Goal: Task Accomplishment & Management: Manage account settings

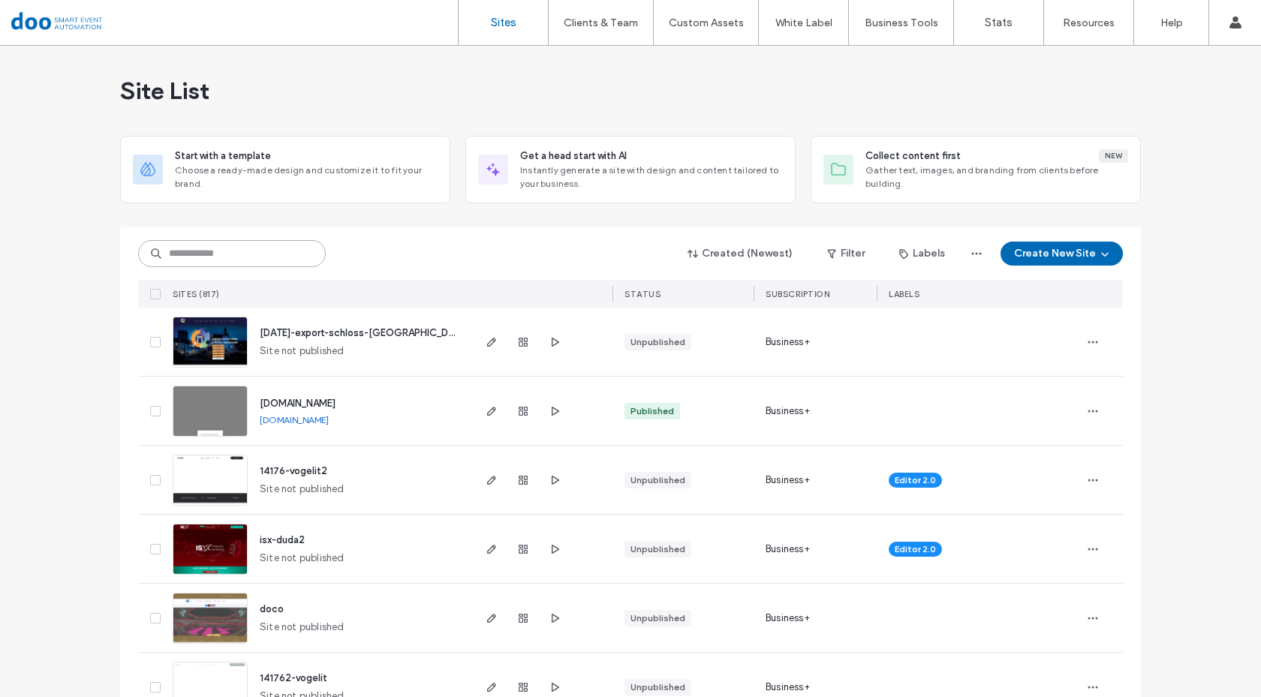
click at [233, 255] on input at bounding box center [232, 253] width 188 height 27
type input "*******"
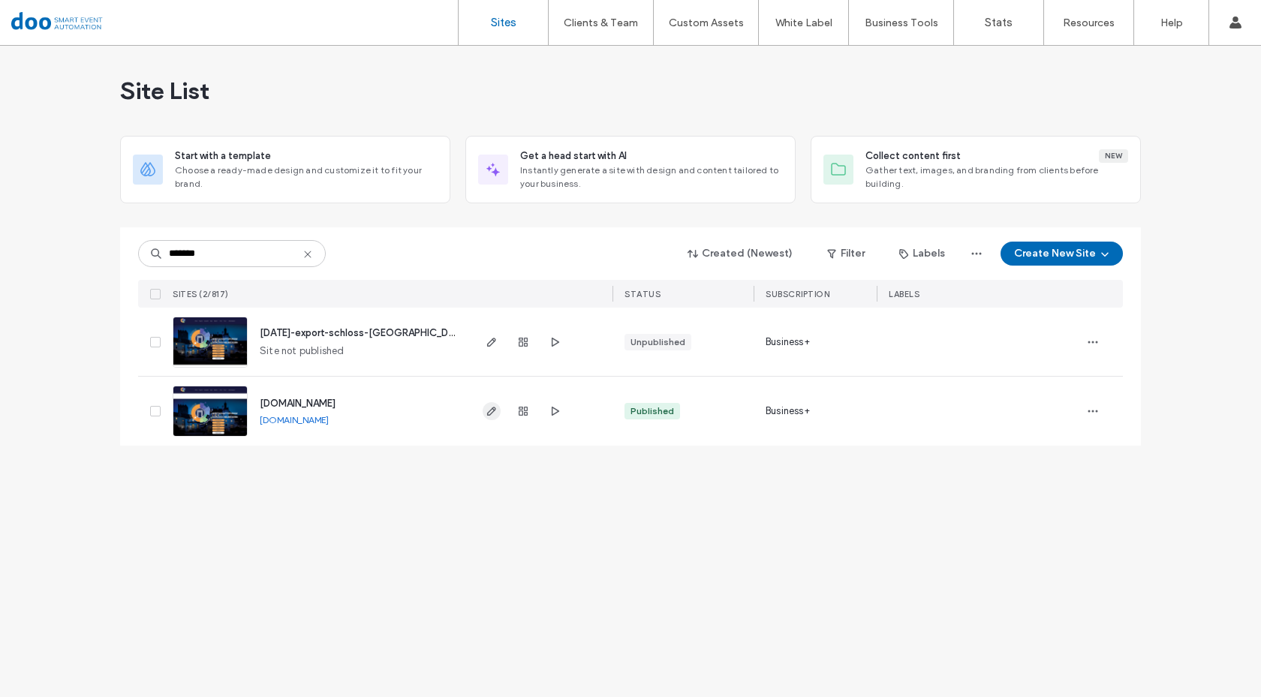
click at [484, 413] on span "button" at bounding box center [492, 411] width 18 height 18
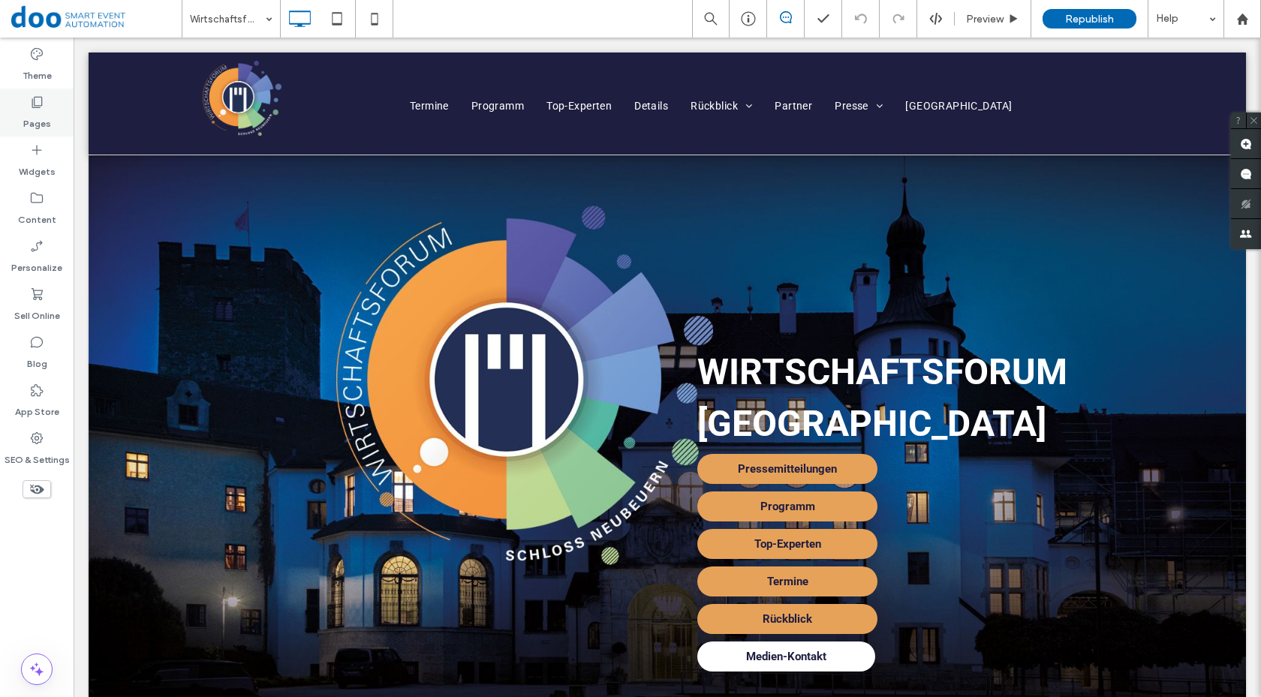
click at [21, 130] on div "Pages" at bounding box center [37, 113] width 74 height 48
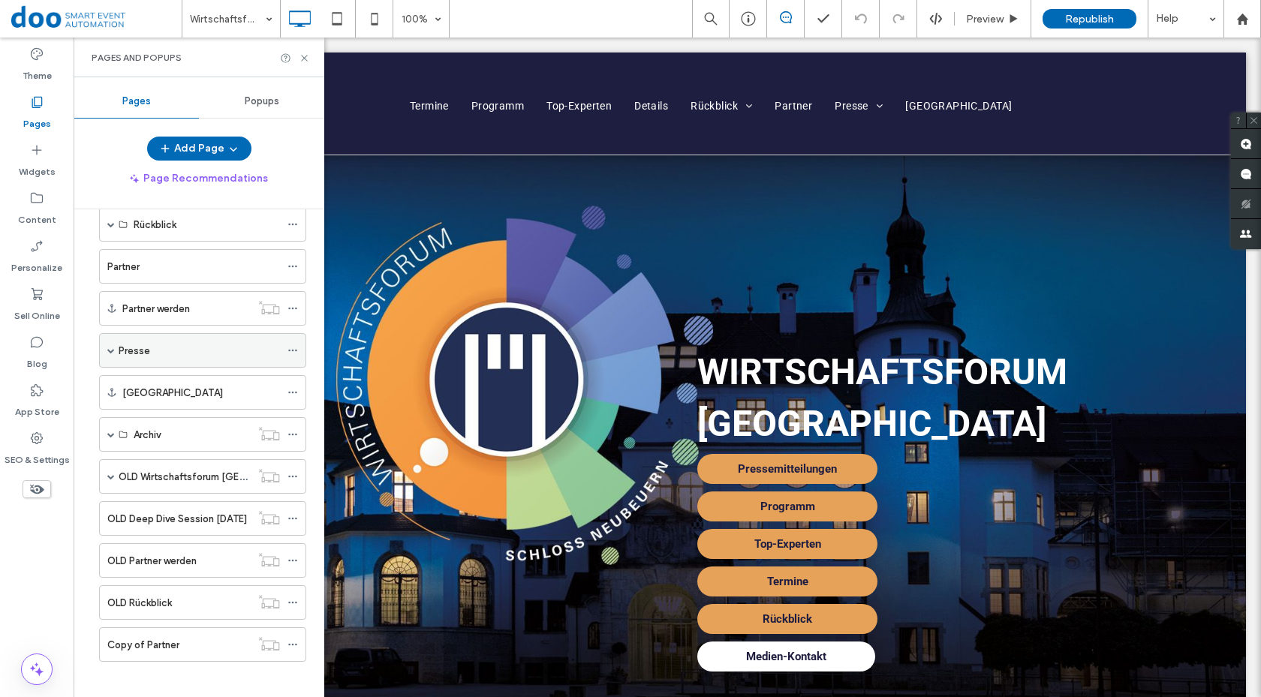
scroll to position [386, 0]
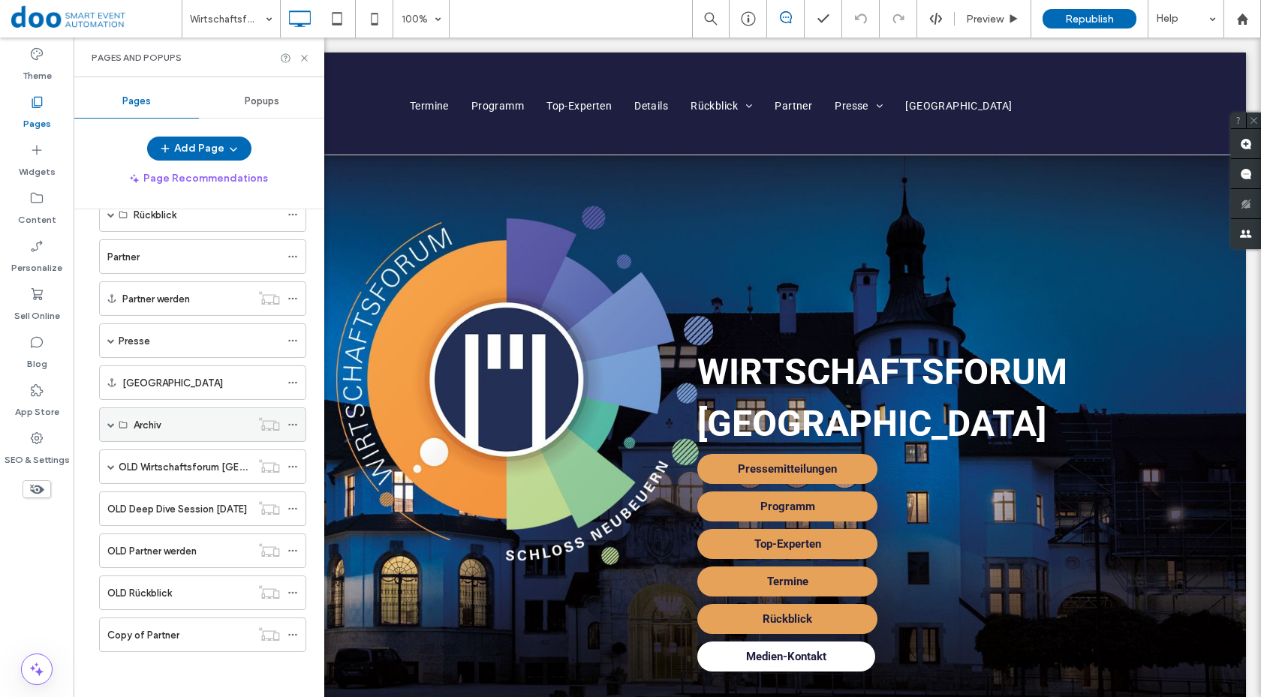
click at [109, 423] on span at bounding box center [111, 425] width 8 height 8
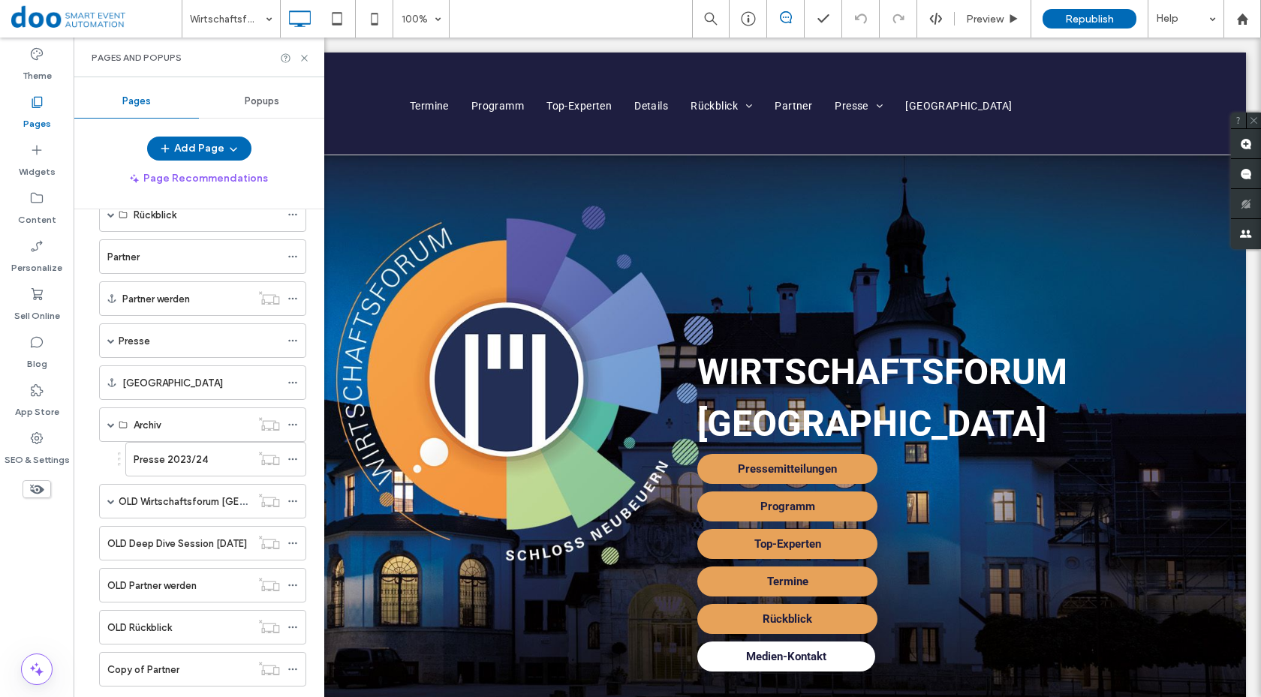
click at [148, 453] on label "Presse 2023/24" at bounding box center [171, 460] width 74 height 26
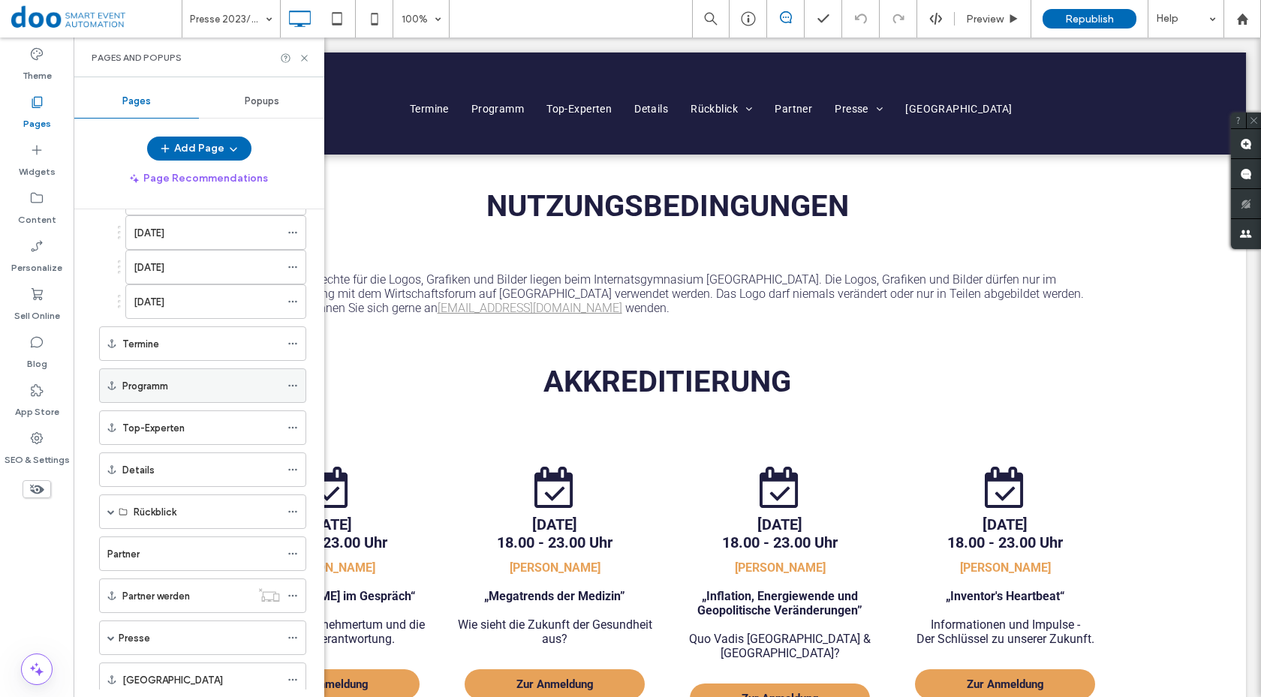
scroll to position [225, 0]
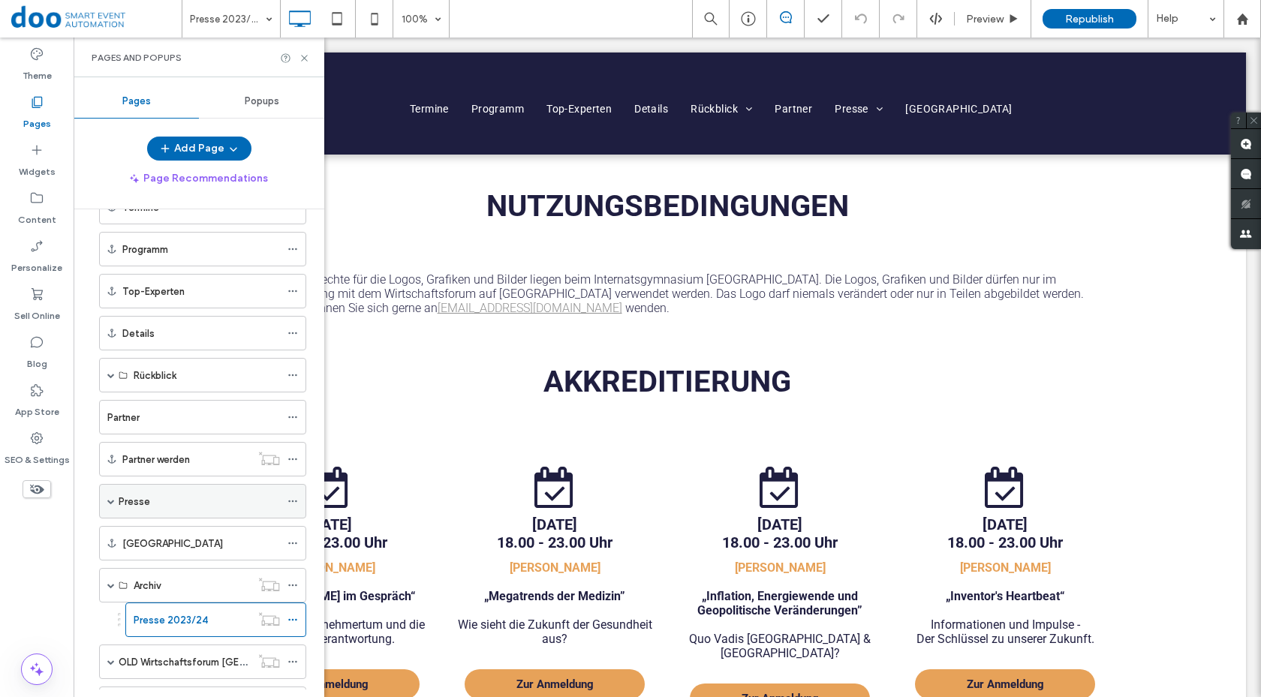
click at [116, 503] on div "Presse" at bounding box center [202, 501] width 207 height 35
click at [113, 499] on span at bounding box center [111, 502] width 8 height 8
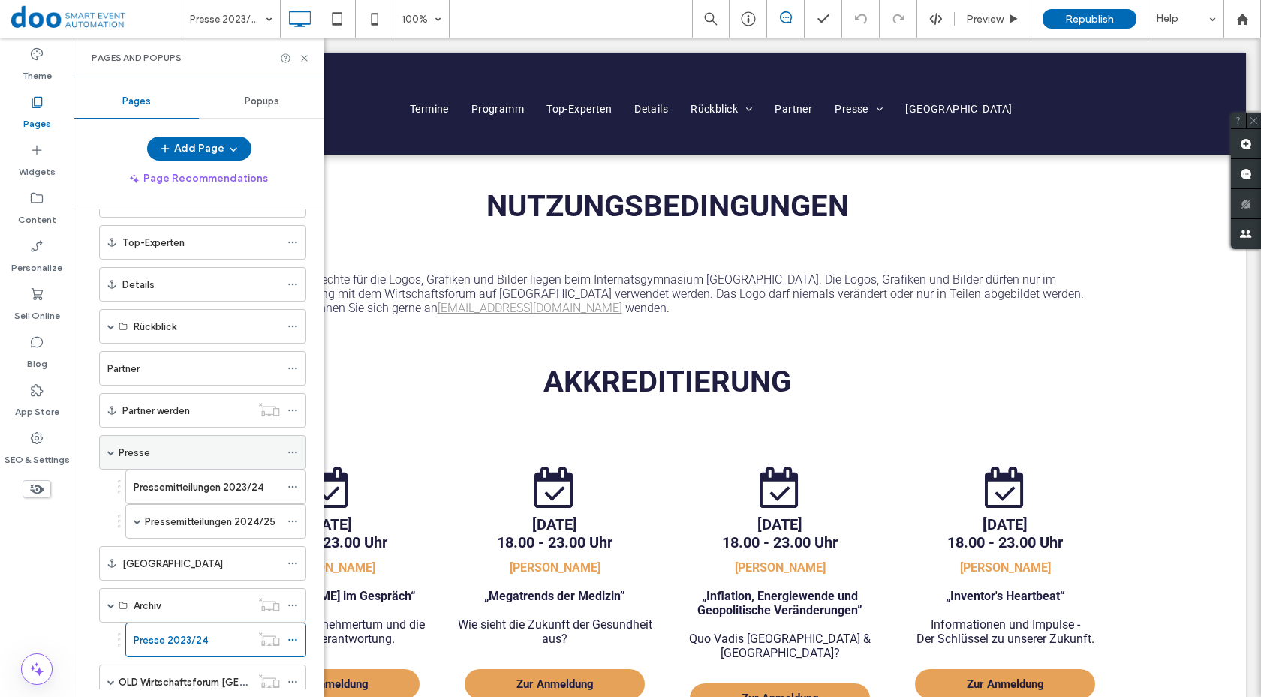
scroll to position [300, 0]
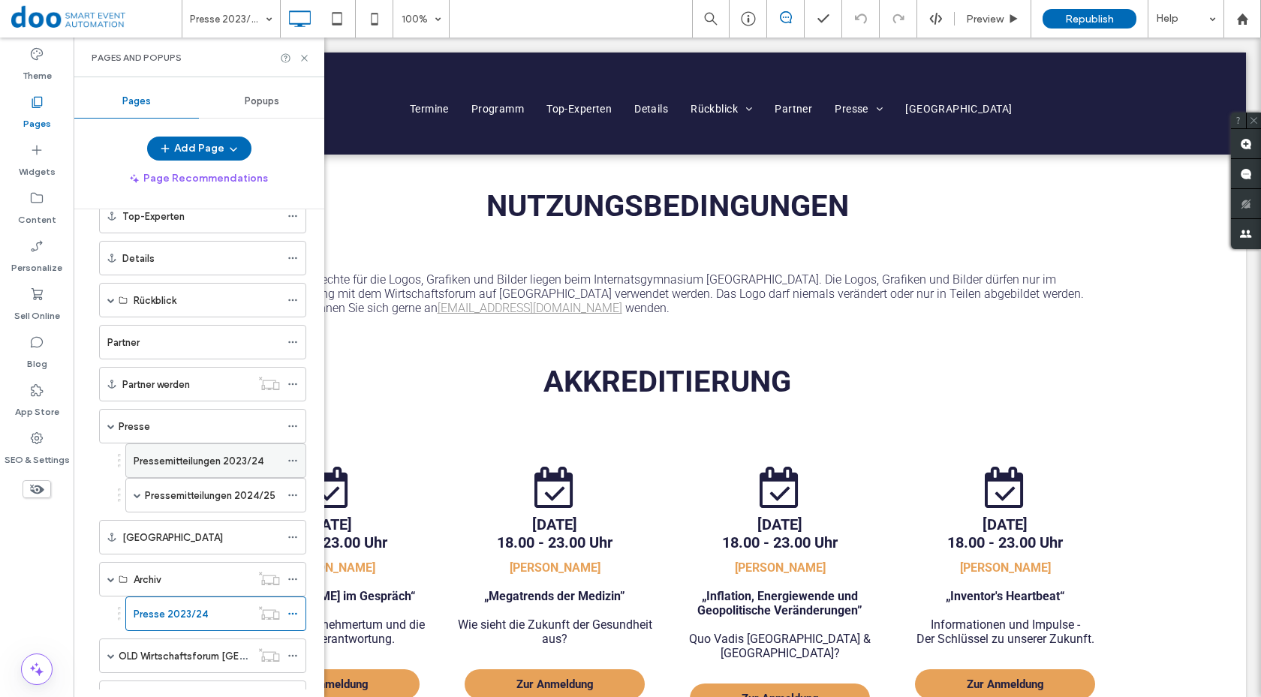
click at [209, 468] on label "Pressemitteilungen 2023/24" at bounding box center [199, 461] width 130 height 26
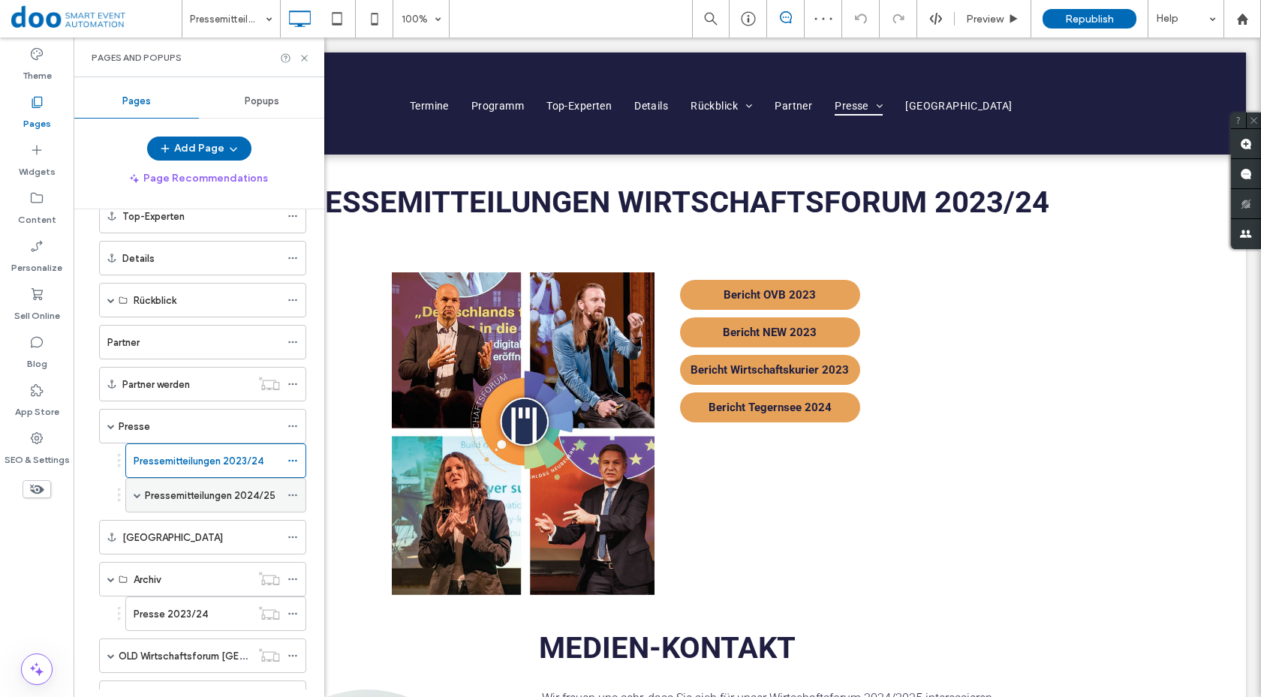
click at [217, 496] on label "Pressemitteilungen 2024/25" at bounding box center [210, 496] width 131 height 26
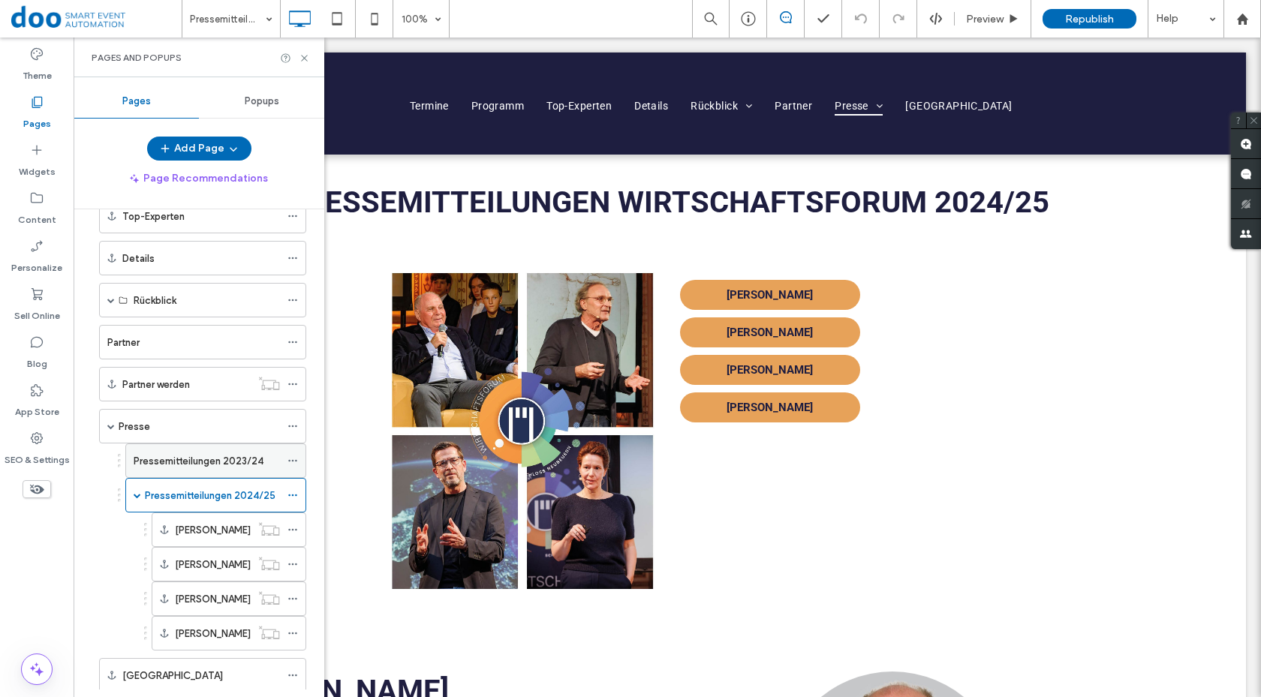
click at [220, 456] on label "Pressemitteilungen 2023/24" at bounding box center [199, 461] width 130 height 26
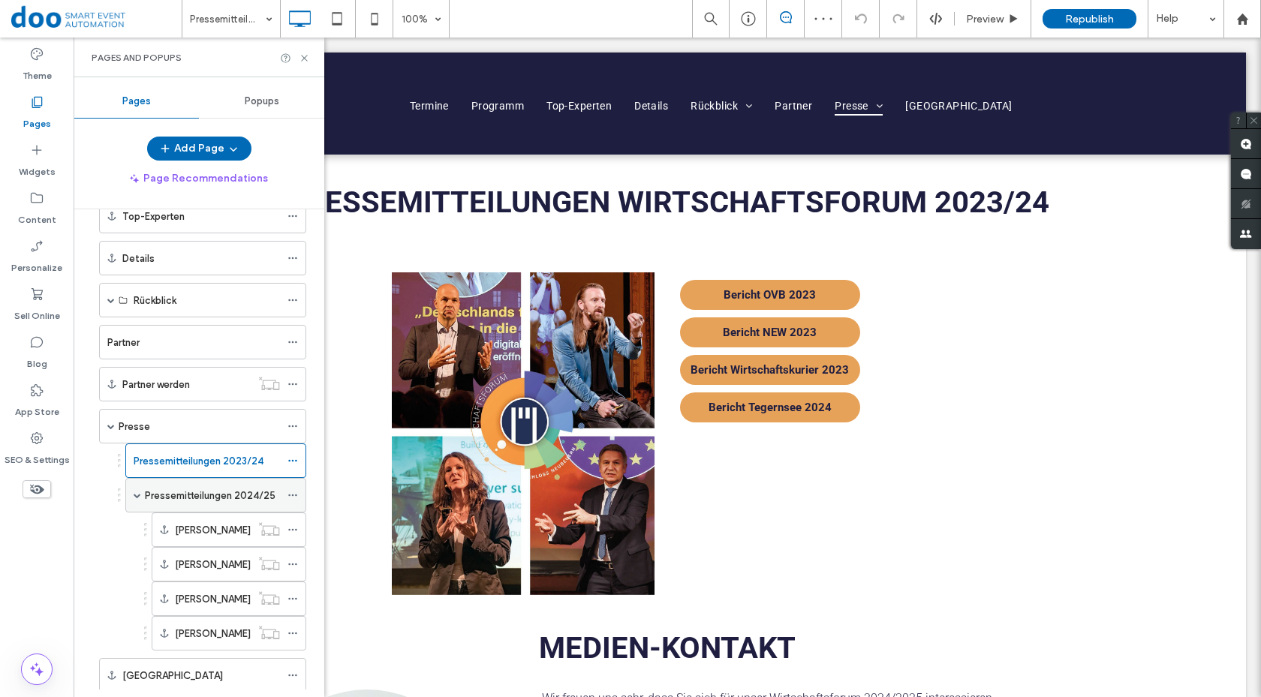
click at [179, 493] on label "Pressemitteilungen 2024/25" at bounding box center [210, 496] width 131 height 26
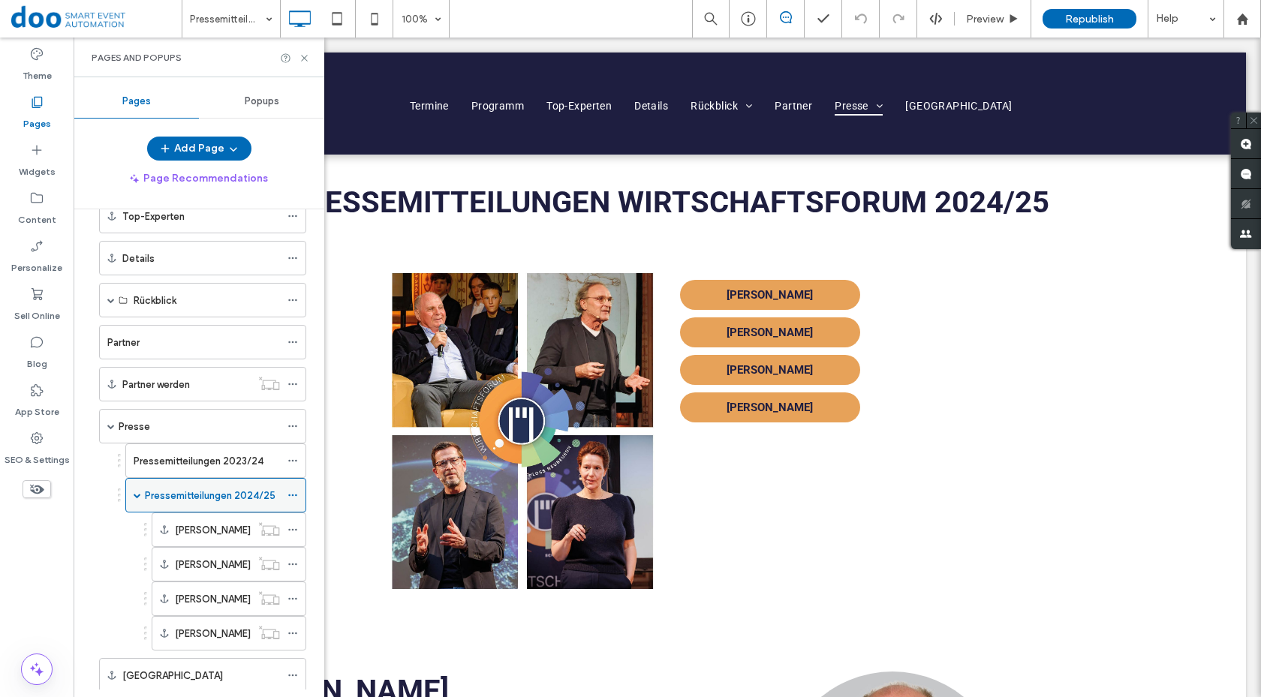
click at [132, 494] on div "Pressemitteilungen 2024/25" at bounding box center [215, 495] width 181 height 35
click at [130, 492] on div "Pressemitteilungen 2024/25" at bounding box center [215, 495] width 181 height 35
click at [143, 499] on div "Pressemitteilungen 2024/25" at bounding box center [215, 495] width 181 height 35
click at [138, 496] on span at bounding box center [138, 496] width 8 height 8
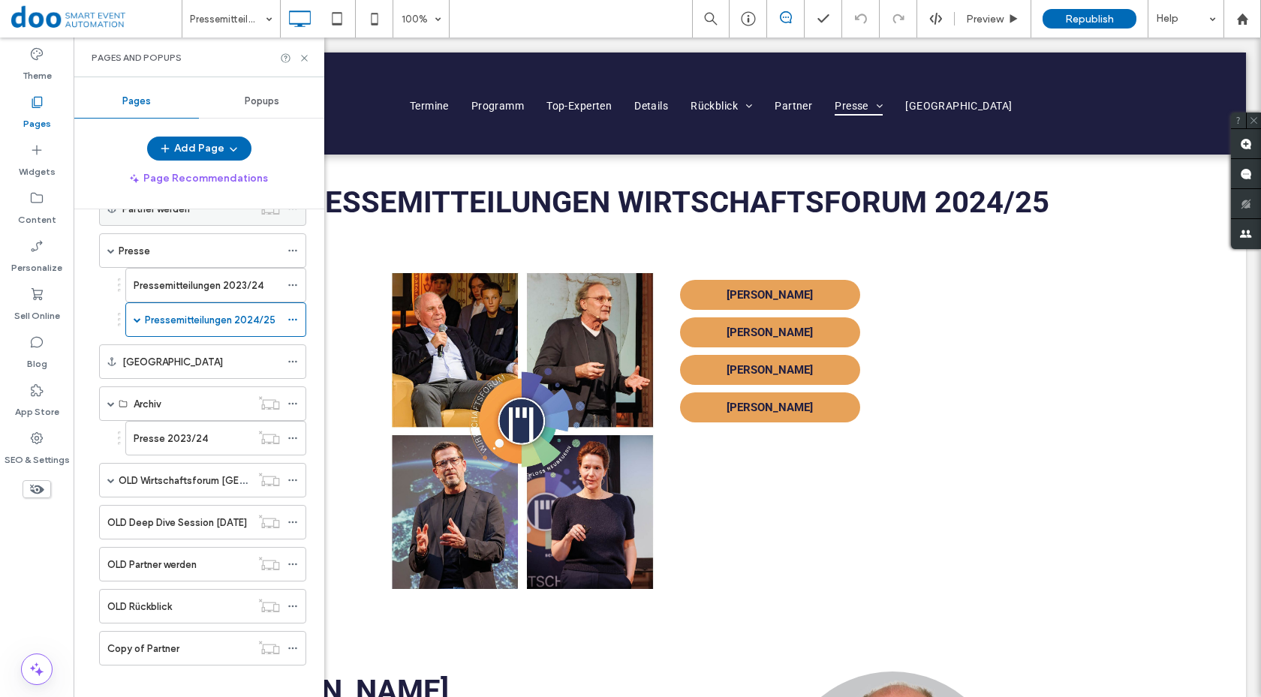
scroll to position [490, 0]
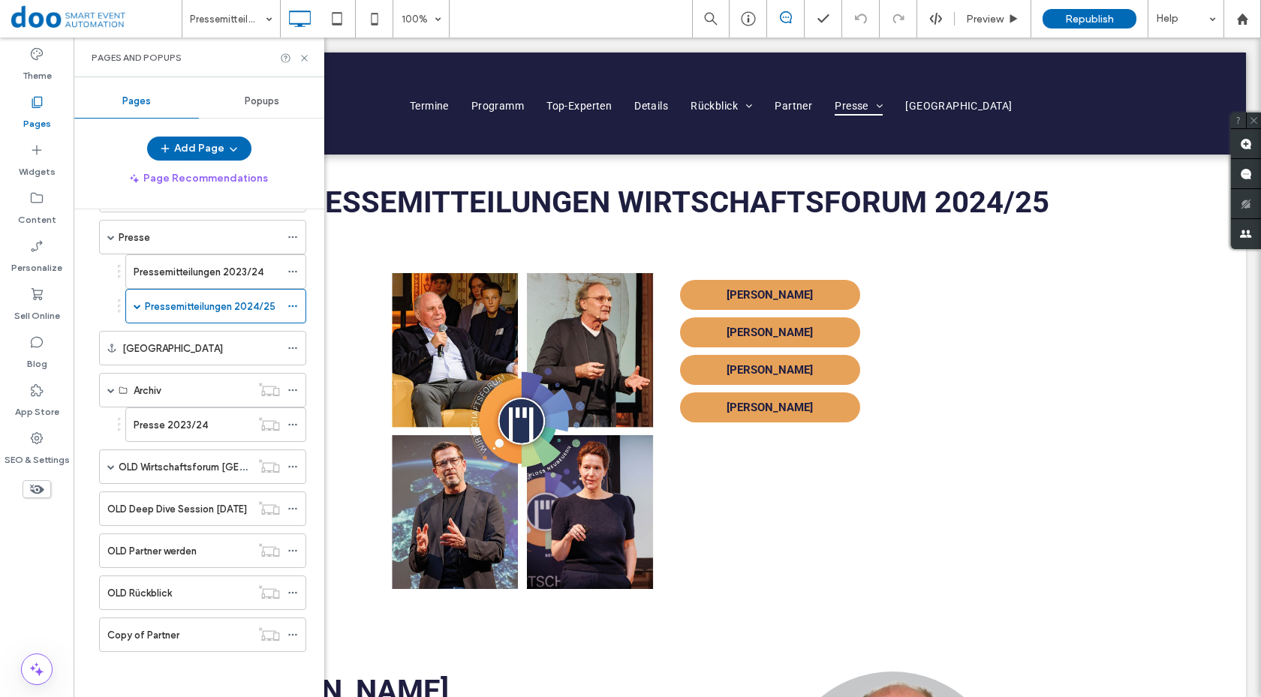
click at [126, 465] on label "OLD Wirtschaftsforum [GEOGRAPHIC_DATA]" at bounding box center [220, 467] width 203 height 26
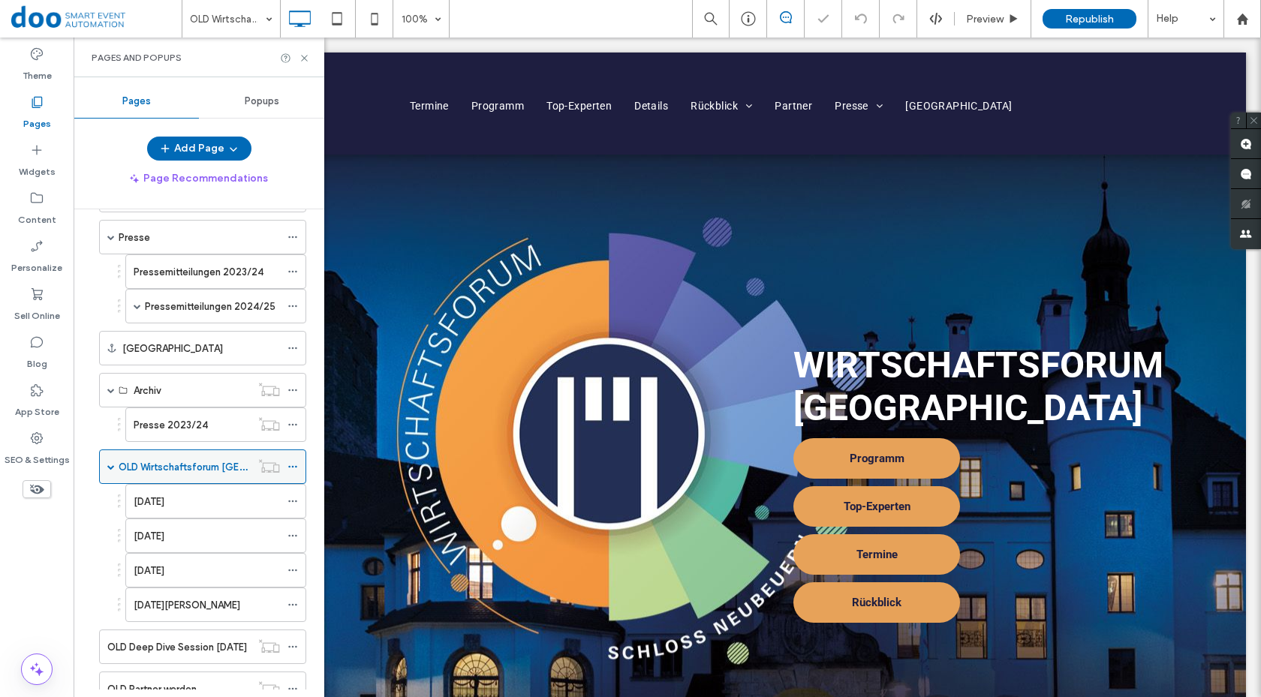
click at [109, 468] on span at bounding box center [111, 467] width 8 height 8
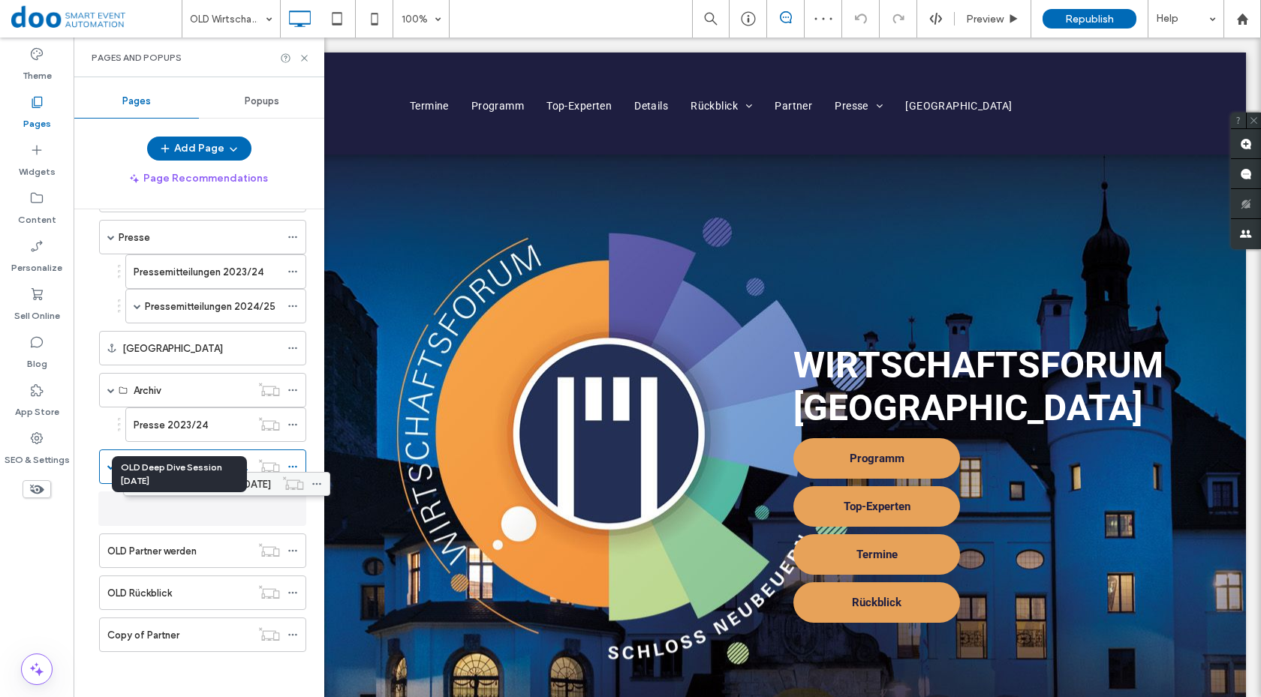
scroll to position [482, 0]
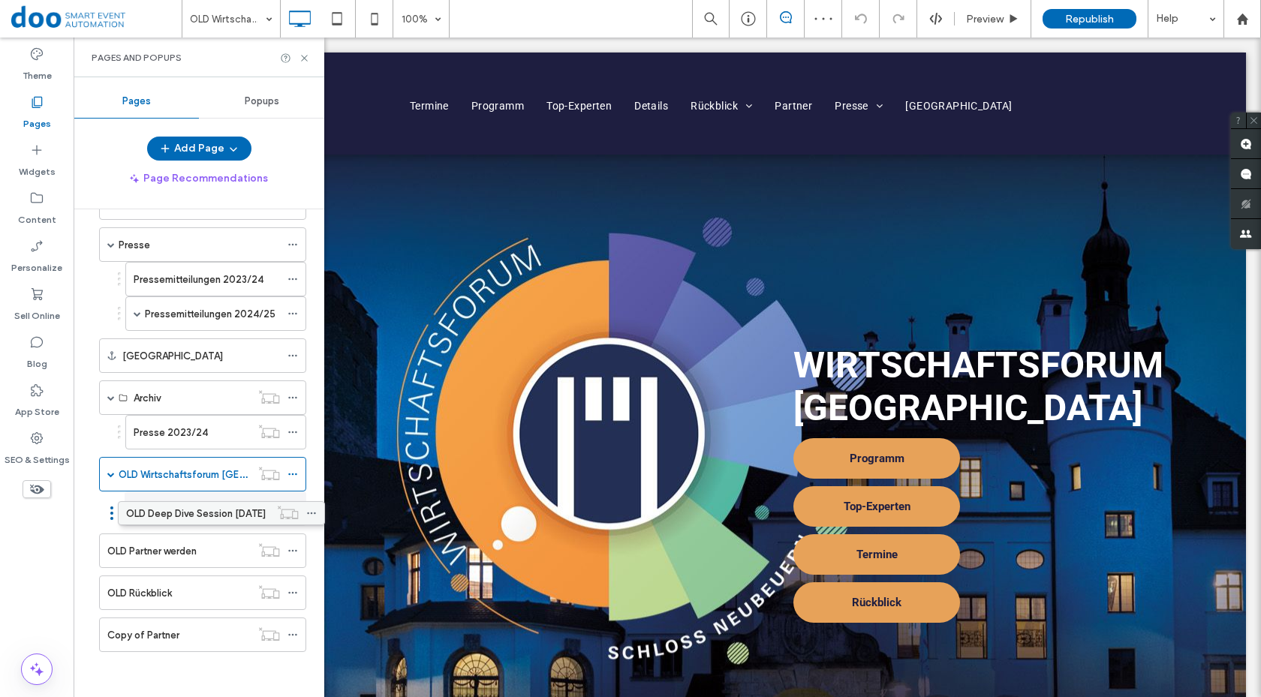
drag, startPoint x: 109, startPoint y: 509, endPoint x: 128, endPoint y: 519, distance: 21.2
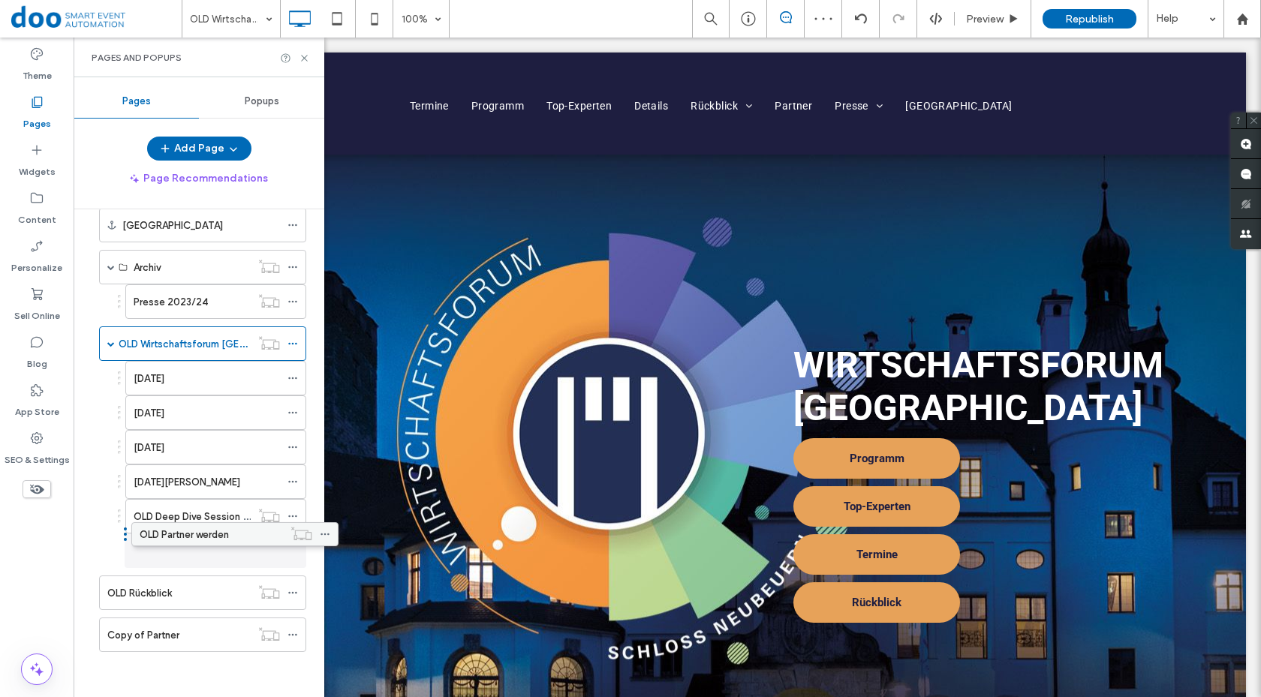
scroll to position [613, 0]
drag, startPoint x: 119, startPoint y: 552, endPoint x: 157, endPoint y: 545, distance: 38.1
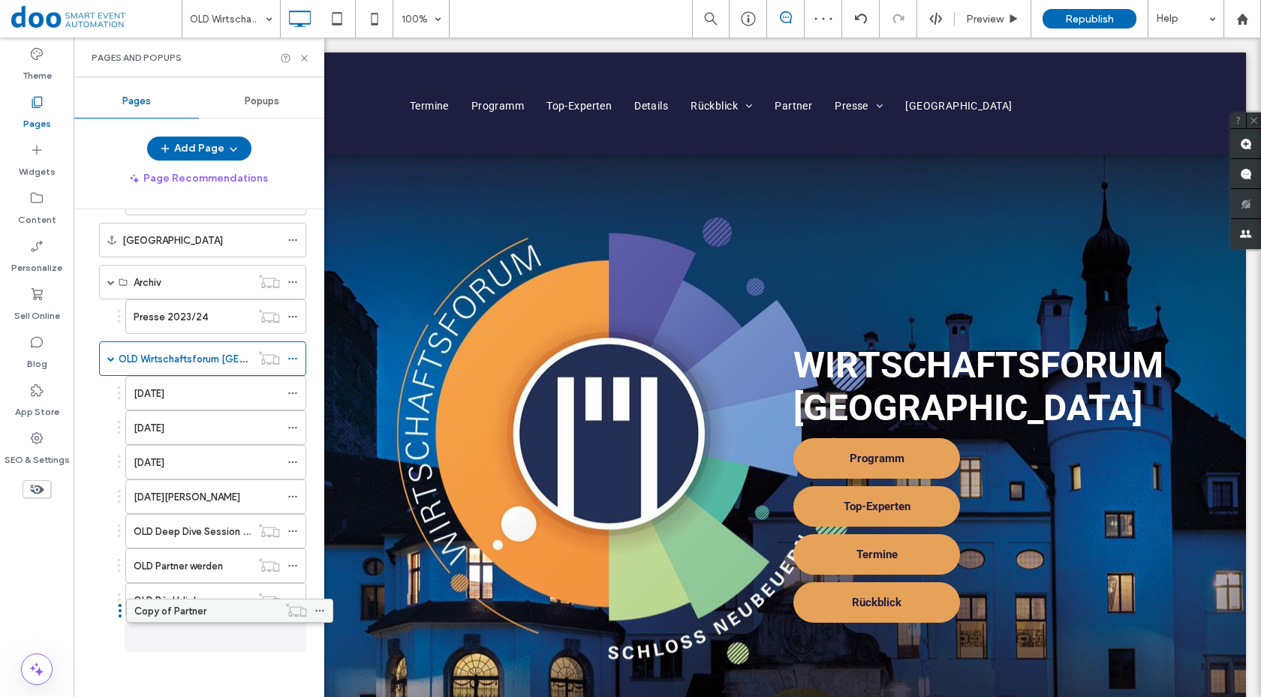
scroll to position [598, 0]
drag, startPoint x: 142, startPoint y: 640, endPoint x: 136, endPoint y: 645, distance: 8.0
click at [111, 362] on span at bounding box center [111, 359] width 8 height 8
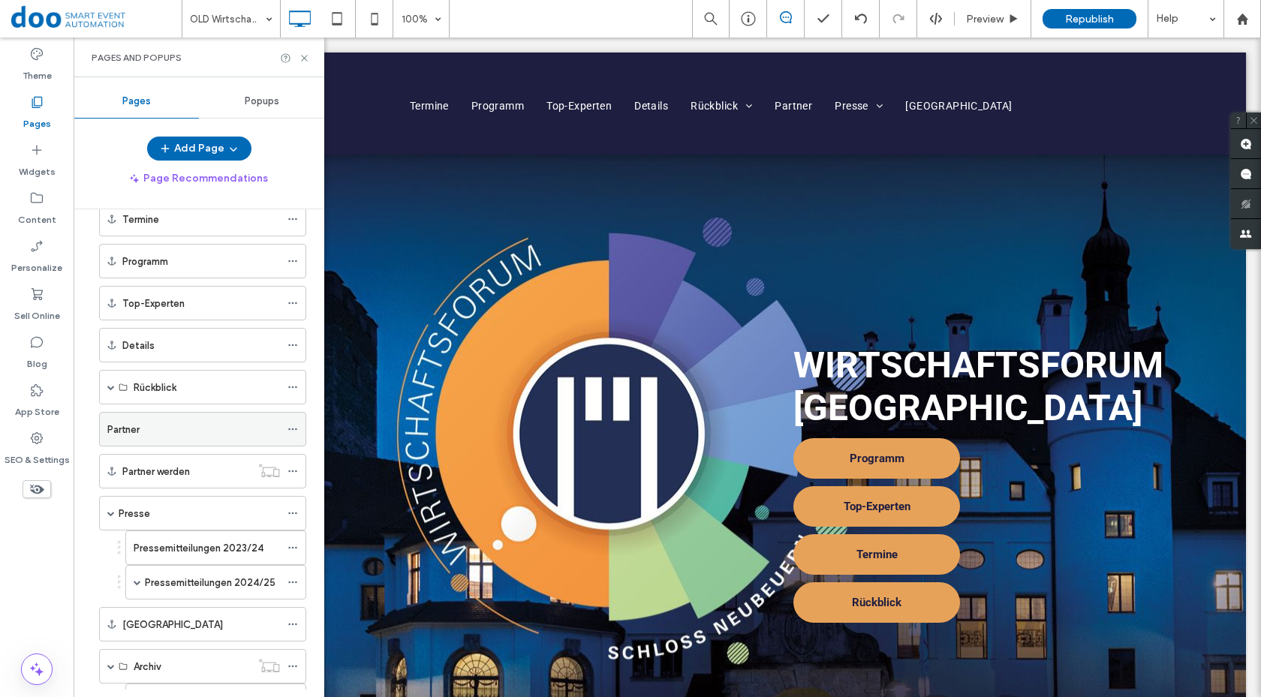
scroll to position [138, 0]
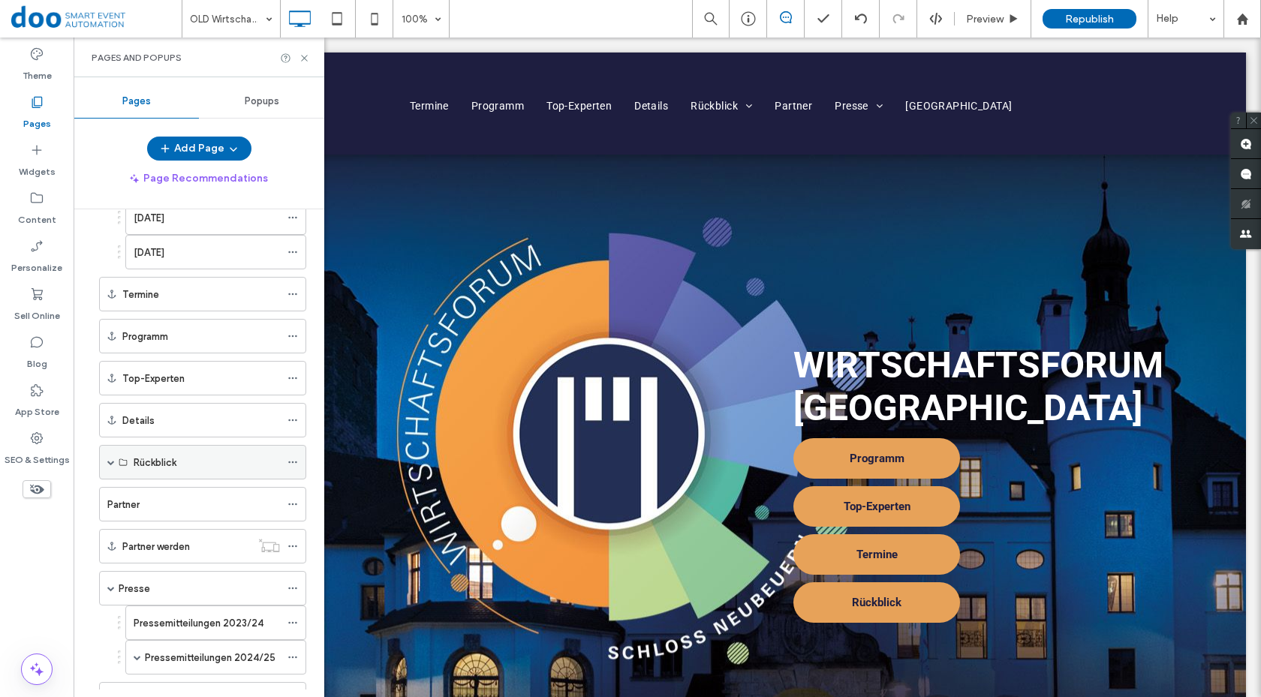
click at [116, 459] on div "Rückblick" at bounding box center [202, 462] width 207 height 35
click at [108, 465] on span at bounding box center [111, 463] width 8 height 8
click at [180, 500] on label "[DATE]-[DATE]" at bounding box center [167, 497] width 66 height 26
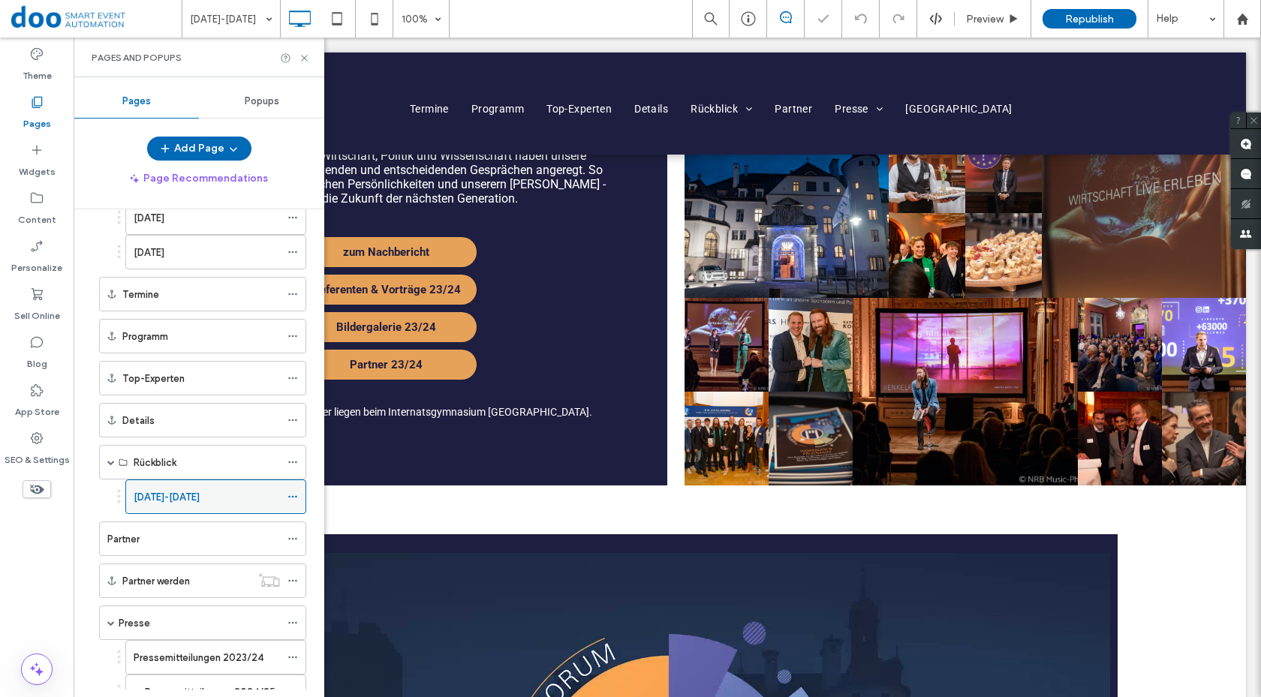
scroll to position [676, 0]
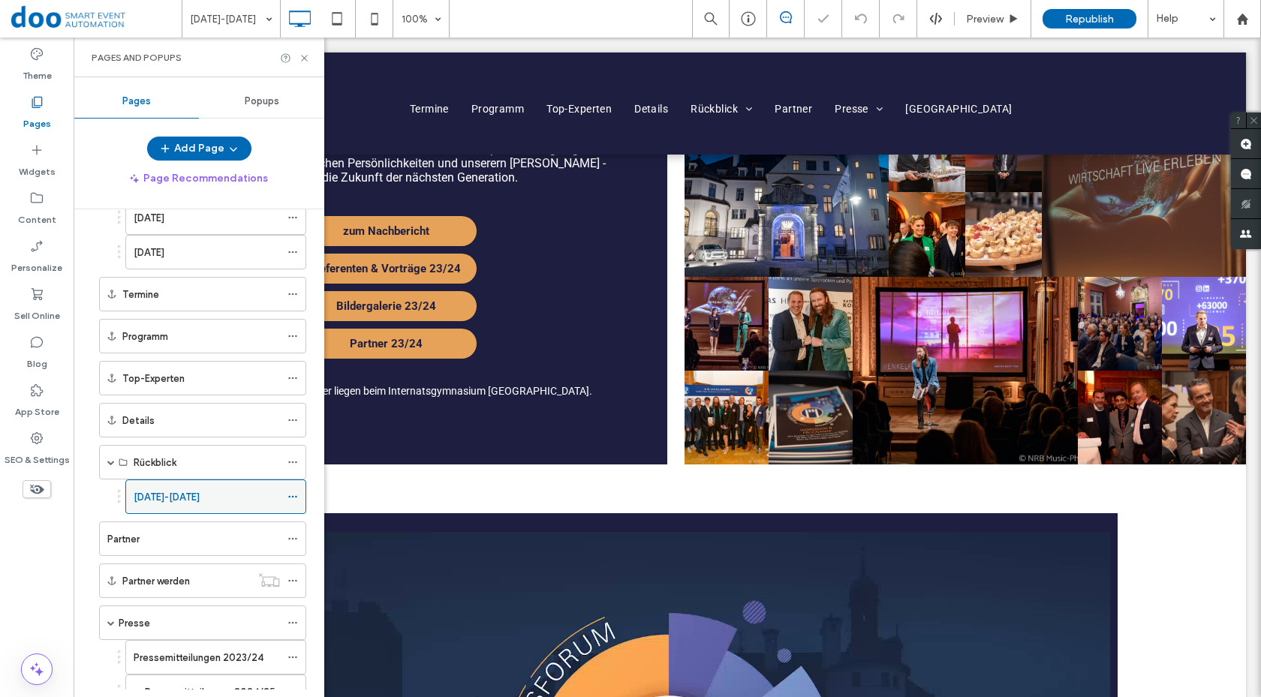
click at [293, 500] on icon at bounding box center [293, 497] width 11 height 11
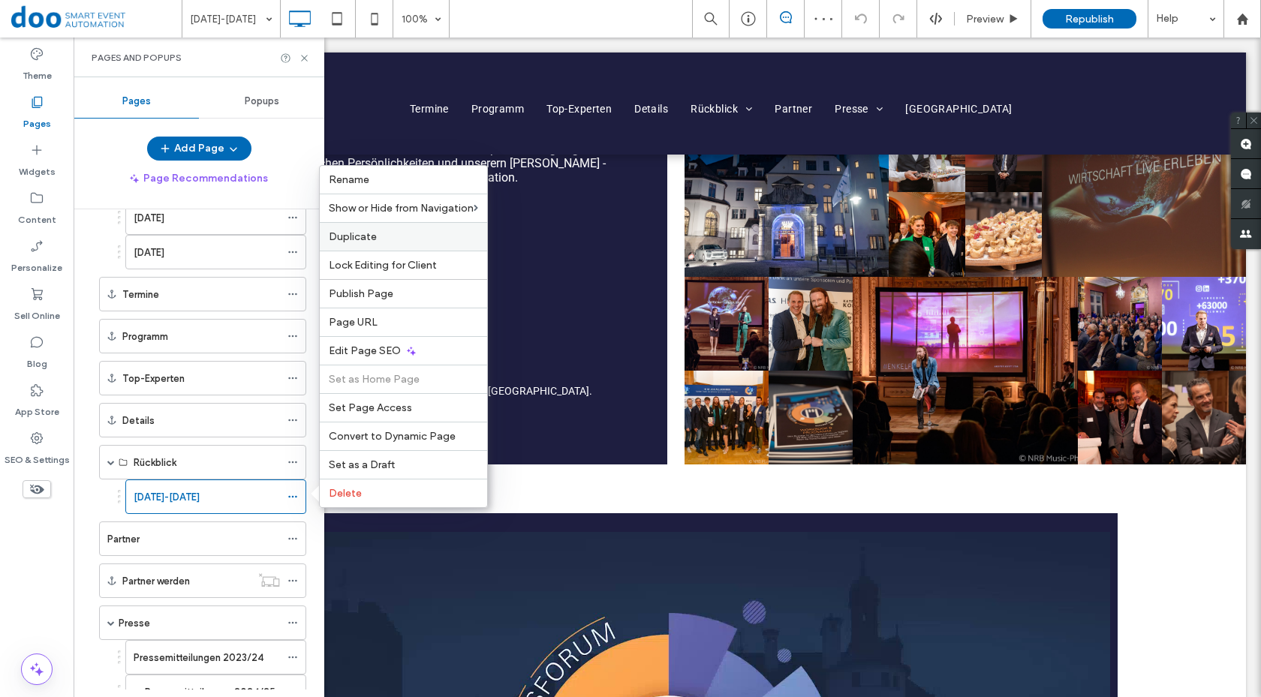
click at [374, 236] on span "Duplicate" at bounding box center [353, 236] width 48 height 13
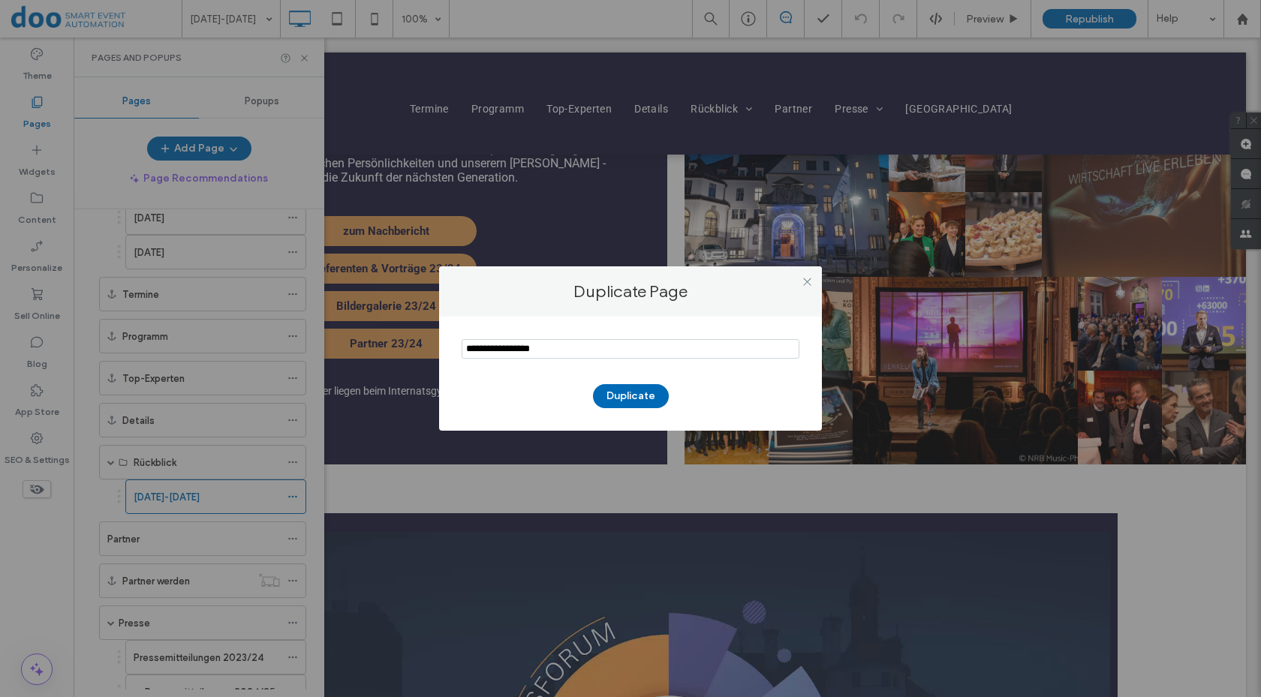
drag, startPoint x: 505, startPoint y: 350, endPoint x: 380, endPoint y: 358, distance: 124.9
click at [393, 359] on div "Duplicate Page Duplicate" at bounding box center [630, 348] width 1261 height 697
click at [488, 350] on input "notEmpty" at bounding box center [631, 349] width 338 height 20
drag, startPoint x: 520, startPoint y: 354, endPoint x: 512, endPoint y: 354, distance: 8.3
click at [512, 354] on input "notEmpty" at bounding box center [631, 349] width 338 height 20
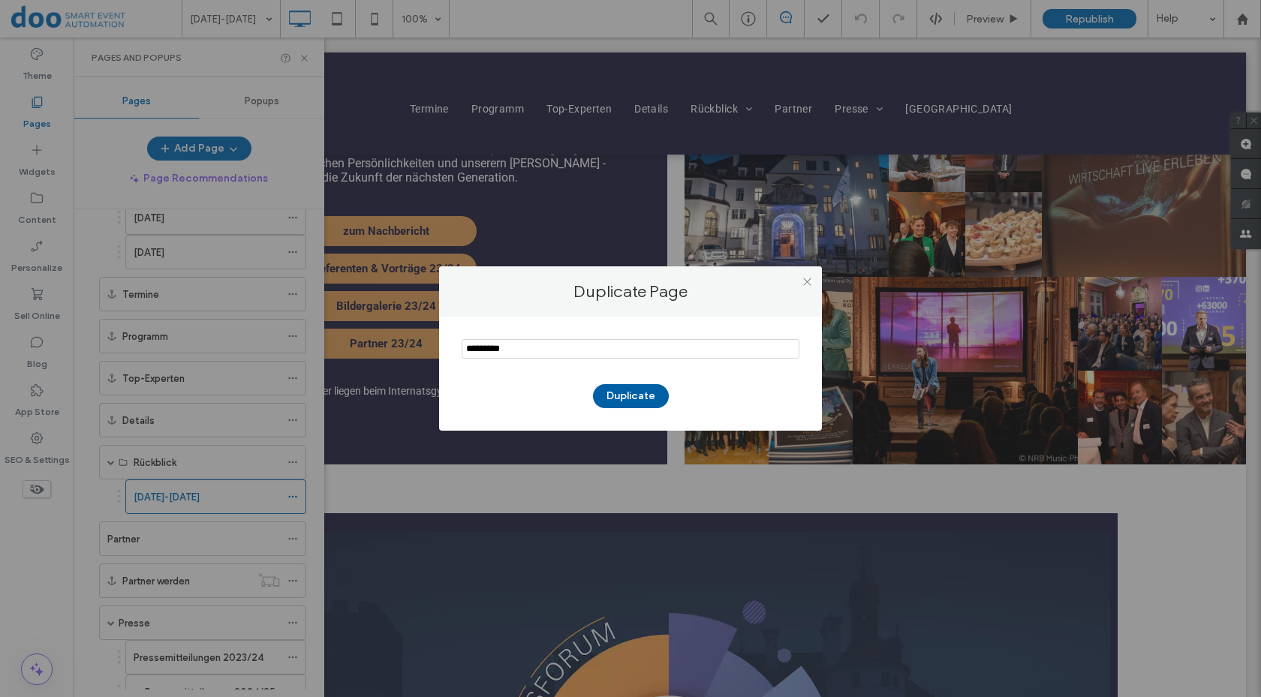
type input "*********"
click at [617, 401] on button "Duplicate" at bounding box center [631, 396] width 76 height 24
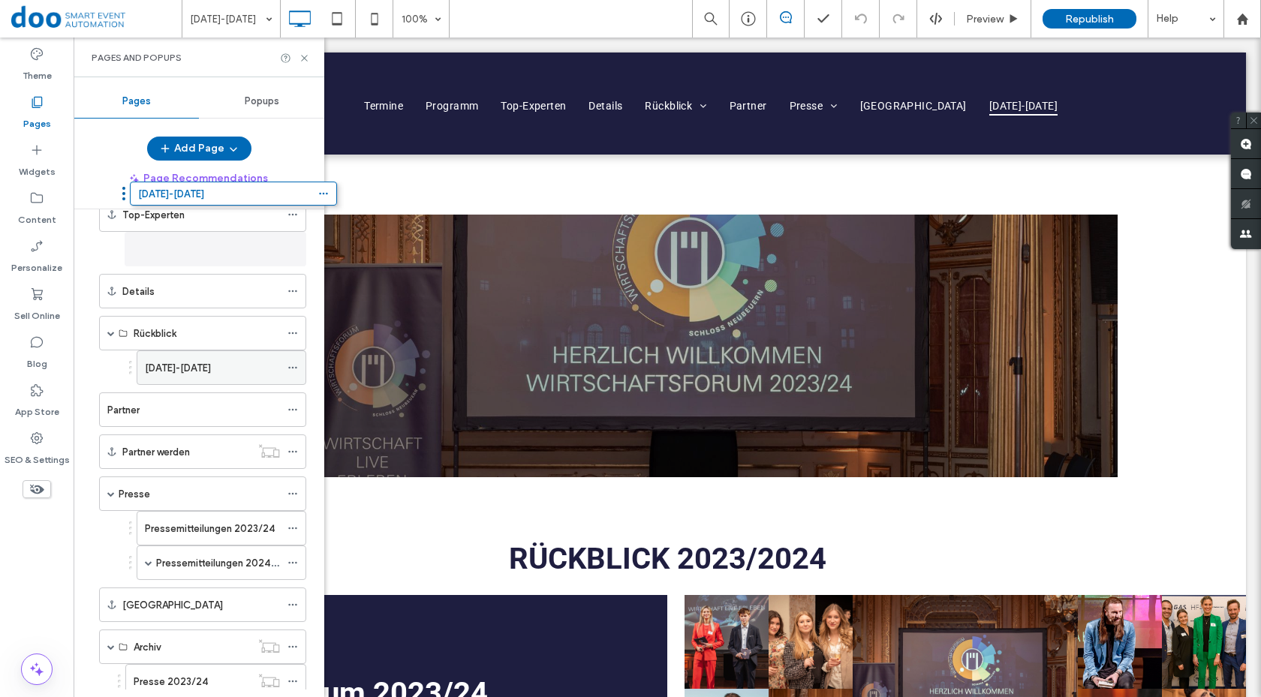
scroll to position [257, 0]
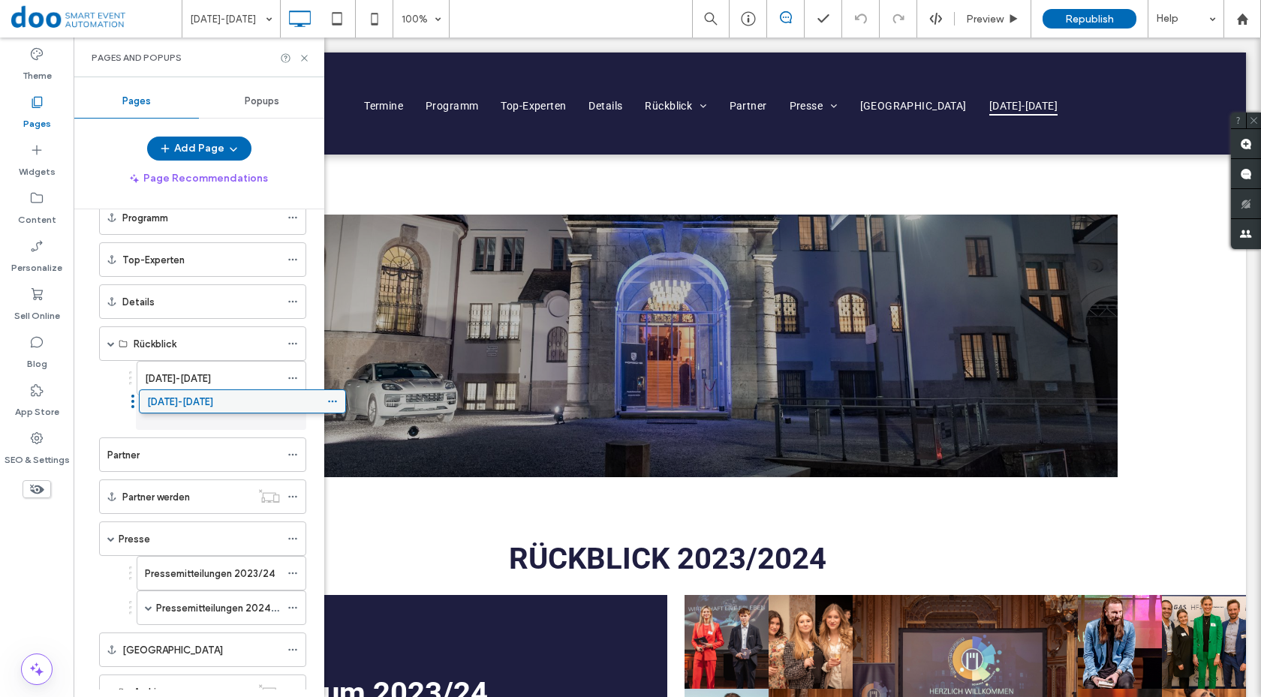
drag, startPoint x: 141, startPoint y: 633, endPoint x: 181, endPoint y: 405, distance: 231.7
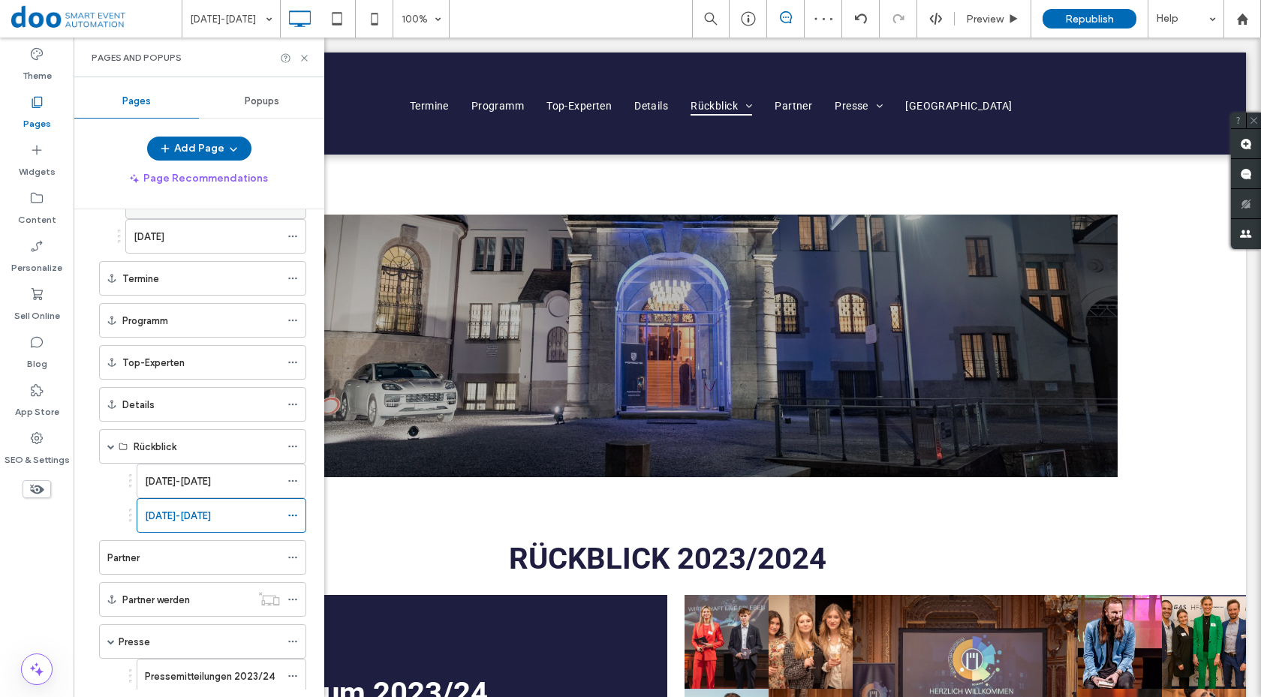
scroll to position [0, 0]
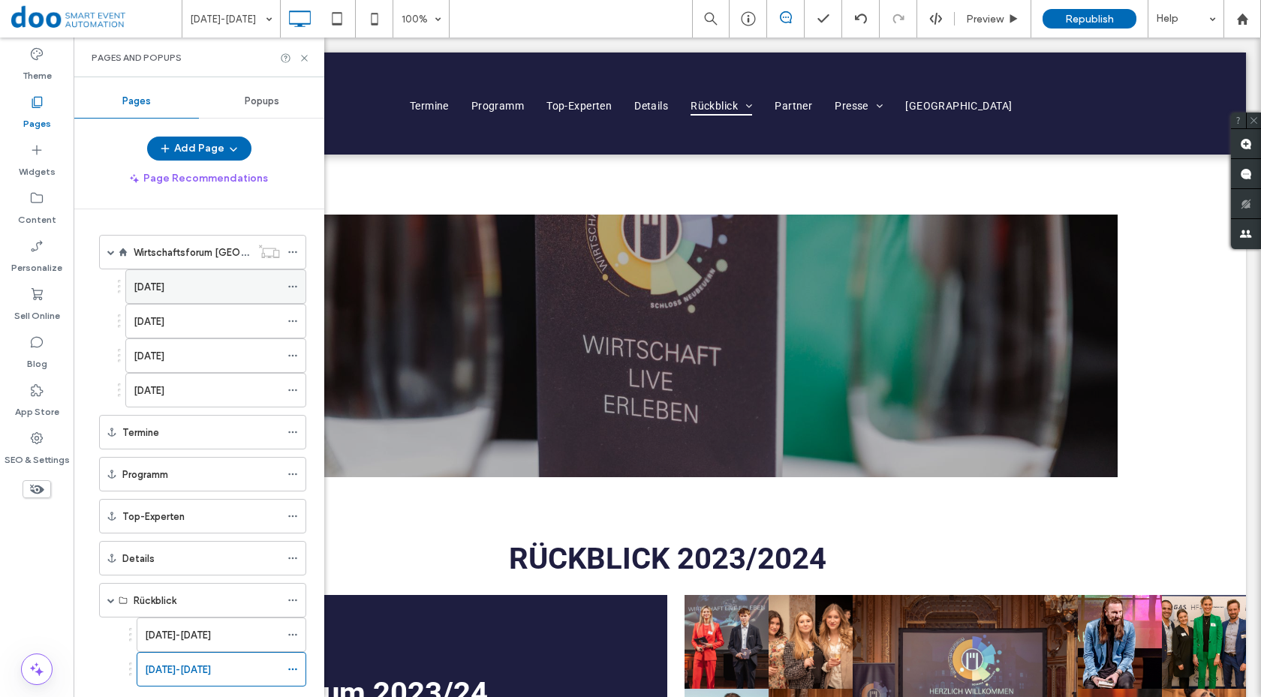
click at [211, 291] on div "[DATE]" at bounding box center [207, 287] width 146 height 16
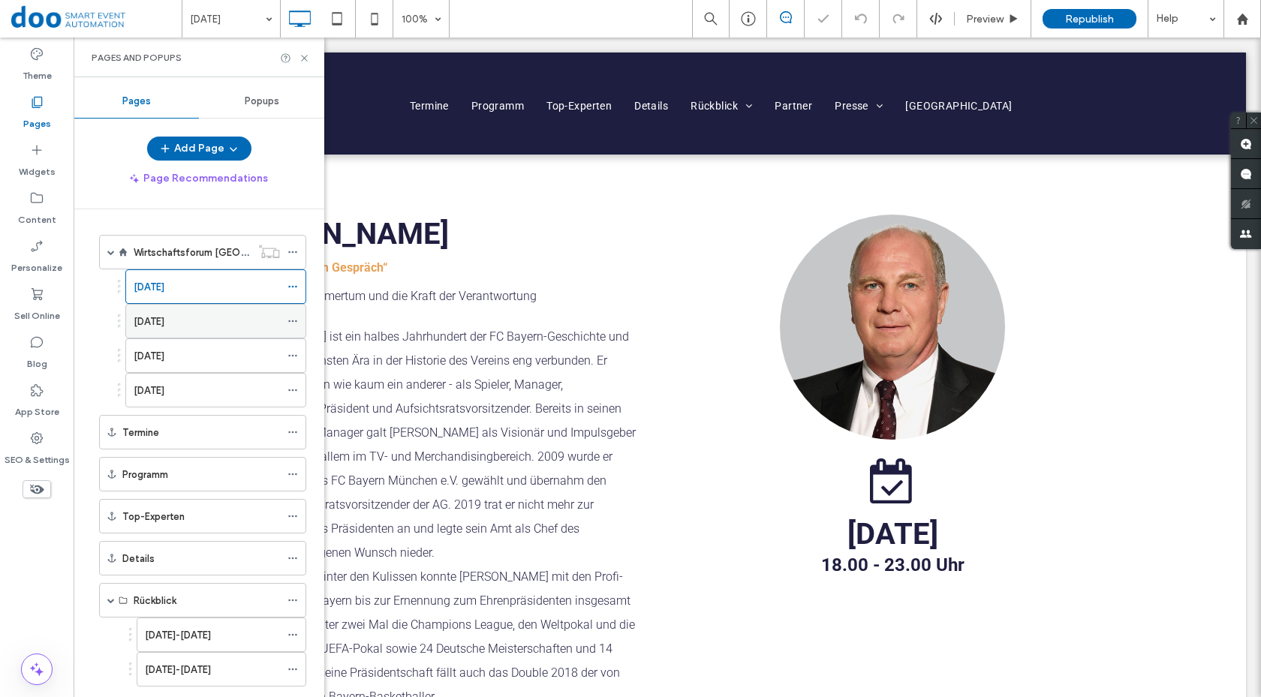
click at [164, 321] on label "[DATE]" at bounding box center [149, 322] width 31 height 26
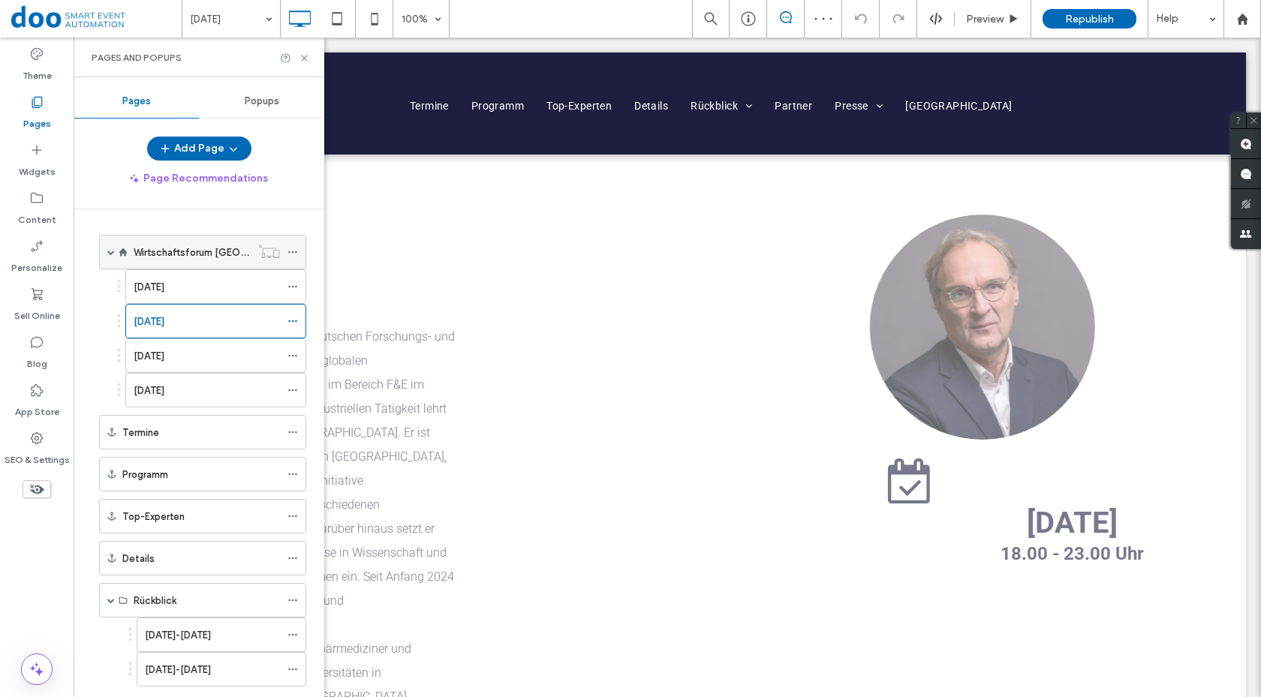
click at [200, 257] on label "Wirtschaftsforum [GEOGRAPHIC_DATA]" at bounding box center [225, 252] width 182 height 26
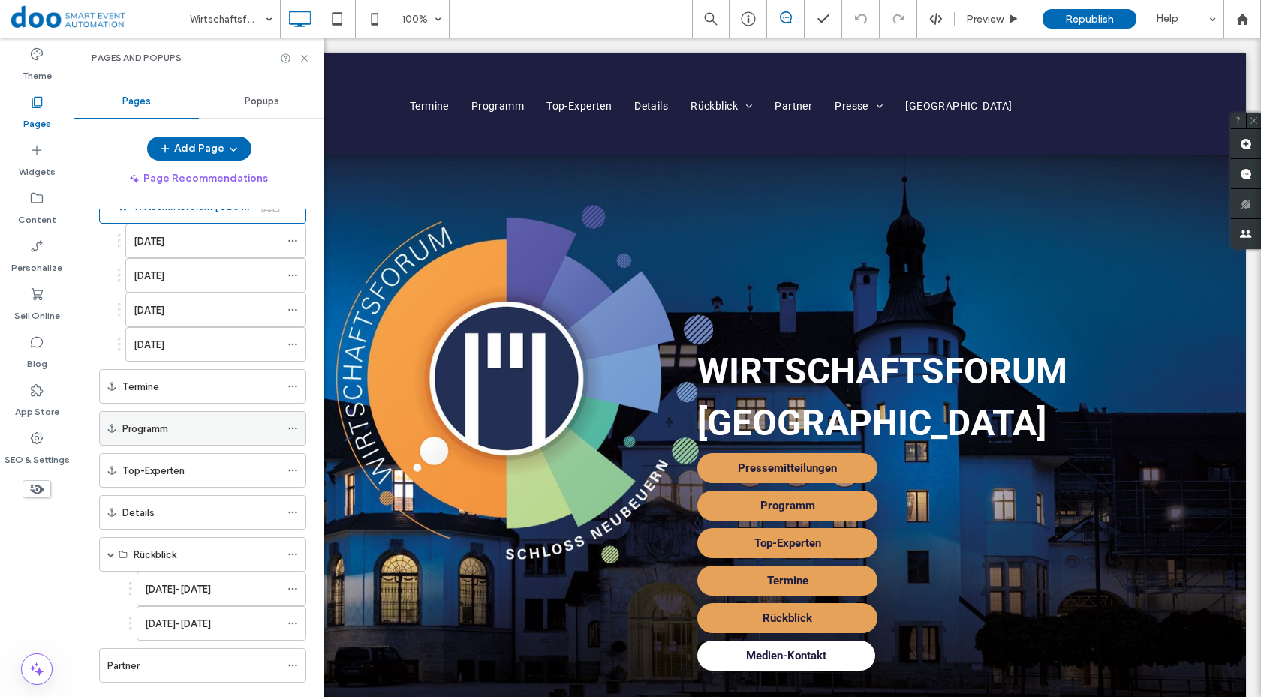
scroll to position [150, 0]
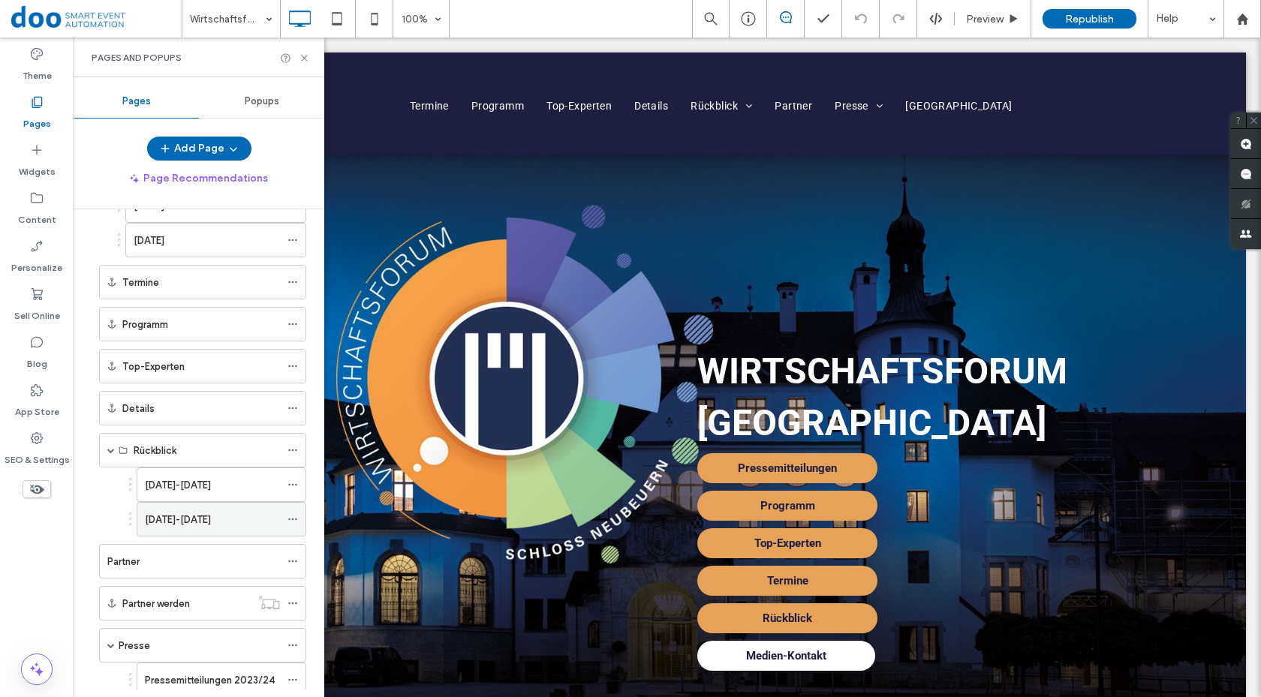
click at [200, 515] on div "[DATE]-[DATE]" at bounding box center [212, 520] width 135 height 16
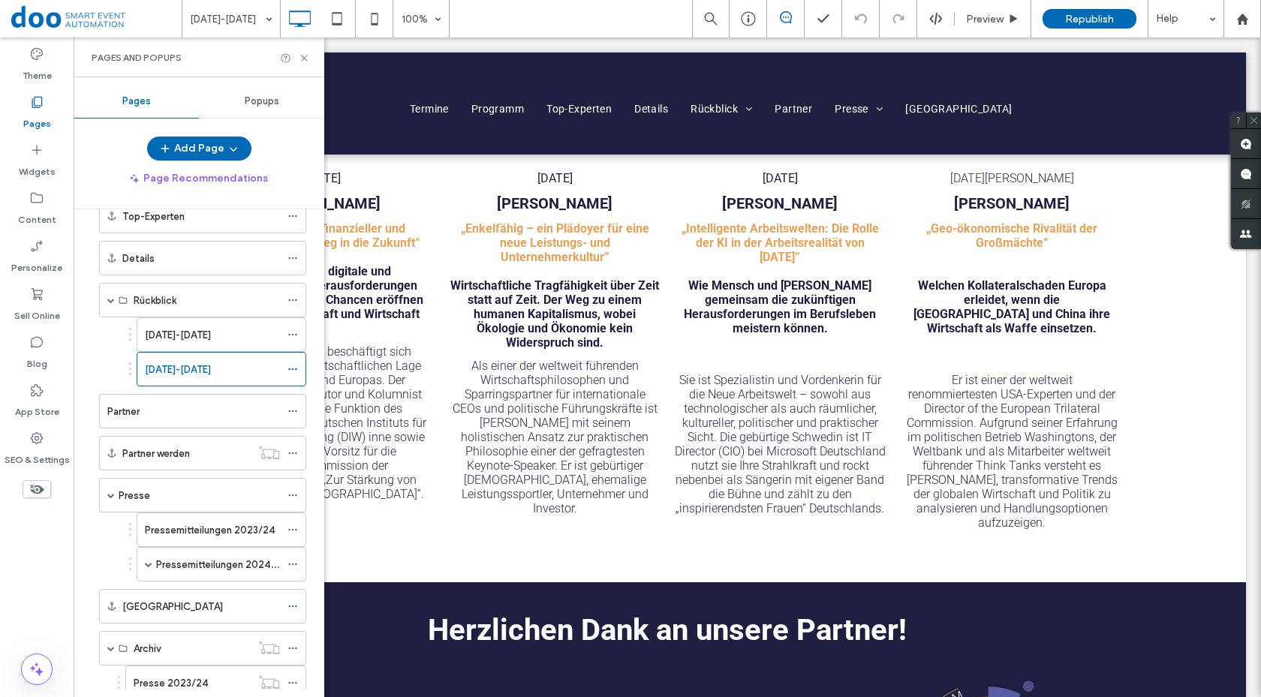
scroll to position [375, 0]
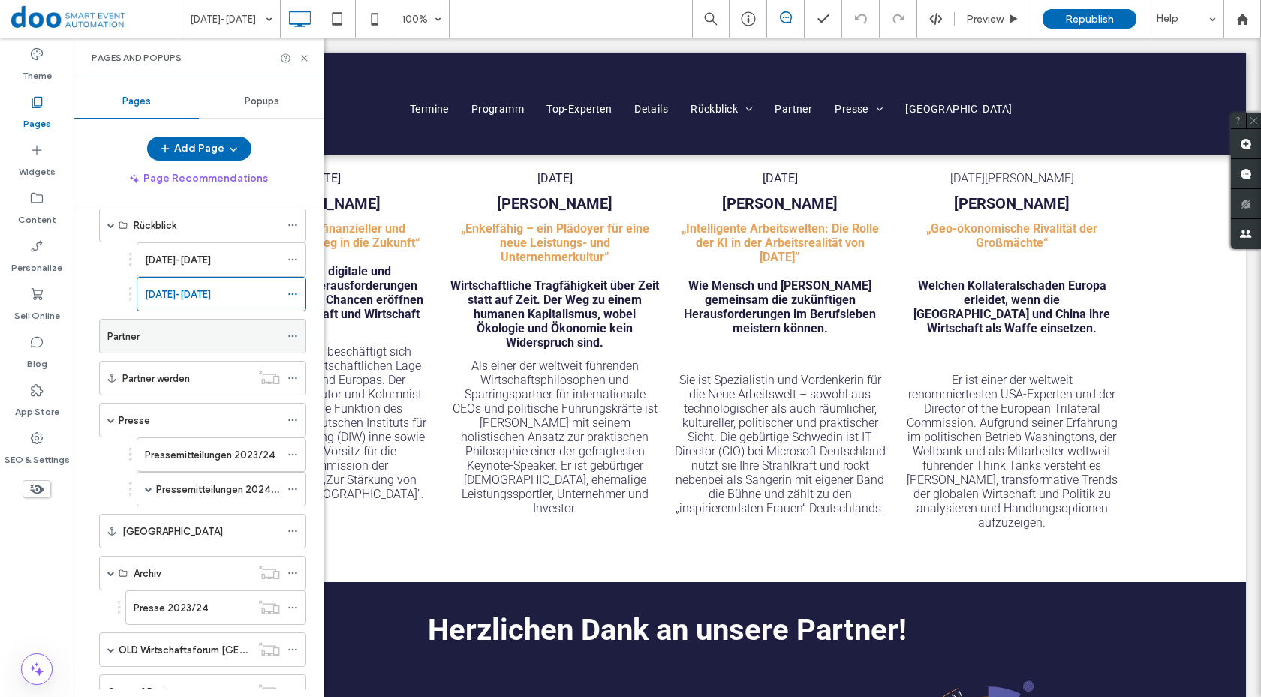
click at [197, 335] on div "Partner" at bounding box center [193, 337] width 173 height 16
click at [149, 486] on span at bounding box center [149, 490] width 8 height 8
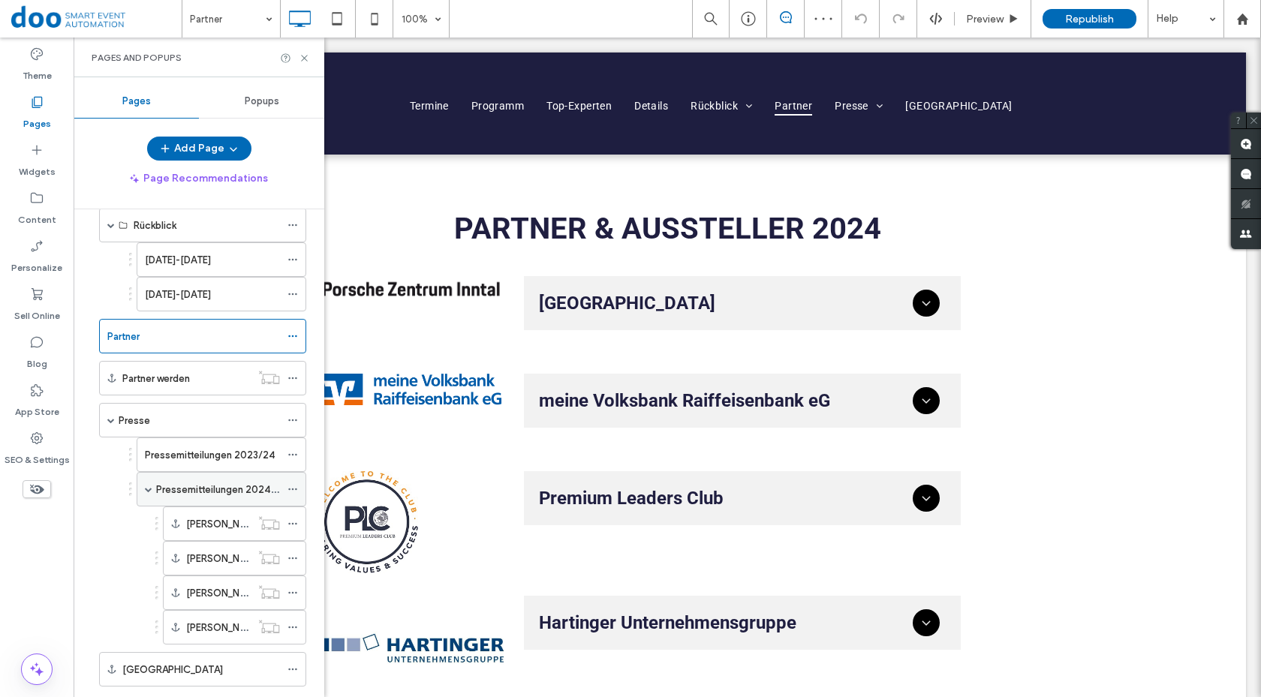
click at [200, 490] on label "Pressemitteilungen 2024/25" at bounding box center [221, 490] width 131 height 26
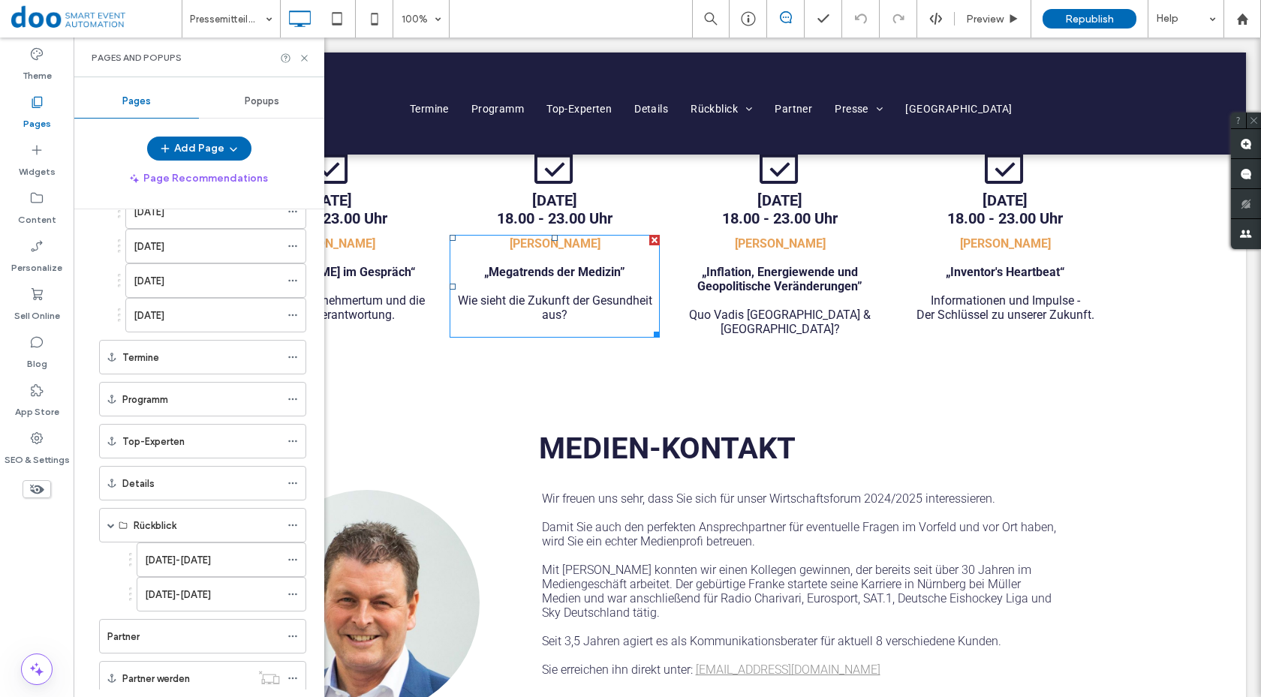
scroll to position [3768, 0]
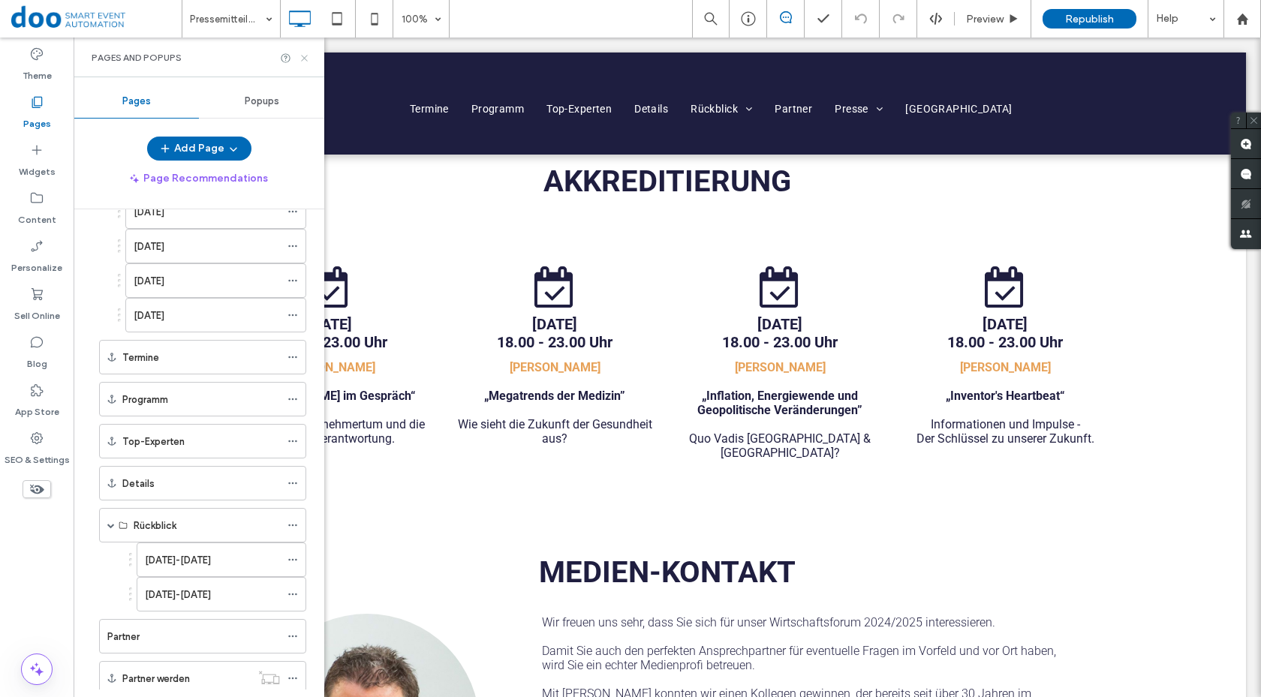
drag, startPoint x: 303, startPoint y: 59, endPoint x: 456, endPoint y: 256, distance: 249.3
click at [303, 59] on use at bounding box center [304, 58] width 6 height 6
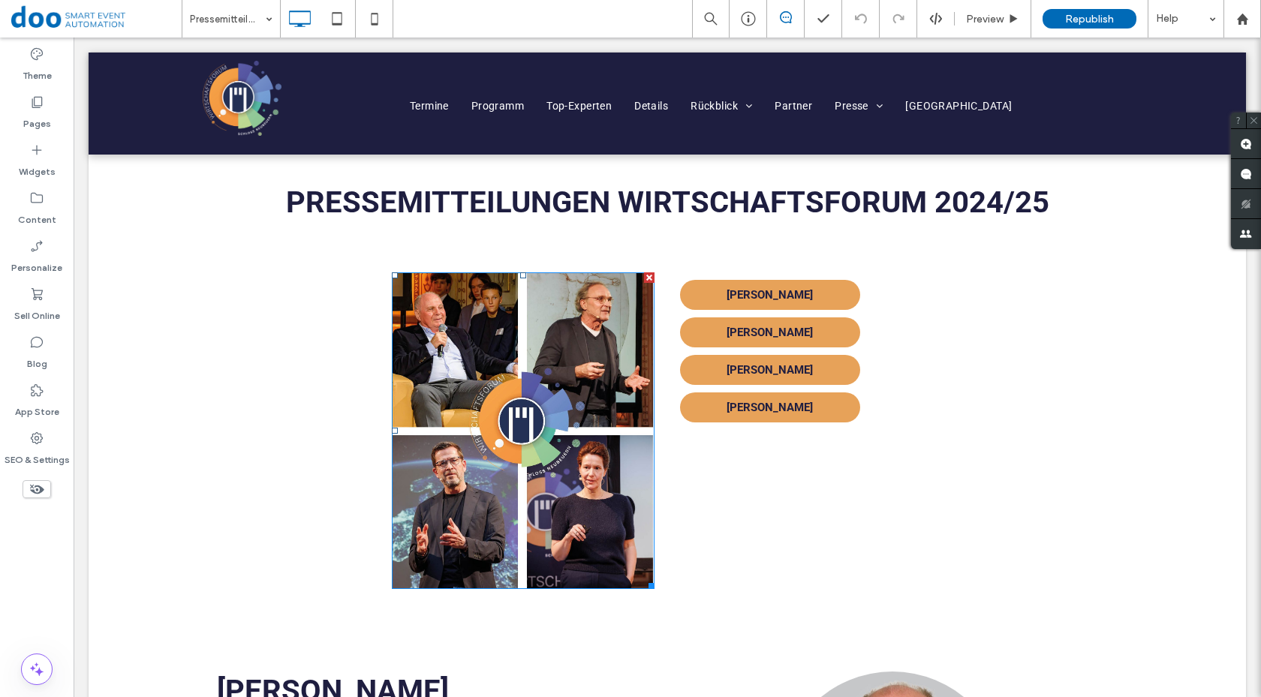
scroll to position [0, 0]
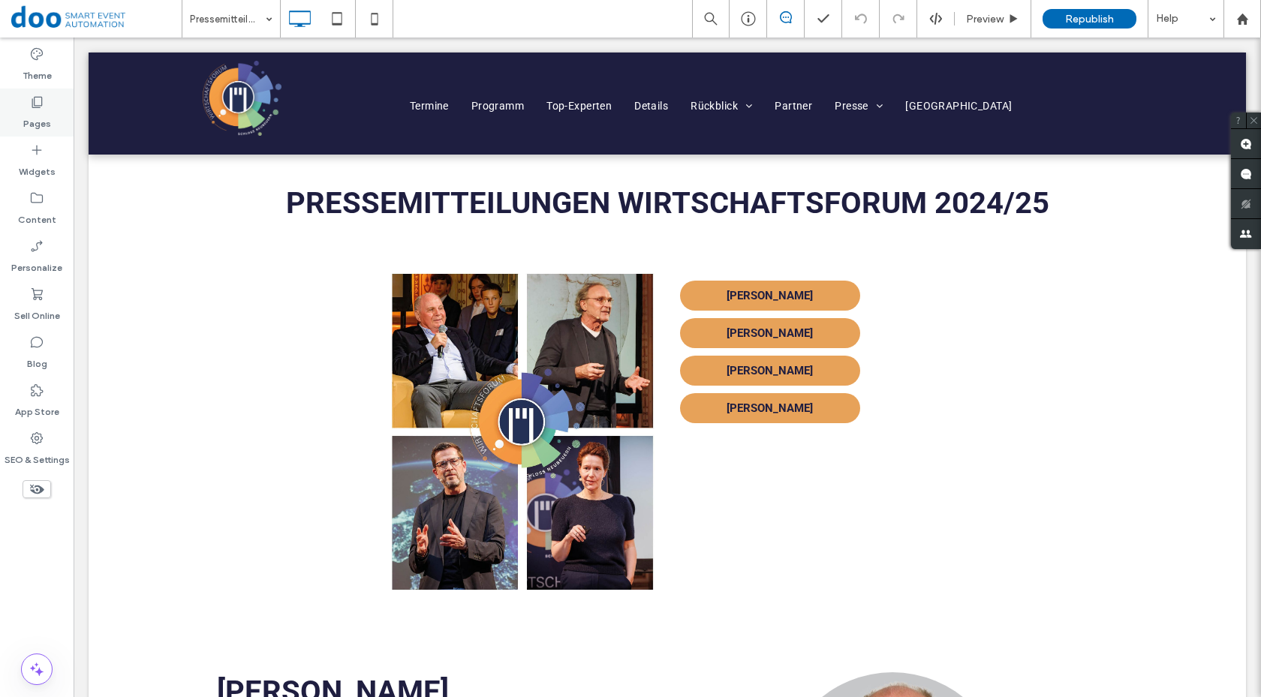
click at [44, 111] on label "Pages" at bounding box center [37, 120] width 28 height 21
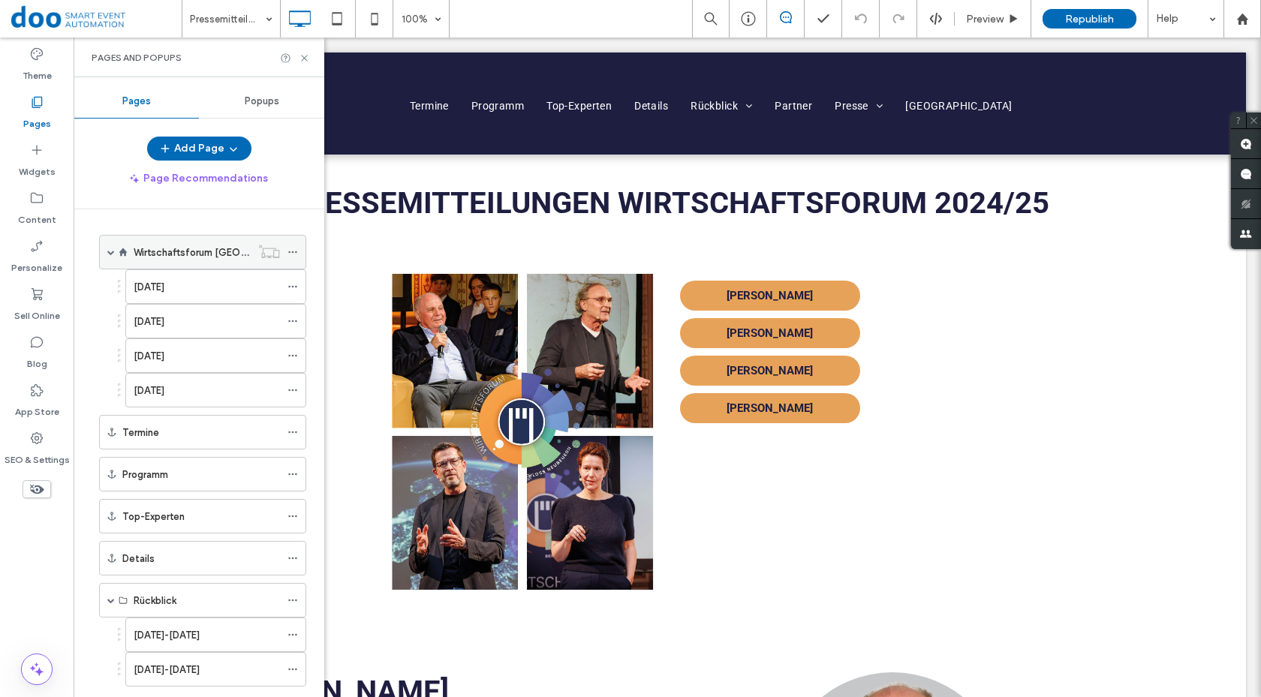
click at [173, 254] on label "Wirtschaftsforum [GEOGRAPHIC_DATA]" at bounding box center [225, 252] width 182 height 26
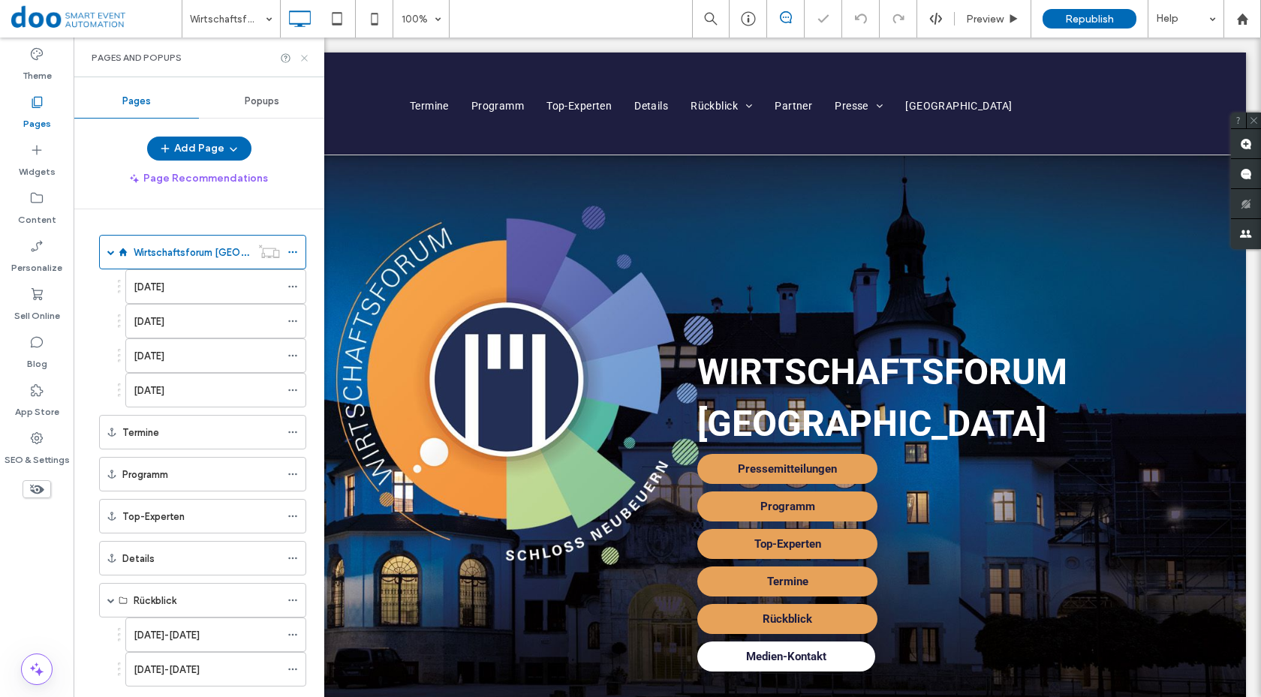
click at [304, 61] on icon at bounding box center [304, 58] width 11 height 11
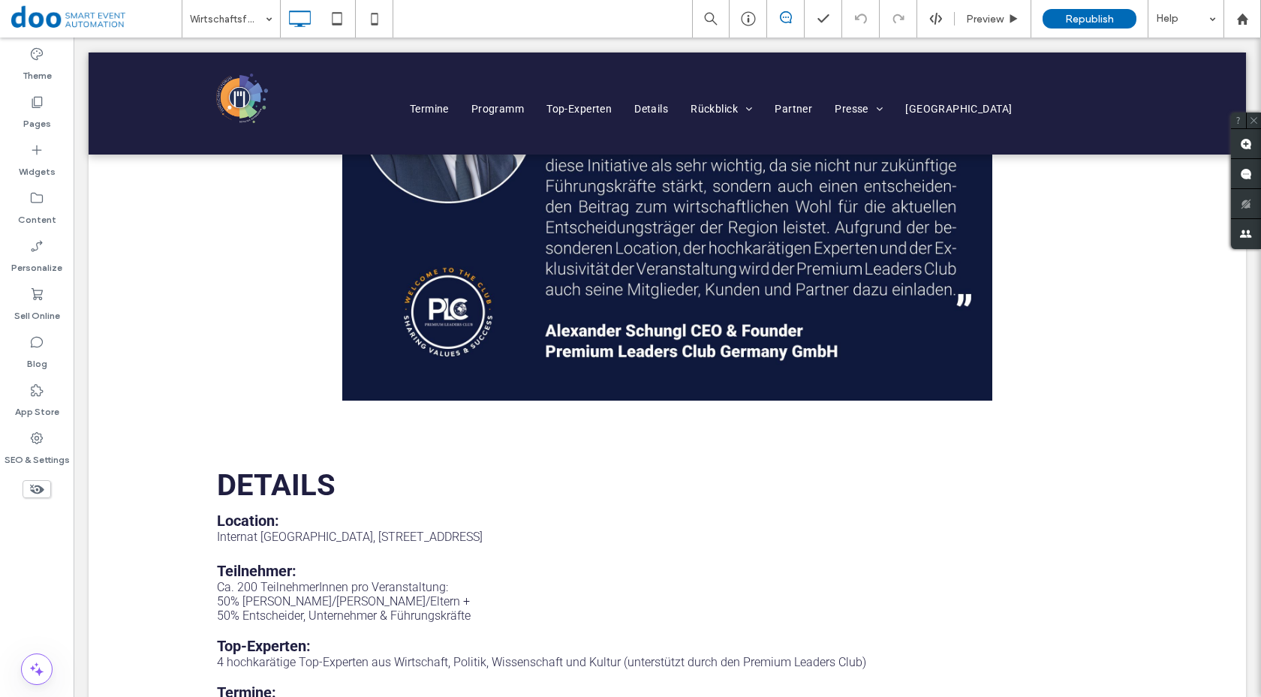
scroll to position [3227, 0]
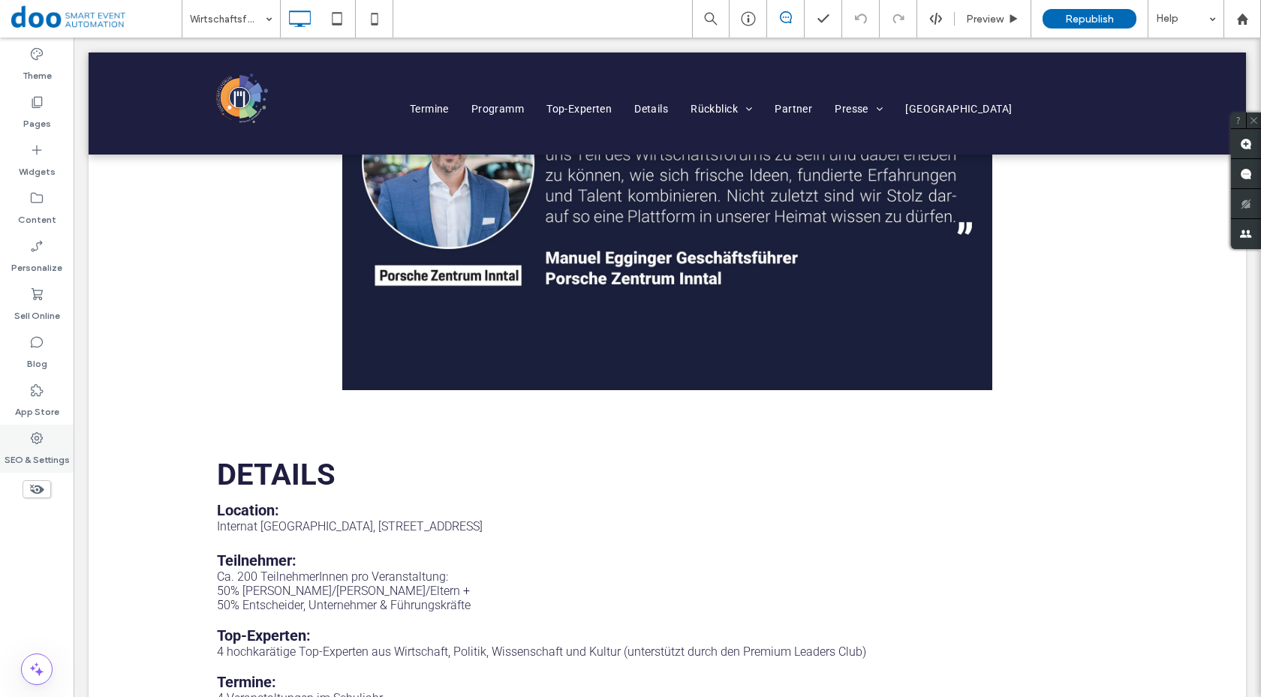
click at [64, 458] on label "SEO & Settings" at bounding box center [37, 456] width 65 height 21
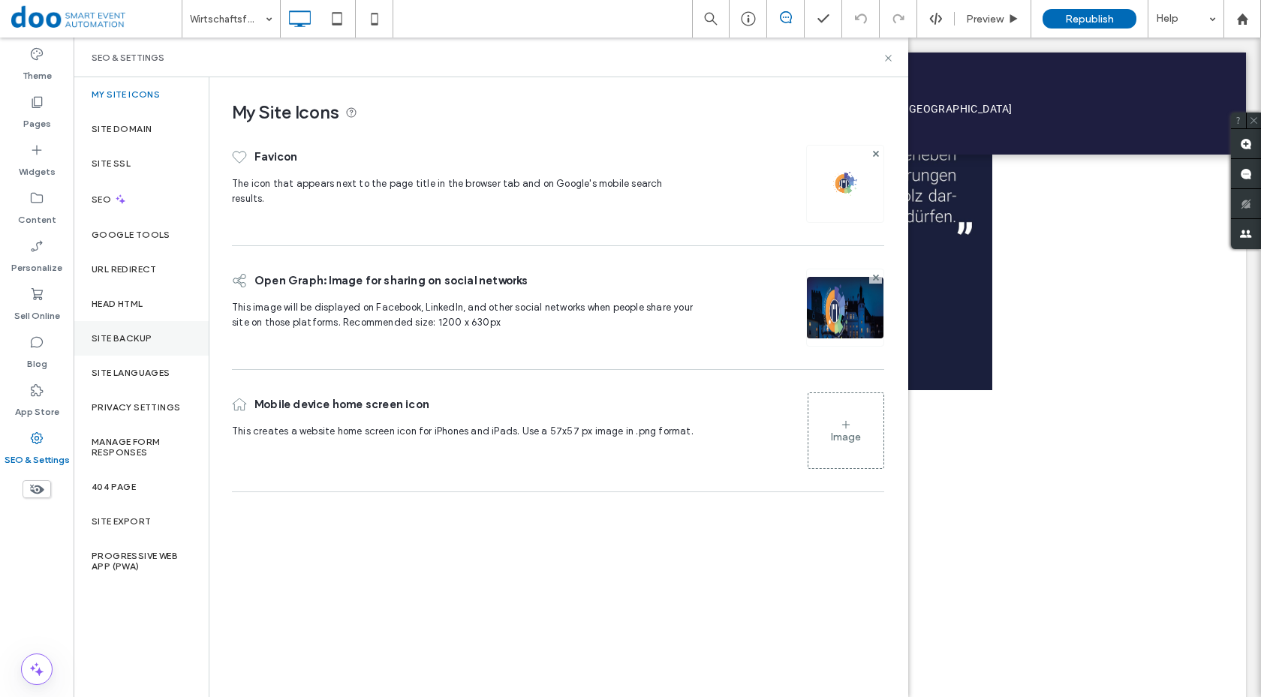
click at [145, 339] on label "Site Backup" at bounding box center [122, 338] width 60 height 11
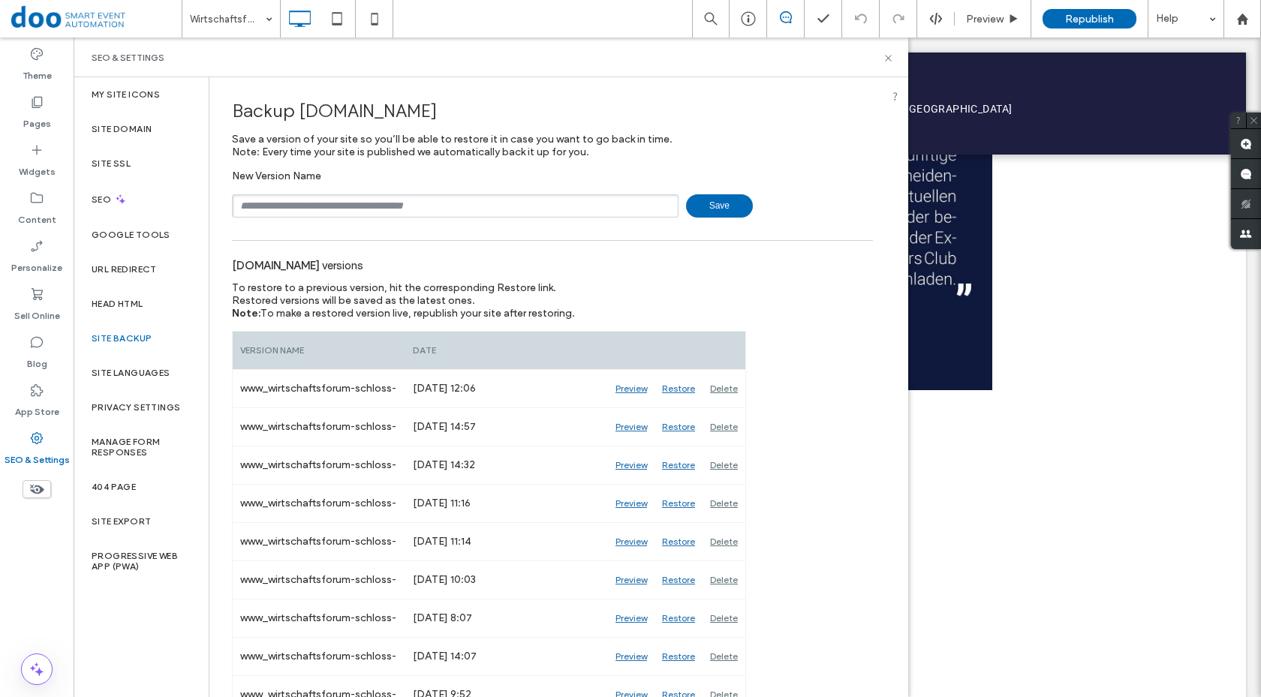
click at [532, 205] on input "text" at bounding box center [455, 205] width 447 height 23
type input "********"
click at [690, 210] on span "Save" at bounding box center [719, 205] width 67 height 23
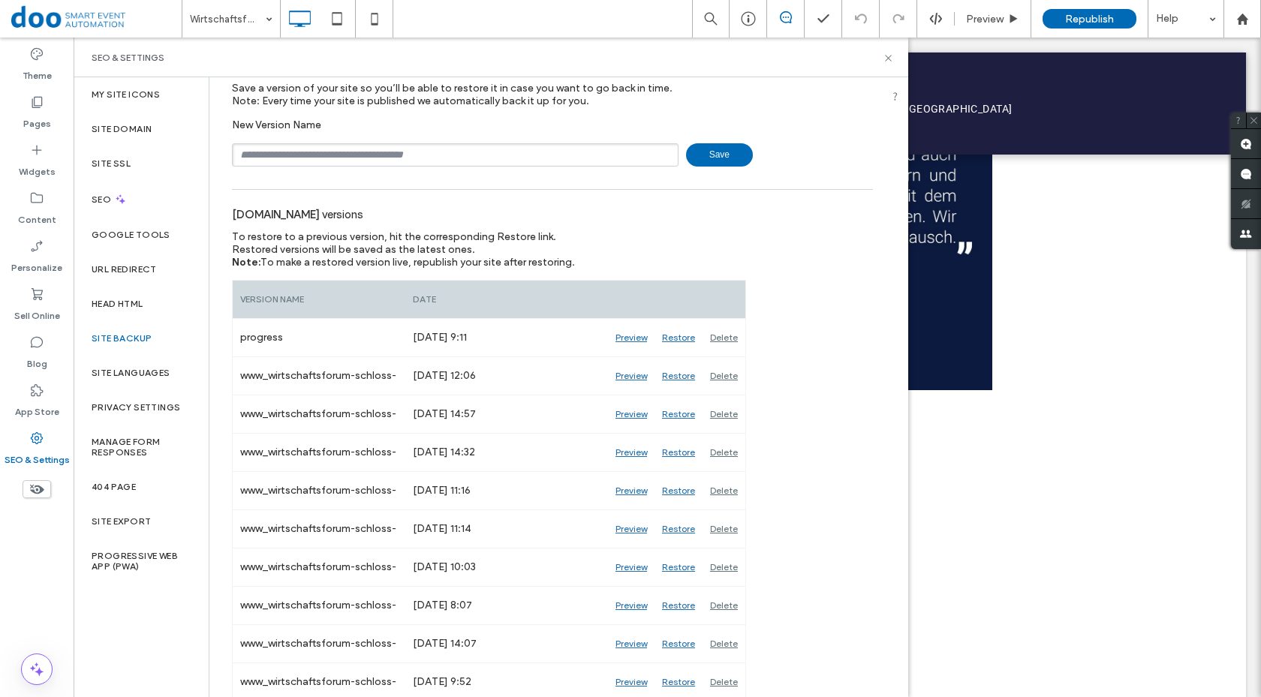
scroll to position [75, 0]
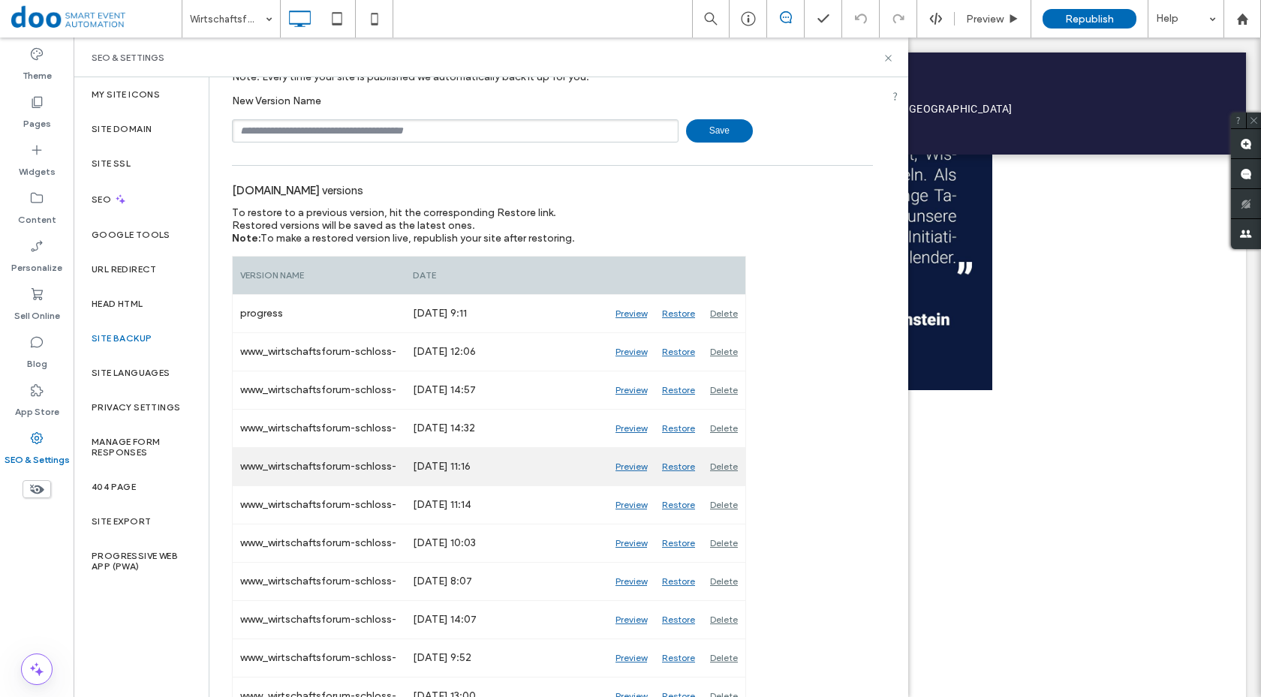
click at [683, 465] on div "Restore" at bounding box center [679, 467] width 48 height 38
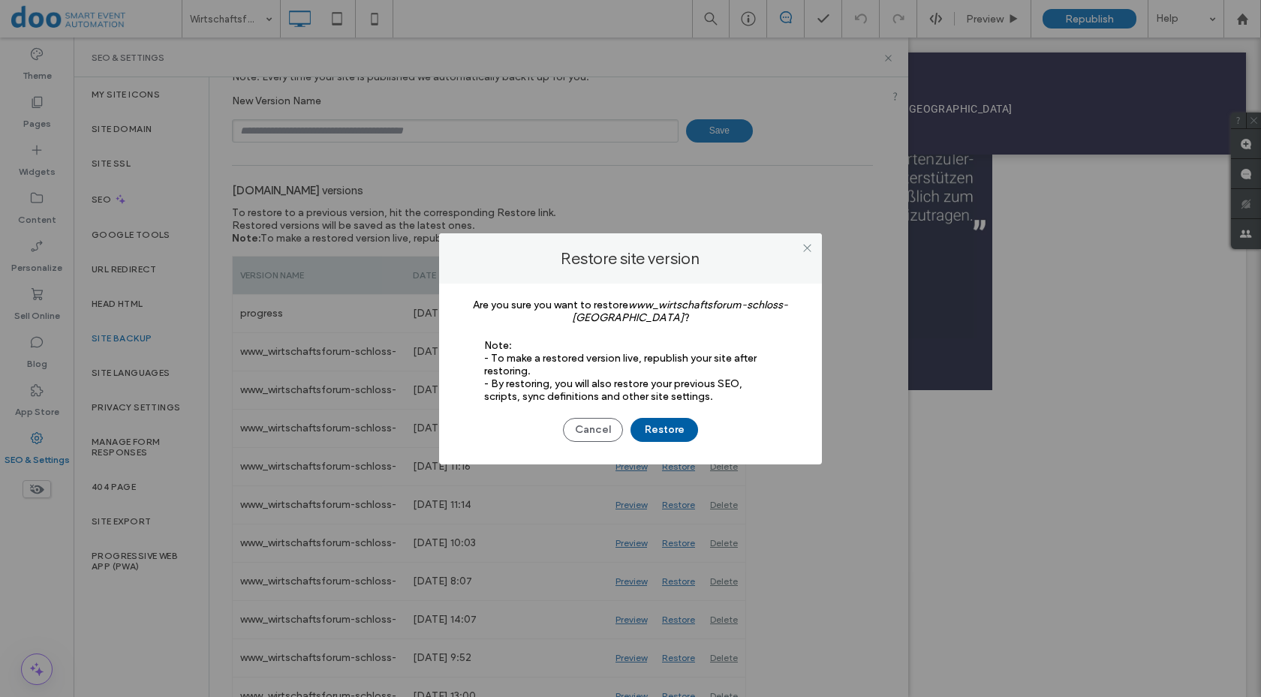
click at [671, 423] on button "Restore" at bounding box center [665, 430] width 68 height 24
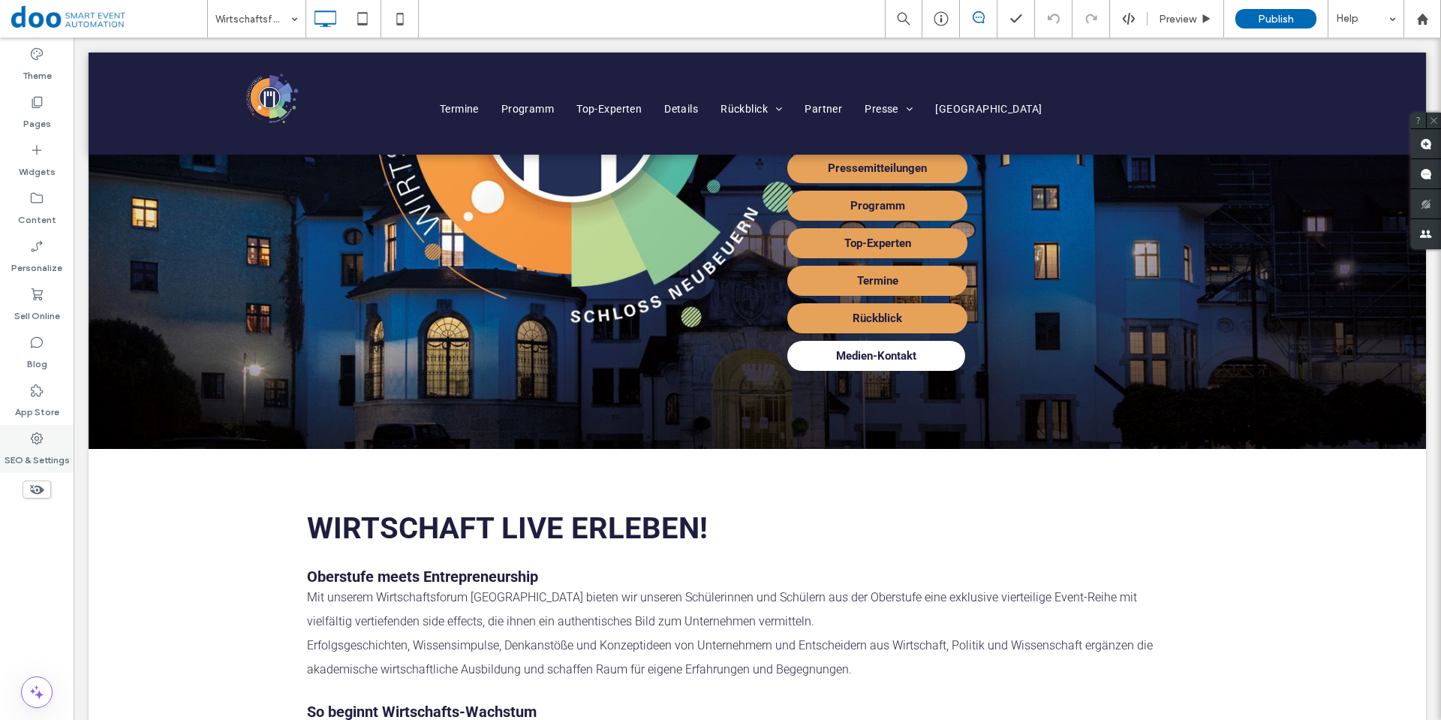
click at [33, 440] on use at bounding box center [37, 438] width 12 height 12
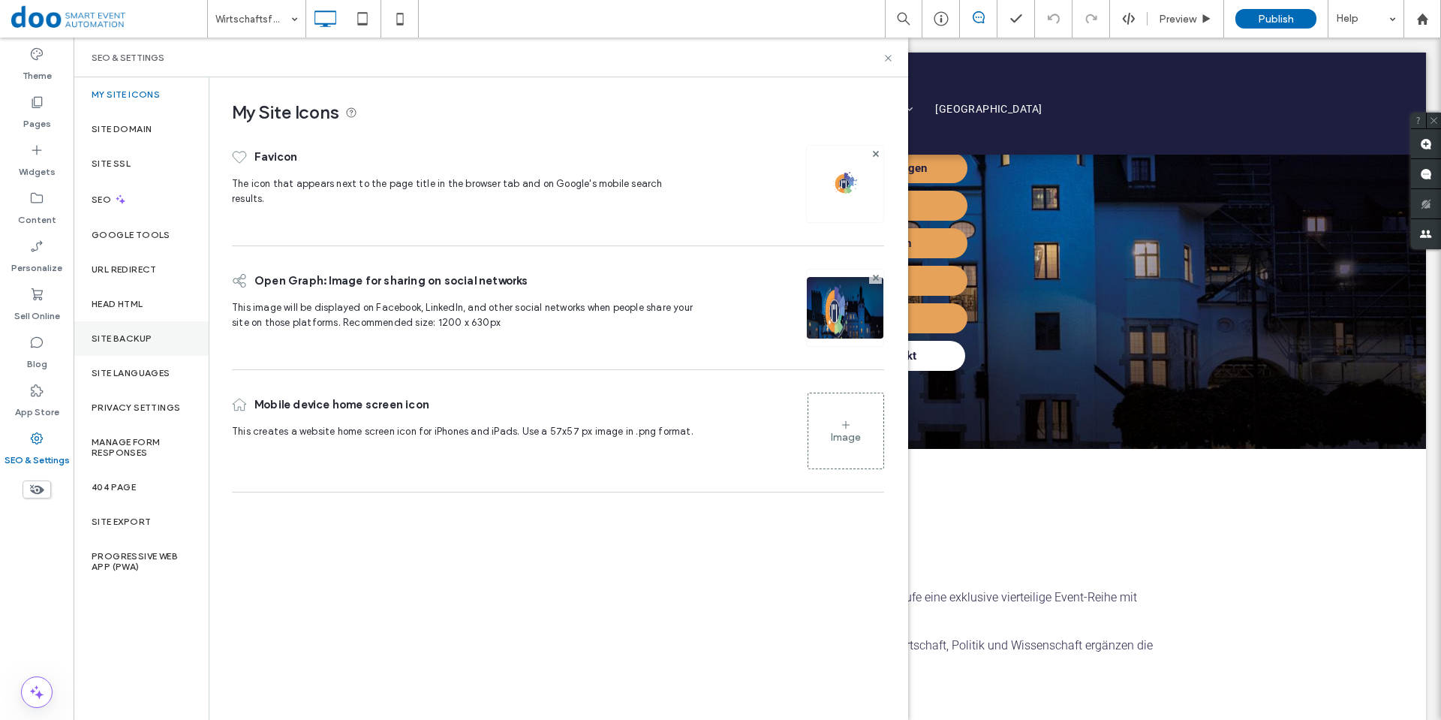
click at [132, 344] on div "Site Backup" at bounding box center [141, 338] width 135 height 35
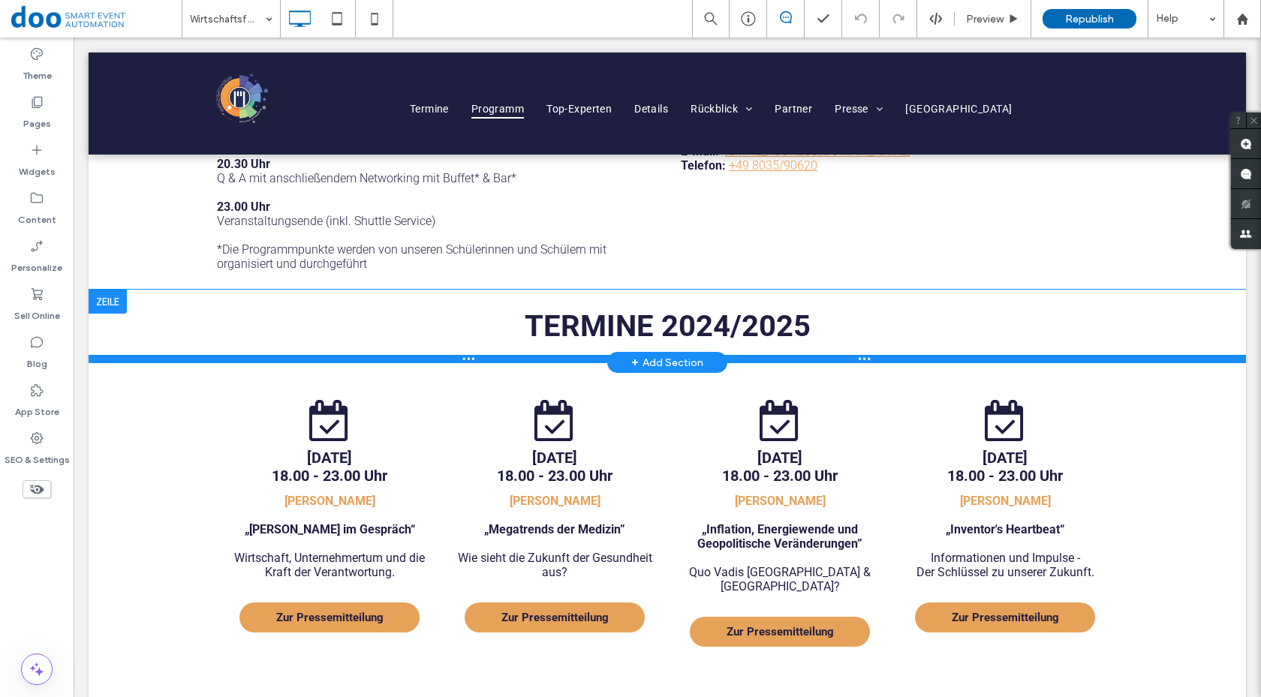
scroll to position [1577, 0]
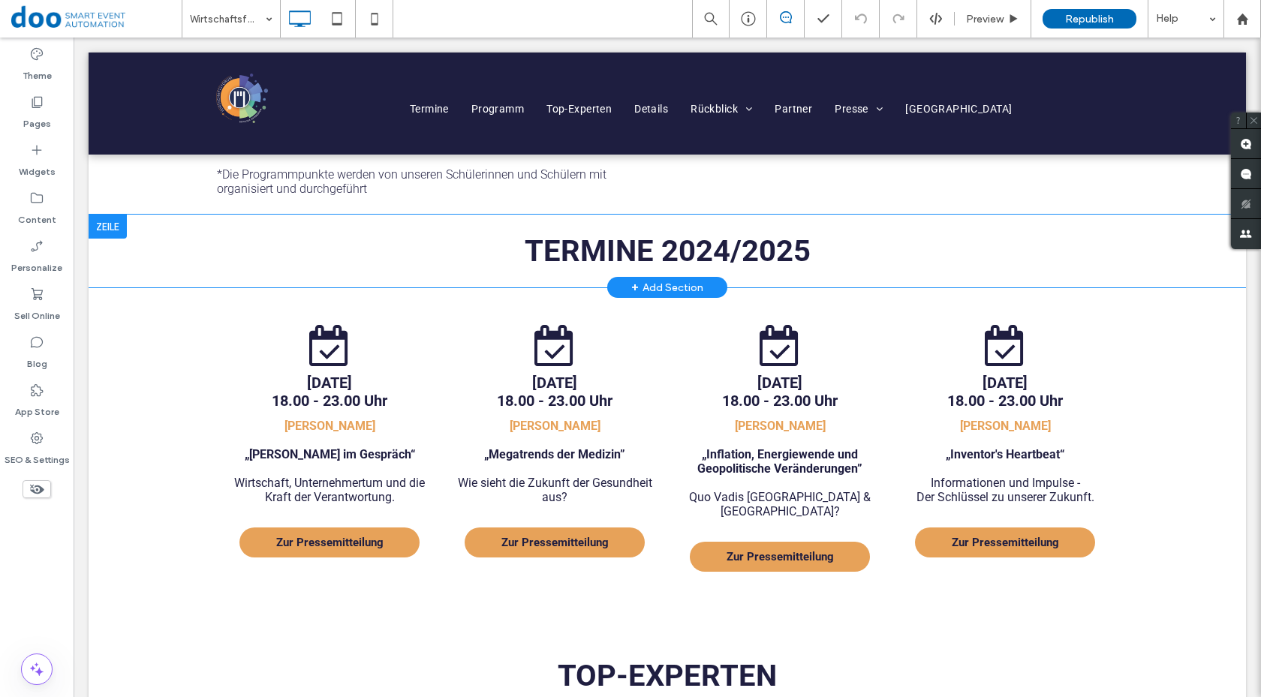
click at [106, 215] on div at bounding box center [108, 227] width 38 height 24
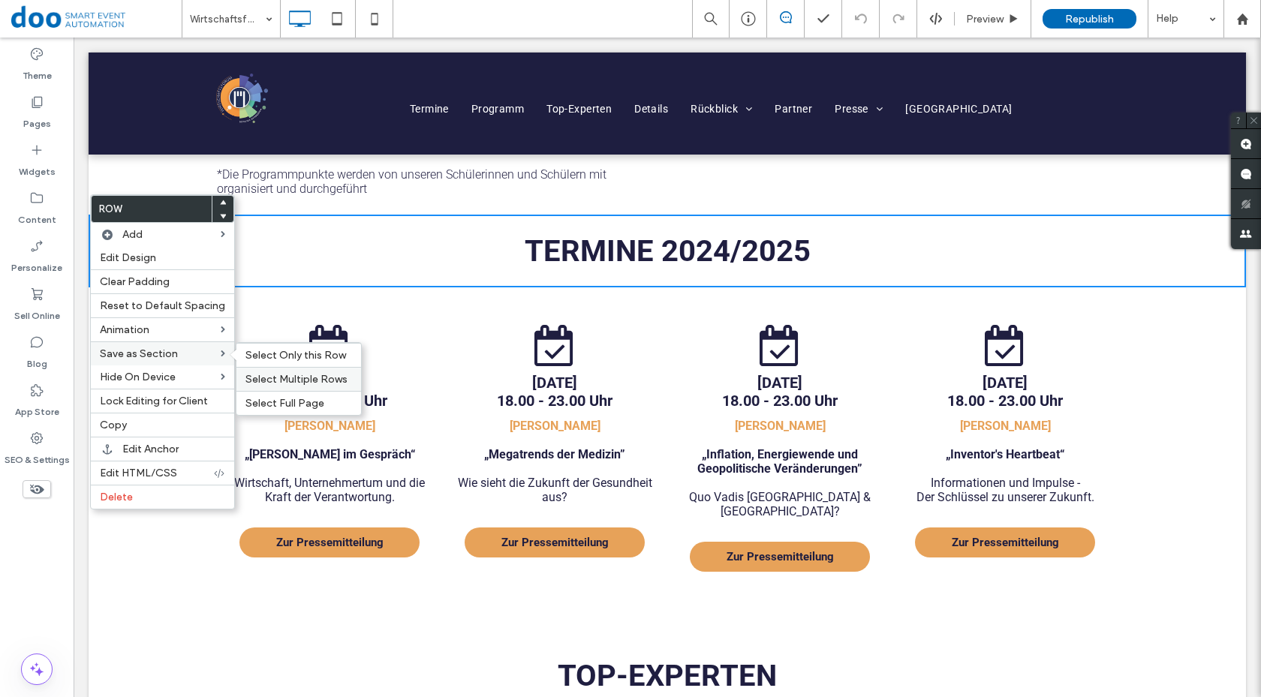
click at [290, 381] on span "Select Multiple Rows" at bounding box center [297, 379] width 102 height 13
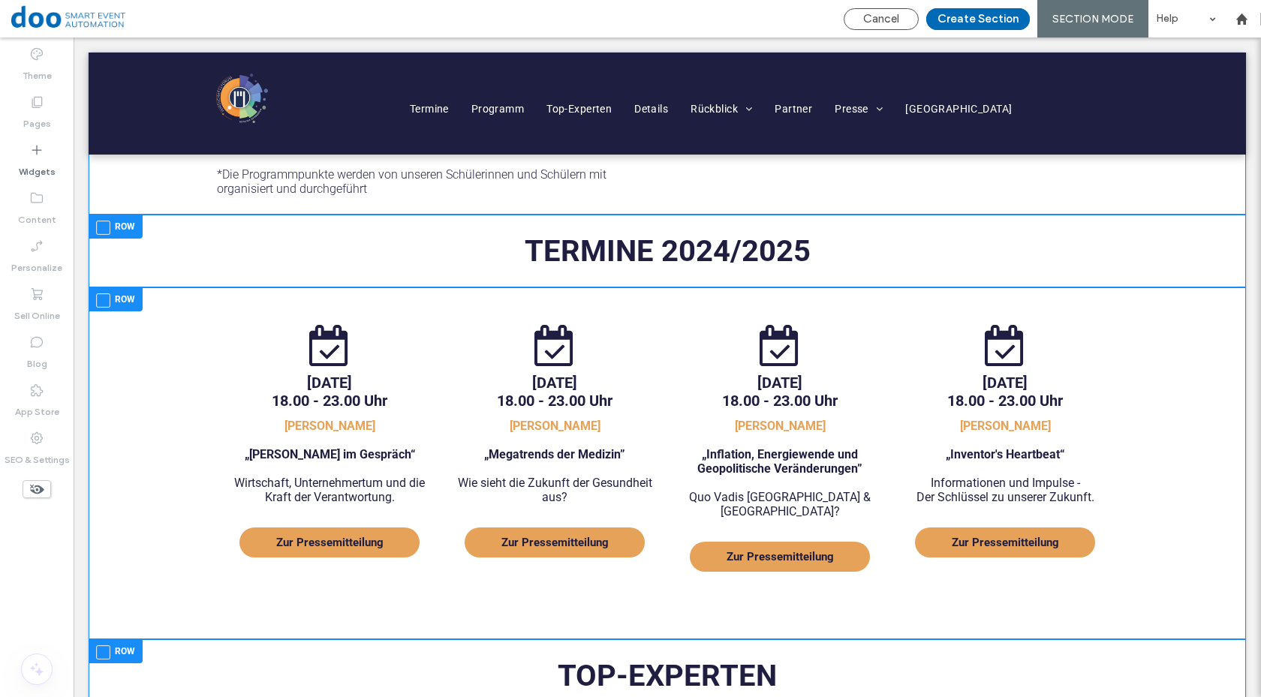
click at [104, 221] on span at bounding box center [103, 228] width 14 height 14
click at [109, 294] on span at bounding box center [103, 301] width 14 height 14
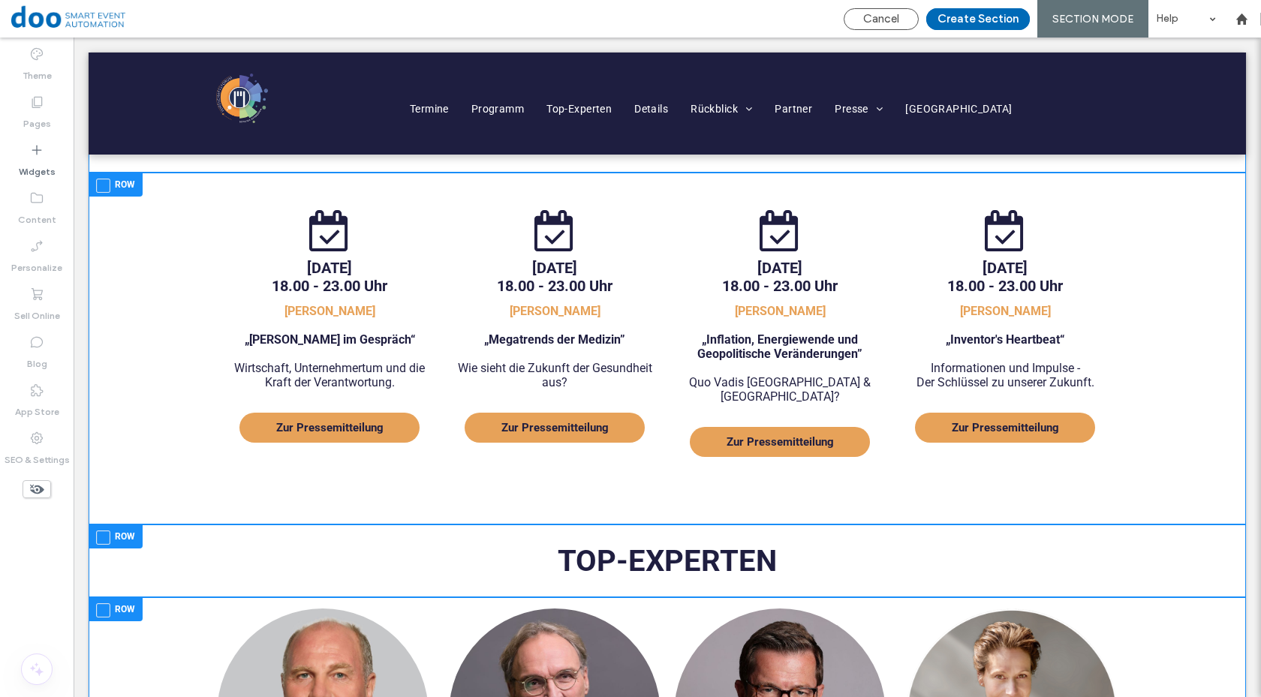
scroll to position [1727, 0]
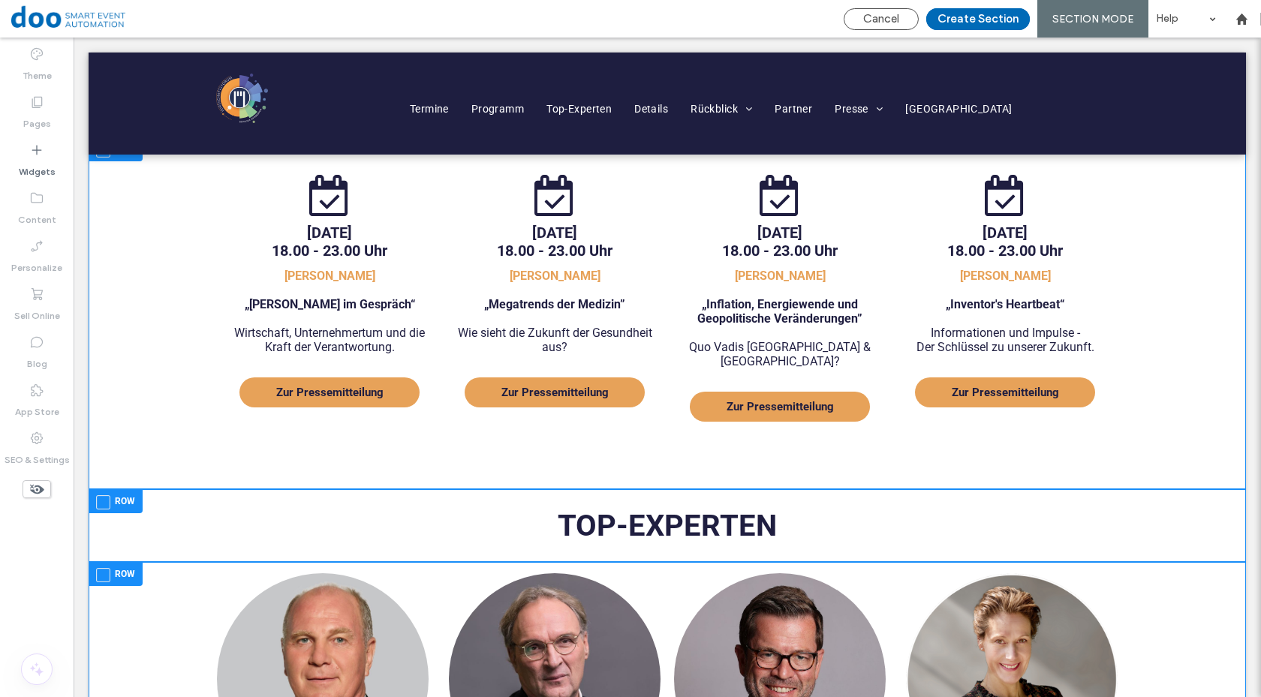
click at [102, 496] on span at bounding box center [103, 503] width 14 height 14
click at [104, 568] on span at bounding box center [103, 575] width 14 height 14
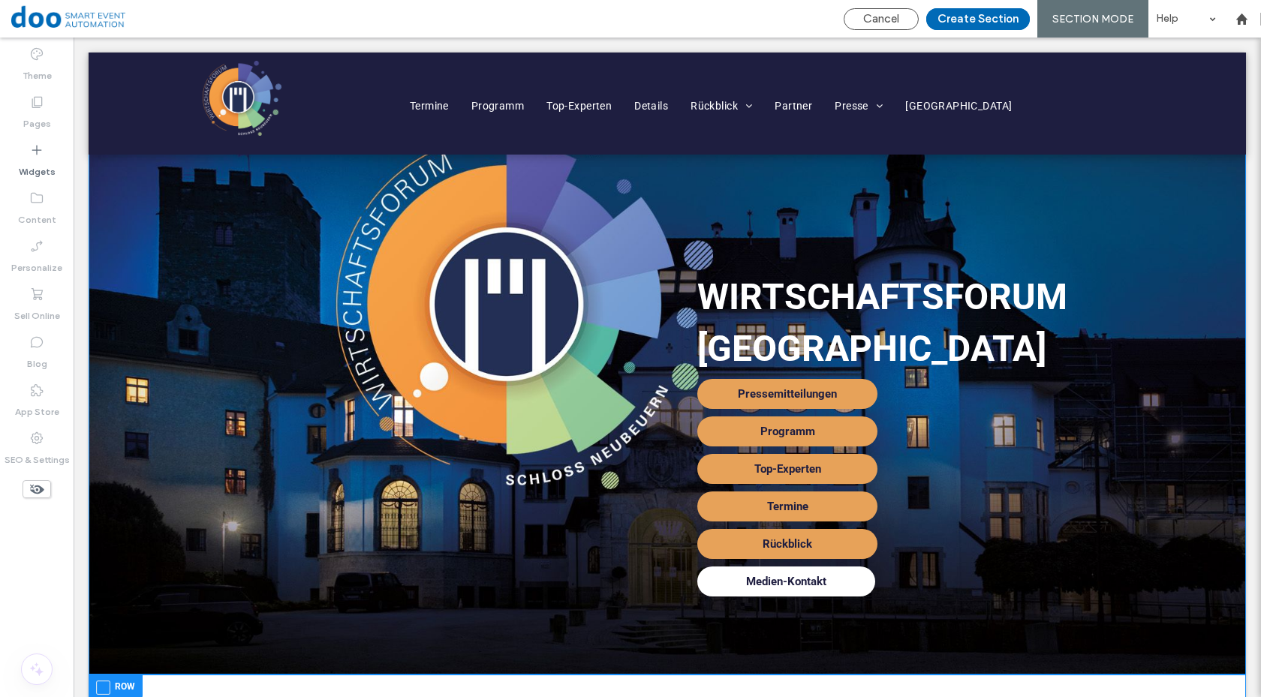
scroll to position [75, 0]
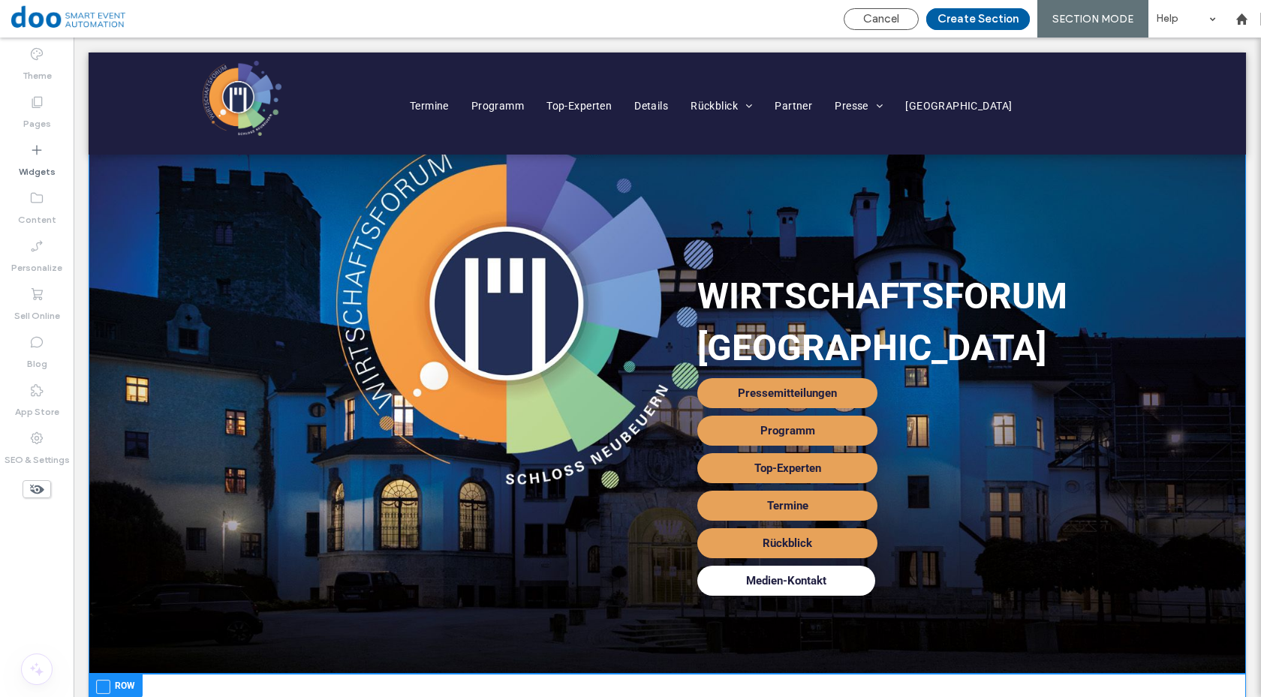
click at [969, 14] on button "Create Section" at bounding box center [978, 19] width 104 height 22
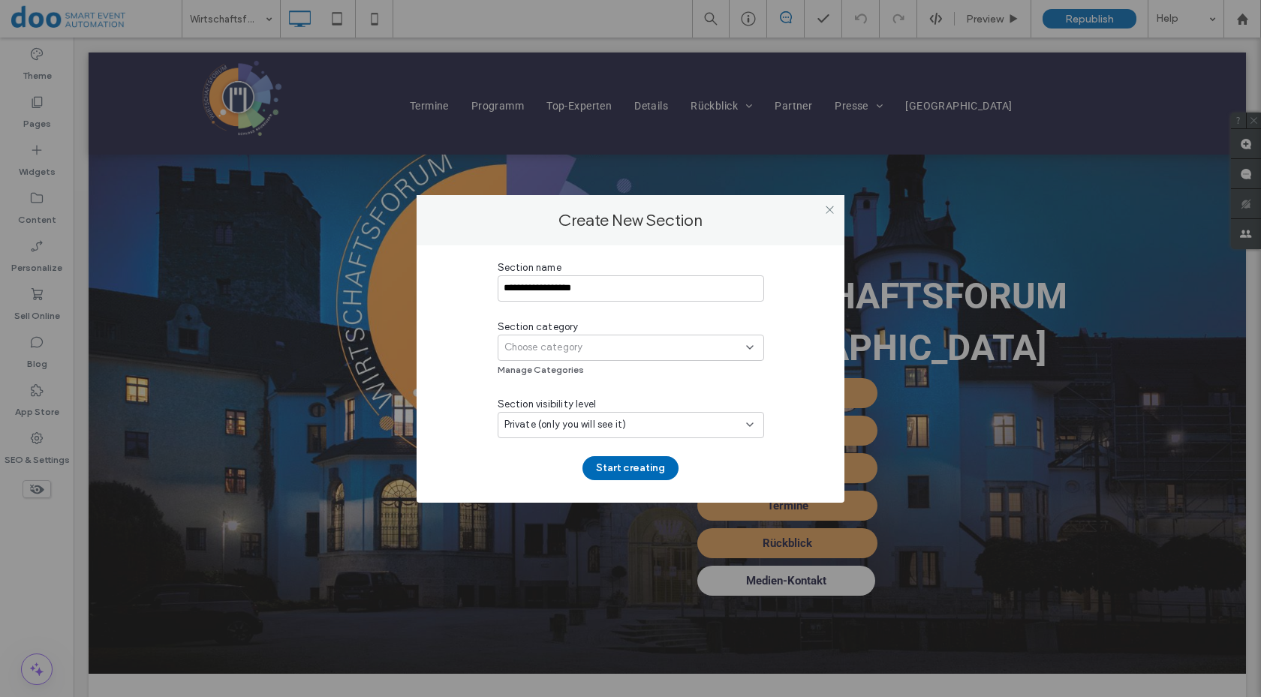
type input "**********"
click at [683, 349] on div "Choose category" at bounding box center [626, 347] width 242 height 15
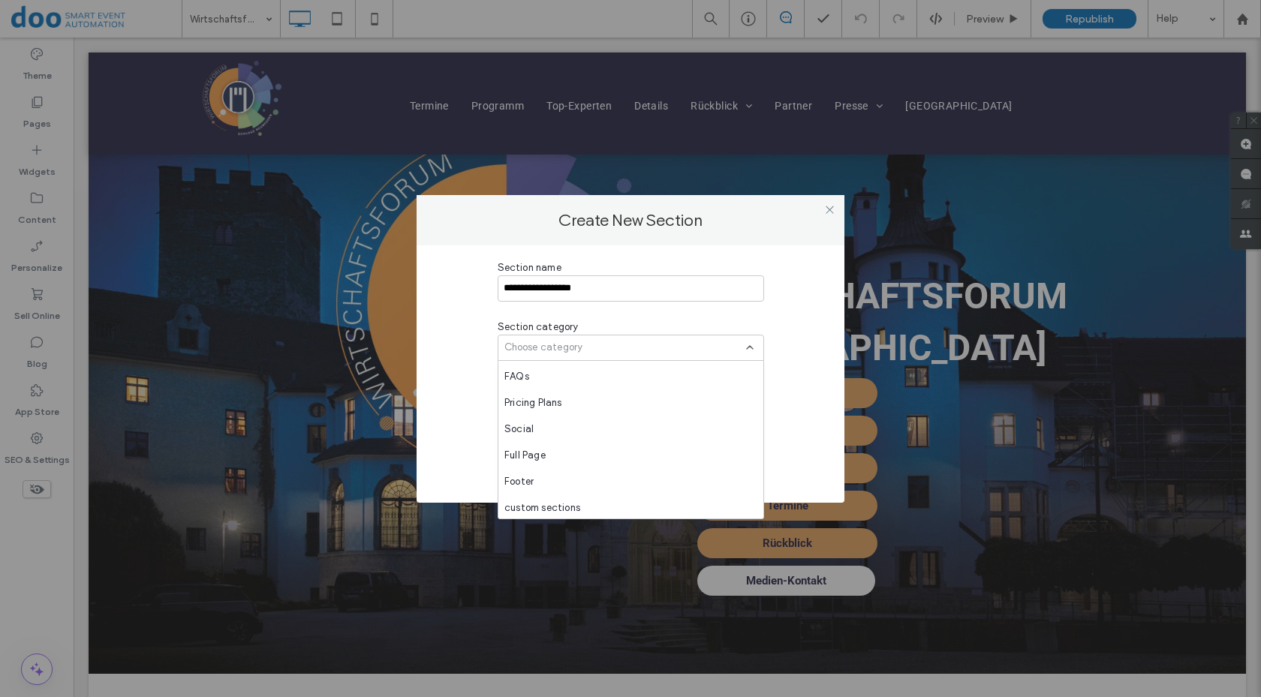
scroll to position [578, 0]
click at [559, 505] on span "custom sections" at bounding box center [543, 506] width 76 height 15
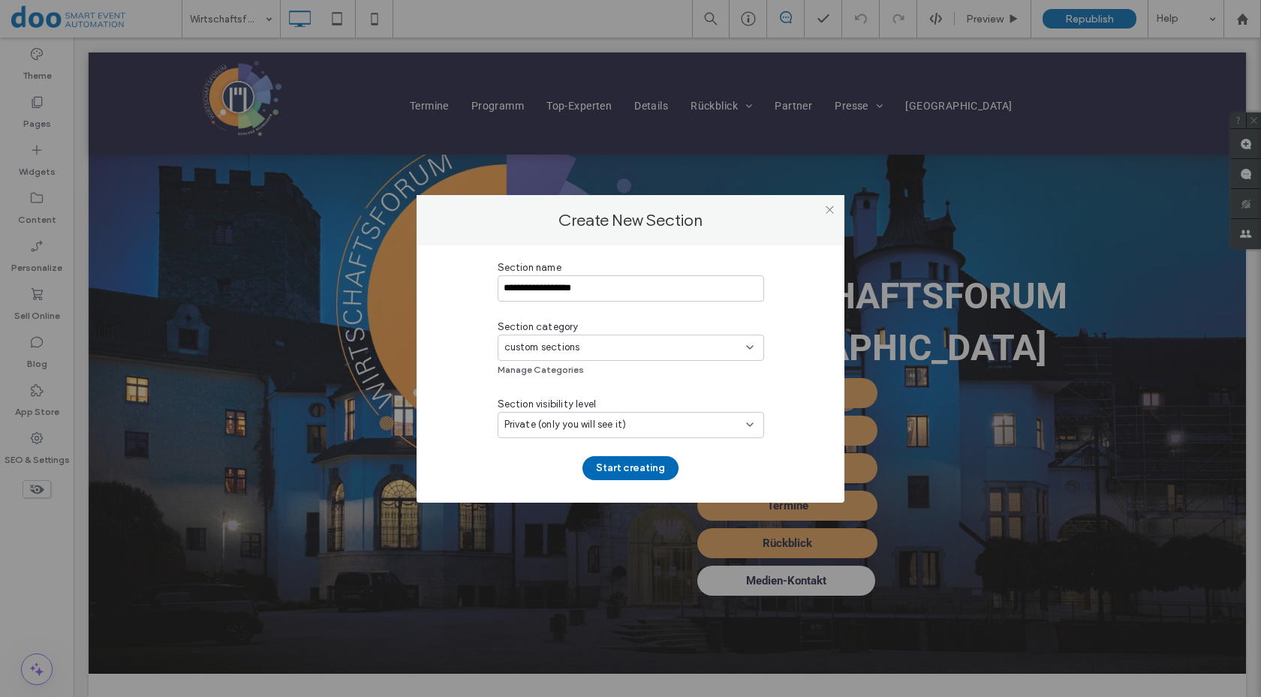
click at [637, 420] on div "Private (only you will see it)" at bounding box center [626, 424] width 242 height 15
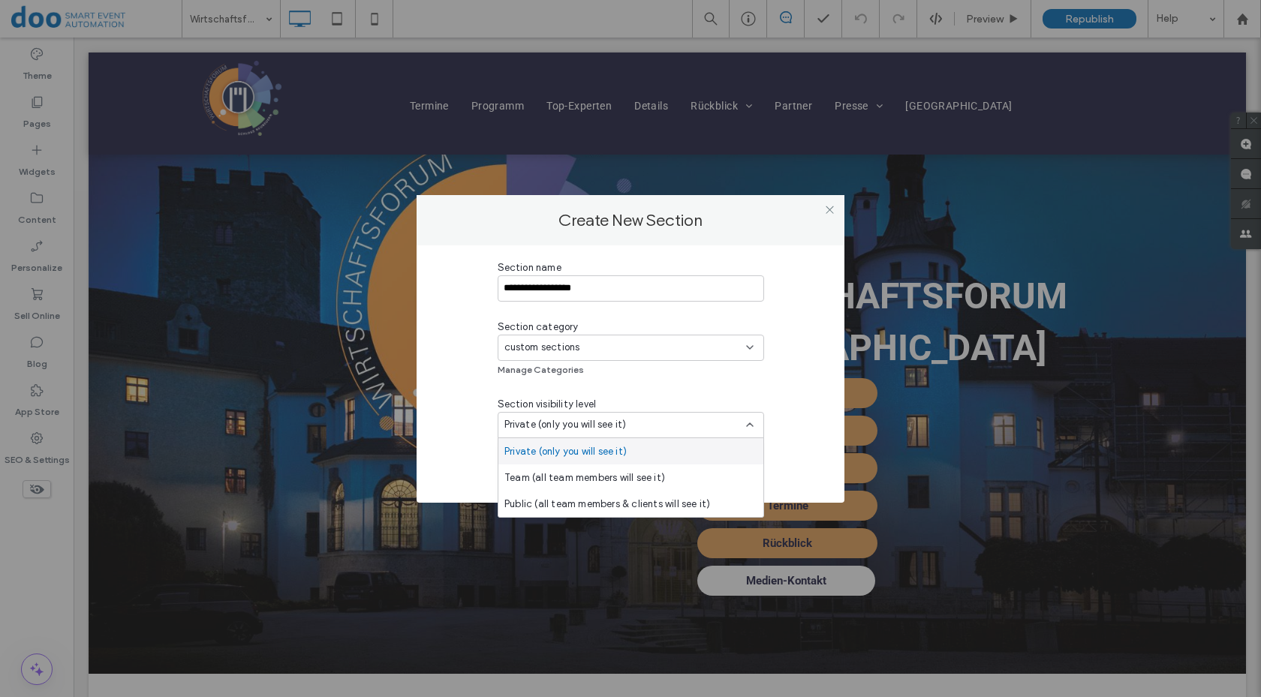
click at [637, 420] on div "Private (only you will see it)" at bounding box center [626, 424] width 242 height 15
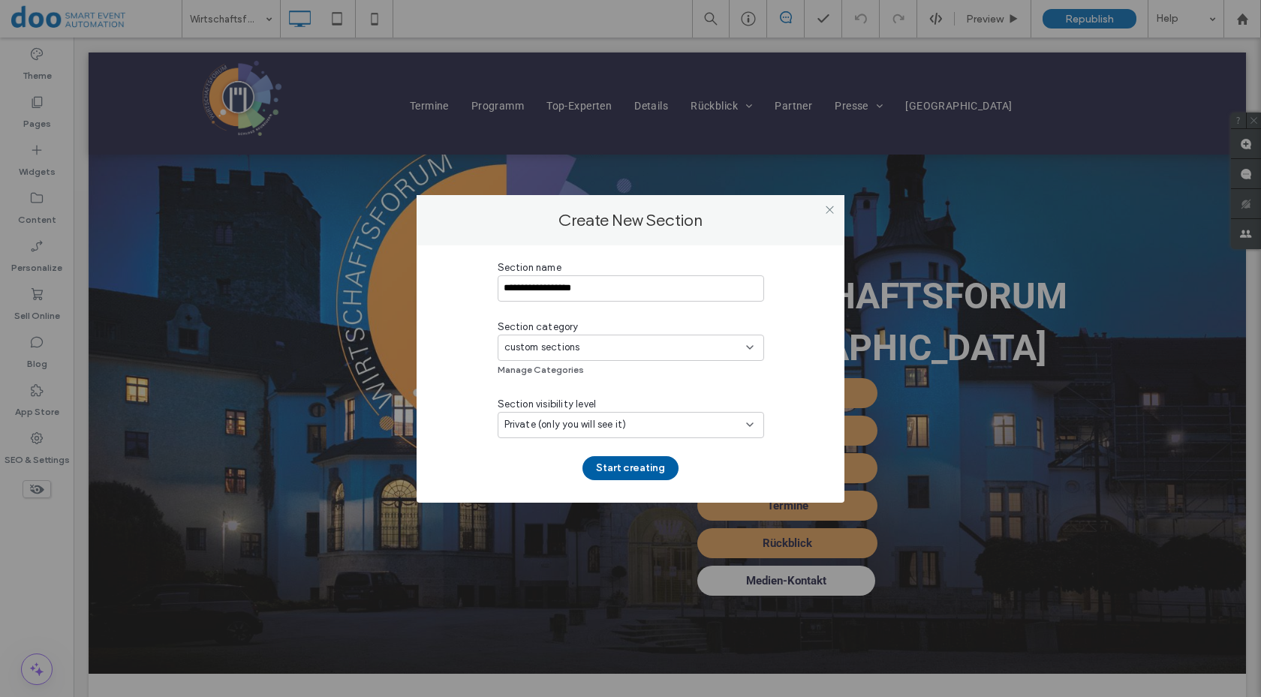
click at [640, 473] on button "Start creating" at bounding box center [631, 468] width 96 height 24
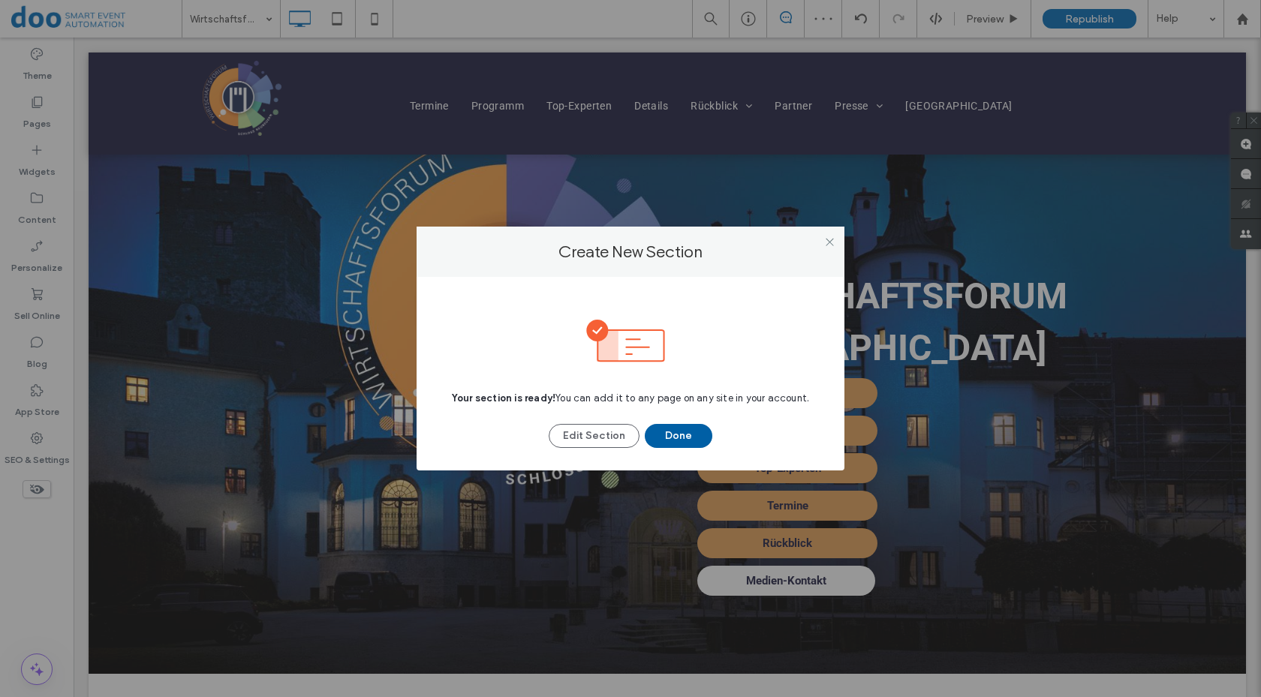
click at [685, 446] on button "Done" at bounding box center [679, 436] width 68 height 24
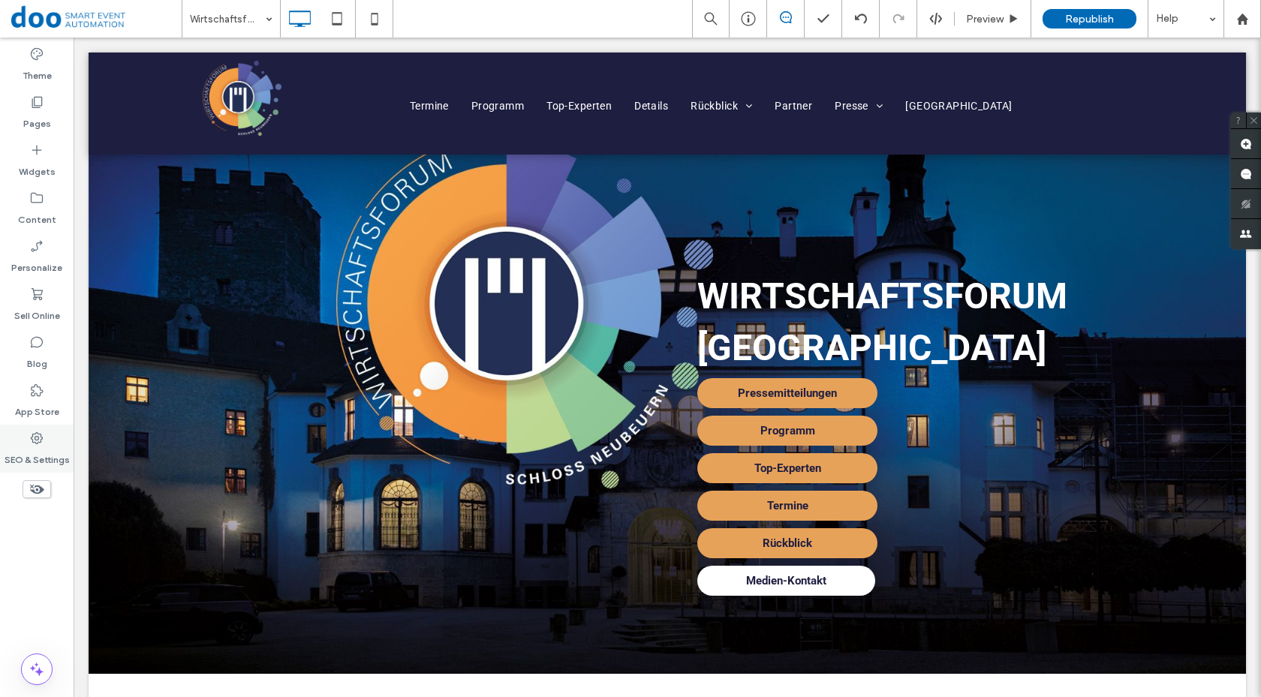
click at [51, 446] on label "SEO & Settings" at bounding box center [37, 456] width 65 height 21
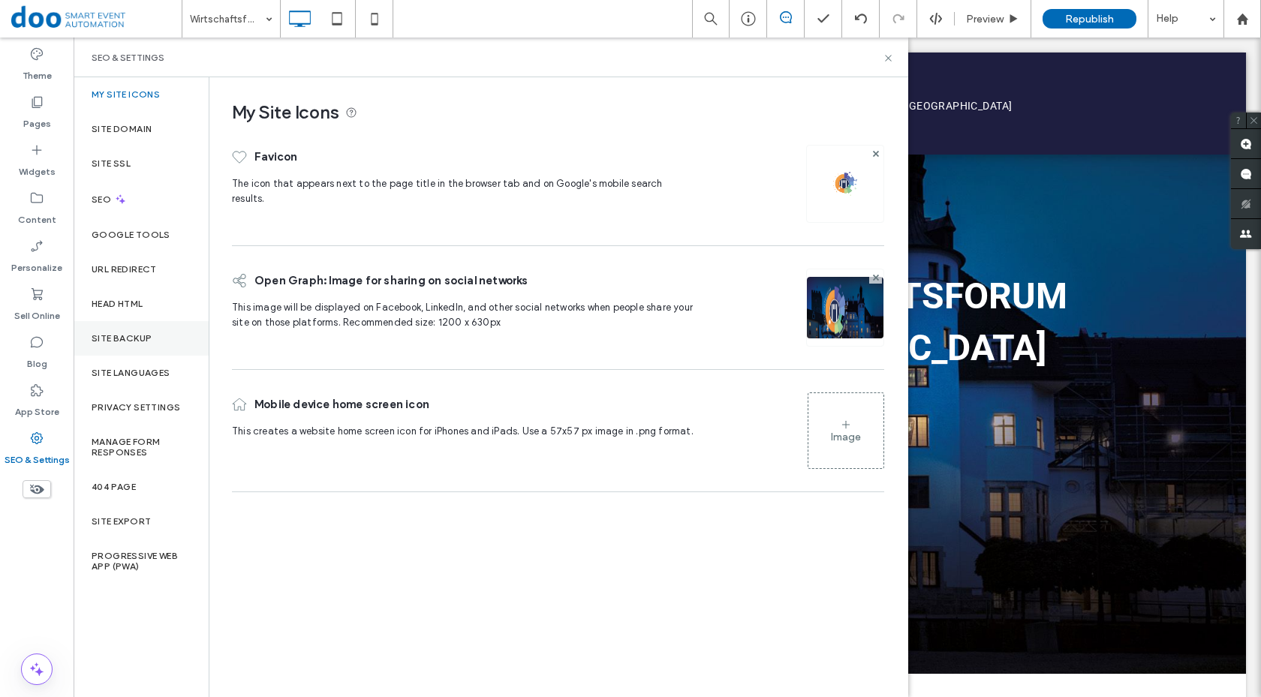
click at [138, 338] on label "Site Backup" at bounding box center [122, 338] width 60 height 11
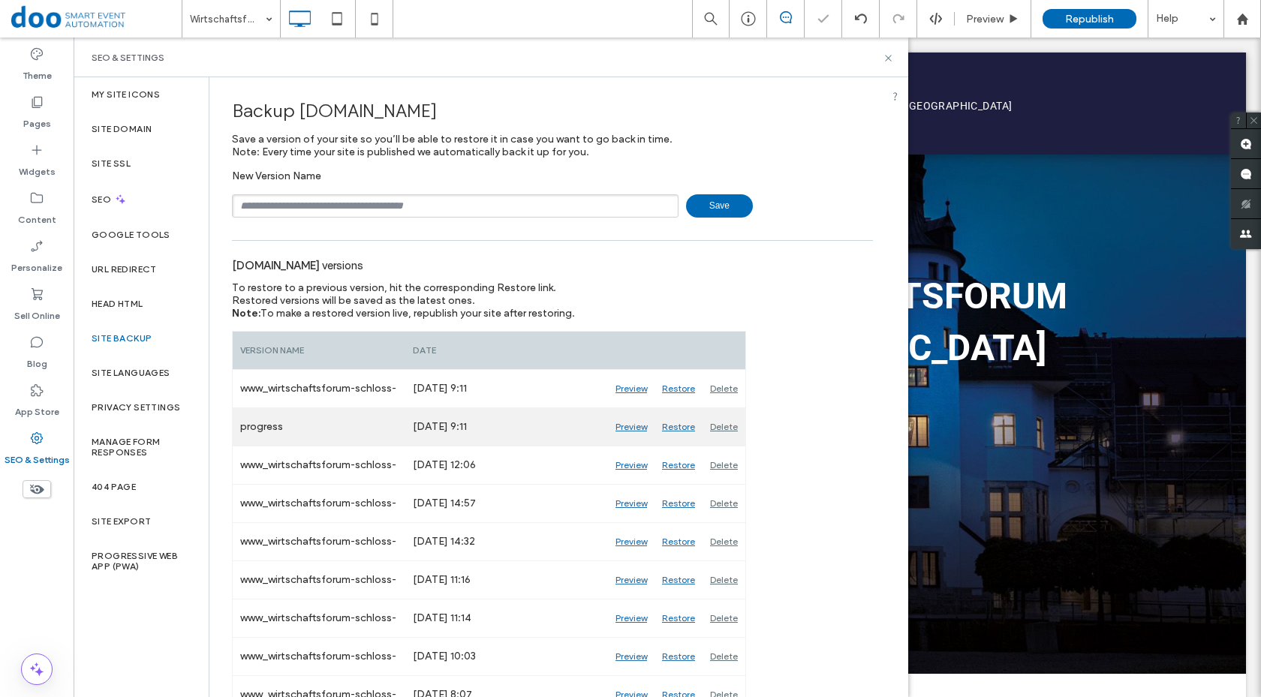
click at [682, 427] on div "Restore" at bounding box center [679, 427] width 48 height 38
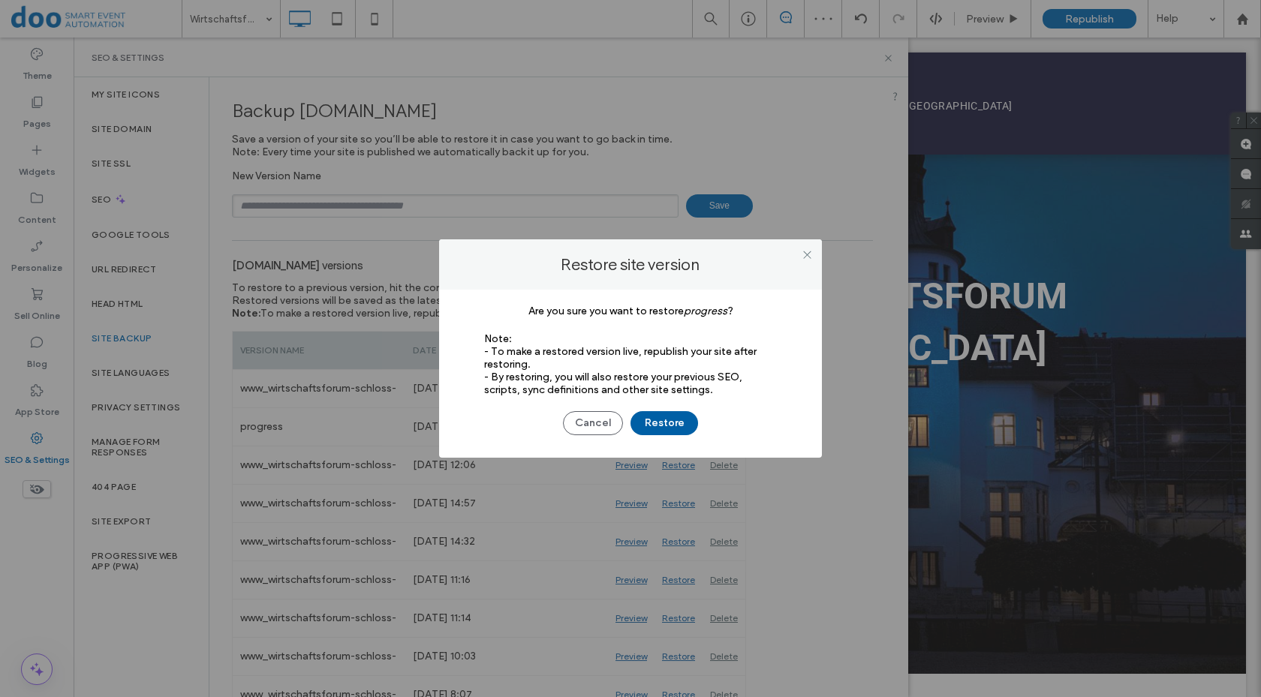
click at [668, 426] on button "Restore" at bounding box center [665, 423] width 68 height 24
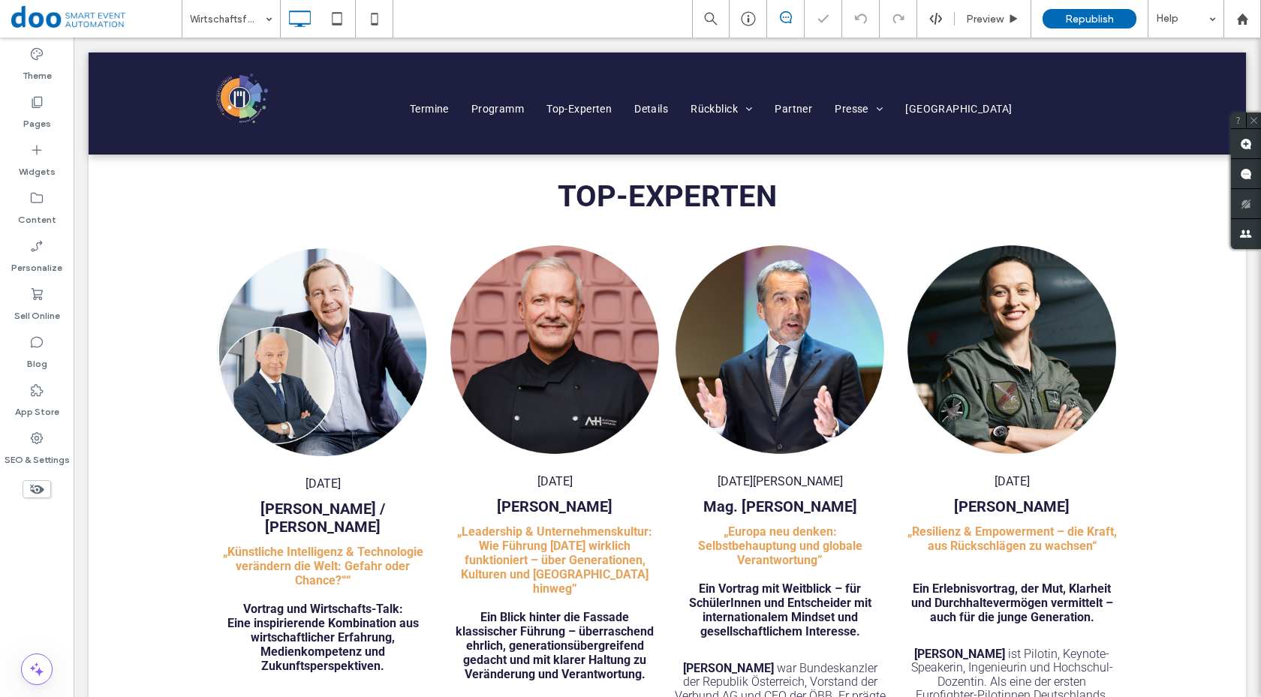
scroll to position [2096, 0]
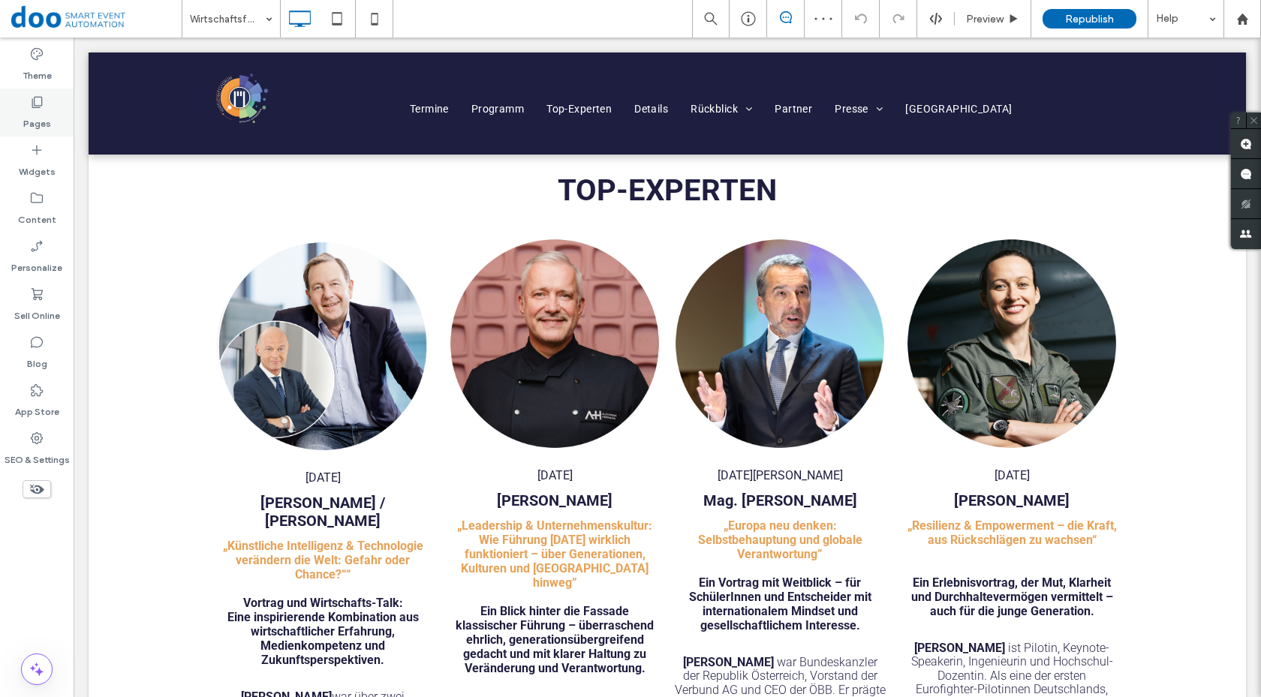
click at [35, 126] on label "Pages" at bounding box center [37, 120] width 28 height 21
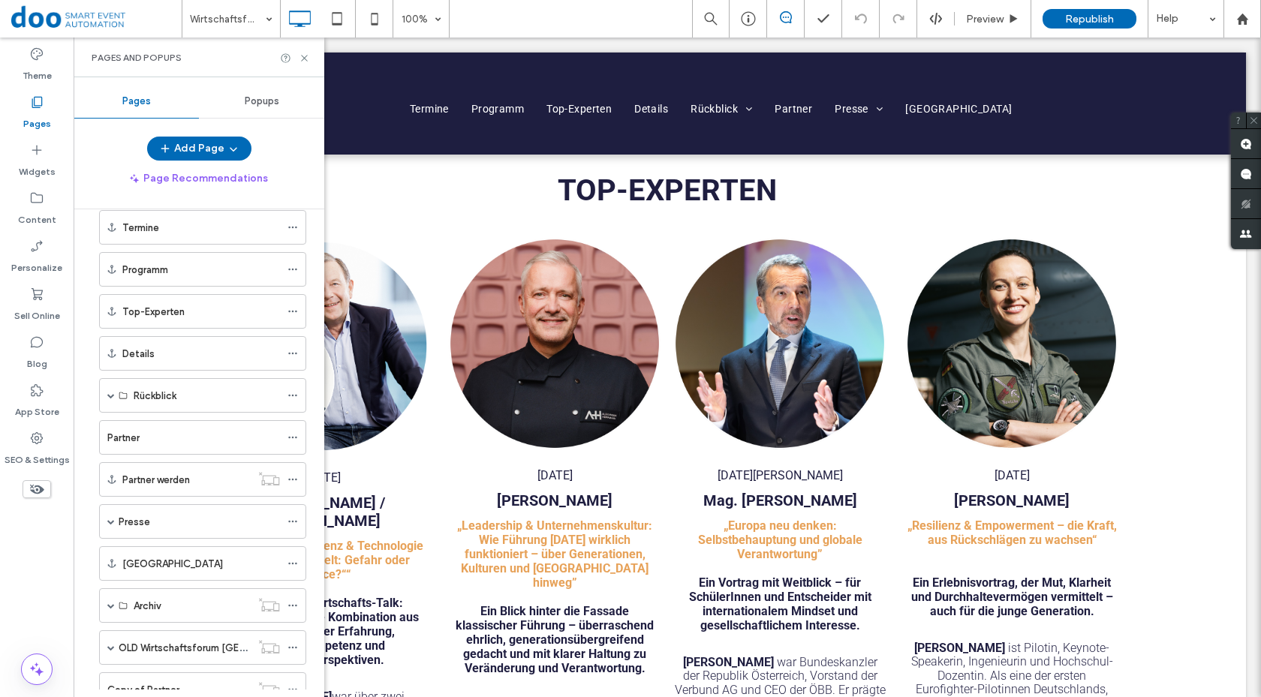
scroll to position [225, 0]
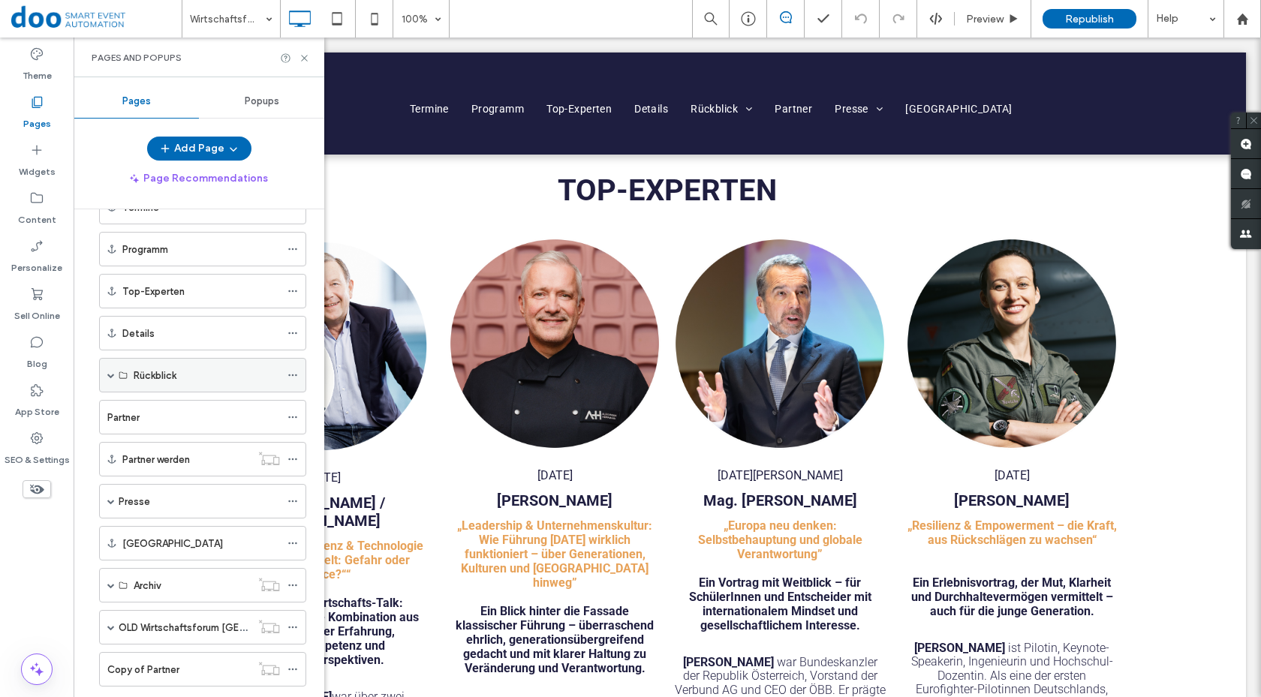
click at [137, 378] on label "Rückblick" at bounding box center [155, 376] width 43 height 26
click at [110, 375] on span at bounding box center [111, 376] width 8 height 8
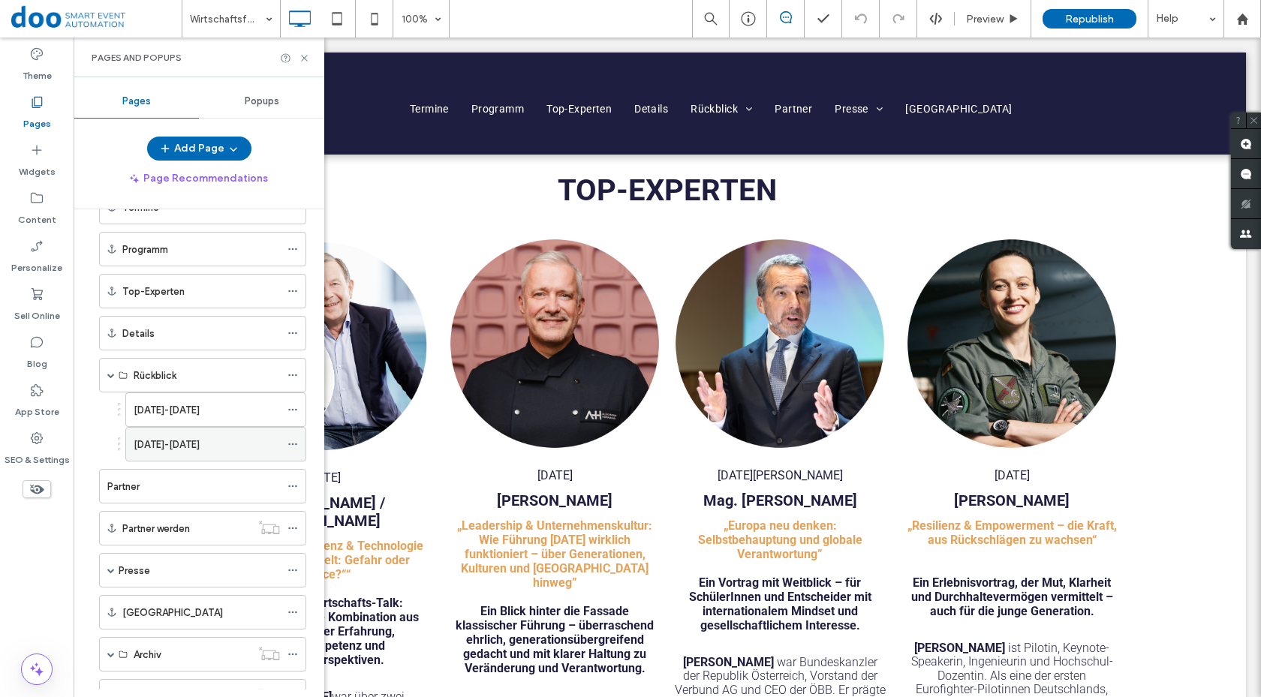
click at [161, 433] on div "[DATE]-[DATE]" at bounding box center [207, 444] width 146 height 33
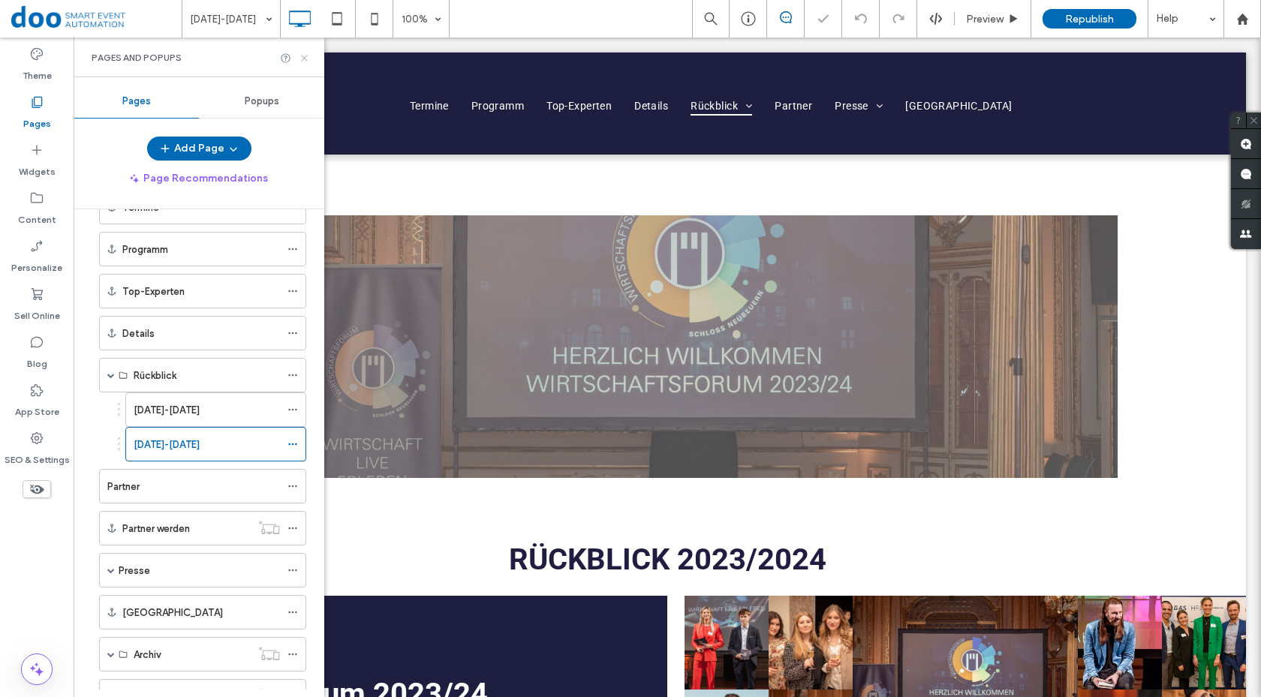
click at [304, 55] on icon at bounding box center [304, 58] width 11 height 11
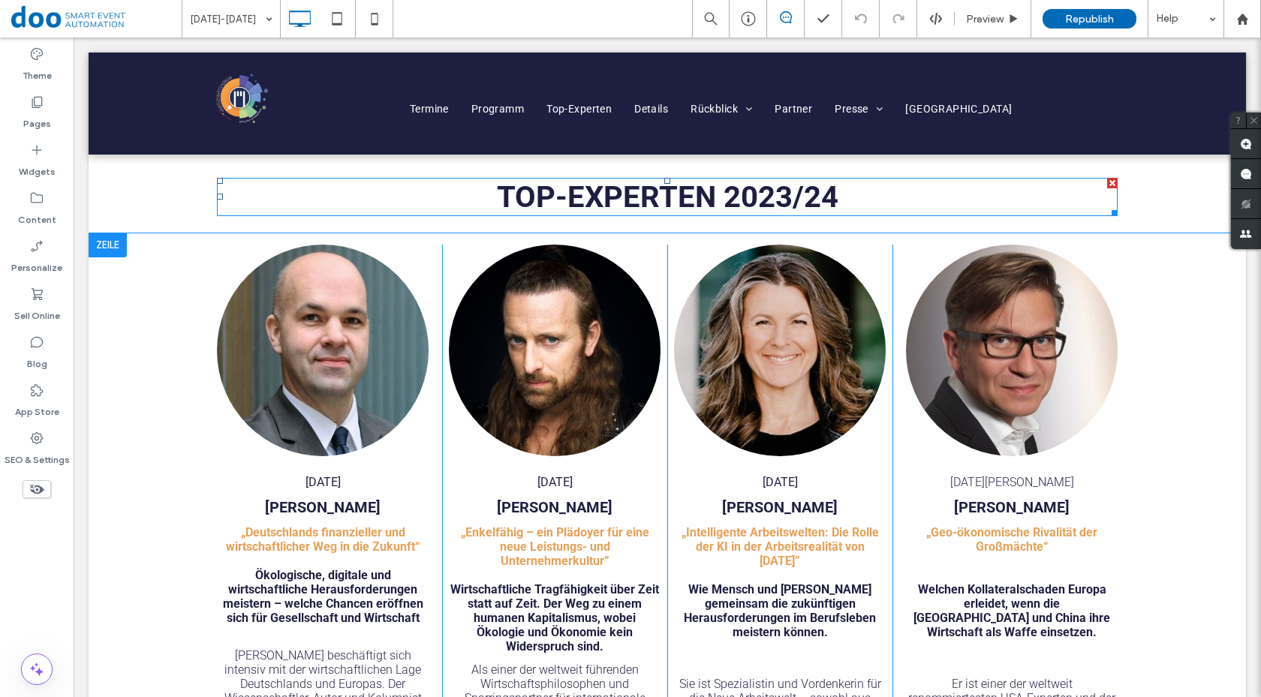
scroll to position [1577, 0]
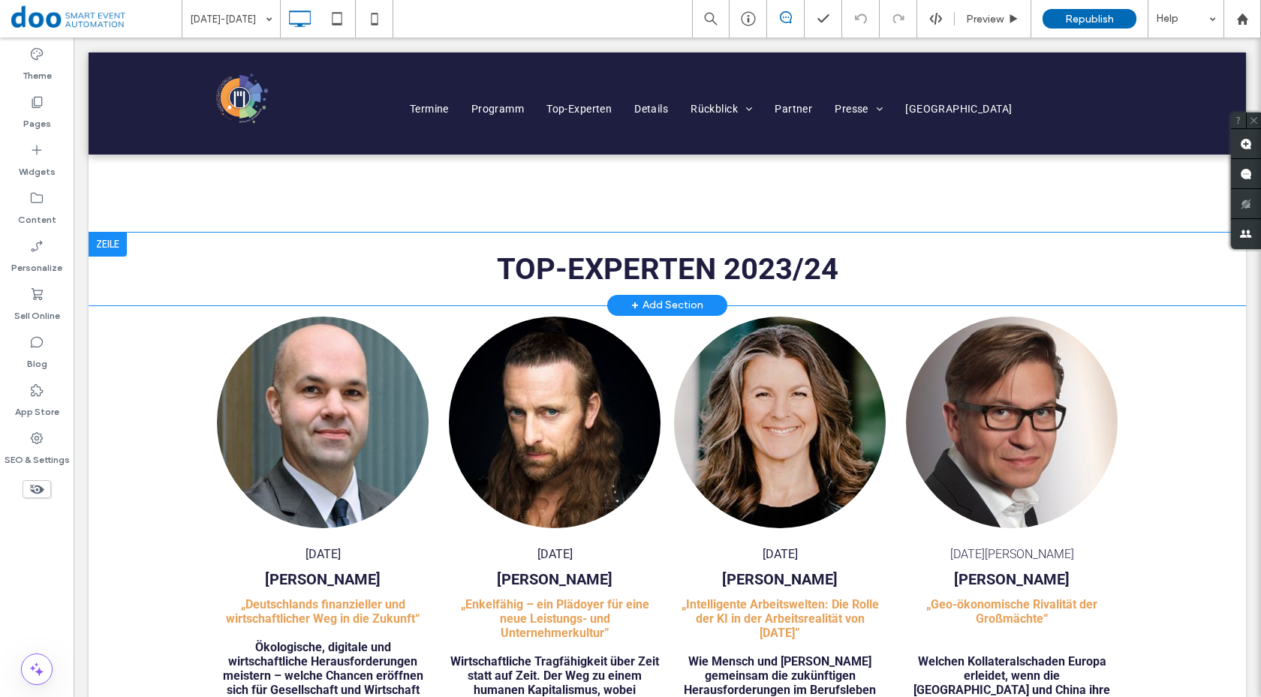
click at [116, 239] on div at bounding box center [108, 245] width 38 height 24
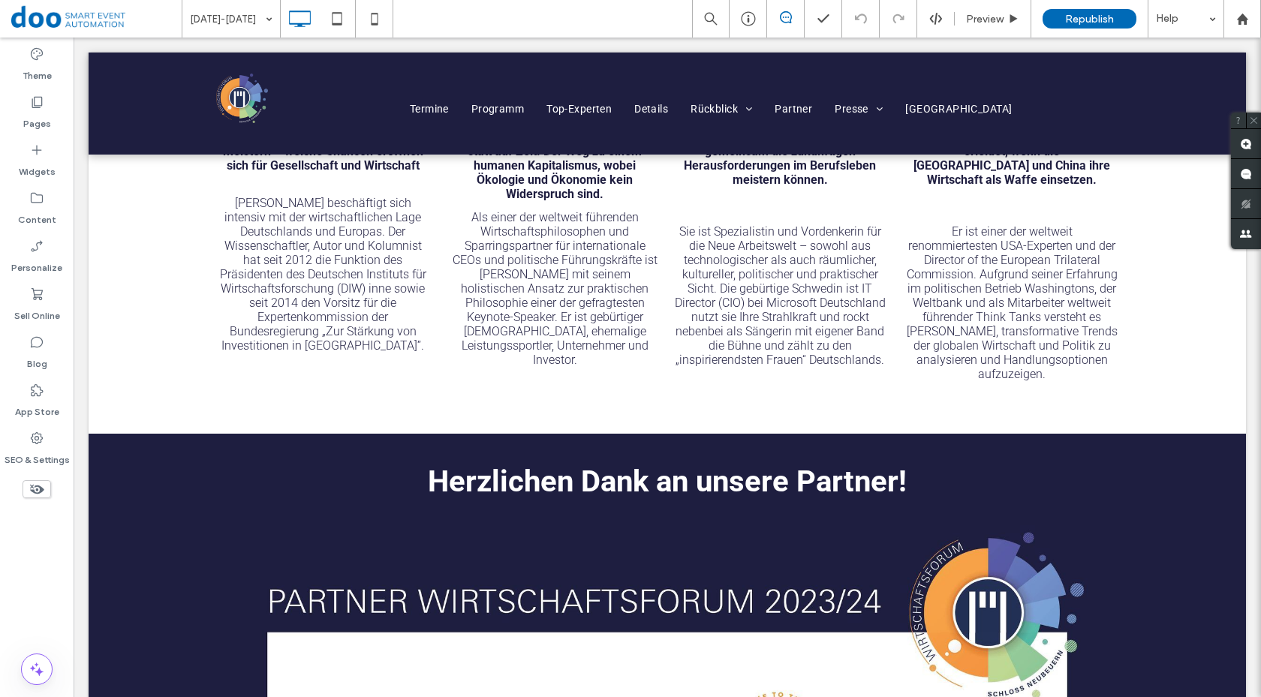
scroll to position [2102, 0]
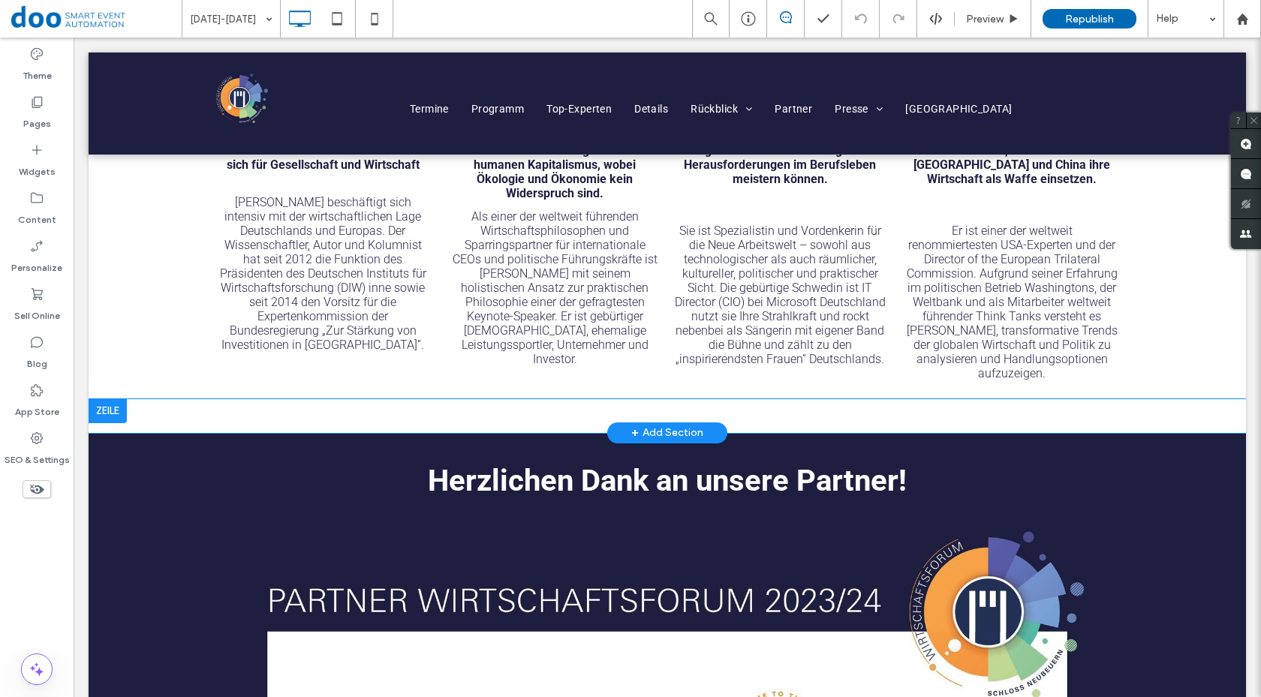
click at [98, 399] on div at bounding box center [108, 411] width 38 height 24
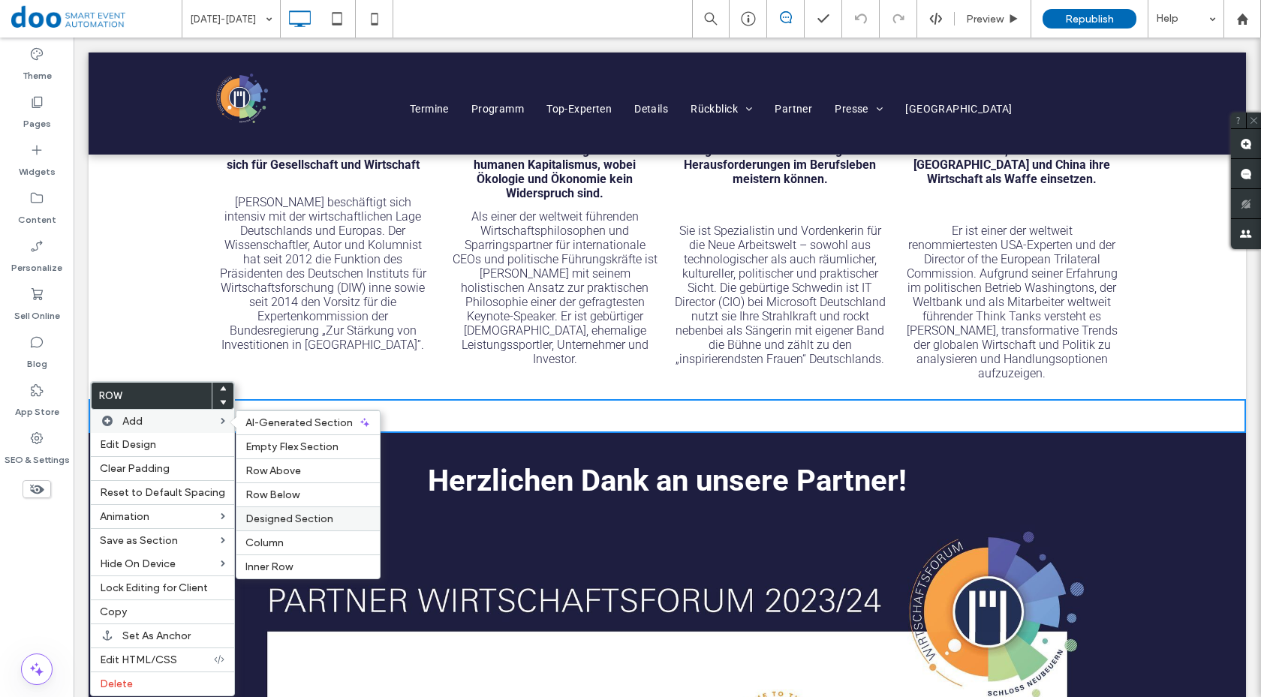
click at [312, 516] on span "Designed Section" at bounding box center [290, 519] width 88 height 13
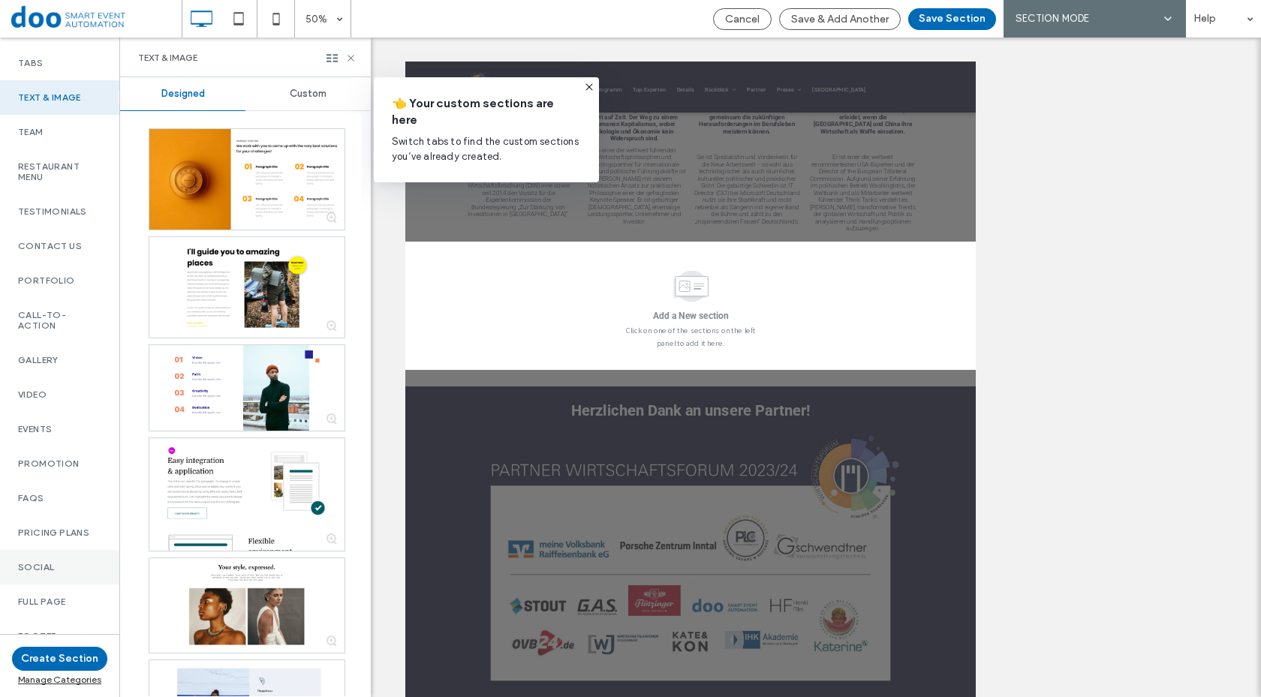
scroll to position [473, 0]
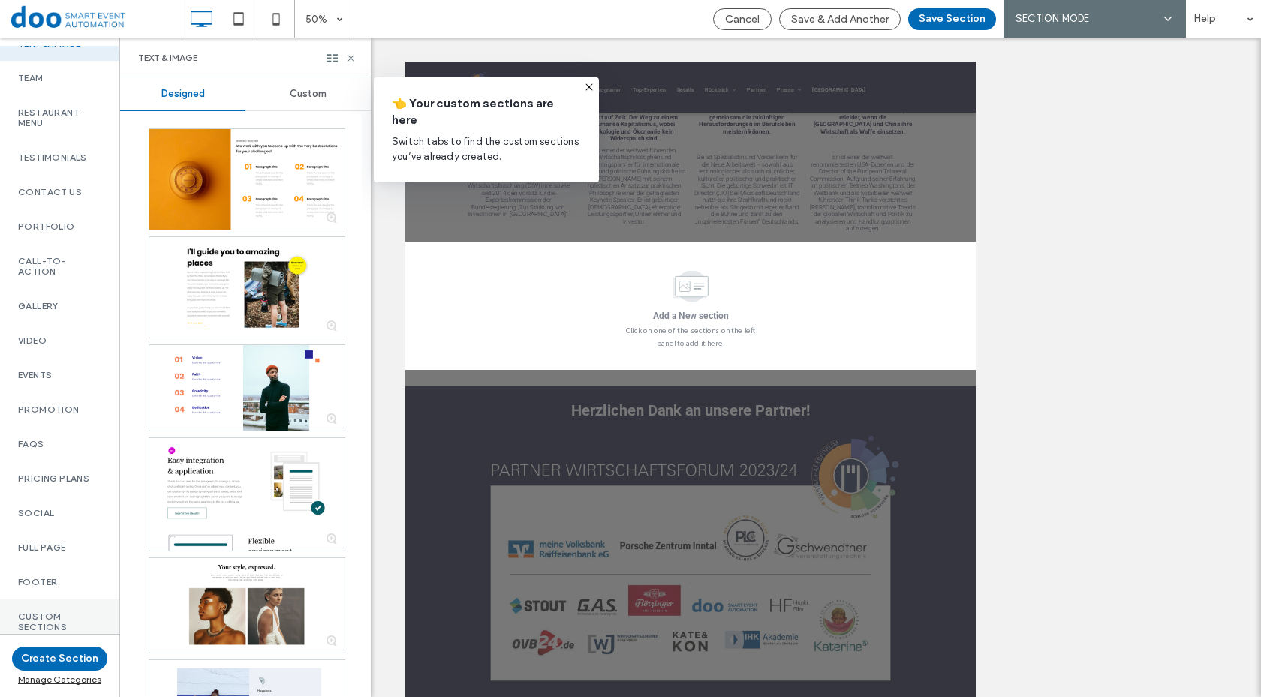
click at [77, 612] on label "custom sections" at bounding box center [59, 622] width 83 height 21
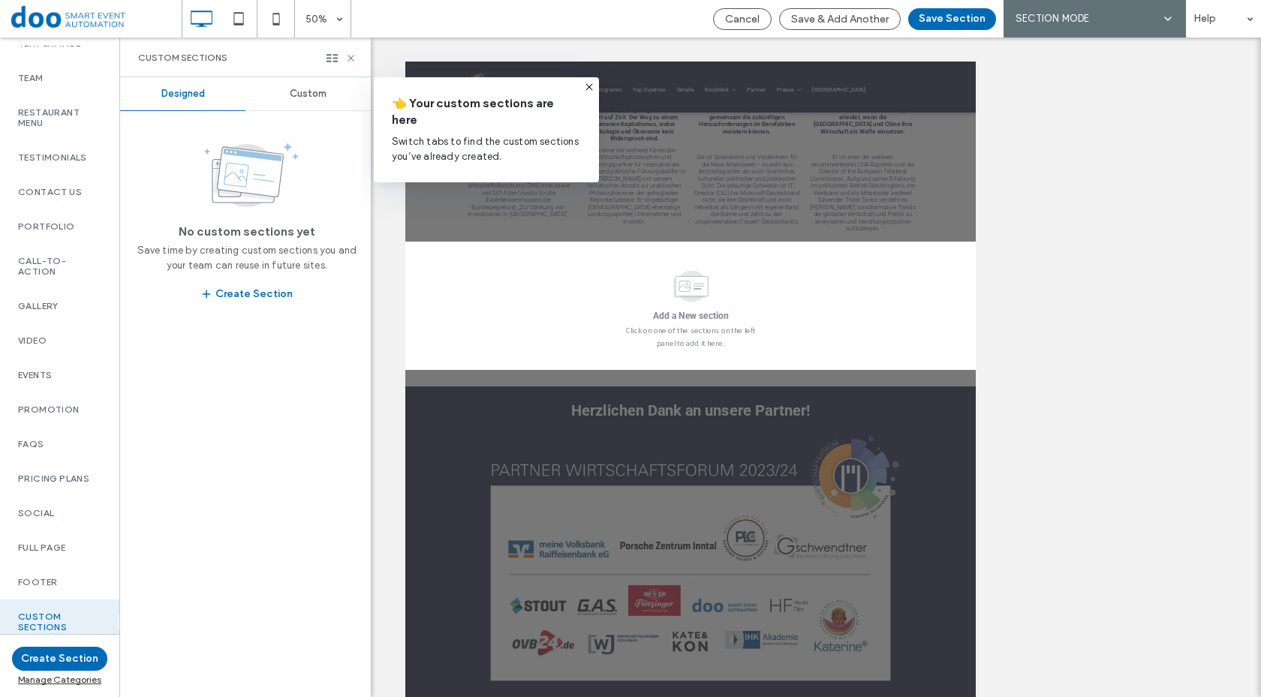
click at [308, 92] on span "Custom" at bounding box center [308, 94] width 37 height 12
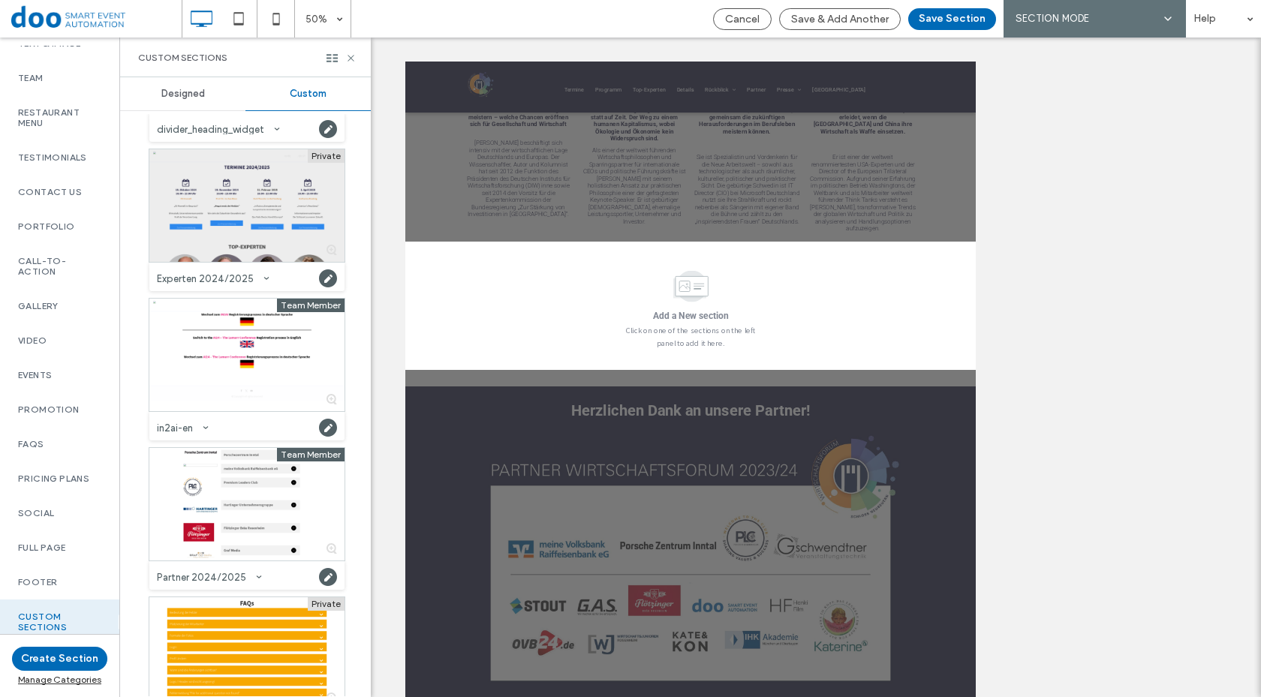
scroll to position [1806, 0]
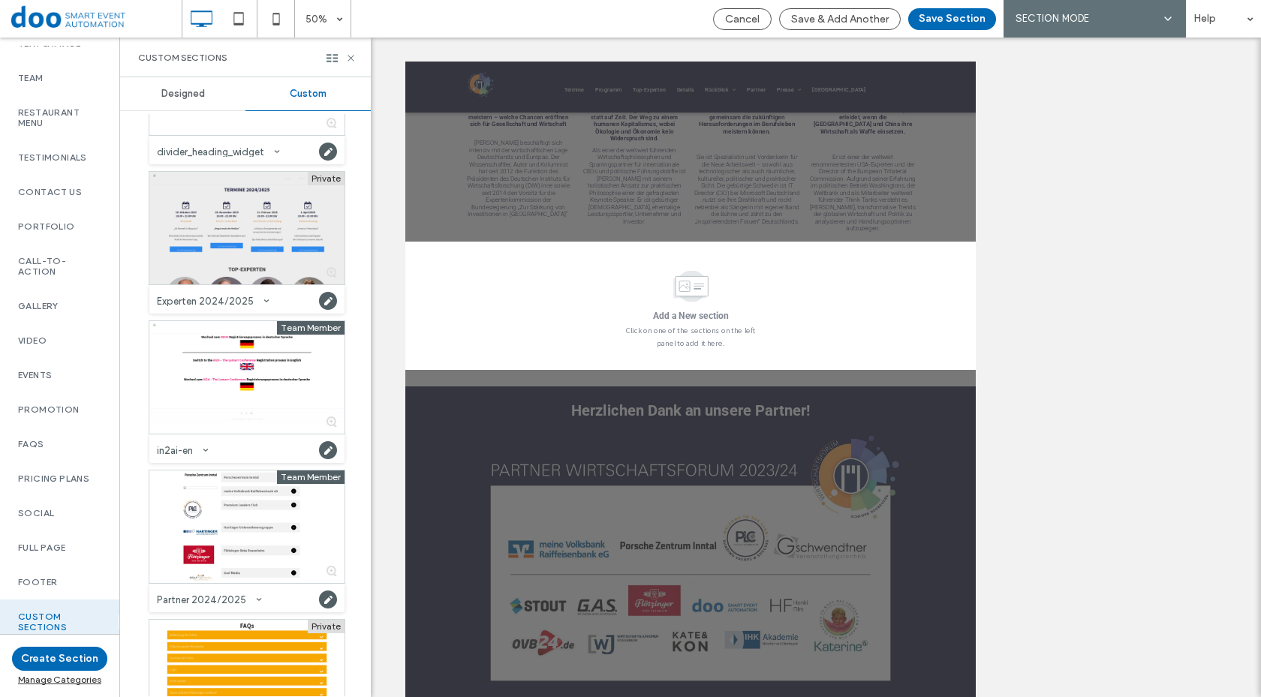
click at [266, 218] on div at bounding box center [246, 228] width 195 height 113
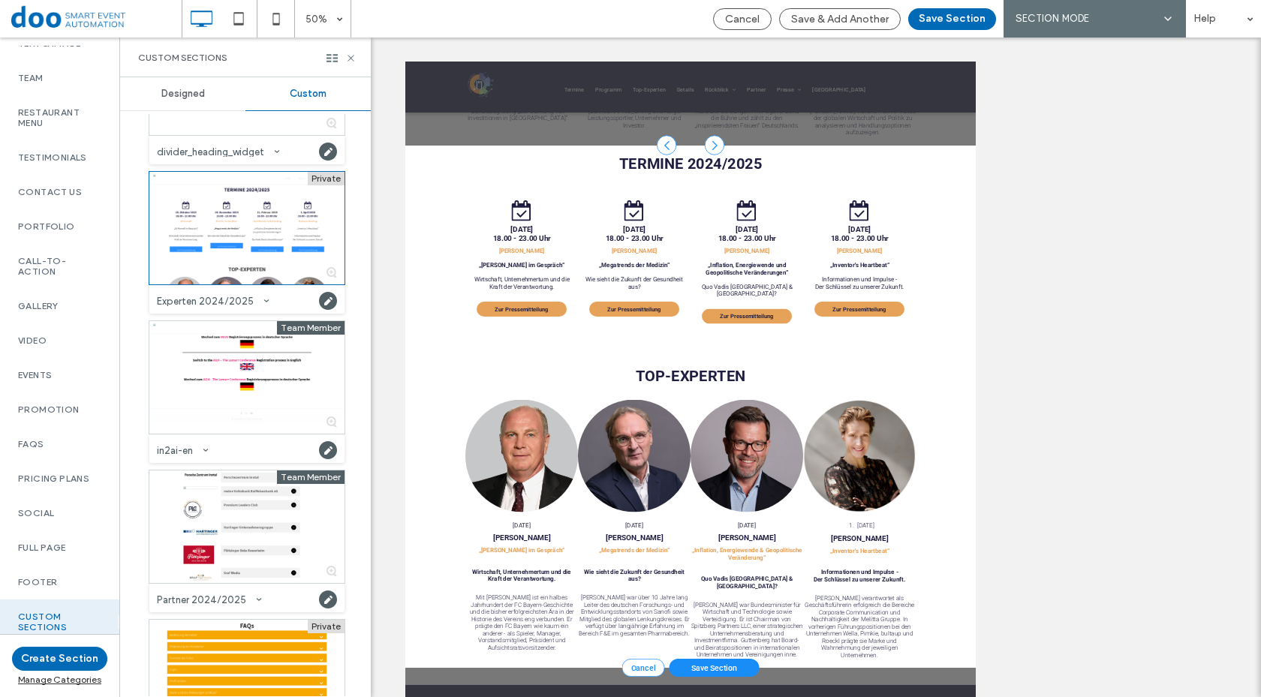
scroll to position [2297, 0]
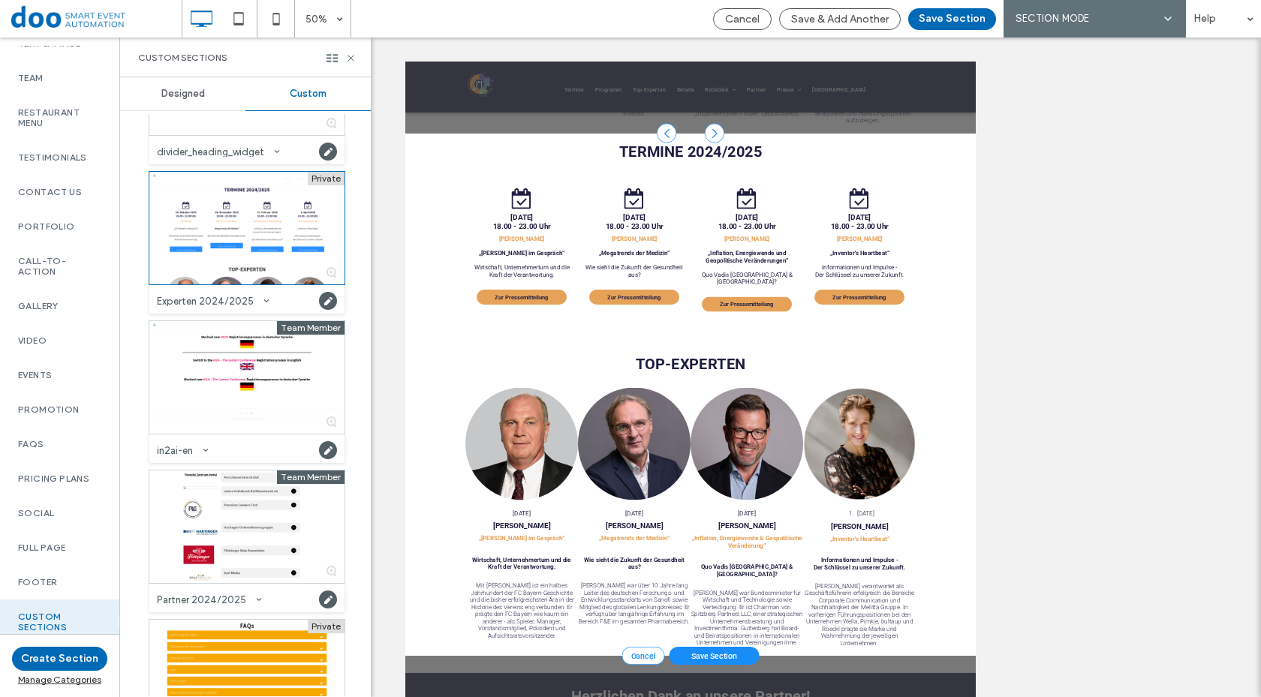
click at [343, 60] on div at bounding box center [342, 58] width 30 height 11
click at [346, 60] on icon at bounding box center [350, 58] width 11 height 11
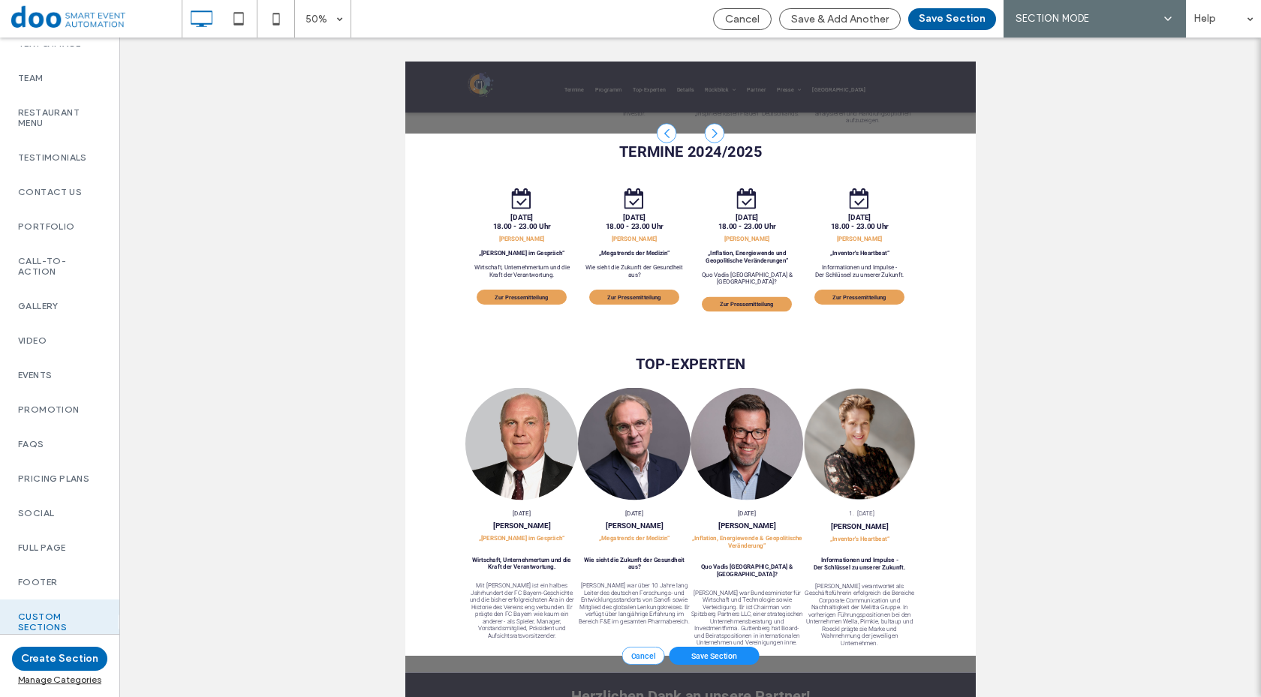
click at [938, 15] on button "Save Section" at bounding box center [952, 19] width 88 height 22
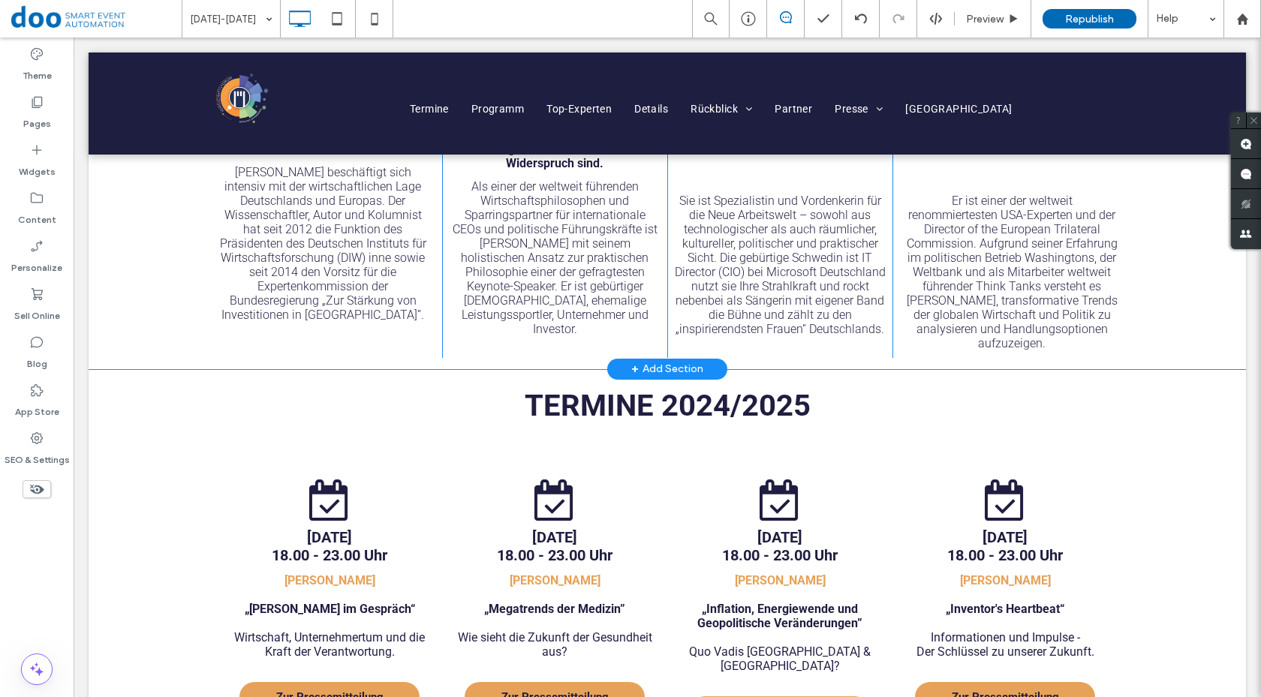
scroll to position [2245, 0]
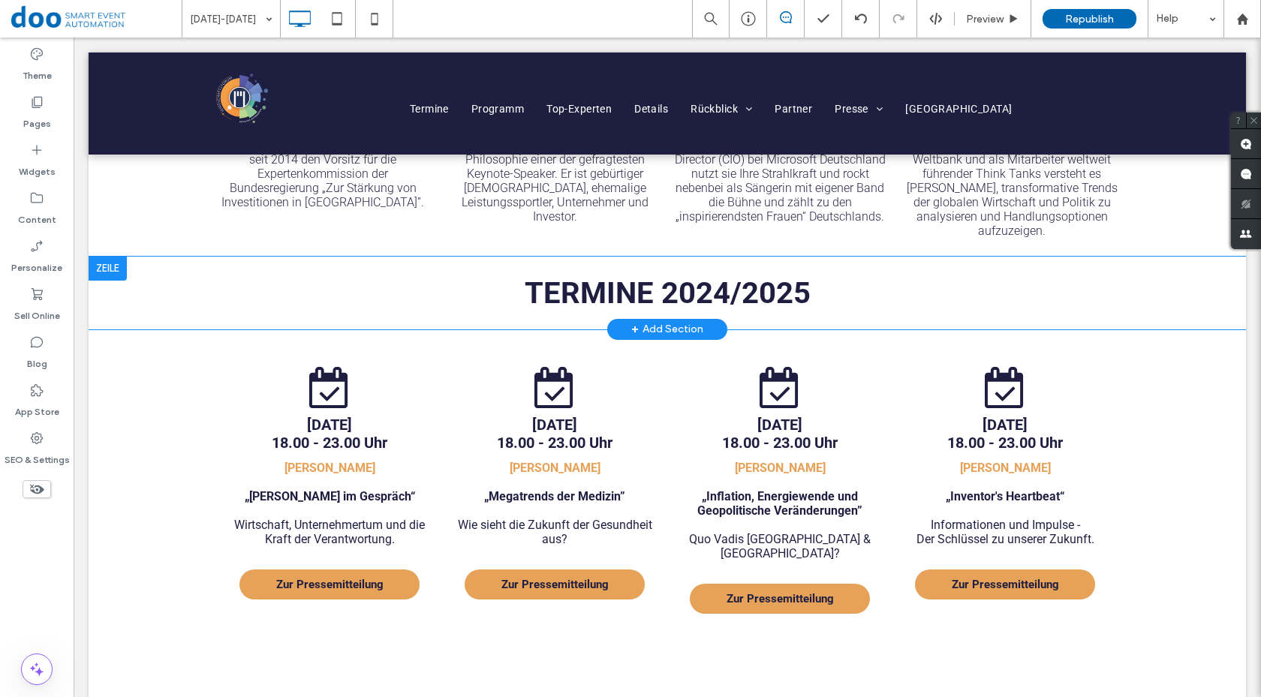
click at [120, 257] on div at bounding box center [108, 269] width 38 height 24
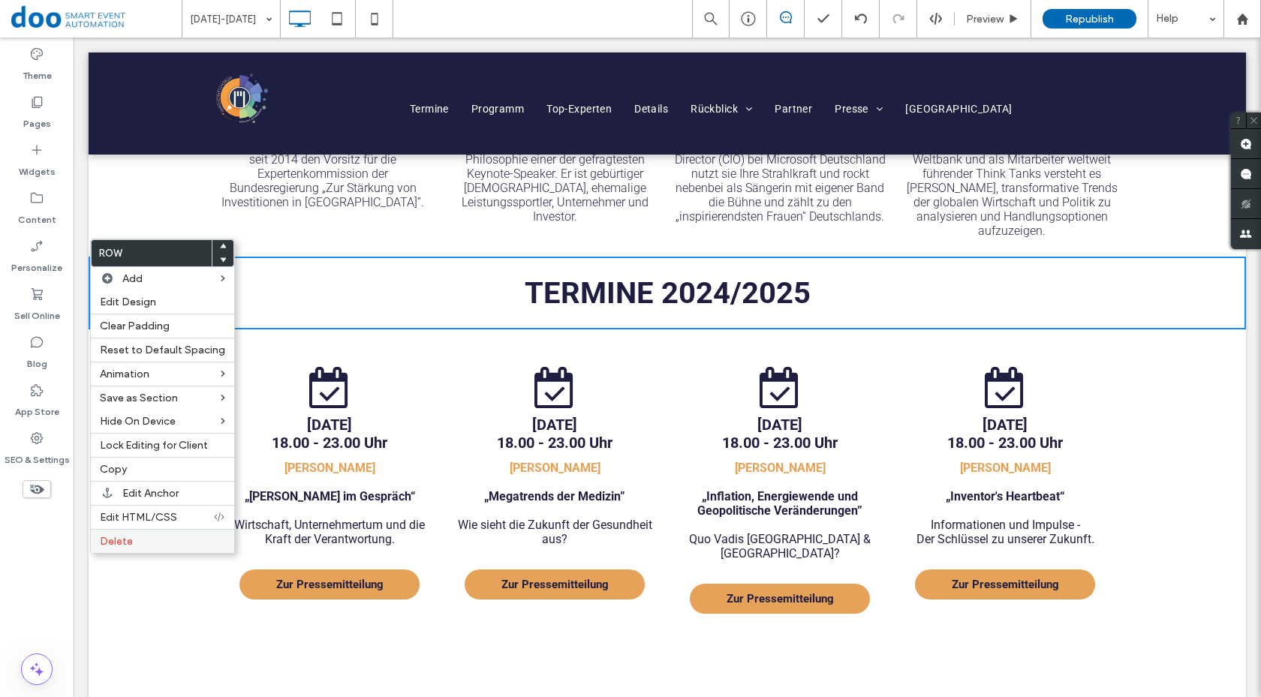
click at [142, 546] on label "Delete" at bounding box center [162, 541] width 125 height 13
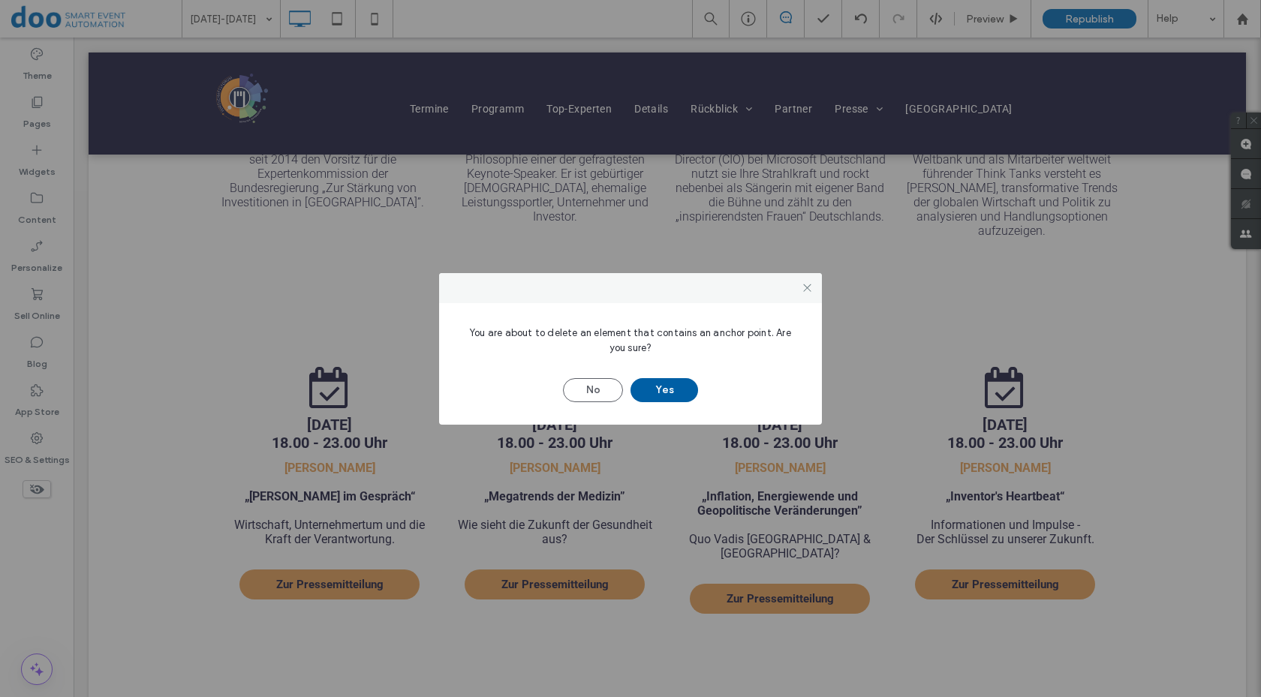
click at [654, 389] on button "Yes" at bounding box center [665, 390] width 68 height 24
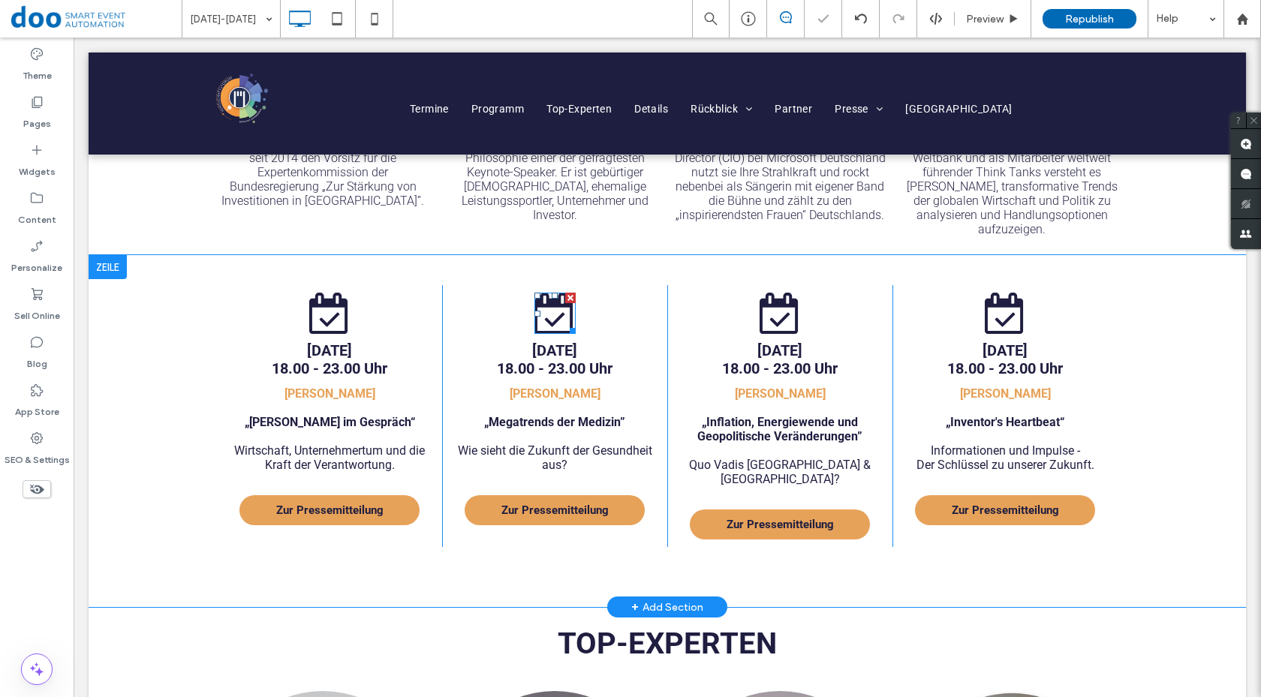
scroll to position [2243, 0]
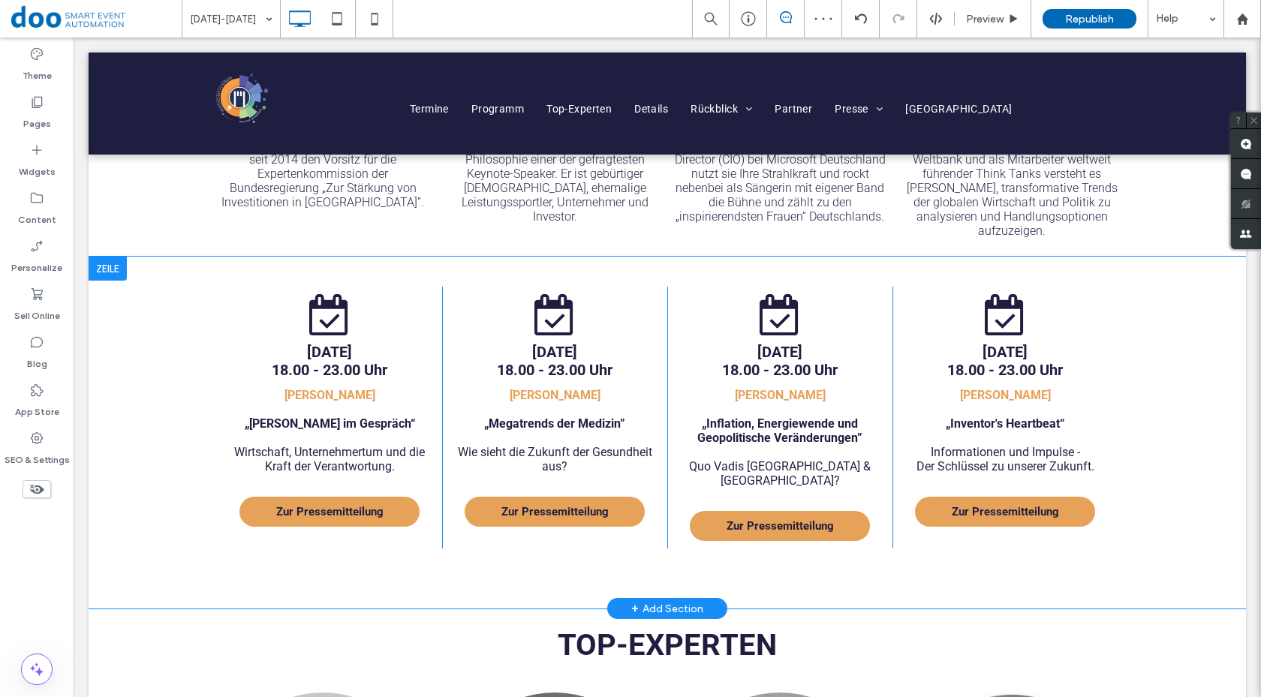
click at [113, 257] on div at bounding box center [108, 269] width 38 height 24
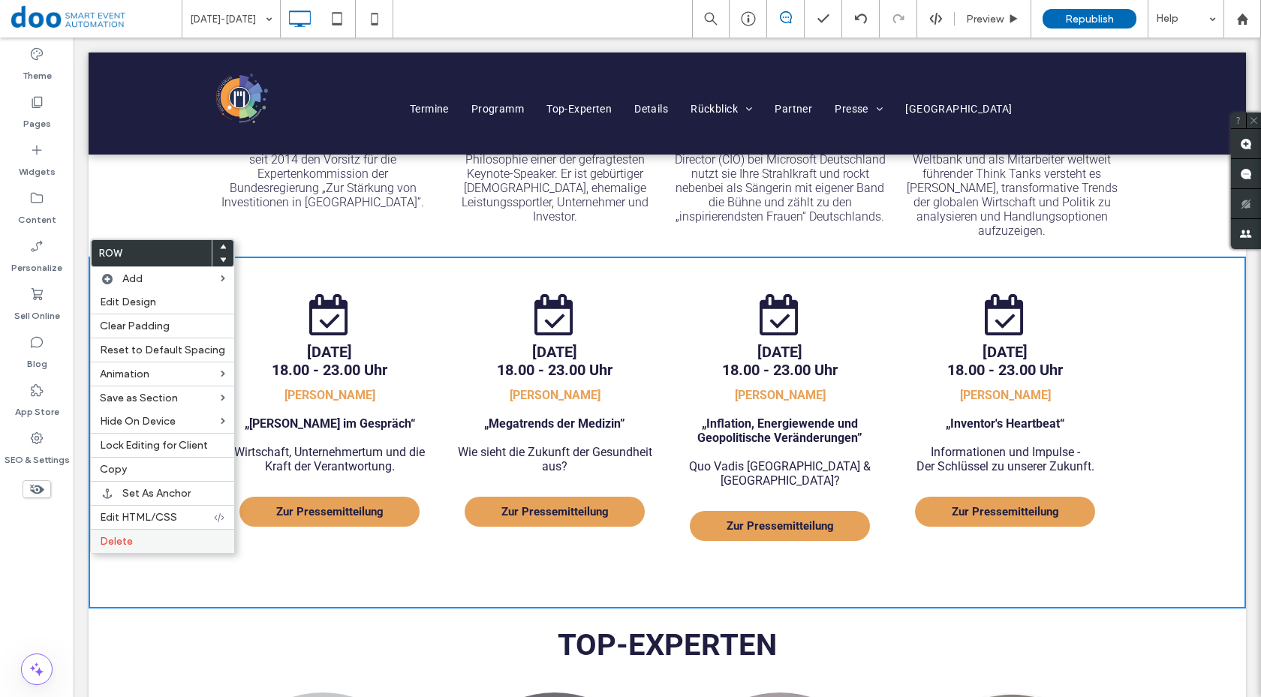
click at [151, 547] on label "Delete" at bounding box center [162, 541] width 125 height 13
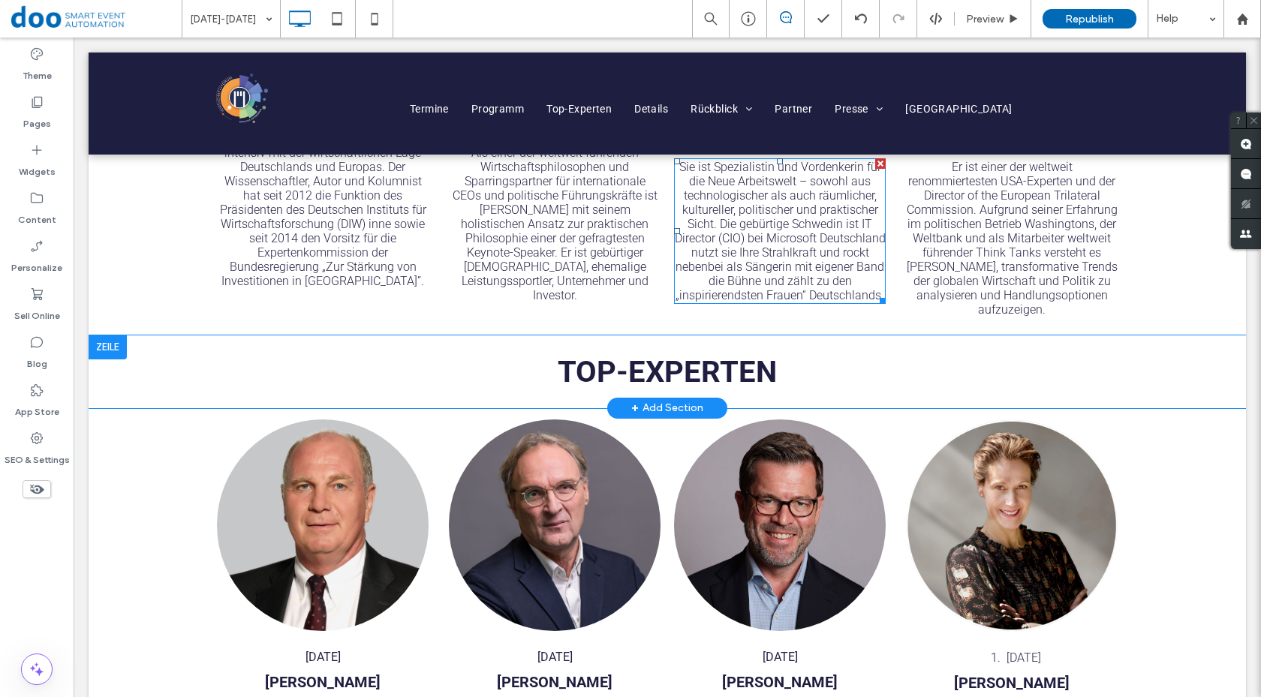
scroll to position [2167, 0]
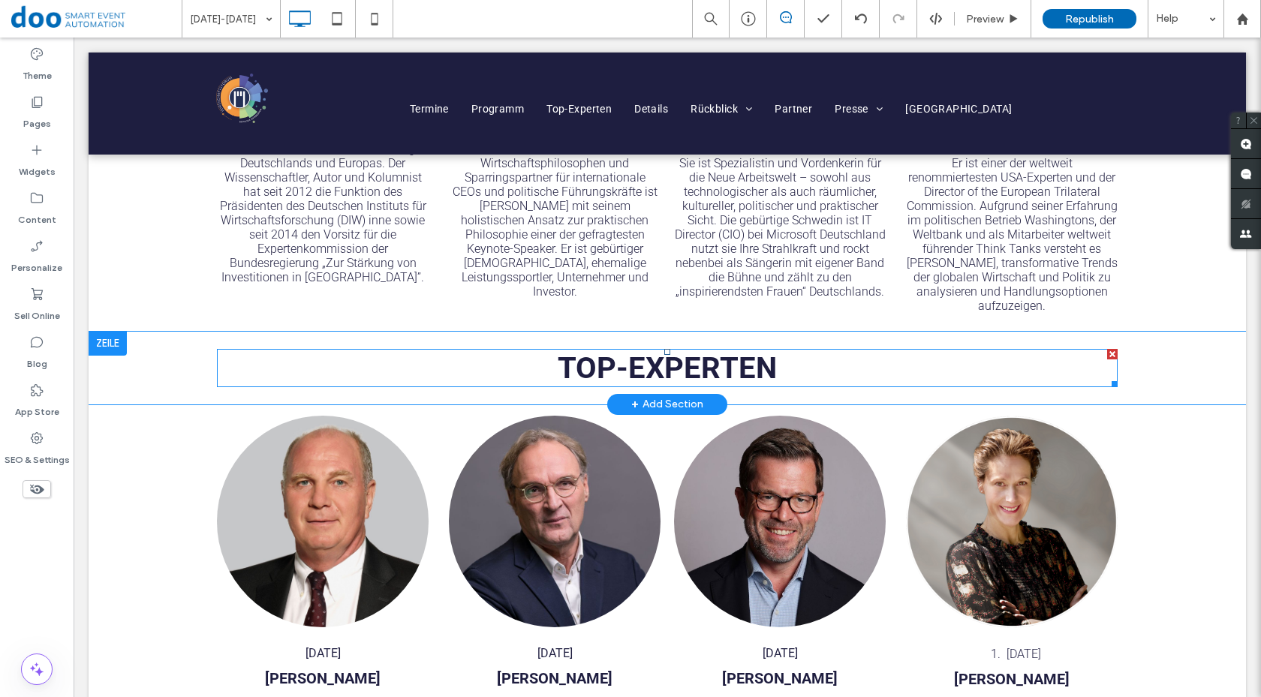
click at [751, 355] on span "TOP-EXPERTEN" at bounding box center [667, 368] width 219 height 35
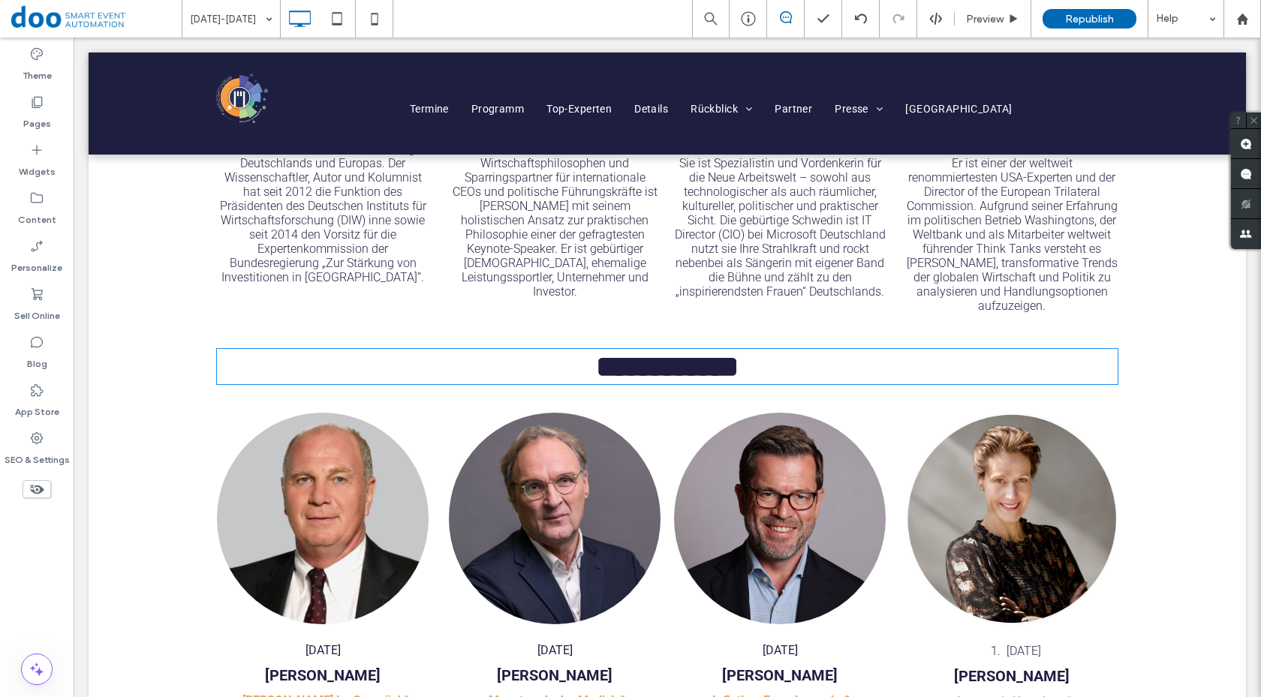
type input "******"
type input "**"
click at [775, 351] on h2 "**********" at bounding box center [667, 367] width 901 height 32
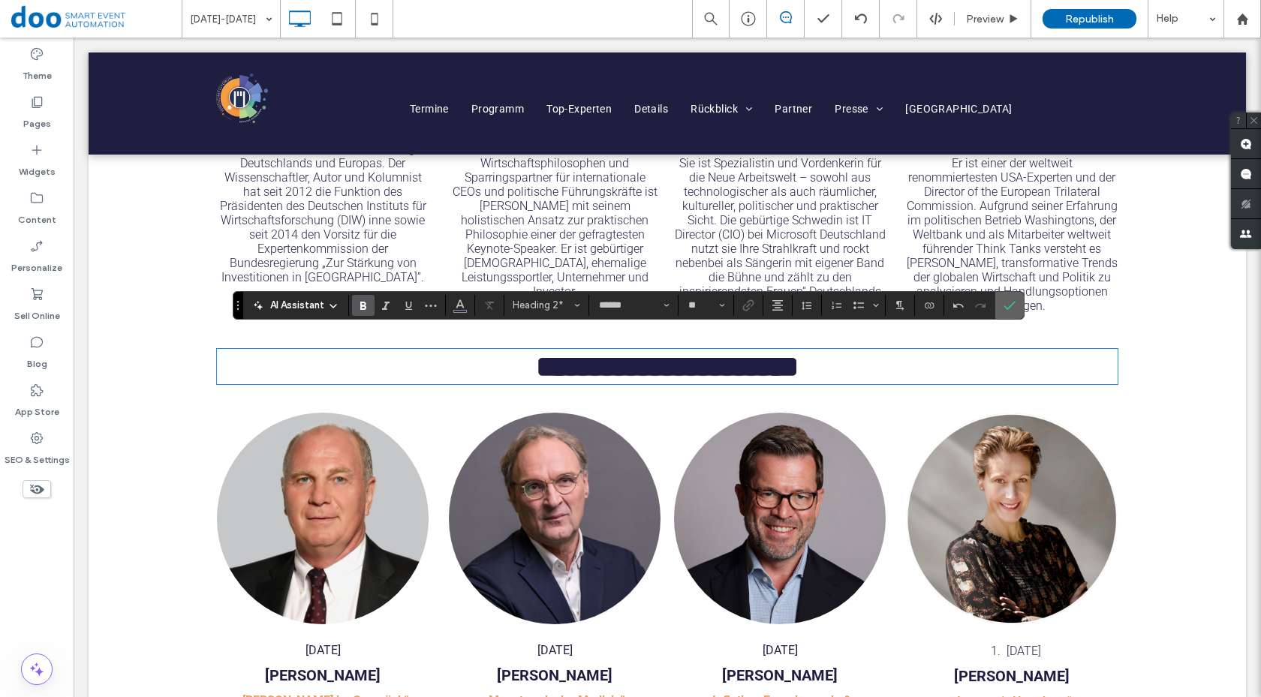
click at [1007, 307] on icon "Confirm" at bounding box center [1010, 306] width 12 height 12
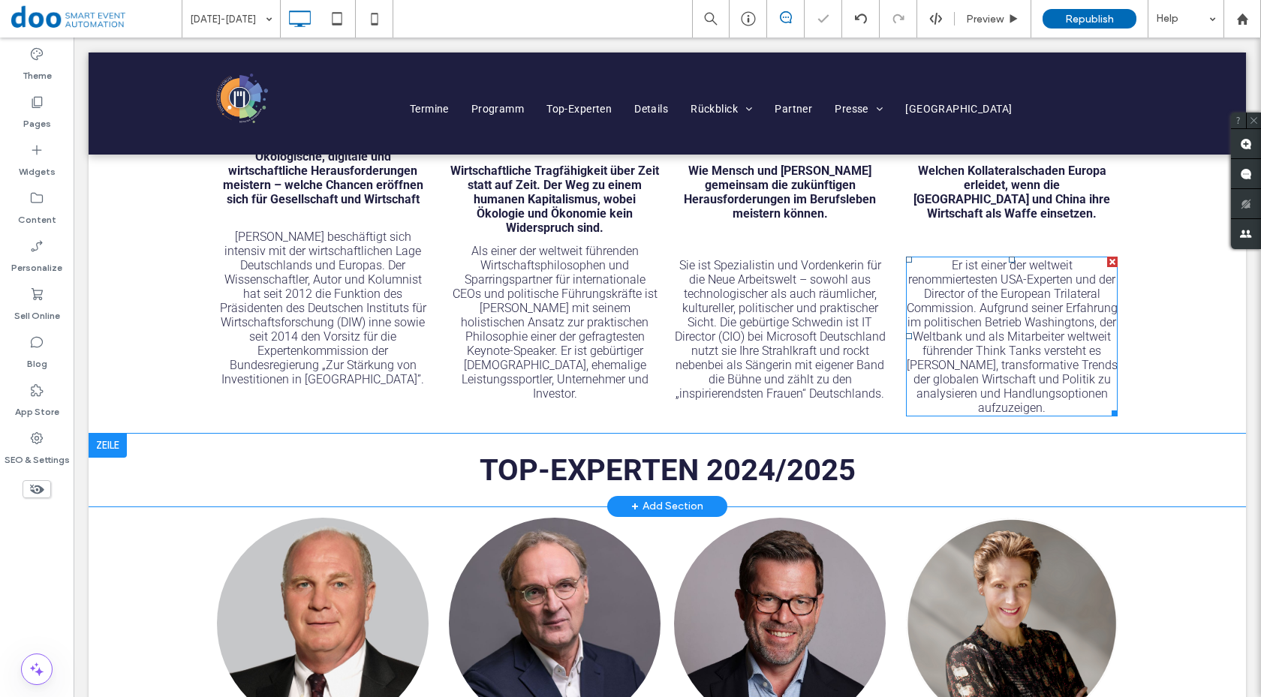
scroll to position [2092, 0]
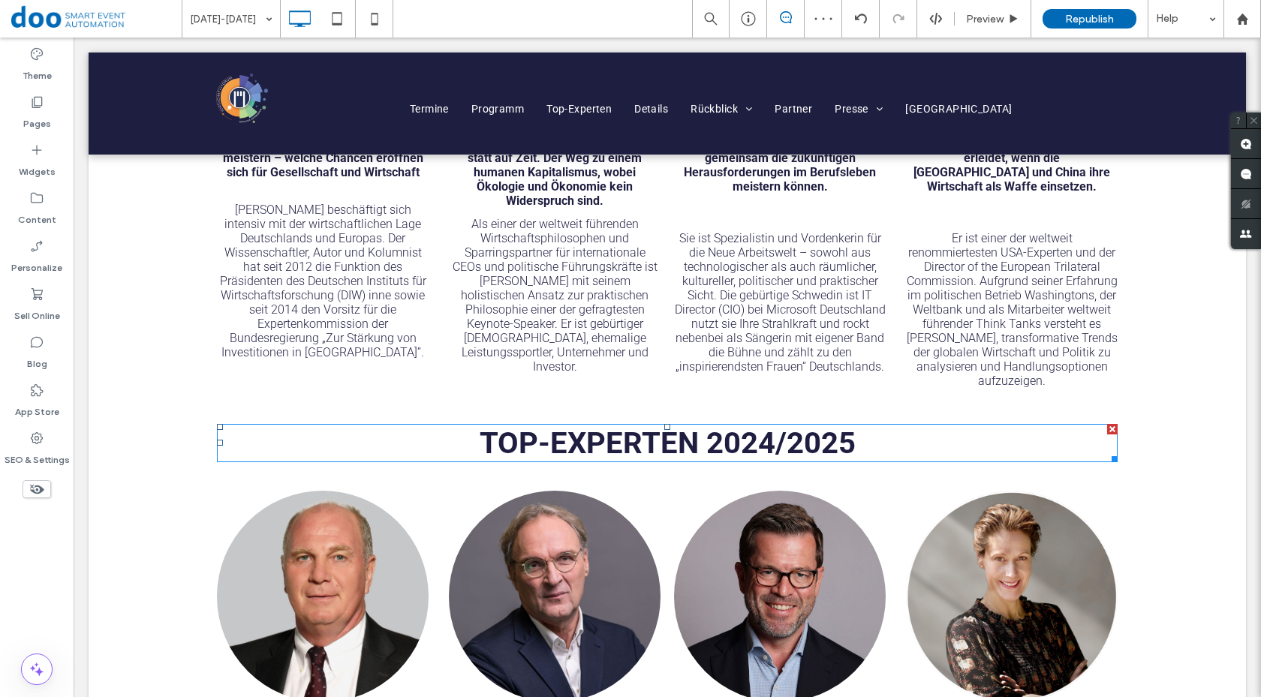
click at [790, 428] on span "TOP-EXPERTEN 2024/2025" at bounding box center [668, 443] width 376 height 35
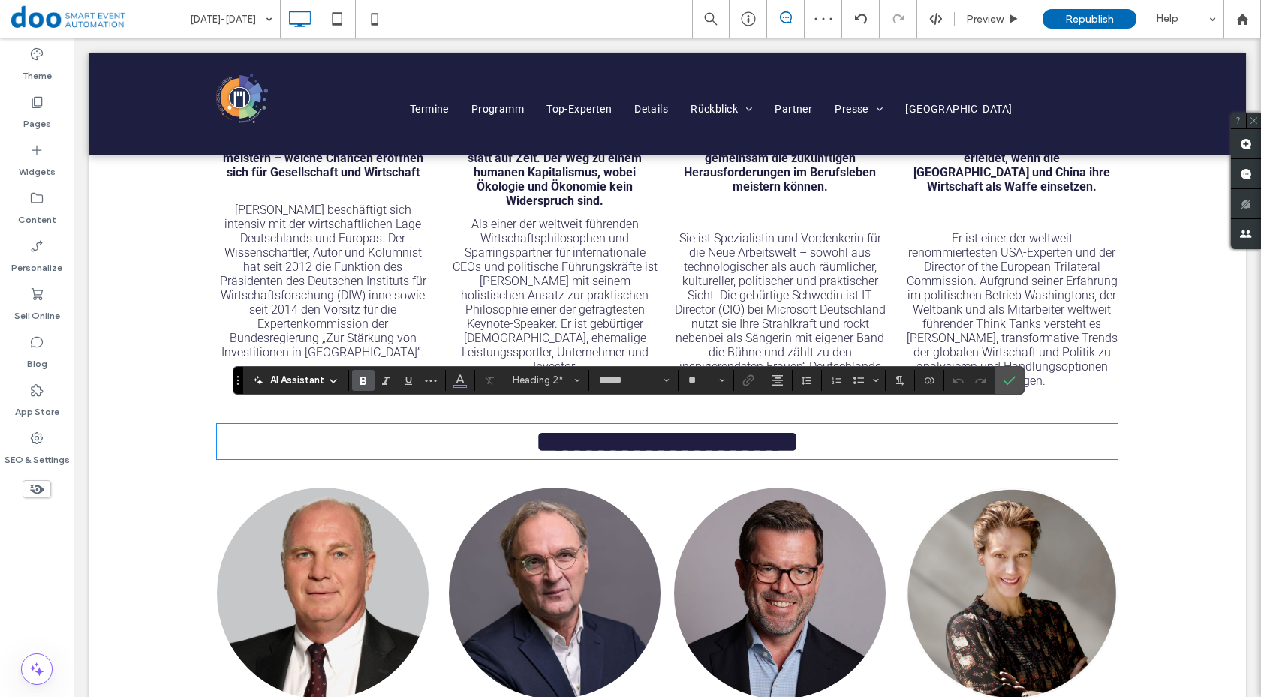
click at [799, 427] on span "**********" at bounding box center [667, 441] width 263 height 29
click at [1014, 378] on use "Confirm" at bounding box center [1010, 380] width 12 height 9
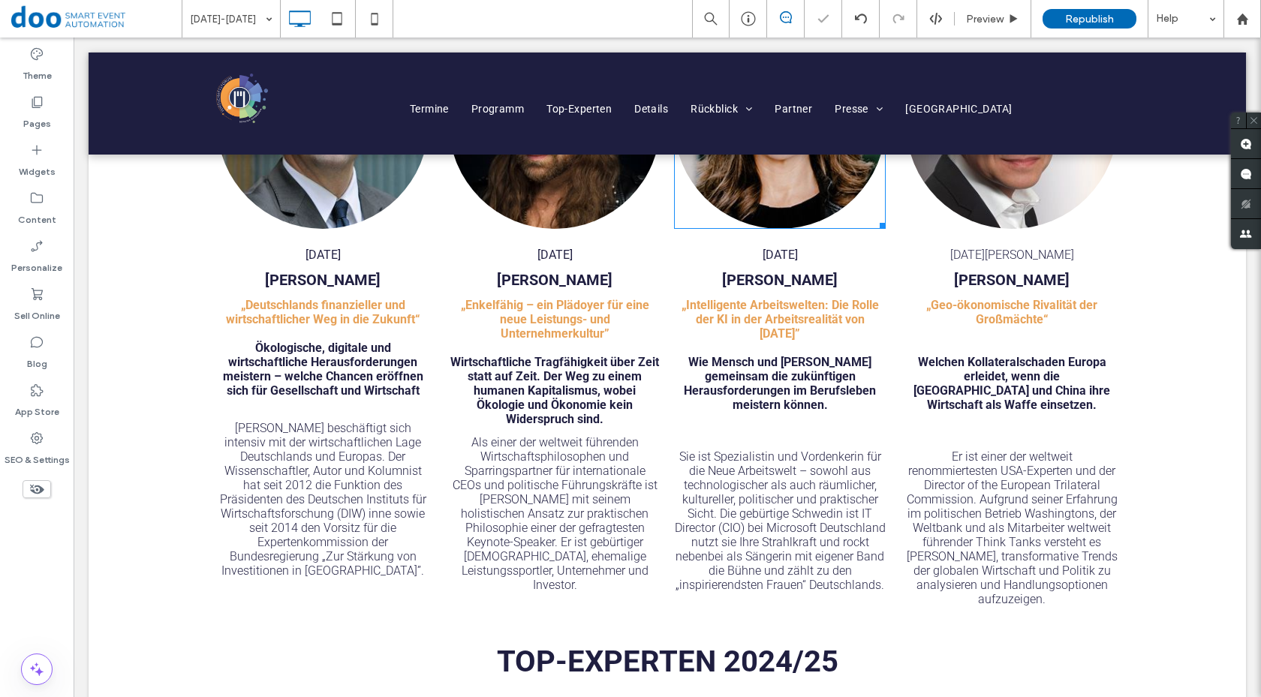
scroll to position [1491, 0]
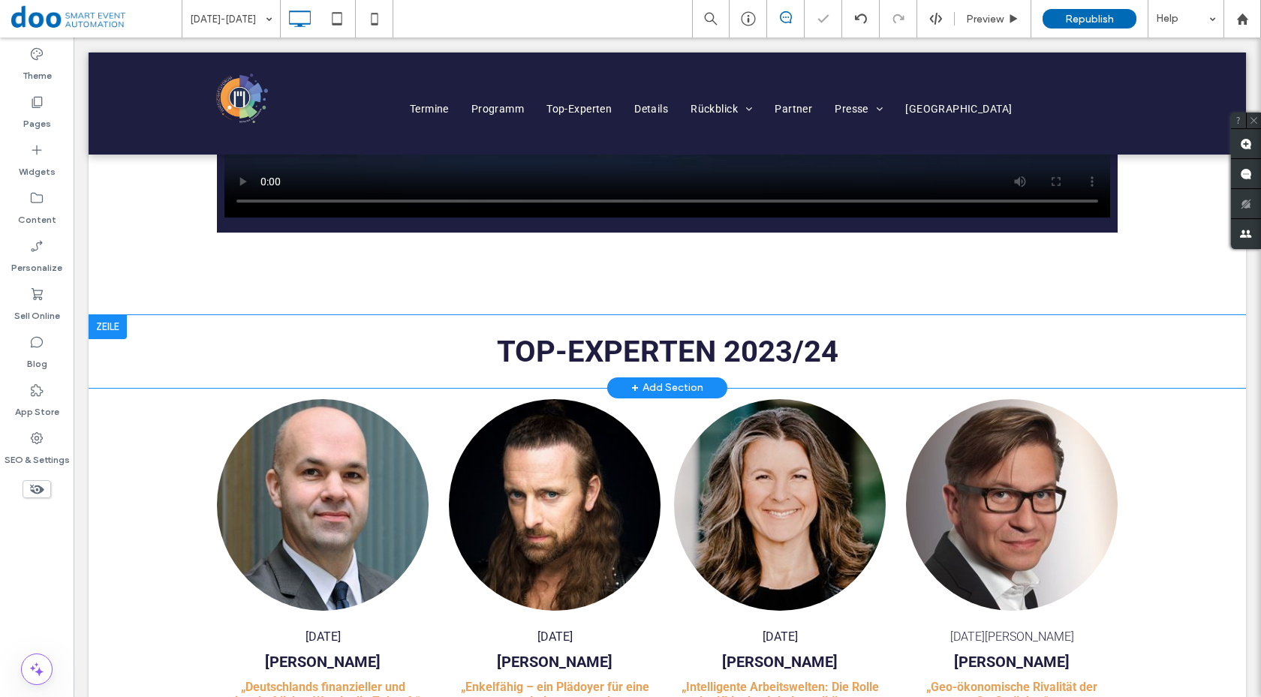
click at [113, 324] on div at bounding box center [108, 327] width 38 height 24
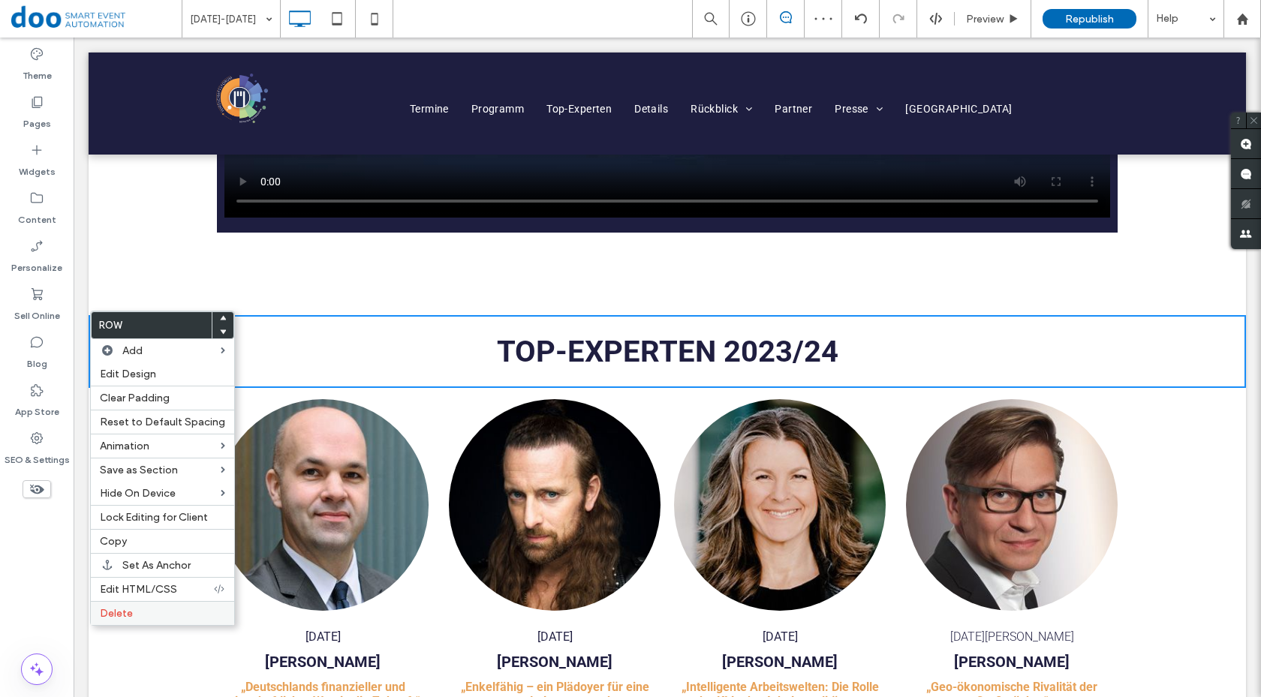
click at [113, 609] on span "Delete" at bounding box center [116, 613] width 33 height 13
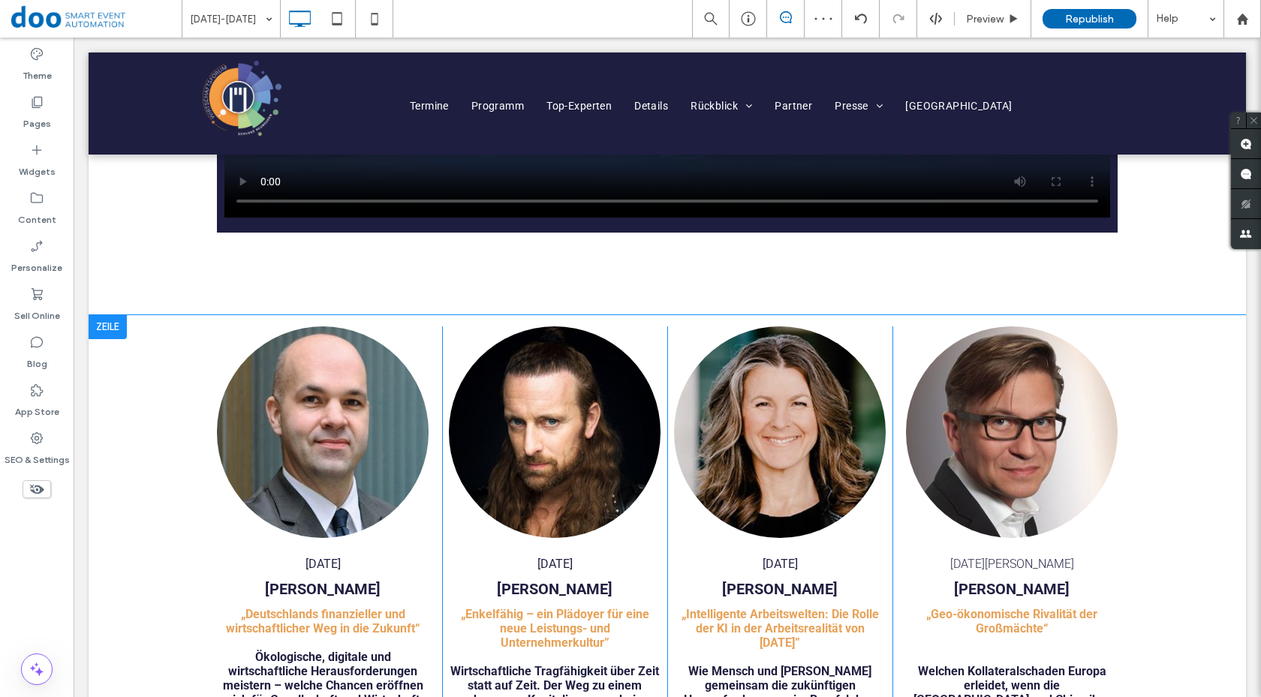
click at [119, 331] on div at bounding box center [108, 327] width 38 height 24
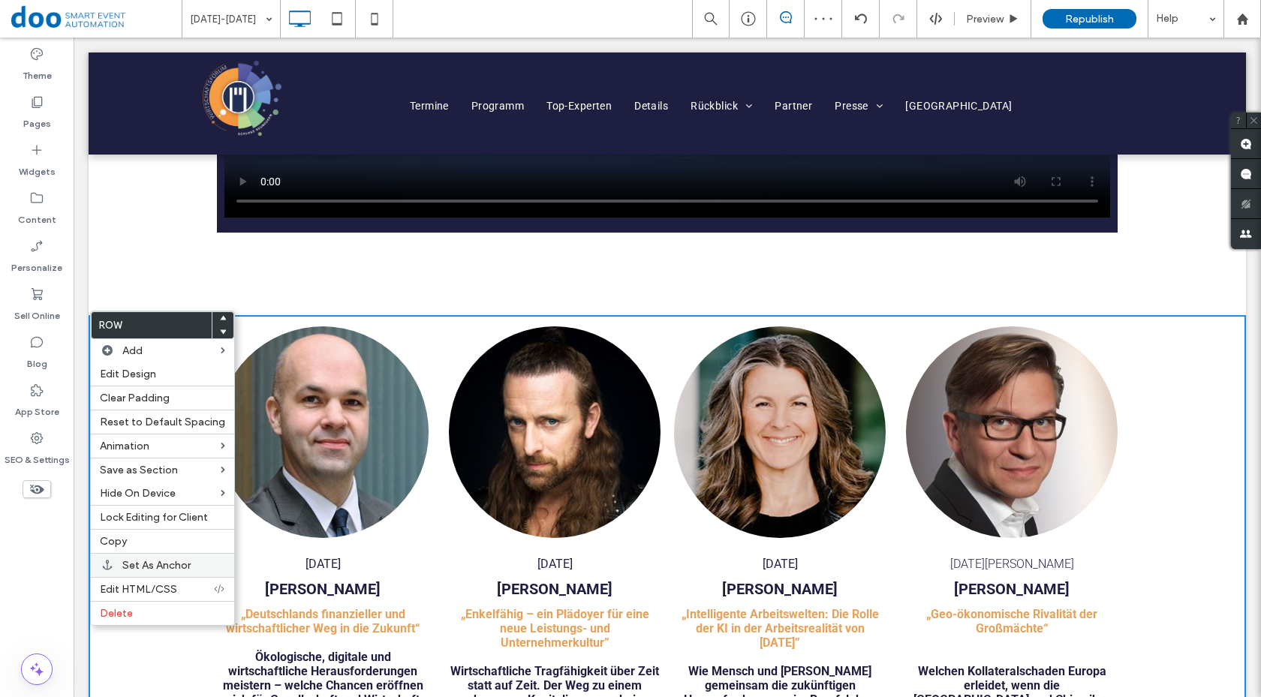
scroll to position [1493, 0]
click at [142, 616] on label "Delete" at bounding box center [162, 613] width 125 height 13
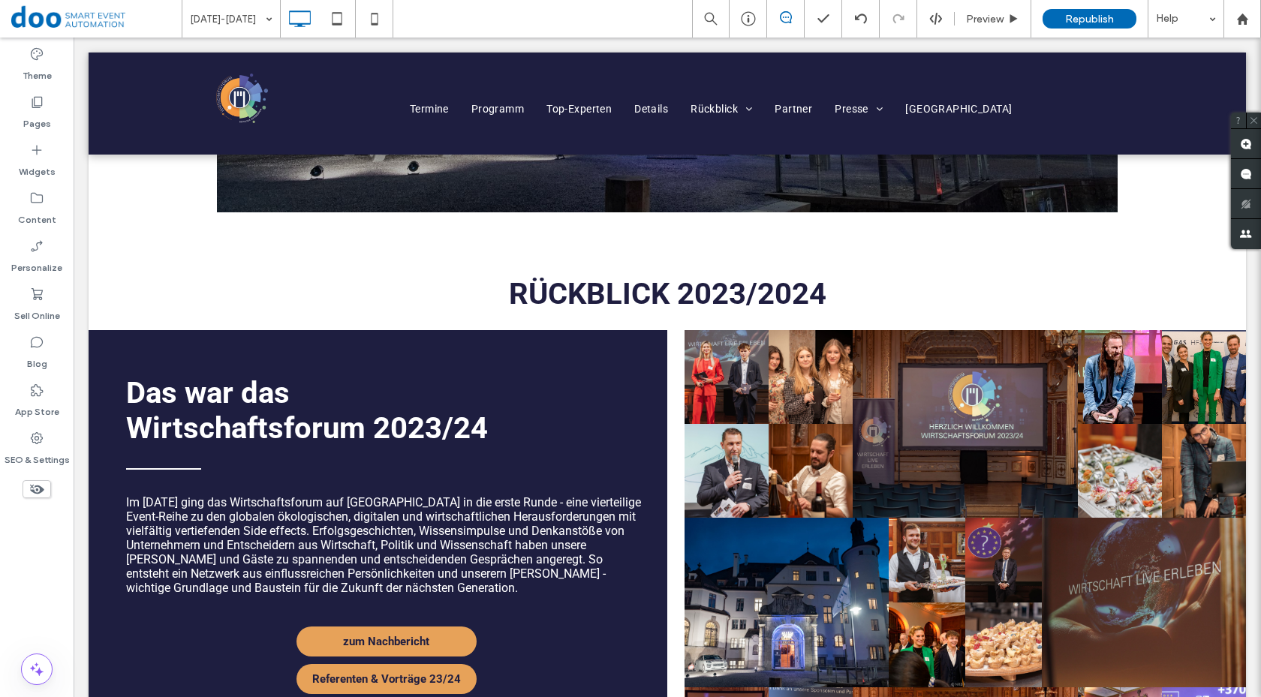
scroll to position [266, 0]
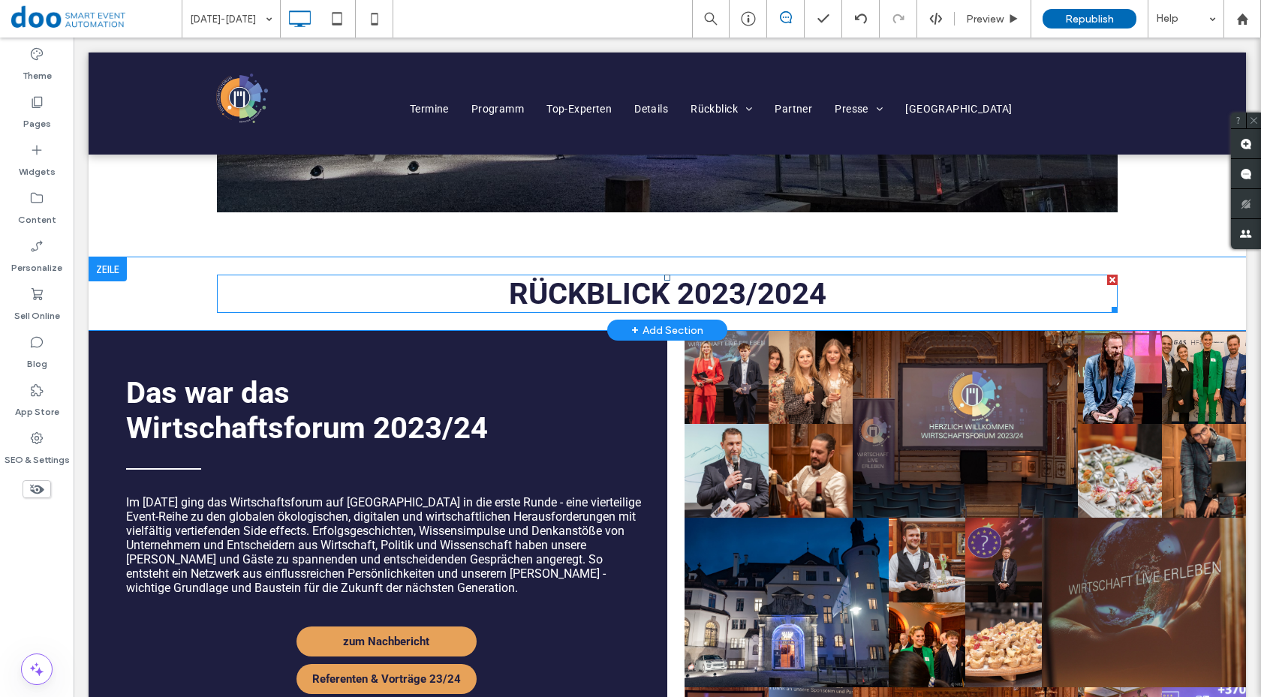
click at [796, 285] on span "RÜCKBLICK 2023/2024" at bounding box center [668, 293] width 318 height 35
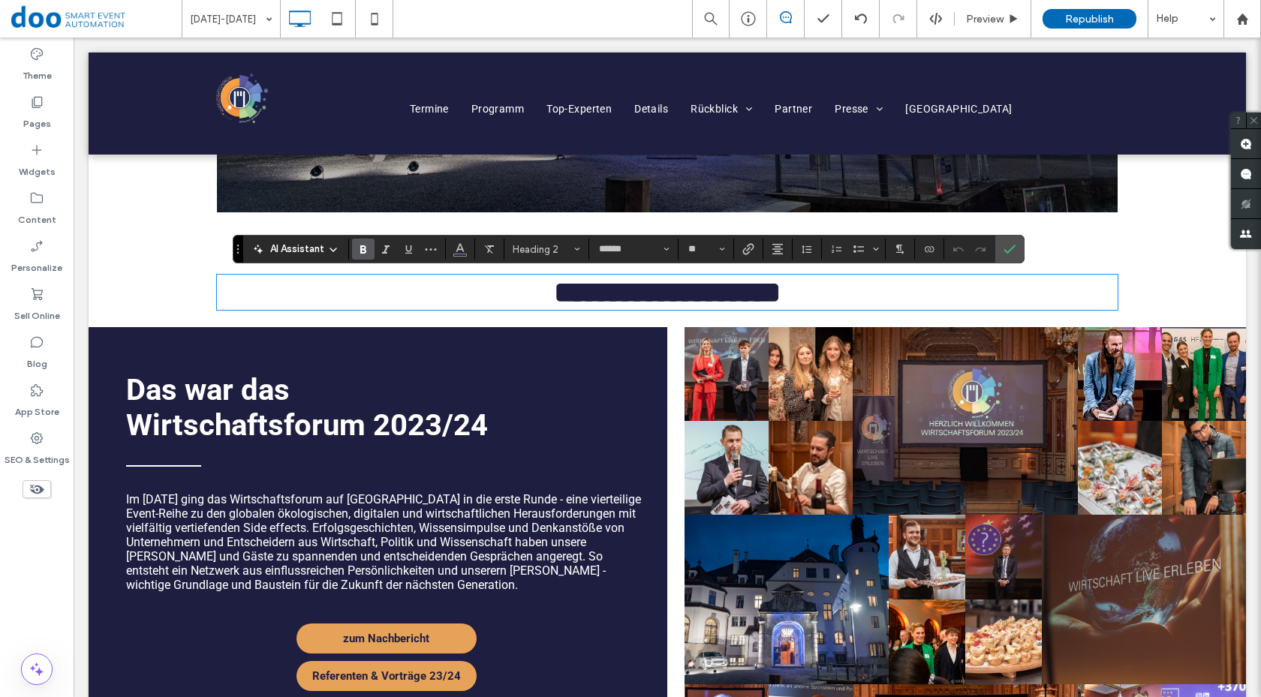
drag, startPoint x: 723, startPoint y: 291, endPoint x: 731, endPoint y: 294, distance: 8.6
click at [724, 291] on span "**********" at bounding box center [667, 292] width 227 height 29
click at [734, 294] on span "**********" at bounding box center [667, 292] width 227 height 29
drag, startPoint x: 734, startPoint y: 296, endPoint x: 724, endPoint y: 294, distance: 9.3
click at [724, 294] on span "**********" at bounding box center [667, 292] width 227 height 29
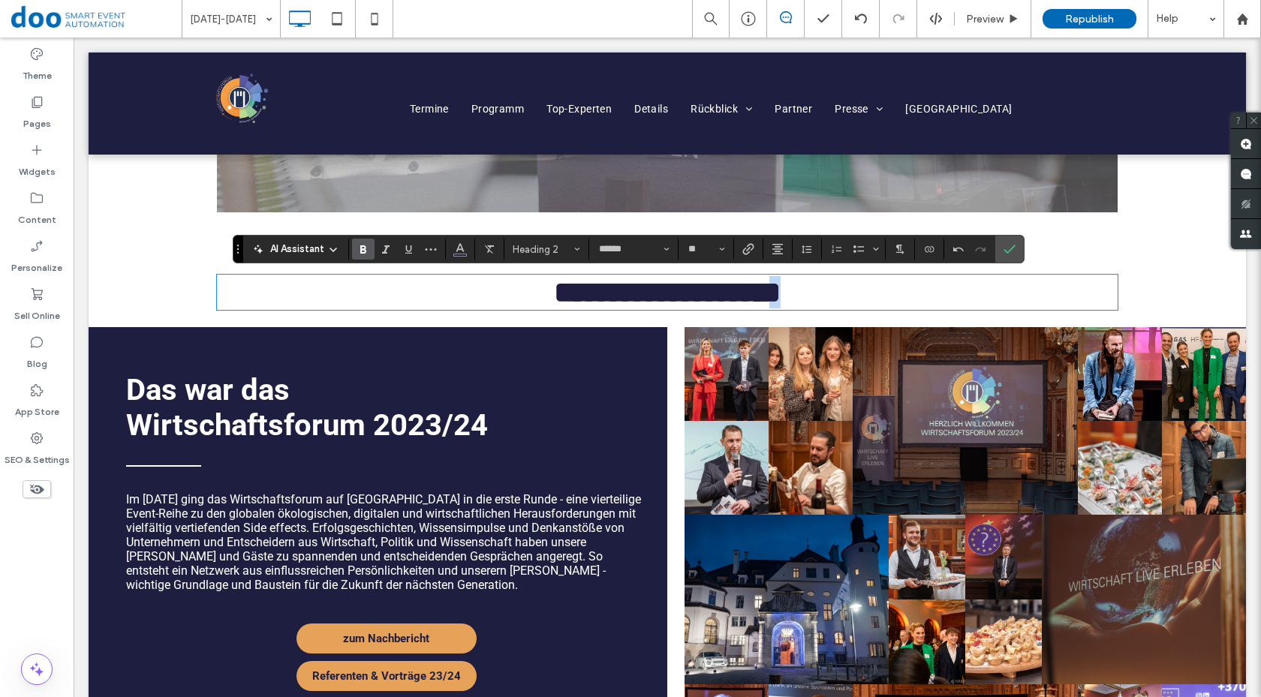
drag, startPoint x: 817, startPoint y: 293, endPoint x: 808, endPoint y: 294, distance: 9.0
click at [781, 294] on span "**********" at bounding box center [667, 292] width 227 height 29
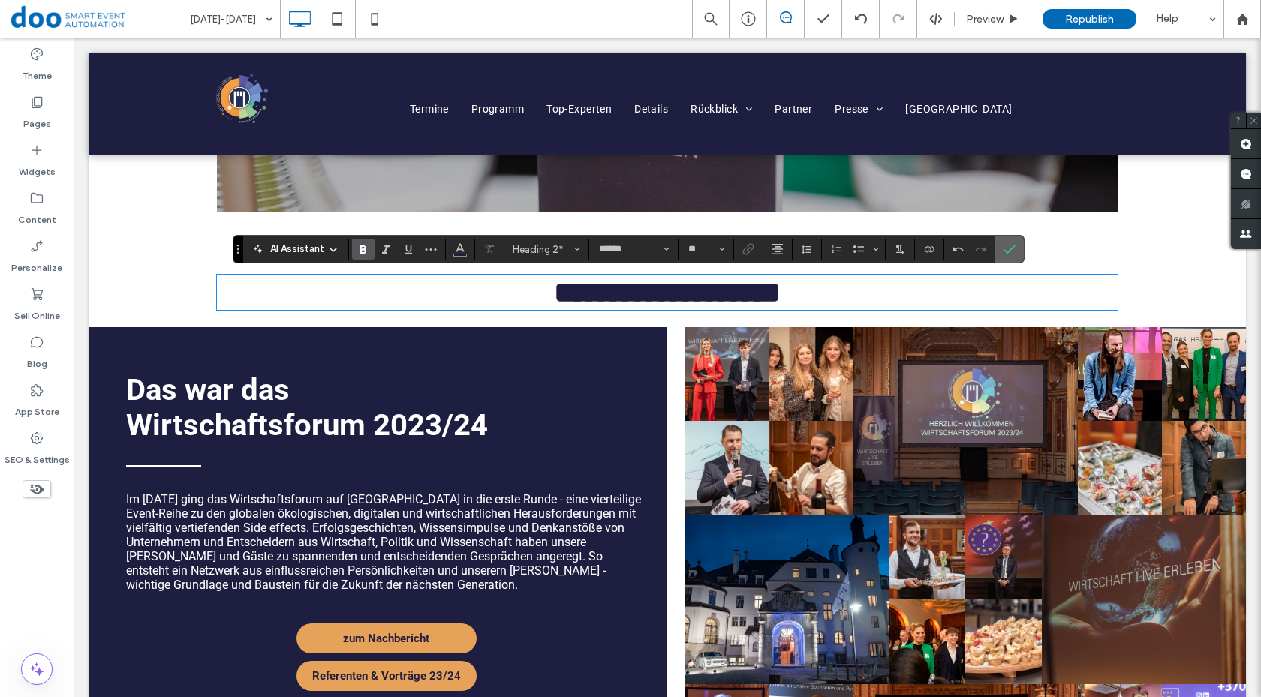
click at [1014, 249] on icon "Confirm" at bounding box center [1010, 249] width 12 height 12
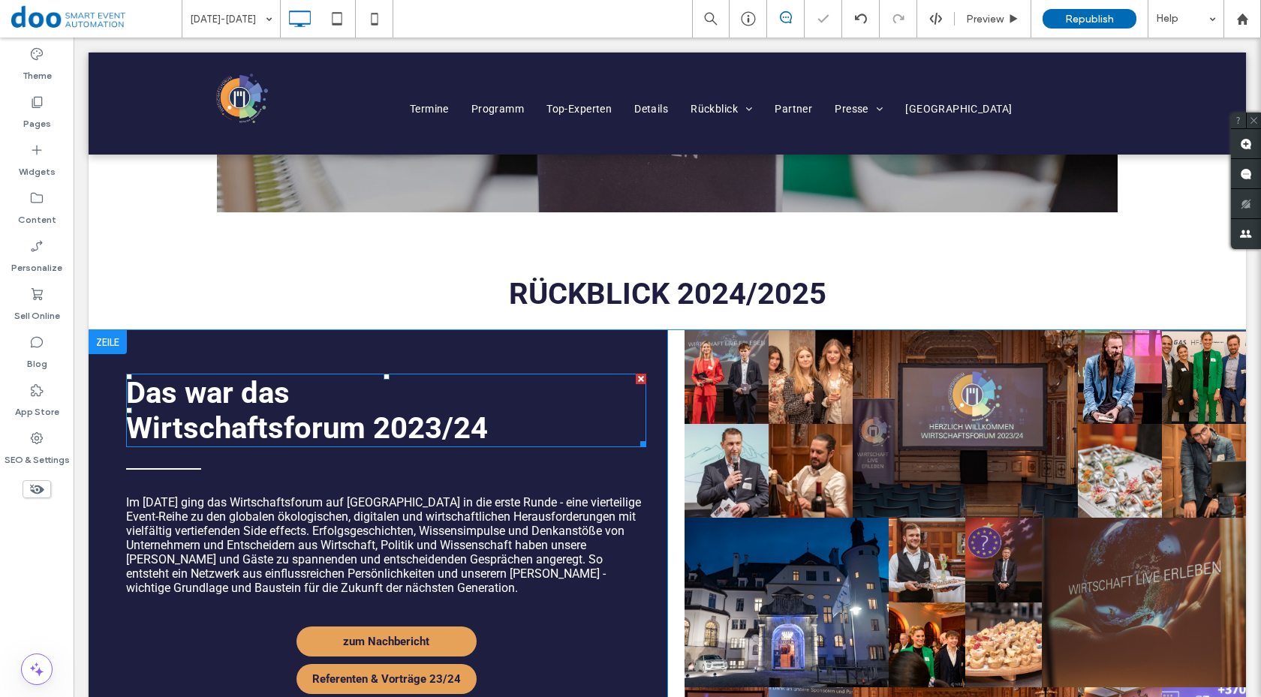
click at [424, 413] on span "﻿ Wirtschaftsforum 2023/24" at bounding box center [307, 428] width 362 height 35
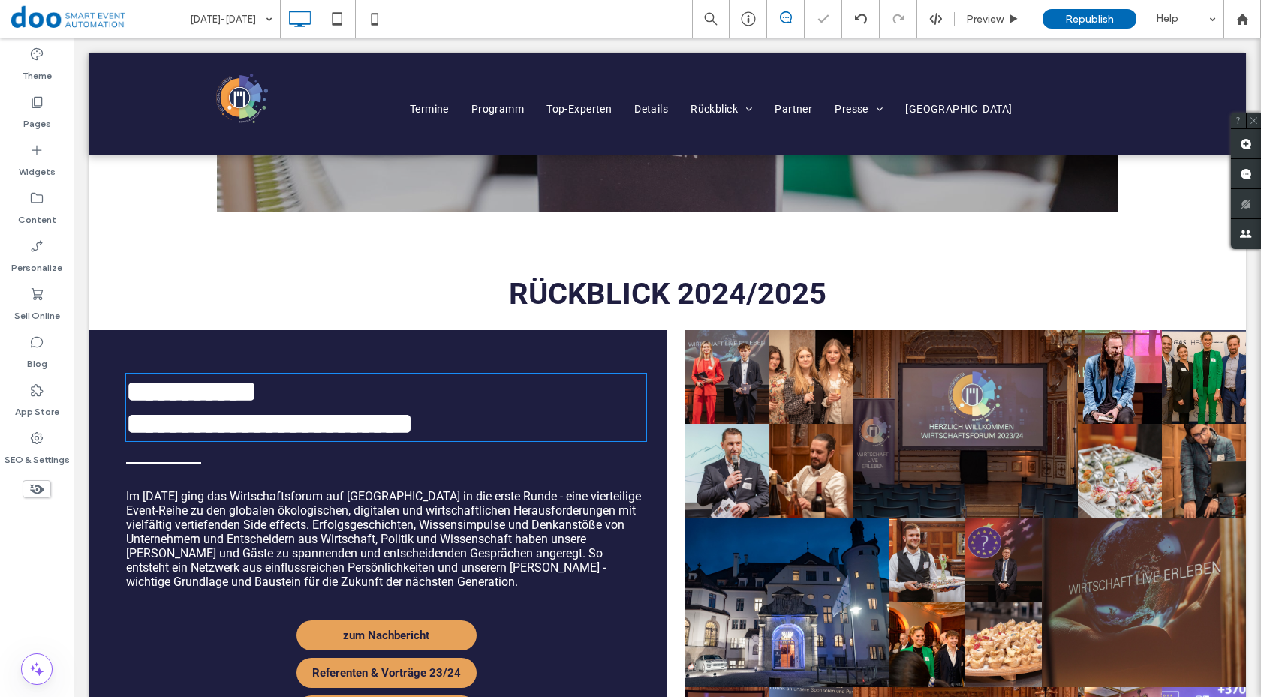
type input "******"
type input "**"
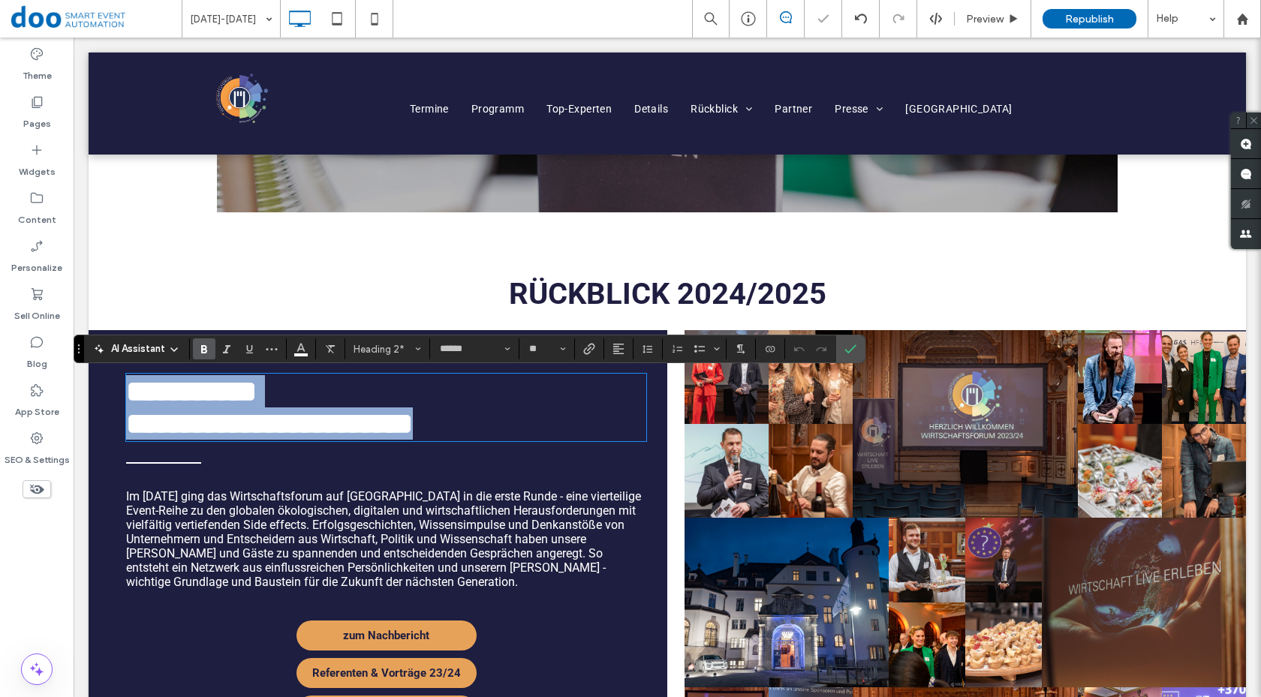
click at [413, 427] on span "**********" at bounding box center [269, 423] width 287 height 29
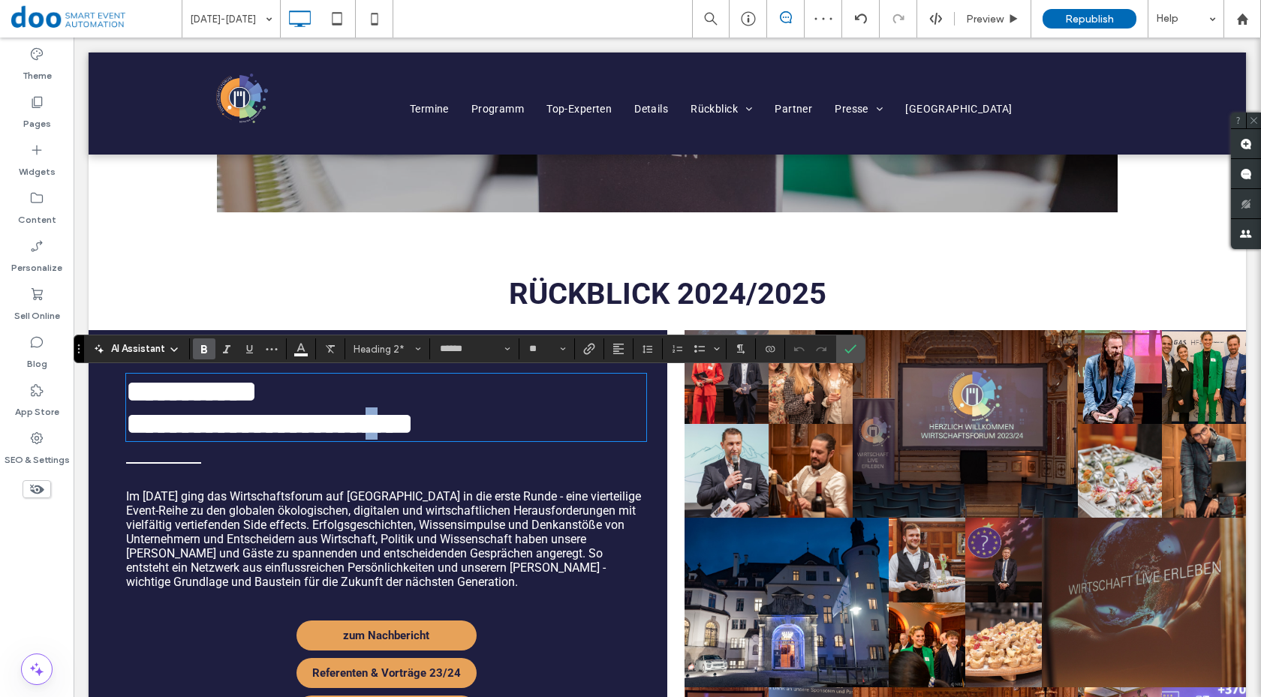
click at [413, 427] on span "**********" at bounding box center [269, 423] width 287 height 29
drag, startPoint x: 476, startPoint y: 429, endPoint x: 484, endPoint y: 429, distance: 8.3
click at [413, 429] on span "**********" at bounding box center [269, 423] width 287 height 29
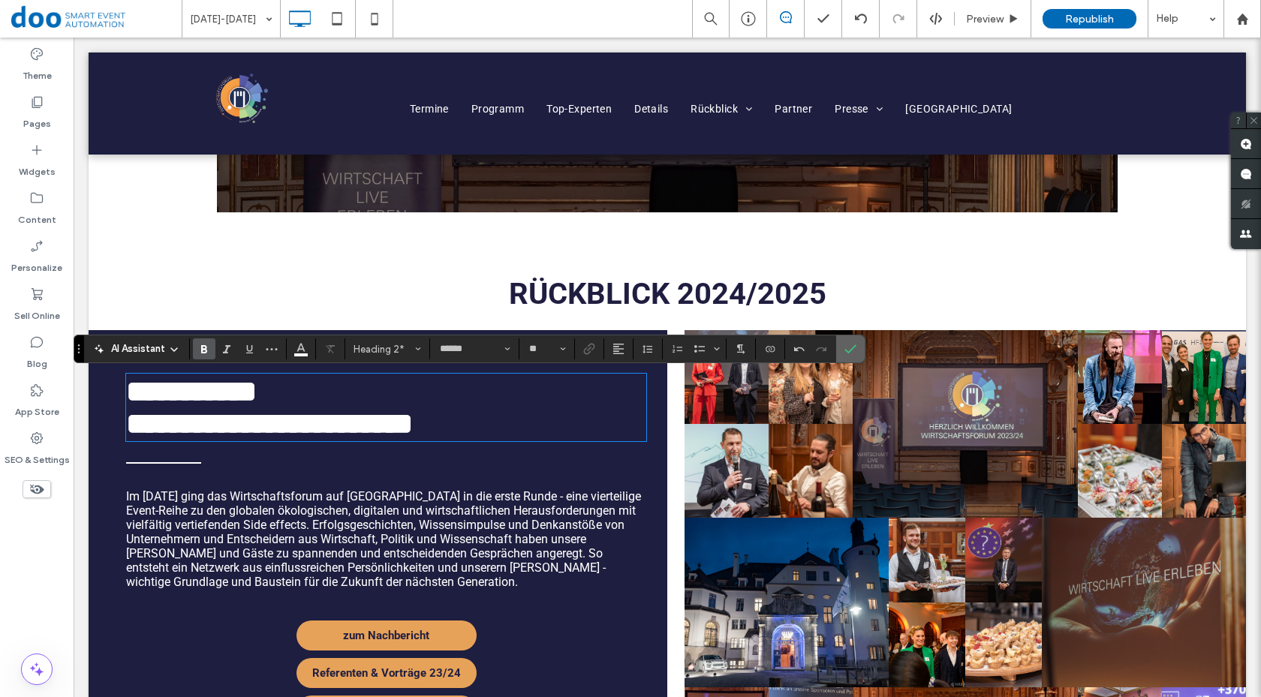
click at [845, 354] on icon "Confirm" at bounding box center [851, 349] width 12 height 12
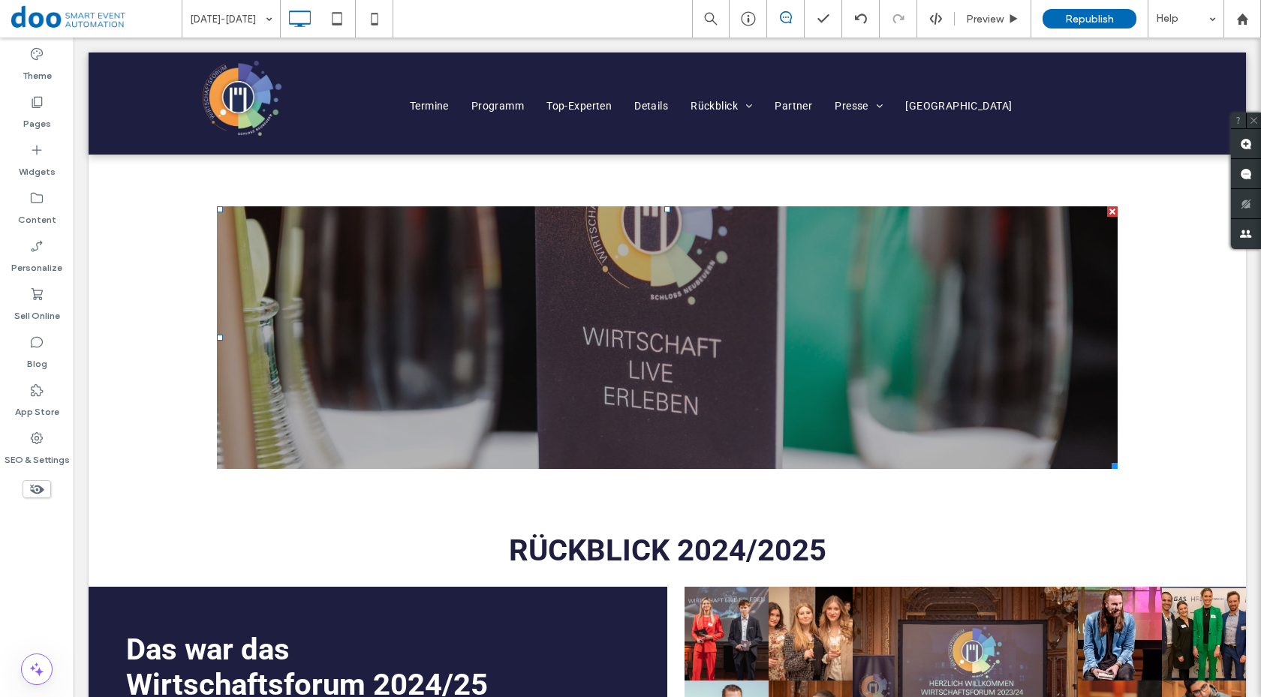
scroll to position [0, 0]
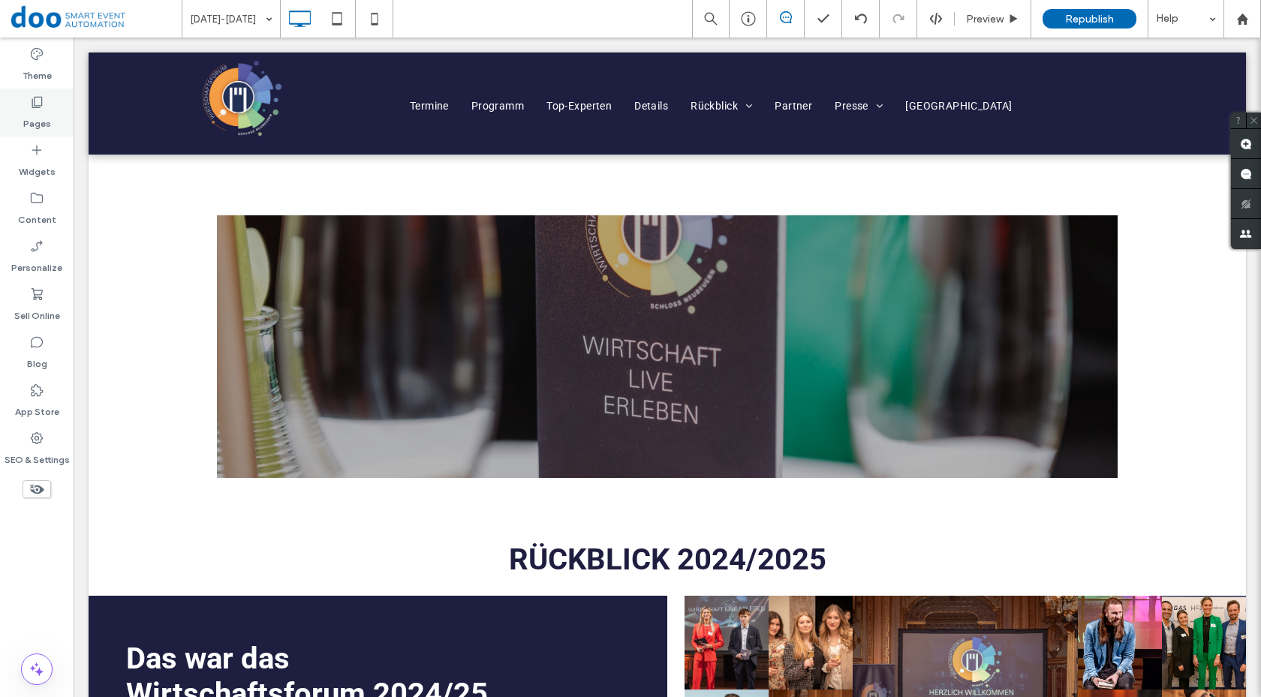
click at [32, 122] on label "Pages" at bounding box center [37, 120] width 28 height 21
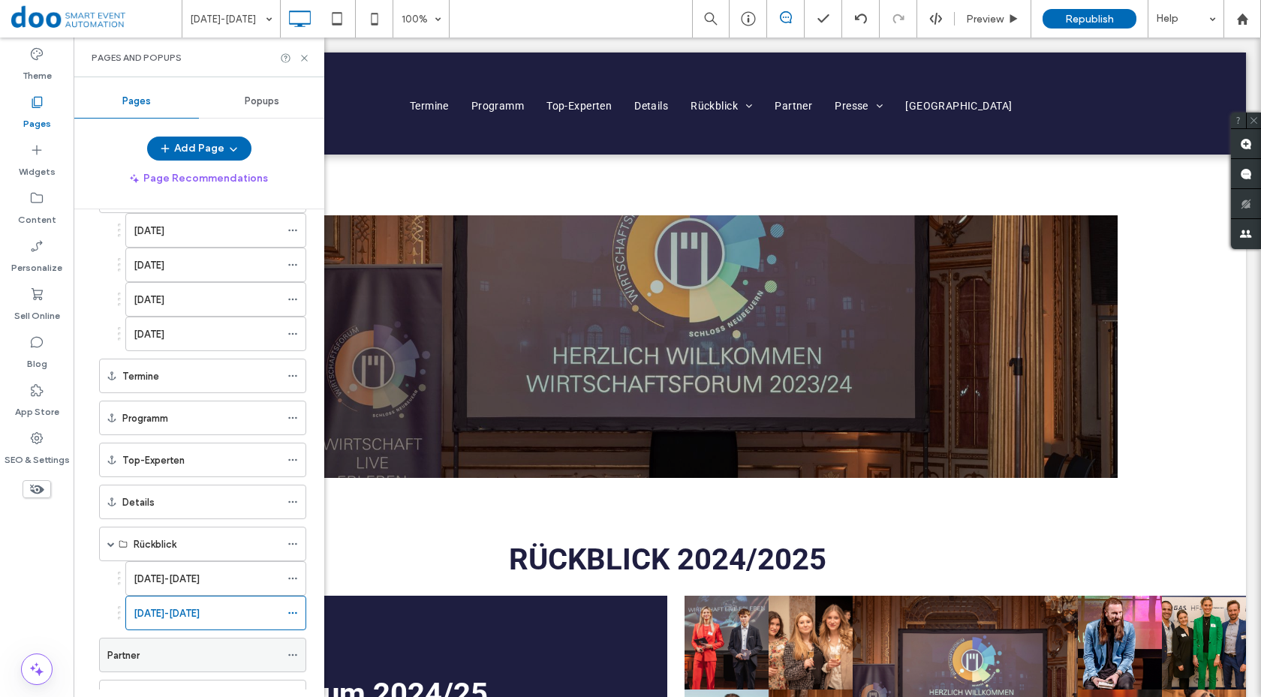
scroll to position [150, 0]
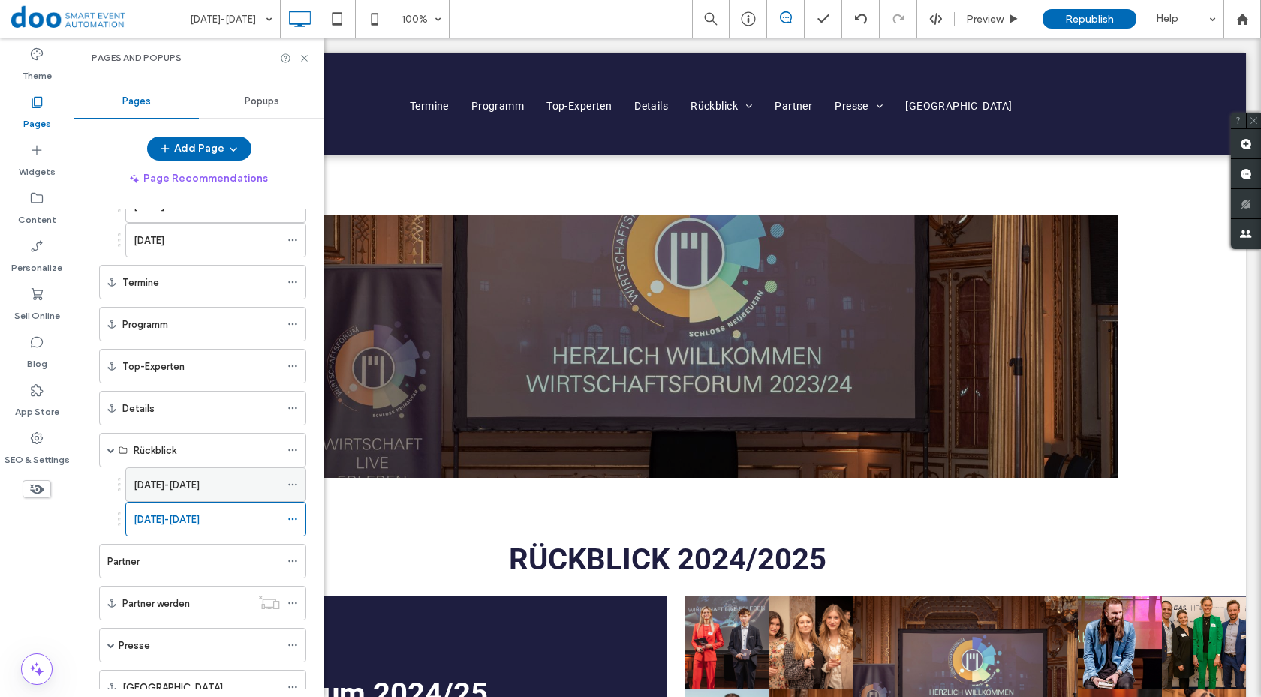
click at [233, 484] on div "[DATE]-[DATE]" at bounding box center [207, 485] width 146 height 16
click at [222, 521] on div "[DATE]-[DATE]" at bounding box center [207, 520] width 146 height 16
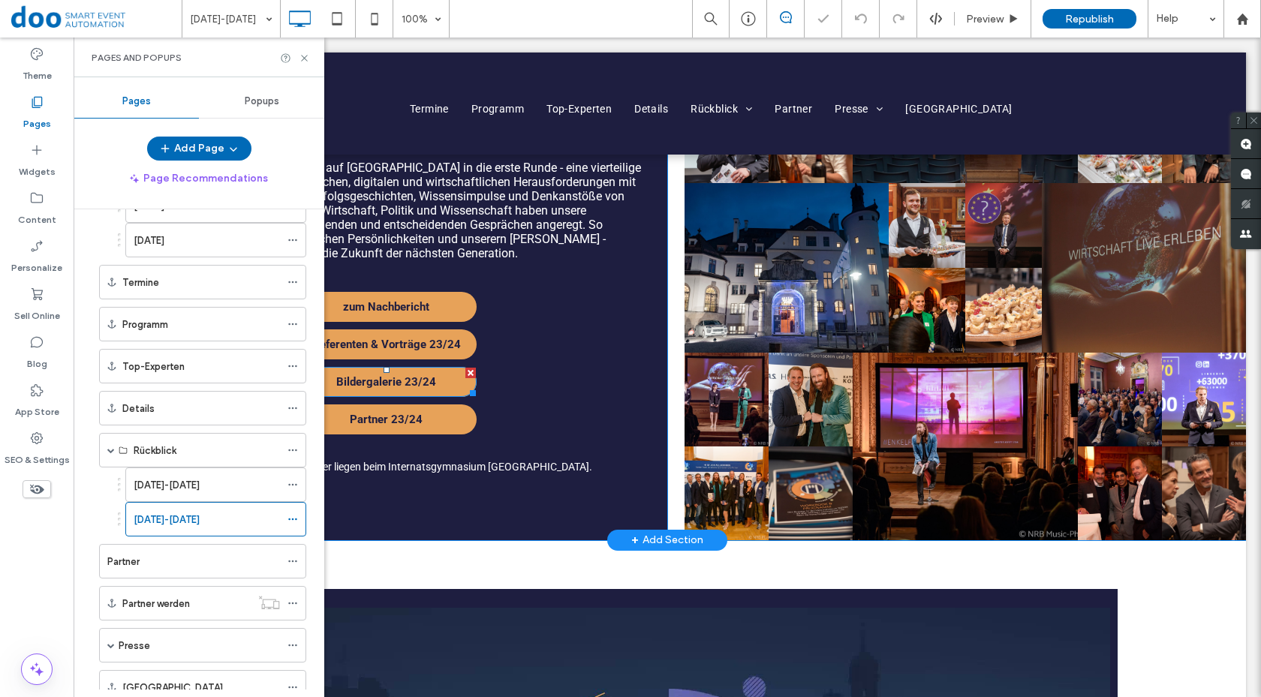
scroll to position [901, 0]
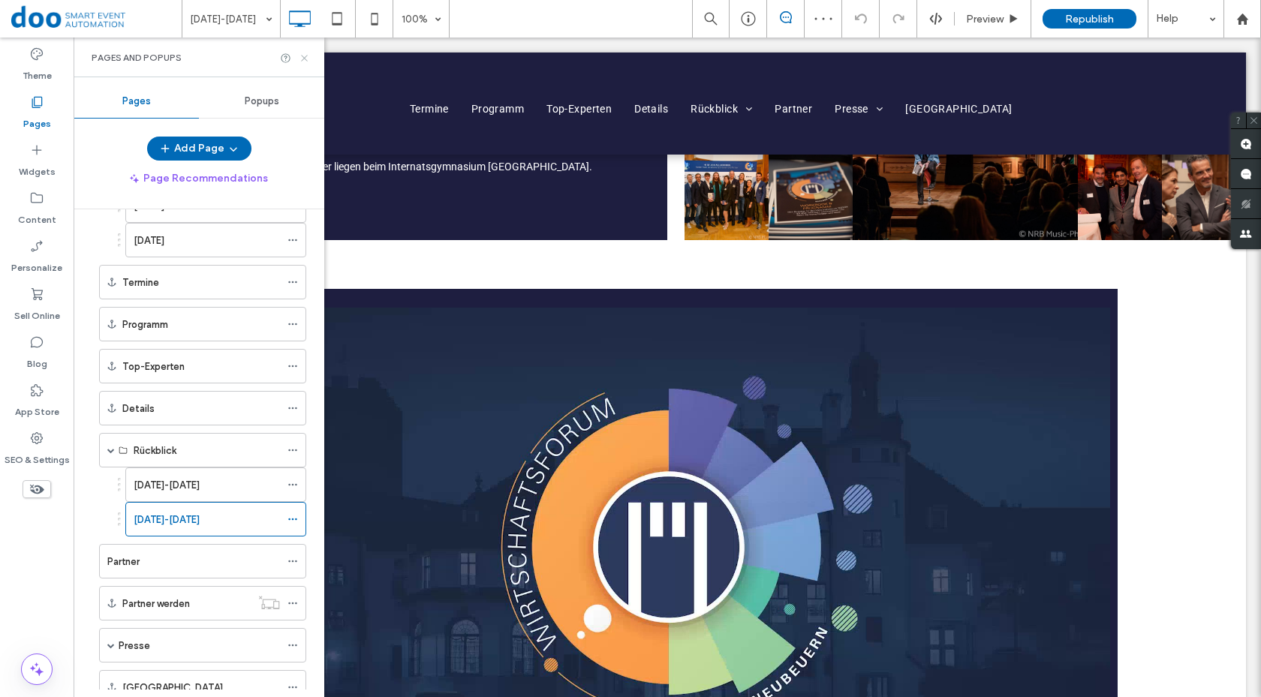
click at [306, 60] on use at bounding box center [304, 58] width 6 height 6
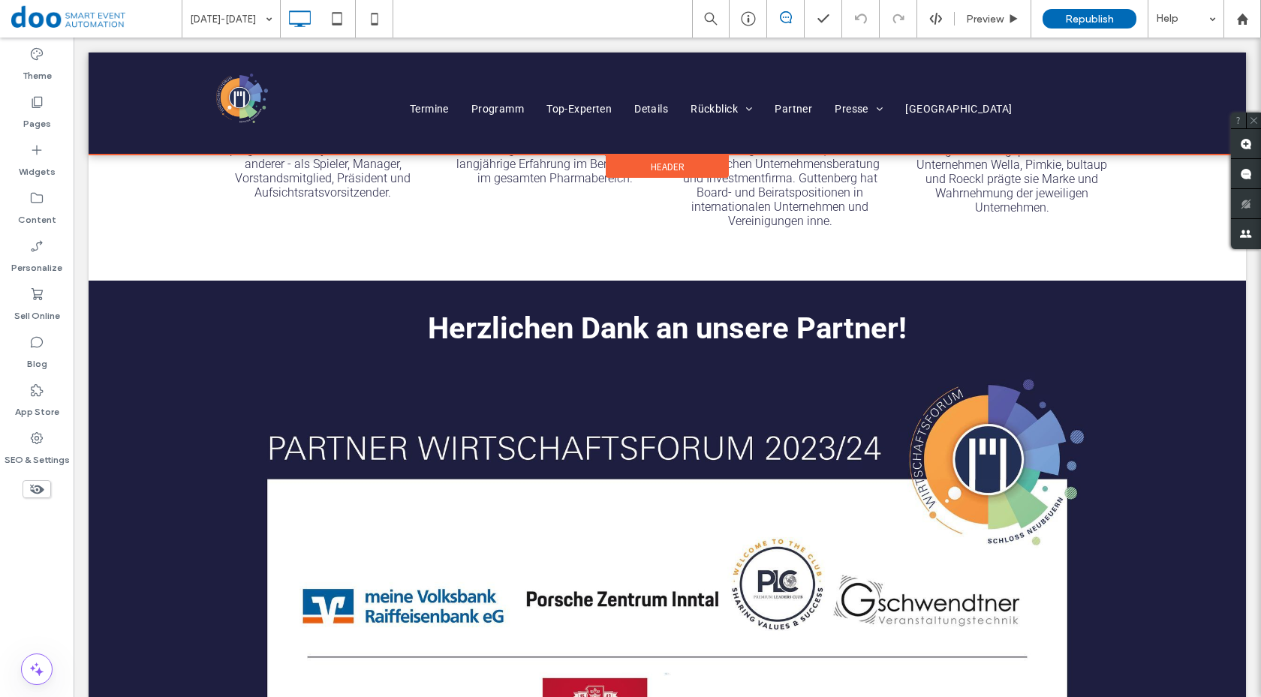
scroll to position [2118, 0]
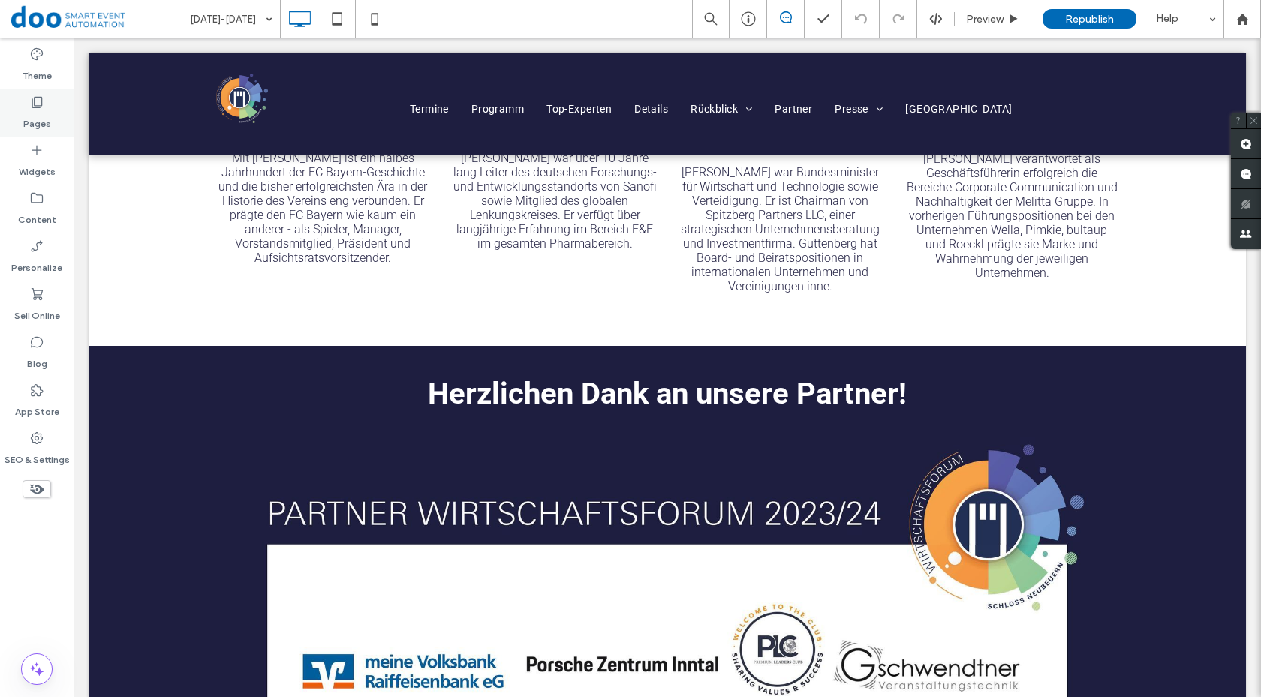
click at [31, 122] on label "Pages" at bounding box center [37, 120] width 28 height 21
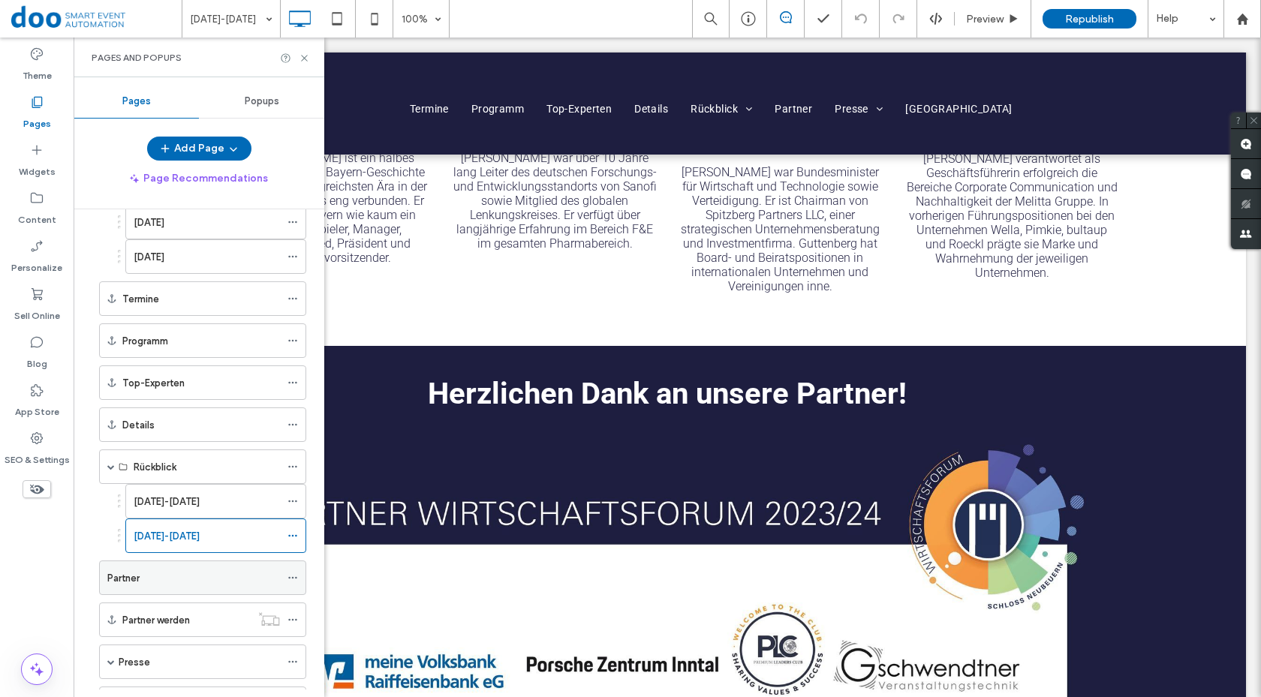
scroll to position [300, 0]
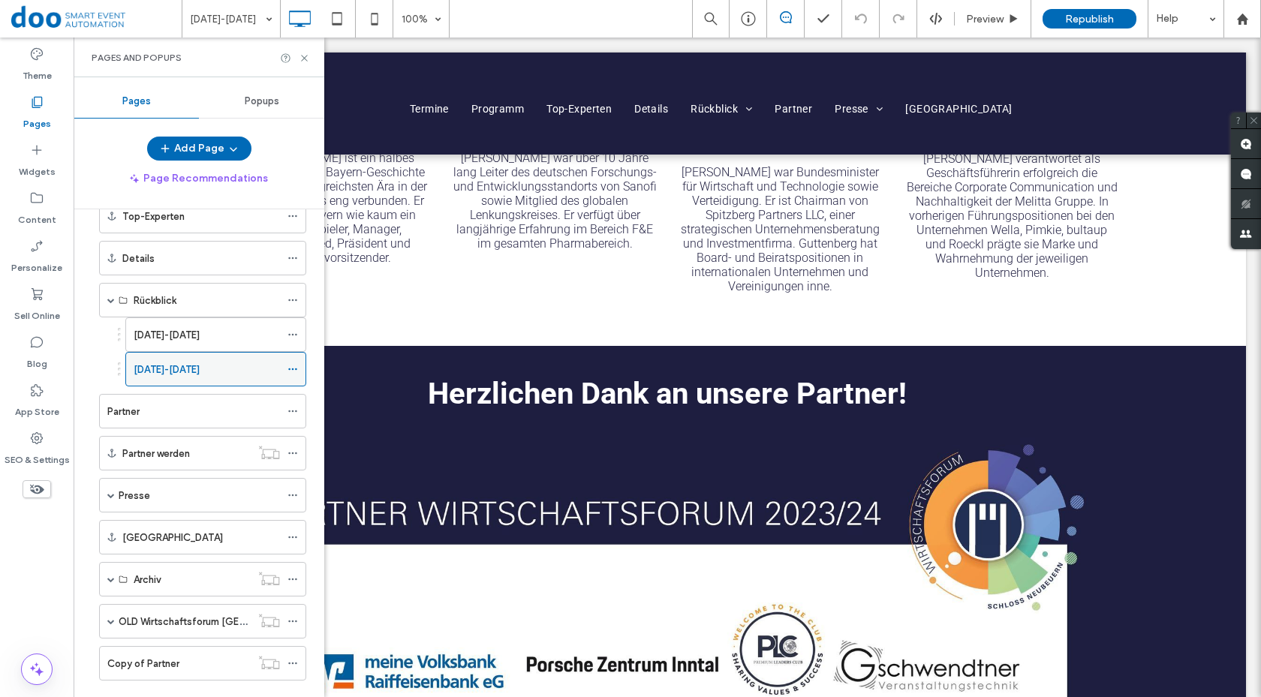
click at [185, 372] on div "[DATE]-[DATE]" at bounding box center [207, 370] width 146 height 16
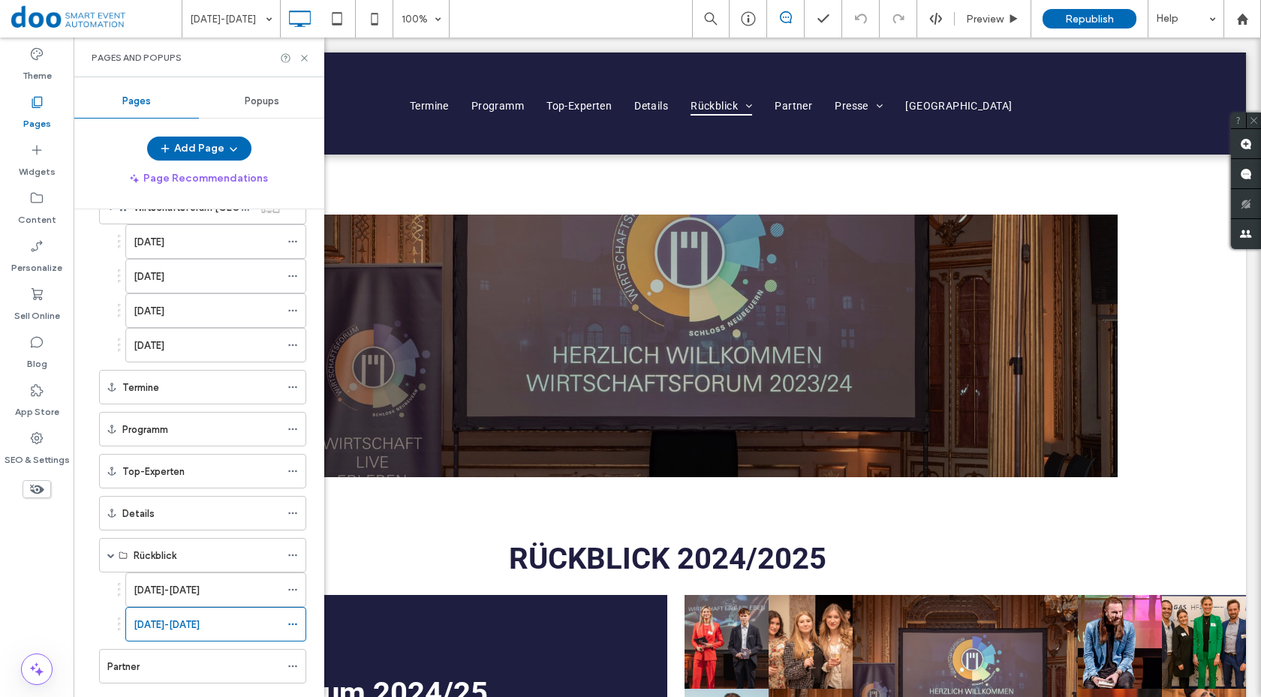
scroll to position [0, 0]
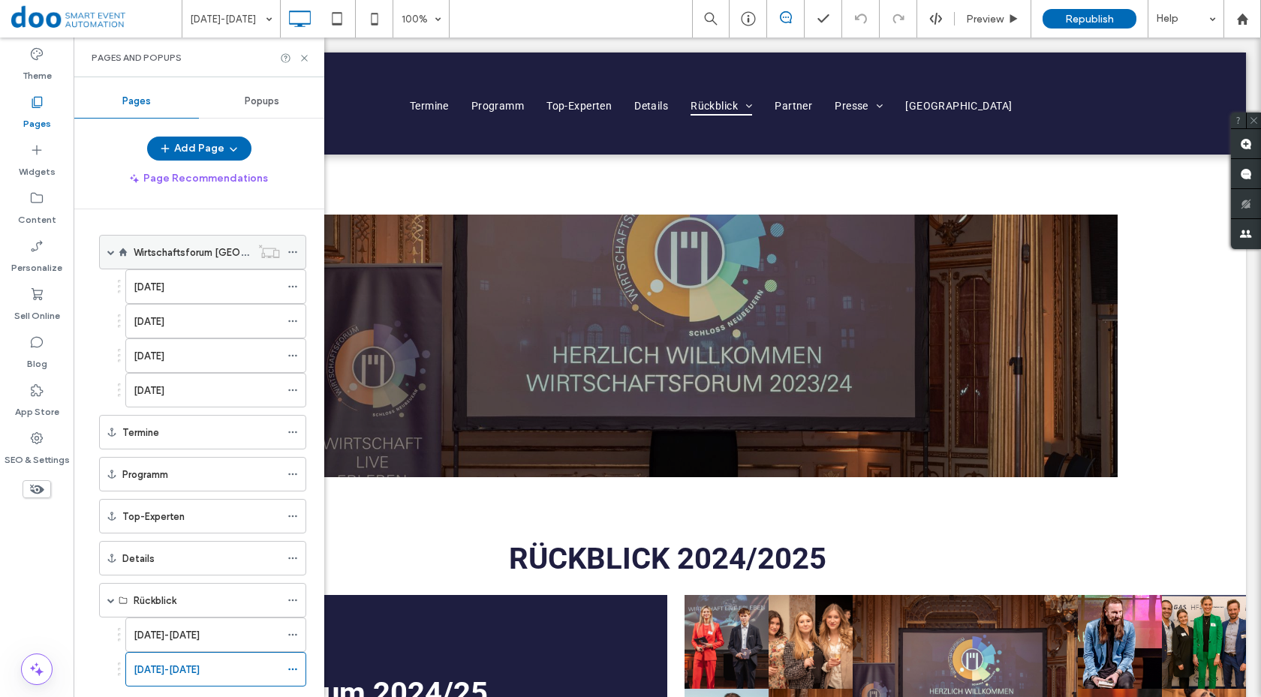
click at [193, 255] on label "Wirtschaftsforum [GEOGRAPHIC_DATA]" at bounding box center [225, 252] width 182 height 26
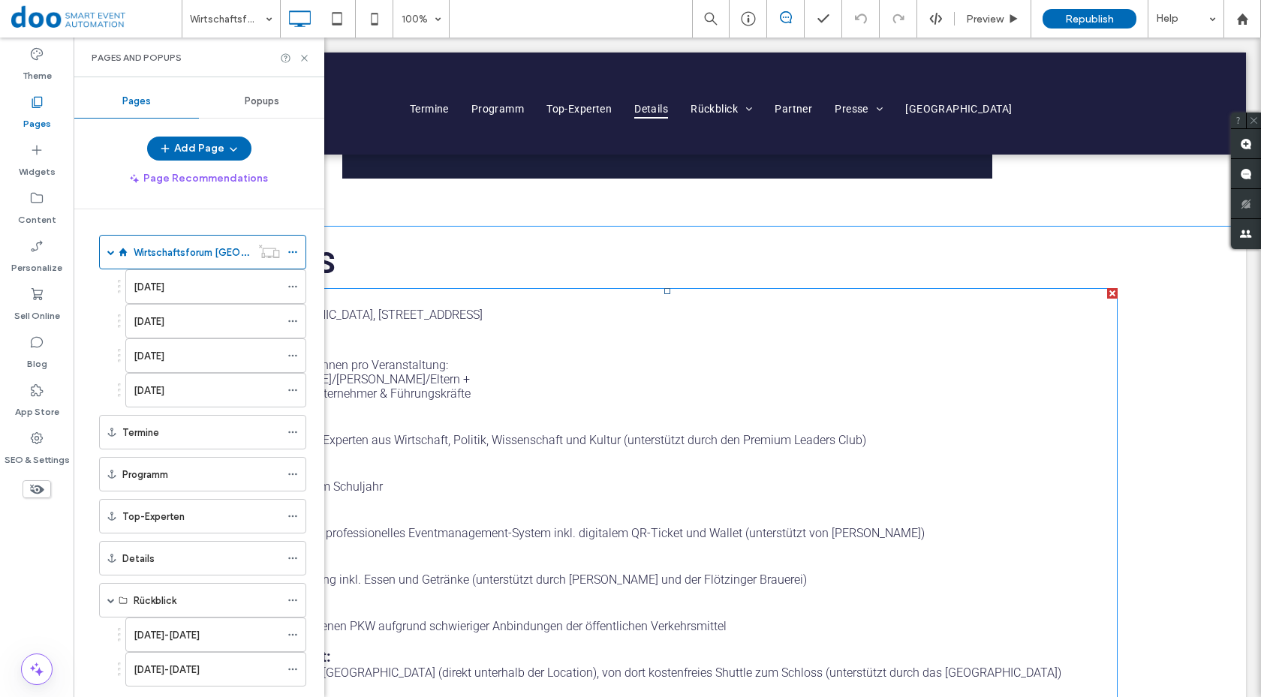
scroll to position [3454, 0]
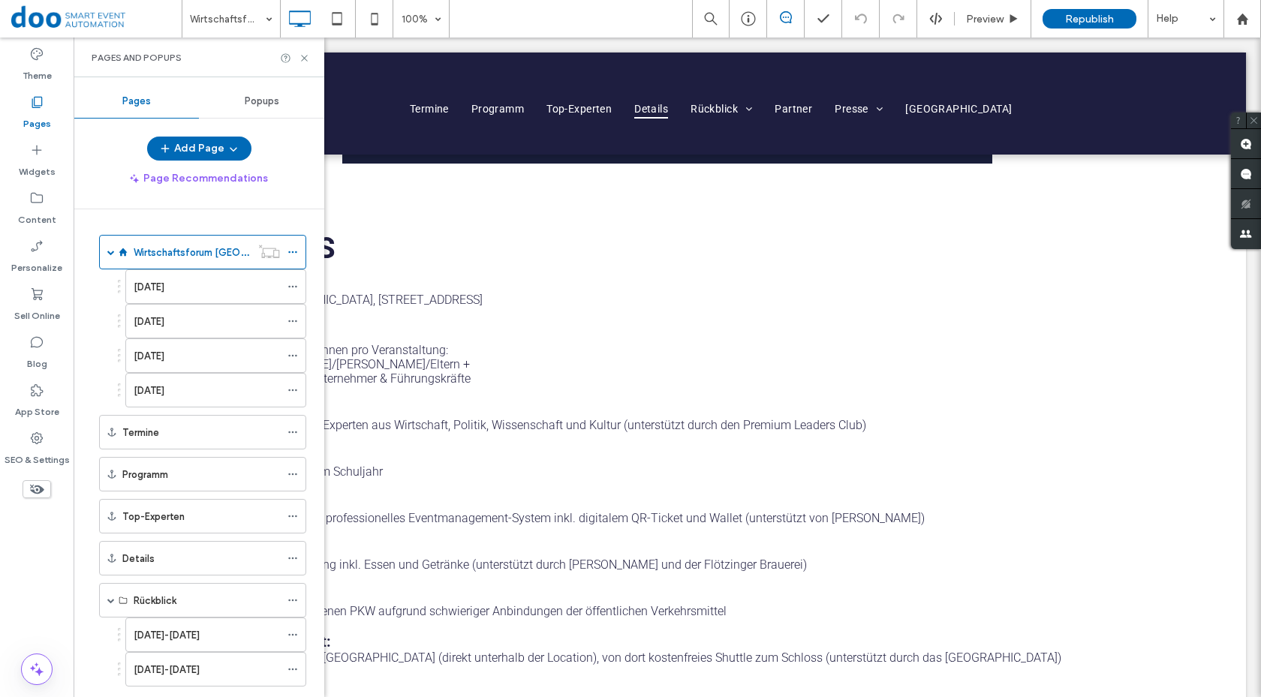
click at [212, 284] on div "[DATE]" at bounding box center [207, 287] width 146 height 16
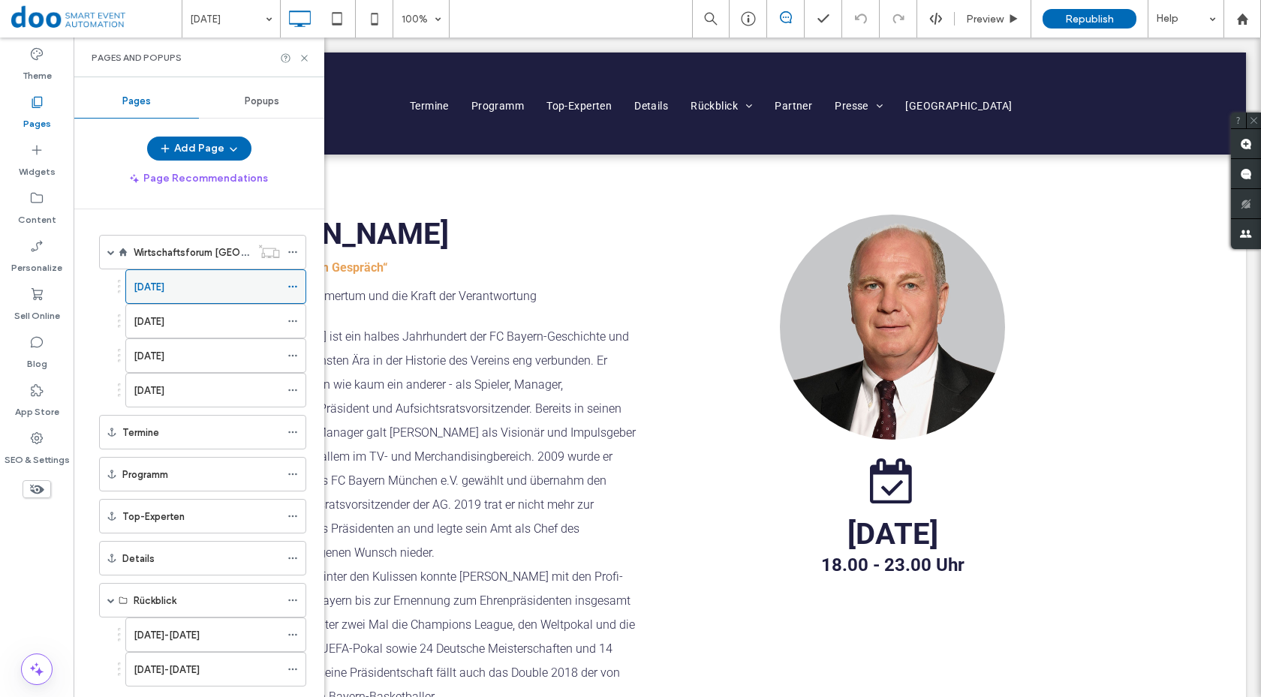
click at [291, 288] on icon at bounding box center [293, 287] width 11 height 11
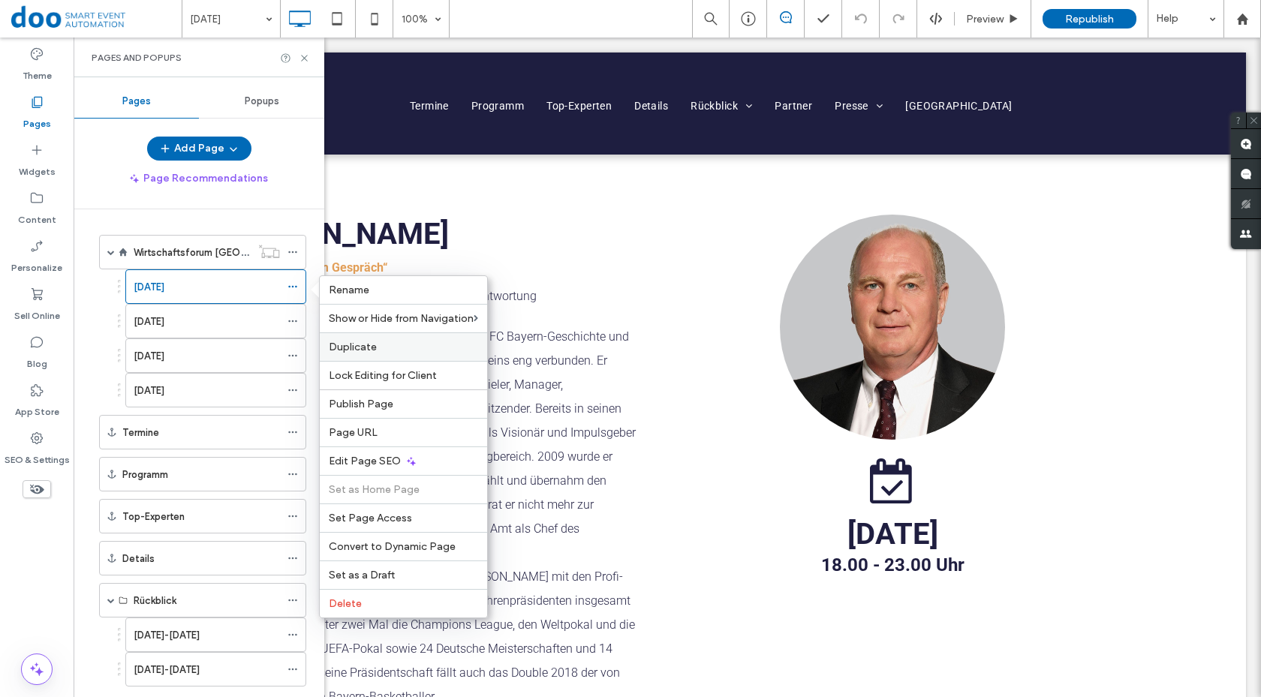
click at [376, 345] on label "Duplicate" at bounding box center [403, 347] width 149 height 13
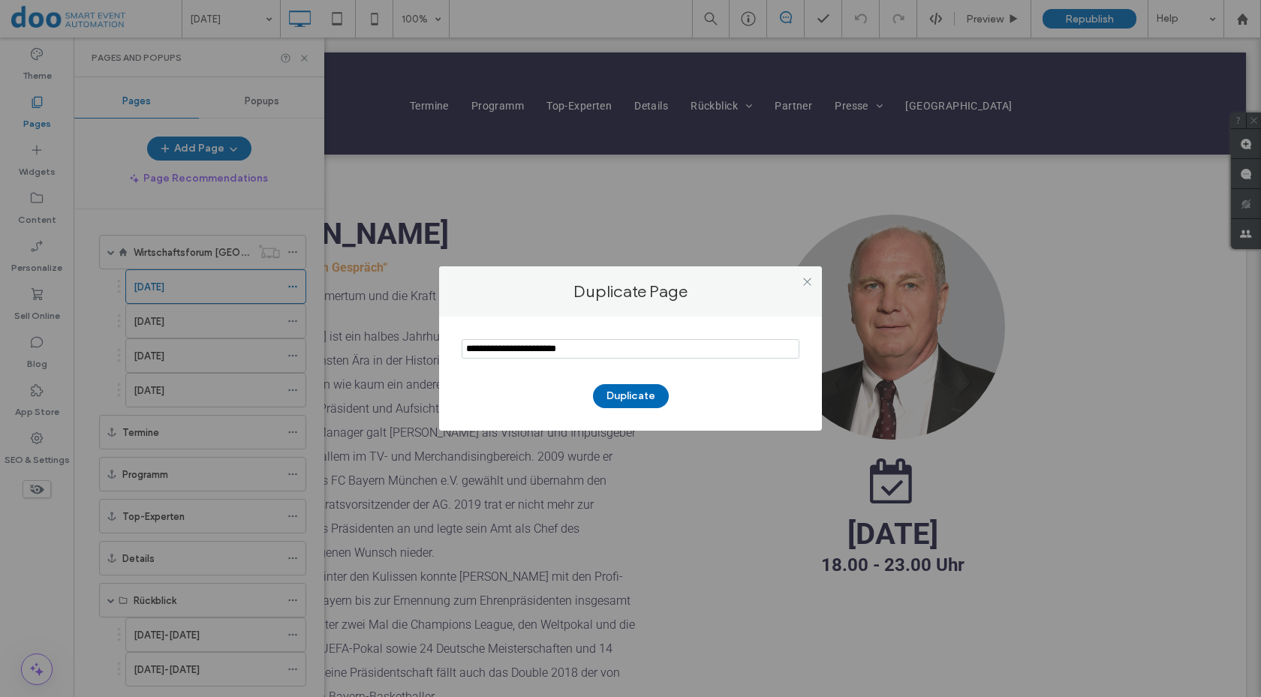
drag, startPoint x: 502, startPoint y: 347, endPoint x: 378, endPoint y: 352, distance: 124.7
click at [384, 352] on div "Duplicate Page Duplicate" at bounding box center [630, 348] width 1261 height 697
click at [469, 346] on input "notEmpty" at bounding box center [631, 349] width 338 height 20
drag, startPoint x: 545, startPoint y: 351, endPoint x: 537, endPoint y: 351, distance: 8.3
click at [537, 351] on input "notEmpty" at bounding box center [631, 349] width 338 height 20
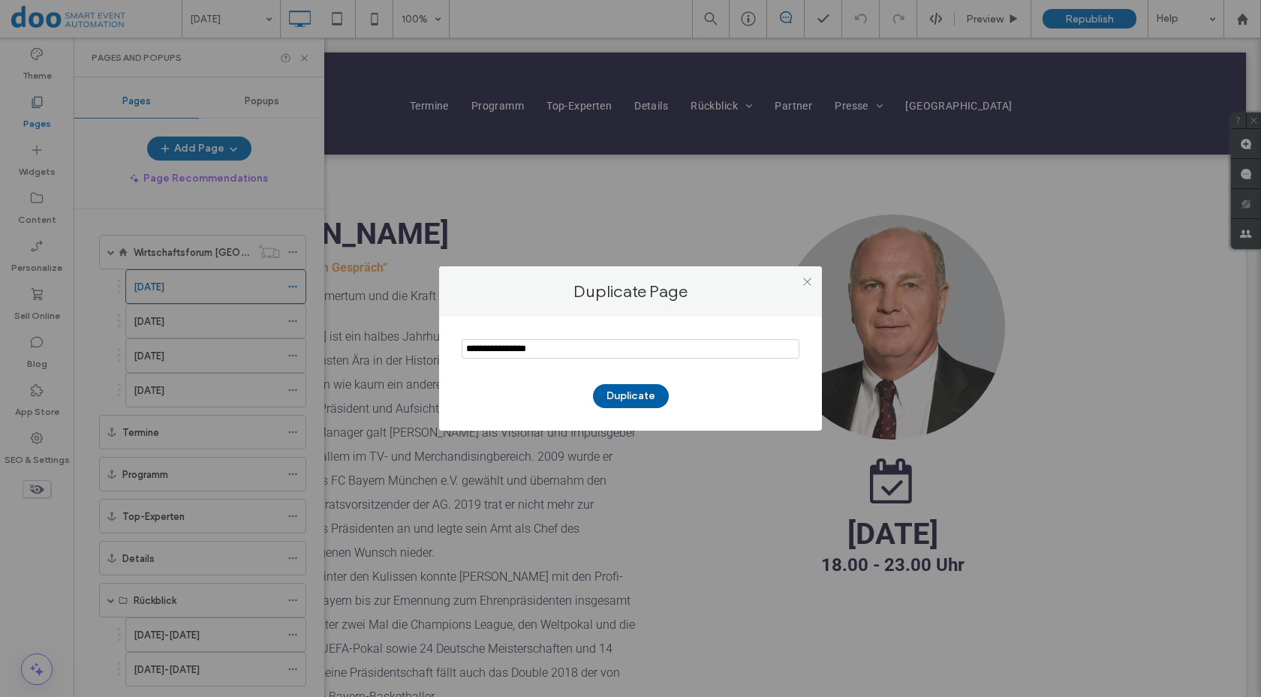
type input "**********"
click at [622, 397] on button "Duplicate" at bounding box center [631, 396] width 76 height 24
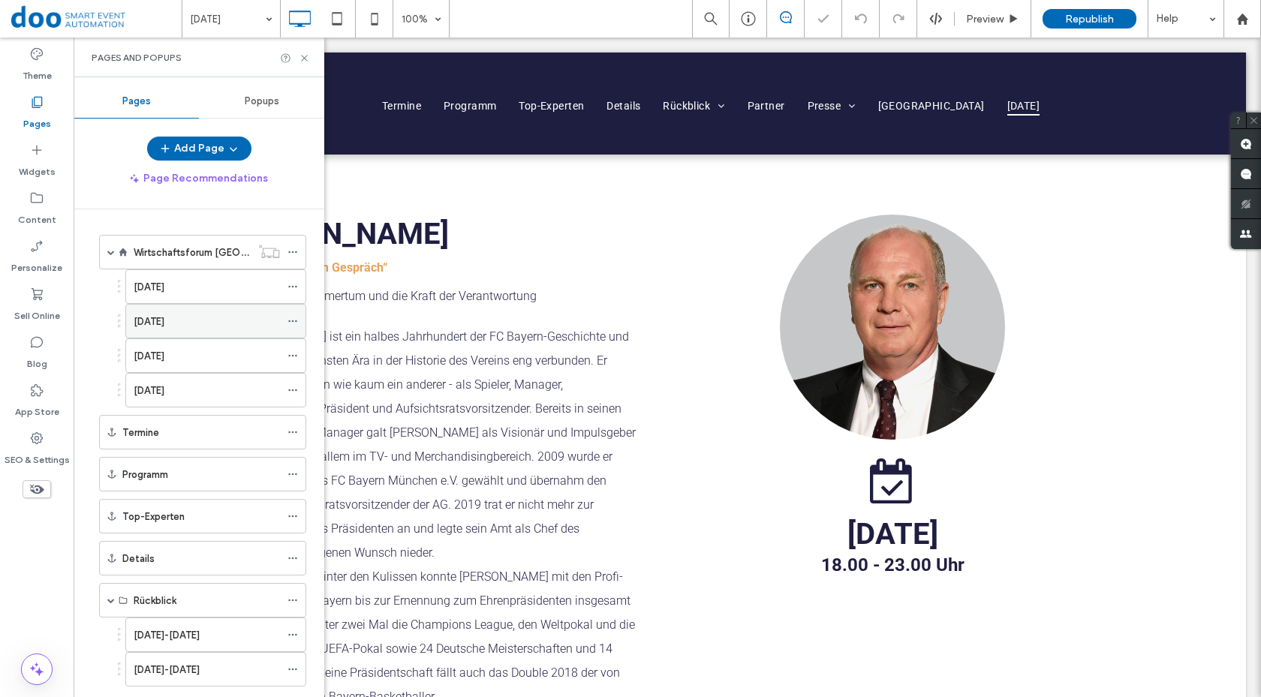
click at [291, 319] on icon at bounding box center [293, 321] width 11 height 11
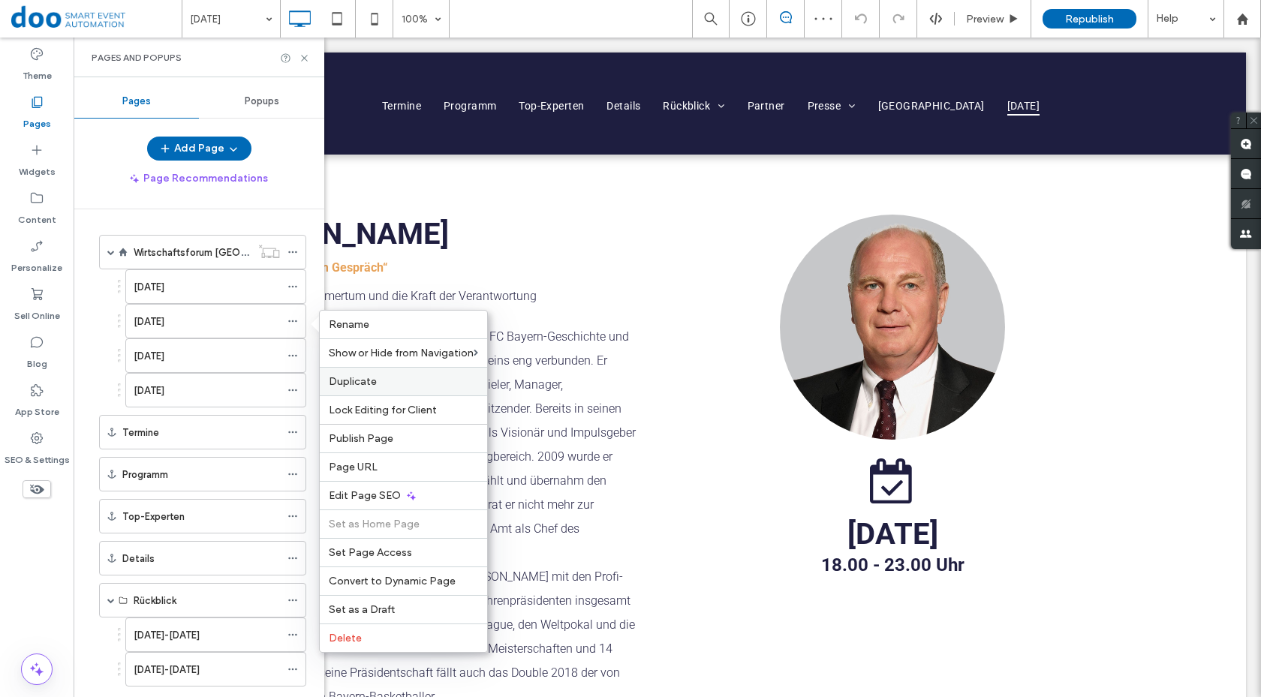
click at [354, 383] on span "Duplicate" at bounding box center [353, 381] width 48 height 13
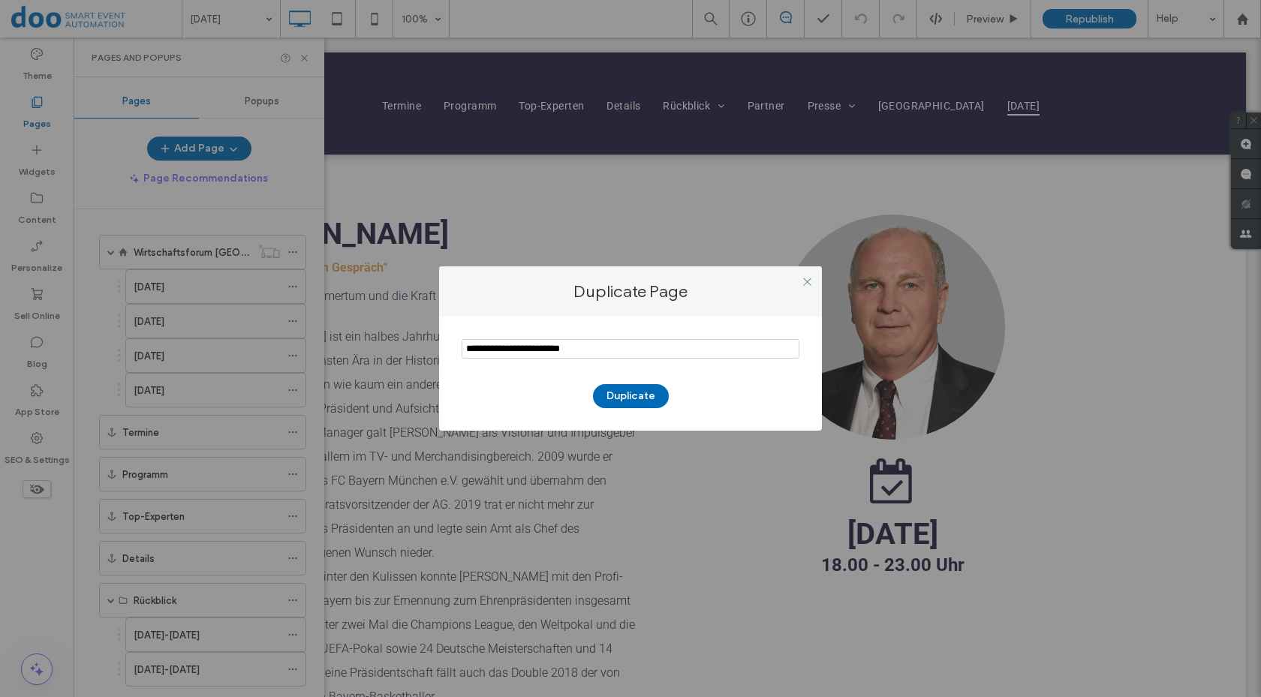
drag, startPoint x: 507, startPoint y: 350, endPoint x: 411, endPoint y: 348, distance: 95.4
click at [420, 348] on div "Duplicate Page Duplicate" at bounding box center [630, 348] width 1261 height 697
click at [520, 350] on input "notEmpty" at bounding box center [631, 349] width 338 height 20
drag, startPoint x: 513, startPoint y: 348, endPoint x: 357, endPoint y: 350, distance: 155.4
click at [360, 350] on div "Duplicate Page Duplicate" at bounding box center [630, 348] width 1261 height 697
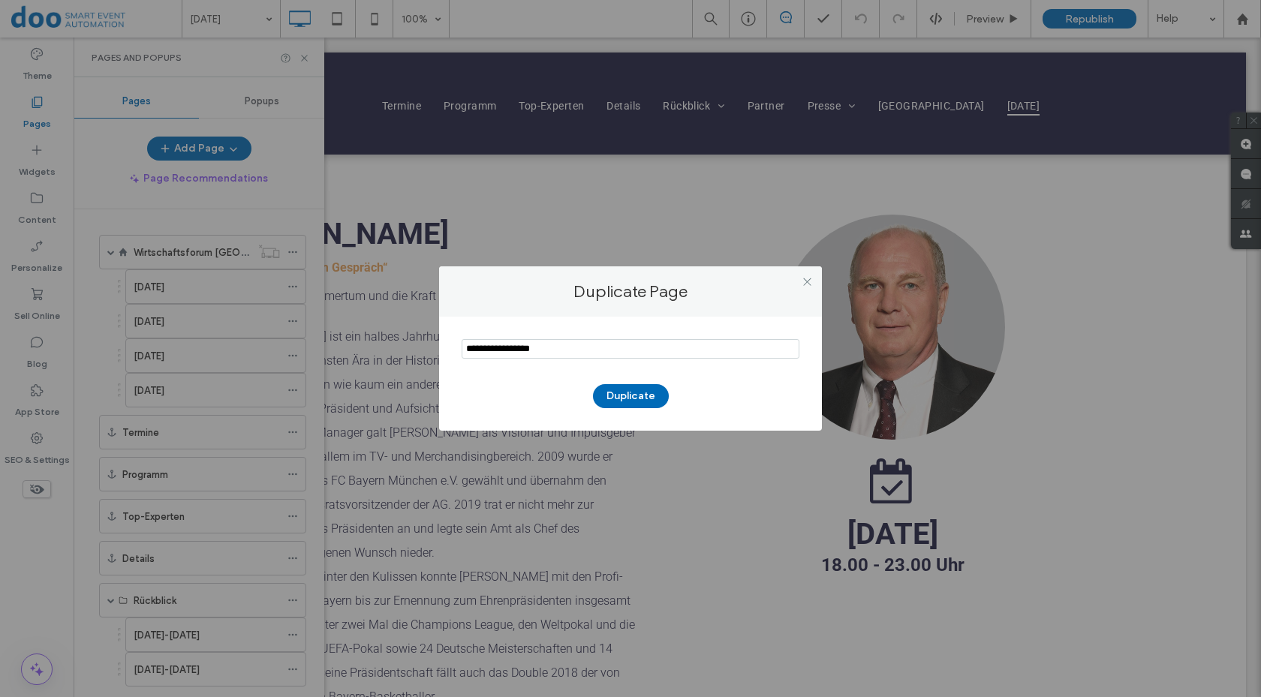
drag, startPoint x: 559, startPoint y: 357, endPoint x: 545, endPoint y: 355, distance: 14.3
click at [545, 355] on input "notEmpty" at bounding box center [631, 349] width 338 height 20
type input "**********"
click at [613, 399] on button "Duplicate" at bounding box center [631, 396] width 76 height 24
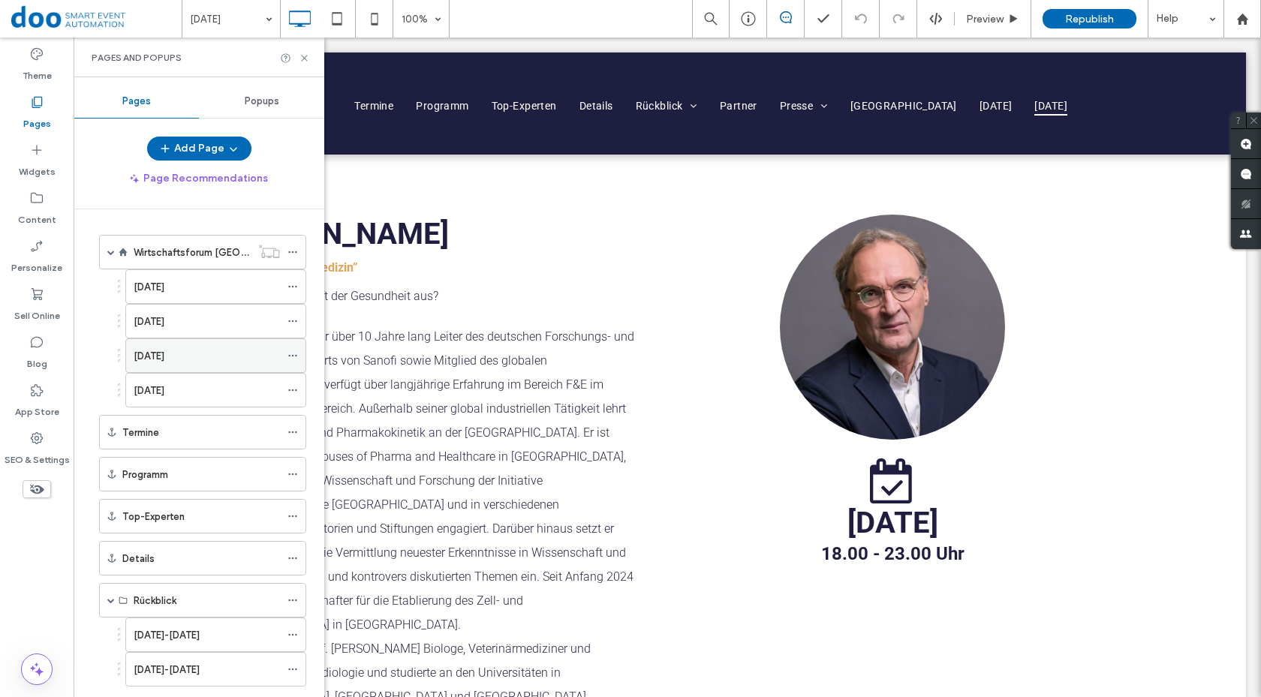
click at [295, 358] on icon at bounding box center [293, 356] width 11 height 11
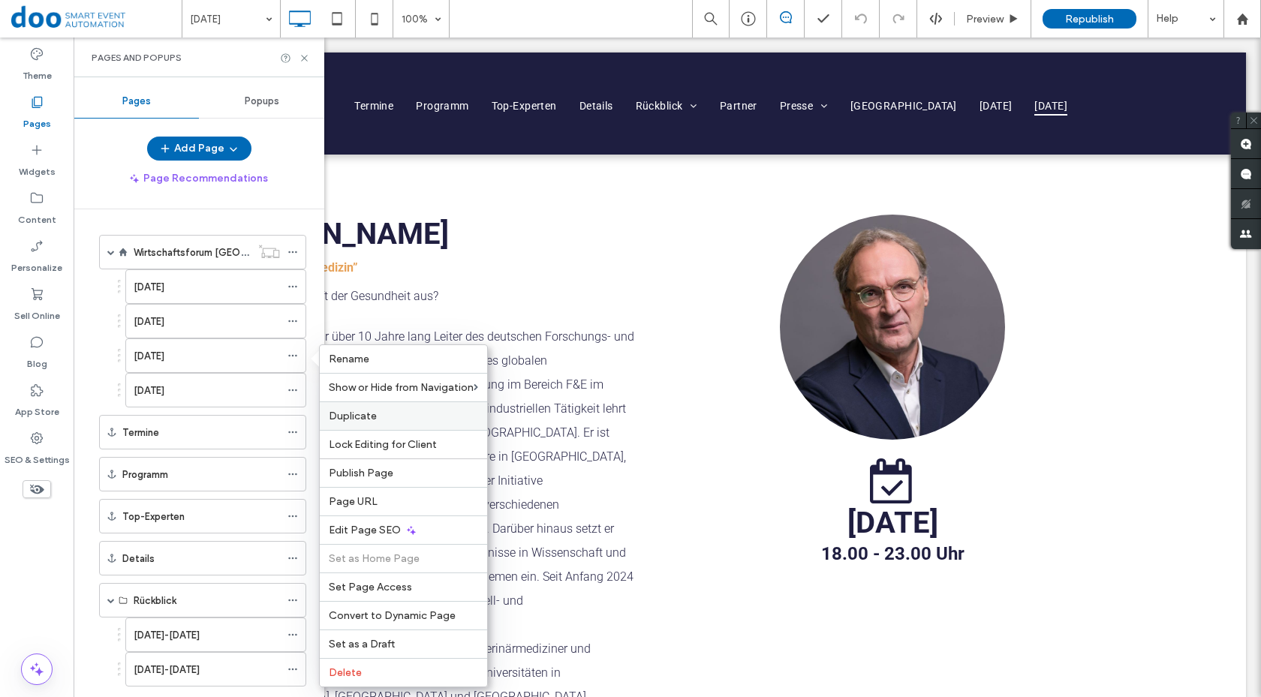
click at [401, 419] on label "Duplicate" at bounding box center [403, 416] width 149 height 13
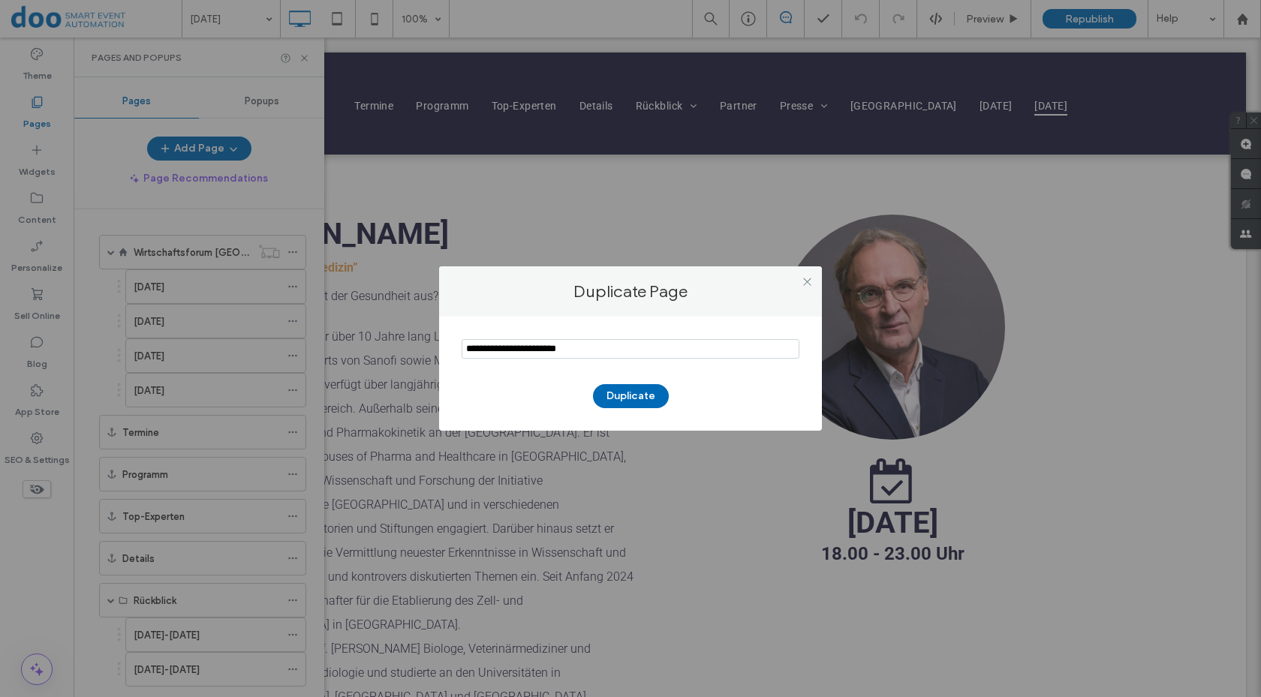
drag, startPoint x: 513, startPoint y: 354, endPoint x: 303, endPoint y: 351, distance: 209.5
click at [321, 350] on div "Duplicate Page Duplicate" at bounding box center [630, 348] width 1261 height 697
click at [499, 348] on input "notEmpty" at bounding box center [631, 349] width 338 height 20
click at [522, 345] on input "notEmpty" at bounding box center [631, 349] width 338 height 20
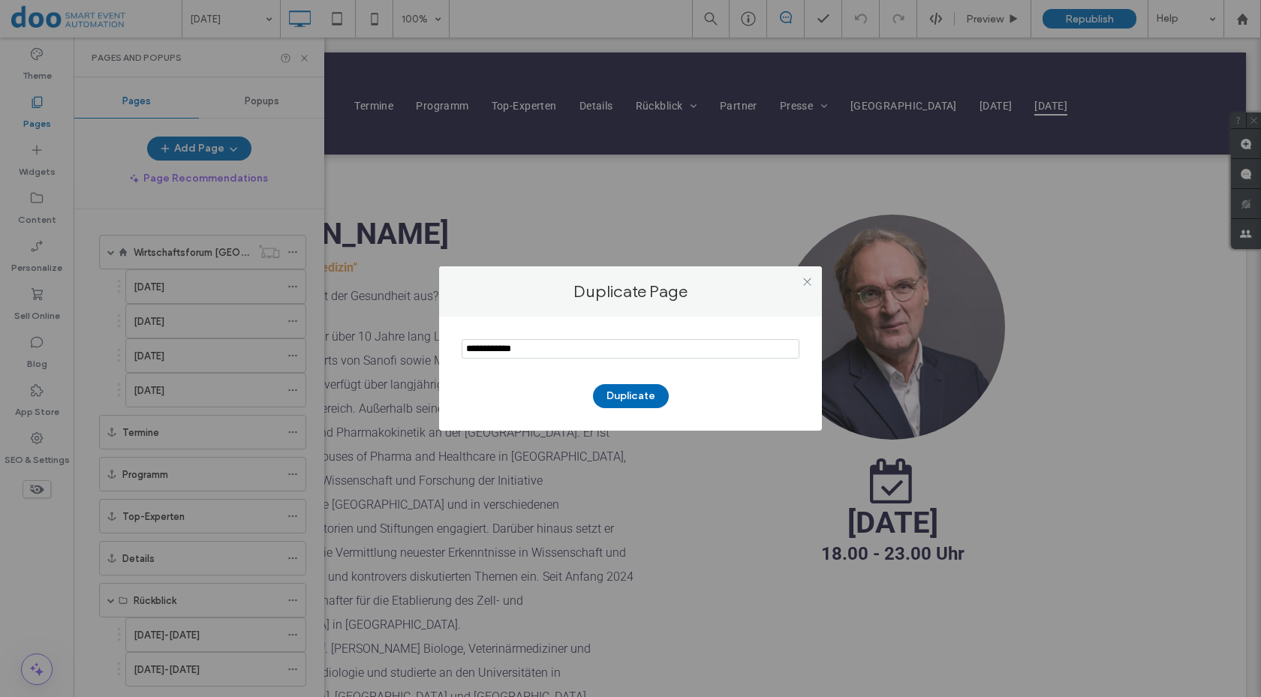
click at [503, 350] on input "notEmpty" at bounding box center [631, 349] width 338 height 20
type input "**********"
click at [640, 399] on button "Duplicate" at bounding box center [631, 396] width 76 height 24
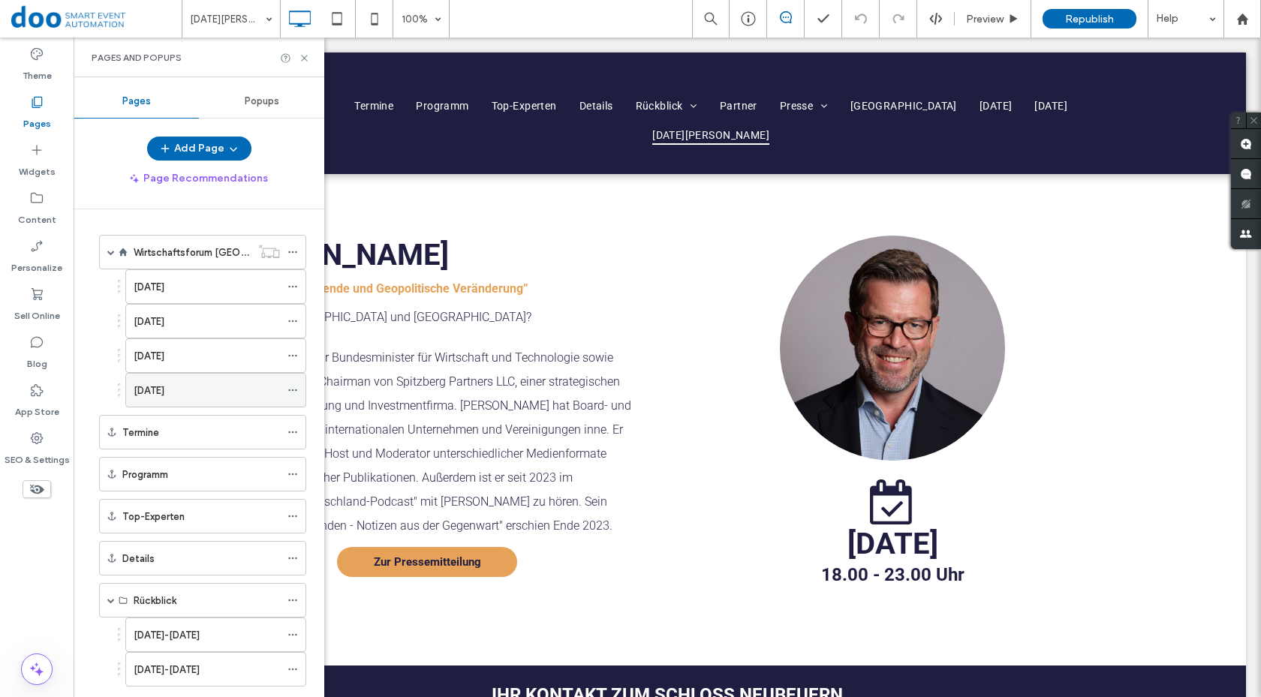
click at [297, 388] on icon at bounding box center [293, 390] width 11 height 11
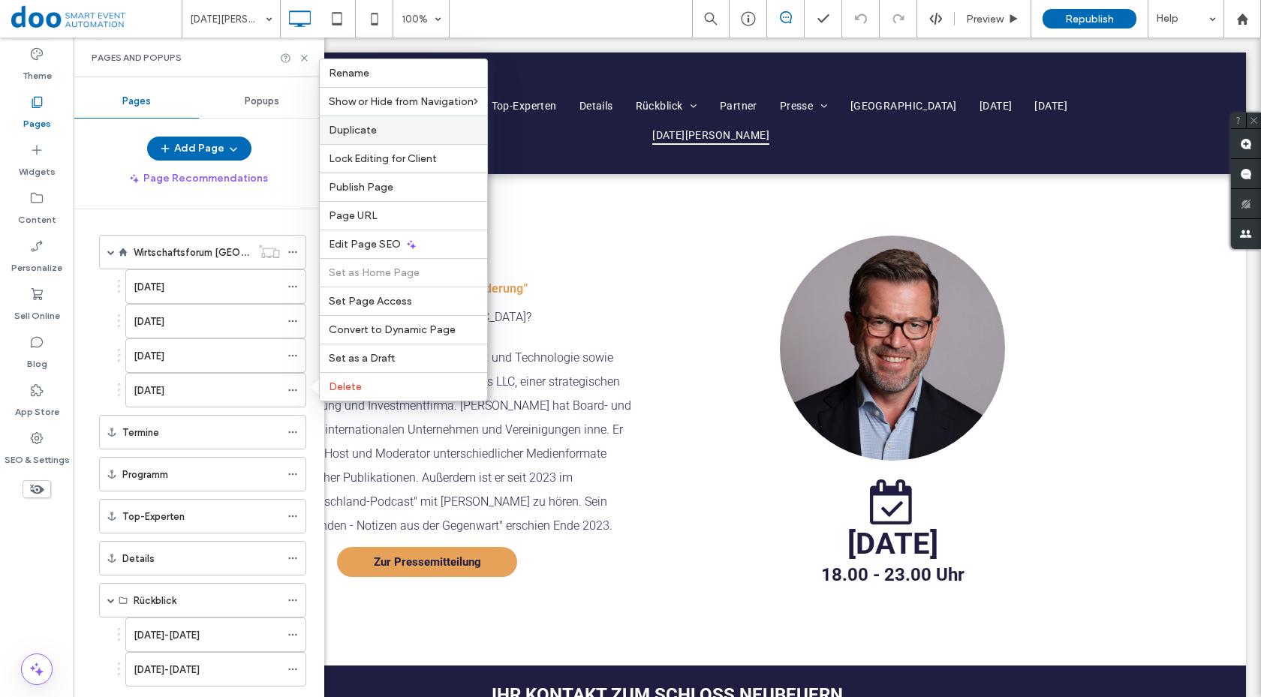
click at [393, 136] on label "Duplicate" at bounding box center [403, 130] width 149 height 13
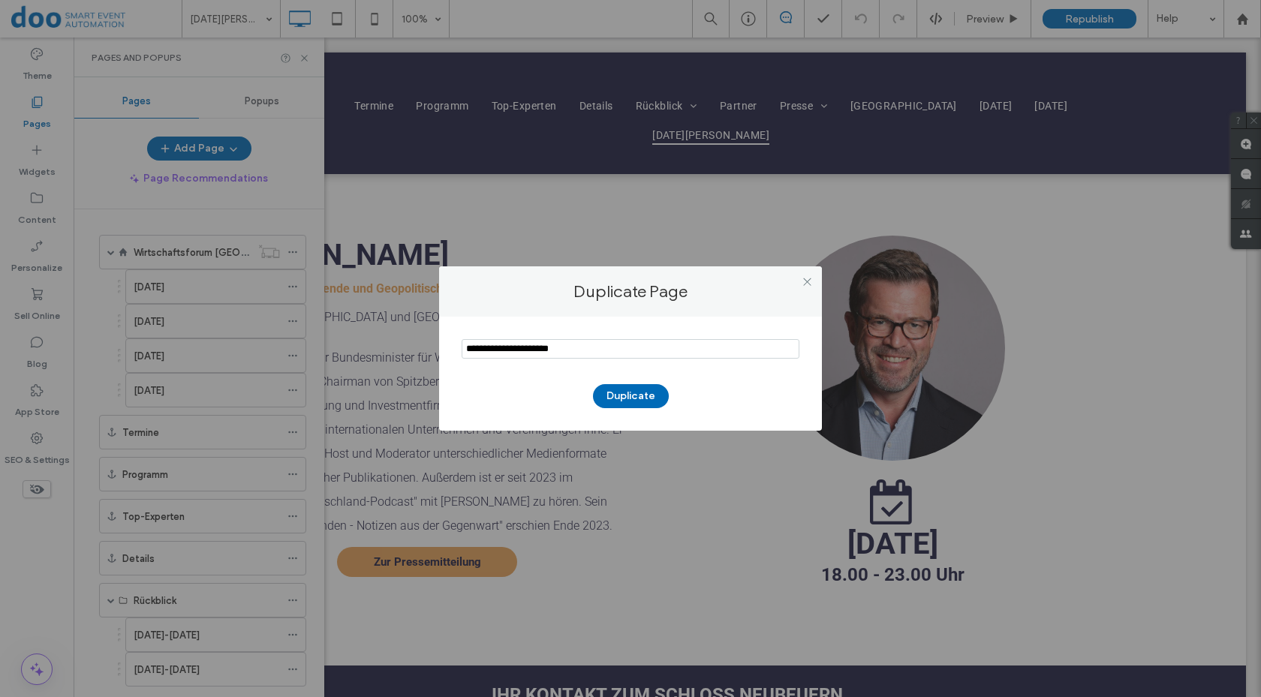
drag, startPoint x: 514, startPoint y: 348, endPoint x: 393, endPoint y: 342, distance: 120.3
click at [399, 342] on div "Duplicate Page Duplicate" at bounding box center [630, 348] width 1261 height 697
click at [593, 355] on input "notEmpty" at bounding box center [631, 349] width 338 height 20
type input "**********"
click at [636, 390] on button "Duplicate" at bounding box center [631, 396] width 76 height 24
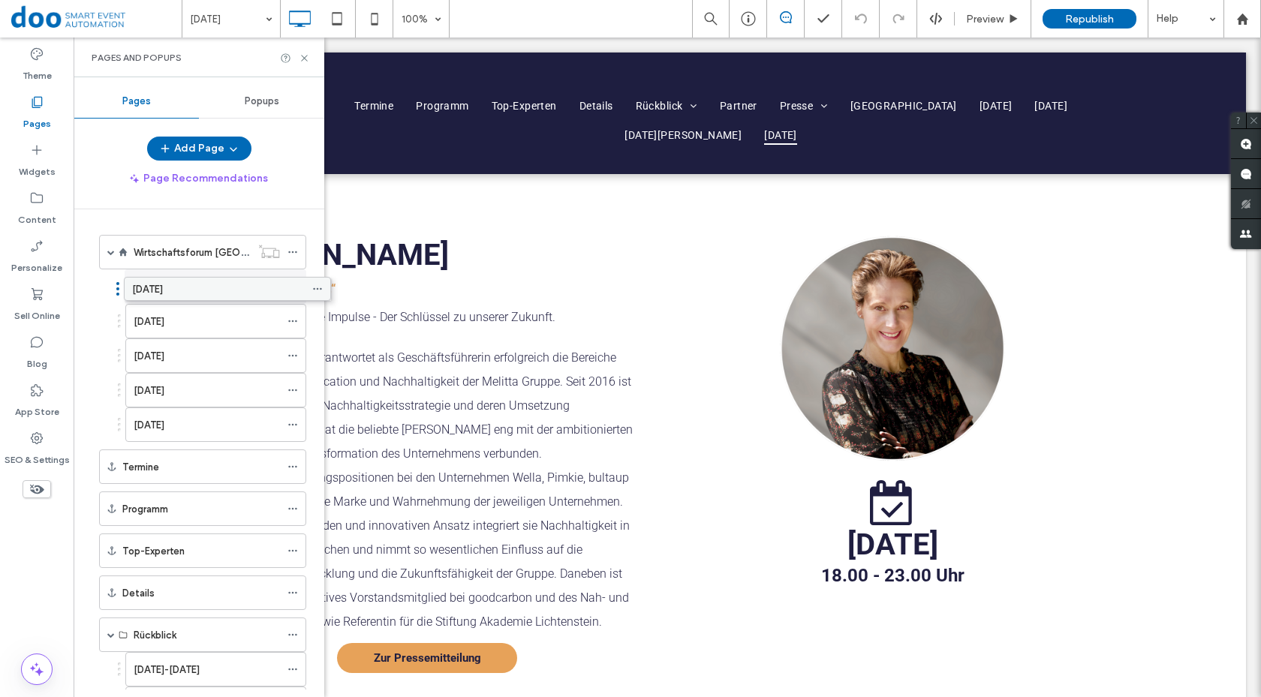
drag, startPoint x: 176, startPoint y: 513, endPoint x: 200, endPoint y: 298, distance: 216.1
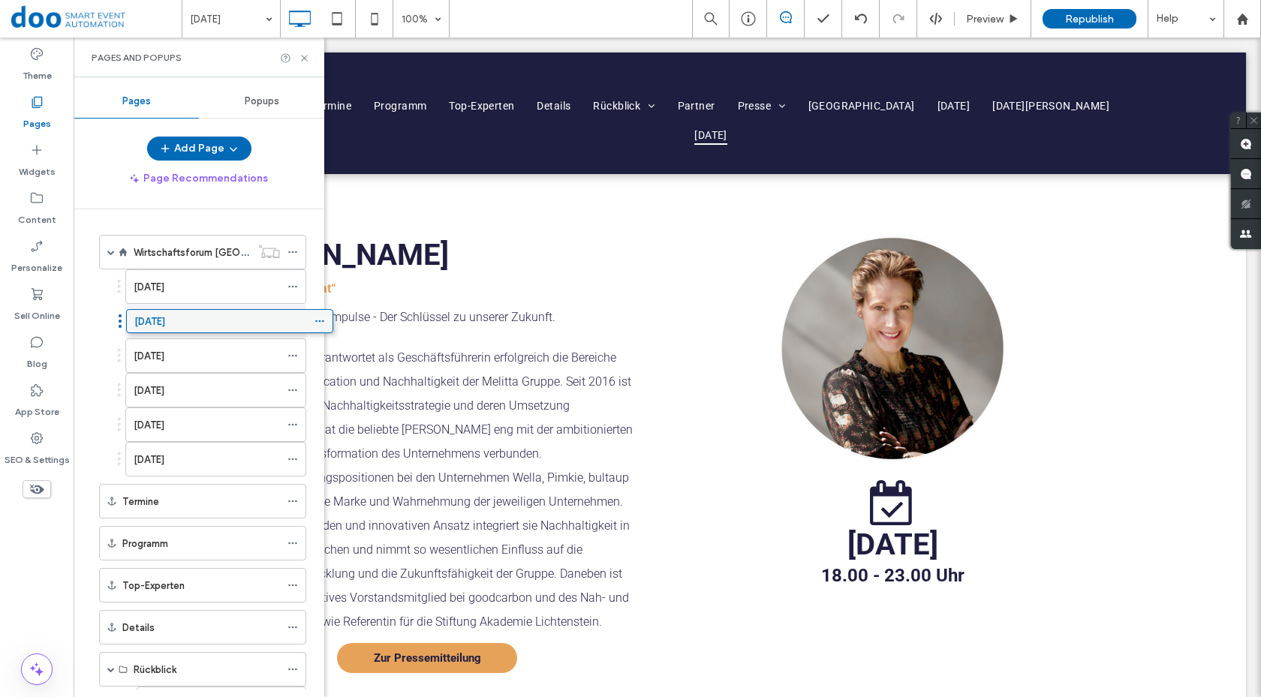
drag, startPoint x: 161, startPoint y: 634, endPoint x: 188, endPoint y: 326, distance: 309.8
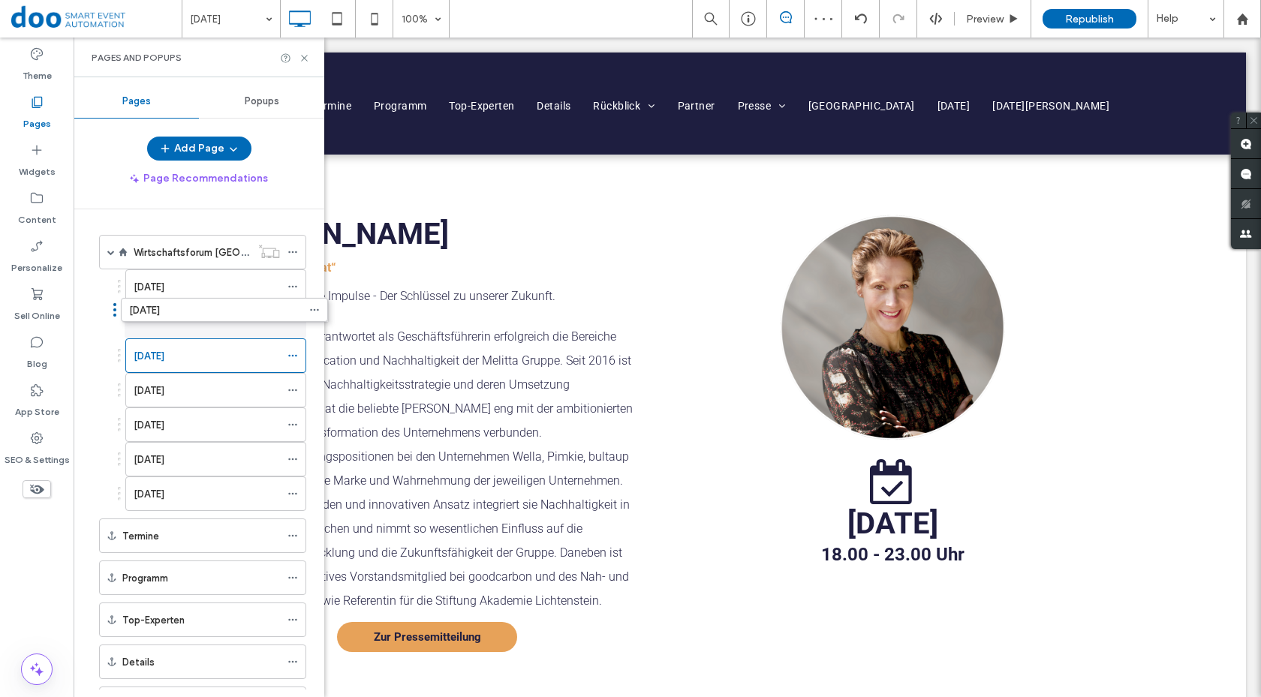
drag, startPoint x: 194, startPoint y: 601, endPoint x: 215, endPoint y: 325, distance: 277.1
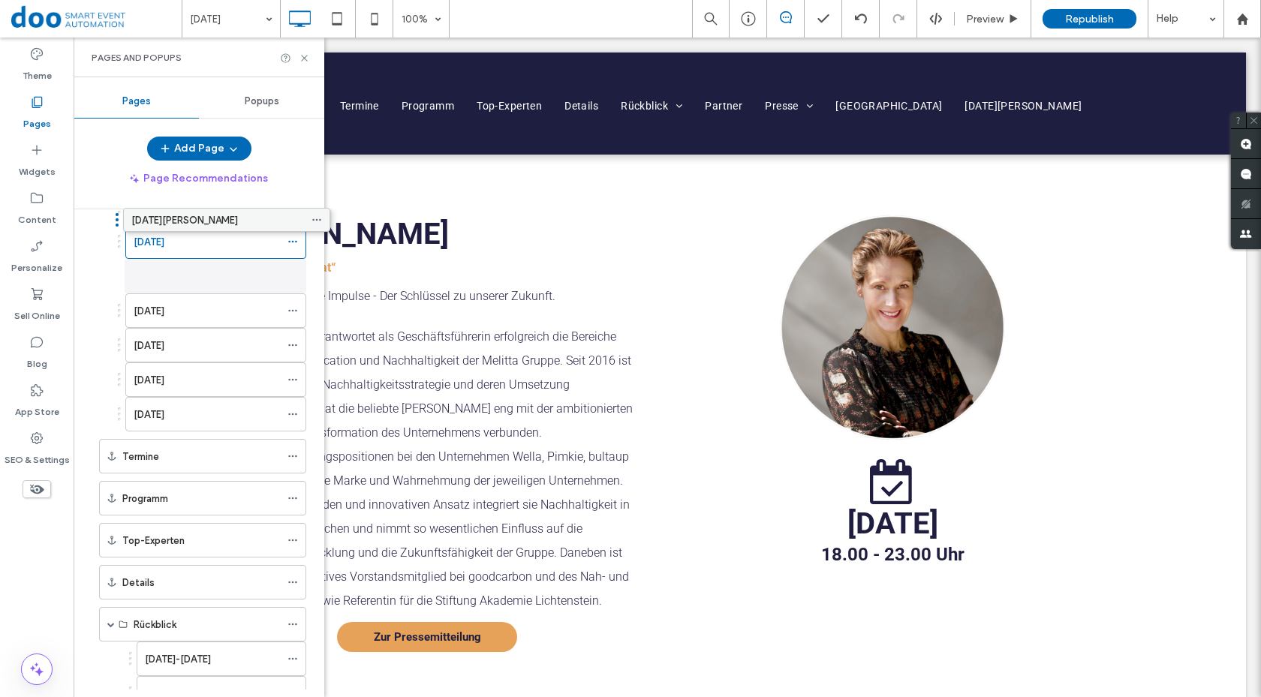
scroll to position [54, 0]
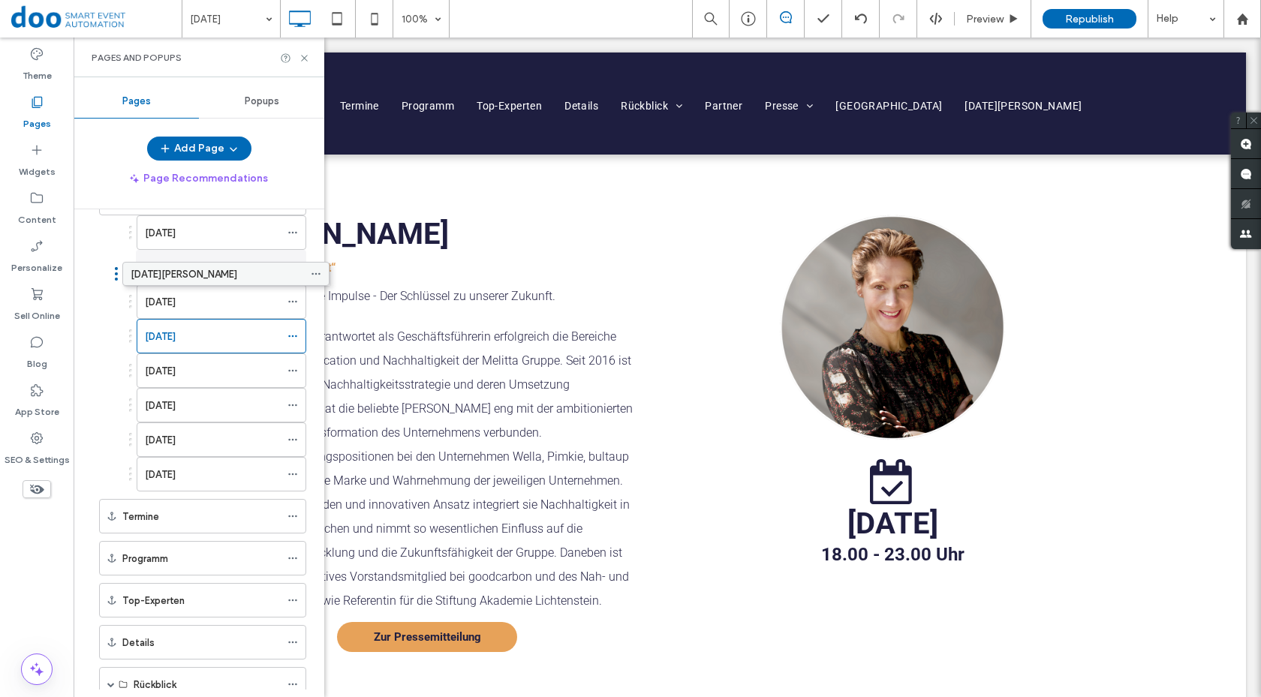
drag, startPoint x: 186, startPoint y: 636, endPoint x: 209, endPoint y: 280, distance: 356.6
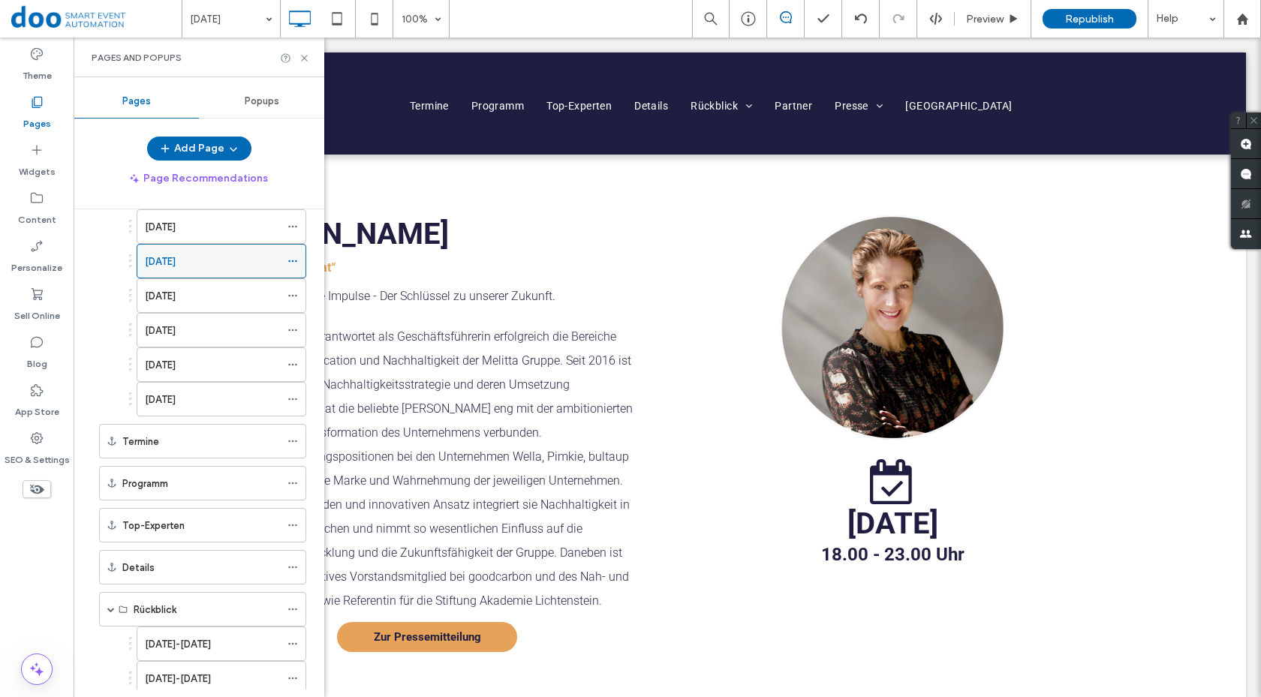
scroll to position [0, 0]
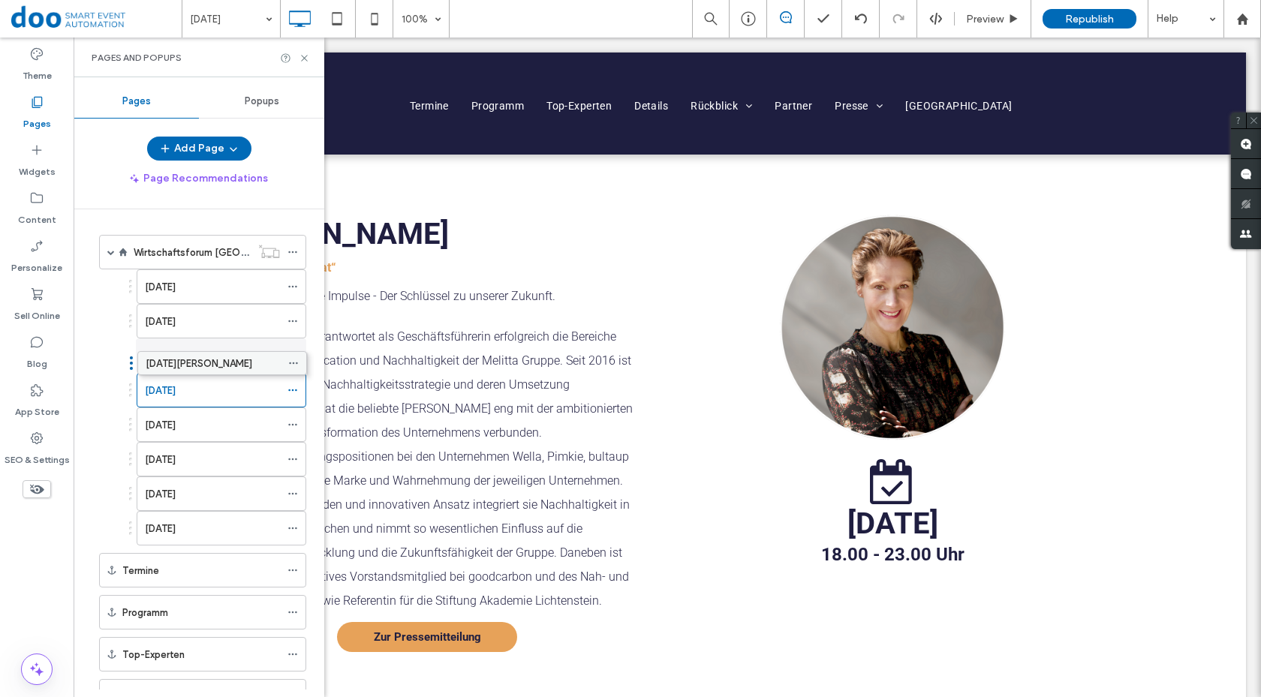
drag, startPoint x: 214, startPoint y: 314, endPoint x: 215, endPoint y: 353, distance: 39.0
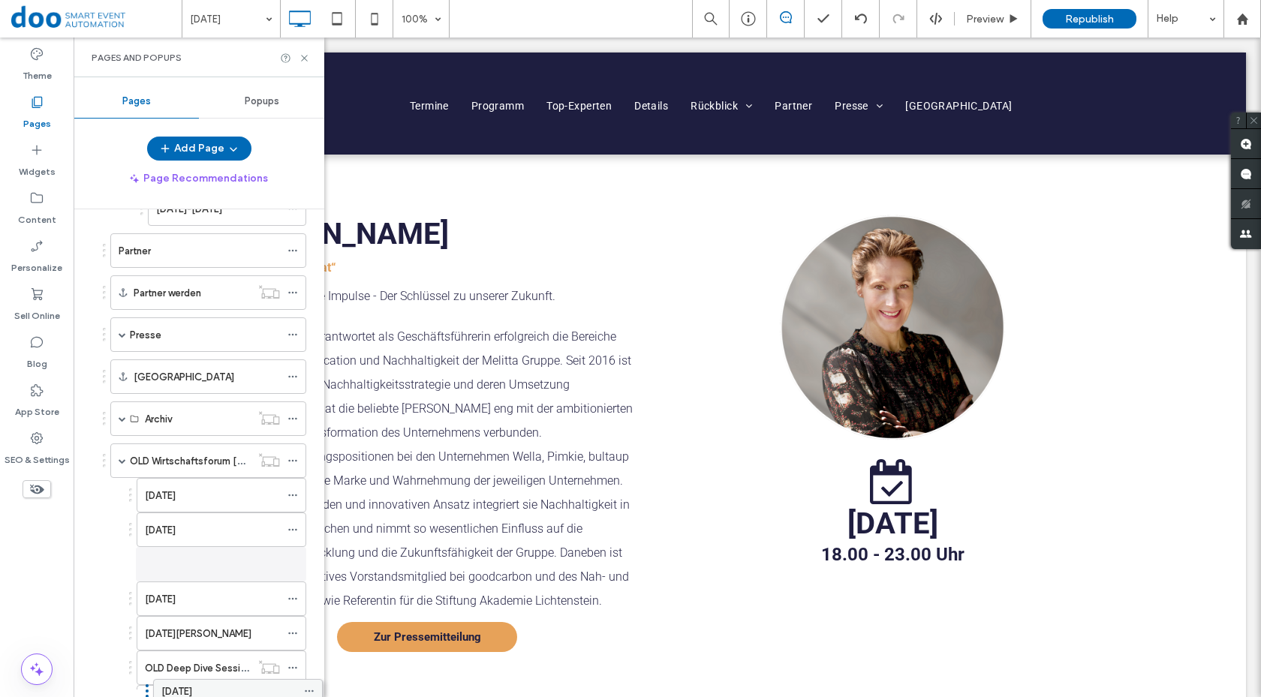
scroll to position [580, 0]
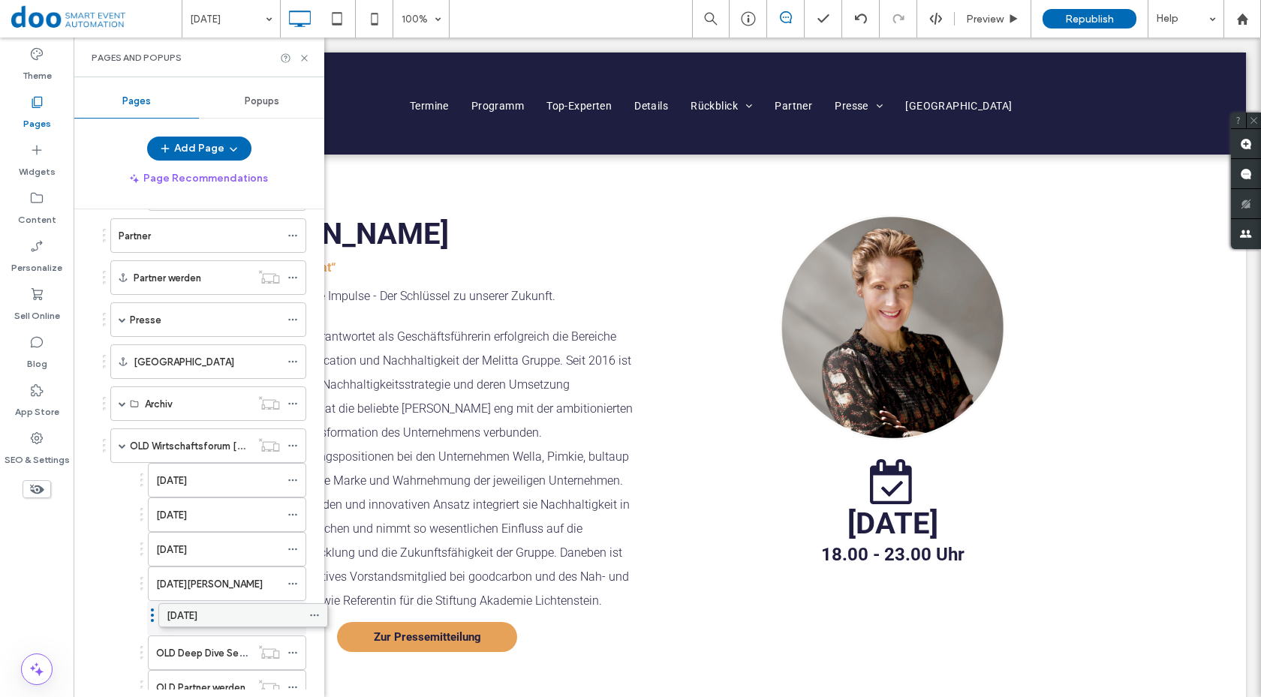
drag, startPoint x: 221, startPoint y: 371, endPoint x: 243, endPoint y: 606, distance: 236.0
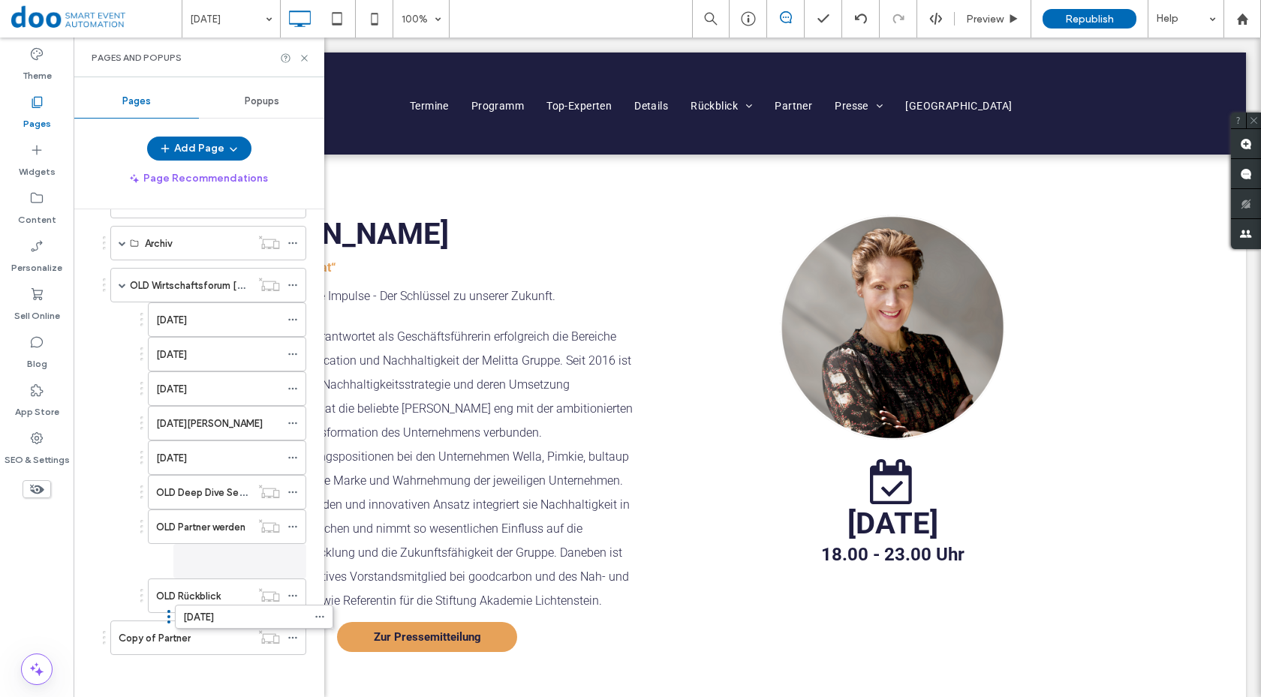
scroll to position [709, 0]
drag, startPoint x: 242, startPoint y: 425, endPoint x: 249, endPoint y: 448, distance: 24.2
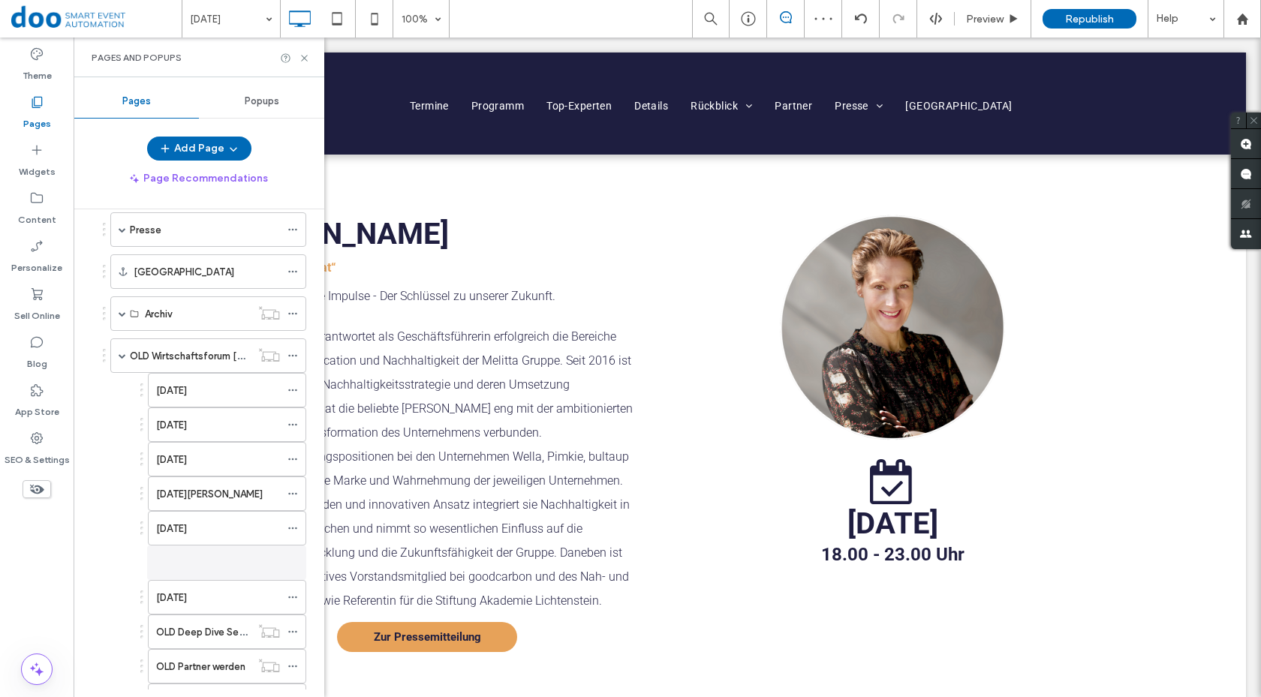
scroll to position [676, 0]
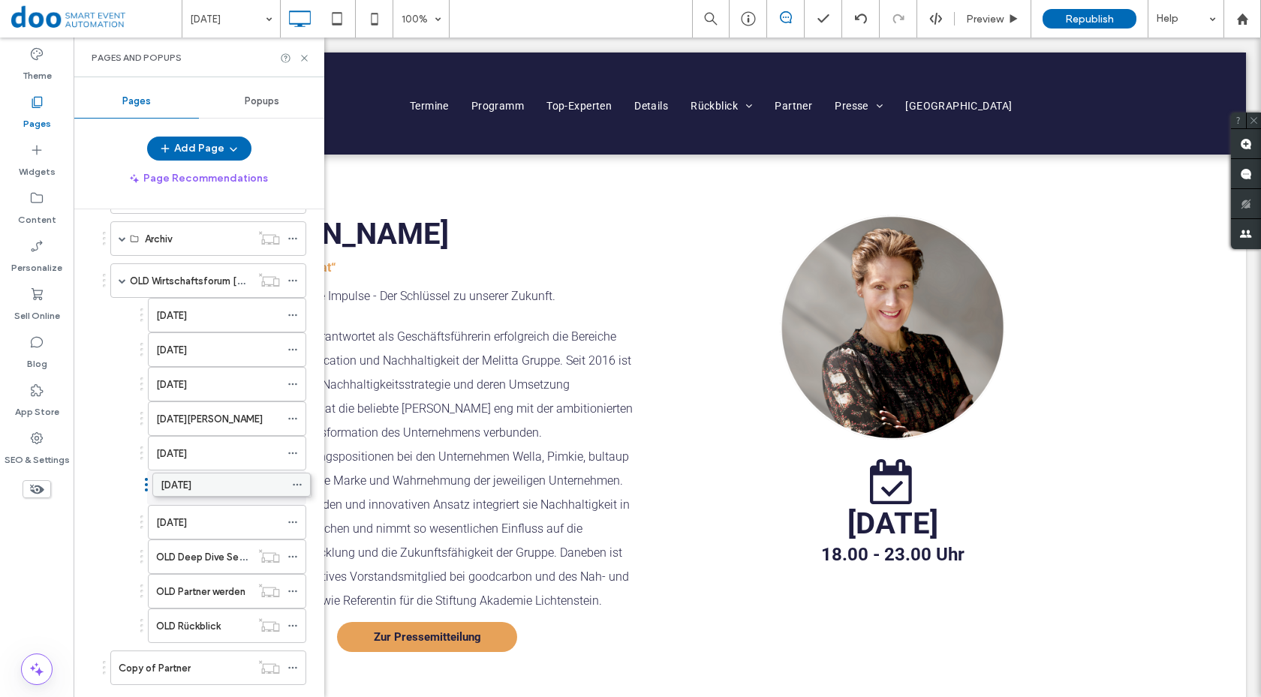
drag, startPoint x: 243, startPoint y: 423, endPoint x: 247, endPoint y: 480, distance: 58.0
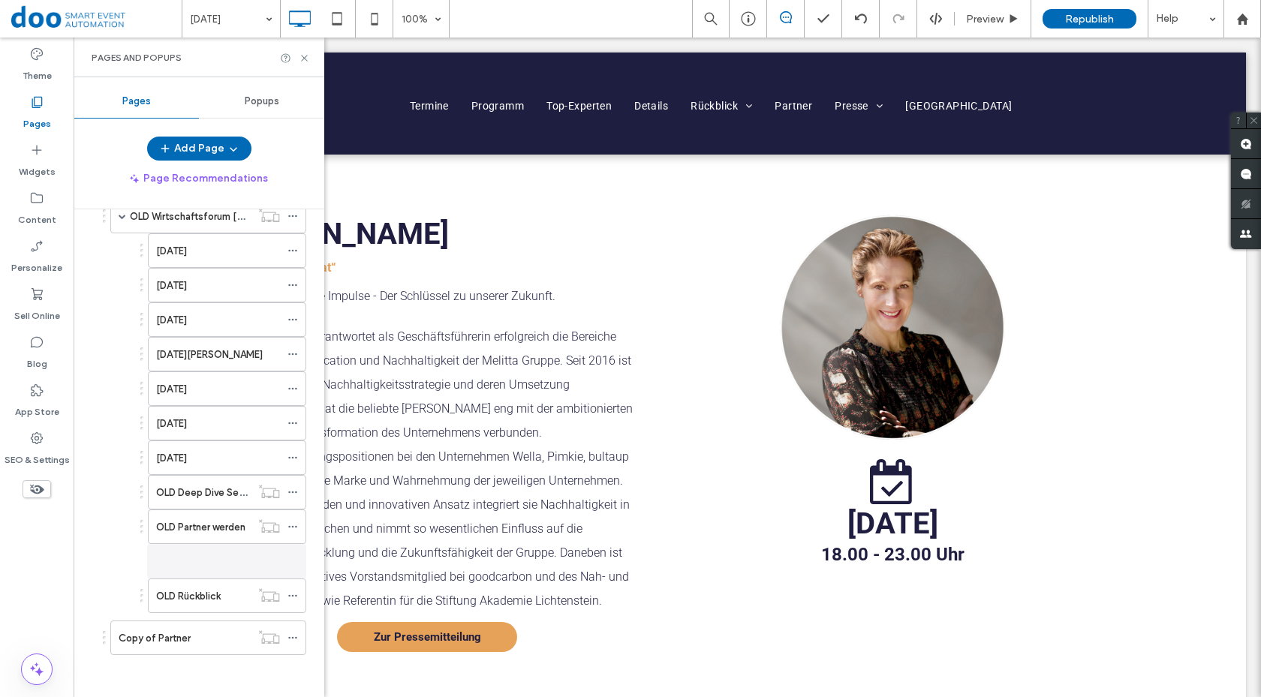
scroll to position [709, 0]
drag, startPoint x: 246, startPoint y: 424, endPoint x: 249, endPoint y: 453, distance: 28.8
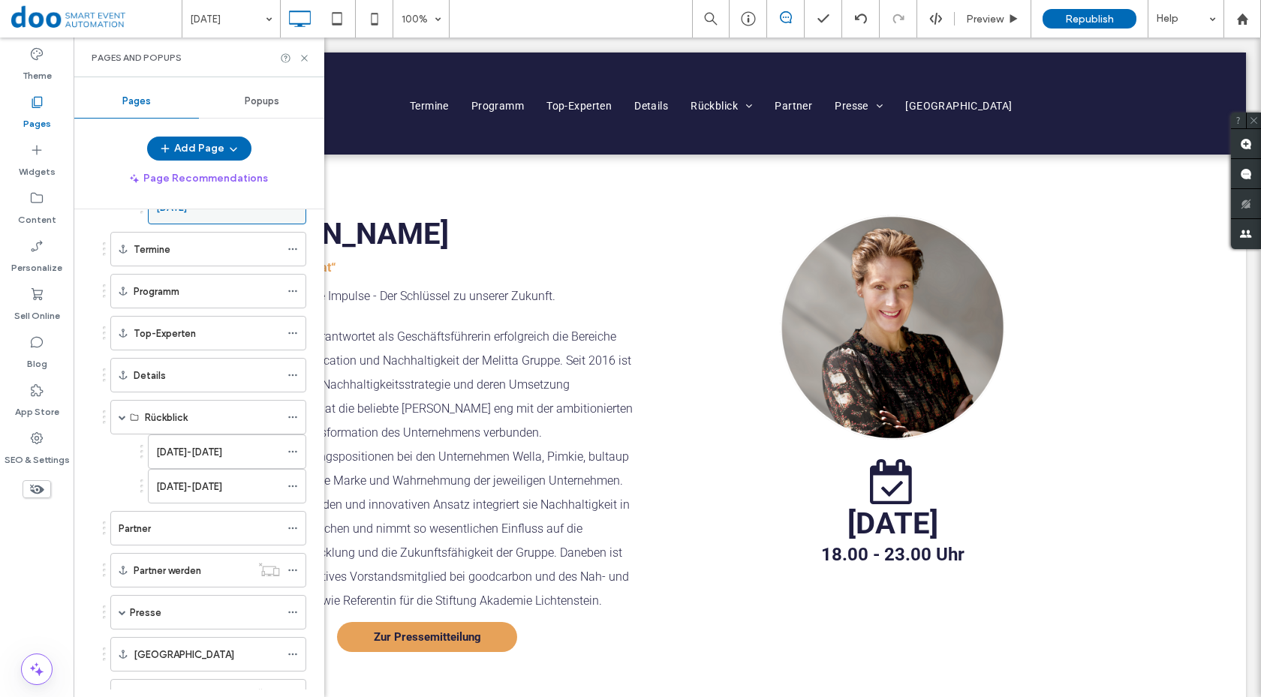
scroll to position [0, 0]
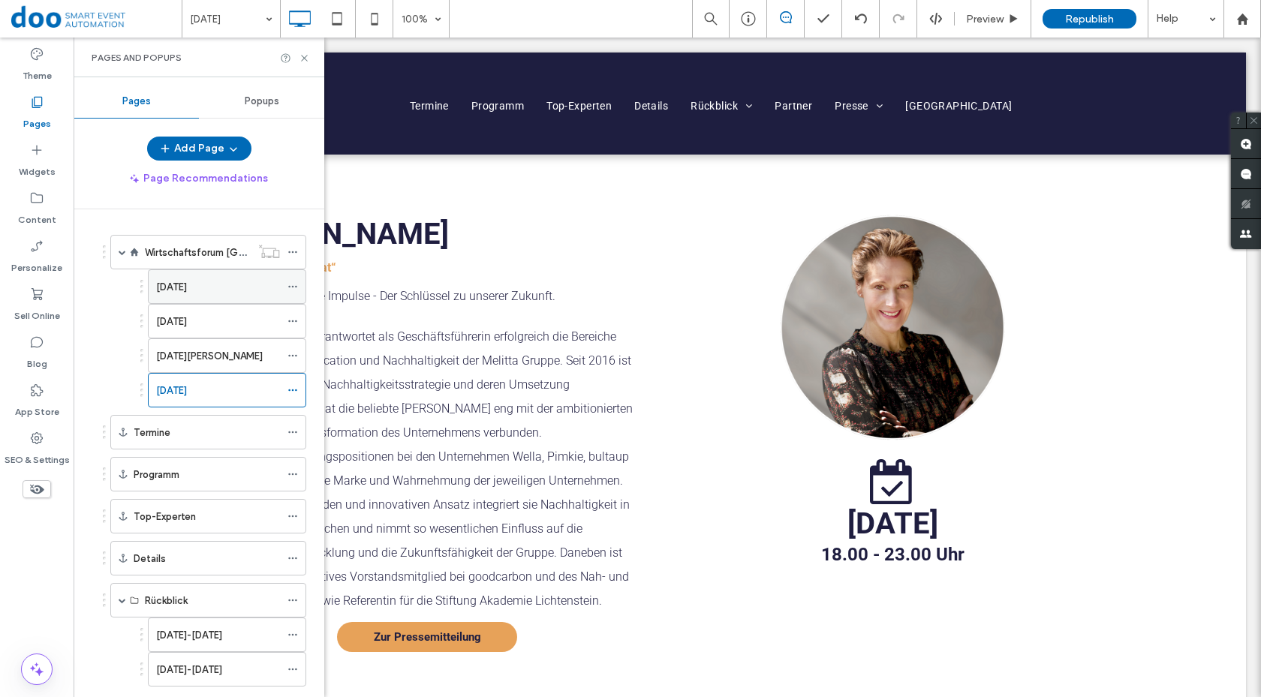
click at [213, 277] on div "[DATE]" at bounding box center [218, 286] width 124 height 33
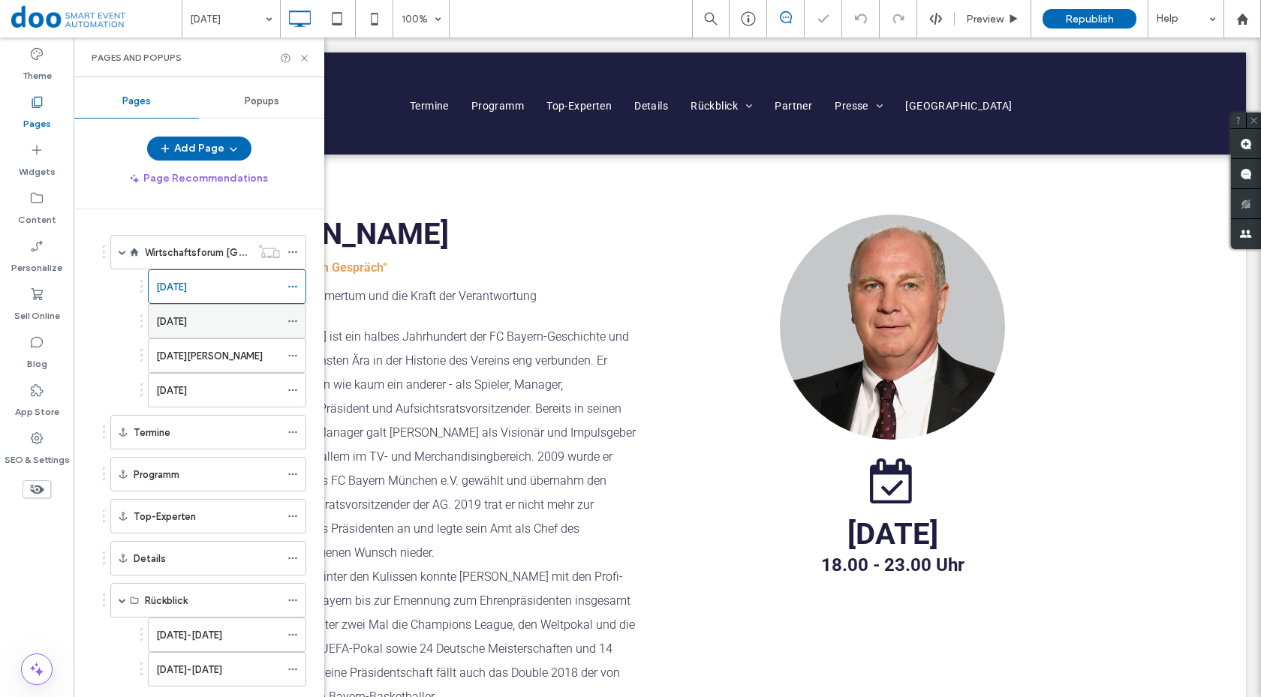
click at [187, 317] on label "[DATE]" at bounding box center [171, 322] width 31 height 26
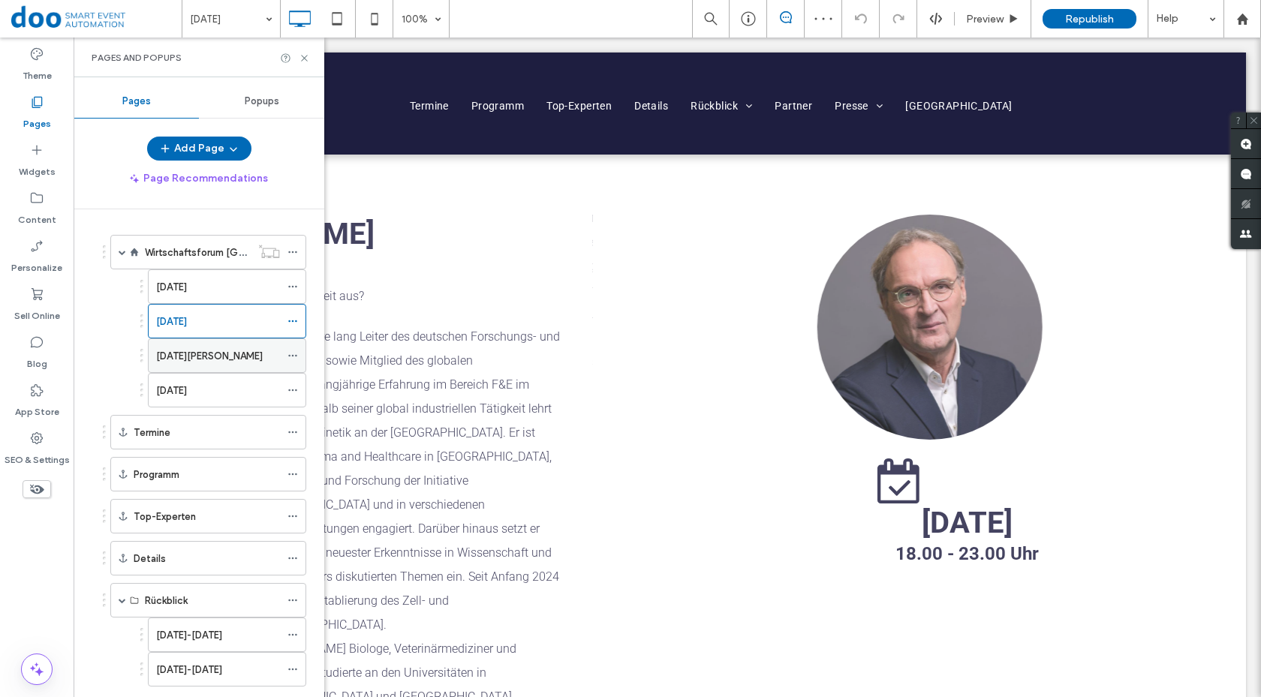
click at [208, 352] on label "[DATE][PERSON_NAME]" at bounding box center [209, 356] width 107 height 26
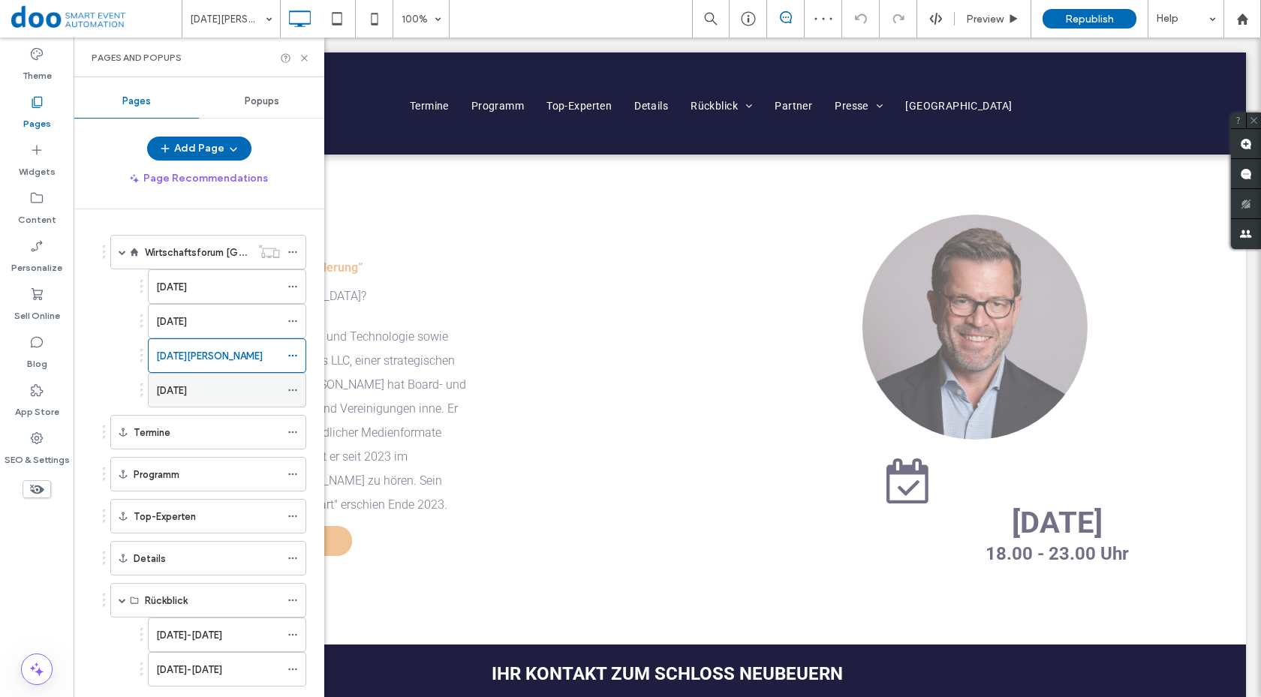
click at [187, 389] on label "[DATE]" at bounding box center [171, 391] width 31 height 26
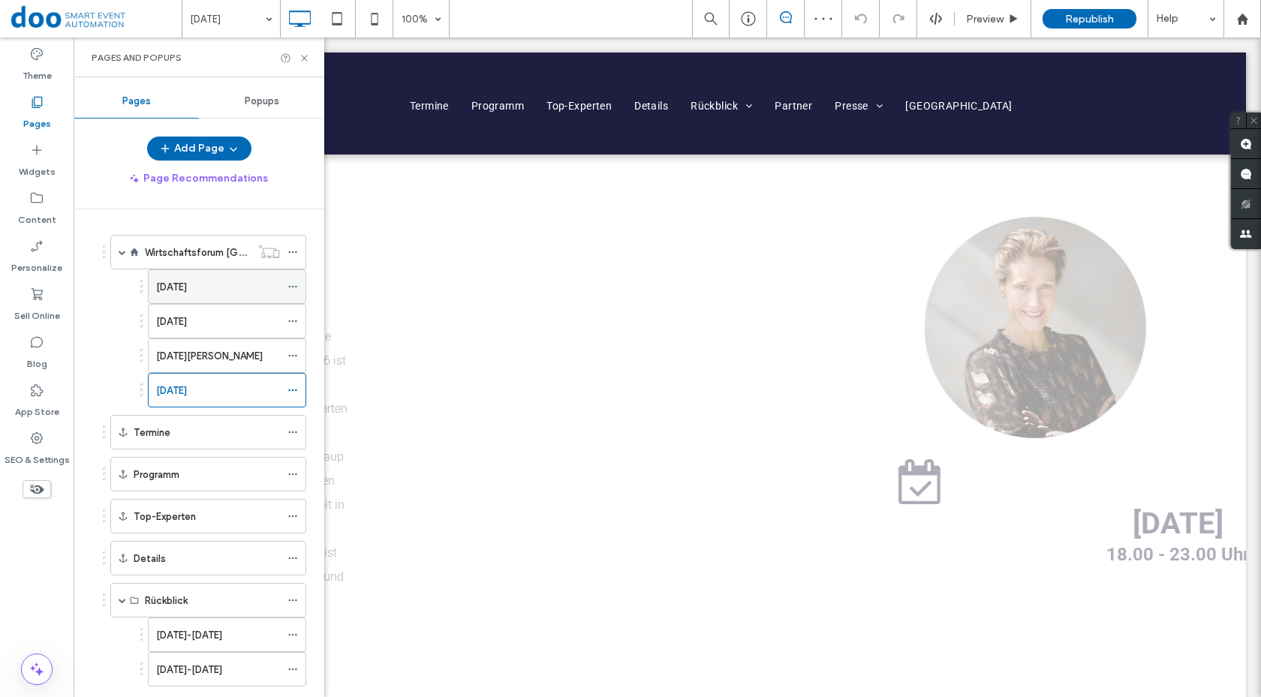
click at [187, 281] on label "[DATE]" at bounding box center [171, 287] width 31 height 26
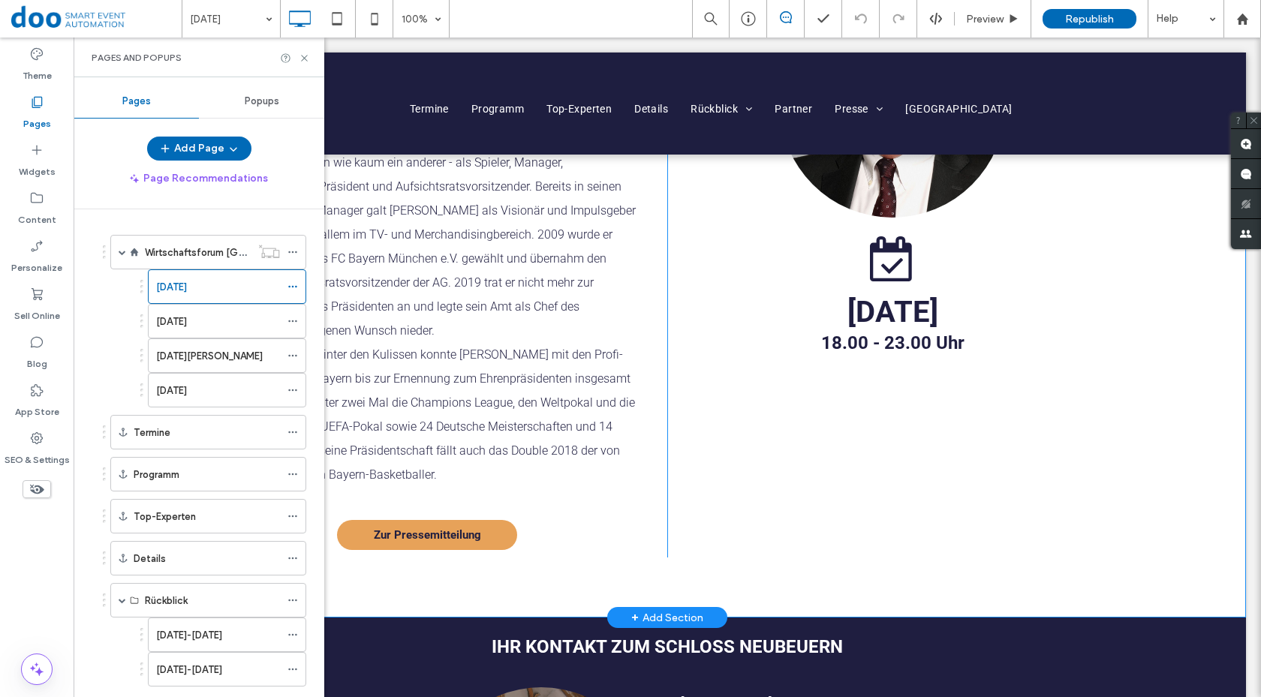
scroll to position [225, 0]
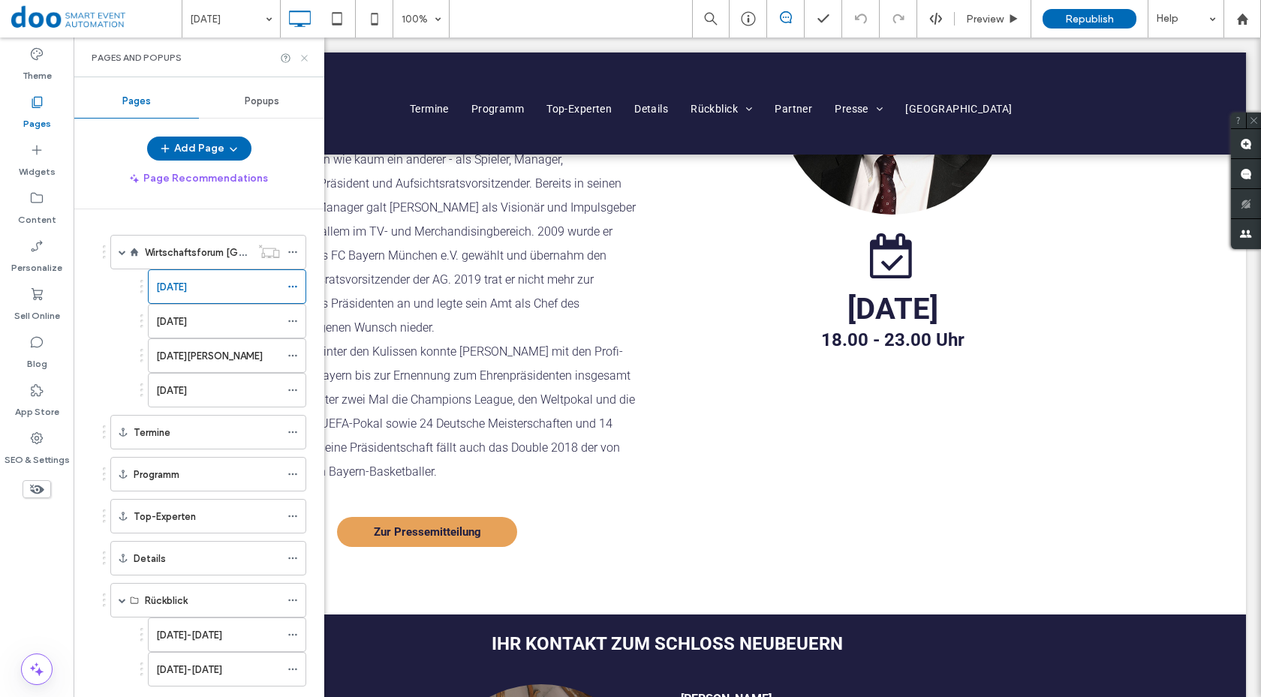
click at [303, 58] on icon at bounding box center [304, 58] width 11 height 11
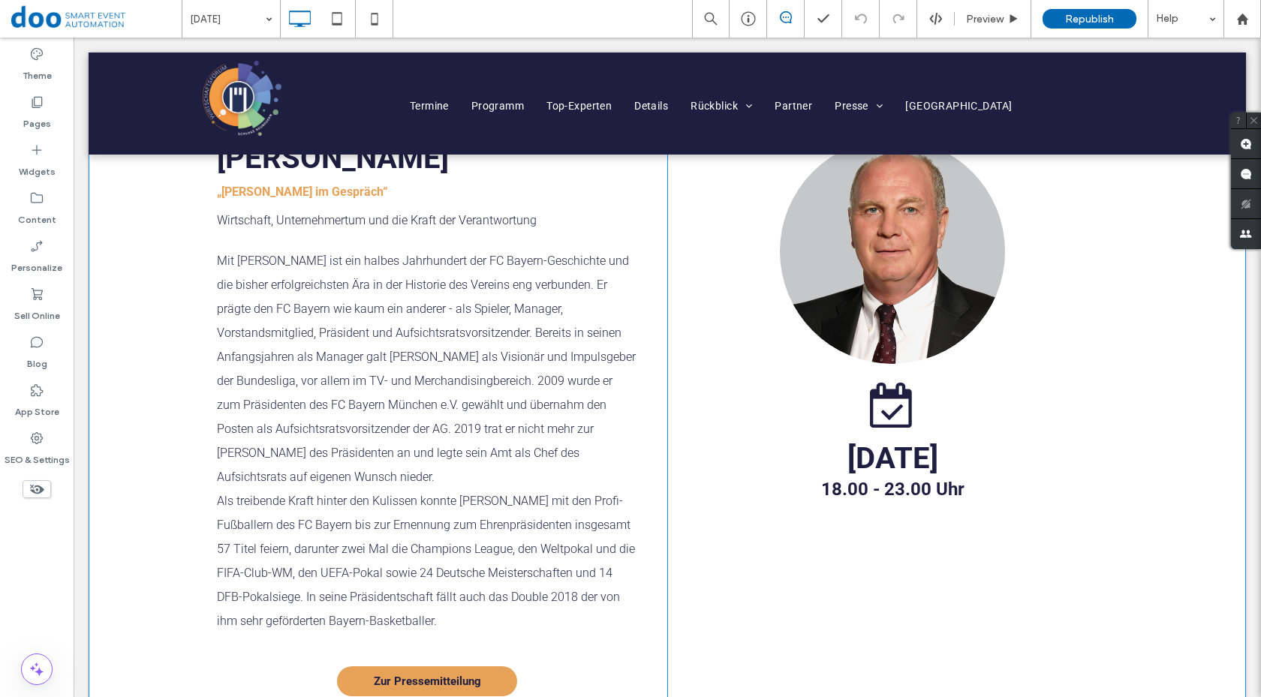
scroll to position [75, 0]
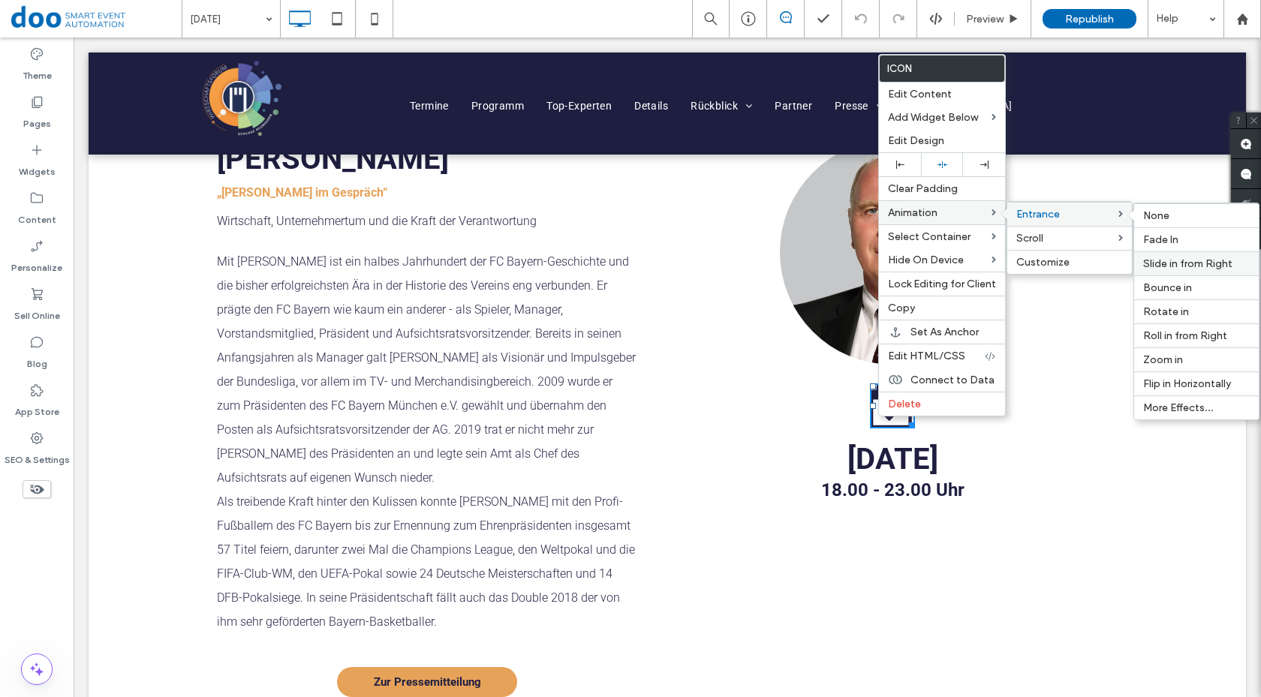
click at [1179, 258] on span "Slide in from Right" at bounding box center [1187, 264] width 89 height 13
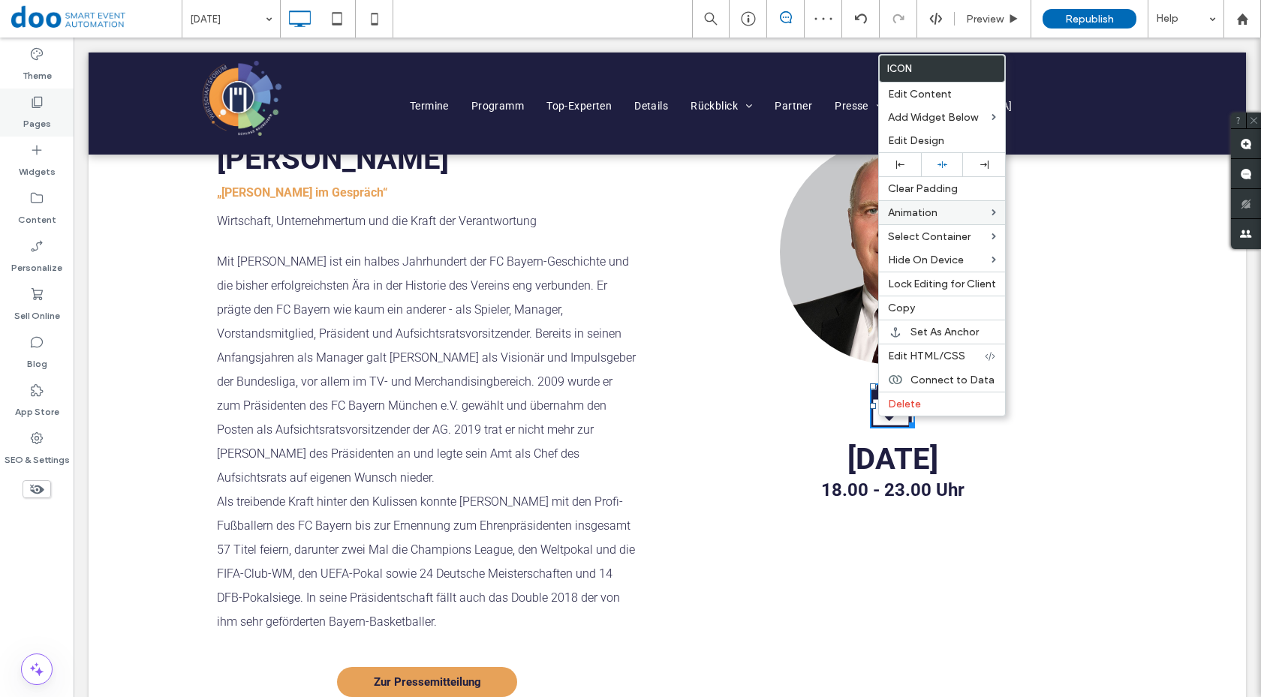
click at [41, 116] on label "Pages" at bounding box center [37, 120] width 28 height 21
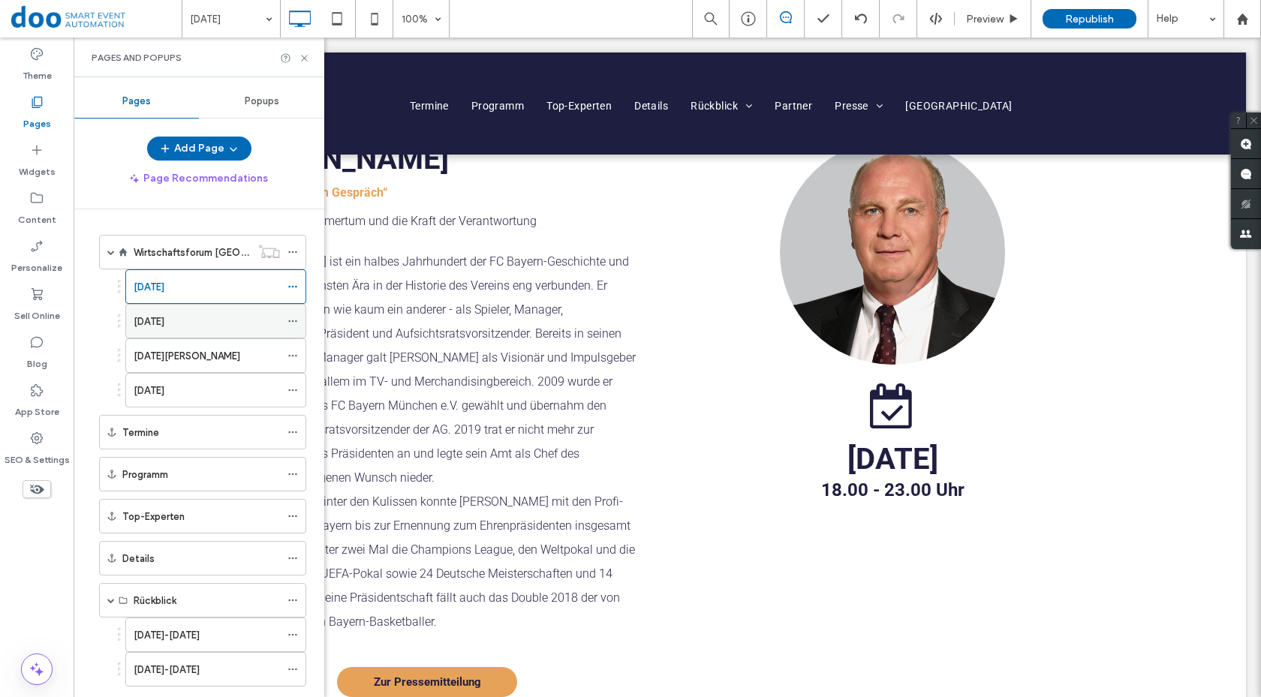
click at [164, 318] on label "[DATE]" at bounding box center [149, 322] width 31 height 26
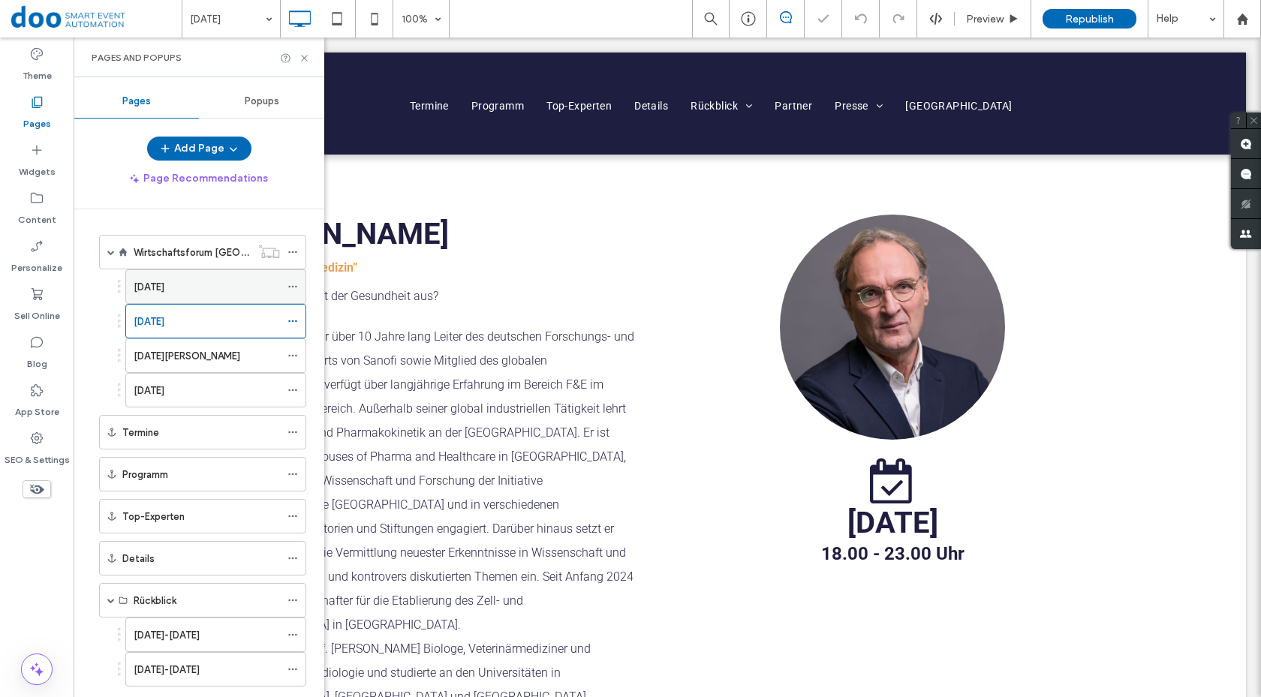
click at [217, 284] on div "[DATE]" at bounding box center [207, 287] width 146 height 16
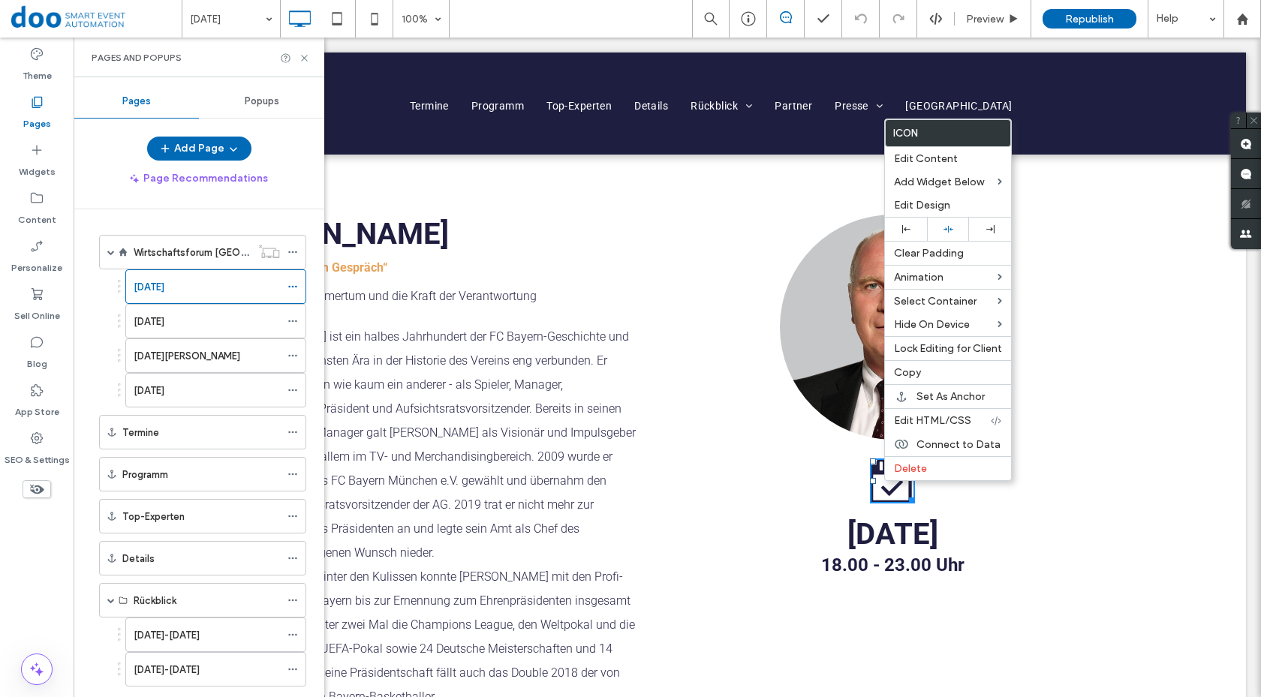
click at [842, 337] on img at bounding box center [892, 327] width 225 height 225
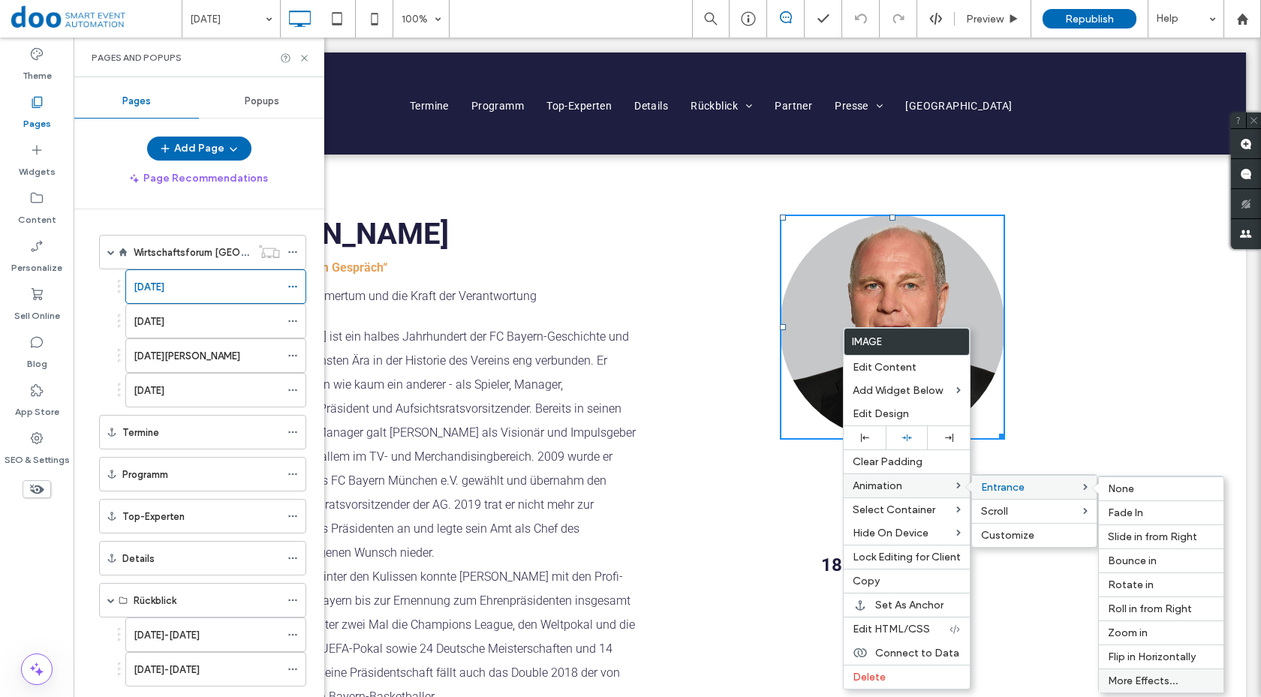
click at [1155, 681] on span "More Effects..." at bounding box center [1143, 681] width 71 height 13
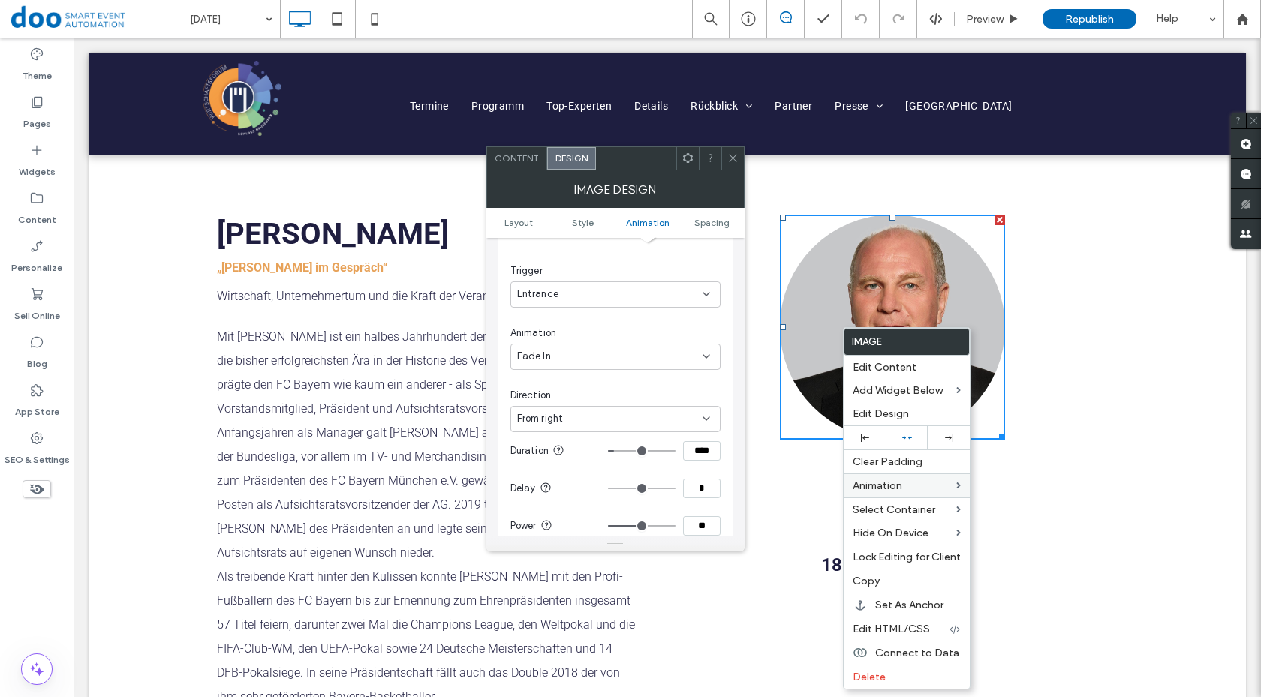
scroll to position [858, 0]
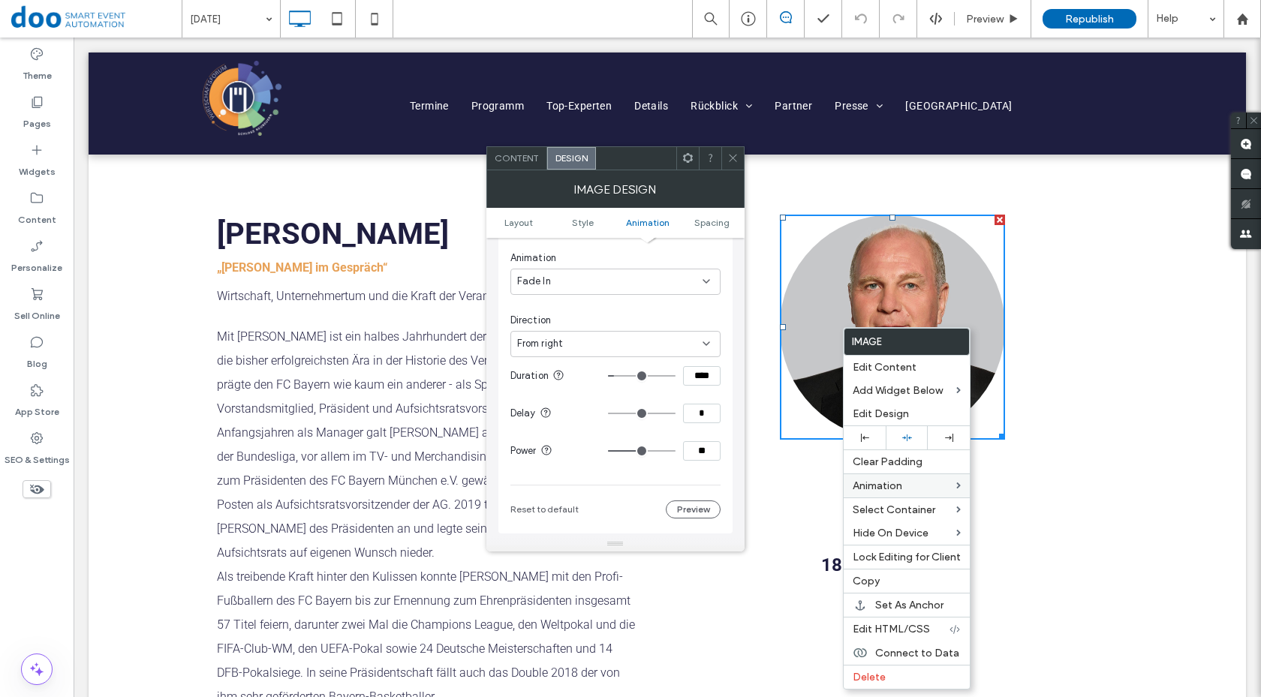
click at [733, 157] on icon at bounding box center [733, 157] width 11 height 11
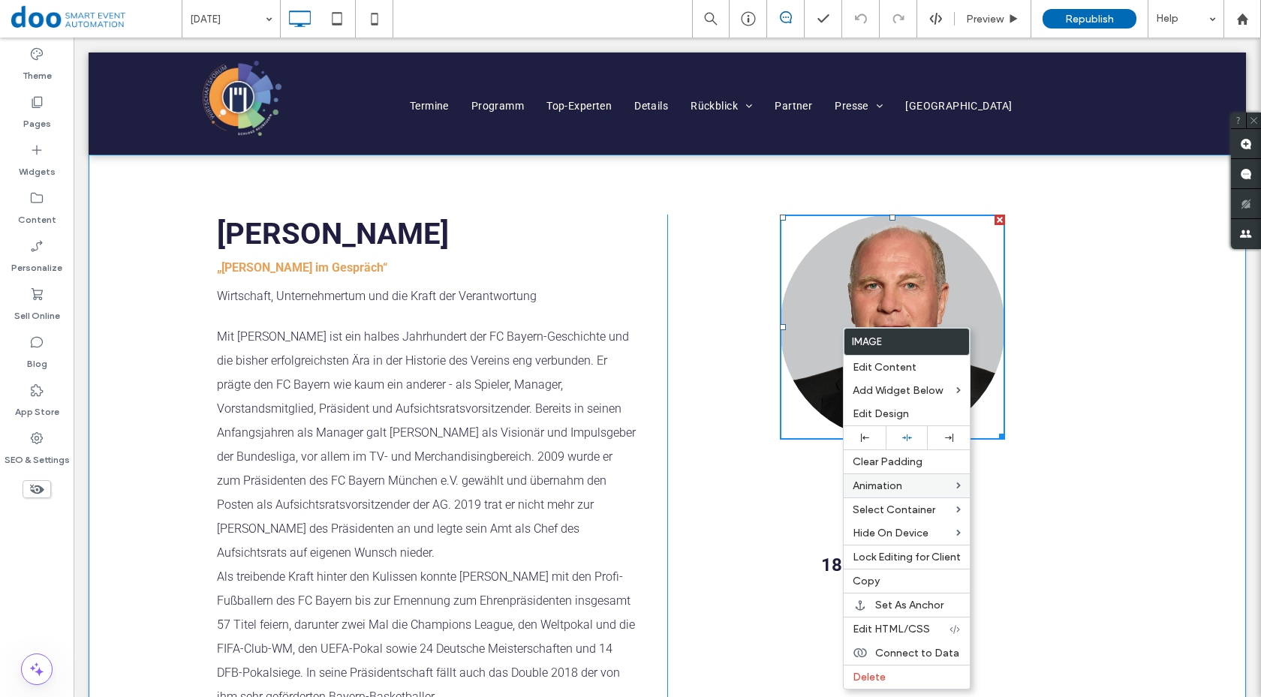
click at [1103, 360] on div "15. Oktober 2024 18.00 - 23.00 Uhr Click To Paste" at bounding box center [892, 497] width 450 height 565
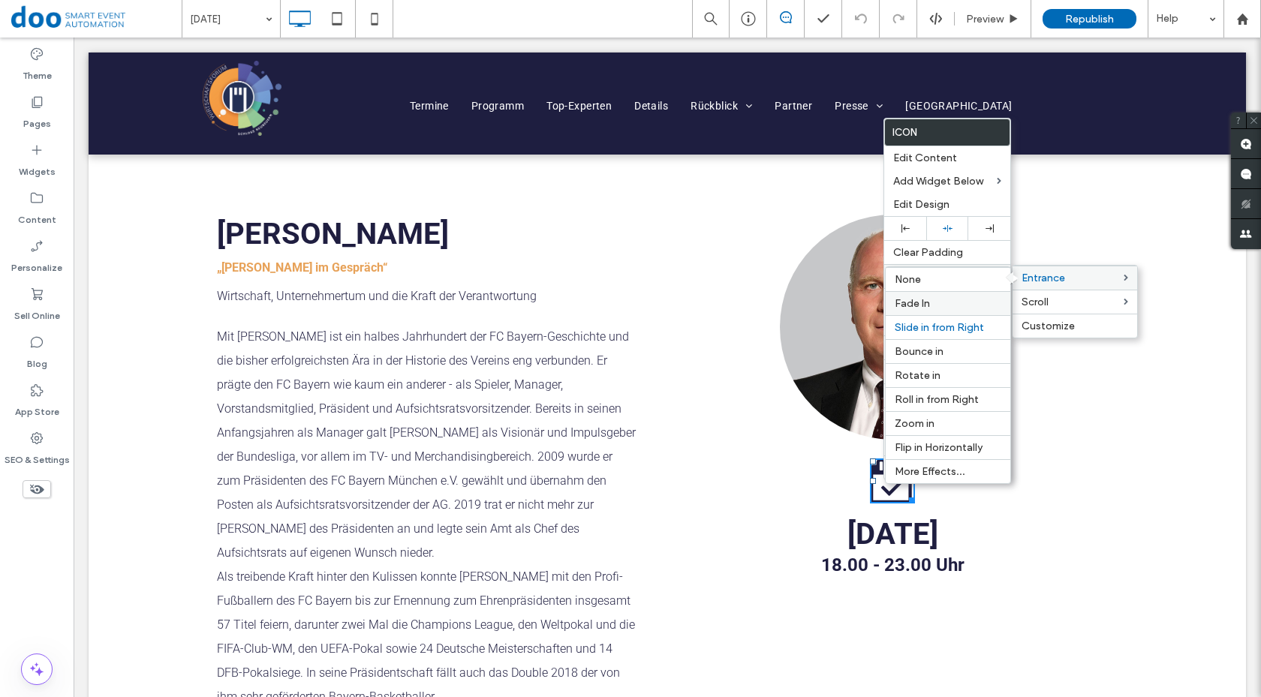
click at [975, 303] on label "Fade In" at bounding box center [948, 303] width 107 height 13
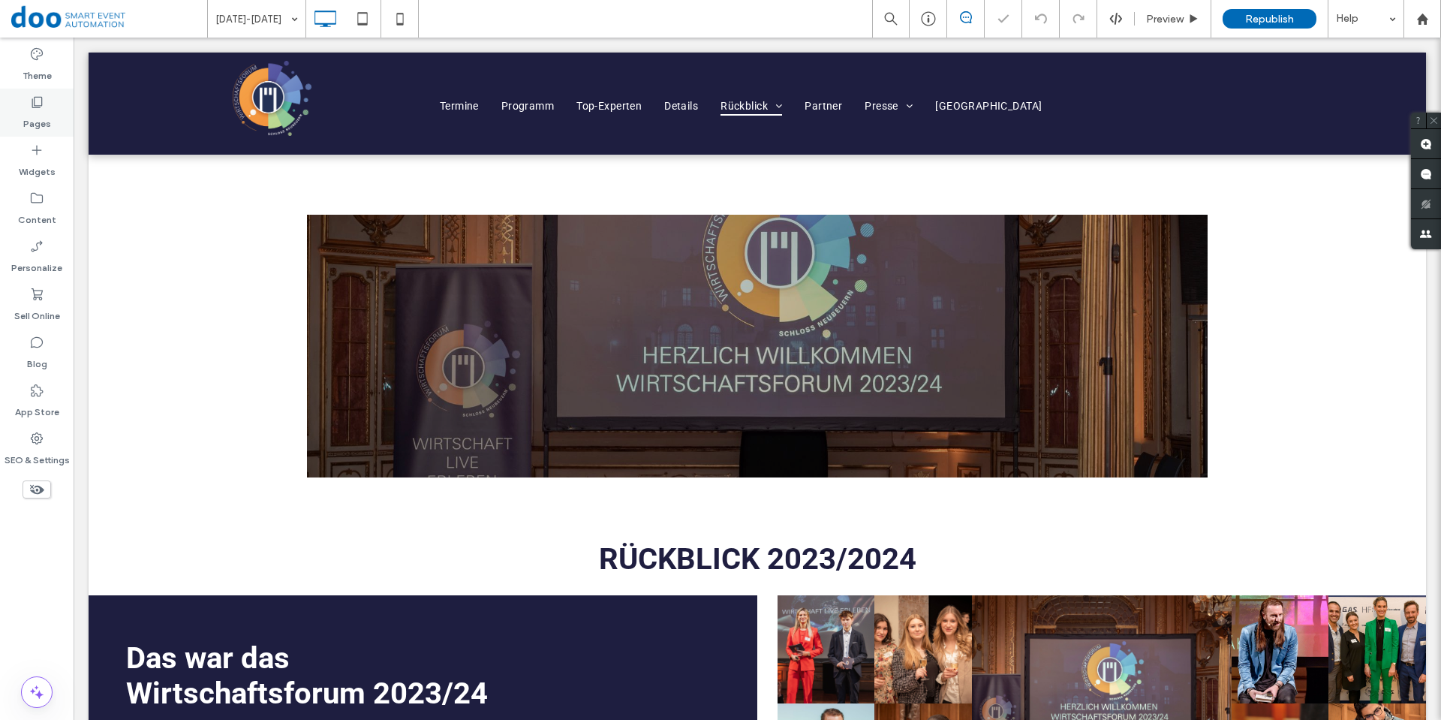
click at [45, 115] on label "Pages" at bounding box center [37, 120] width 28 height 21
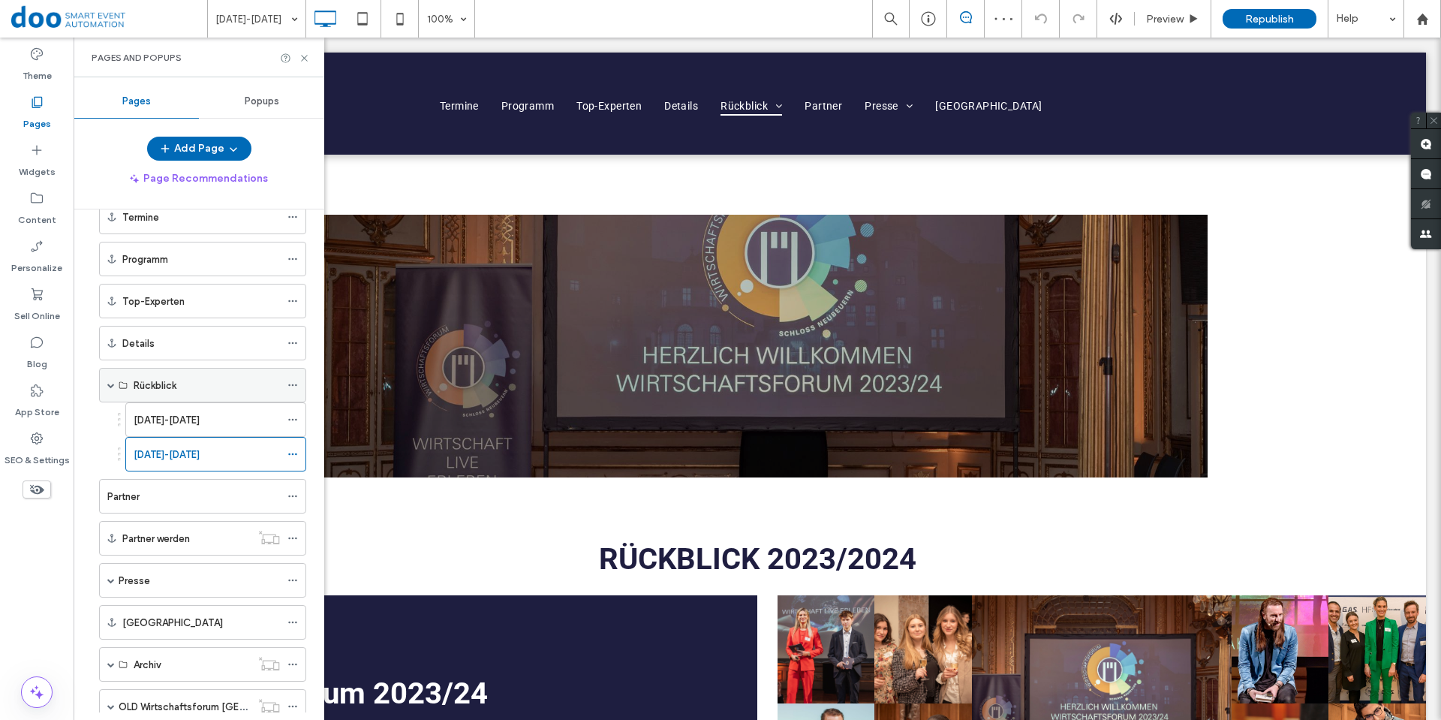
scroll to position [168, 0]
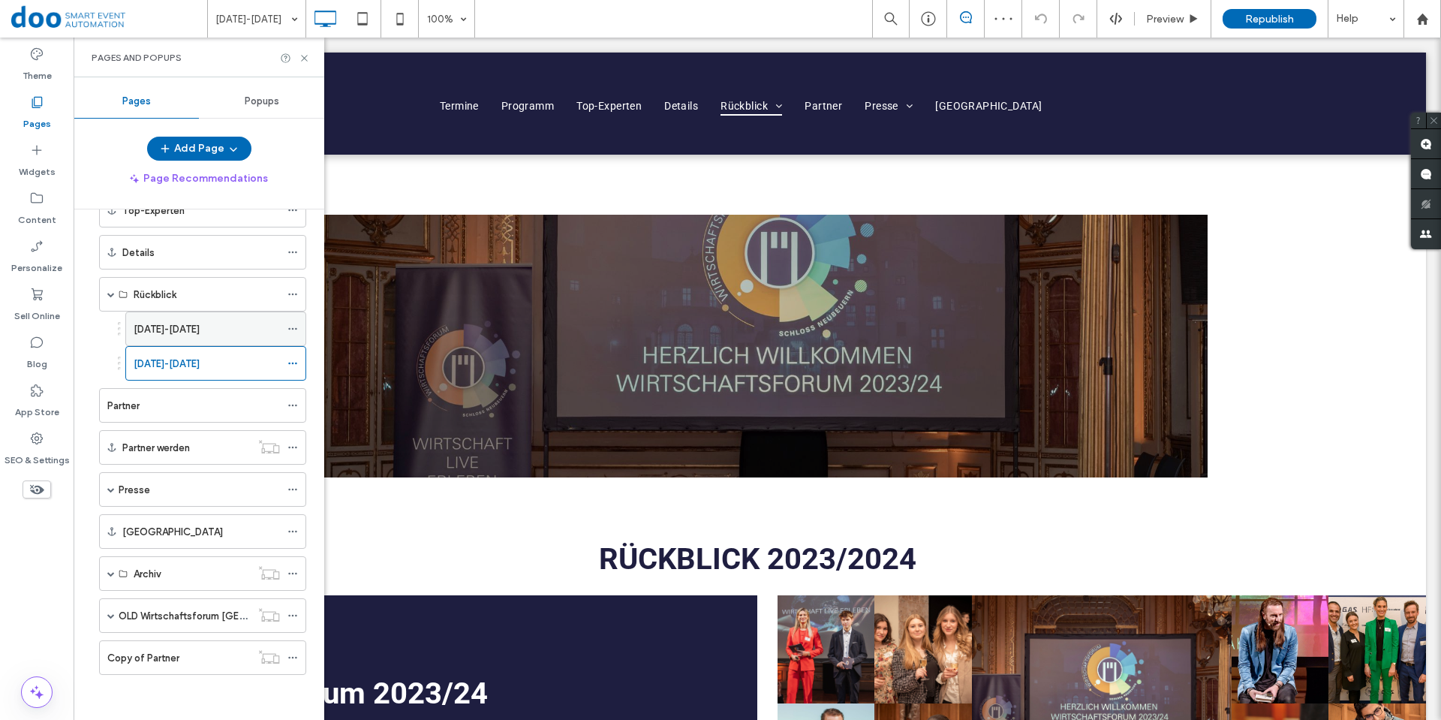
click at [190, 340] on div "[DATE]-[DATE]" at bounding box center [207, 328] width 146 height 33
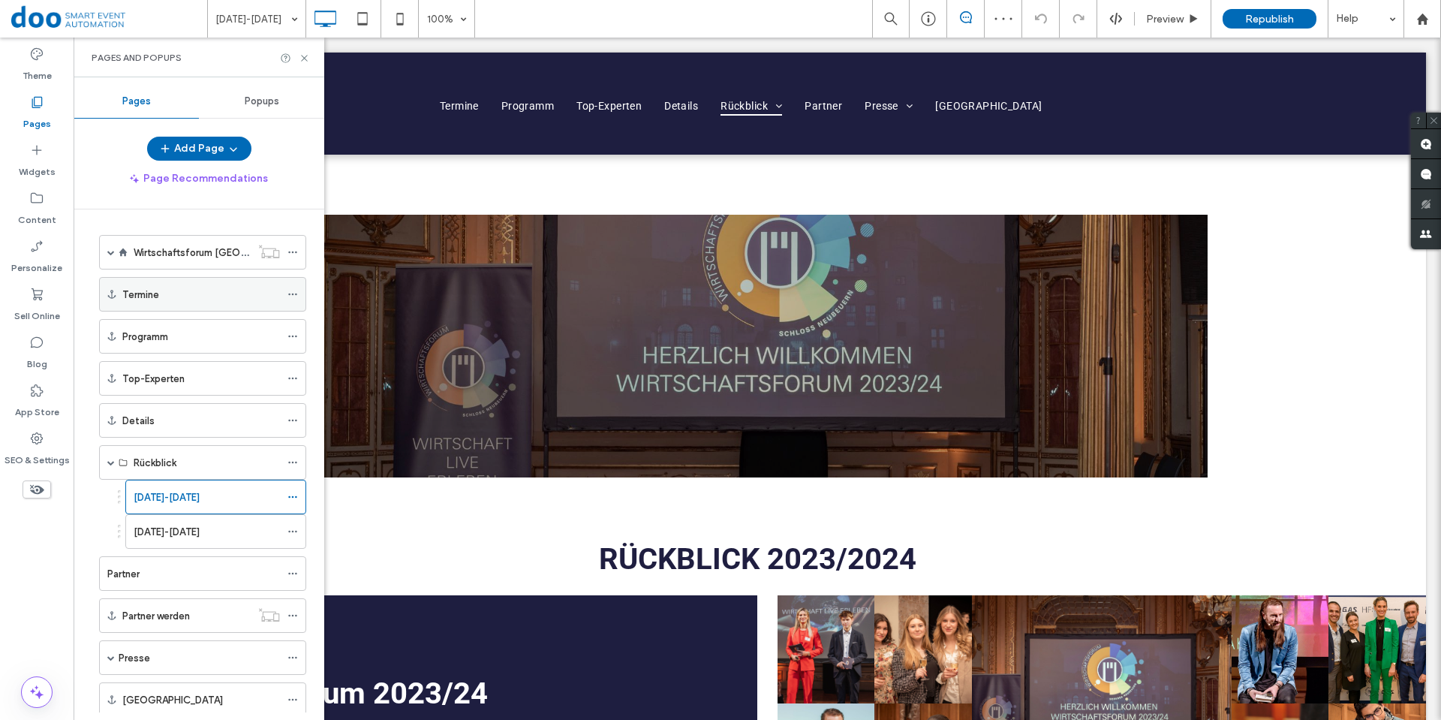
click at [205, 299] on div "Termine" at bounding box center [201, 295] width 158 height 16
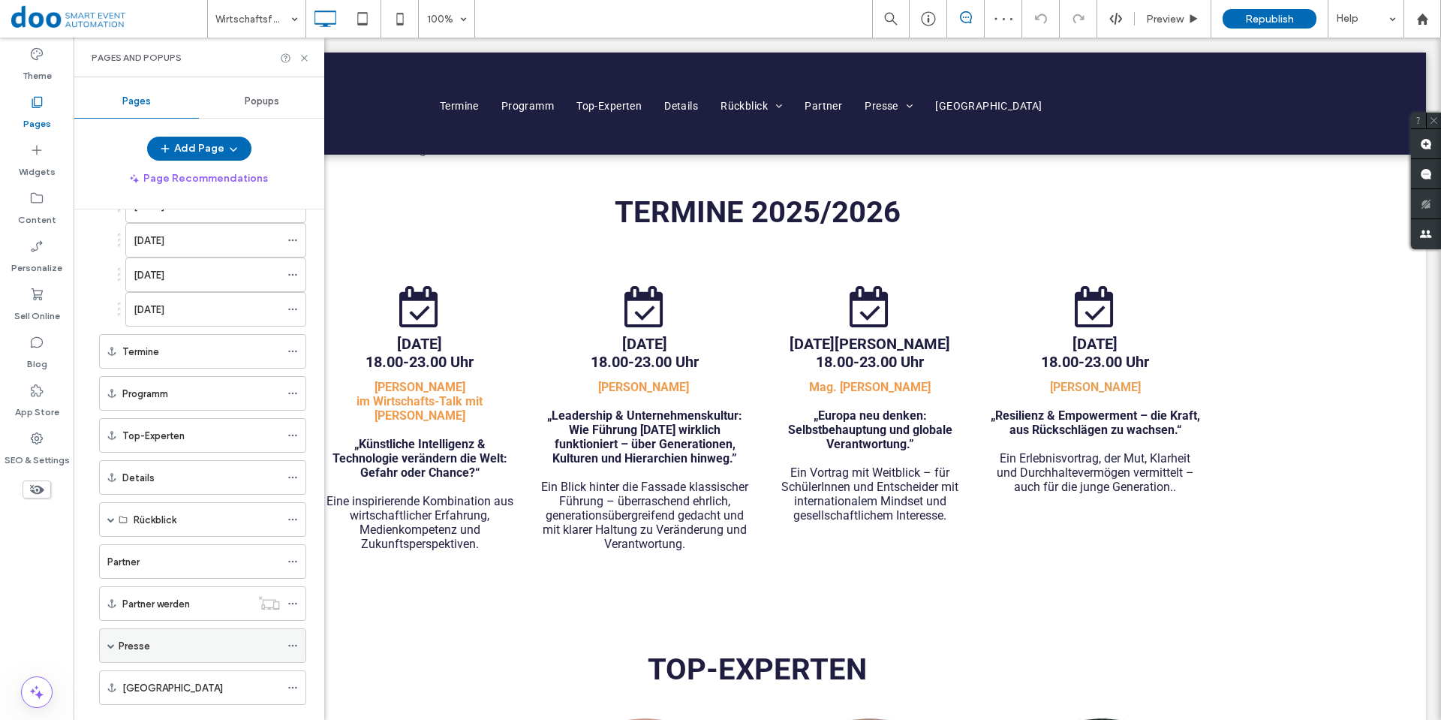
scroll to position [225, 0]
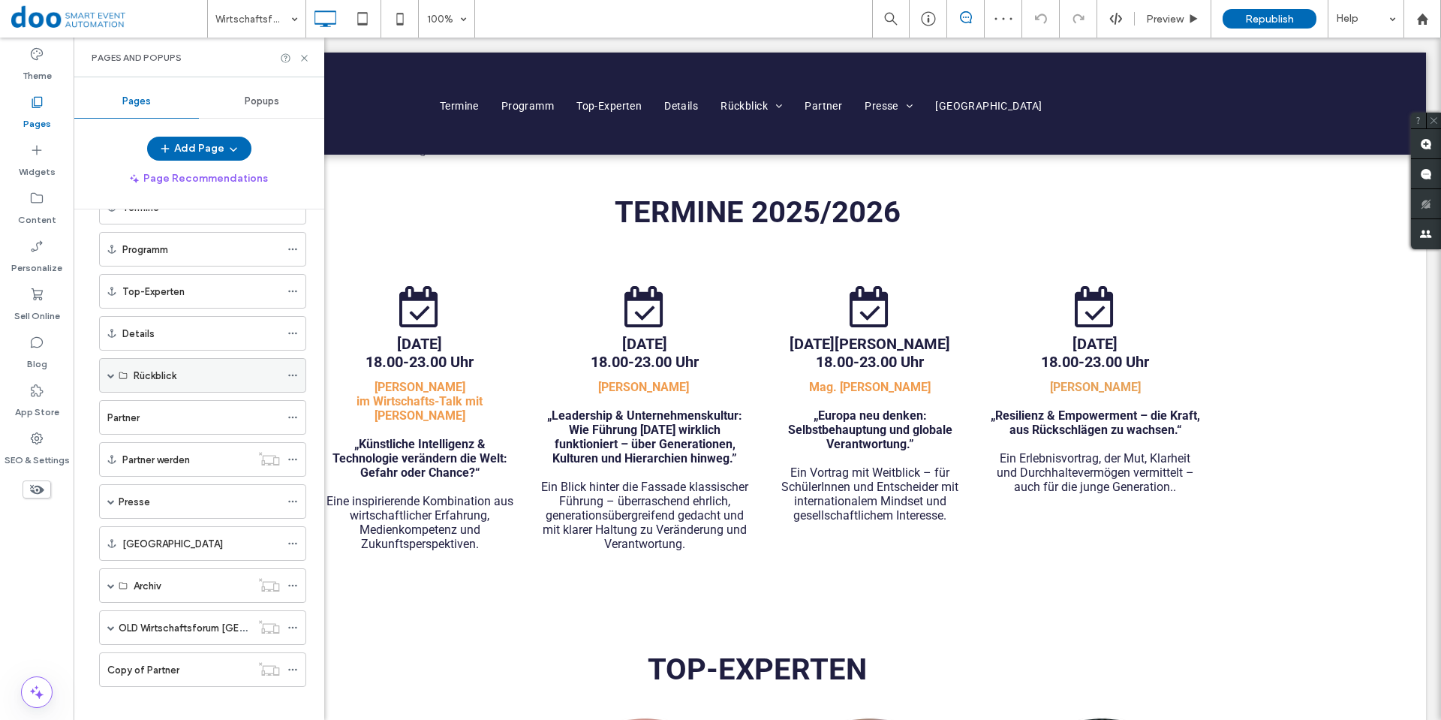
click at [108, 372] on span at bounding box center [111, 376] width 8 height 8
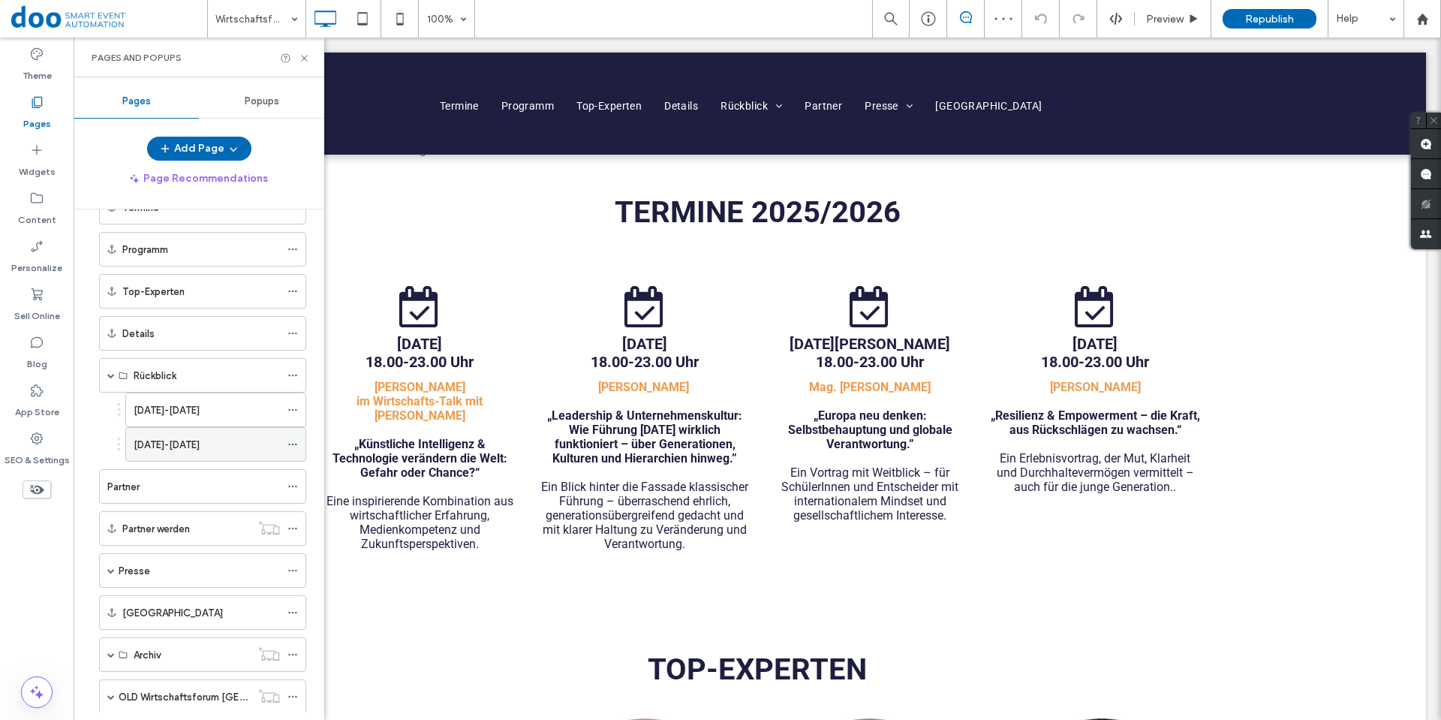
click at [165, 452] on label "[DATE]-[DATE]" at bounding box center [167, 445] width 66 height 26
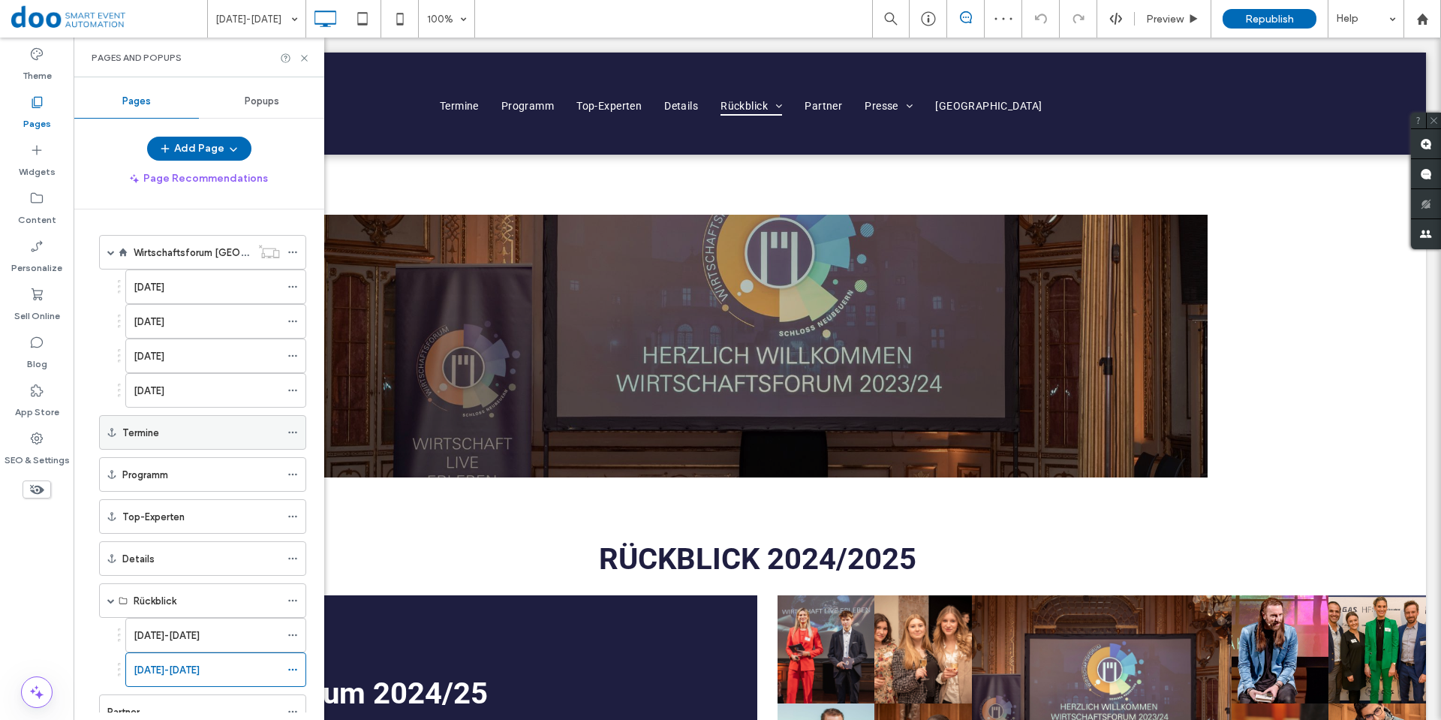
click at [188, 432] on div "Termine" at bounding box center [201, 433] width 158 height 16
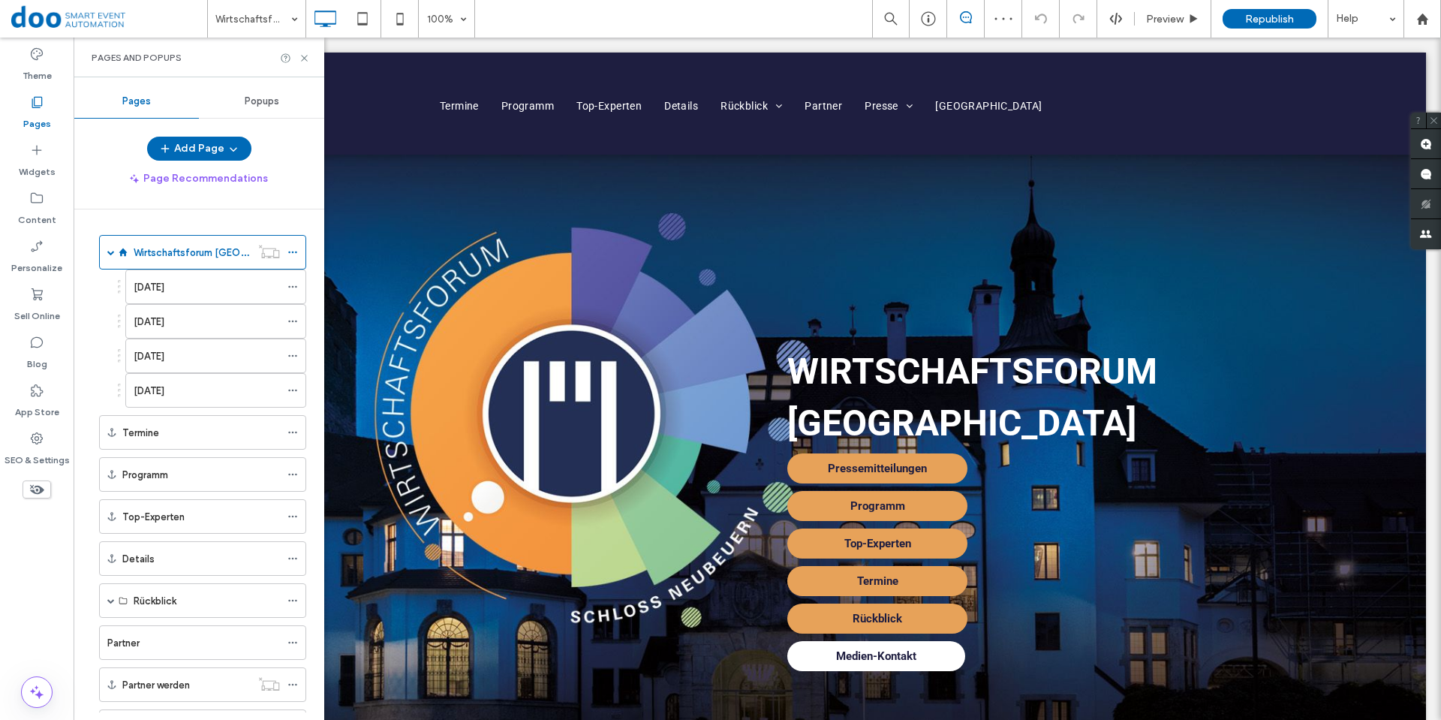
scroll to position [1626, 0]
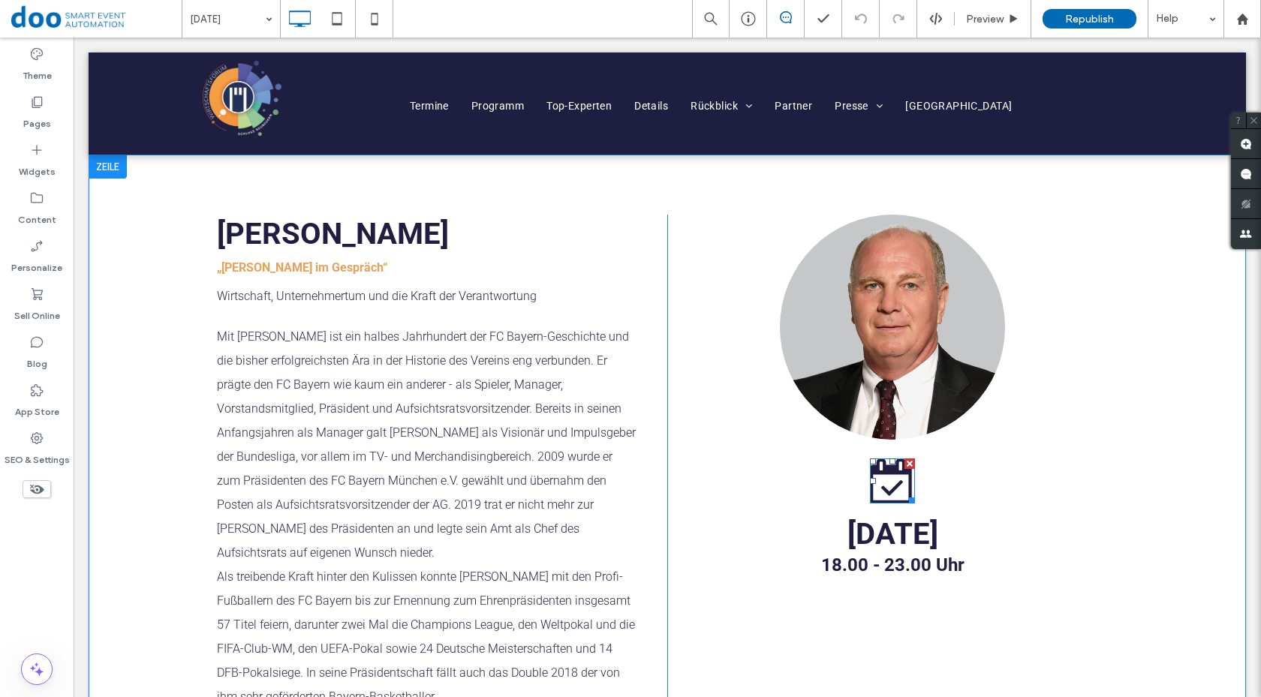
click at [879, 474] on icon at bounding box center [891, 481] width 42 height 45
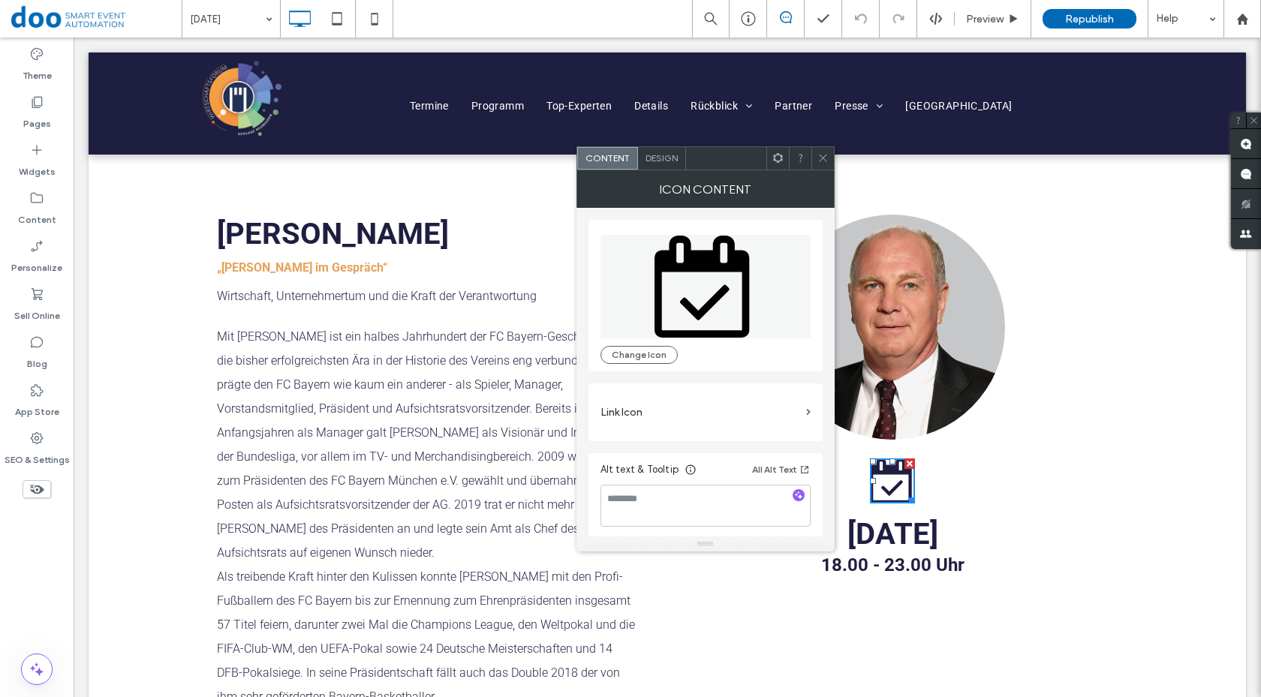
click at [664, 163] on span "Design" at bounding box center [662, 157] width 32 height 11
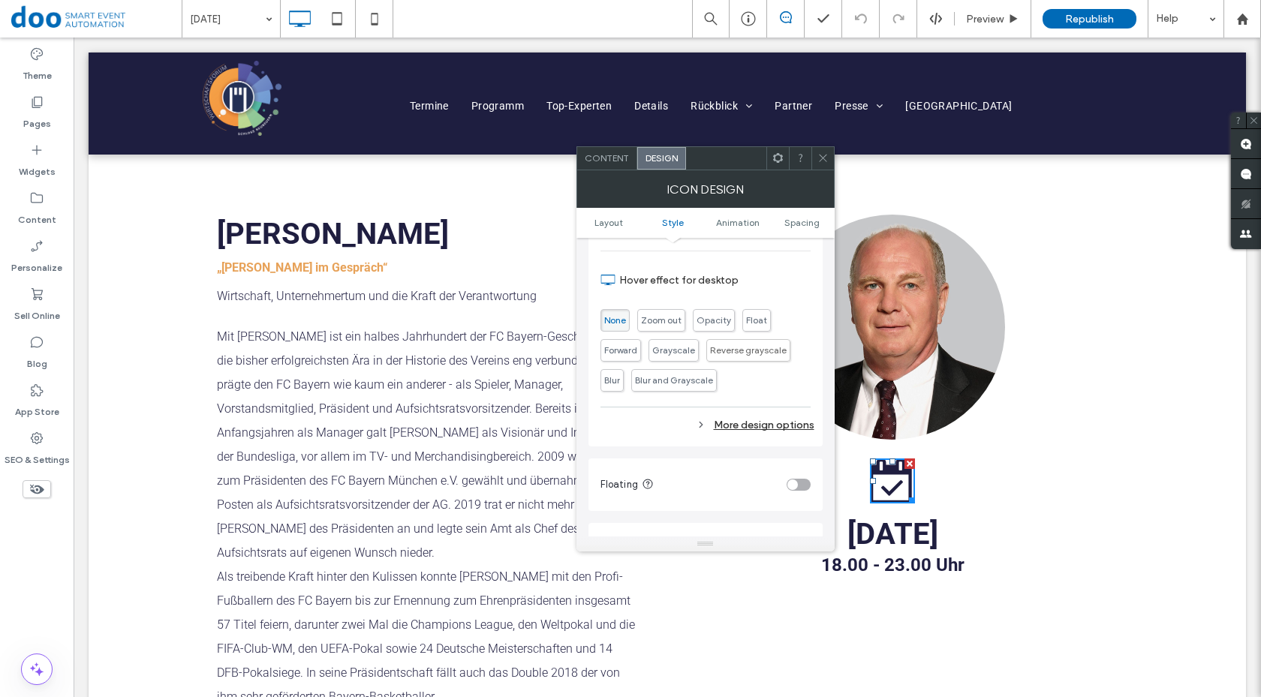
scroll to position [526, 0]
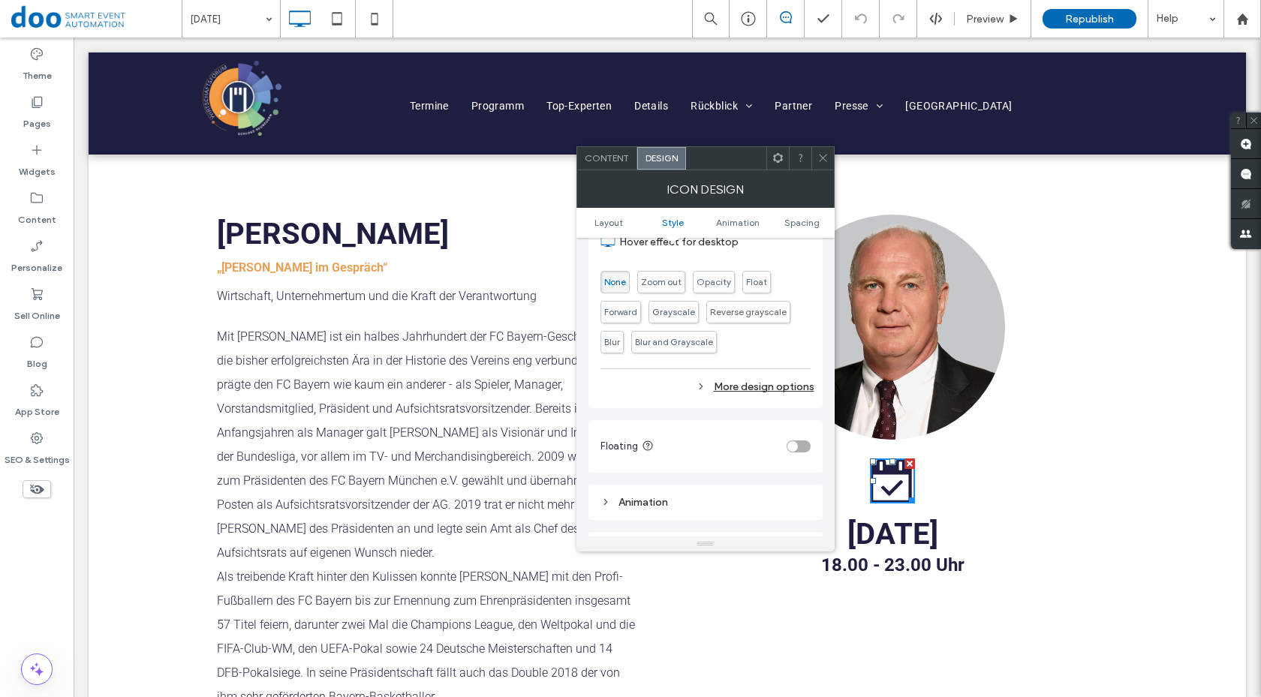
click at [764, 390] on div "More design options" at bounding box center [708, 387] width 214 height 20
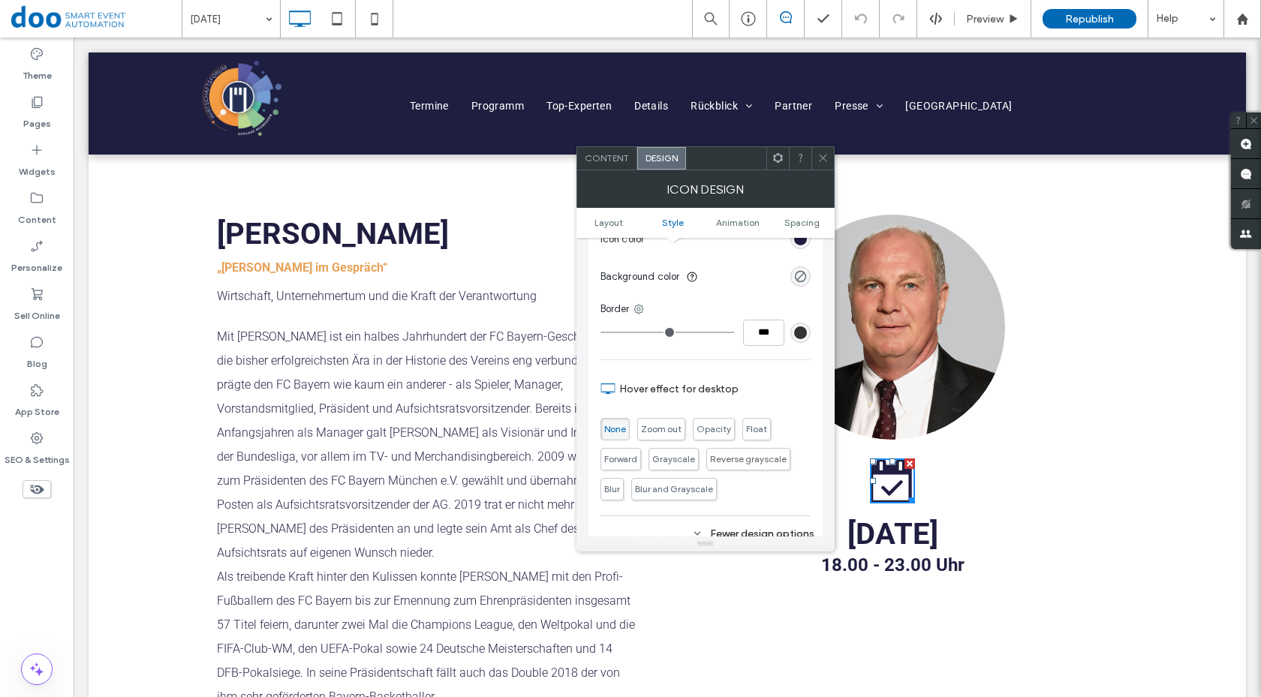
scroll to position [225, 0]
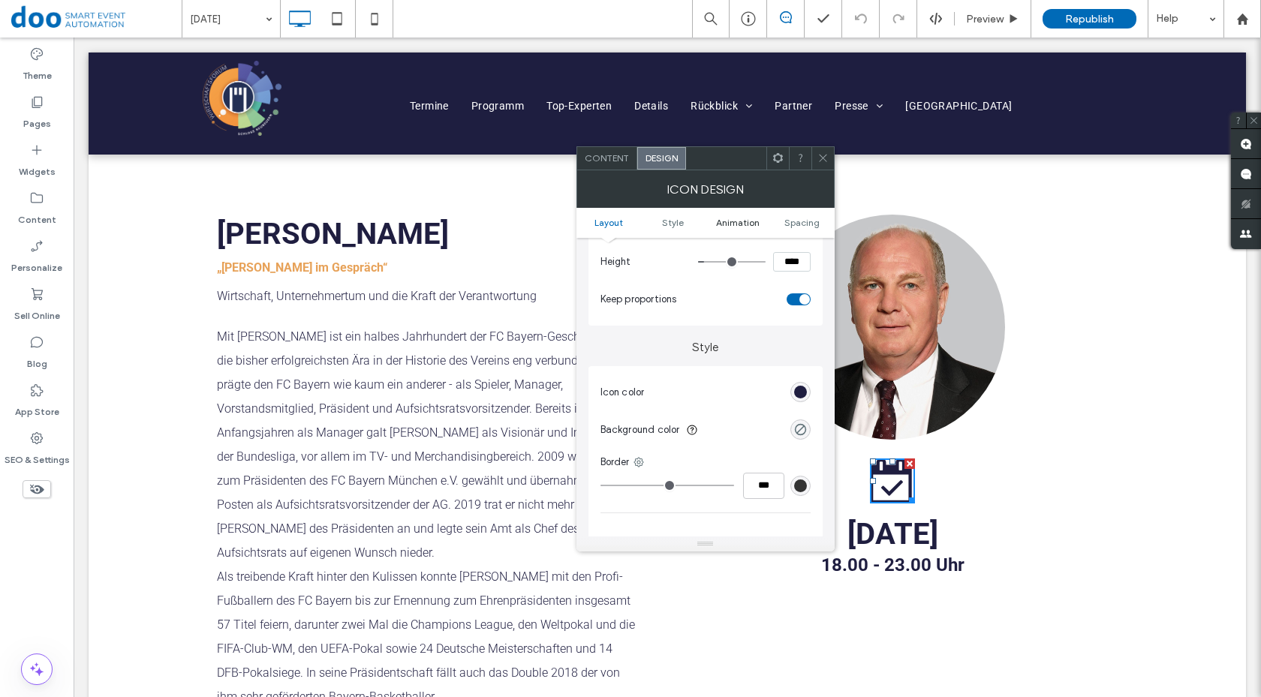
click at [738, 221] on span "Animation" at bounding box center [738, 222] width 44 height 11
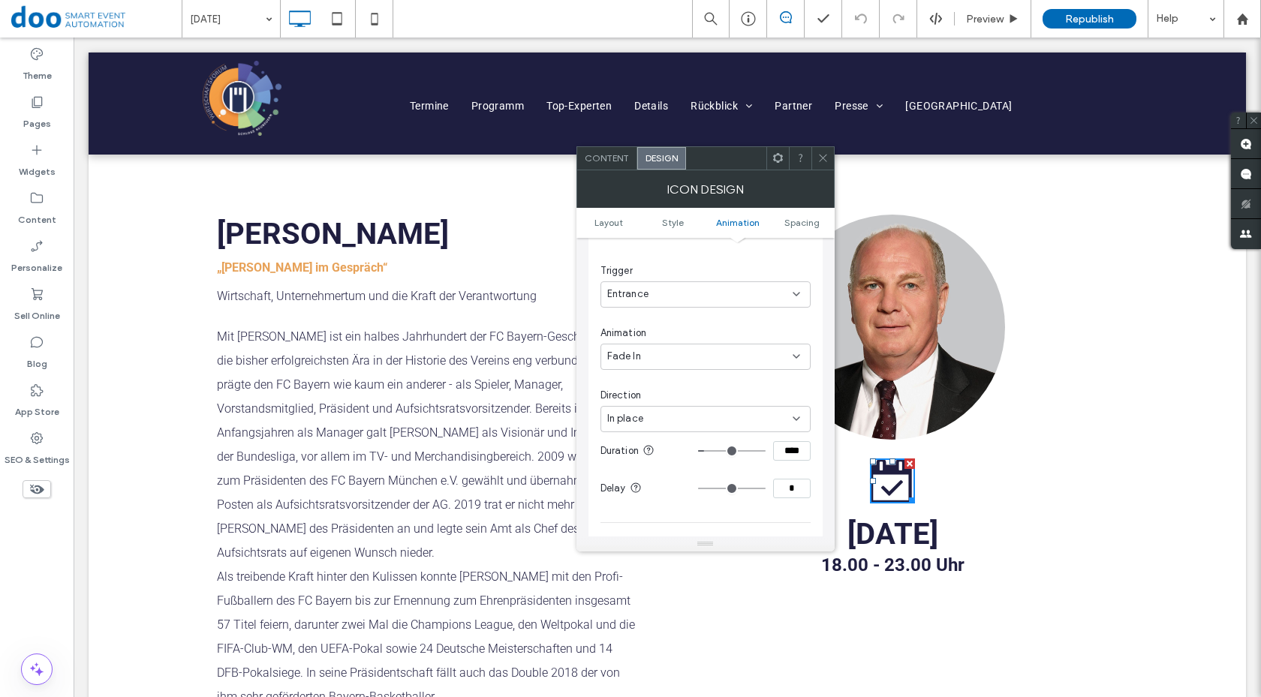
scroll to position [1089, 0]
click at [724, 347] on div "In place" at bounding box center [699, 343] width 185 height 15
click at [706, 392] on div "From right" at bounding box center [705, 397] width 209 height 26
click at [822, 155] on icon at bounding box center [823, 157] width 11 height 11
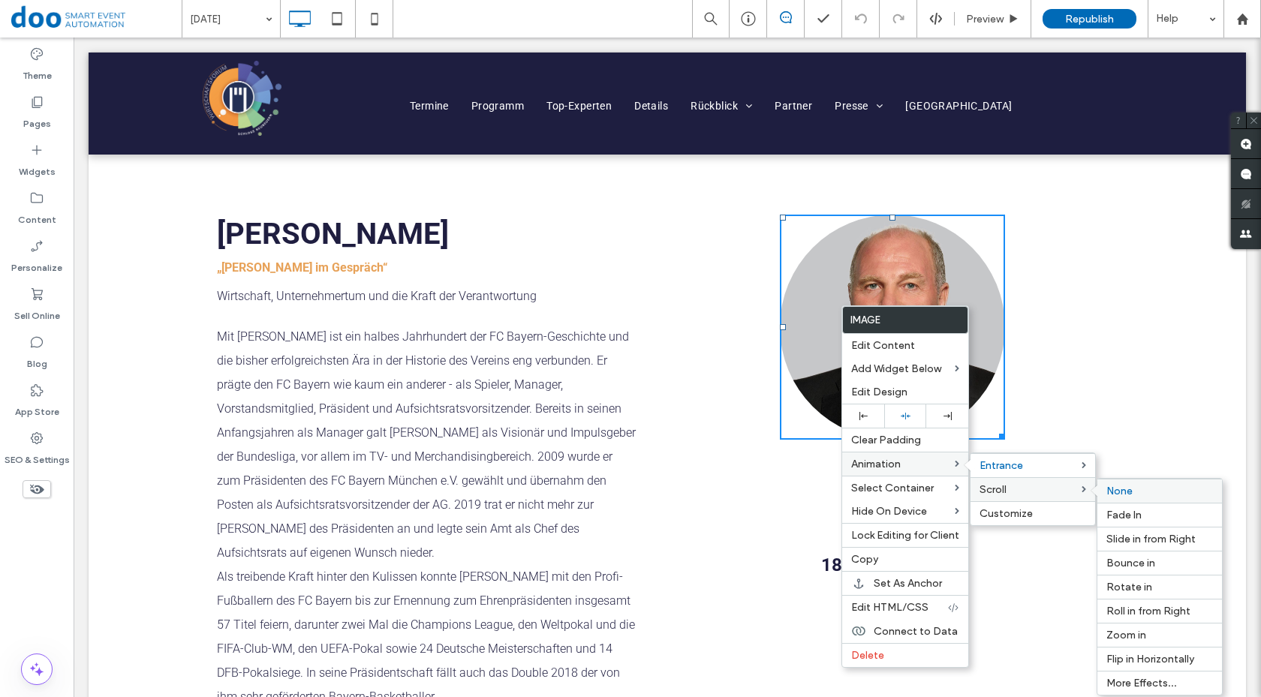
click at [1159, 497] on label "None" at bounding box center [1160, 491] width 107 height 13
click at [1122, 464] on span "None" at bounding box center [1120, 467] width 26 height 13
click at [1101, 387] on div "[DATE] 18.00 - 23.00 Uhr Click To Paste" at bounding box center [892, 497] width 450 height 565
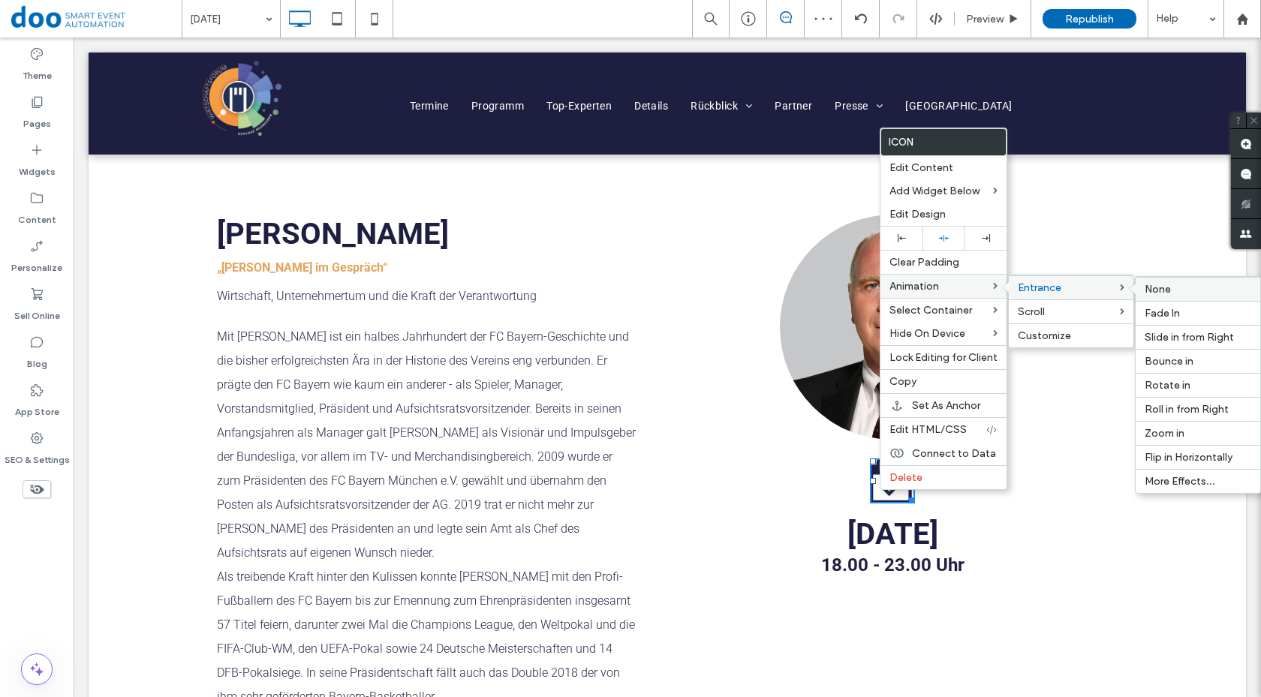
click at [1162, 289] on span "None" at bounding box center [1158, 289] width 26 height 13
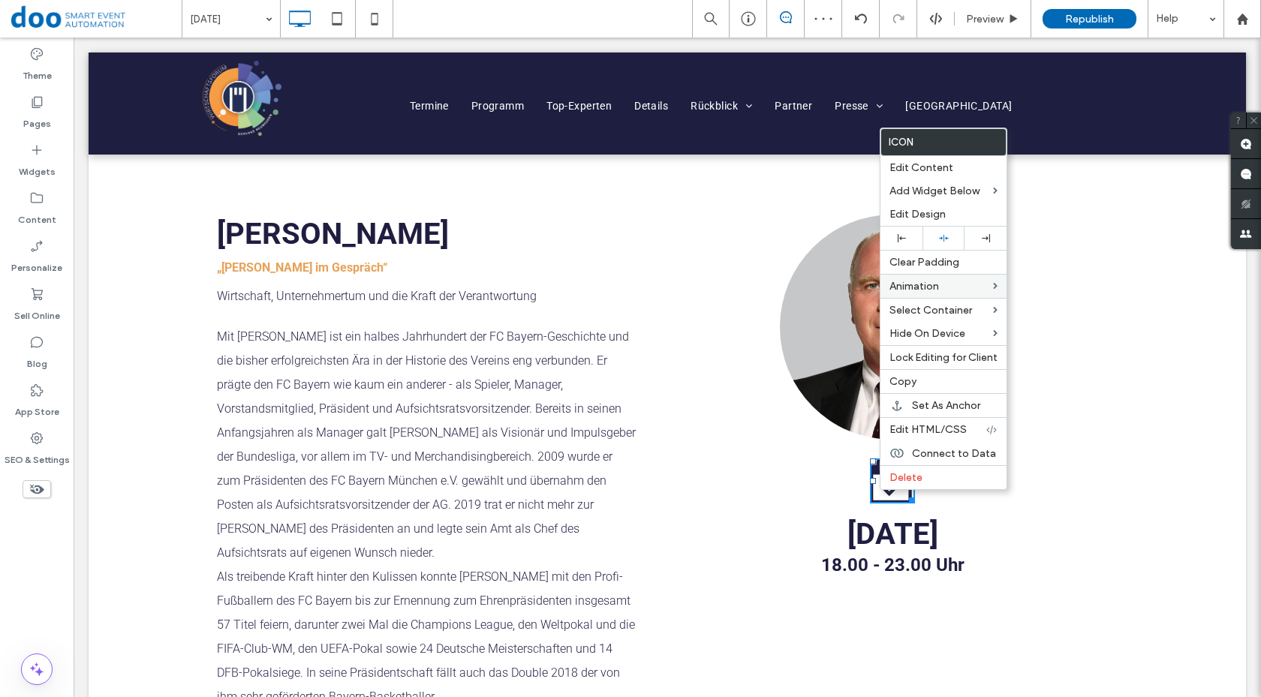
click at [719, 485] on div "[DATE] 18.00 - 23.00 Uhr Click To Paste" at bounding box center [892, 497] width 450 height 565
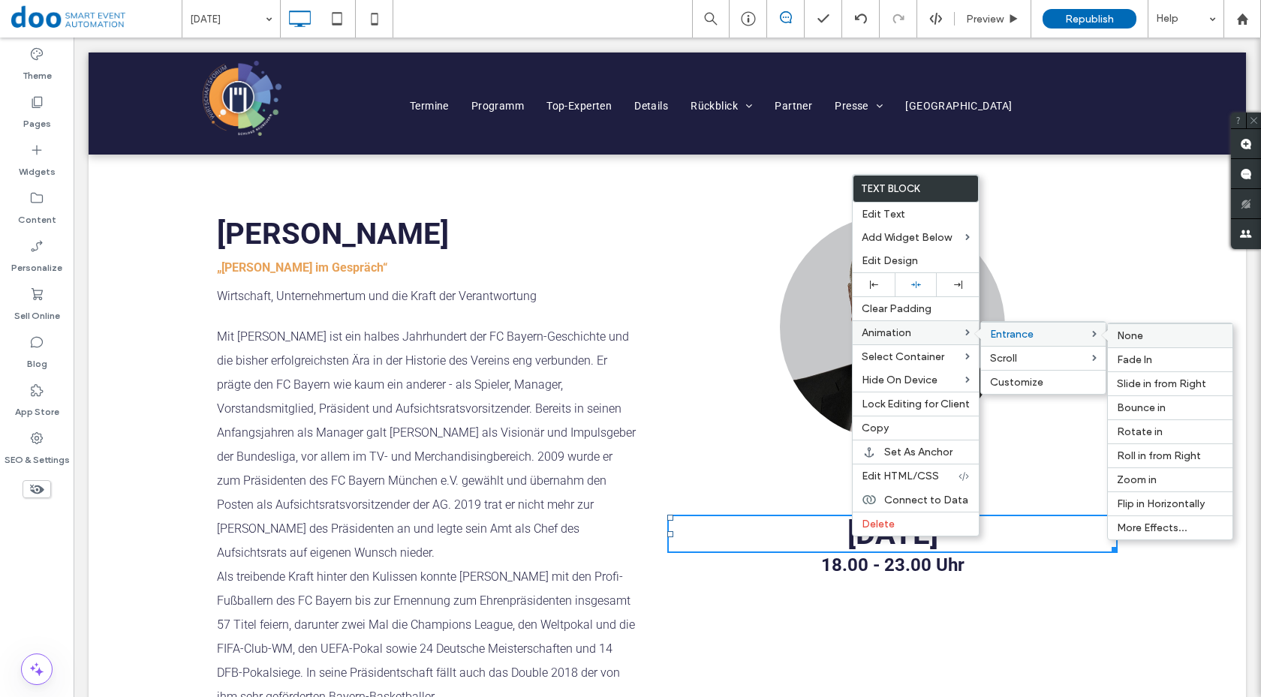
click at [1160, 340] on label "None" at bounding box center [1170, 336] width 107 height 13
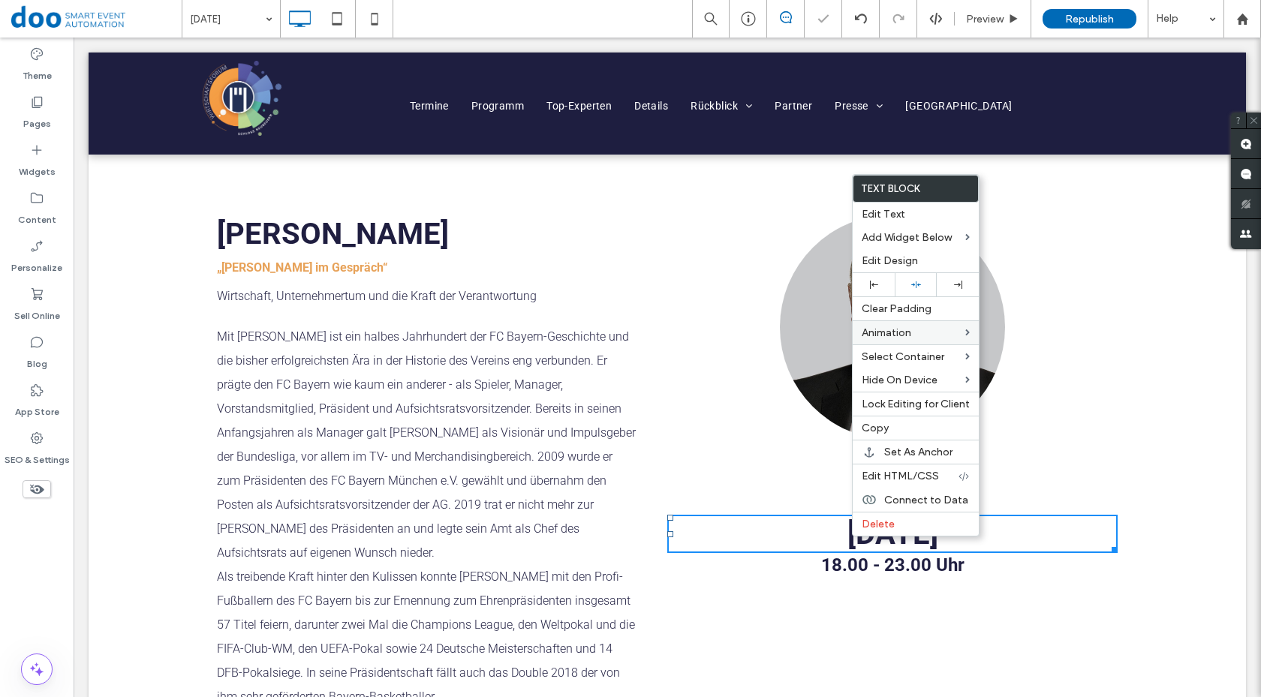
click at [768, 447] on div at bounding box center [892, 449] width 450 height 19
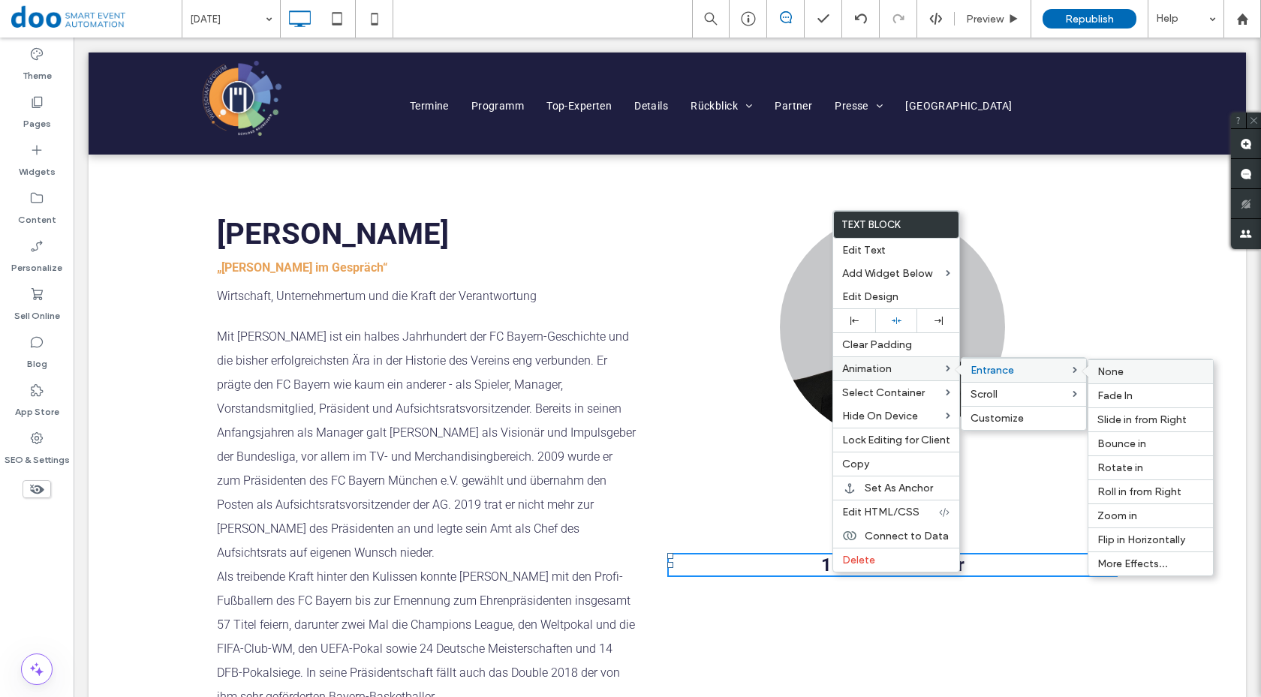
click at [1113, 374] on span "None" at bounding box center [1111, 372] width 26 height 13
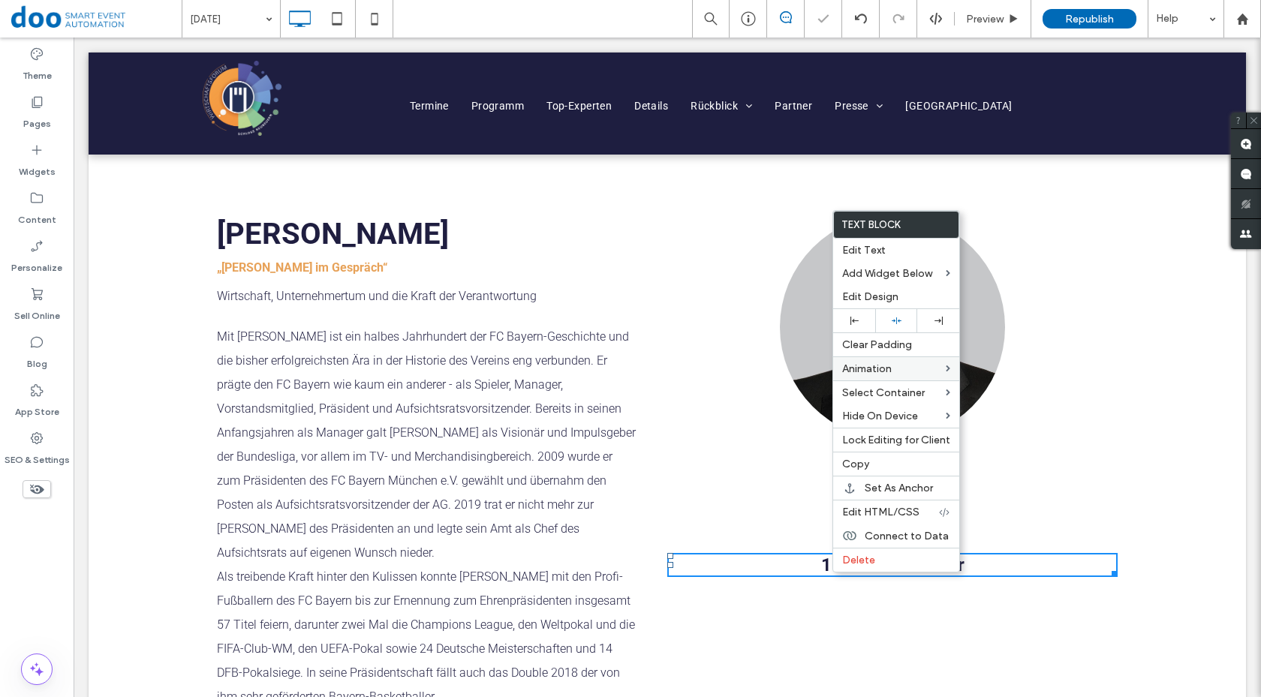
click at [1091, 218] on div "[DATE] 18.00 - 23.00 Uhr Click To Paste" at bounding box center [892, 497] width 450 height 565
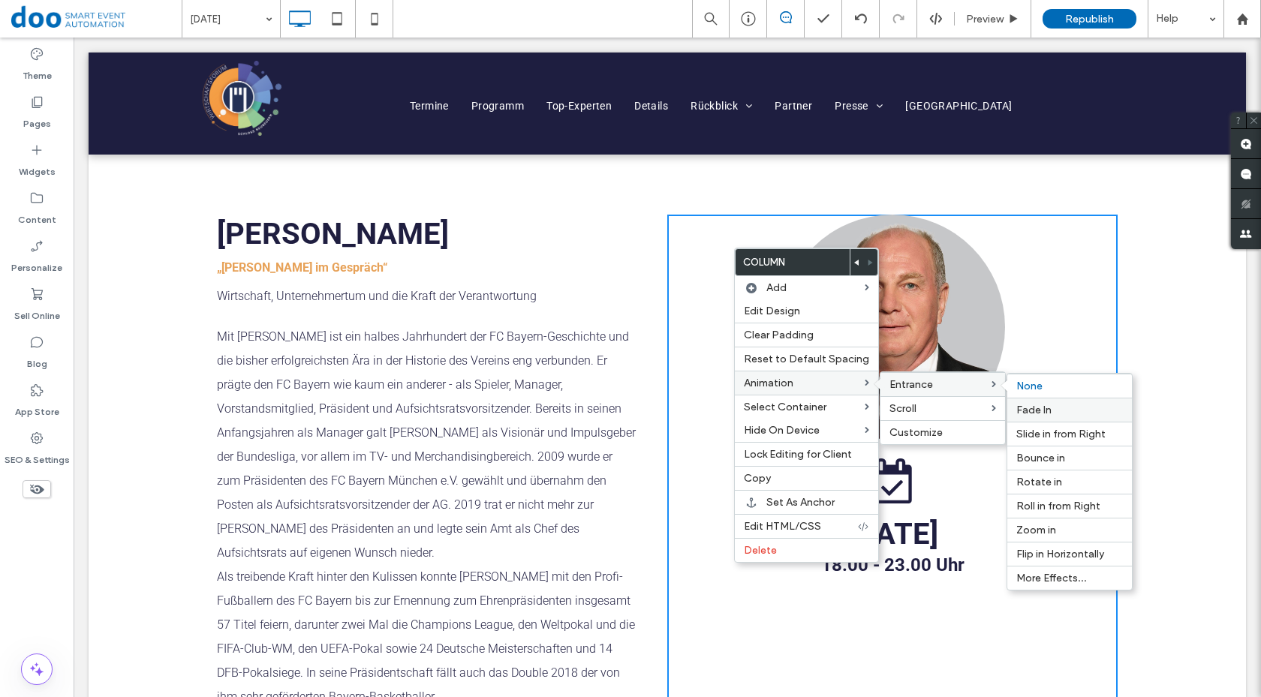
click at [1059, 411] on label "Fade In" at bounding box center [1070, 410] width 107 height 13
click at [1077, 429] on span "Slide in from Right" at bounding box center [1061, 434] width 89 height 13
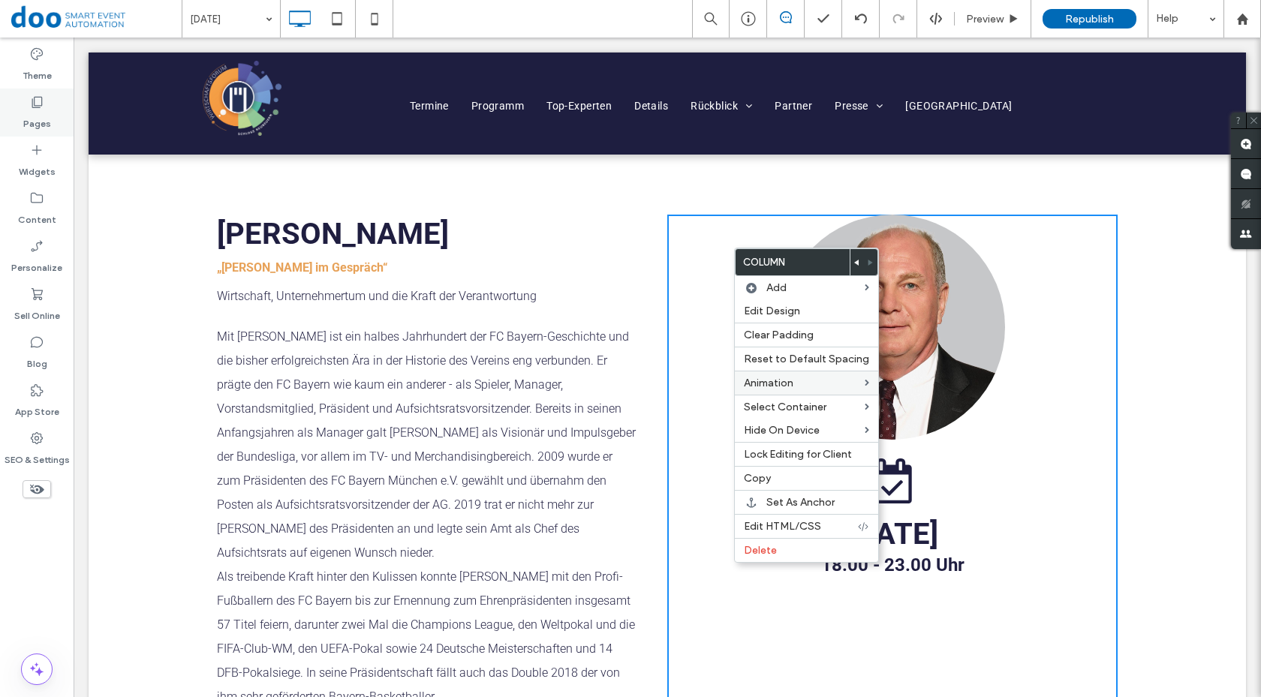
click at [37, 119] on label "Pages" at bounding box center [37, 120] width 28 height 21
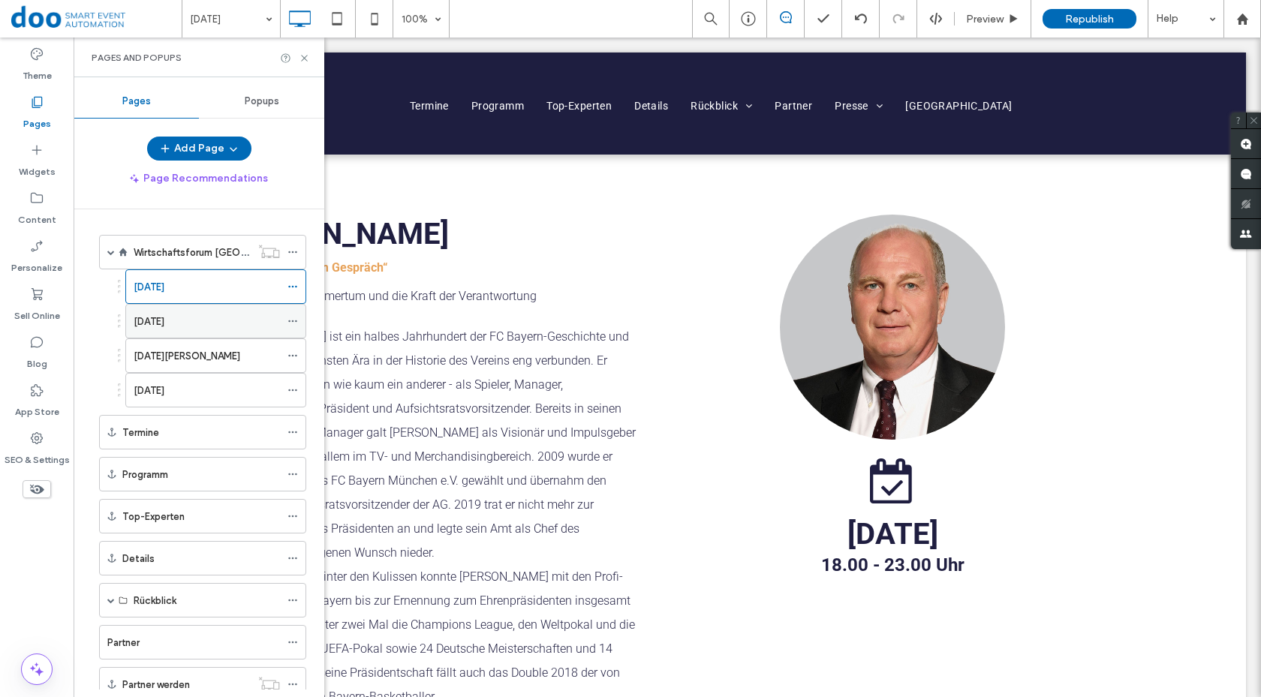
click at [196, 312] on div "[DATE]" at bounding box center [207, 321] width 146 height 33
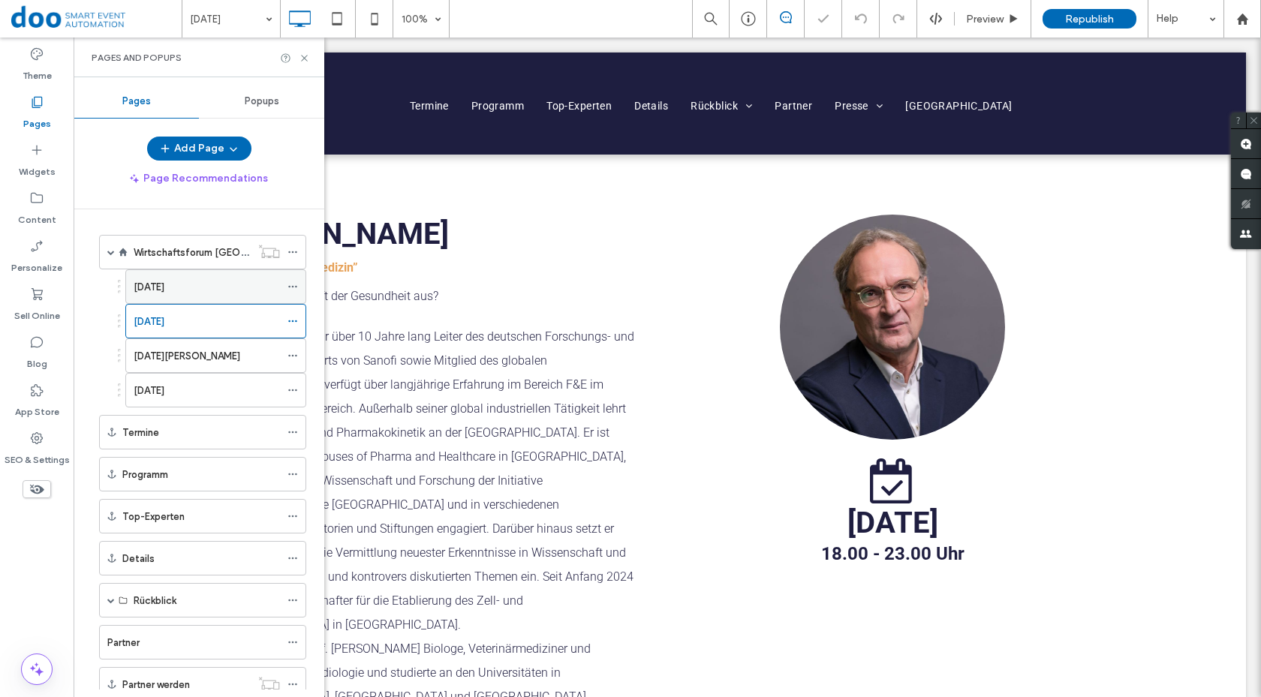
click at [164, 285] on label "[DATE]" at bounding box center [149, 287] width 31 height 26
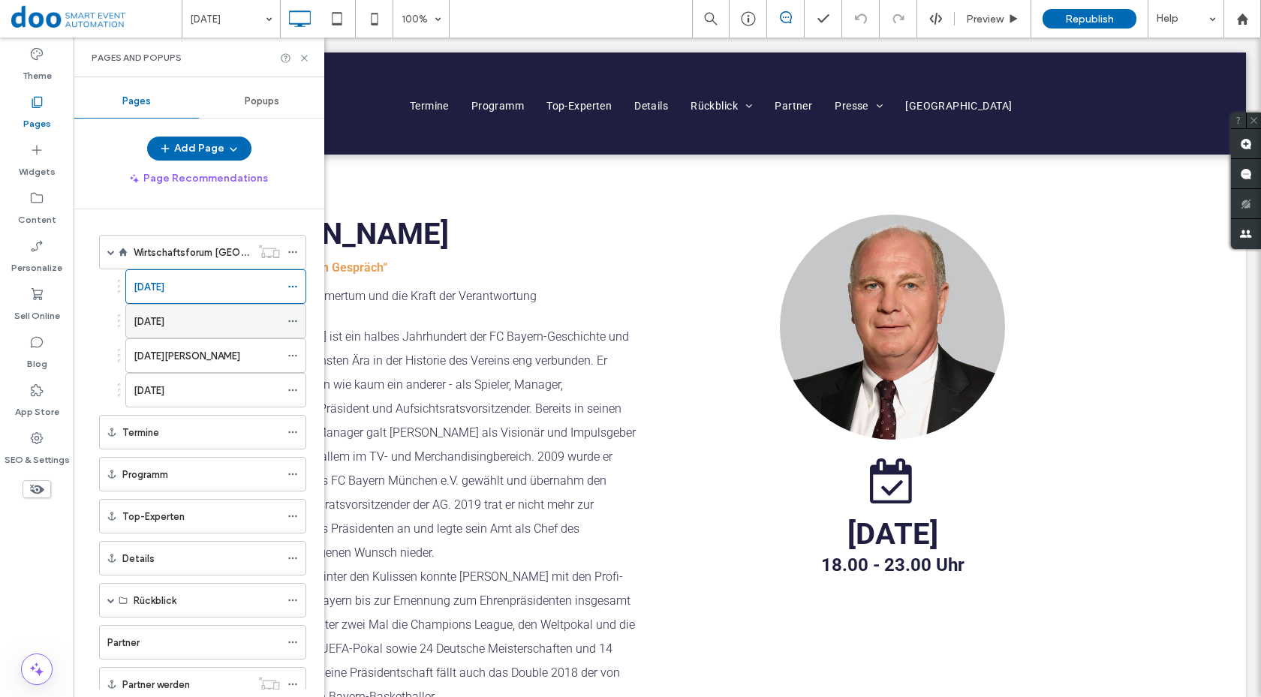
click at [232, 335] on div "[DATE]" at bounding box center [207, 321] width 146 height 33
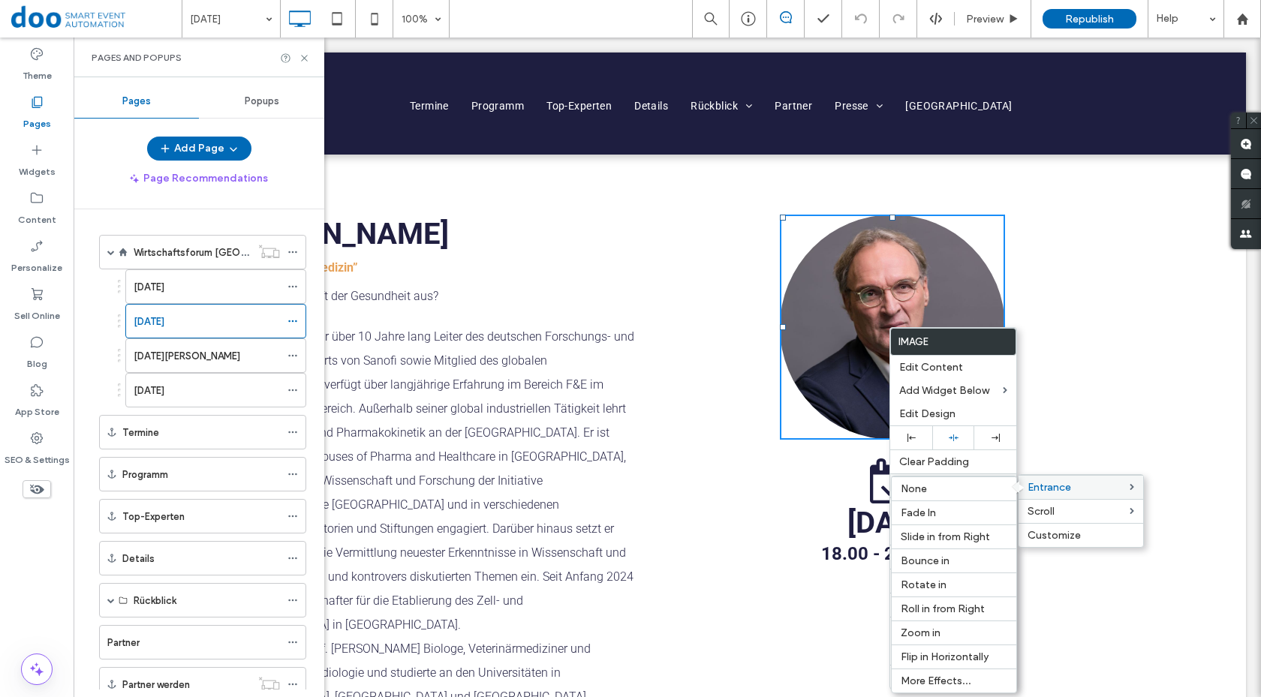
click at [1102, 487] on label "Entrance" at bounding box center [1079, 487] width 102 height 13
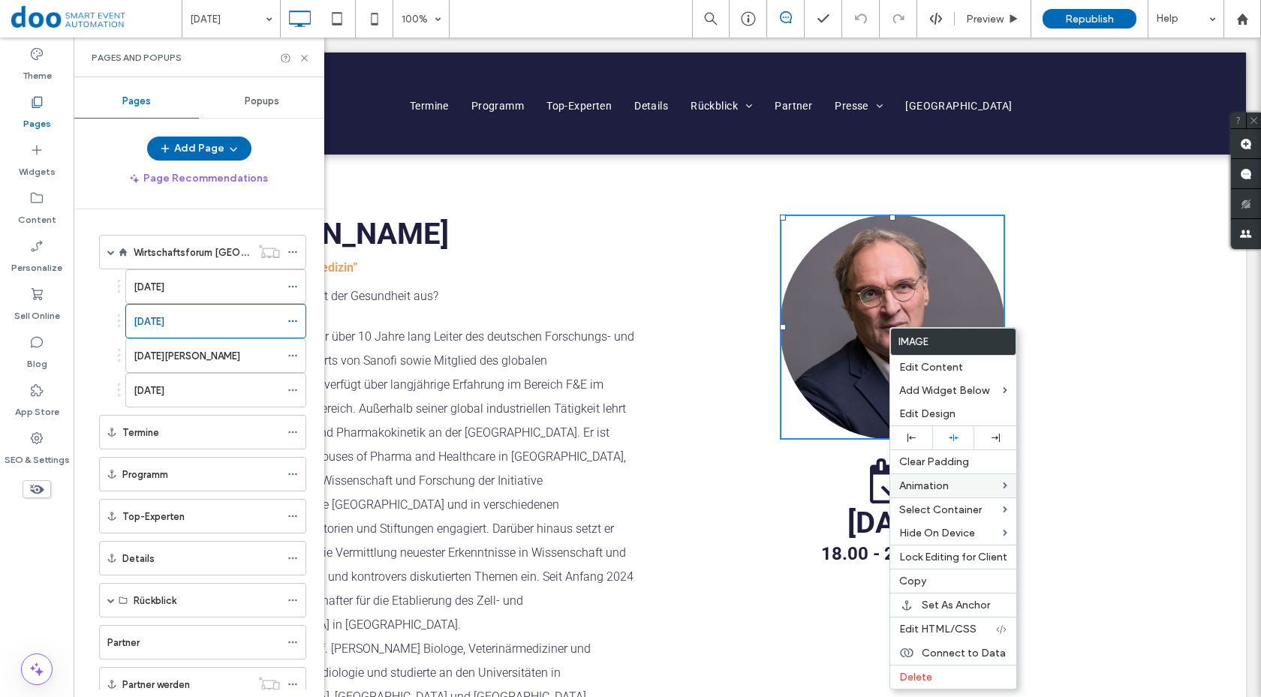
click at [1084, 330] on div "[DATE] 18.00 - 23.00 Uhr Click To Paste" at bounding box center [892, 485] width 450 height 541
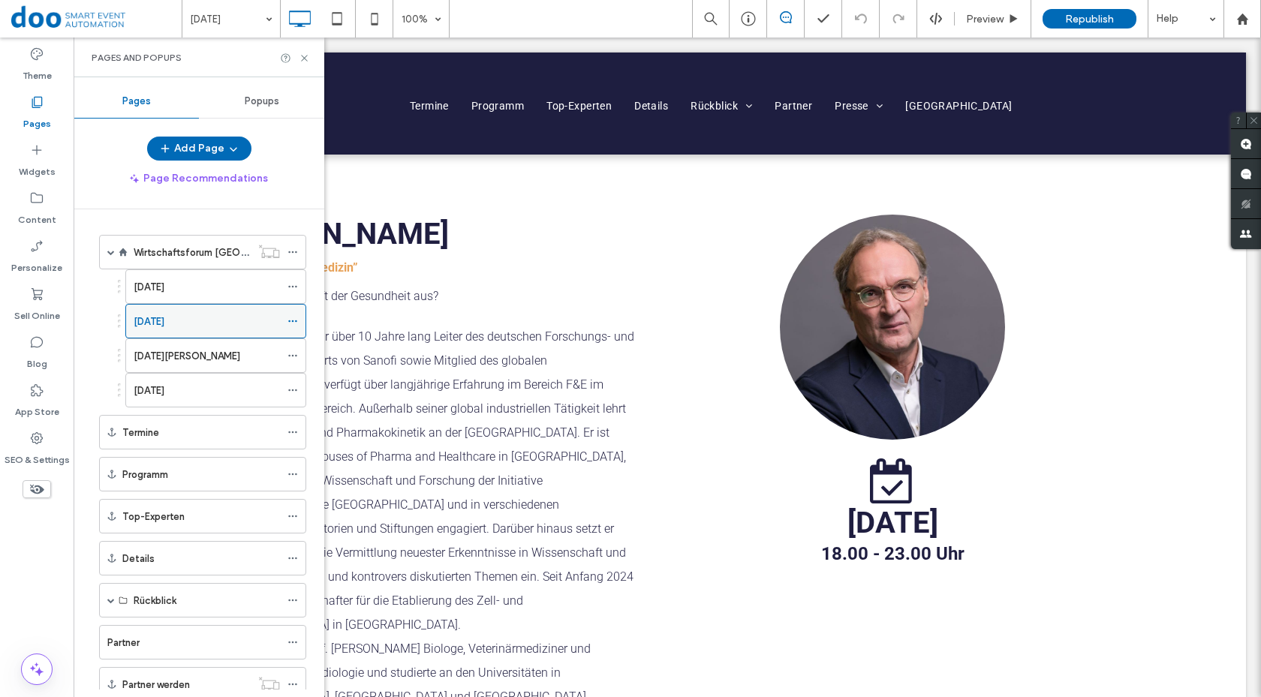
click at [296, 324] on icon at bounding box center [293, 321] width 11 height 11
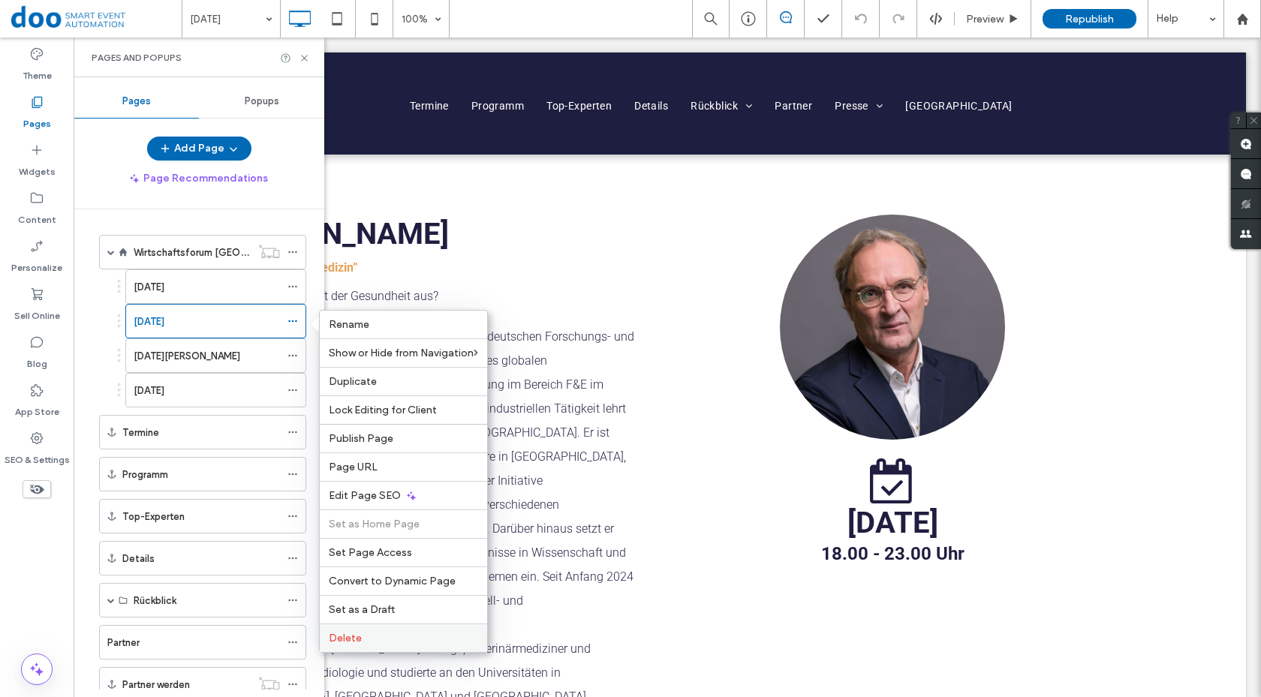
click at [354, 640] on span "Delete" at bounding box center [345, 638] width 33 height 13
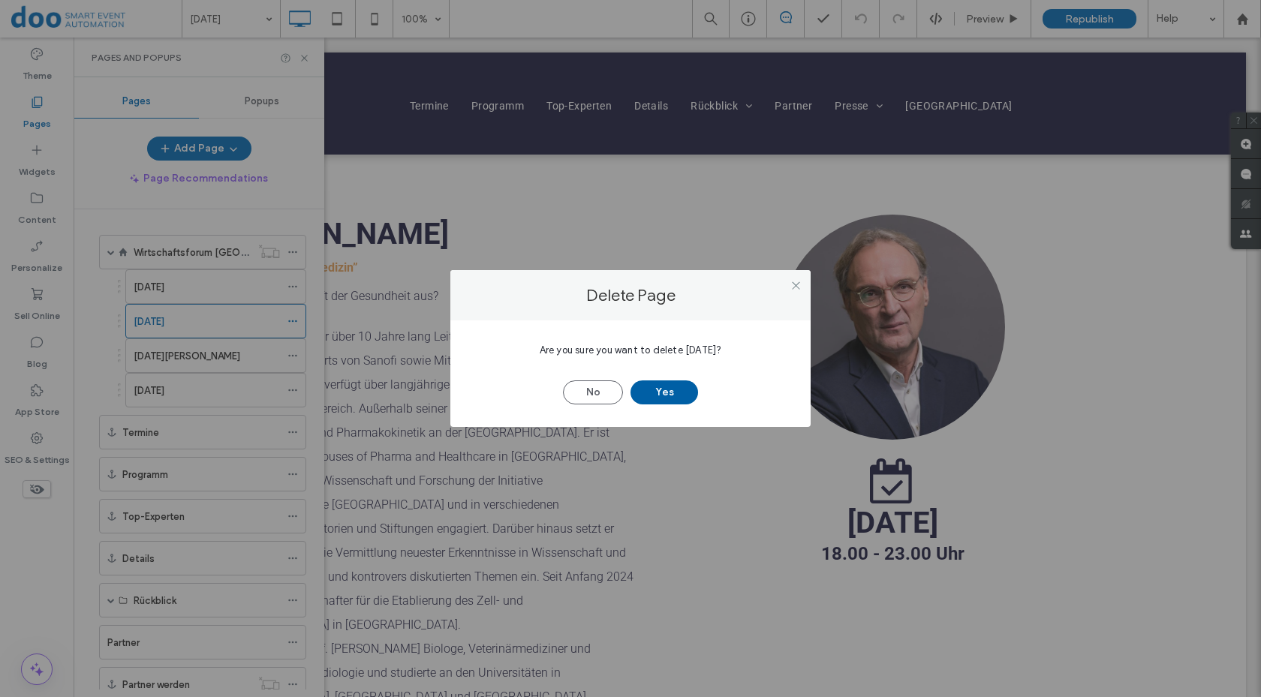
click at [666, 393] on button "Yes" at bounding box center [665, 393] width 68 height 24
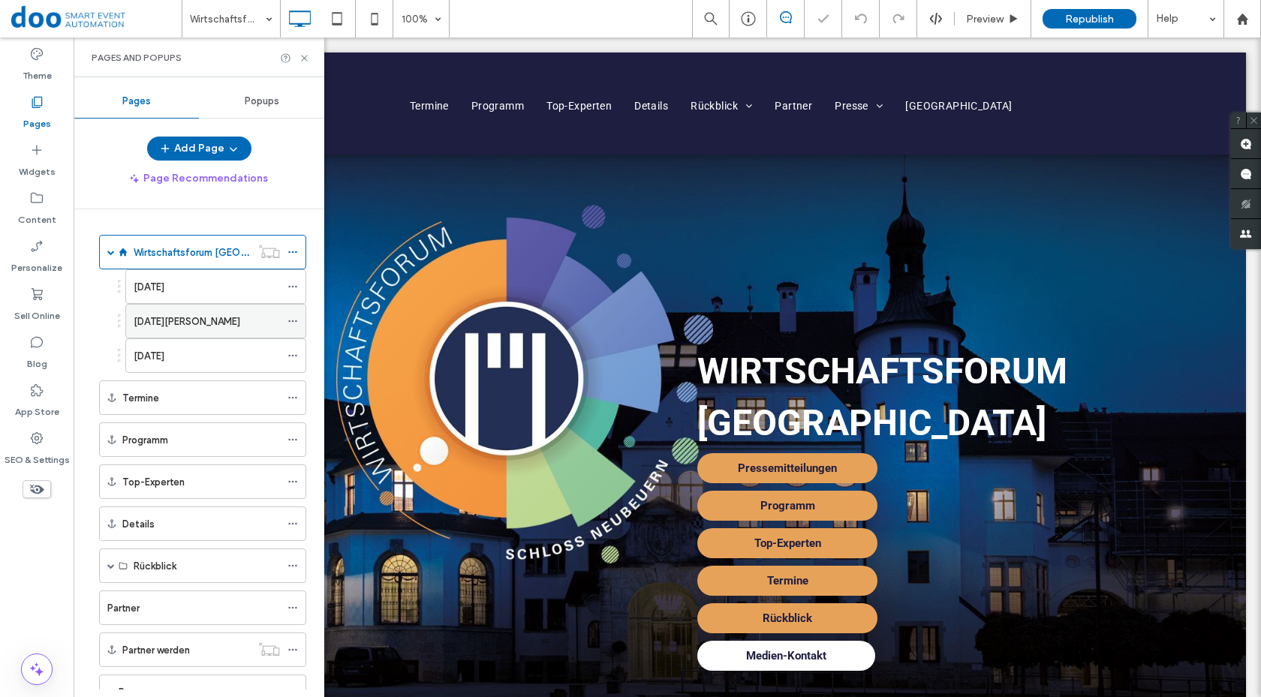
click at [295, 320] on icon at bounding box center [293, 321] width 11 height 11
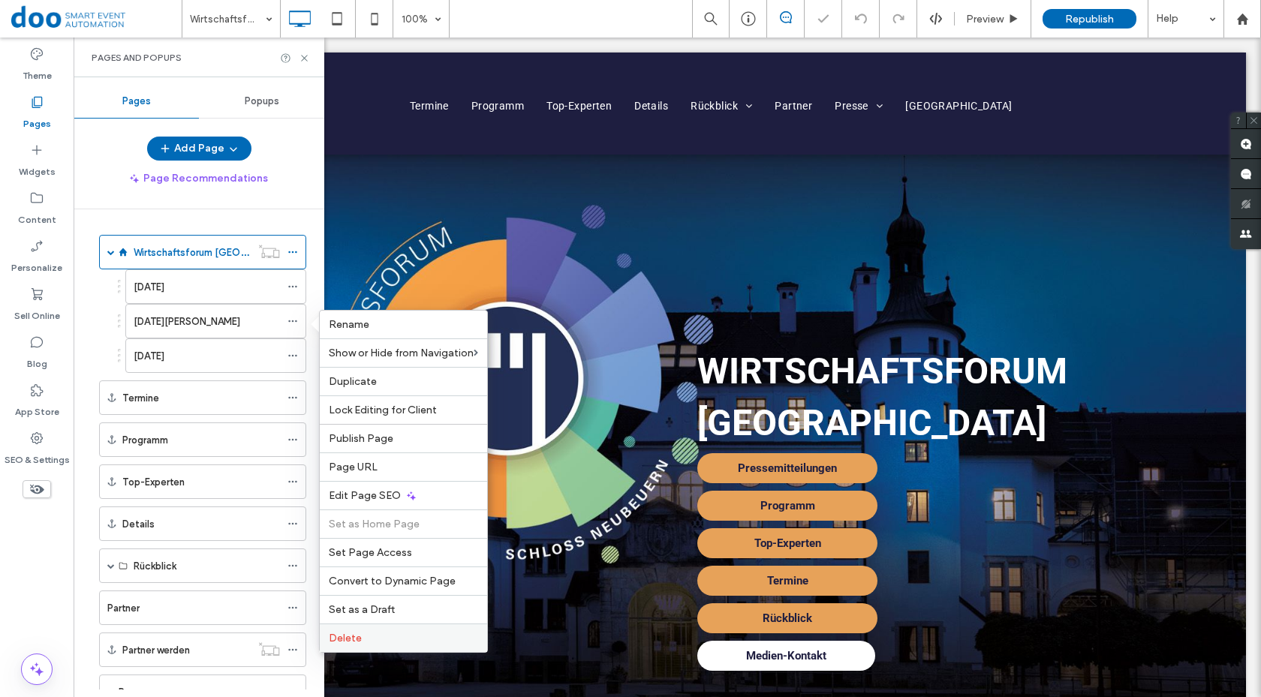
click at [368, 644] on label "Delete" at bounding box center [403, 638] width 149 height 13
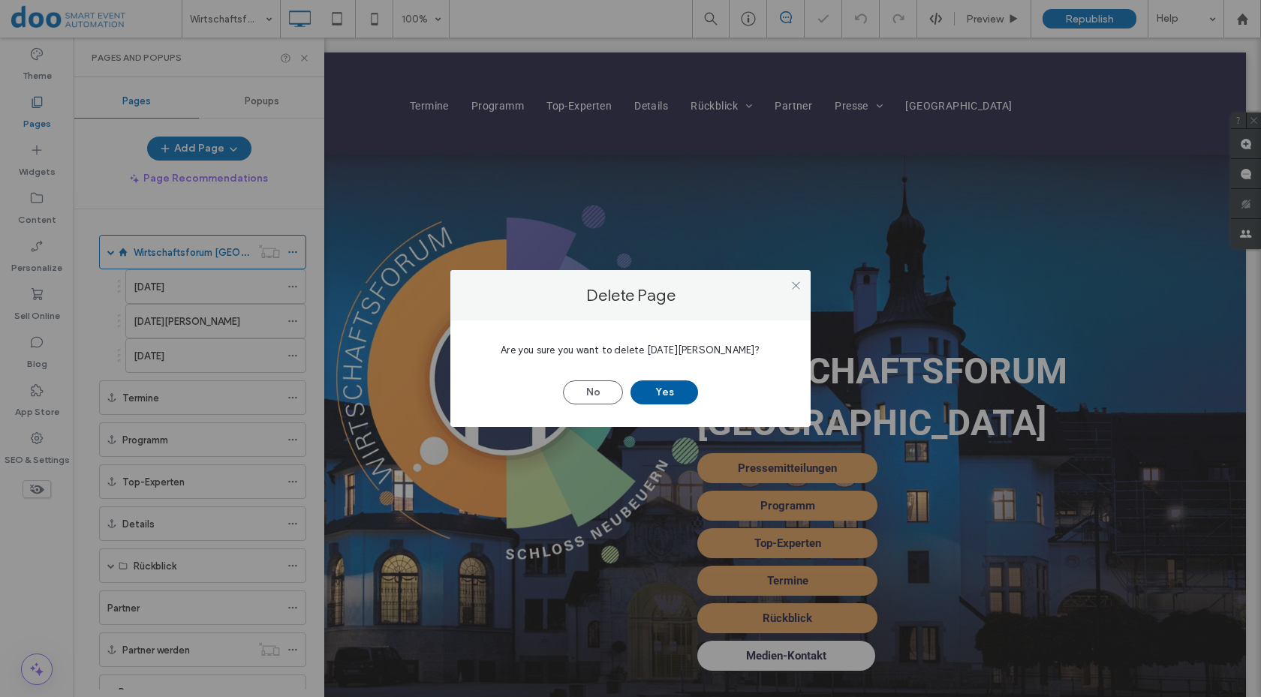
click at [683, 403] on button "Yes" at bounding box center [665, 393] width 68 height 24
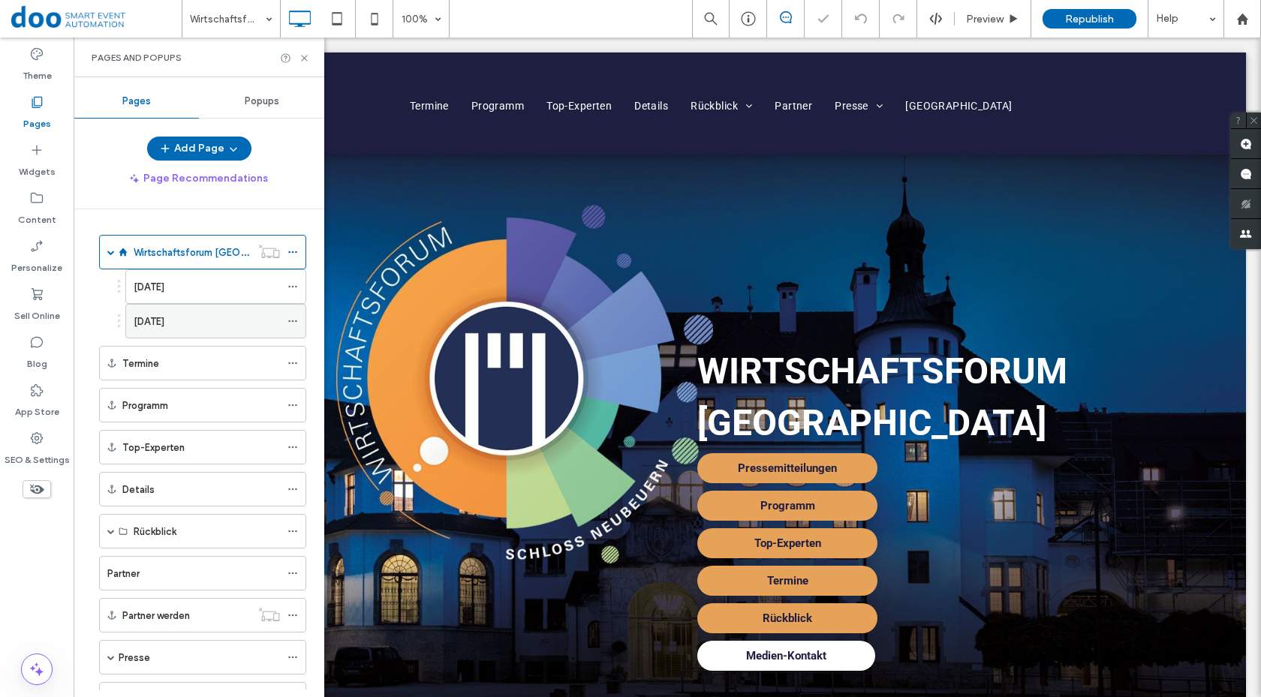
click at [297, 321] on icon at bounding box center [293, 321] width 11 height 11
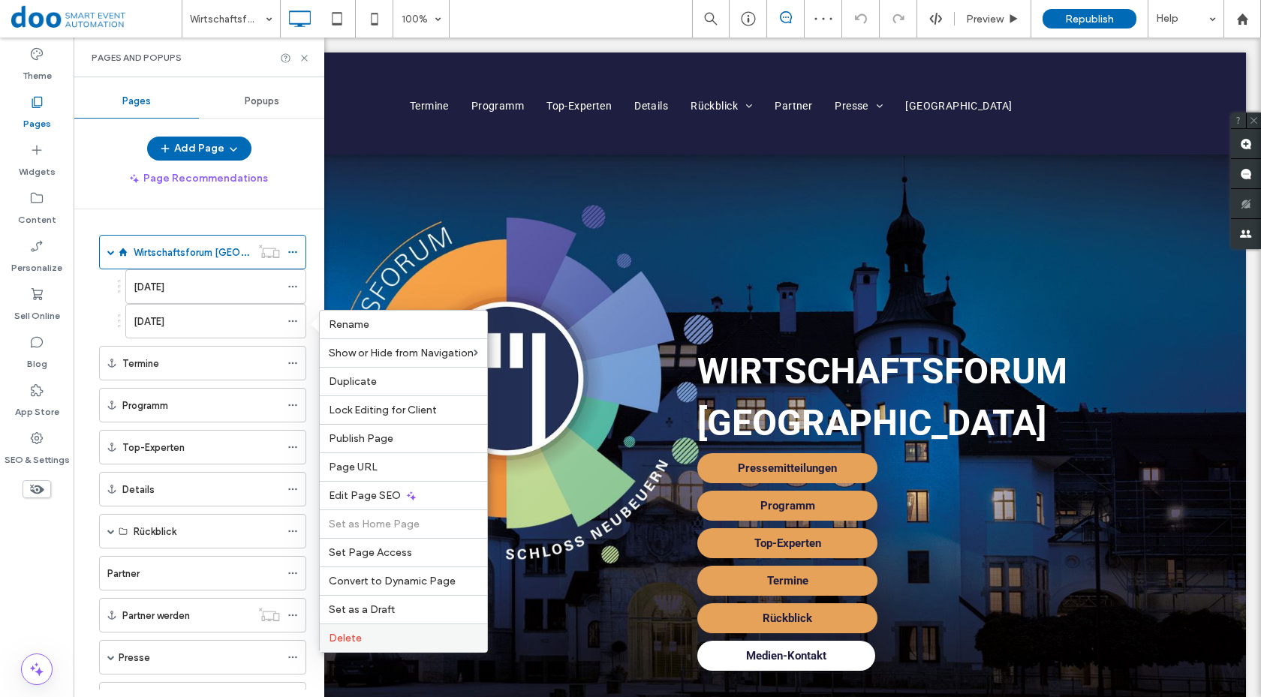
click at [351, 640] on span "Delete" at bounding box center [345, 638] width 33 height 13
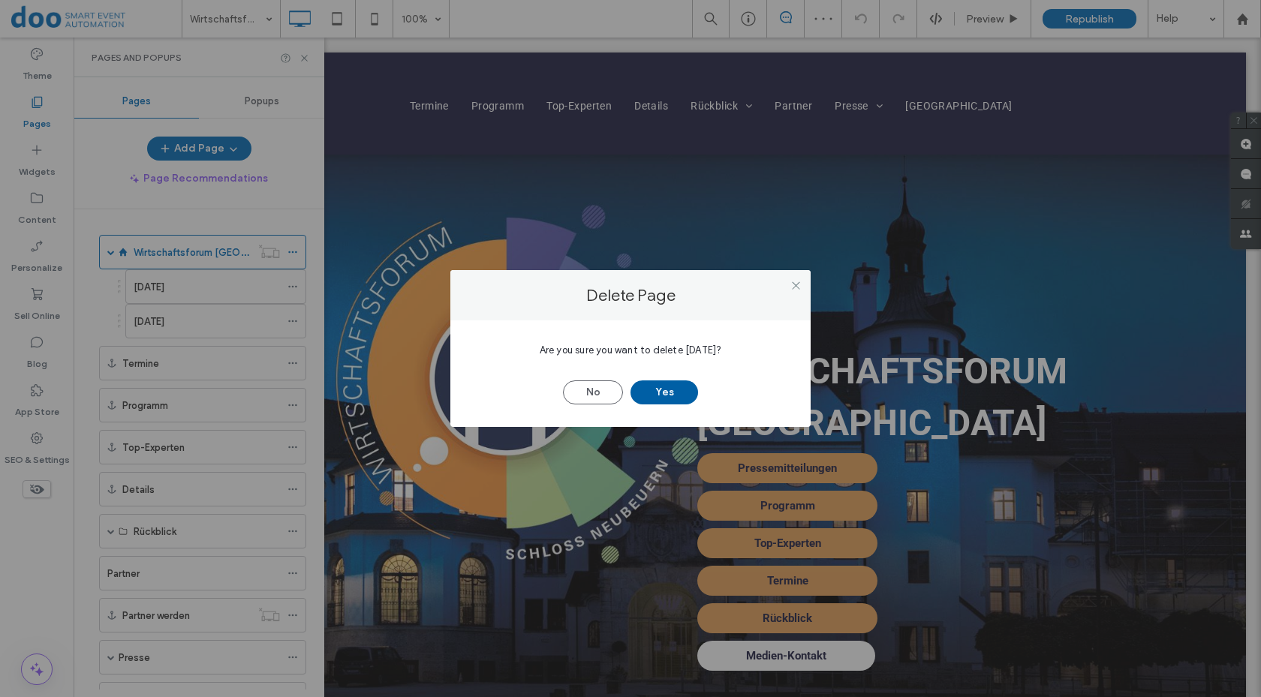
click at [688, 390] on button "Yes" at bounding box center [665, 393] width 68 height 24
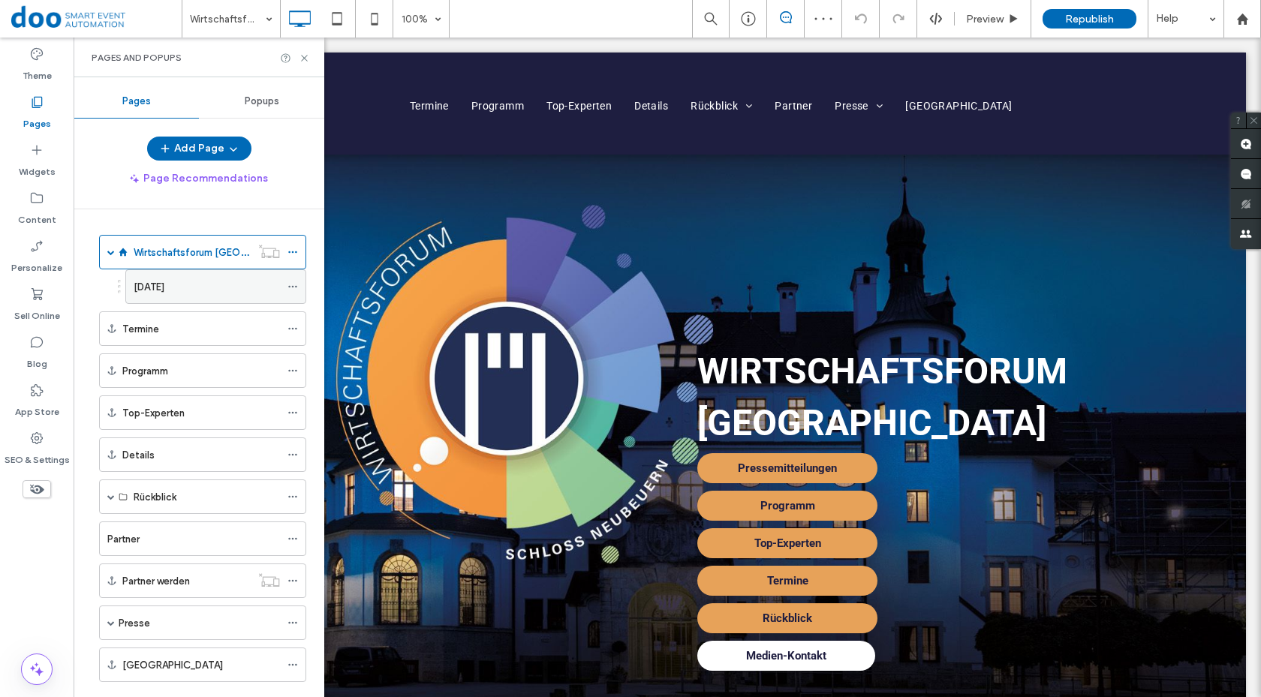
click at [224, 282] on div "[DATE]" at bounding box center [207, 287] width 146 height 16
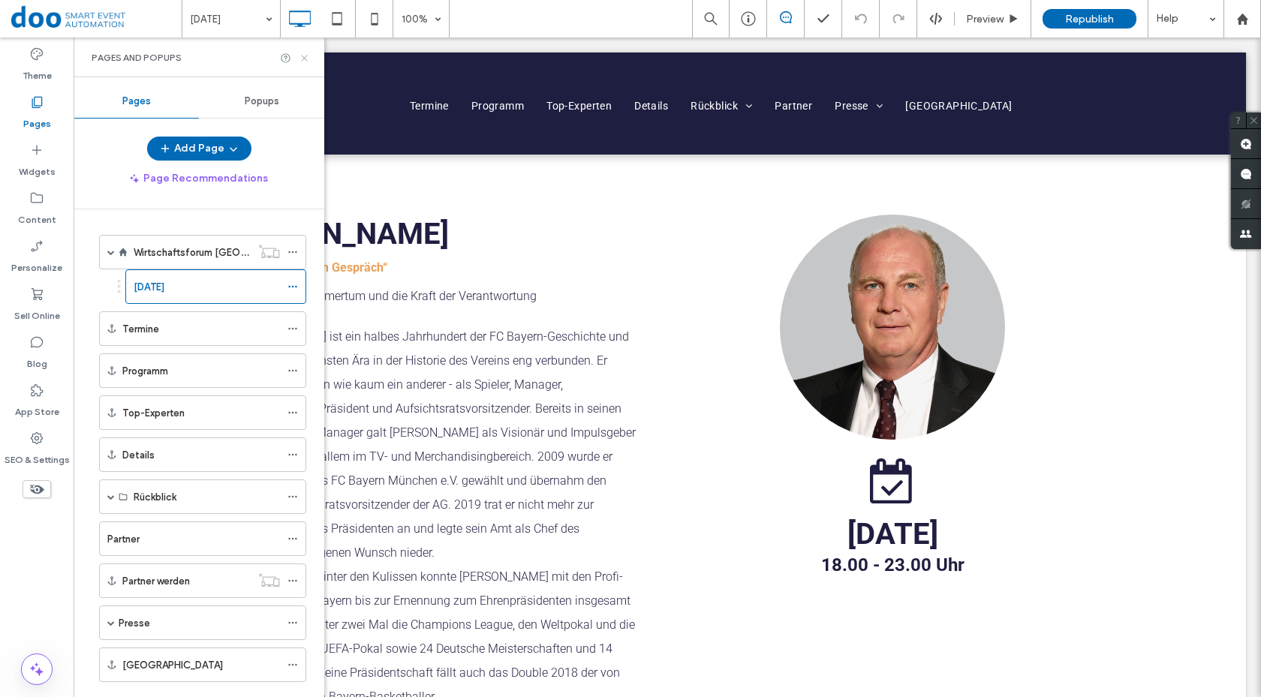
drag, startPoint x: 300, startPoint y: 61, endPoint x: 227, endPoint y: 23, distance: 82.6
click at [300, 61] on icon at bounding box center [304, 58] width 11 height 11
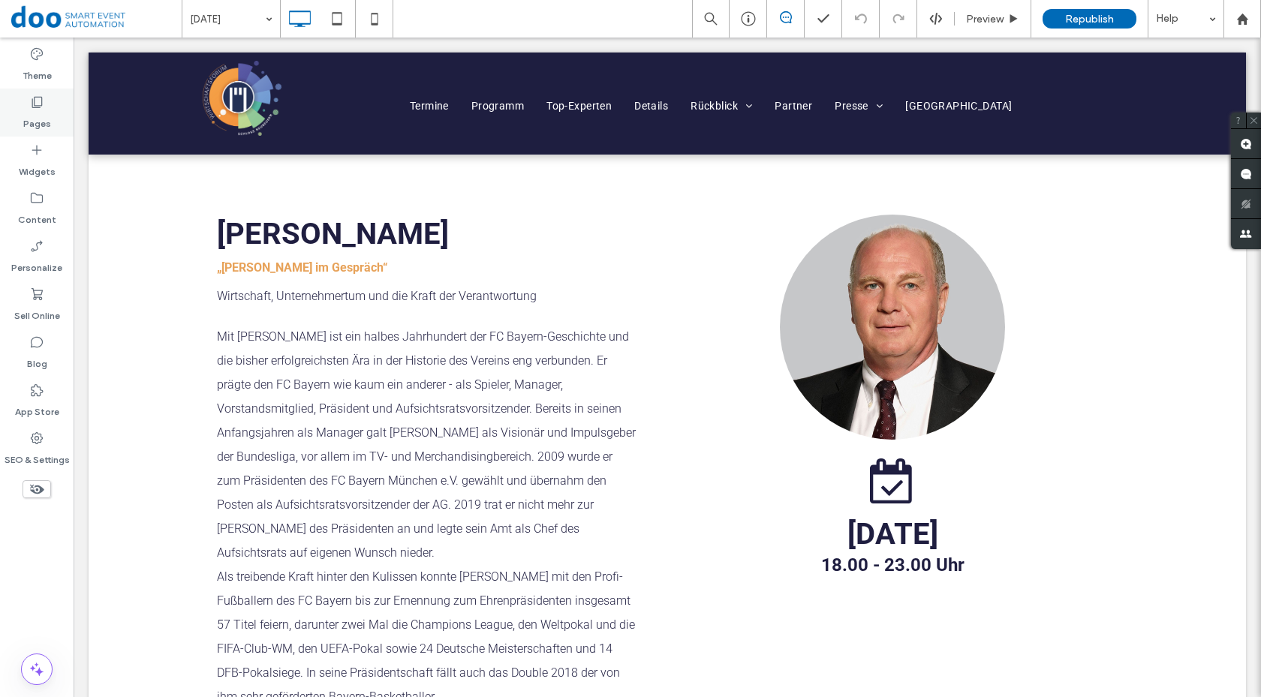
click at [44, 110] on label "Pages" at bounding box center [37, 120] width 28 height 21
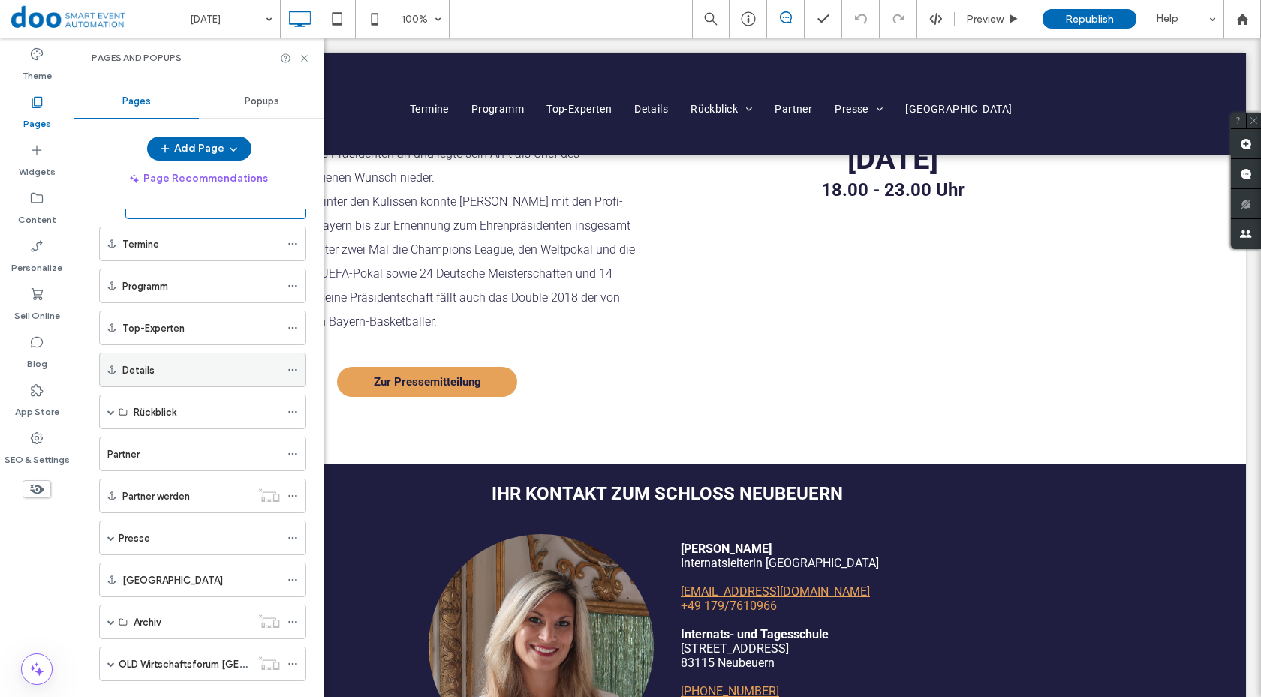
scroll to position [156, 0]
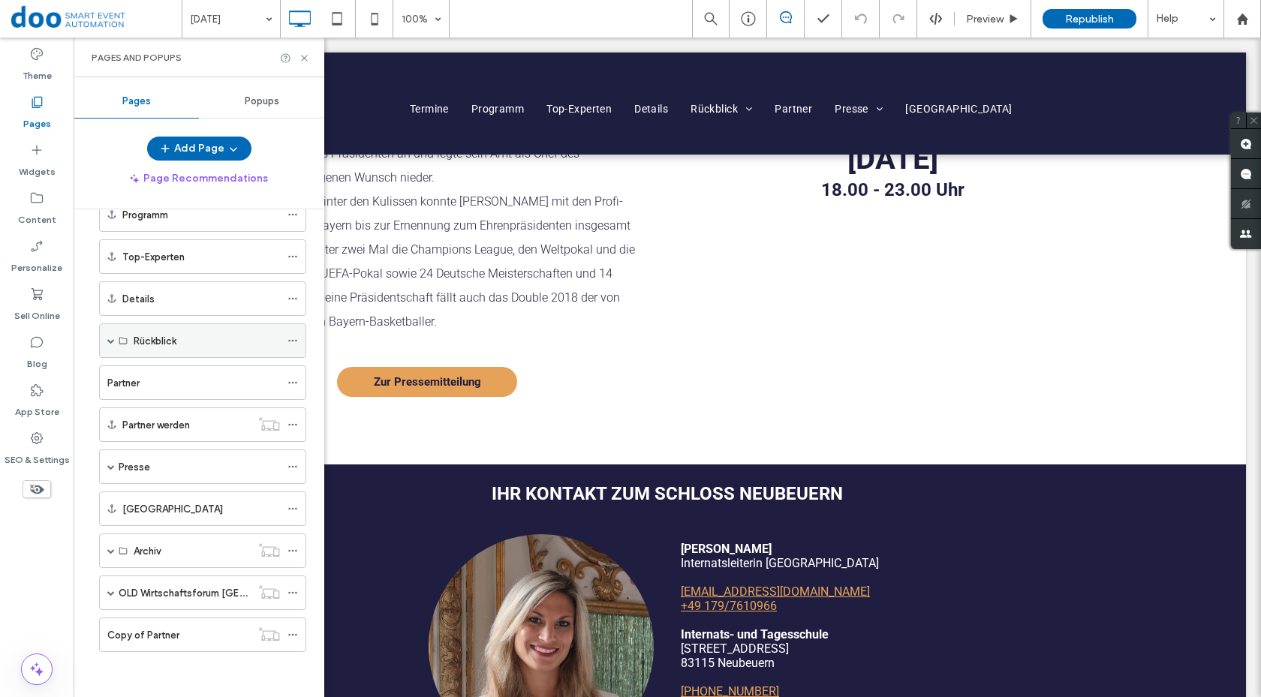
click at [112, 336] on span at bounding box center [111, 340] width 8 height 33
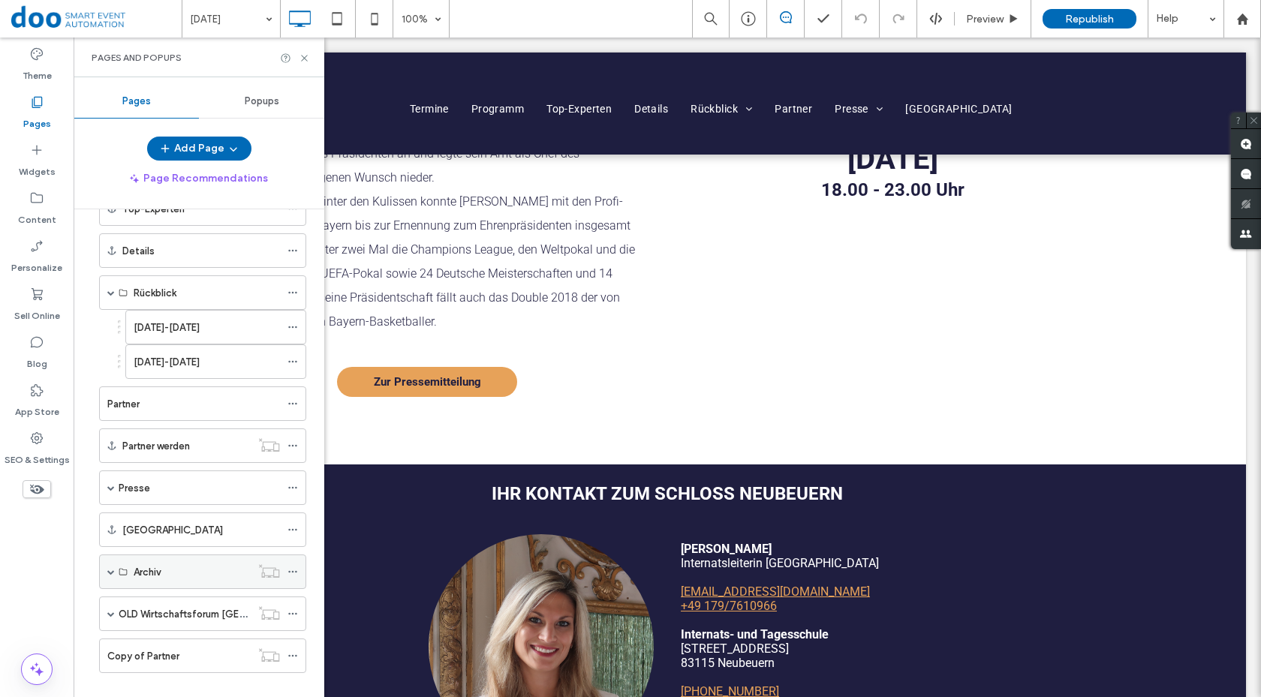
scroll to position [225, 0]
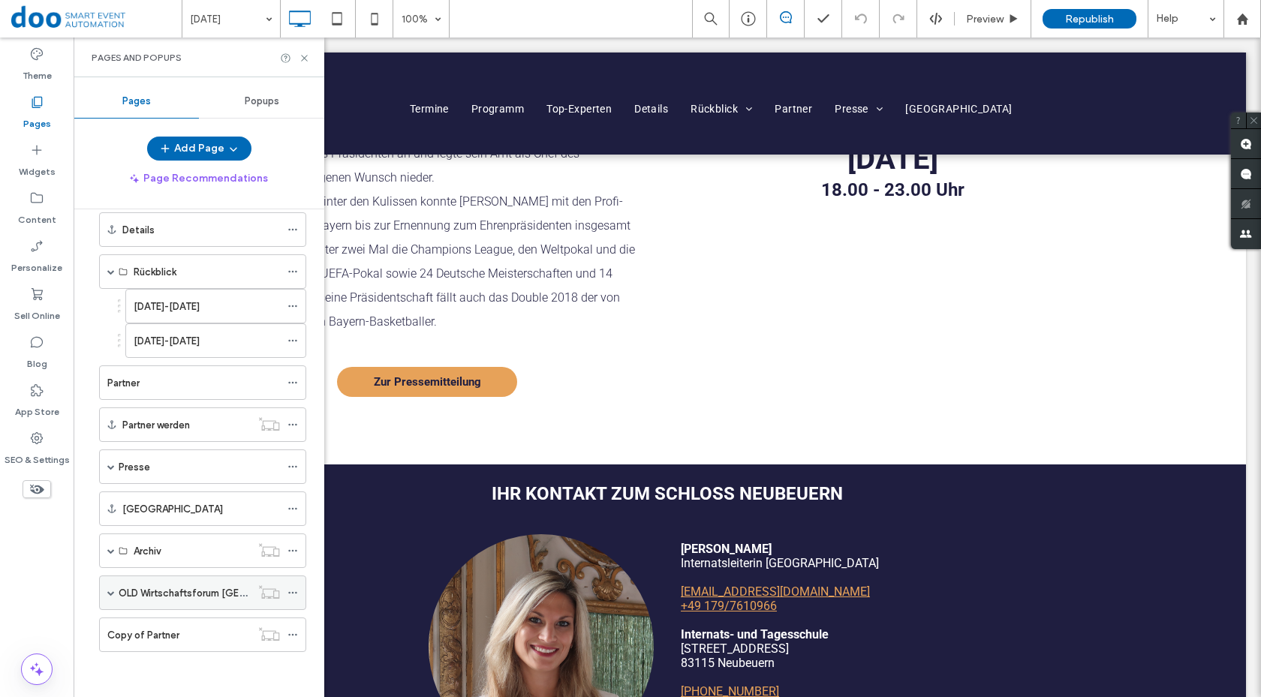
click at [113, 589] on span at bounding box center [111, 593] width 8 height 8
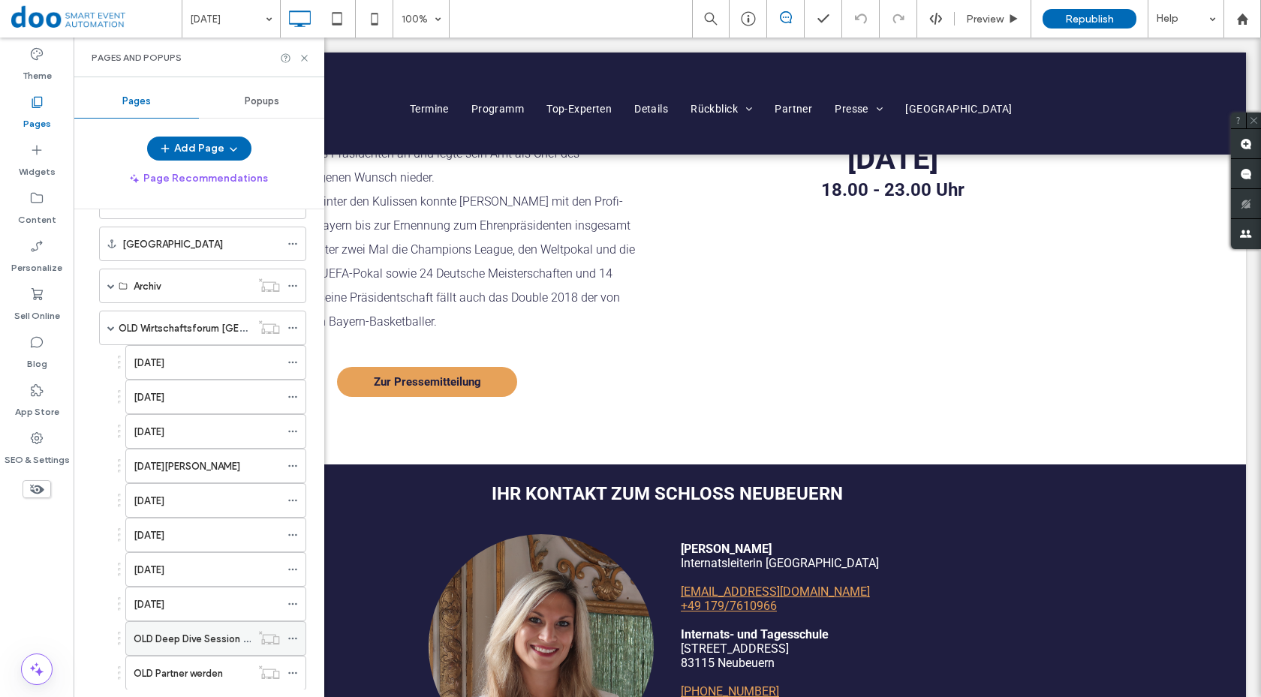
scroll to position [605, 0]
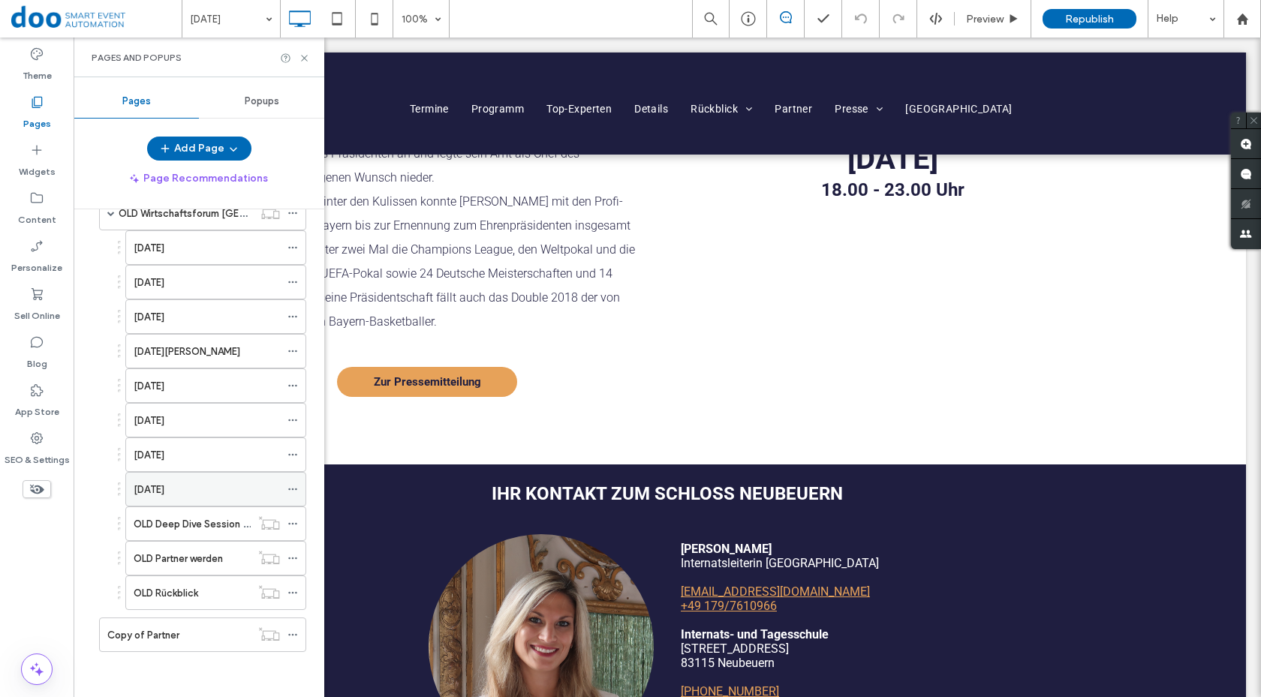
click at [200, 490] on div "[DATE]" at bounding box center [207, 490] width 146 height 16
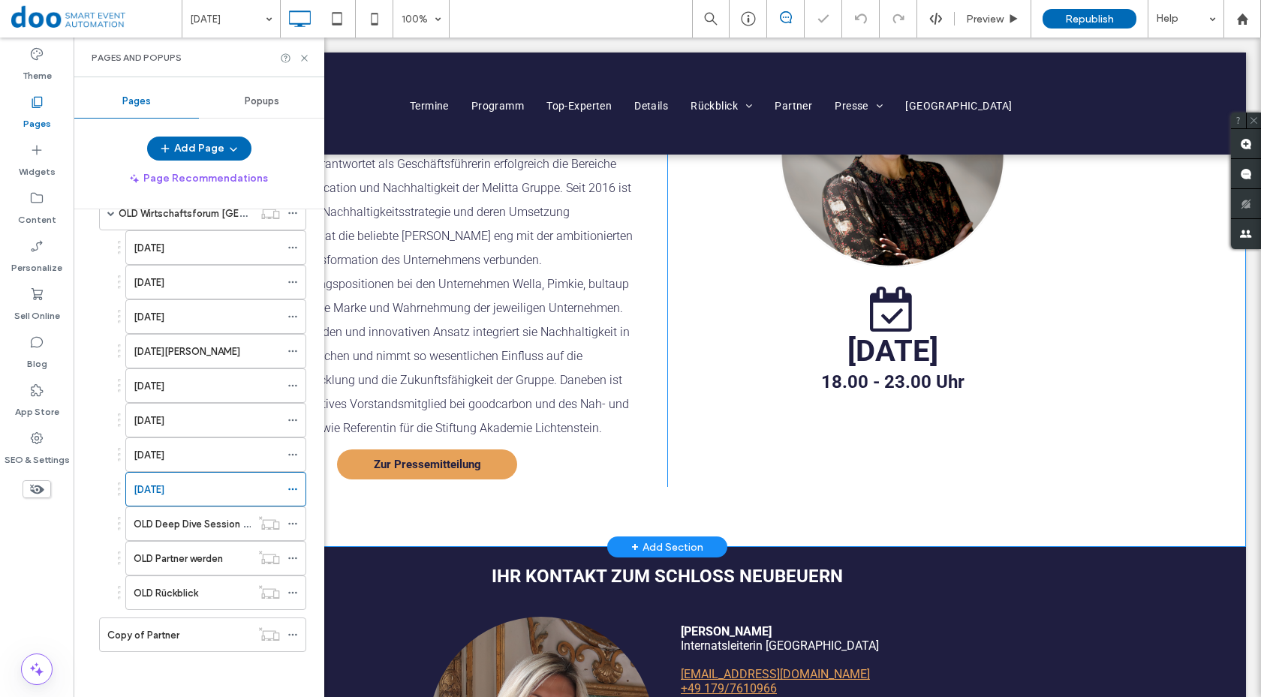
scroll to position [225, 0]
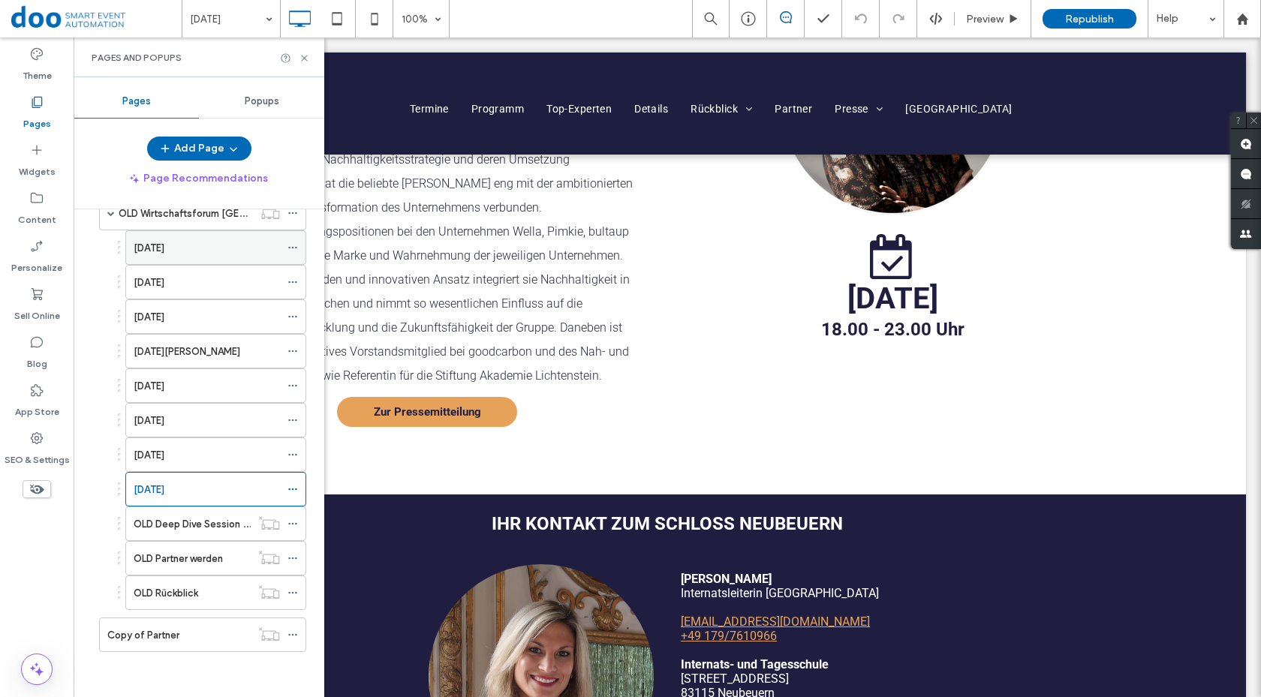
click at [164, 249] on label "[DATE]" at bounding box center [149, 248] width 31 height 26
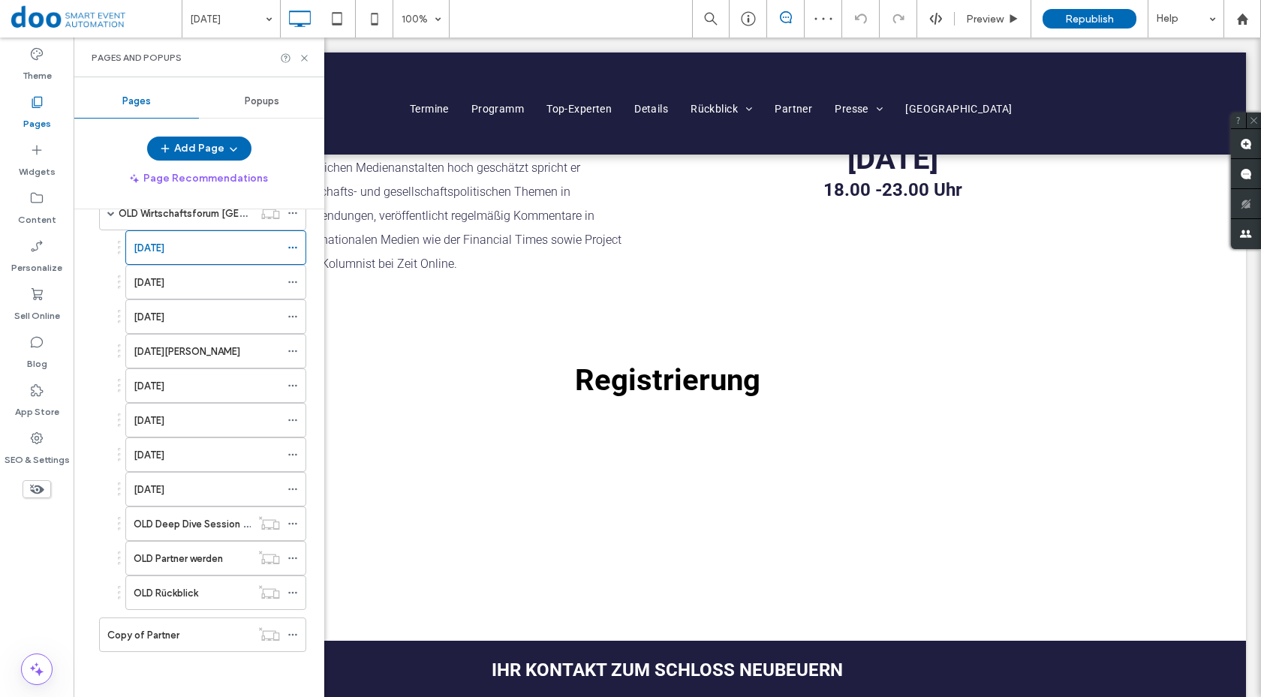
scroll to position [450, 0]
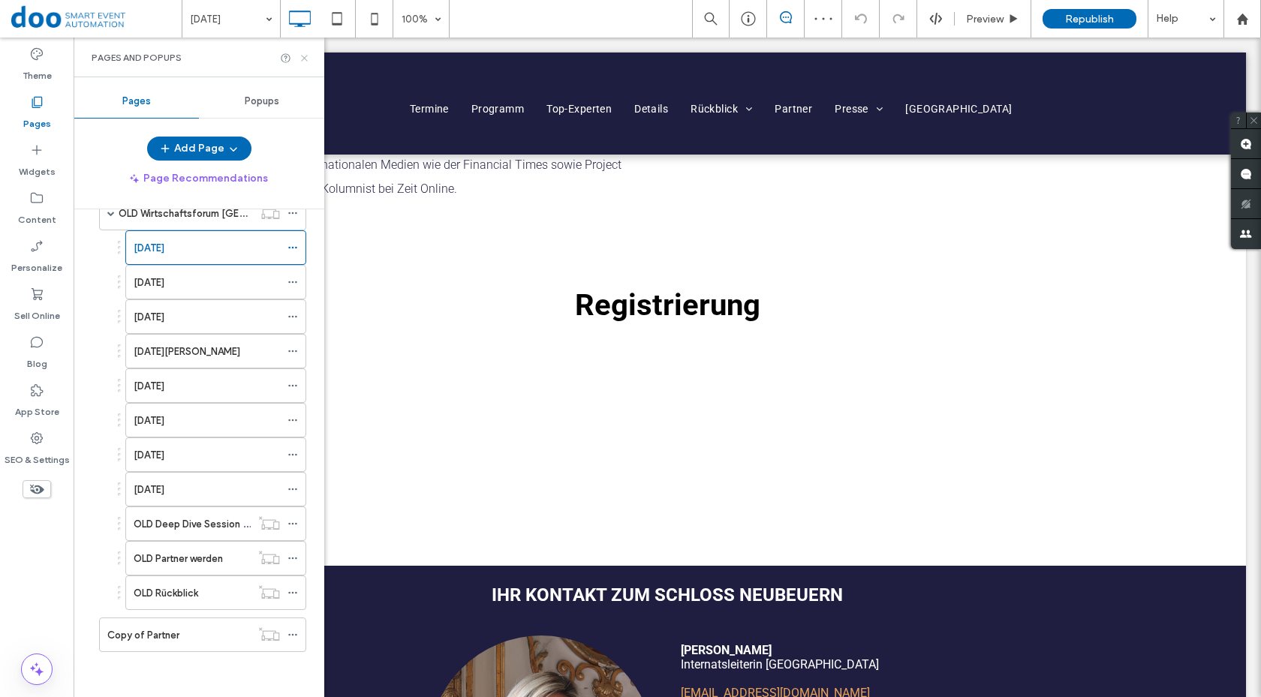
click at [307, 62] on icon at bounding box center [304, 58] width 11 height 11
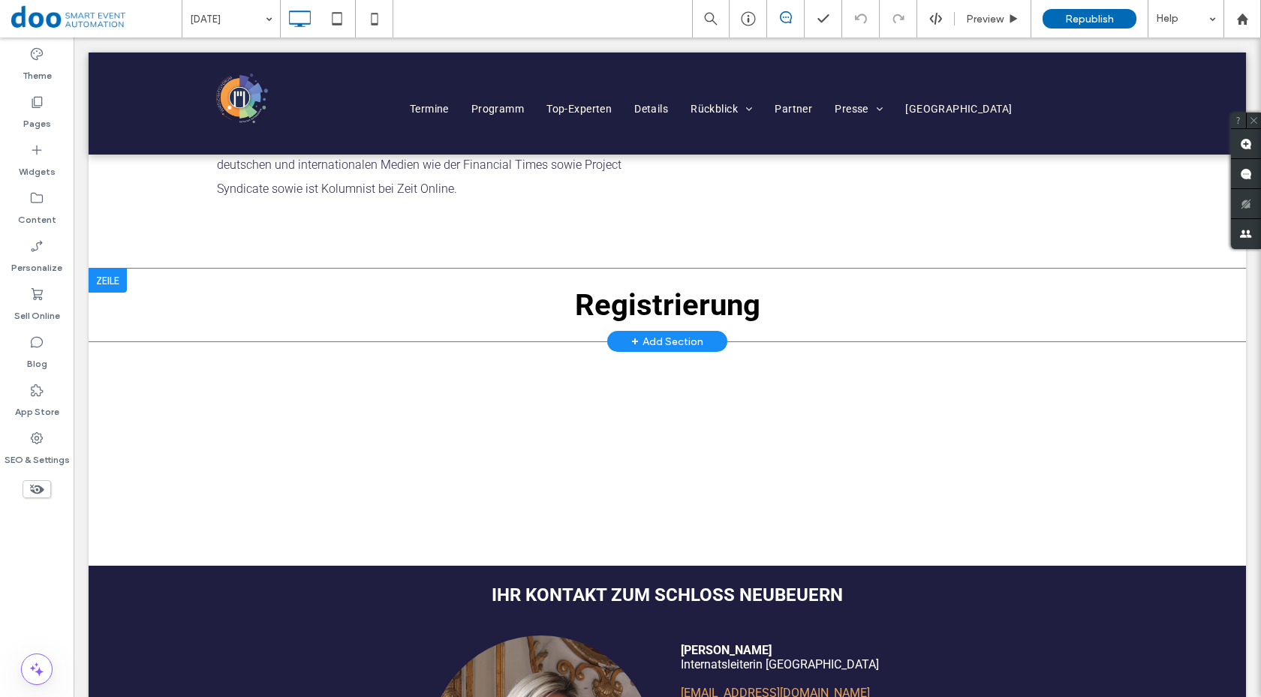
click at [108, 284] on div at bounding box center [108, 281] width 38 height 24
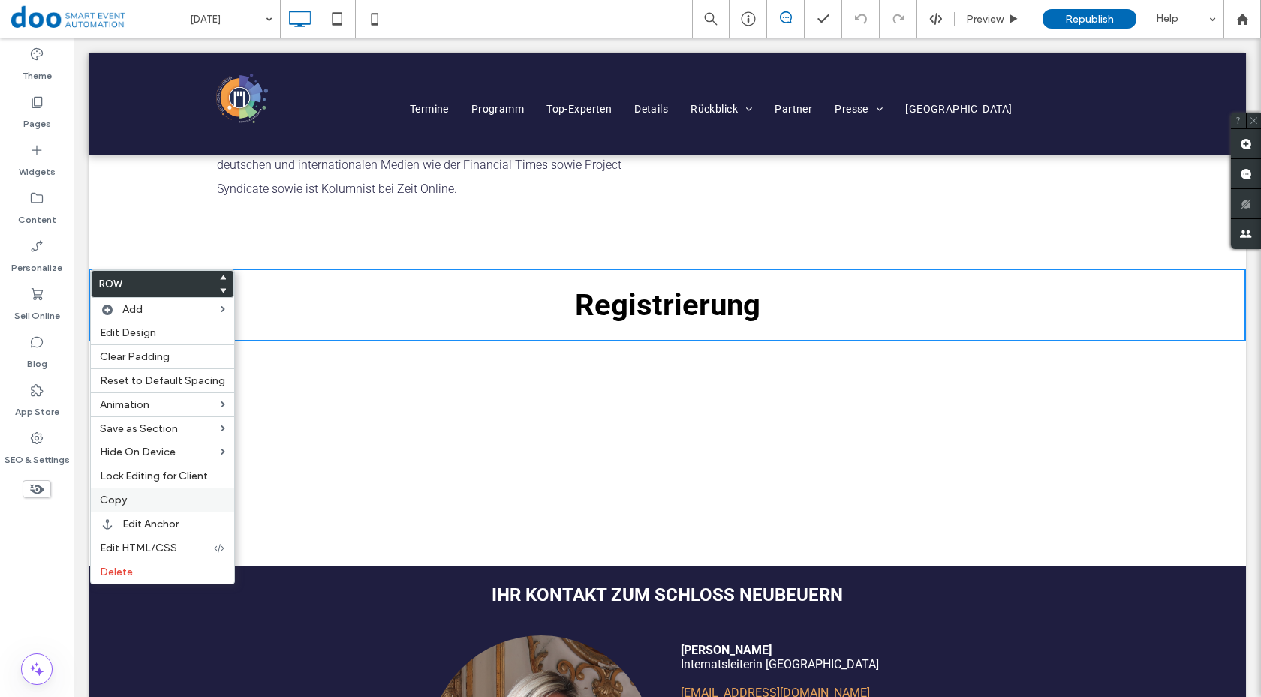
click at [134, 503] on label "Copy" at bounding box center [162, 500] width 125 height 13
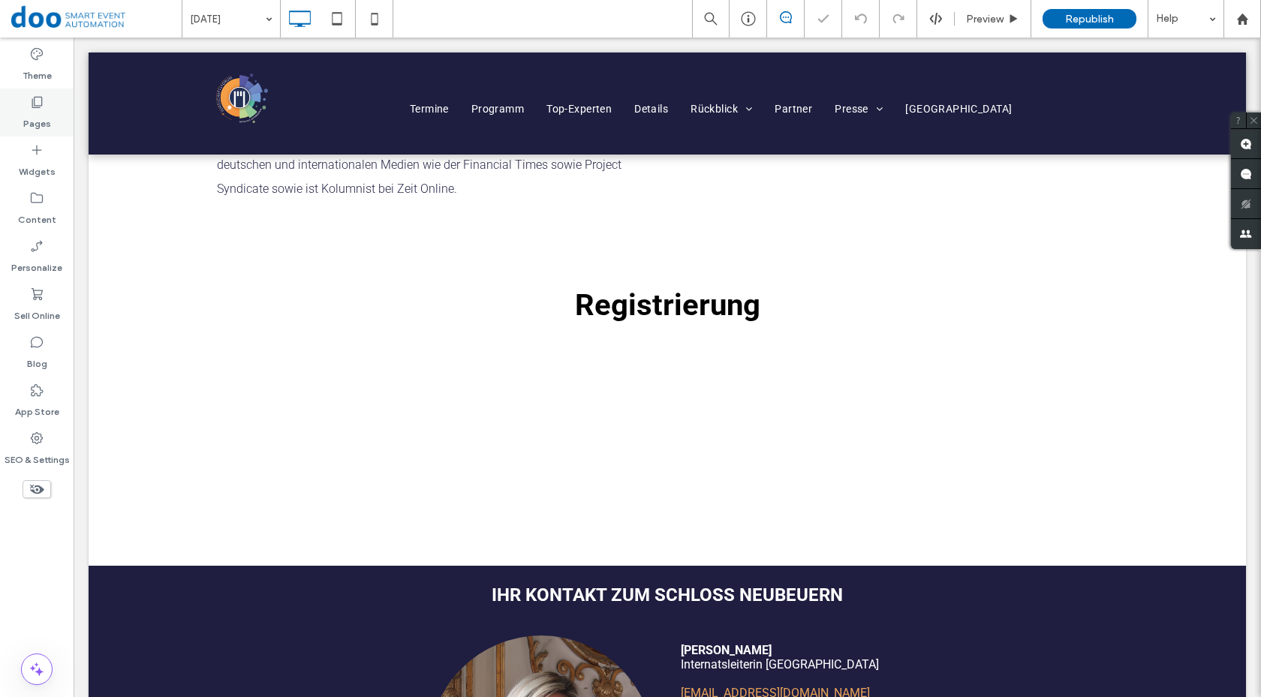
click at [30, 127] on label "Pages" at bounding box center [37, 120] width 28 height 21
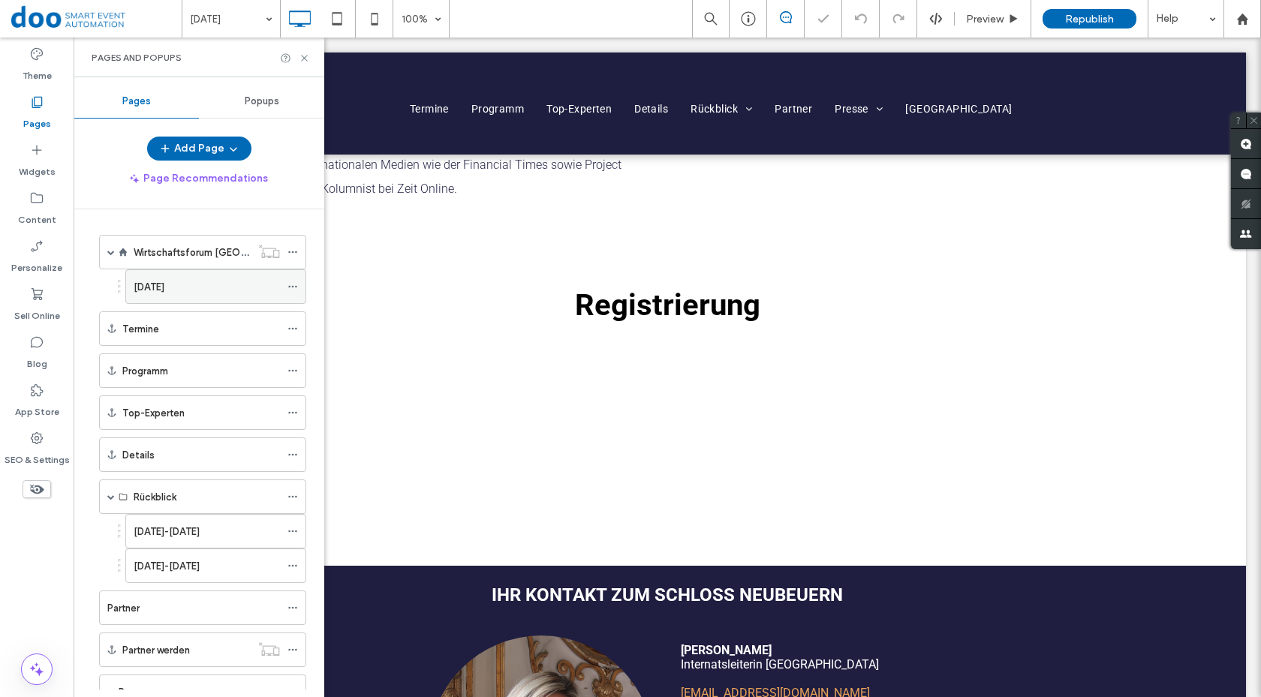
click at [164, 282] on label "[DATE]" at bounding box center [149, 287] width 31 height 26
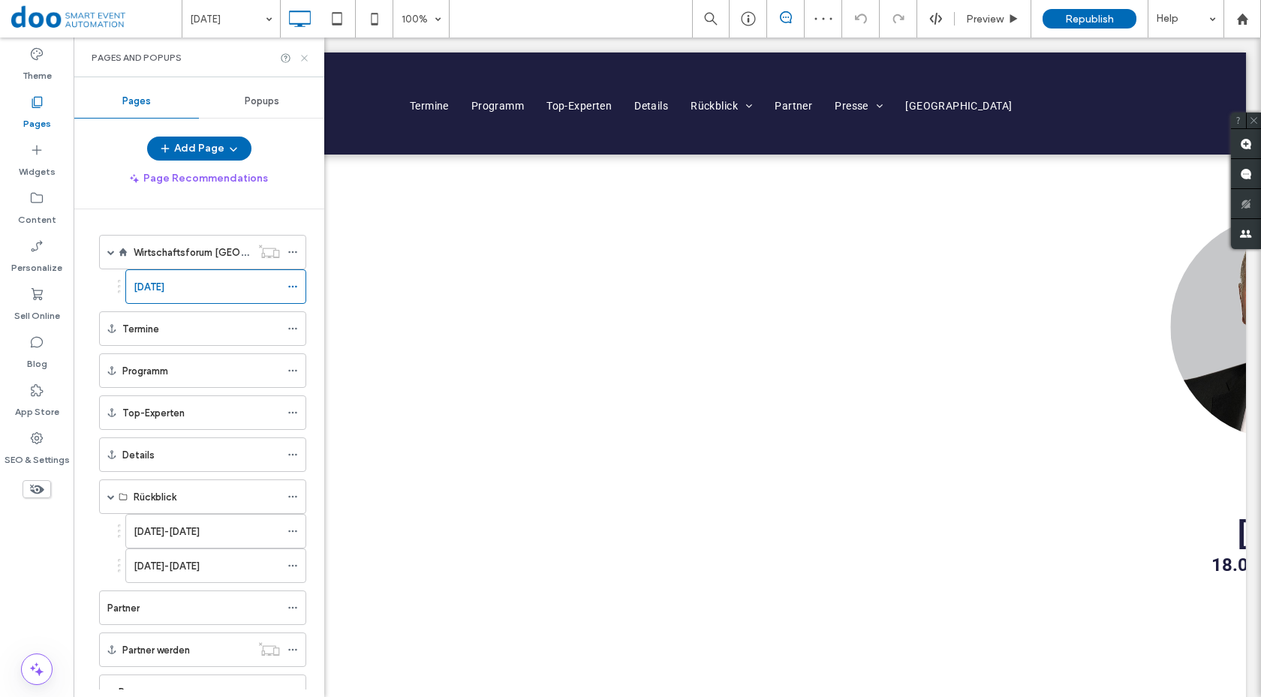
click at [299, 56] on icon at bounding box center [304, 58] width 11 height 11
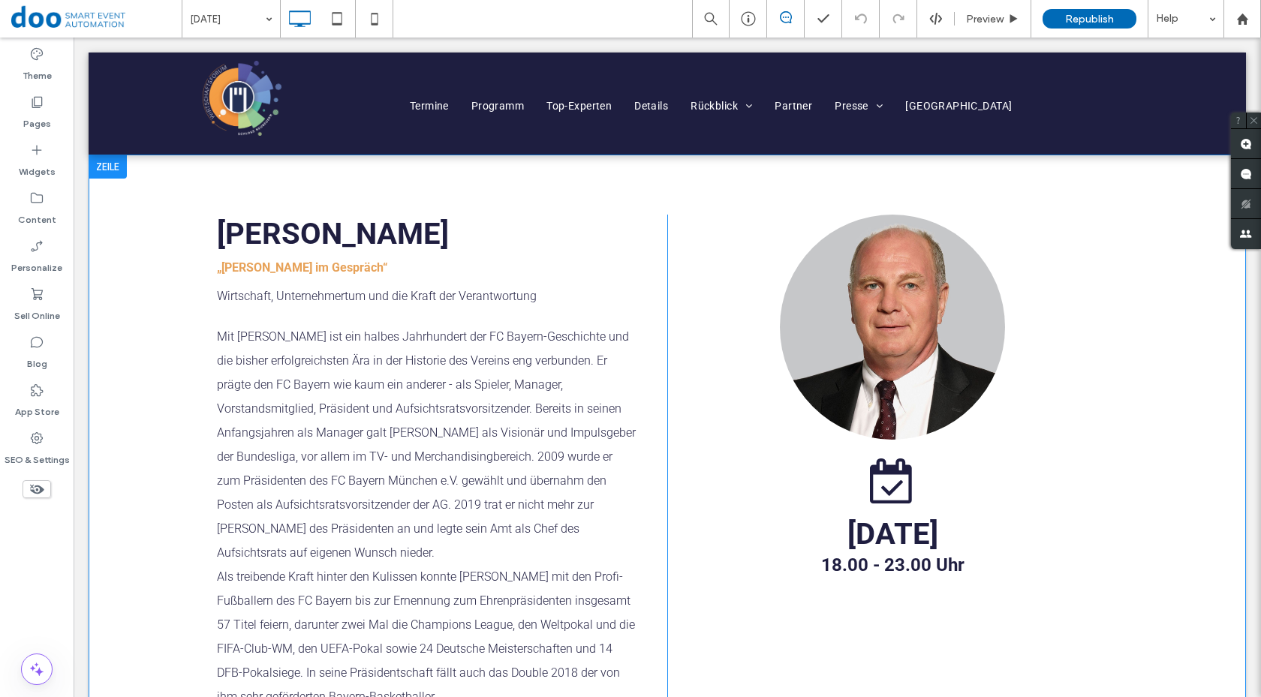
click at [115, 171] on div at bounding box center [108, 167] width 38 height 24
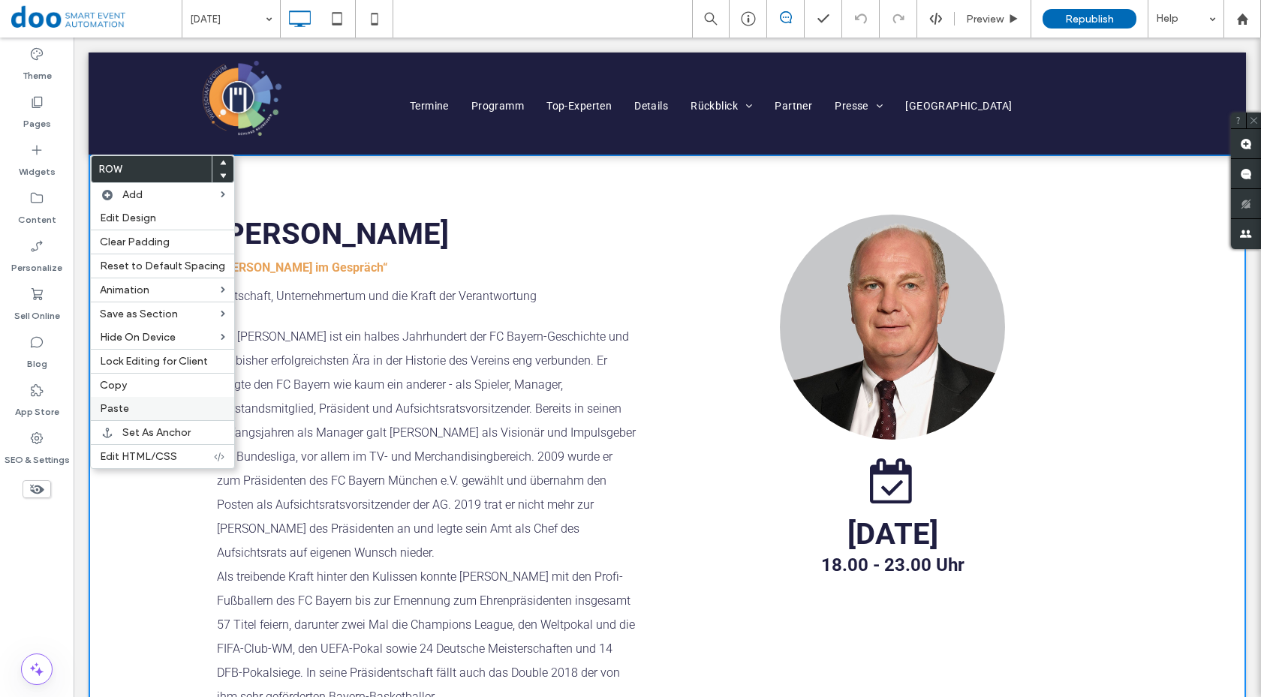
click at [152, 406] on label "Paste" at bounding box center [162, 408] width 125 height 13
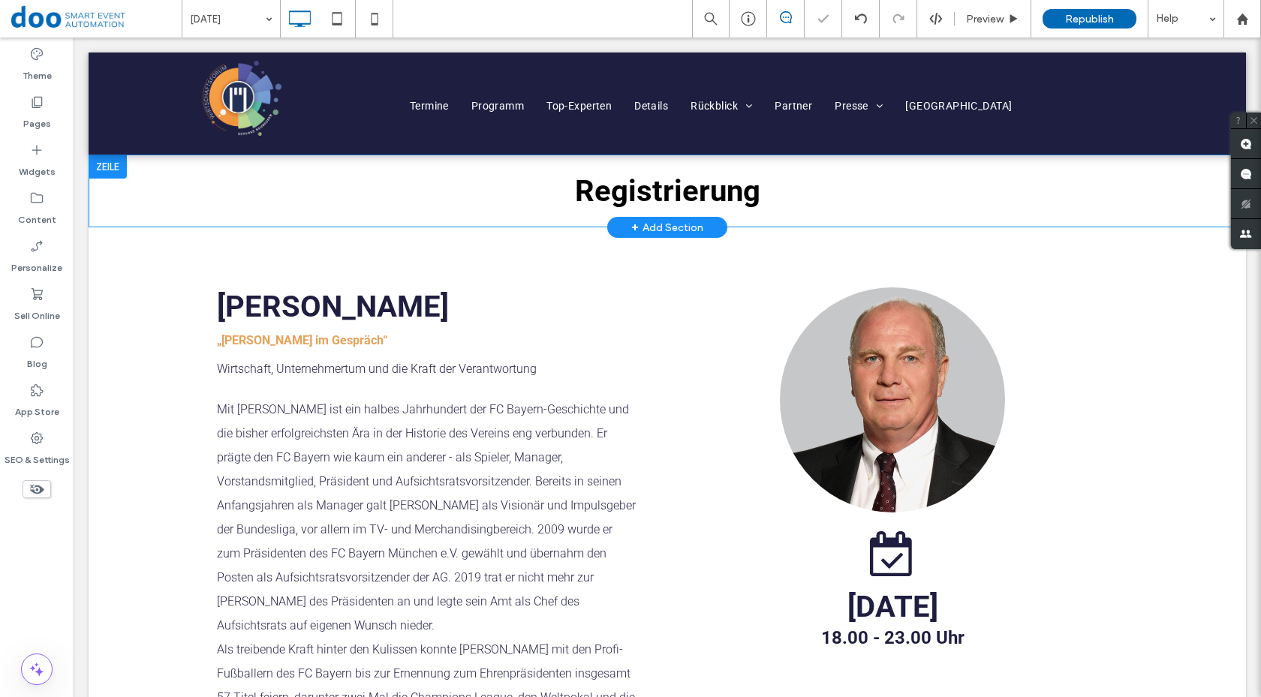
click at [107, 170] on div at bounding box center [108, 167] width 38 height 24
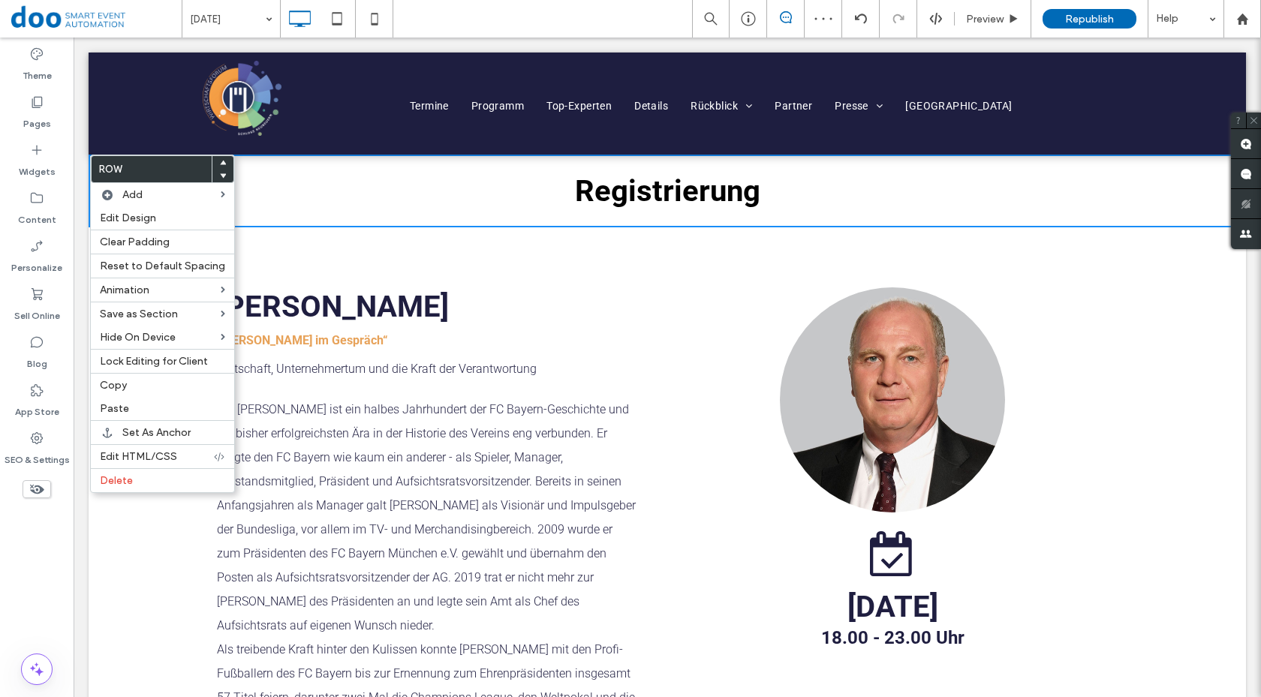
click at [220, 176] on use at bounding box center [223, 176] width 7 height 5
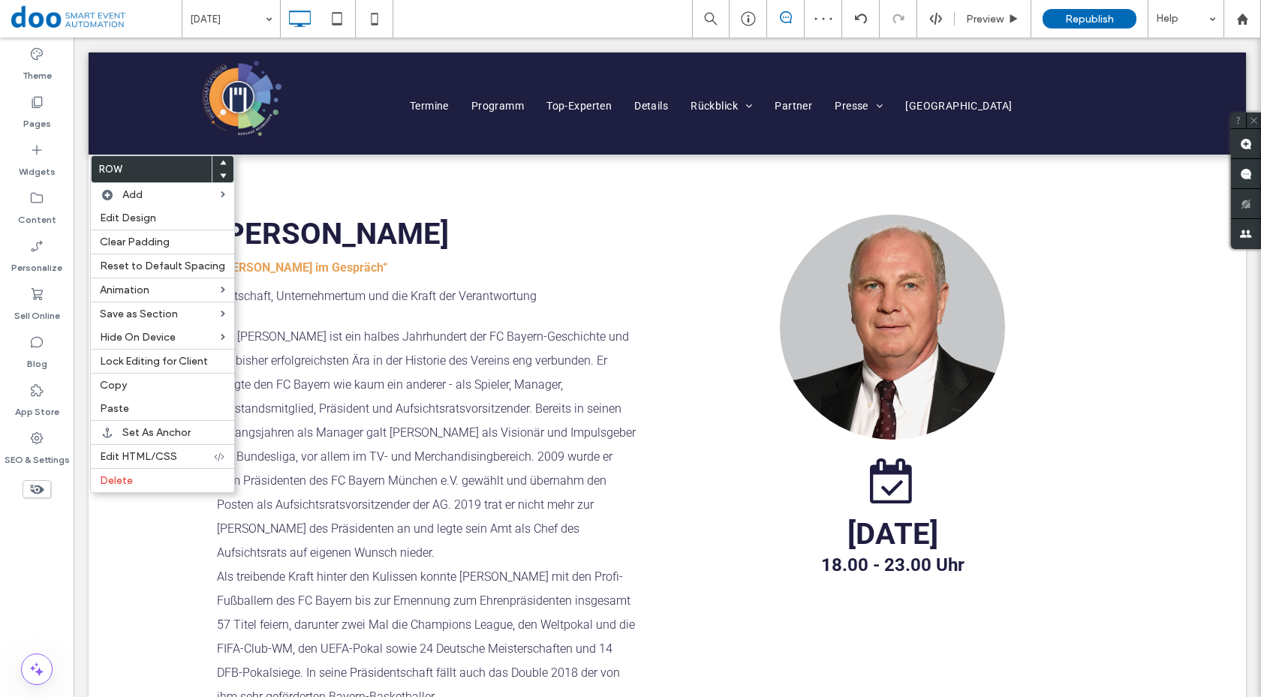
click at [312, 170] on div "Uli Hoeneß „Uli Hoeneß im Gespräch“ Wirtschaft, Unternehmertum und die Kraft de…" at bounding box center [668, 497] width 1158 height 685
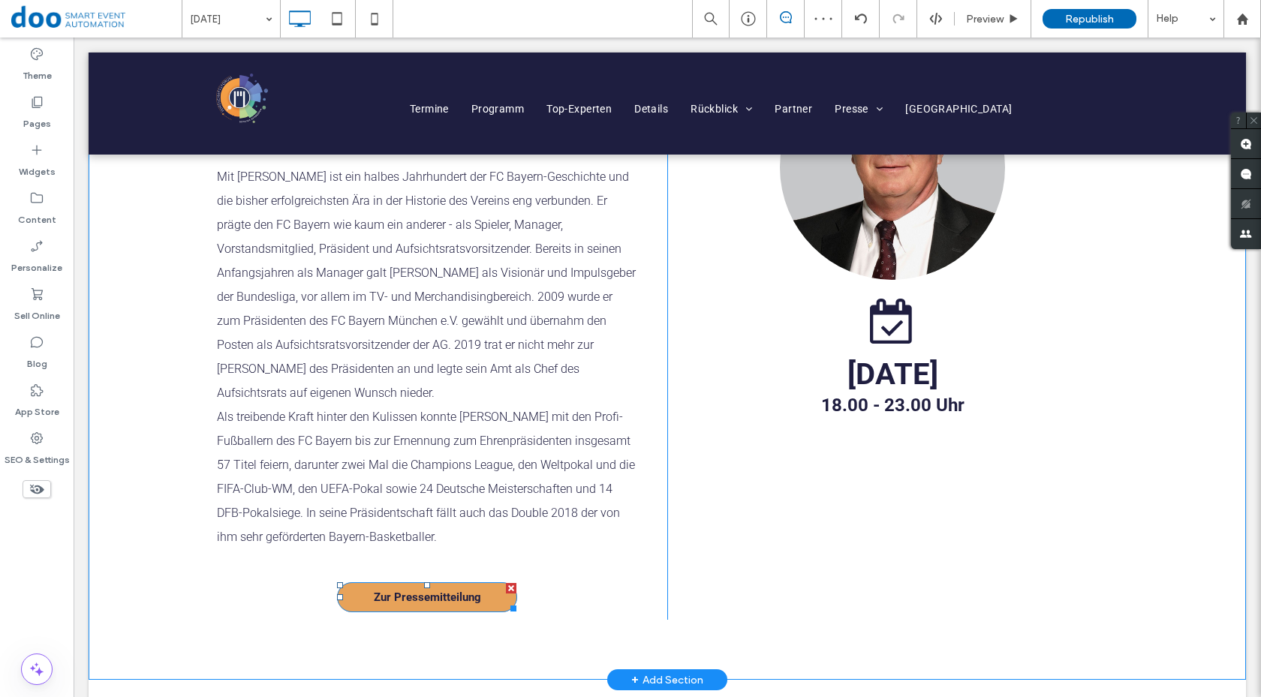
scroll to position [375, 0]
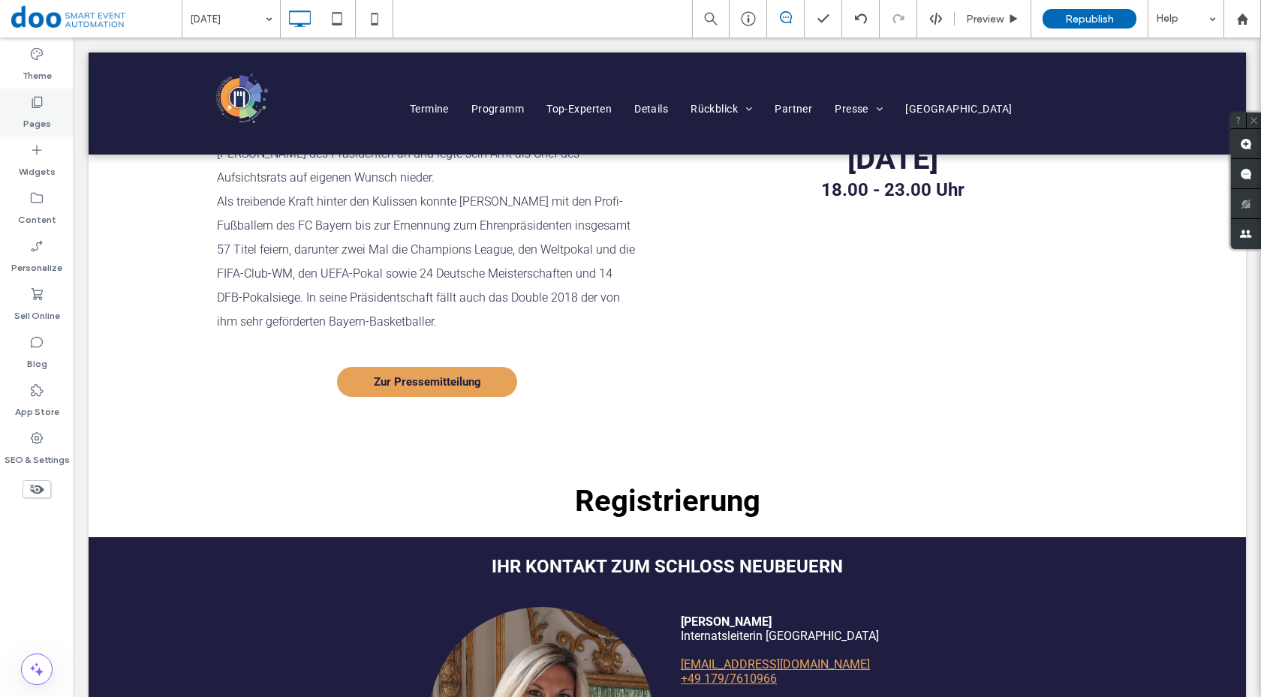
click at [38, 113] on label "Pages" at bounding box center [37, 120] width 28 height 21
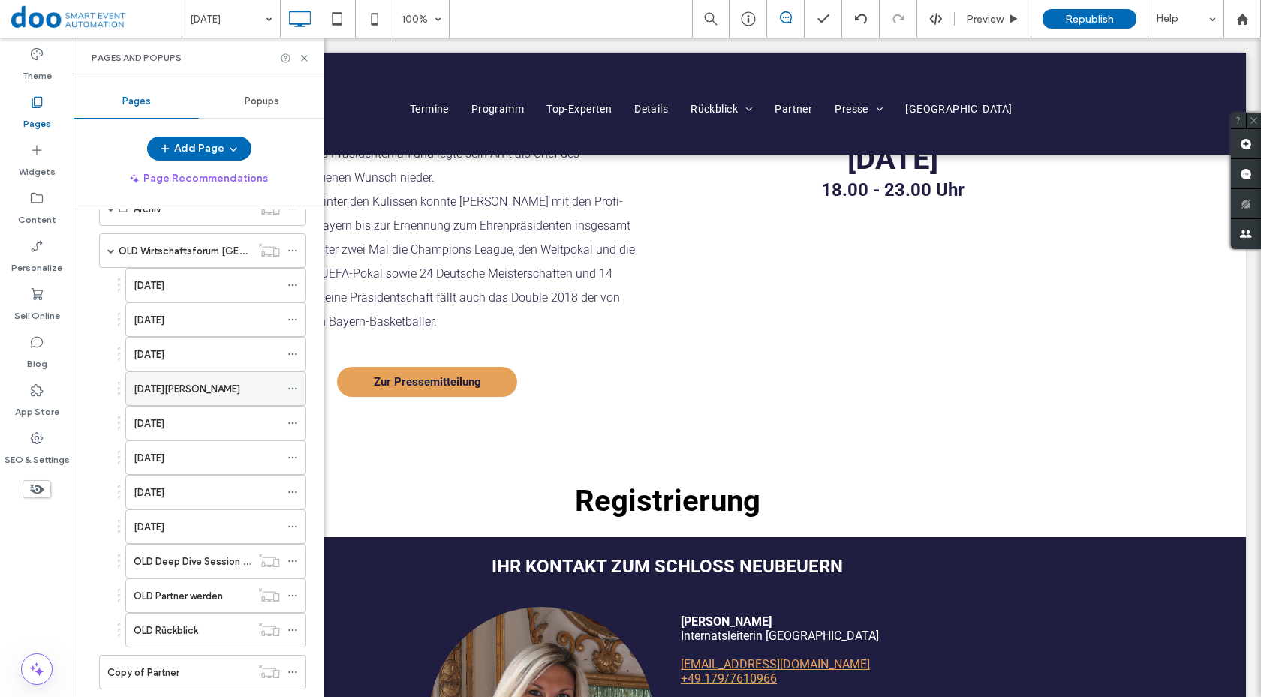
scroll to position [605, 0]
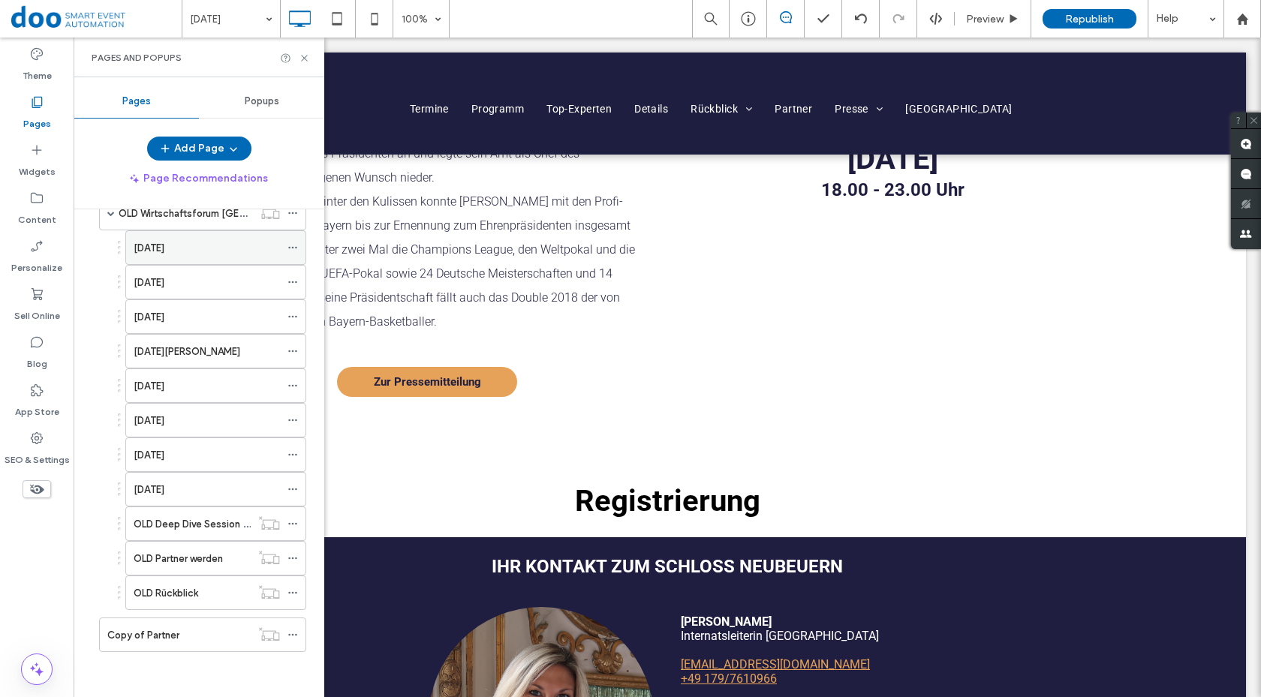
click at [164, 242] on label "[DATE]" at bounding box center [149, 248] width 31 height 26
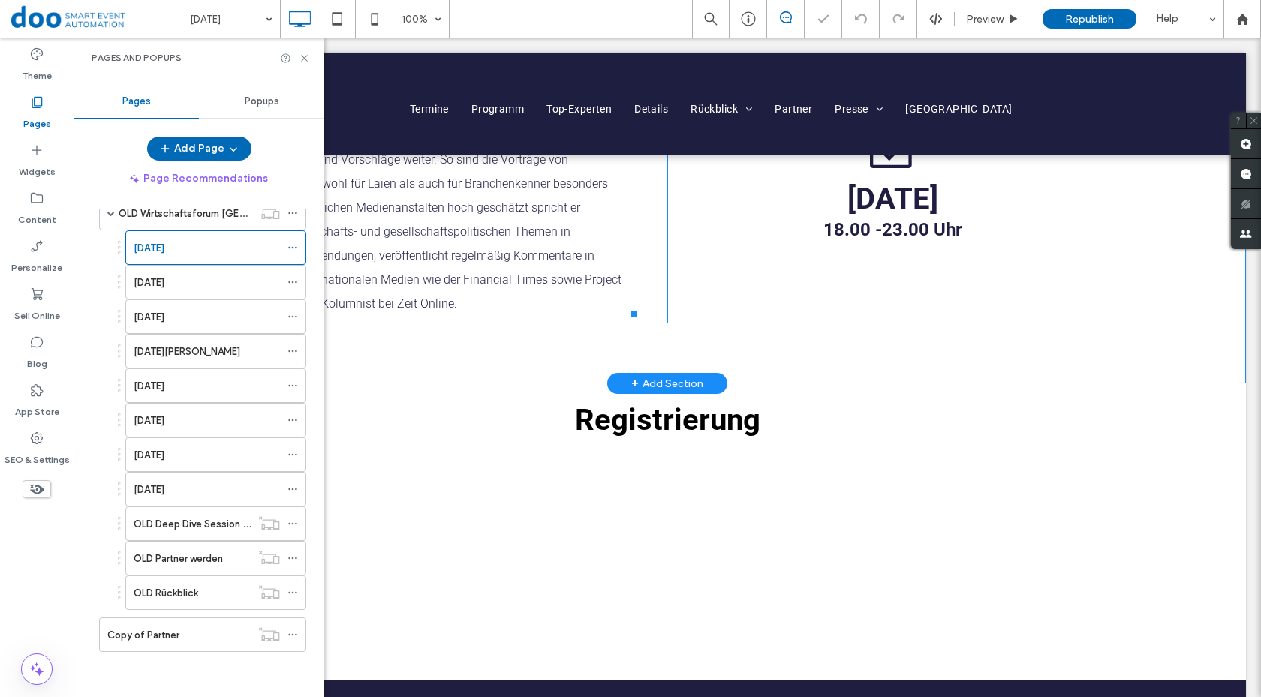
scroll to position [450, 0]
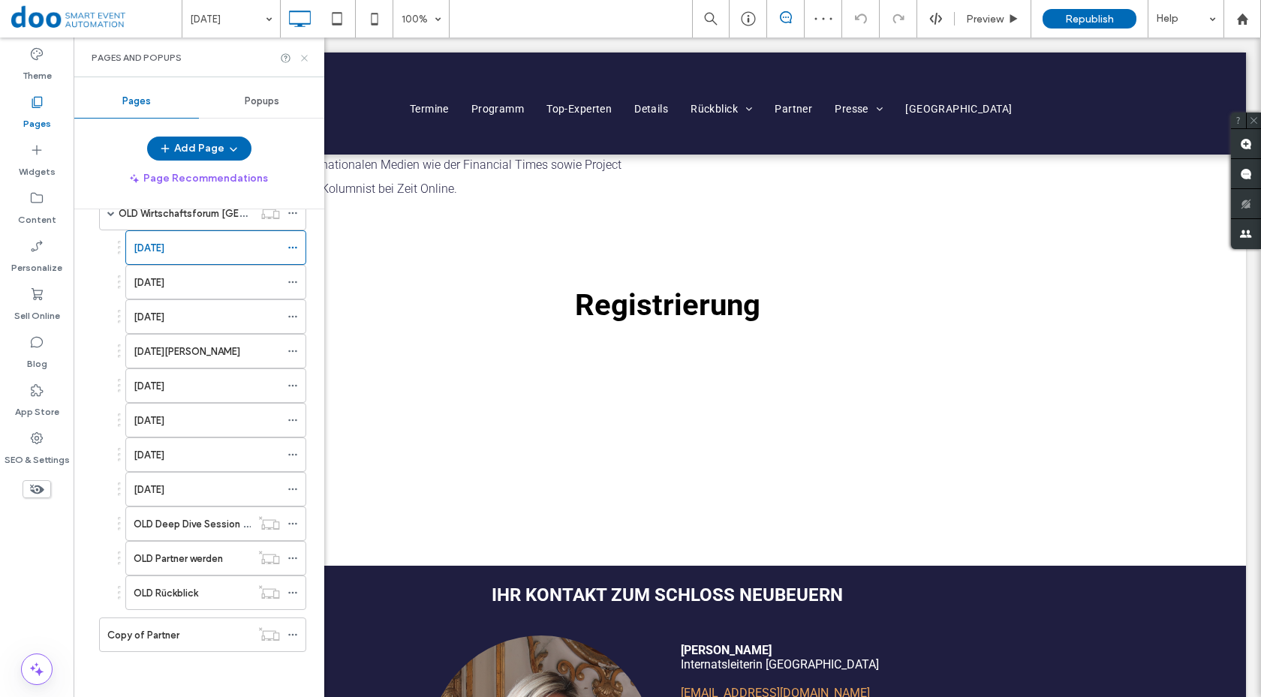
drag, startPoint x: 304, startPoint y: 59, endPoint x: 393, endPoint y: 297, distance: 253.5
click at [304, 59] on icon at bounding box center [304, 58] width 11 height 11
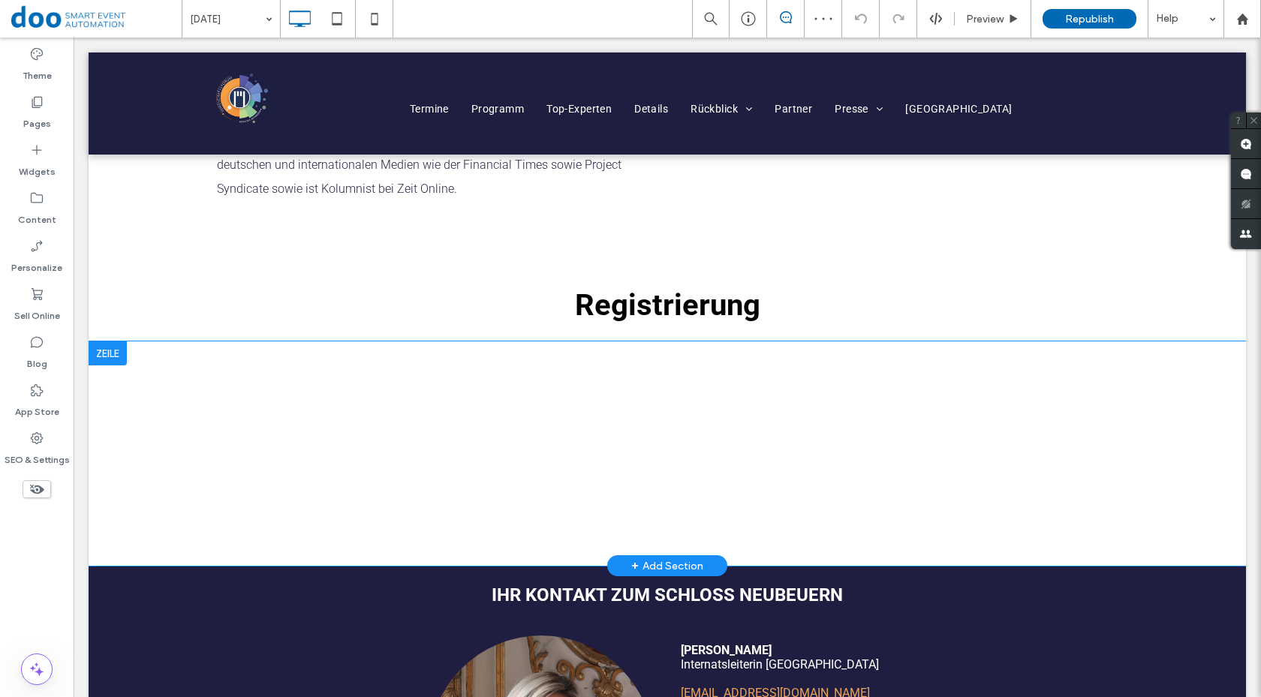
click at [115, 357] on div at bounding box center [108, 354] width 38 height 24
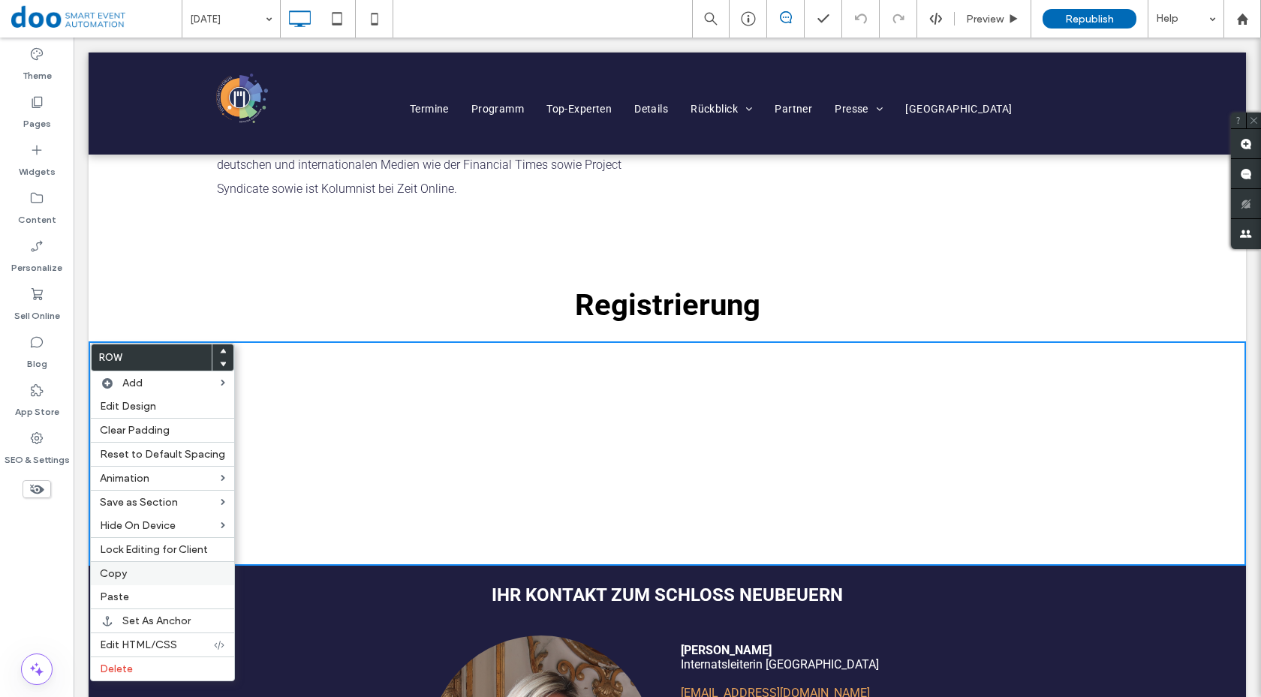
click at [137, 579] on label "Copy" at bounding box center [162, 574] width 125 height 13
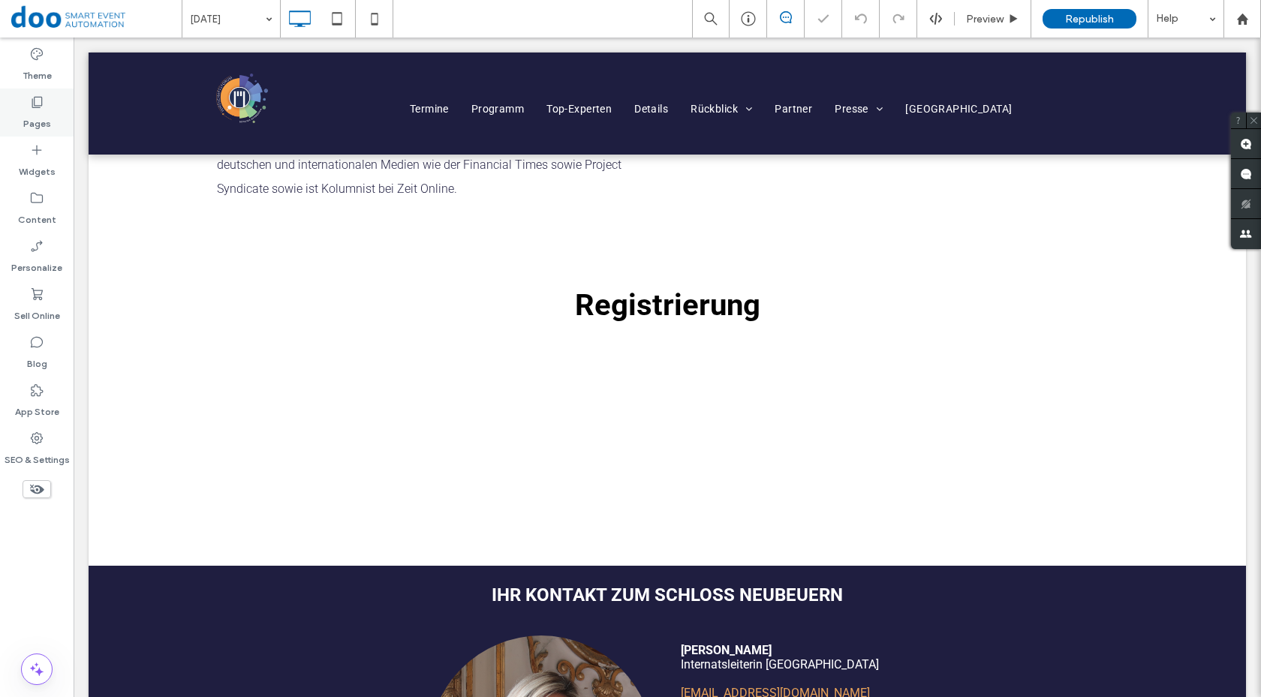
click at [36, 110] on label "Pages" at bounding box center [37, 120] width 28 height 21
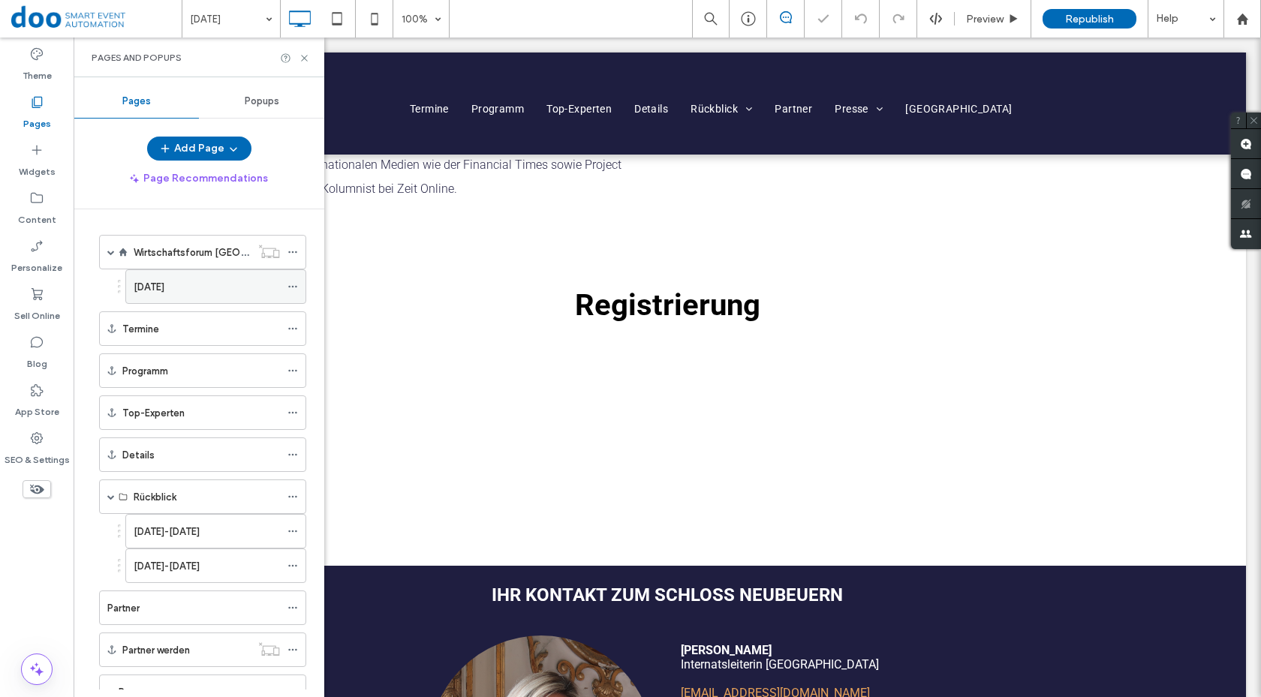
click at [188, 277] on div "[DATE]" at bounding box center [207, 286] width 146 height 33
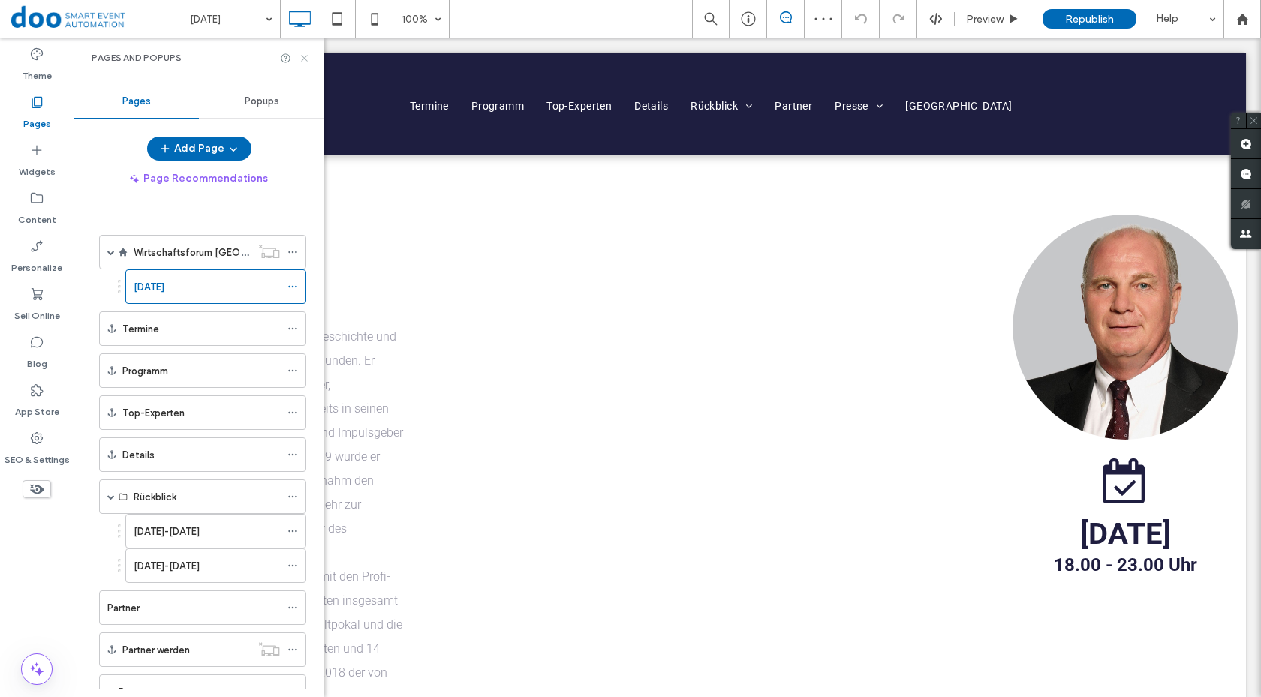
click at [303, 59] on use at bounding box center [304, 58] width 6 height 6
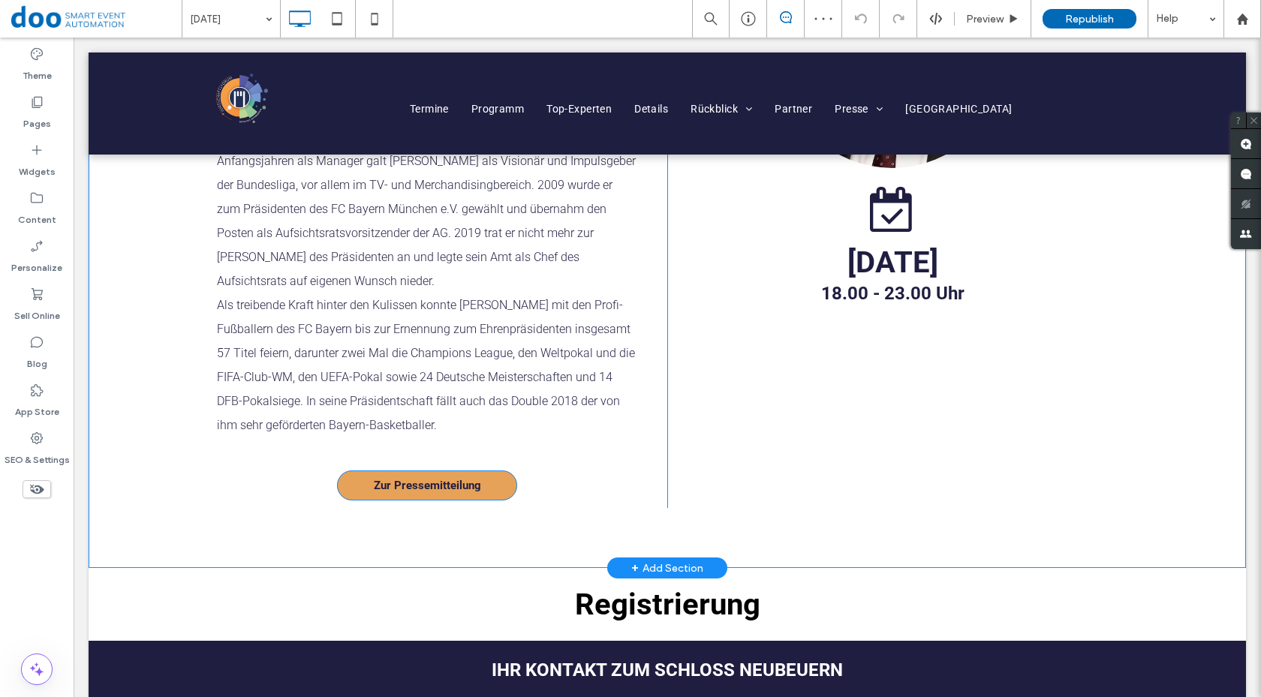
scroll to position [450, 0]
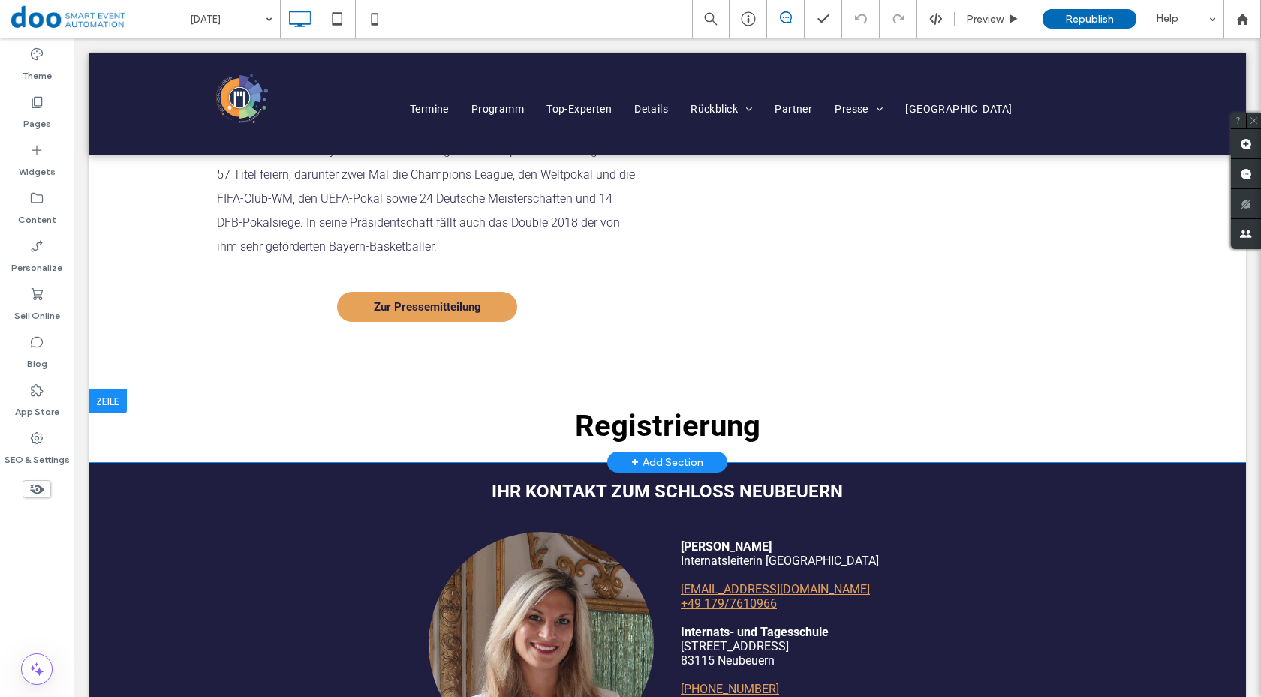
click at [119, 390] on div at bounding box center [108, 402] width 38 height 24
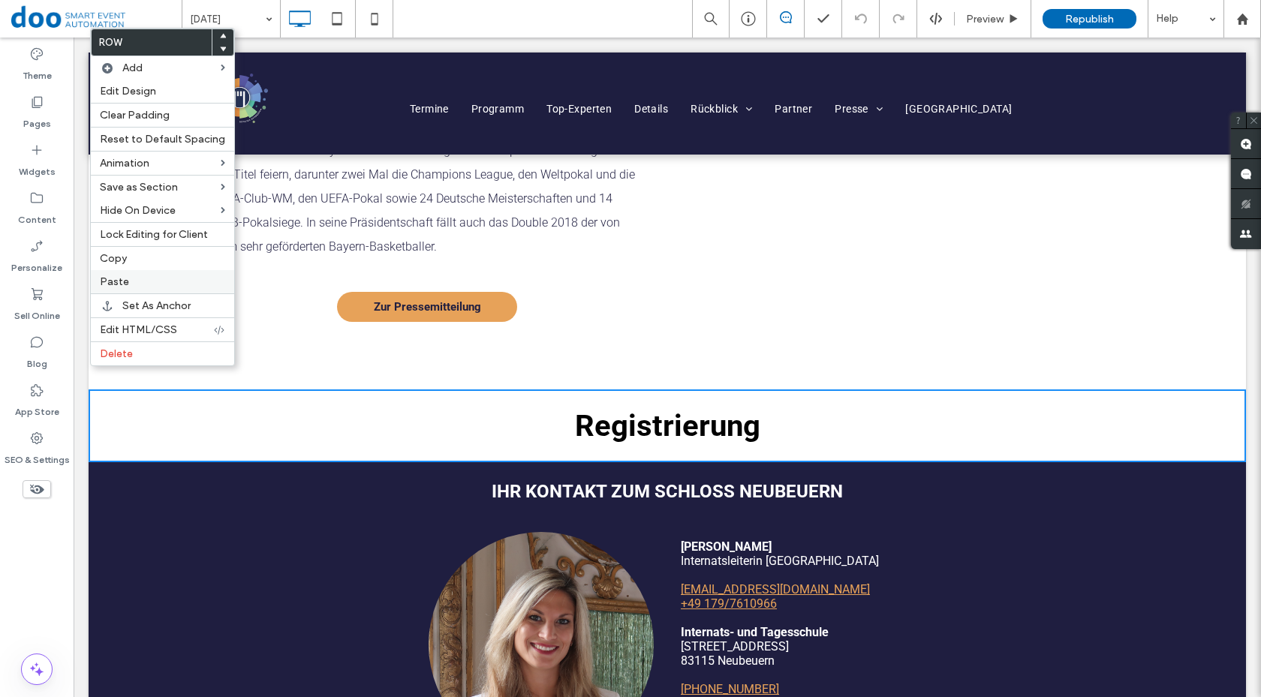
click at [155, 275] on div "Paste" at bounding box center [162, 281] width 143 height 23
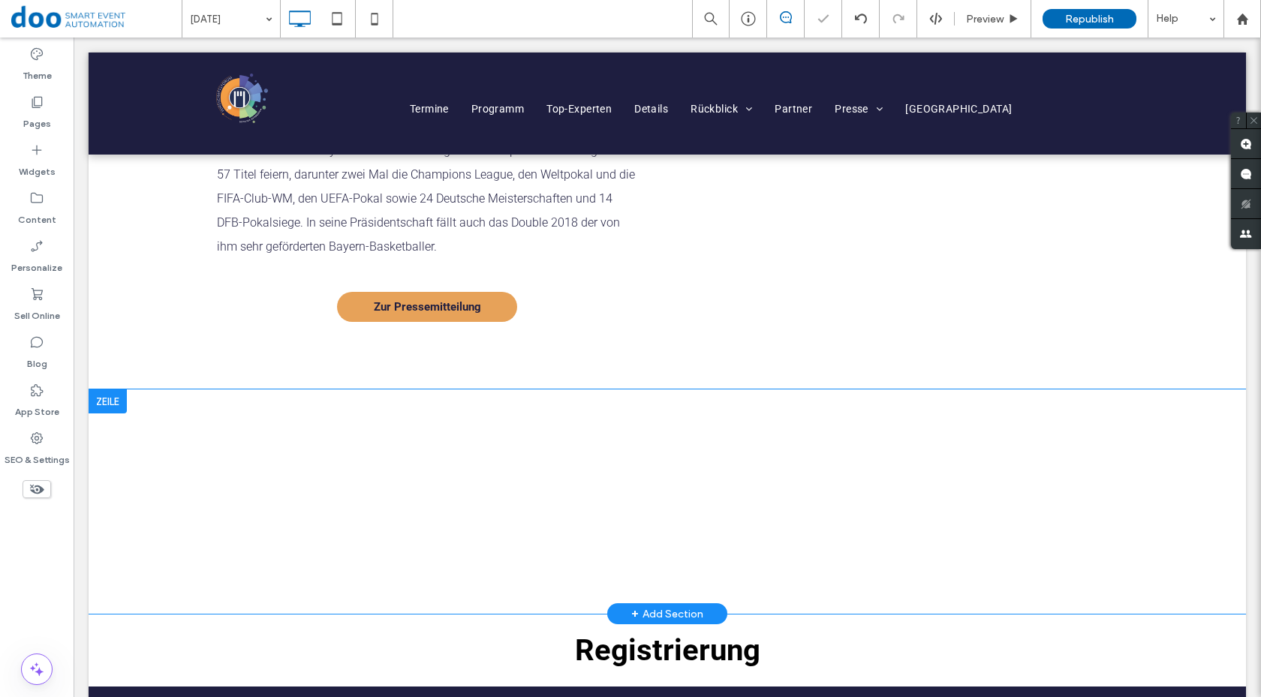
click at [118, 390] on div at bounding box center [108, 402] width 38 height 24
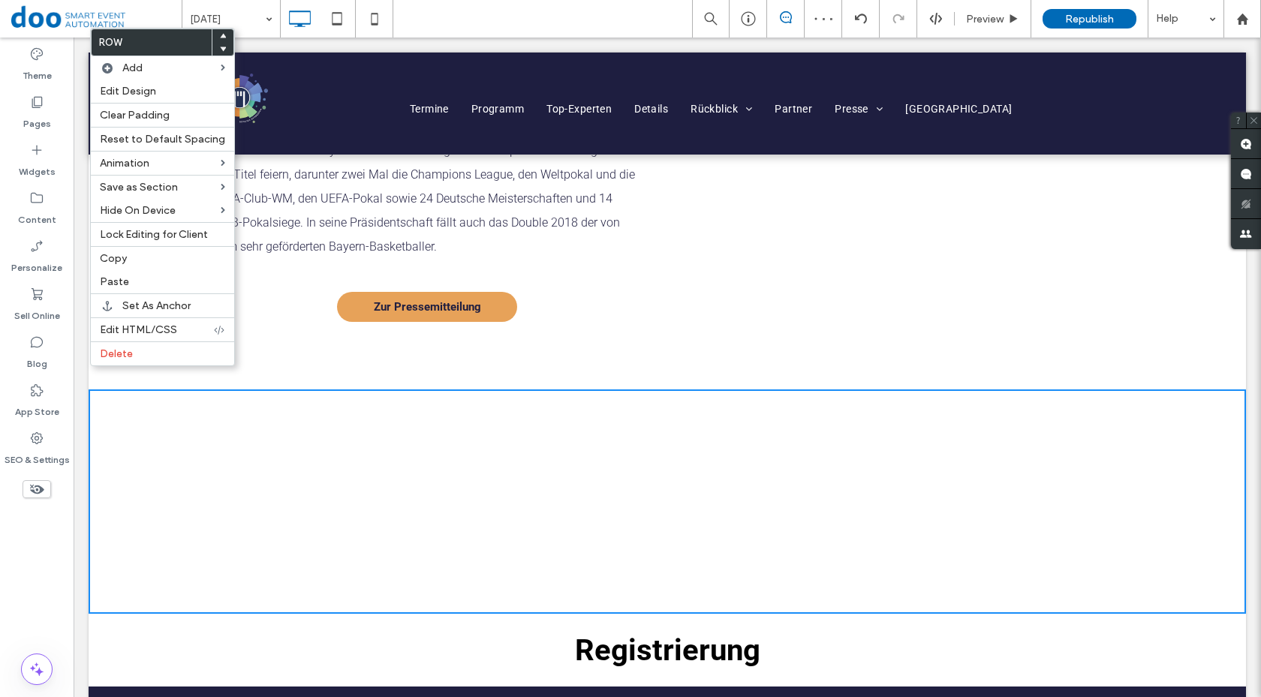
click at [220, 47] on use at bounding box center [223, 49] width 7 height 5
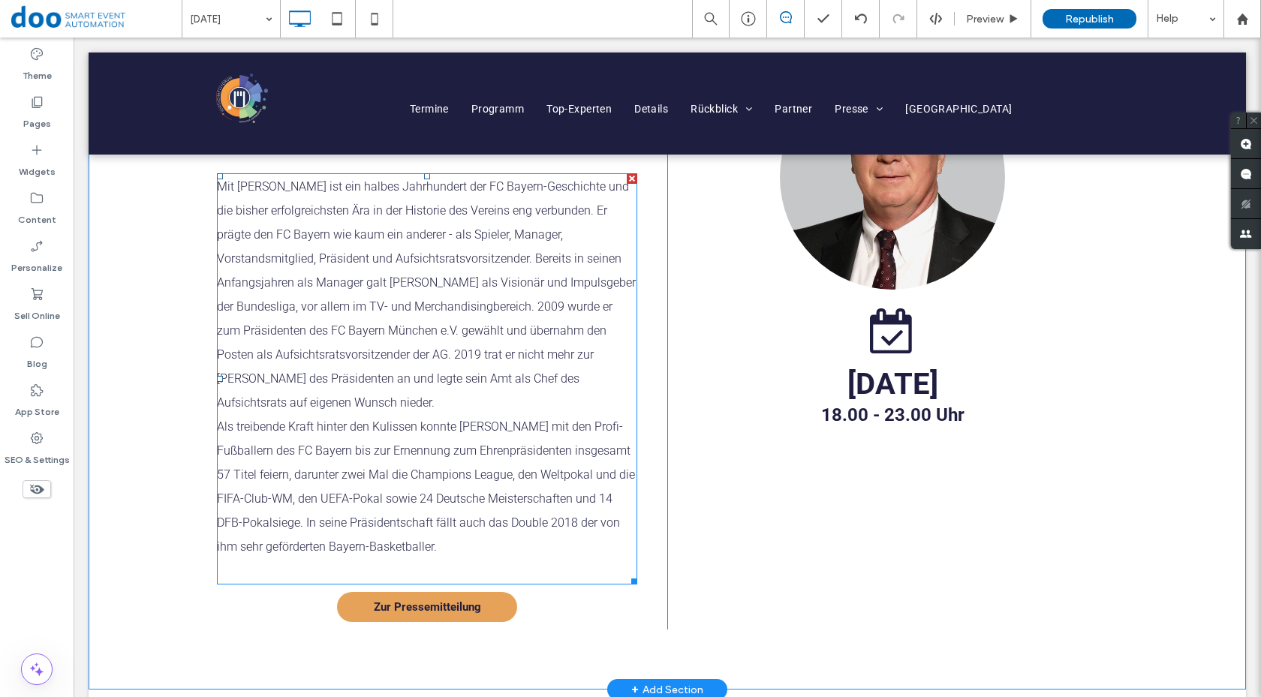
scroll to position [0, 0]
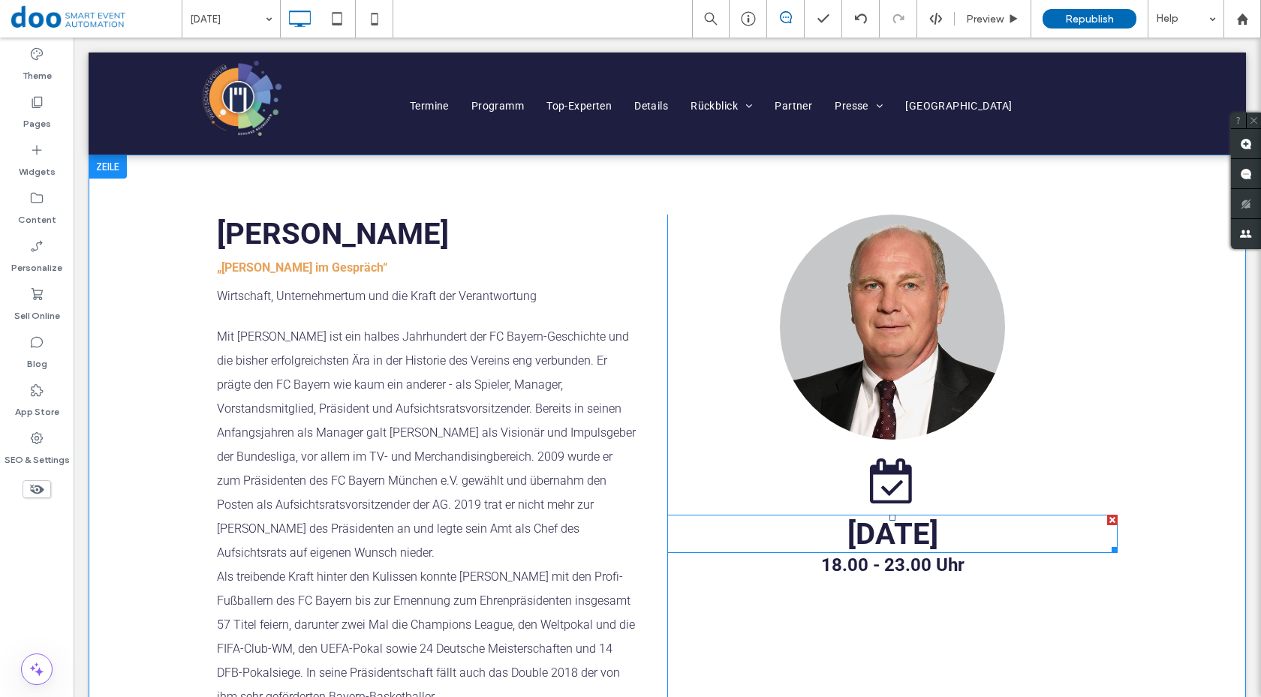
click at [878, 535] on span "[DATE]" at bounding box center [893, 534] width 91 height 35
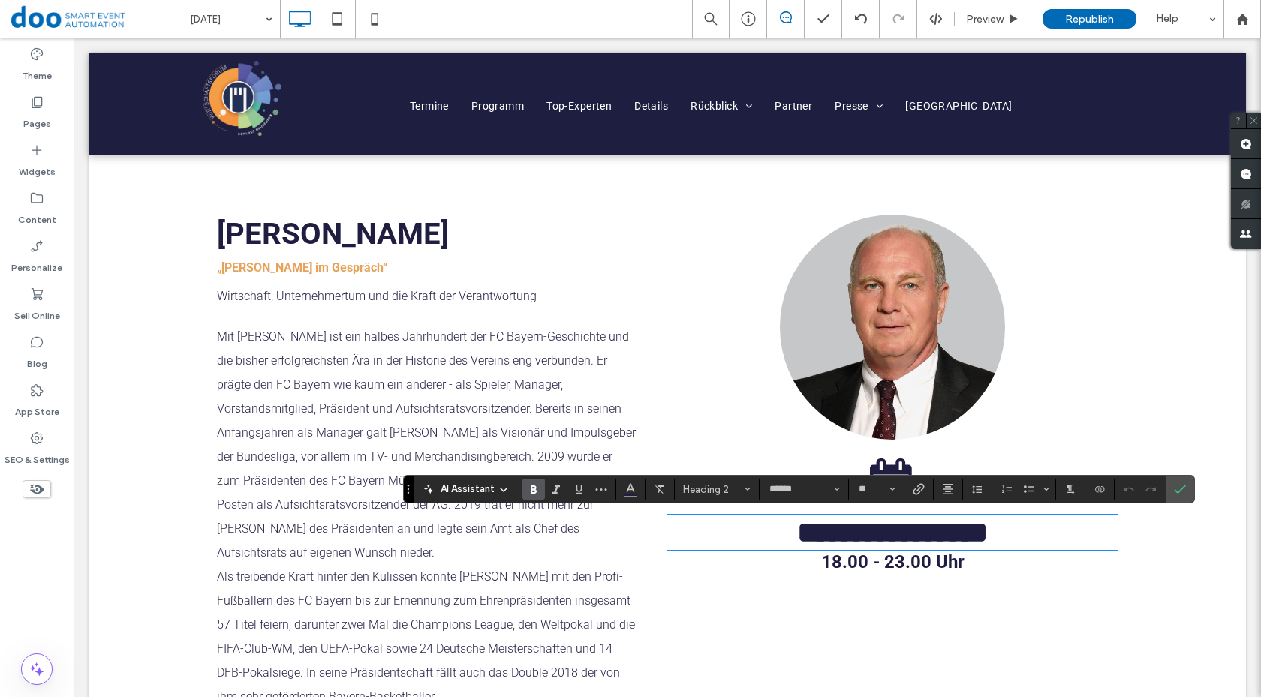
click at [797, 533] on span "**********" at bounding box center [892, 532] width 191 height 29
drag, startPoint x: 800, startPoint y: 537, endPoint x: 791, endPoint y: 535, distance: 9.1
click at [797, 535] on span "**********" at bounding box center [892, 532] width 191 height 29
drag, startPoint x: 1002, startPoint y: 526, endPoint x: 993, endPoint y: 526, distance: 9.0
click at [988, 526] on span "**********" at bounding box center [892, 532] width 191 height 29
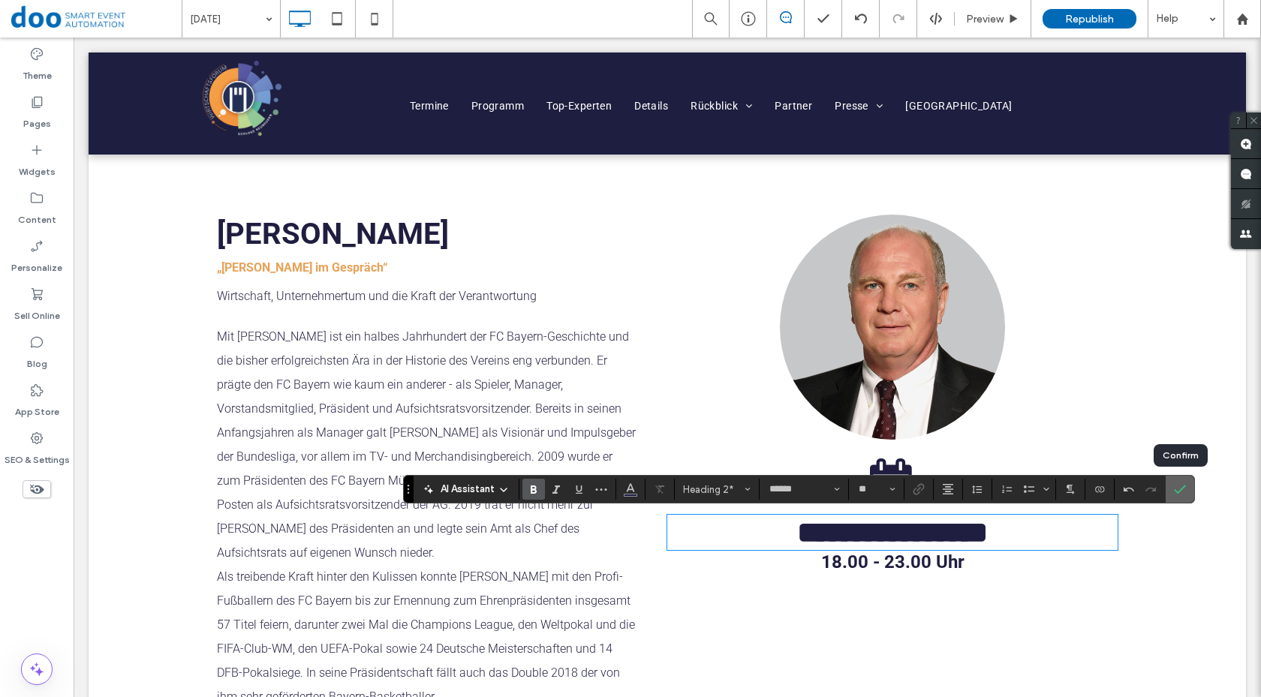
click at [1176, 486] on icon "Confirm" at bounding box center [1180, 490] width 12 height 12
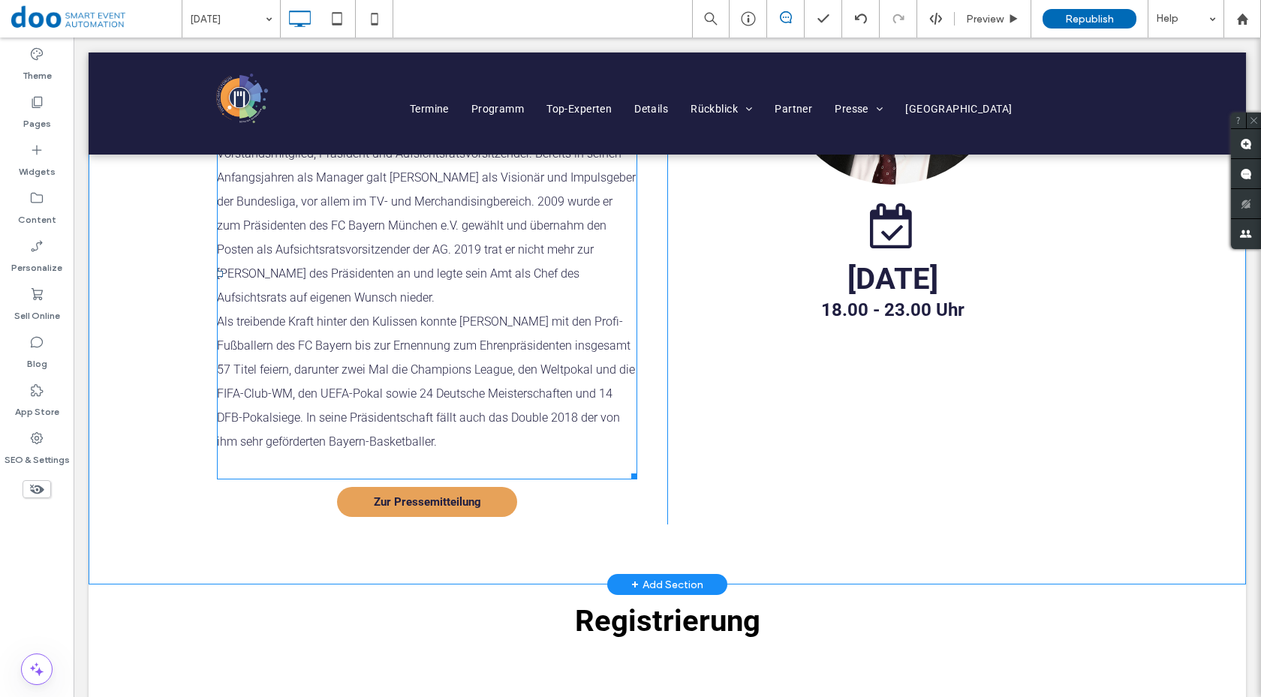
scroll to position [375, 0]
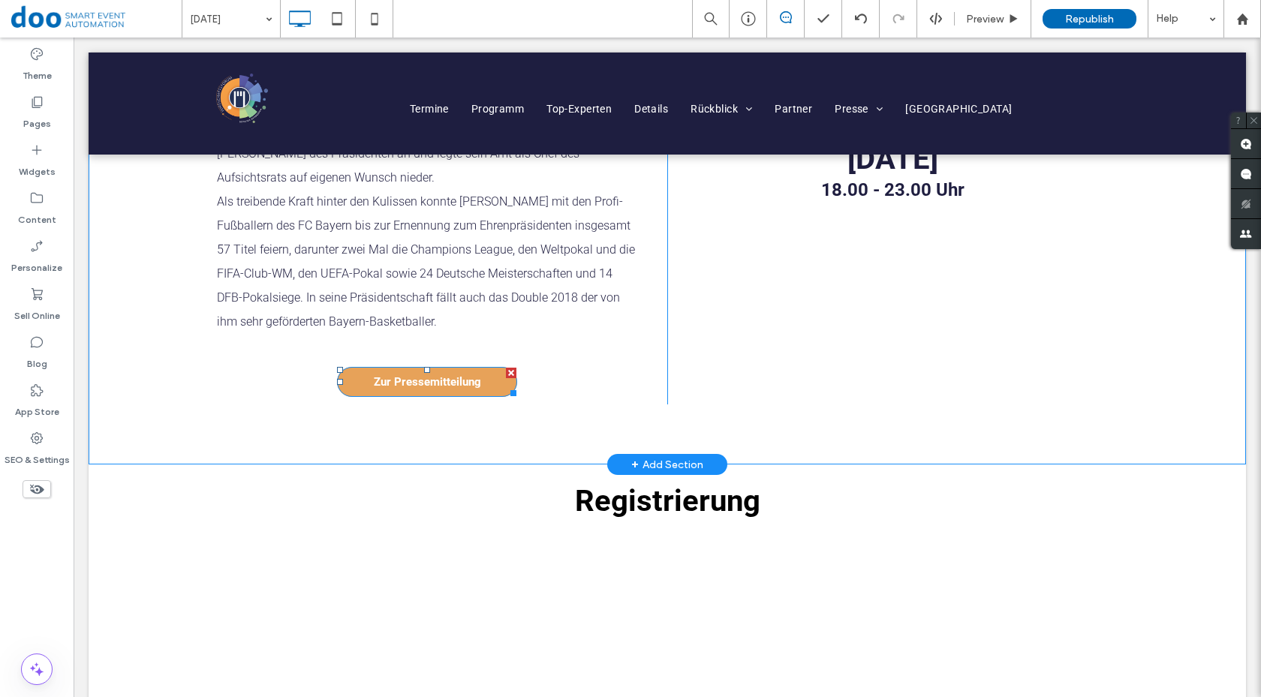
click at [506, 368] on div at bounding box center [511, 373] width 11 height 11
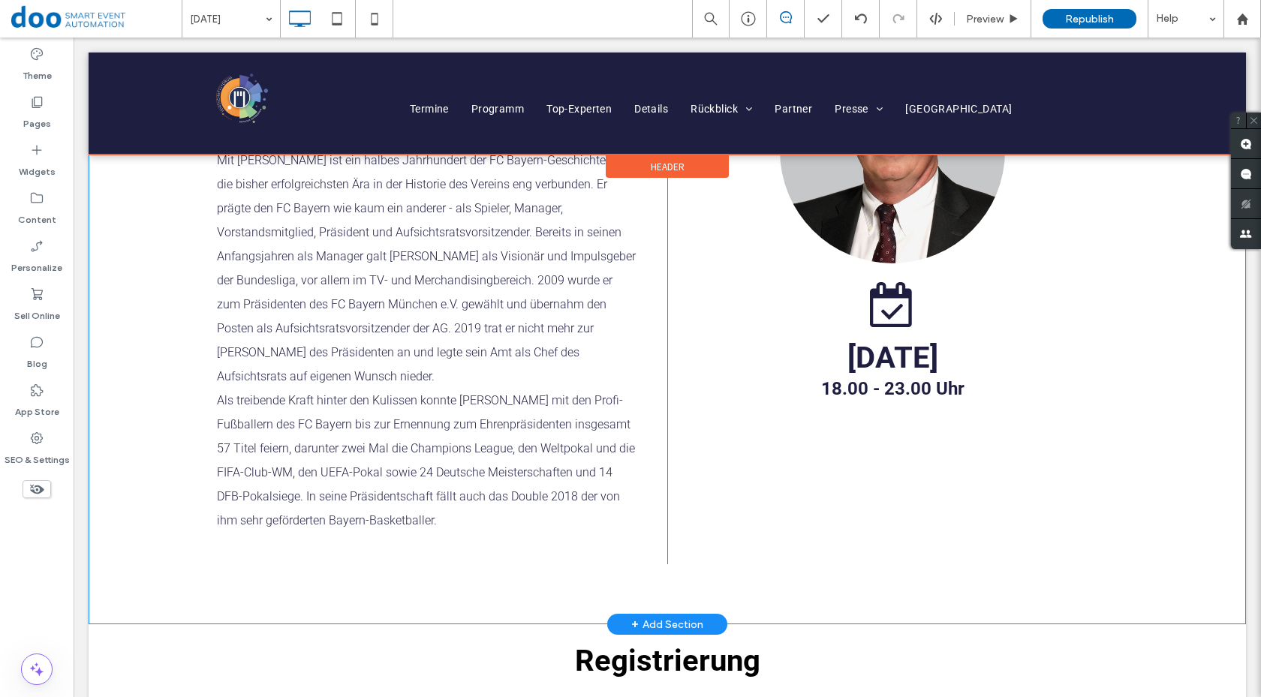
scroll to position [150, 0]
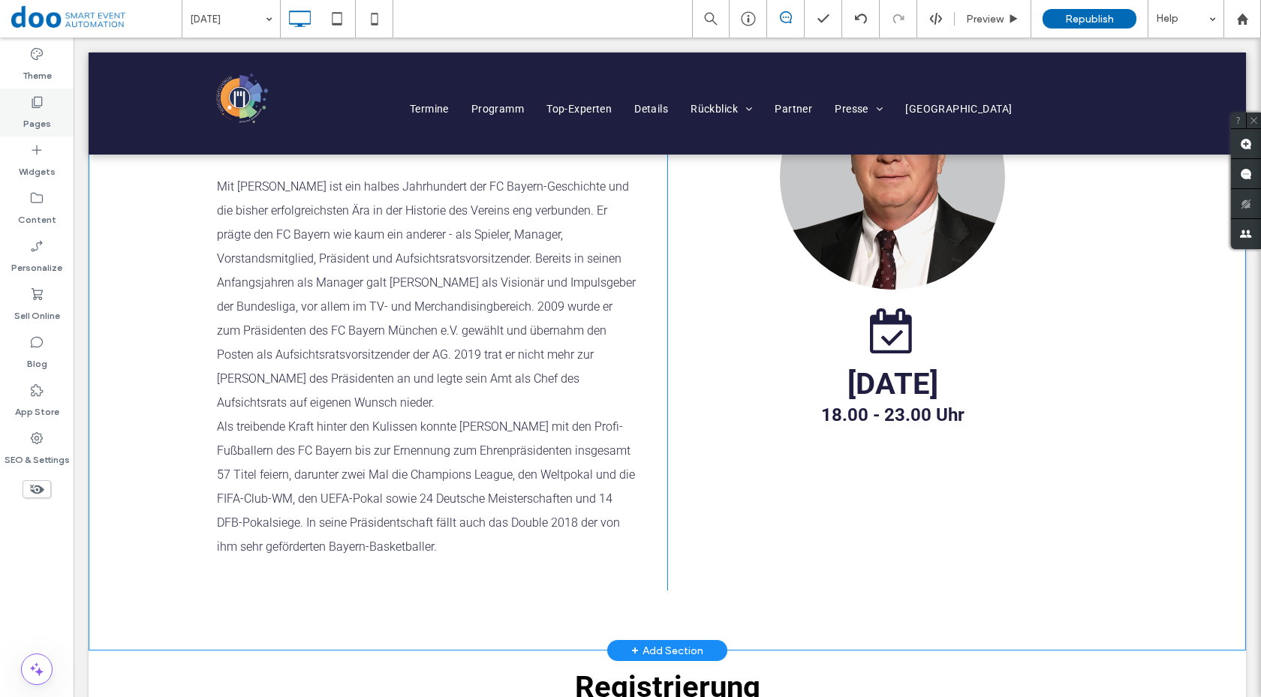
click at [47, 105] on div "Pages" at bounding box center [37, 113] width 74 height 48
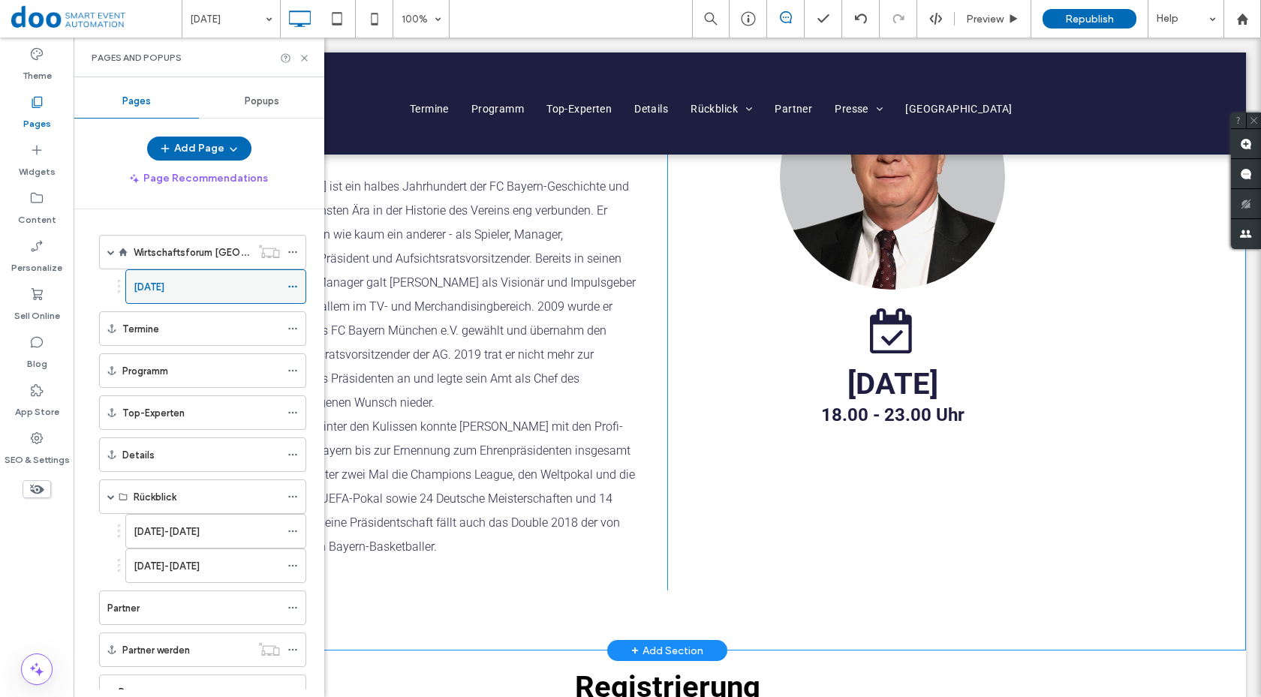
click at [294, 285] on icon at bounding box center [293, 287] width 11 height 11
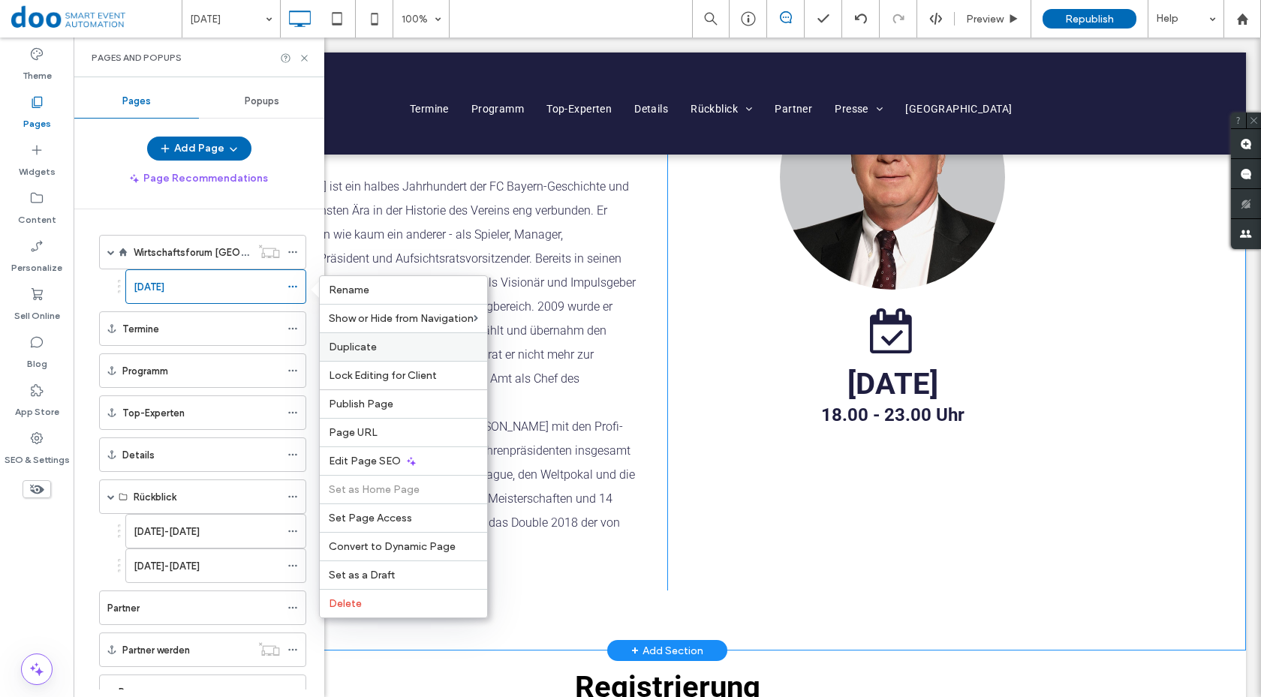
click at [354, 340] on div "Duplicate" at bounding box center [403, 347] width 167 height 29
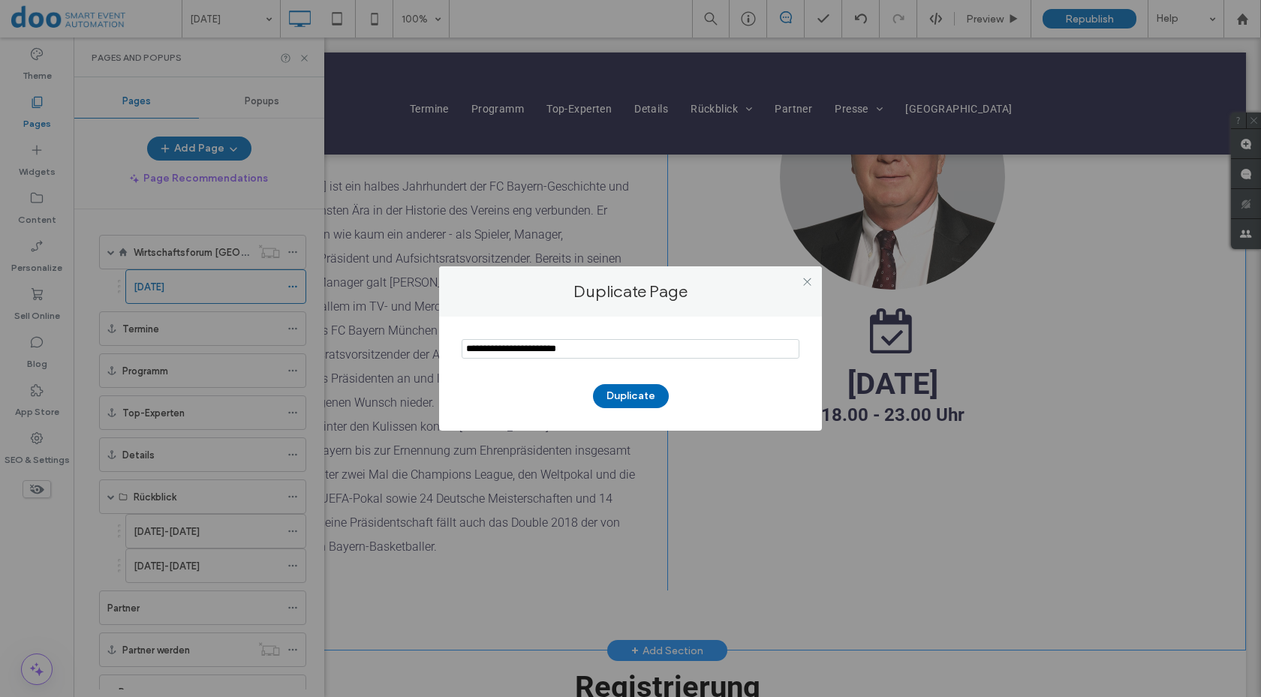
drag, startPoint x: 556, startPoint y: 346, endPoint x: 291, endPoint y: 354, distance: 265.2
click at [308, 351] on div "Duplicate Page Duplicate" at bounding box center [630, 348] width 1261 height 697
click at [504, 347] on input "notEmpty" at bounding box center [631, 349] width 338 height 20
type input "**********"
click at [643, 399] on button "Duplicate" at bounding box center [631, 396] width 76 height 24
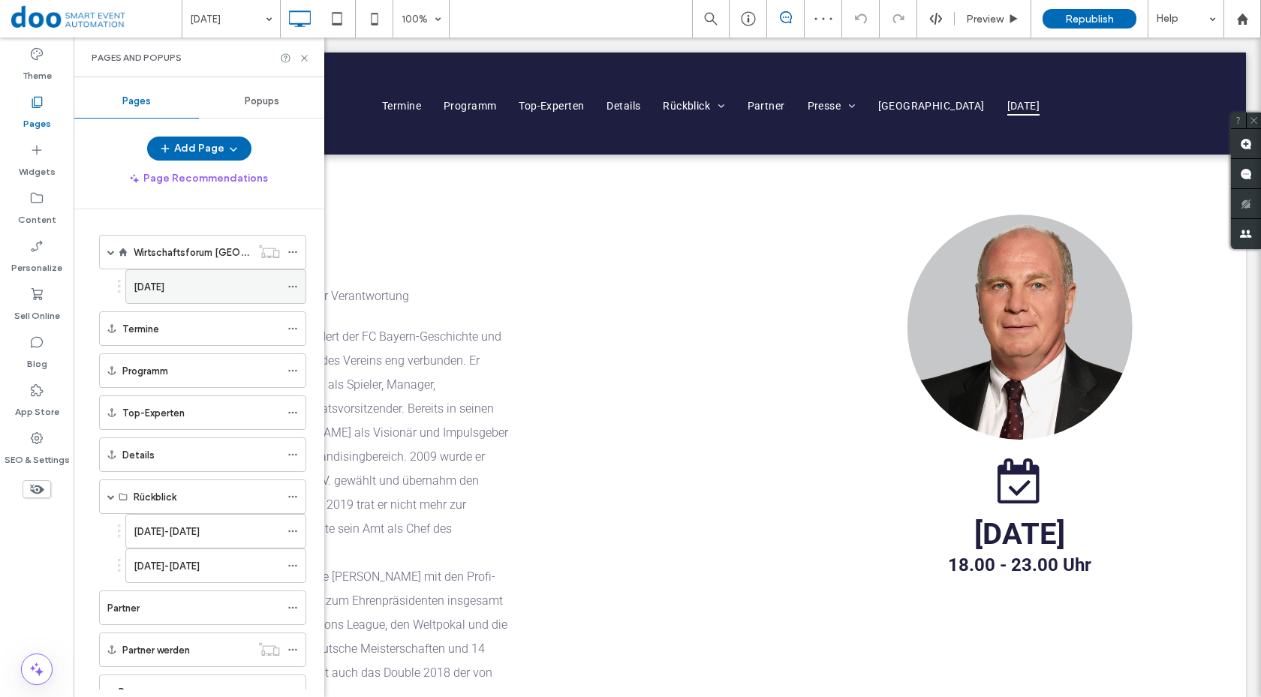
click at [290, 288] on icon at bounding box center [293, 287] width 11 height 11
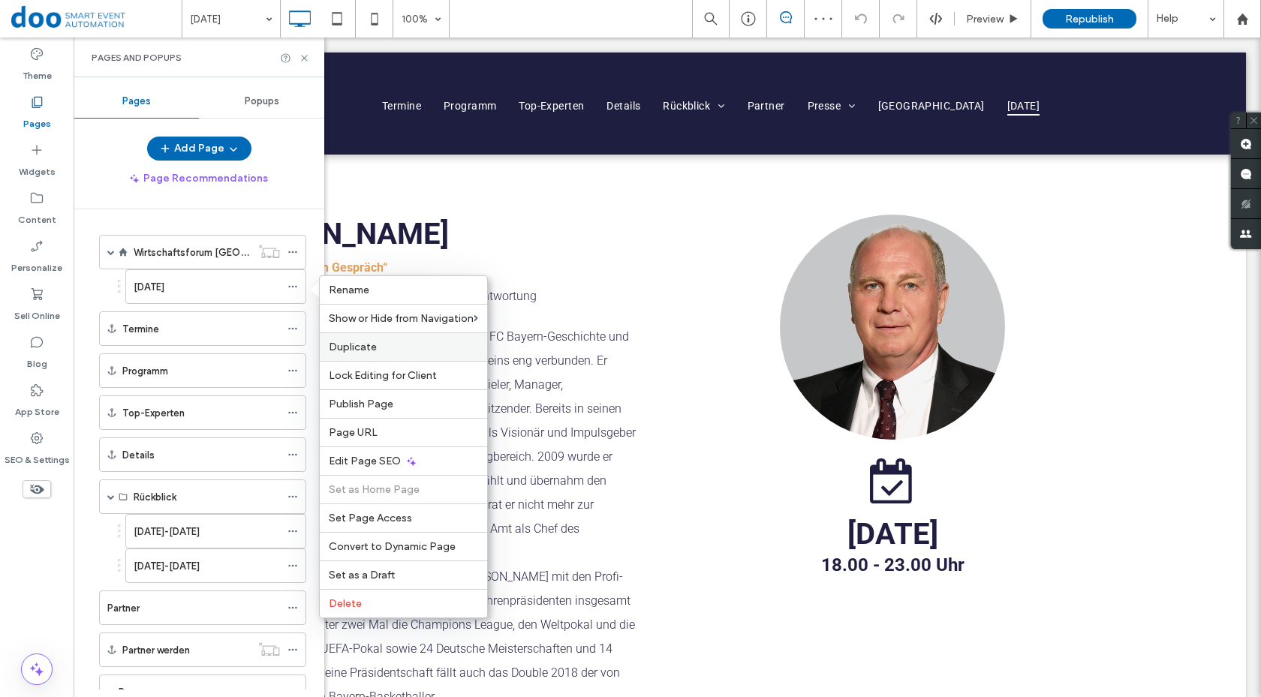
click at [333, 349] on span "Duplicate" at bounding box center [353, 347] width 48 height 13
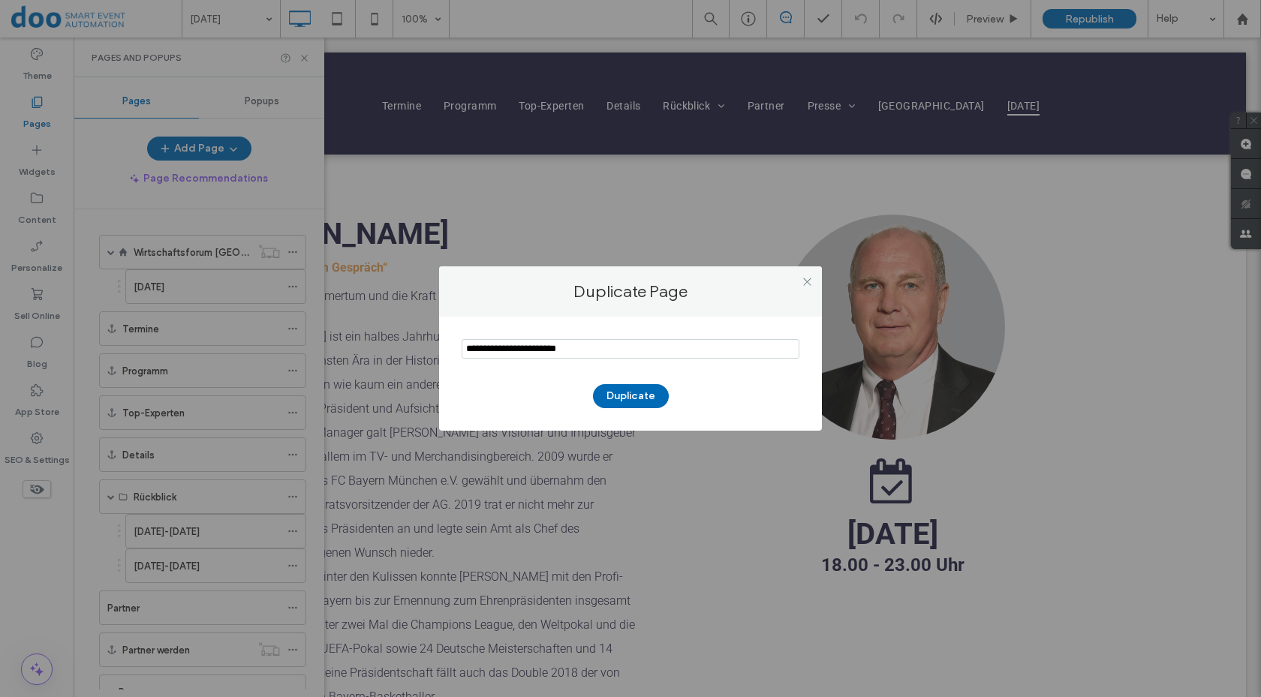
drag, startPoint x: 586, startPoint y: 345, endPoint x: 308, endPoint y: 352, distance: 277.9
click at [311, 351] on div "Duplicate Page Duplicate" at bounding box center [630, 348] width 1261 height 697
type input "**********"
click at [618, 393] on button "Duplicate" at bounding box center [631, 396] width 76 height 24
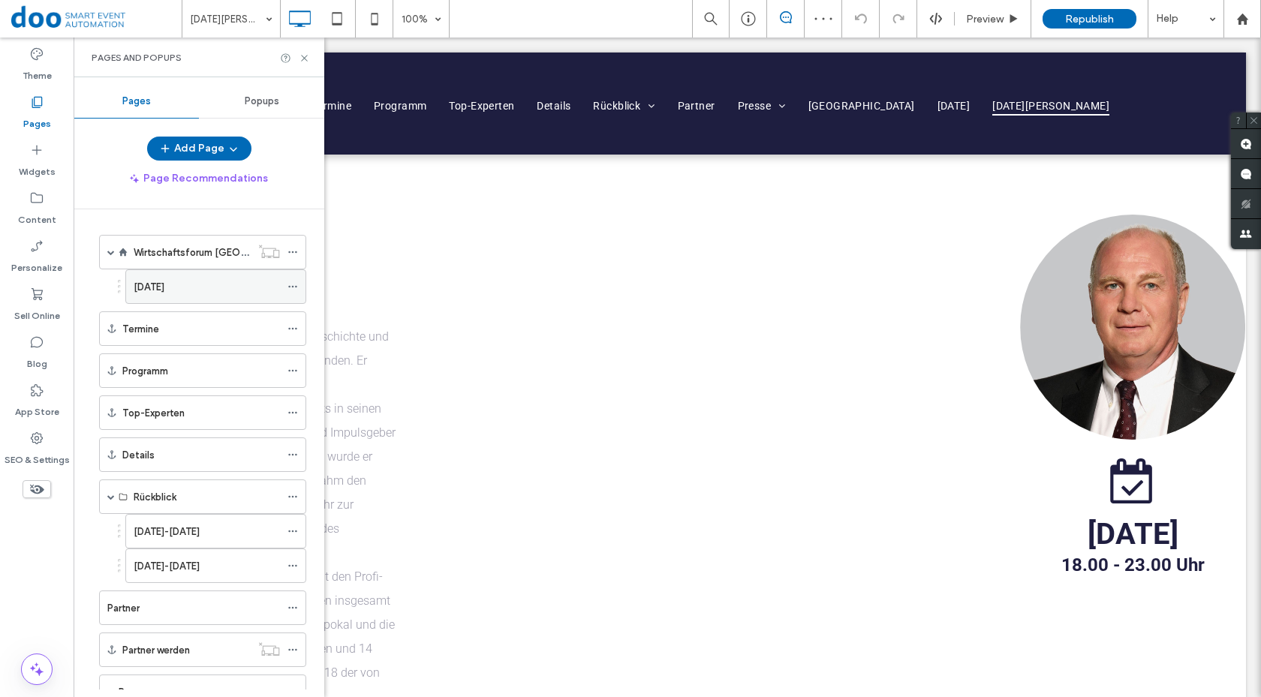
click at [288, 288] on icon at bounding box center [293, 287] width 11 height 11
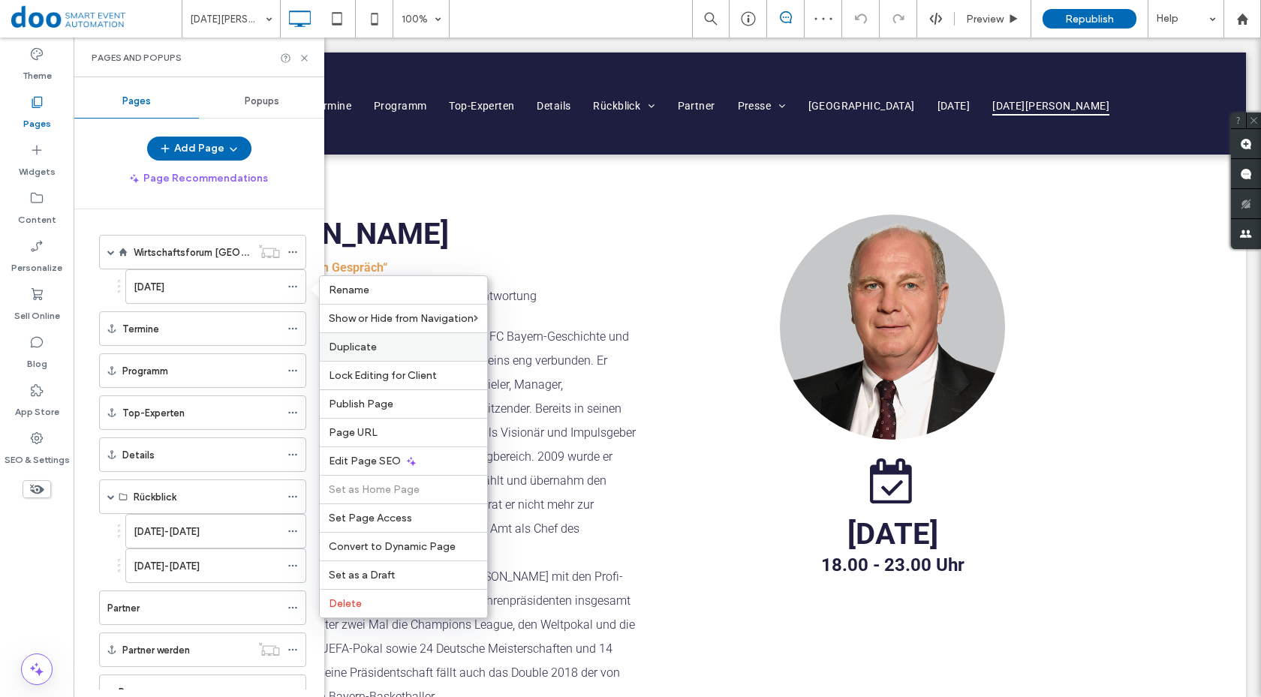
click at [357, 348] on span "Duplicate" at bounding box center [353, 347] width 48 height 13
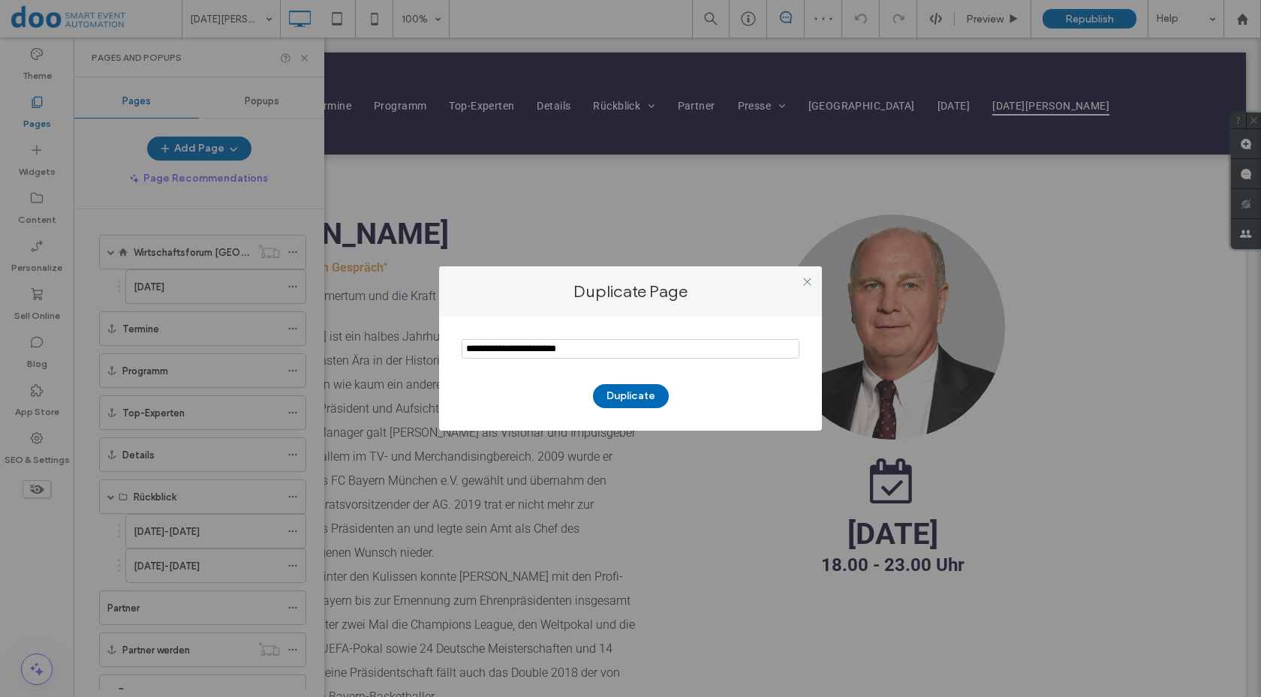
drag, startPoint x: 598, startPoint y: 352, endPoint x: 306, endPoint y: 336, distance: 292.5
click at [312, 336] on div "Duplicate Page Duplicate" at bounding box center [630, 348] width 1261 height 697
type input "**********"
click at [638, 397] on button "Duplicate" at bounding box center [631, 396] width 76 height 24
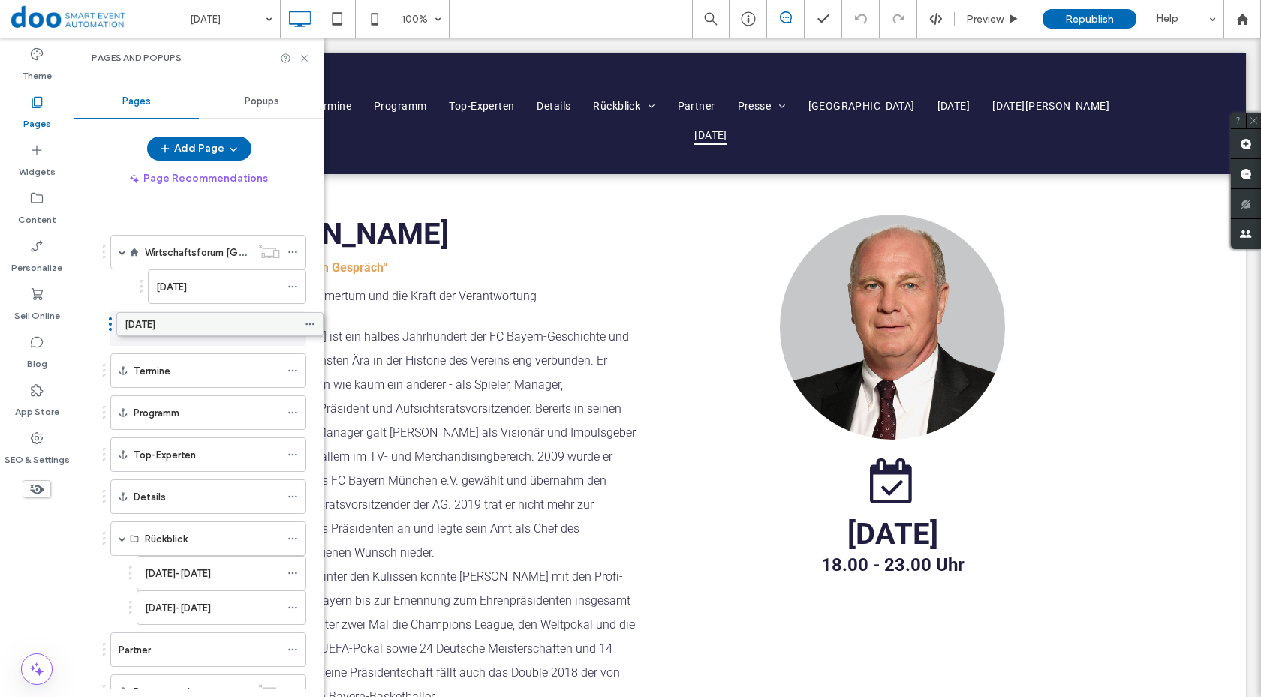
drag, startPoint x: 205, startPoint y: 550, endPoint x: 222, endPoint y: 328, distance: 222.2
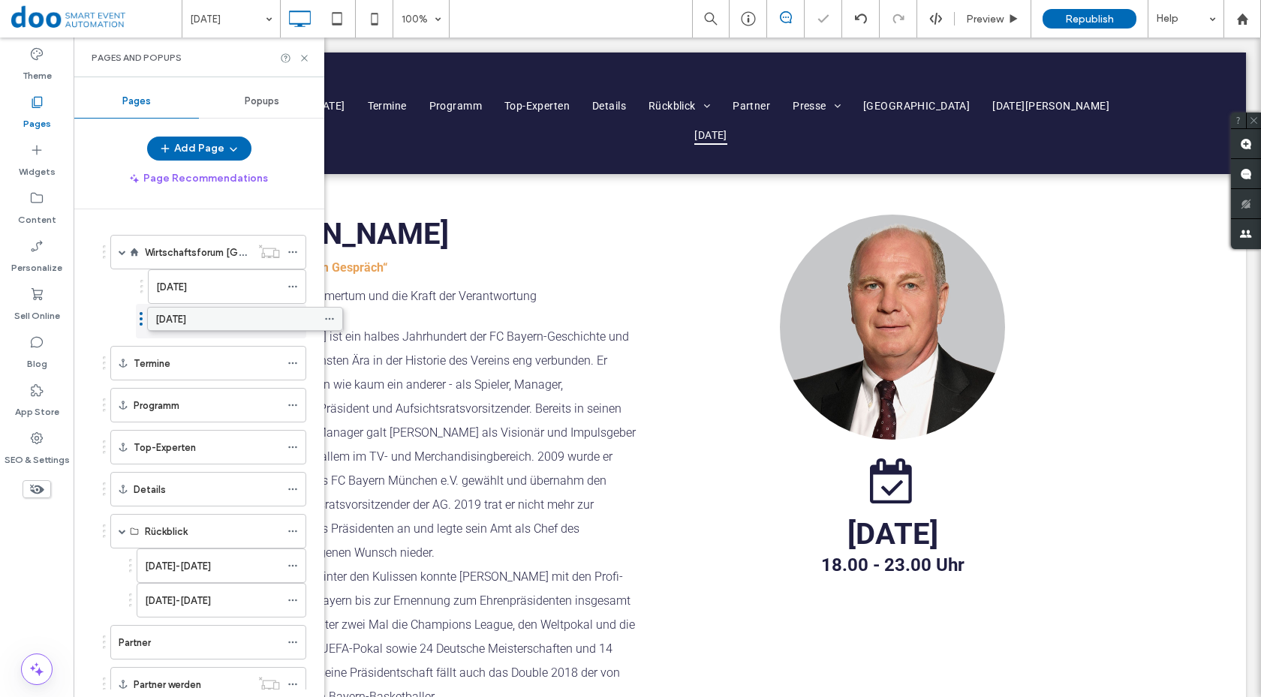
drag, startPoint x: 180, startPoint y: 318, endPoint x: 217, endPoint y: 314, distance: 37.1
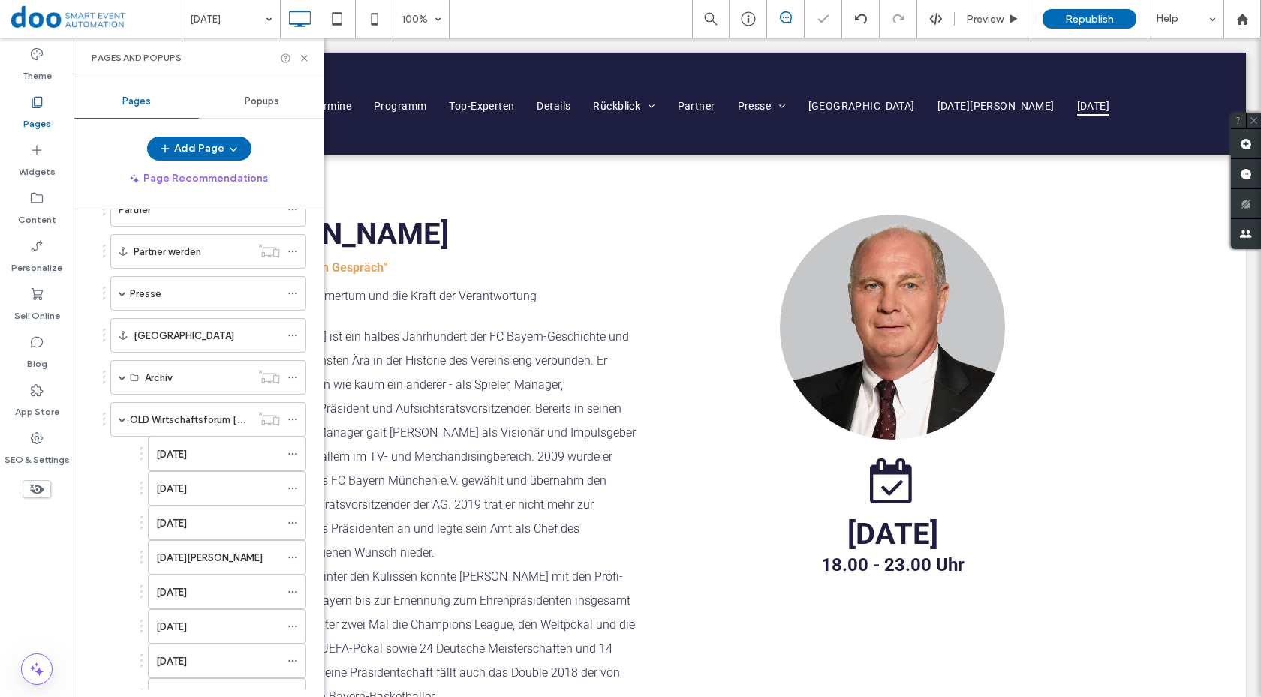
scroll to position [724, 0]
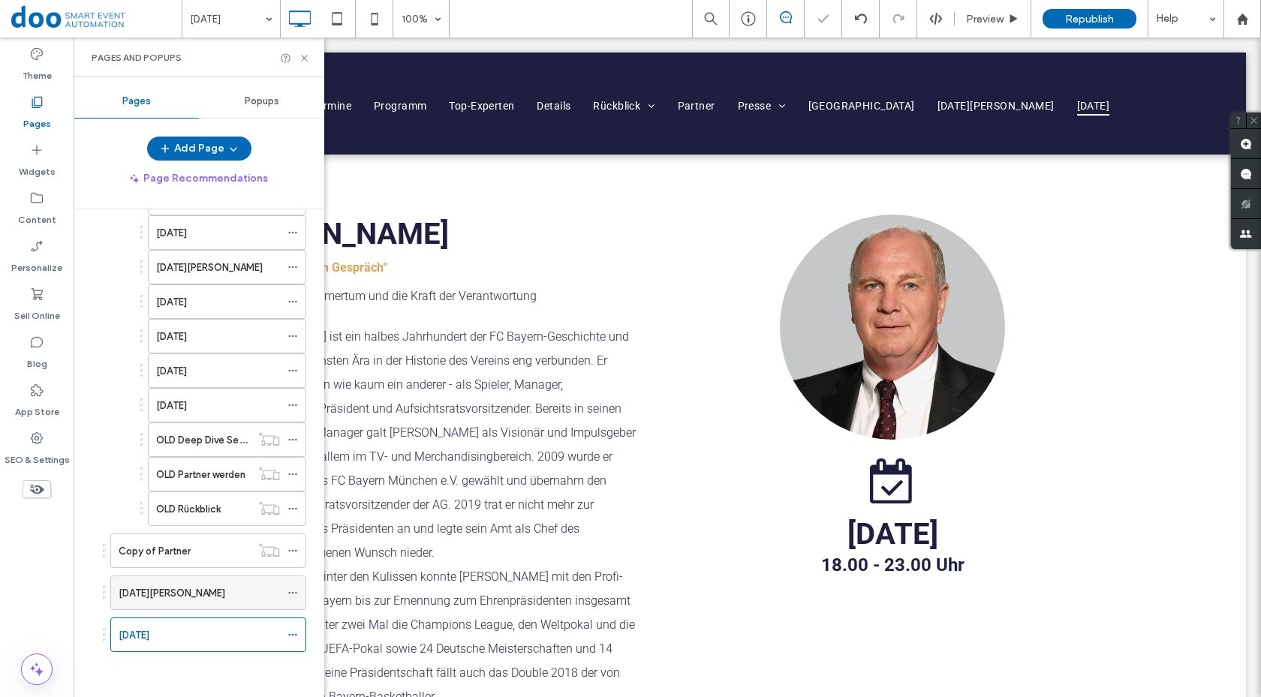
click at [170, 596] on label "[DATE][PERSON_NAME]" at bounding box center [172, 593] width 107 height 26
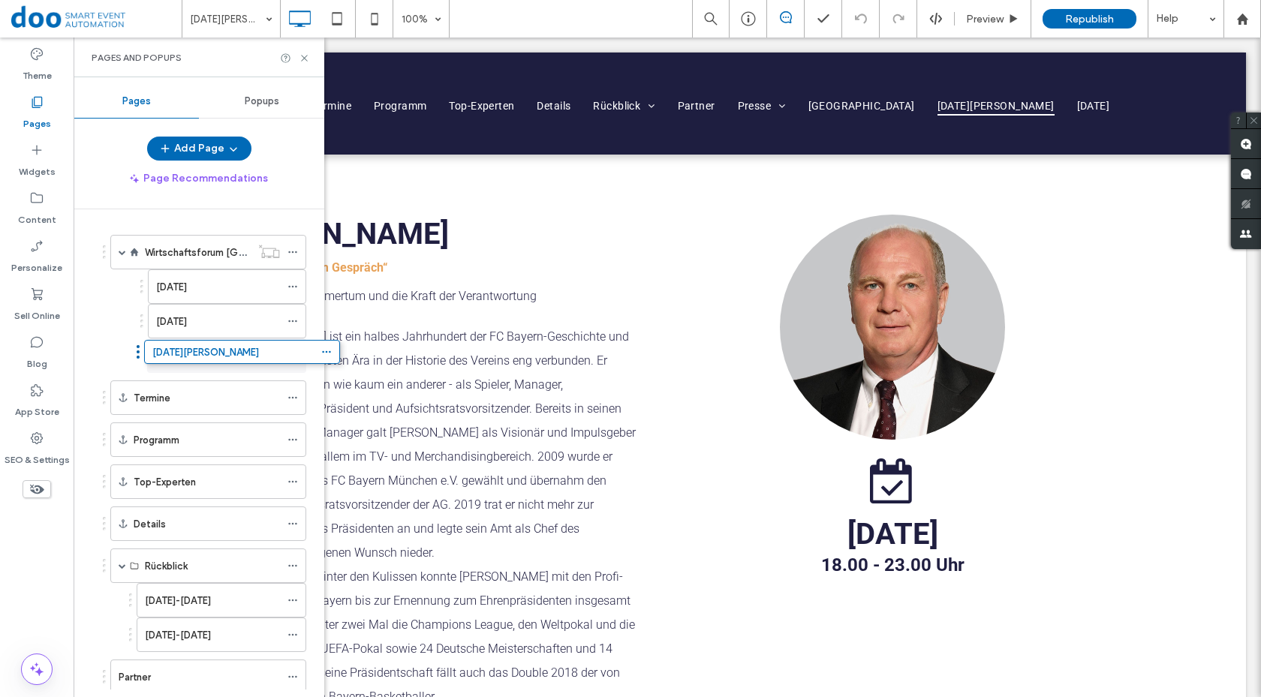
drag, startPoint x: 177, startPoint y: 599, endPoint x: 211, endPoint y: 363, distance: 238.2
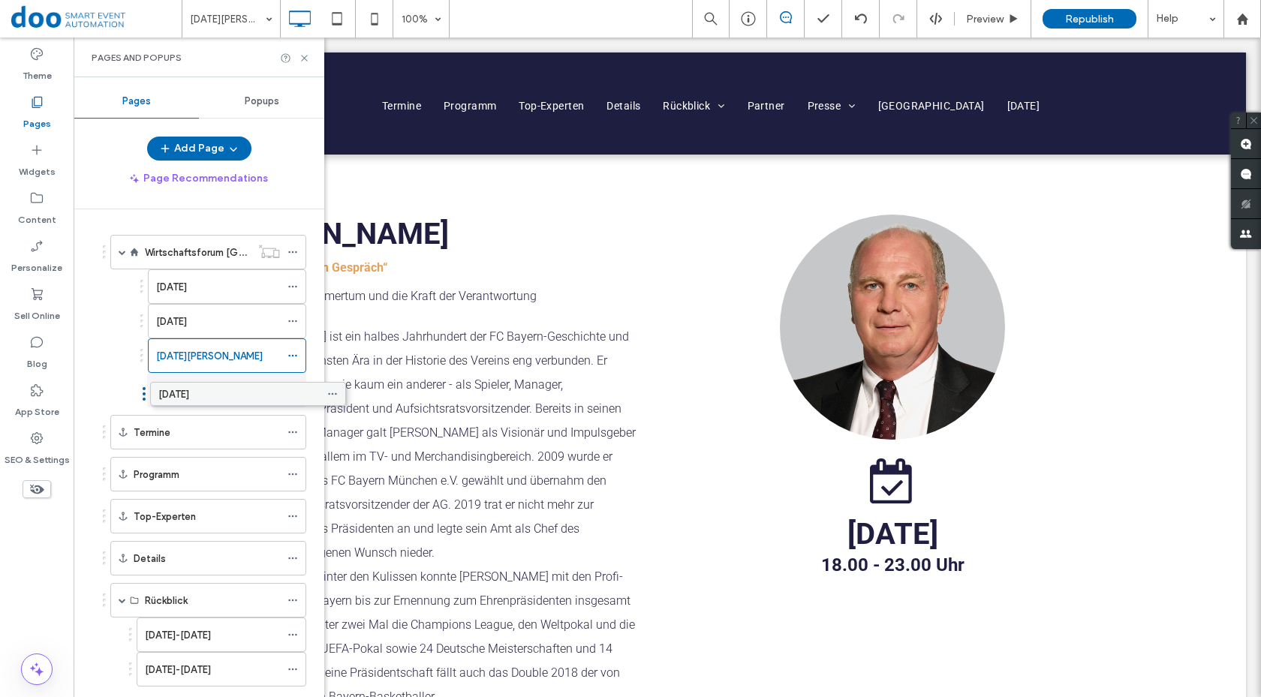
drag, startPoint x: 141, startPoint y: 634, endPoint x: 181, endPoint y: 398, distance: 239.1
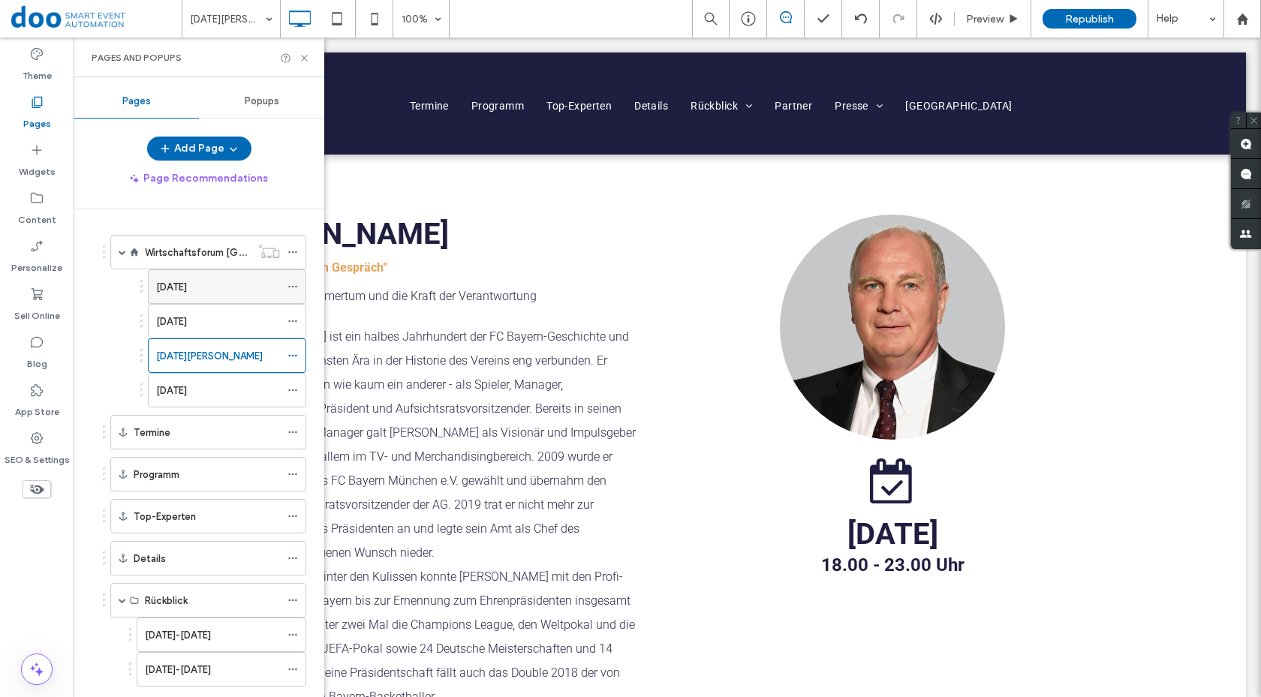
click at [187, 283] on label "[DATE]" at bounding box center [171, 287] width 31 height 26
click at [187, 279] on label "[DATE]" at bounding box center [171, 287] width 31 height 26
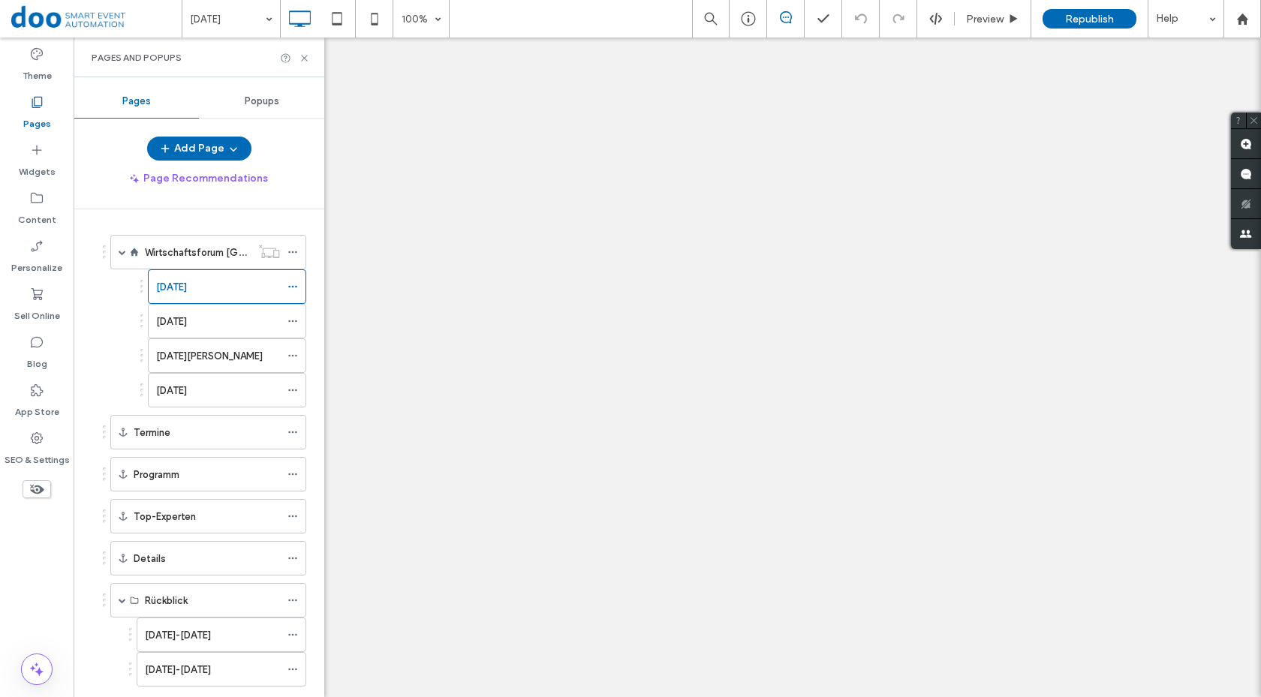
click at [300, 56] on icon at bounding box center [304, 58] width 11 height 11
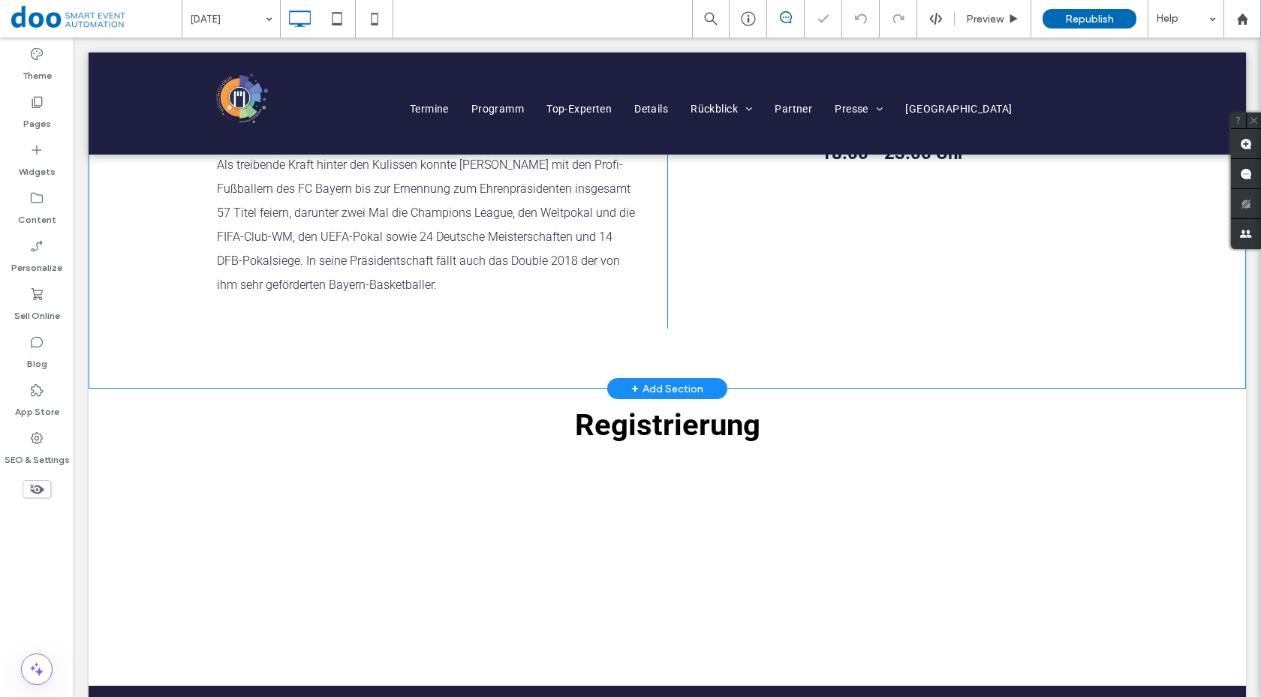
scroll to position [526, 0]
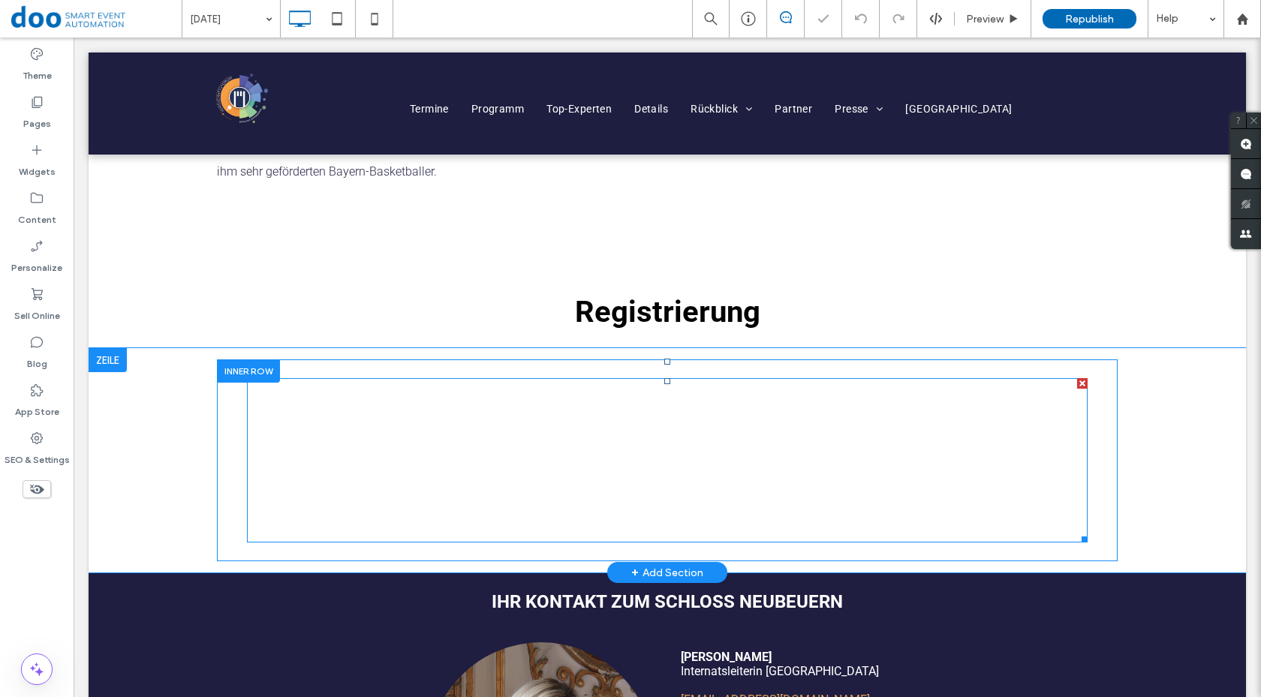
click at [529, 461] on span at bounding box center [667, 460] width 841 height 164
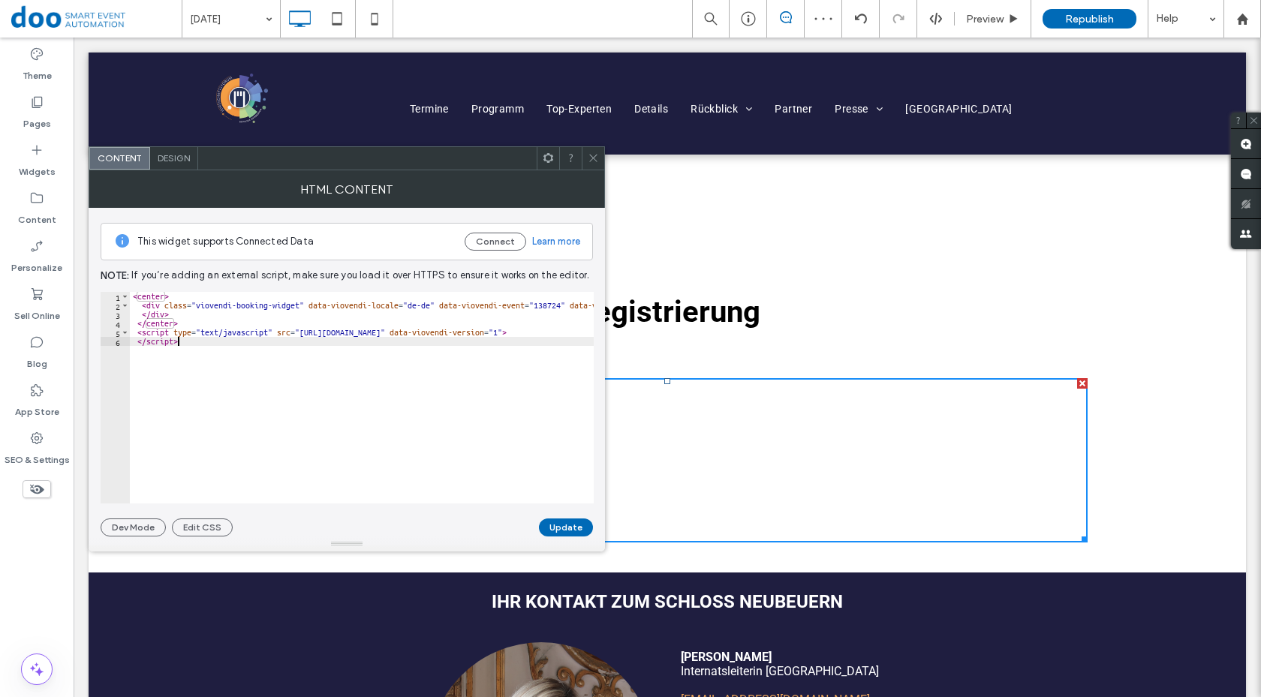
click at [351, 417] on div "< center > < div class = "viovendi-booking-widget" data-viovendi-locale = "de-d…" at bounding box center [547, 401] width 835 height 218
click at [212, 366] on div "< center > < div class = "viovendi-booking-widget" data-viovendi-locale = "de-d…" at bounding box center [547, 401] width 835 height 218
drag, startPoint x: 173, startPoint y: 314, endPoint x: 116, endPoint y: 306, distance: 57.7
click at [116, 306] on div "********* 1 2 3 4 5 6 < center > < div class = "viovendi-booking-widget" data-v…" at bounding box center [347, 398] width 493 height 212
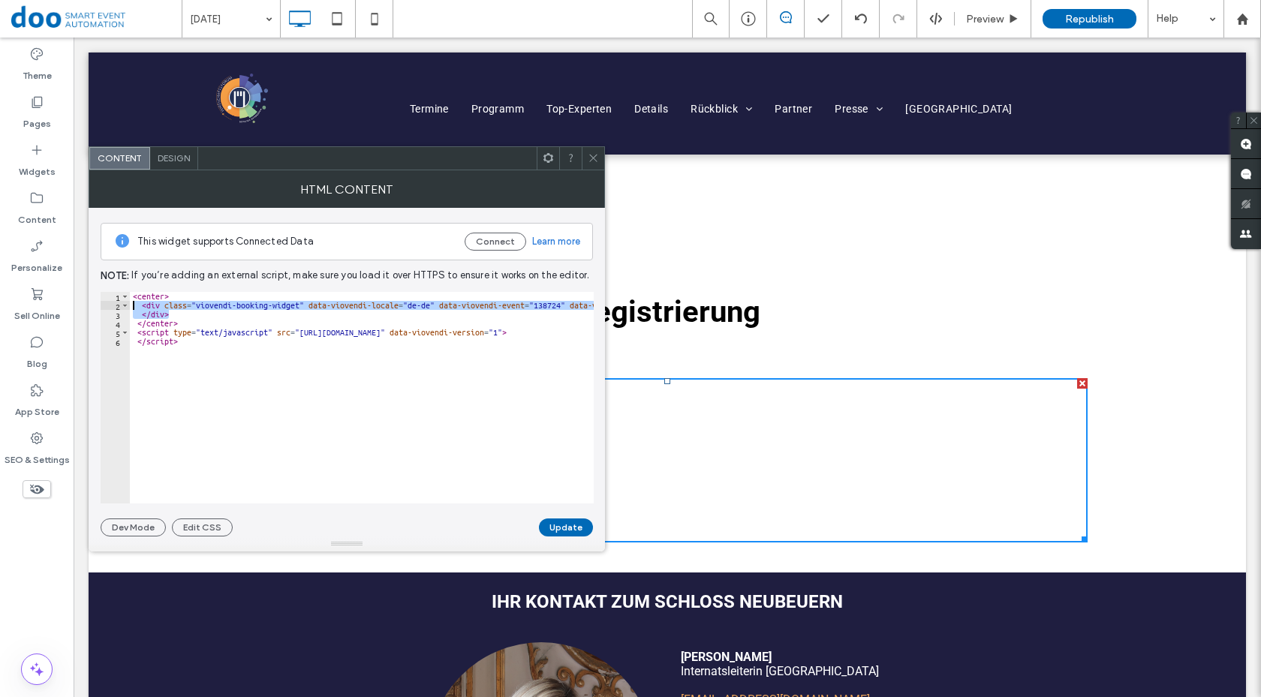
paste textarea "**********"
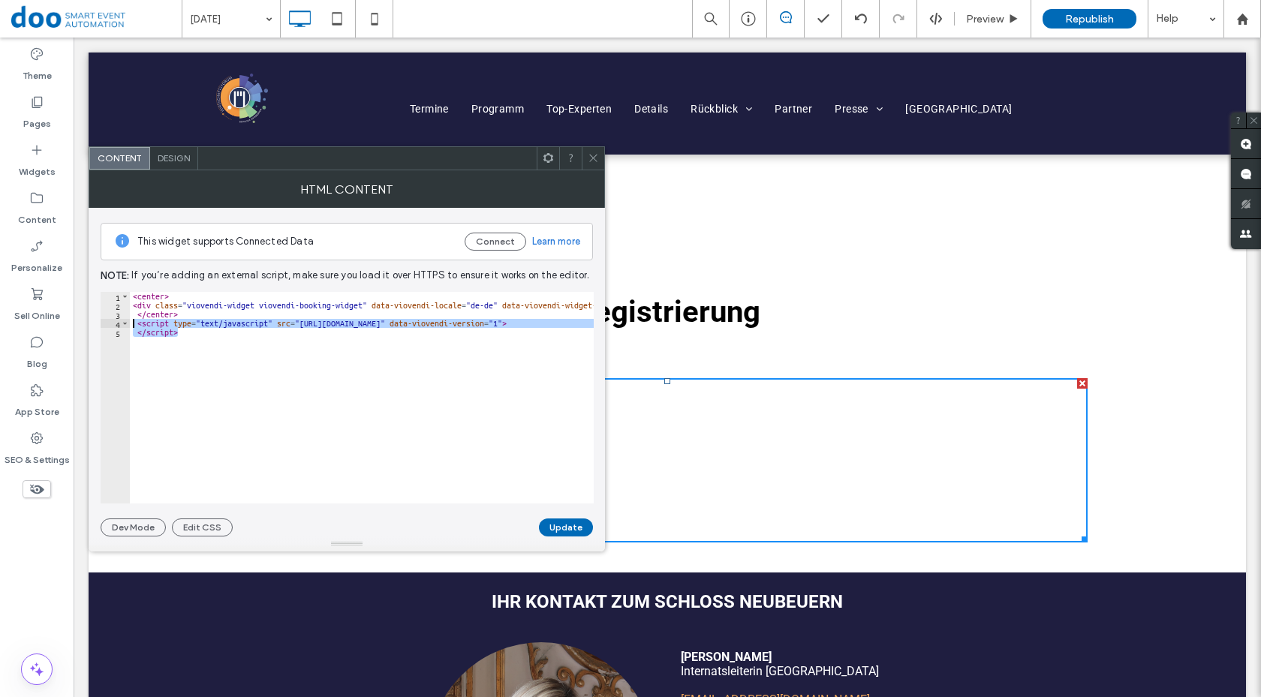
drag, startPoint x: 179, startPoint y: 335, endPoint x: 129, endPoint y: 321, distance: 52.1
click at [129, 321] on div "**********" at bounding box center [347, 398] width 493 height 212
paste textarea "Cursor at row 4"
type textarea "**********"
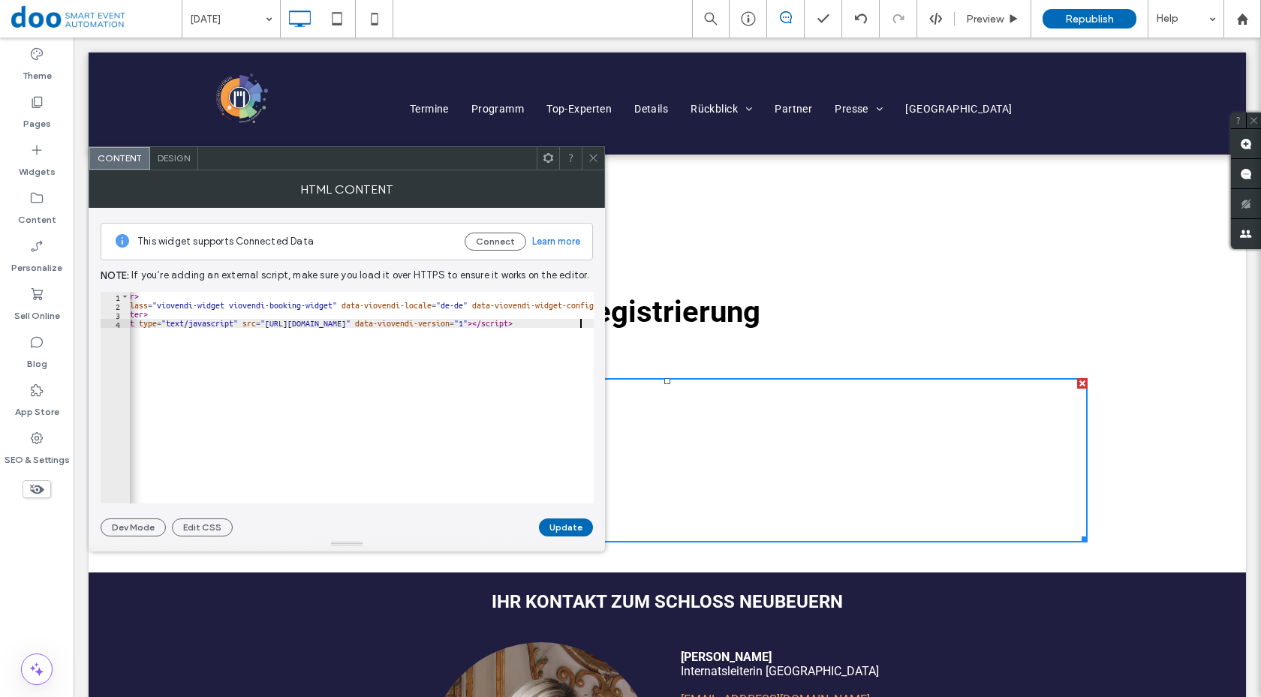
click at [568, 532] on button "Update" at bounding box center [566, 528] width 54 height 18
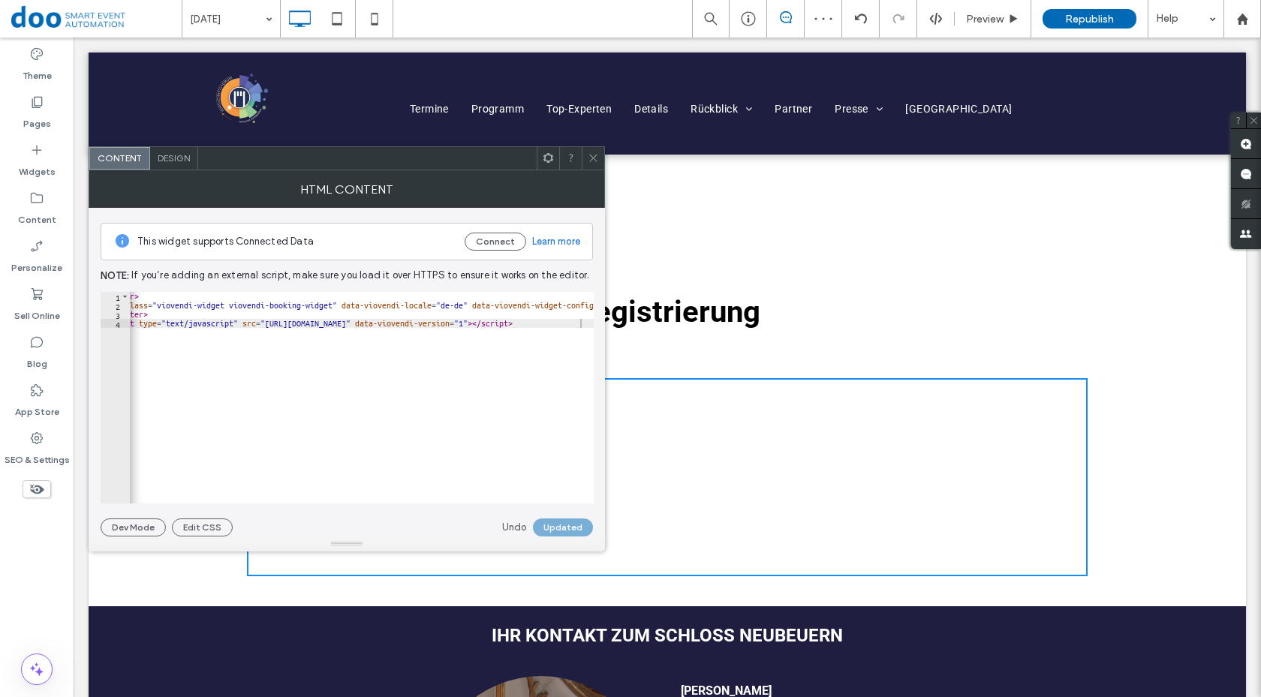
click at [588, 160] on icon at bounding box center [593, 157] width 11 height 11
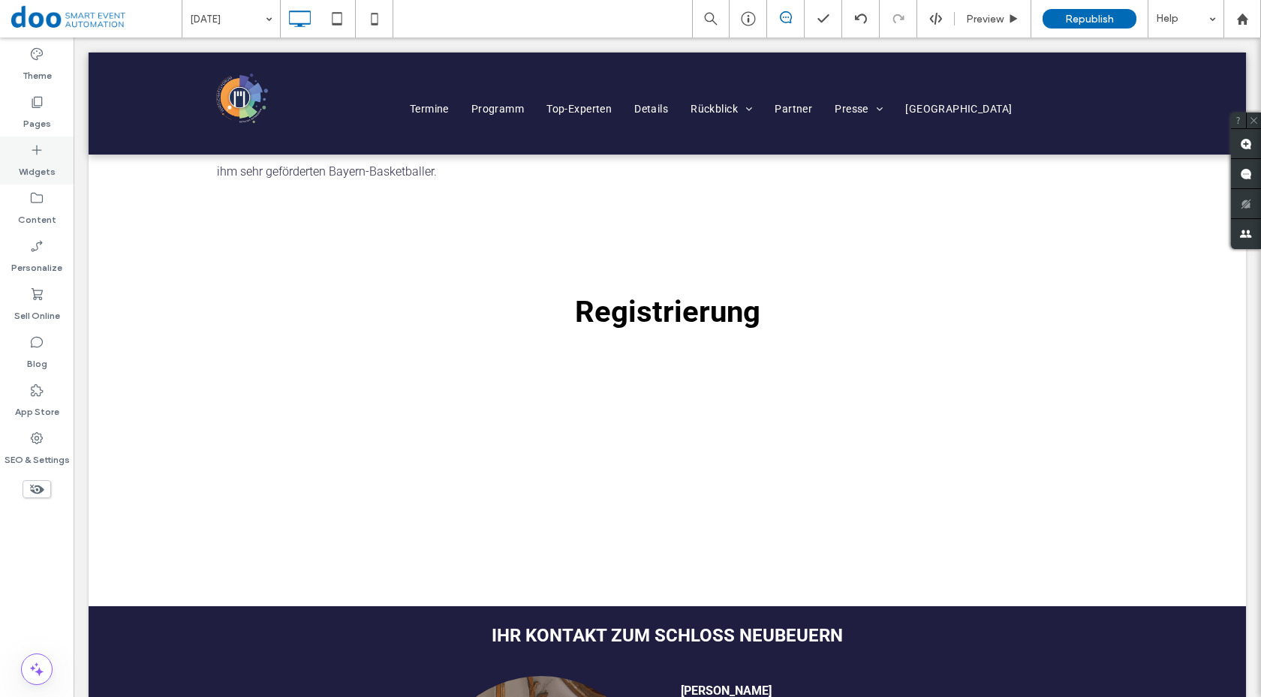
click at [44, 122] on label "Pages" at bounding box center [37, 120] width 28 height 21
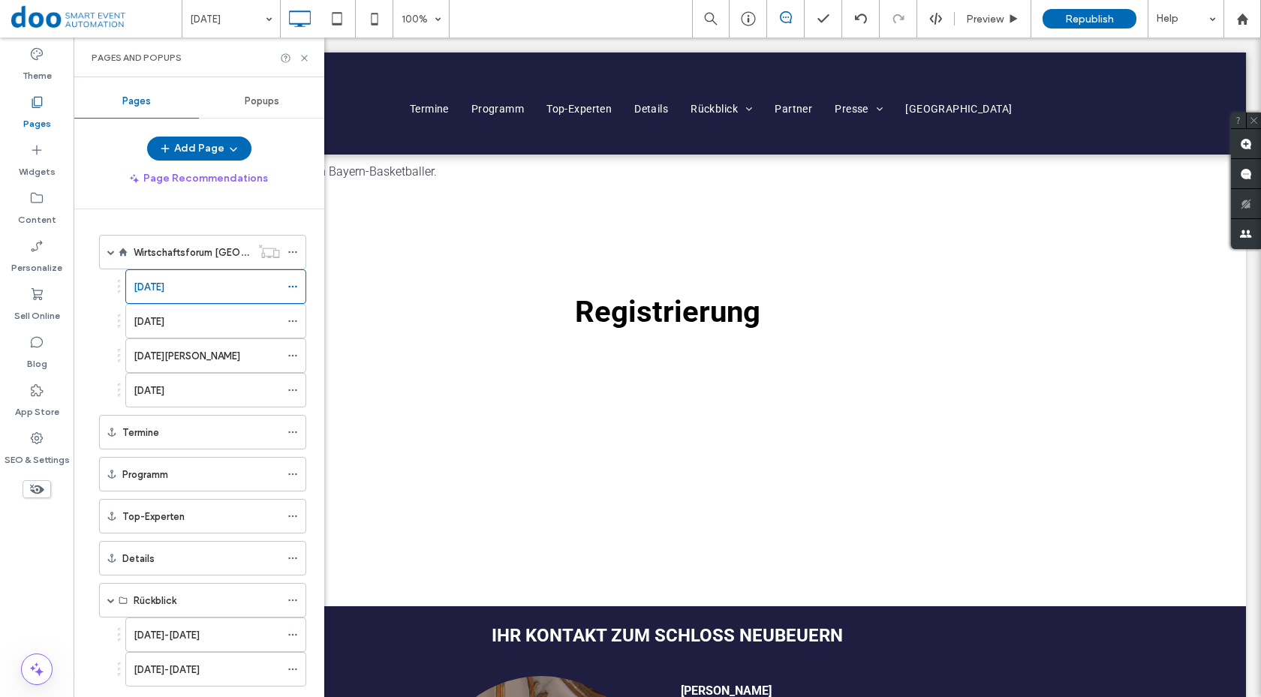
drag, startPoint x: 203, startPoint y: 318, endPoint x: 671, endPoint y: 56, distance: 536.1
click at [164, 318] on label "[DATE]" at bounding box center [149, 322] width 31 height 26
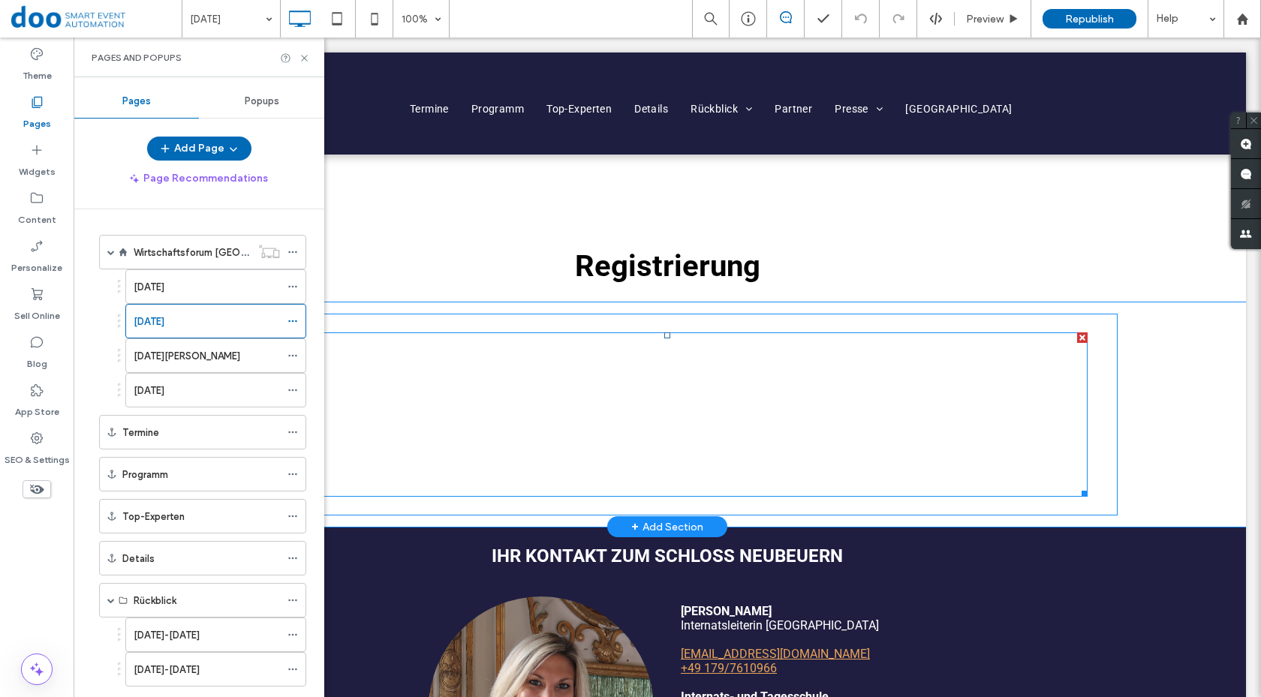
scroll to position [569, 0]
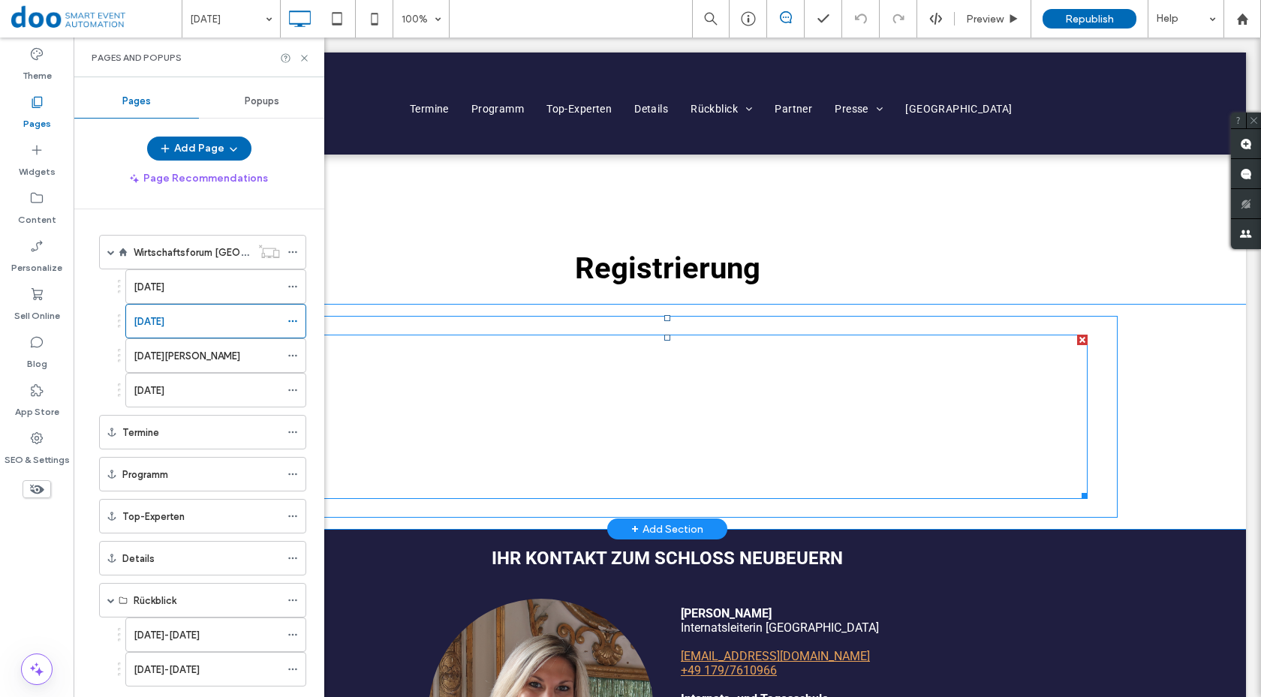
click at [619, 420] on span at bounding box center [667, 417] width 841 height 164
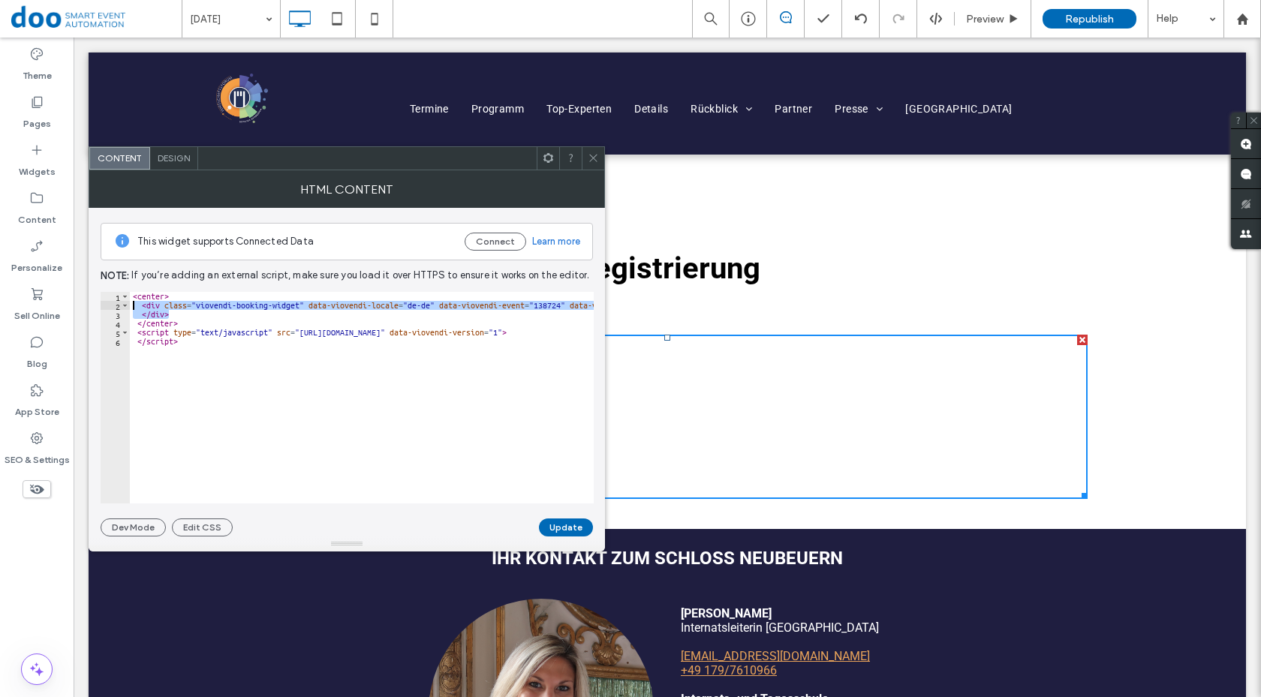
drag, startPoint x: 173, startPoint y: 315, endPoint x: 104, endPoint y: 304, distance: 69.9
click at [104, 304] on div "****** 1 2 3 4 5 6 < center > < div class = "viovendi-booking-widget" data-viov…" at bounding box center [347, 398] width 493 height 212
paste textarea "**********"
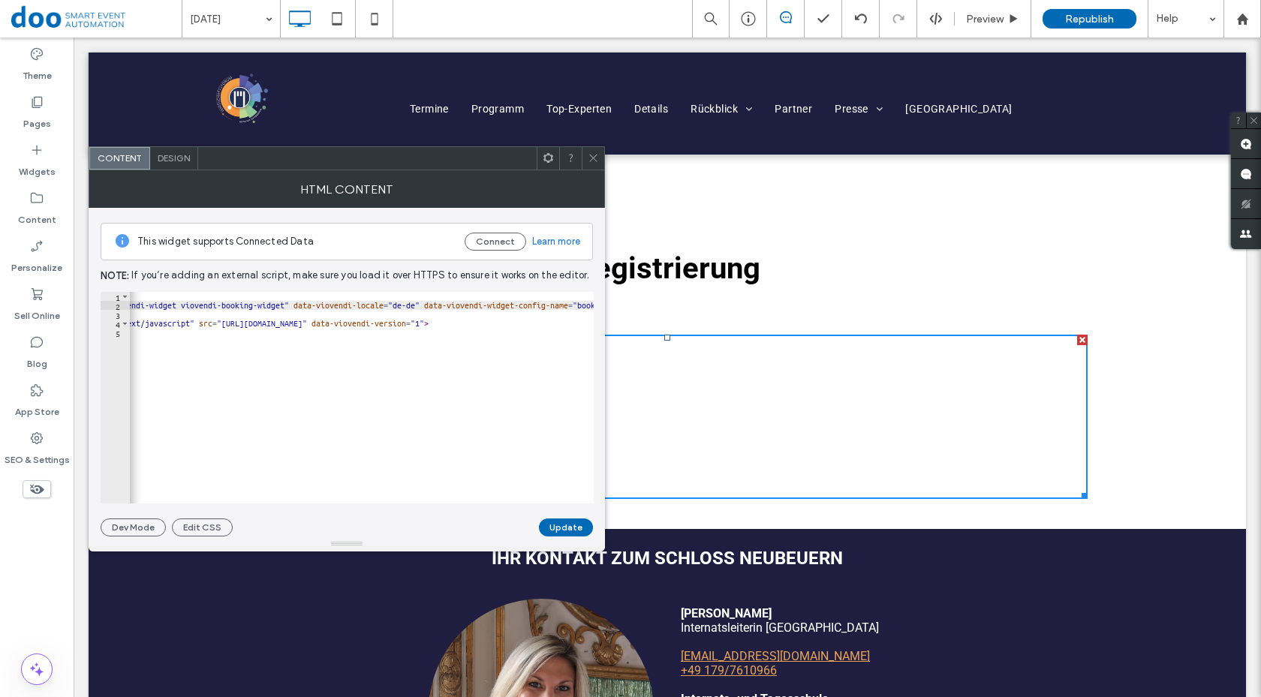
scroll to position [0, 0]
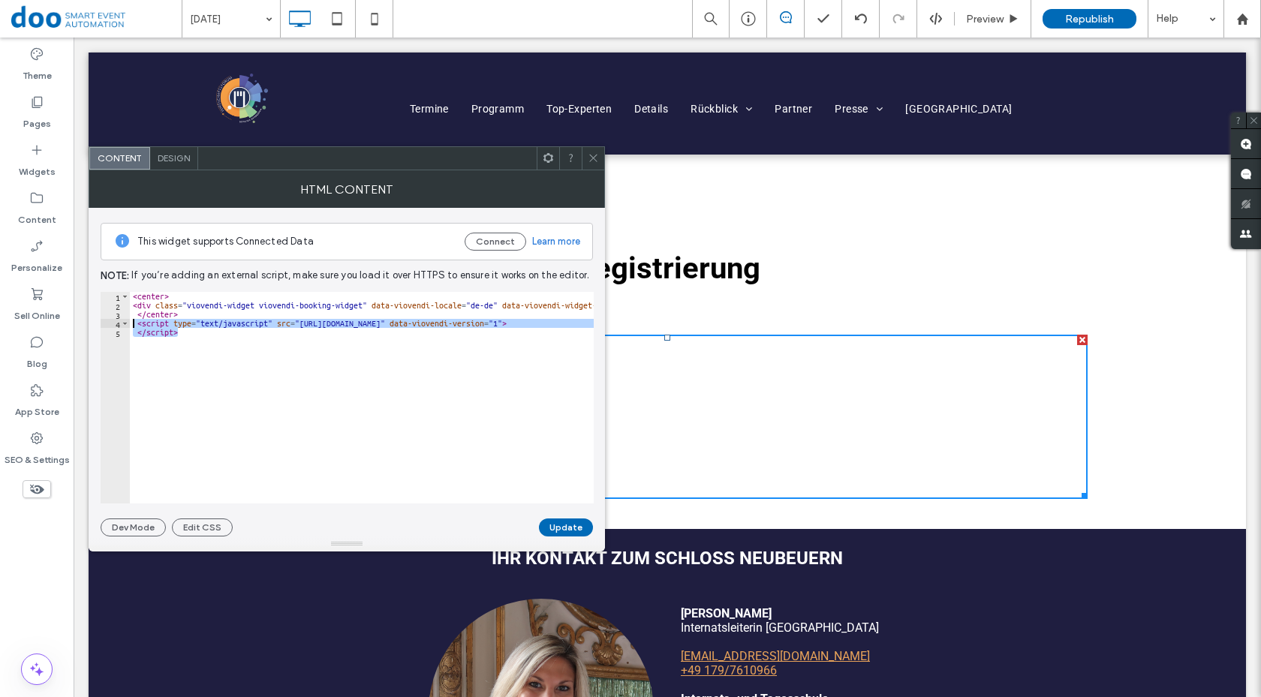
drag, startPoint x: 194, startPoint y: 336, endPoint x: 101, endPoint y: 321, distance: 94.2
click at [101, 321] on div "**********" at bounding box center [347, 398] width 493 height 212
paste textarea "Cursor at row 4"
type textarea "**********"
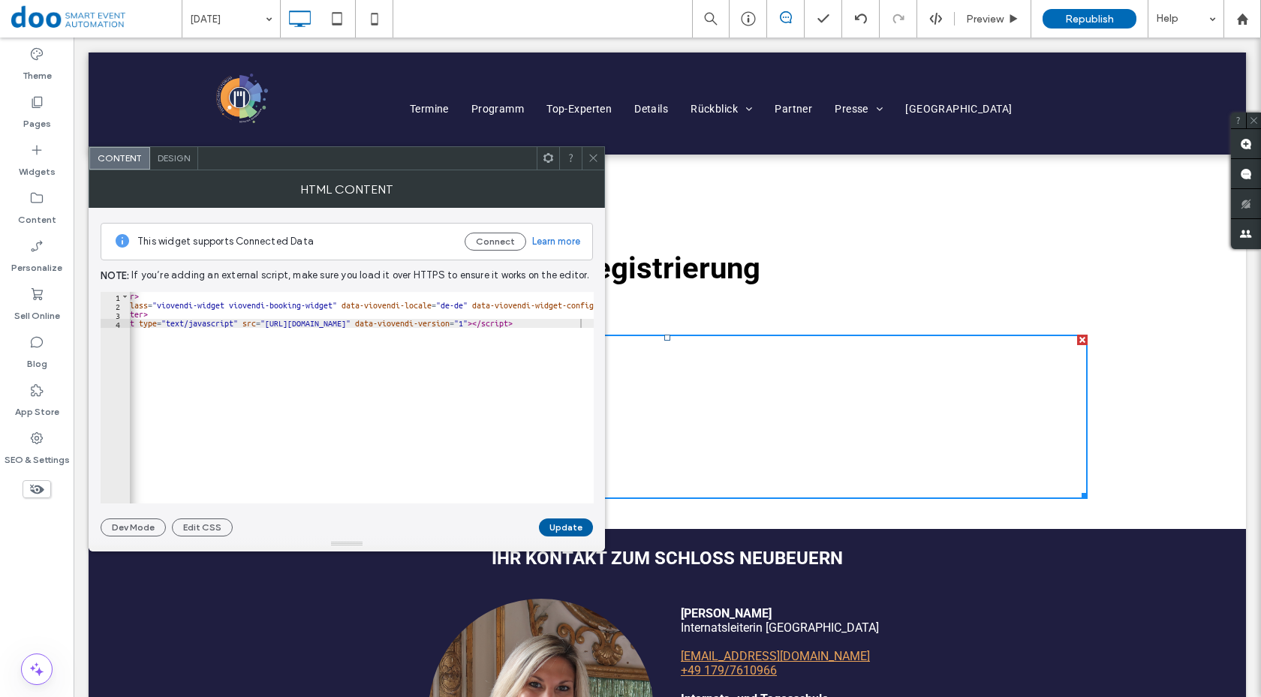
click at [569, 530] on button "Update" at bounding box center [566, 528] width 54 height 18
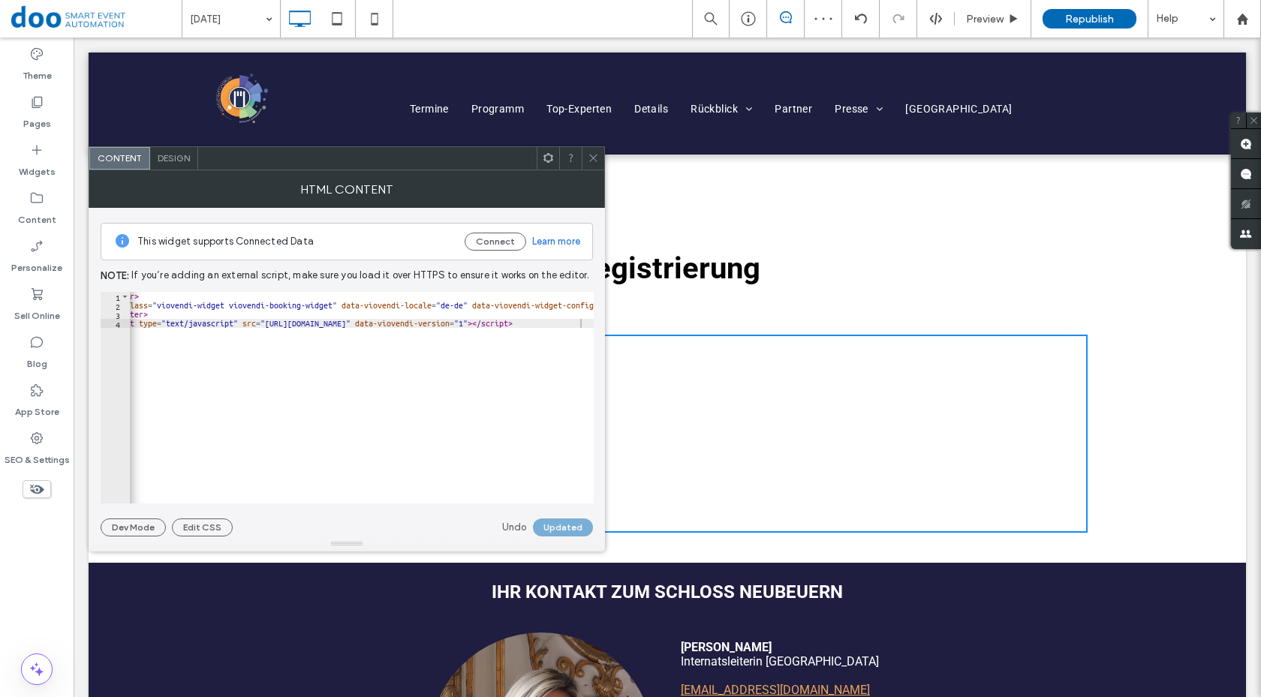
click at [595, 157] on use at bounding box center [593, 159] width 8 height 8
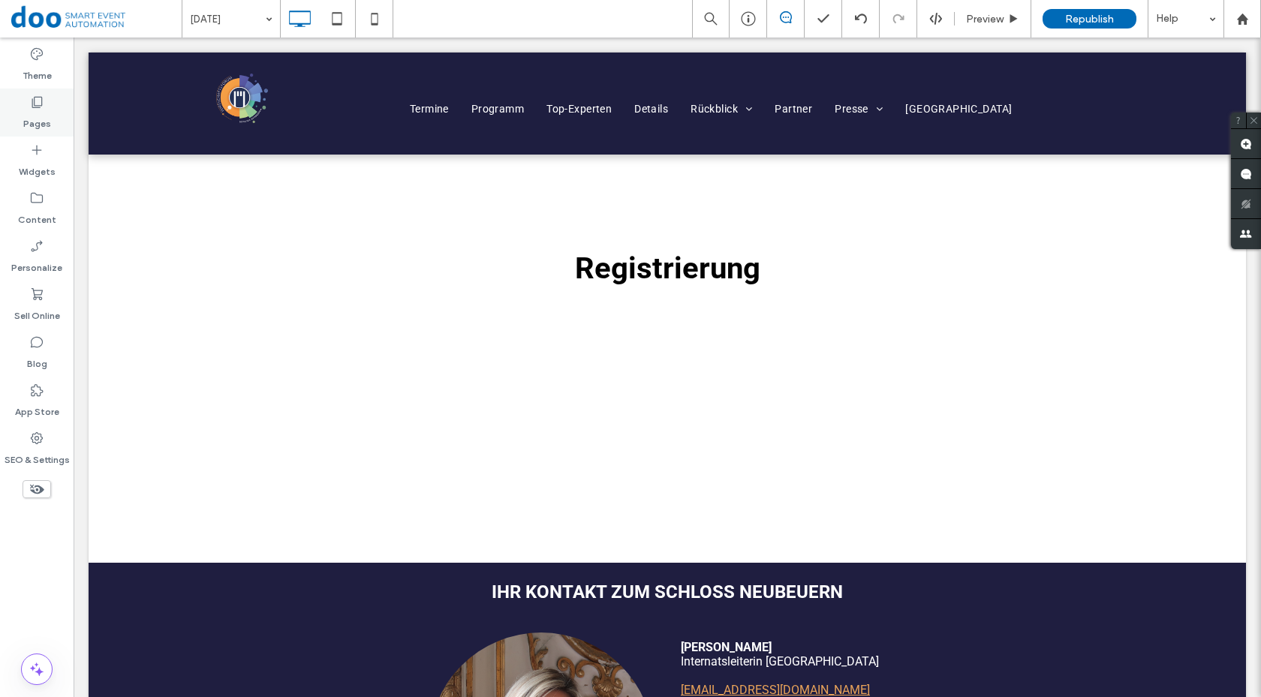
click at [32, 107] on icon at bounding box center [36, 102] width 15 height 15
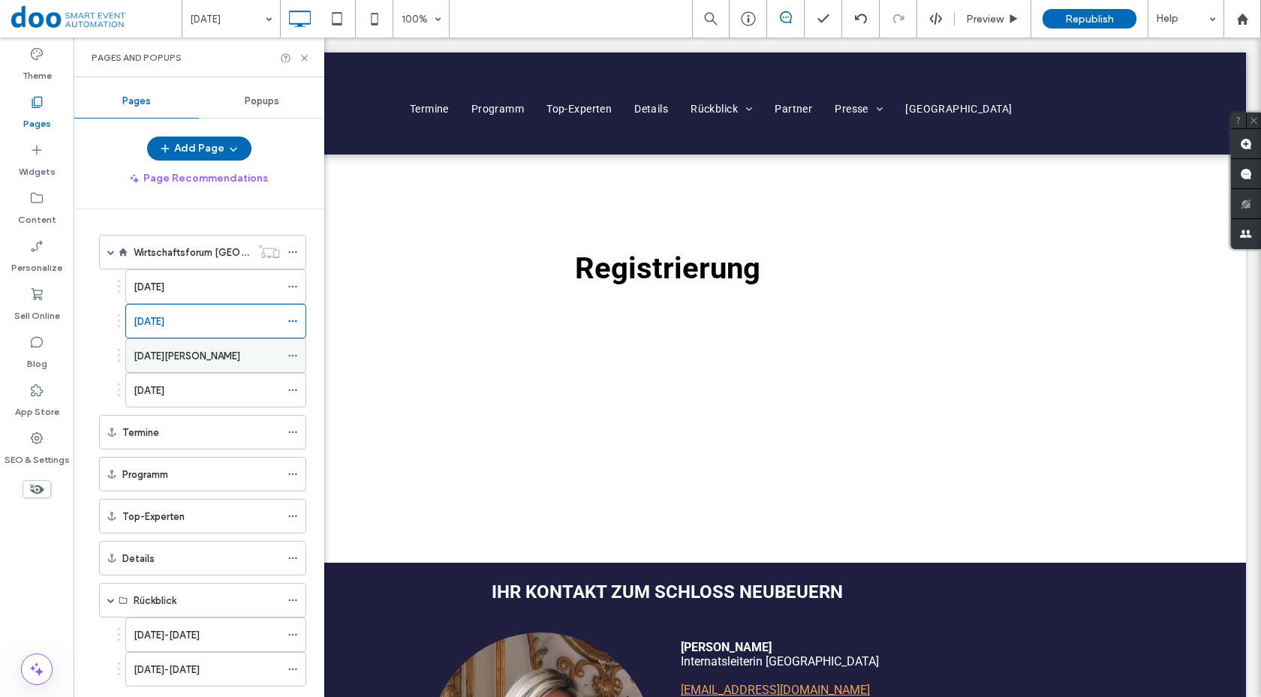
click at [226, 349] on div "[DATE][PERSON_NAME]" at bounding box center [207, 356] width 146 height 16
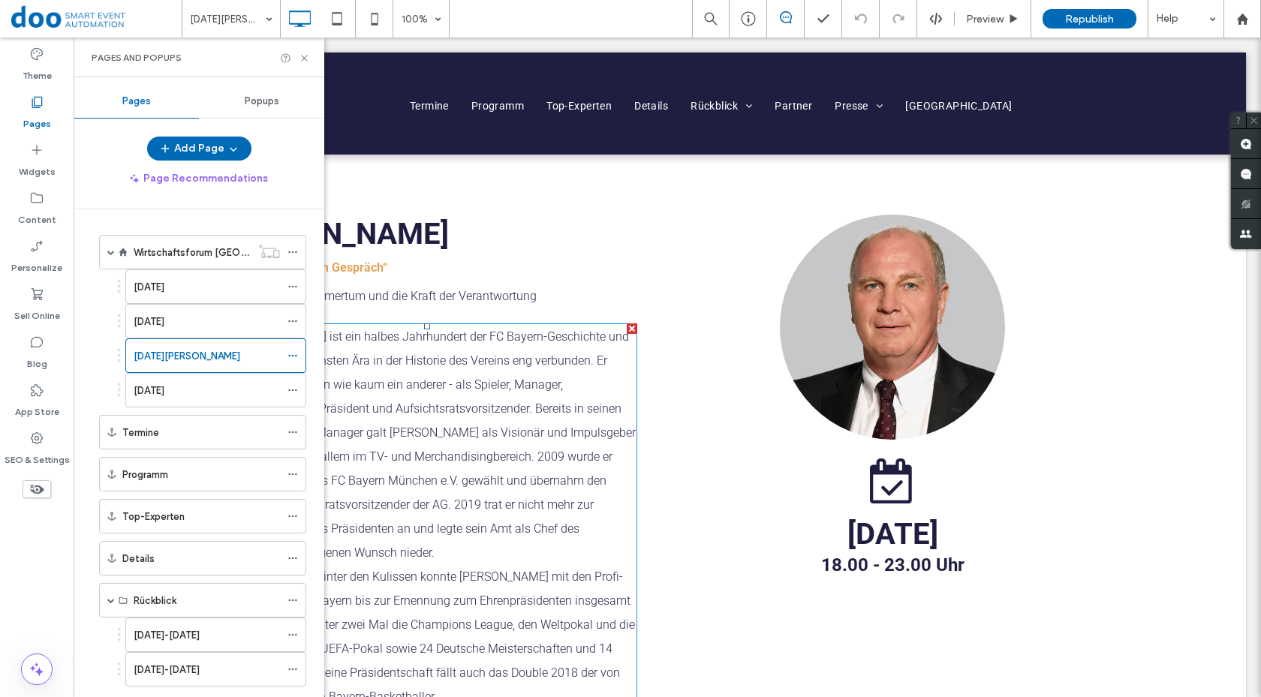
scroll to position [601, 0]
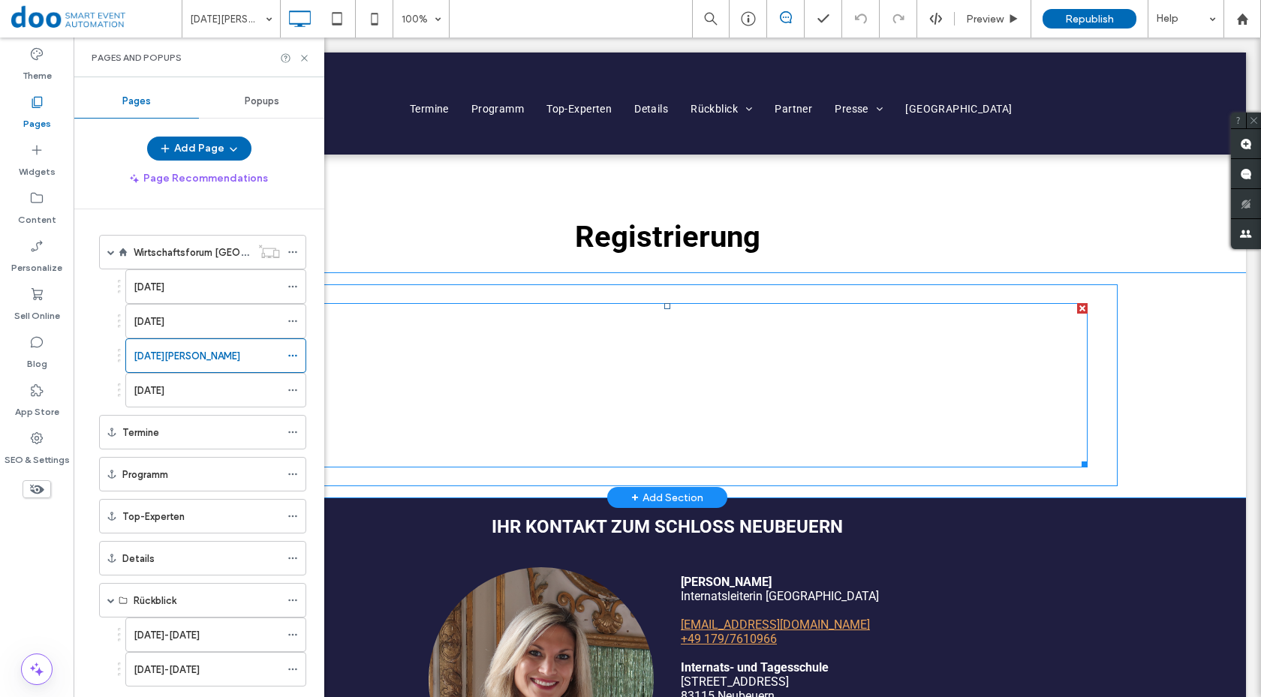
click at [600, 387] on span at bounding box center [667, 385] width 841 height 164
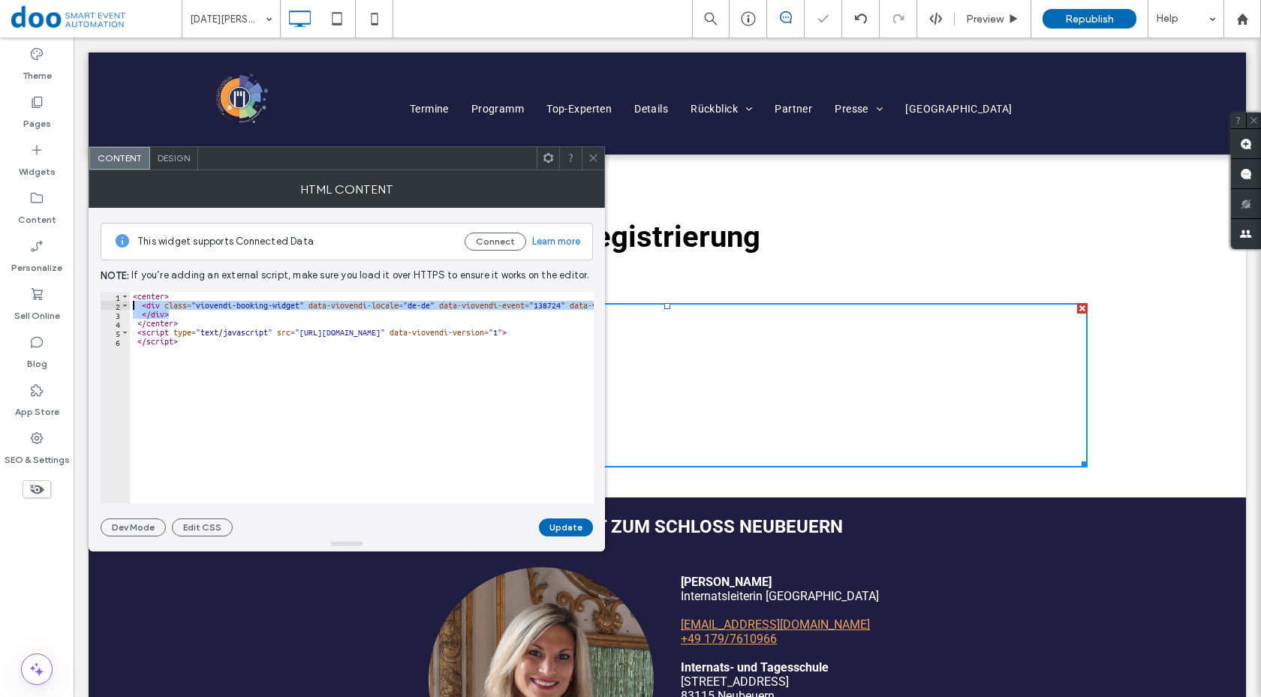
drag, startPoint x: 184, startPoint y: 315, endPoint x: 91, endPoint y: 301, distance: 94.2
click at [91, 301] on div "This widget supports Connected Data Connect Learn more Note: If you’re adding a…" at bounding box center [347, 372] width 517 height 329
paste textarea "**********"
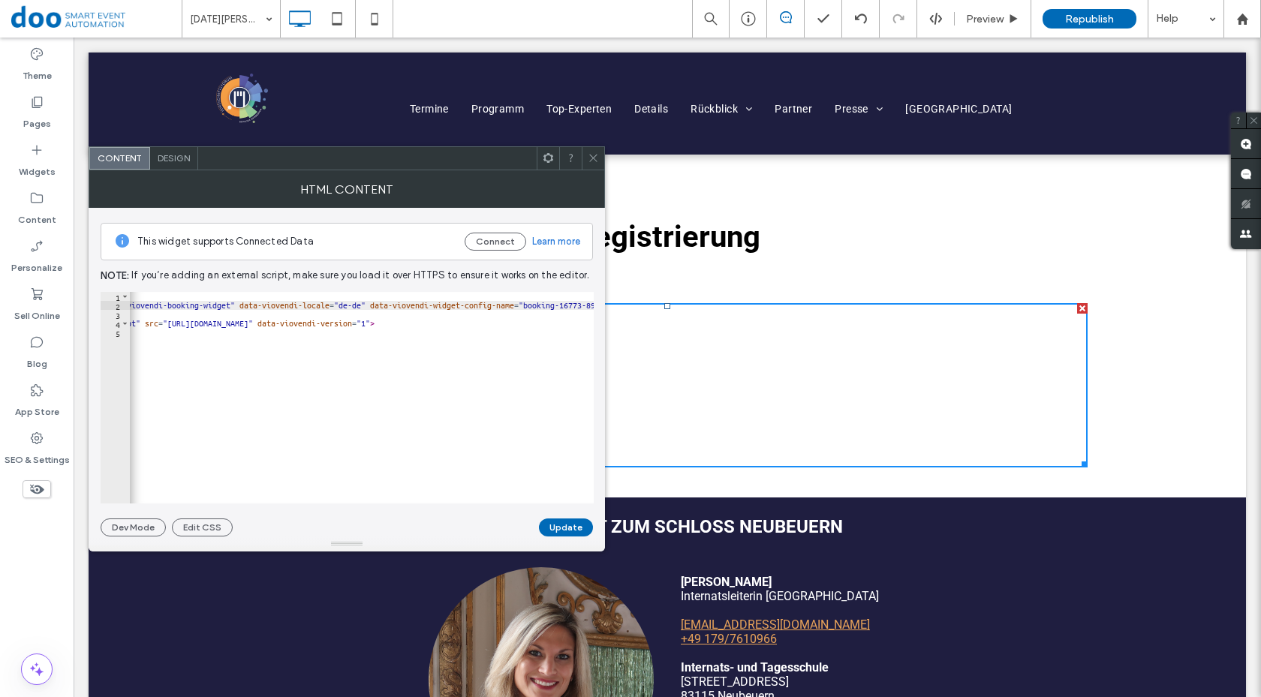
scroll to position [0, 0]
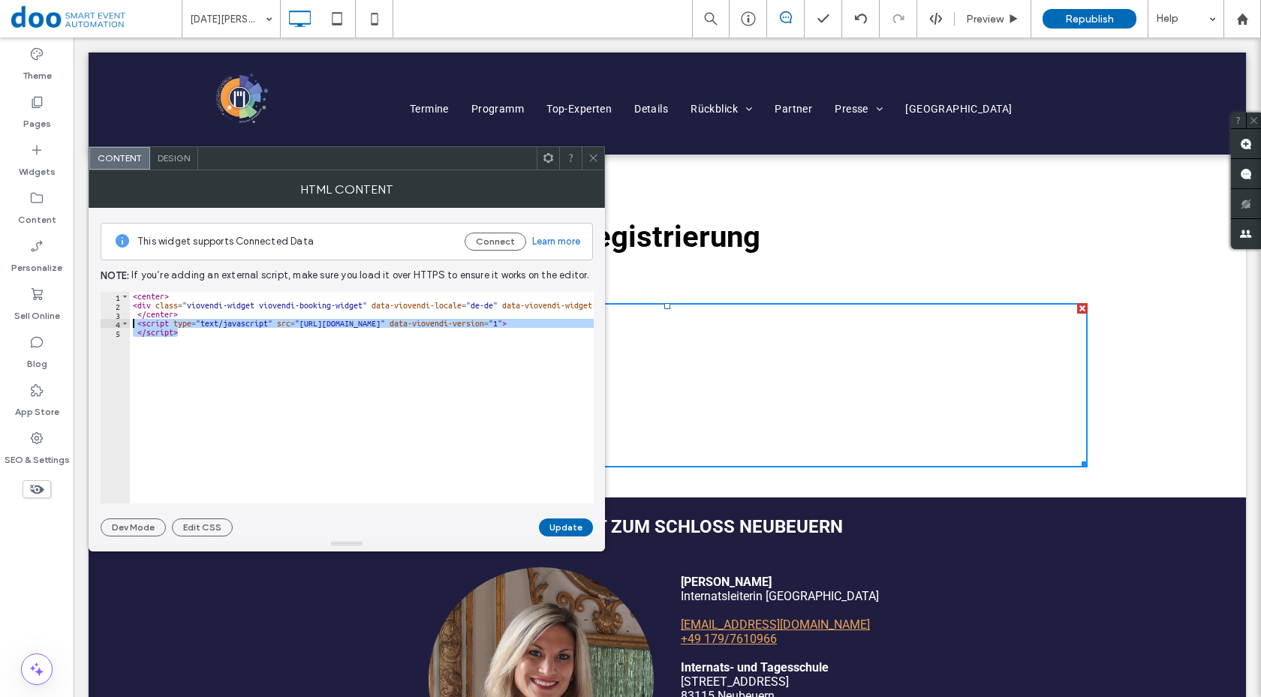
drag, startPoint x: 193, startPoint y: 334, endPoint x: 110, endPoint y: 320, distance: 83.8
click at [110, 320] on div "**********" at bounding box center [347, 398] width 493 height 212
paste textarea "Cursor at row 4"
type textarea "**********"
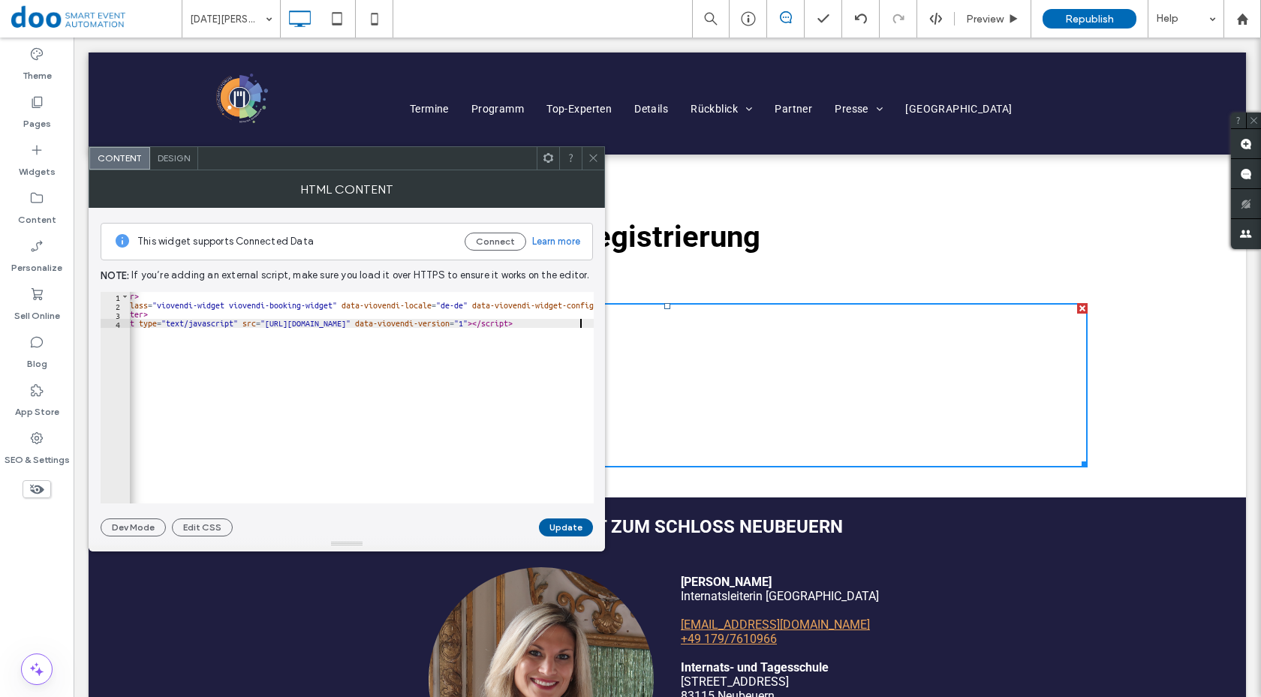
click at [552, 529] on button "Update" at bounding box center [566, 528] width 54 height 18
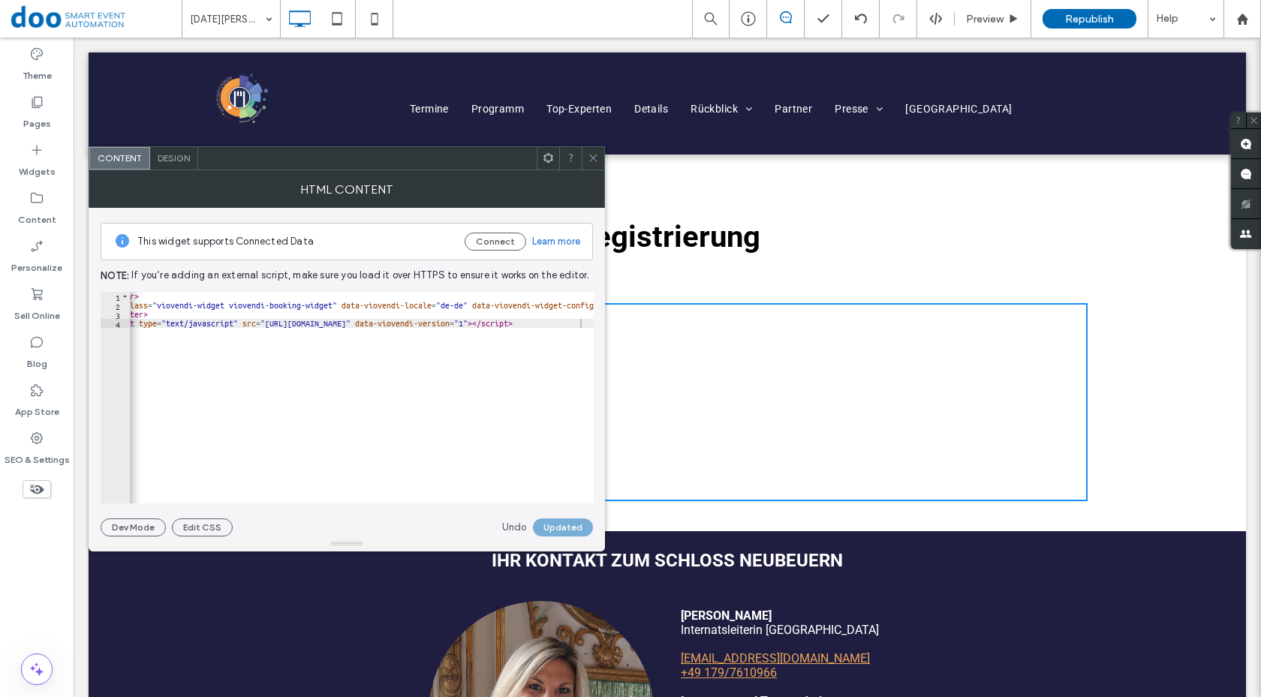
drag, startPoint x: 595, startPoint y: 164, endPoint x: 541, endPoint y: 170, distance: 53.6
click at [595, 164] on span at bounding box center [593, 158] width 11 height 23
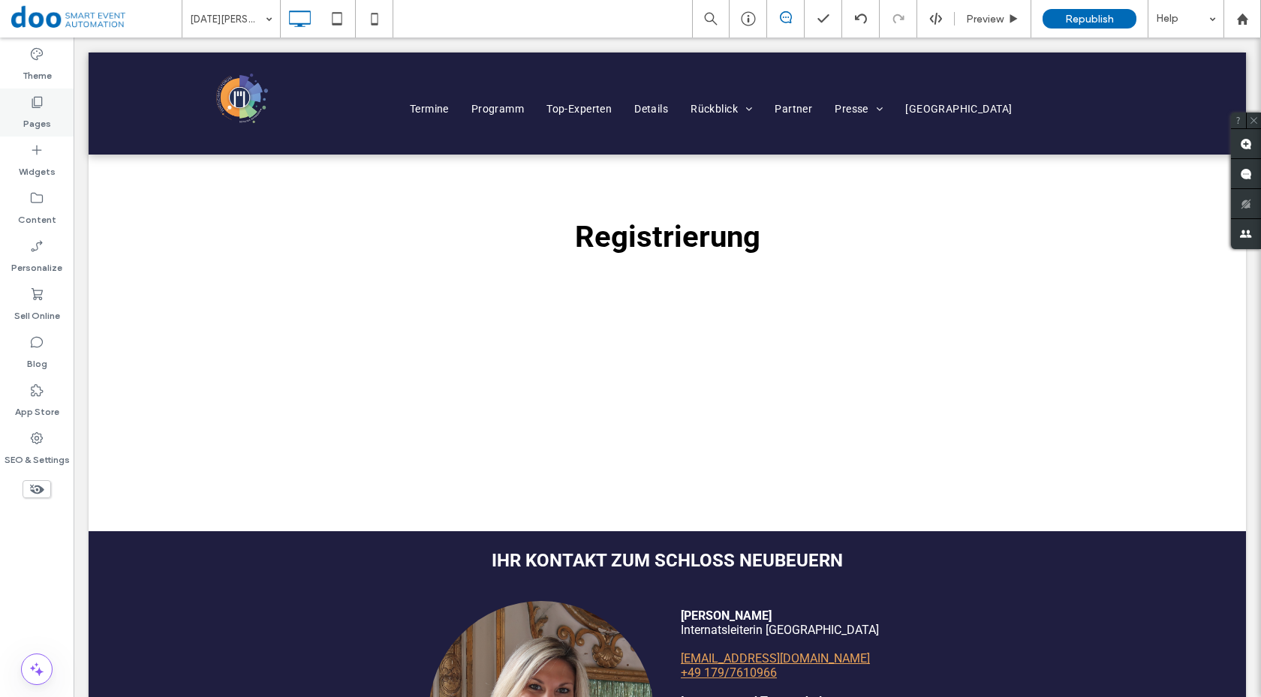
click at [26, 123] on label "Pages" at bounding box center [37, 120] width 28 height 21
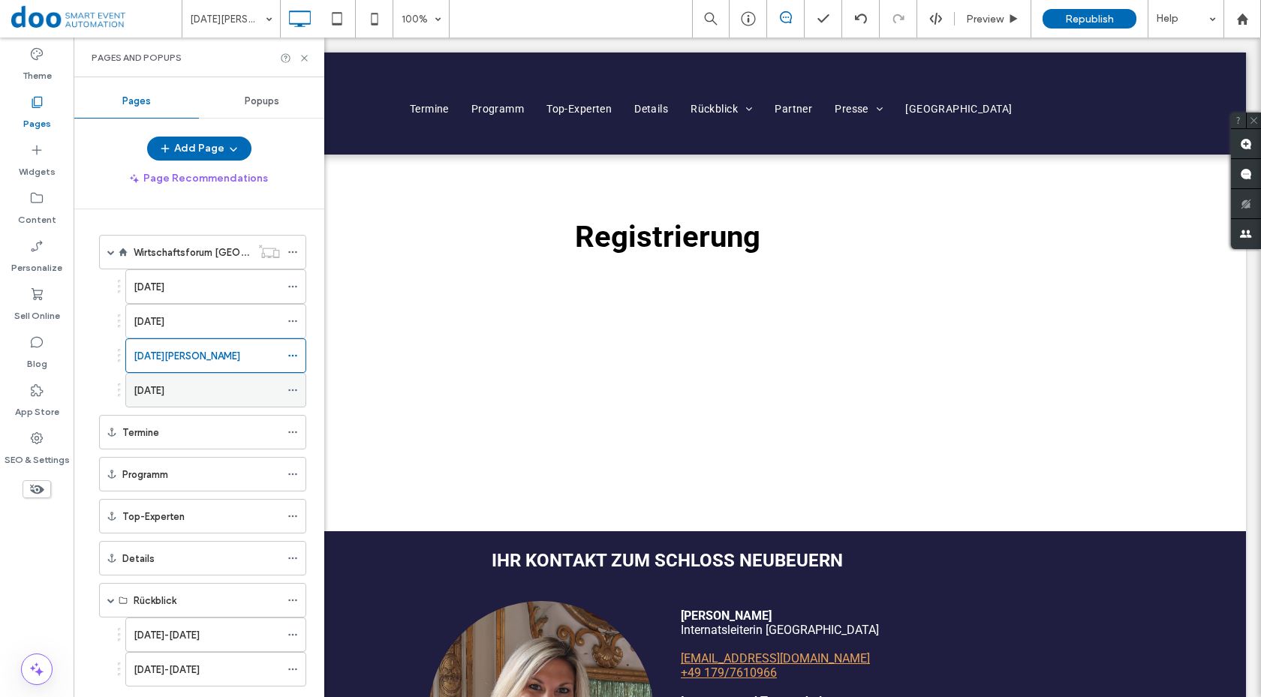
click at [164, 388] on label "[DATE]" at bounding box center [149, 391] width 31 height 26
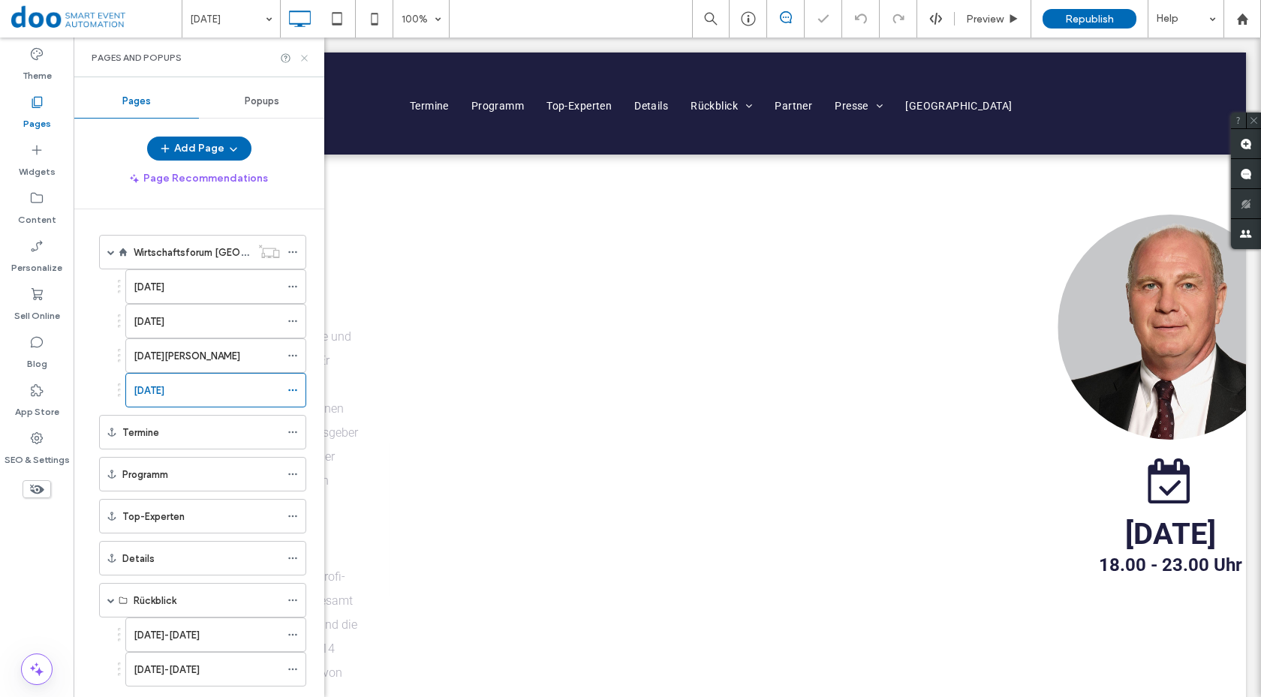
click at [303, 59] on use at bounding box center [304, 58] width 6 height 6
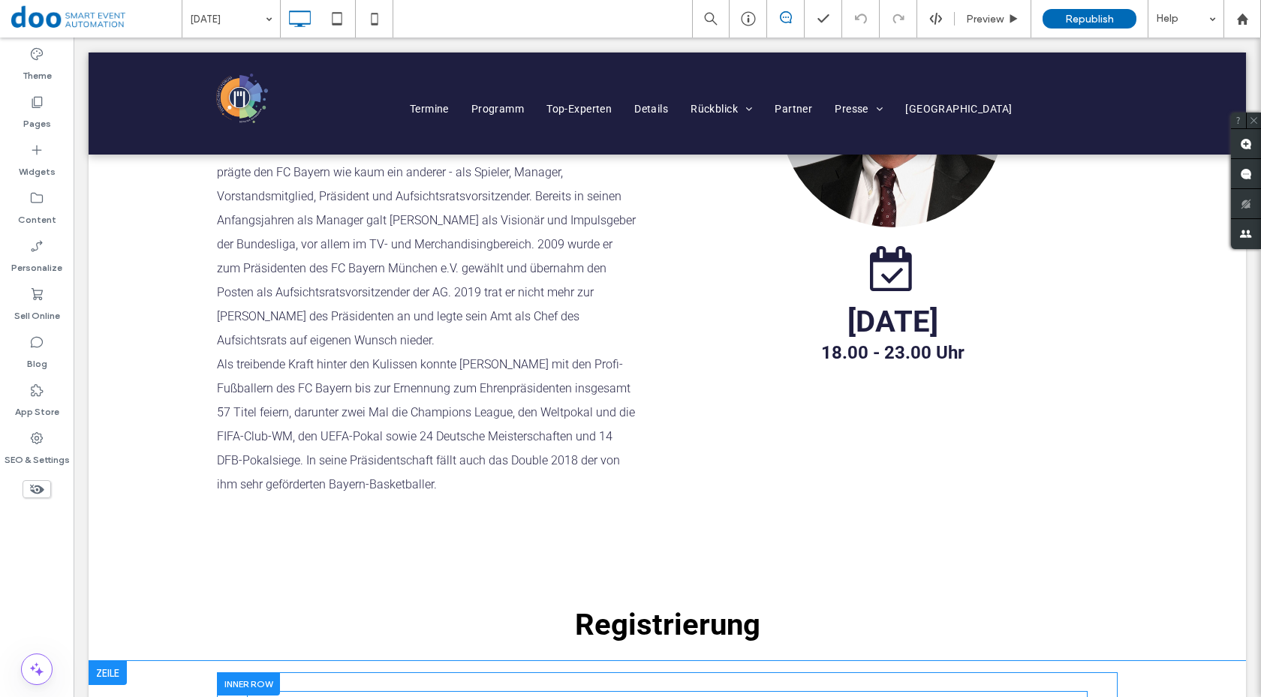
scroll to position [601, 0]
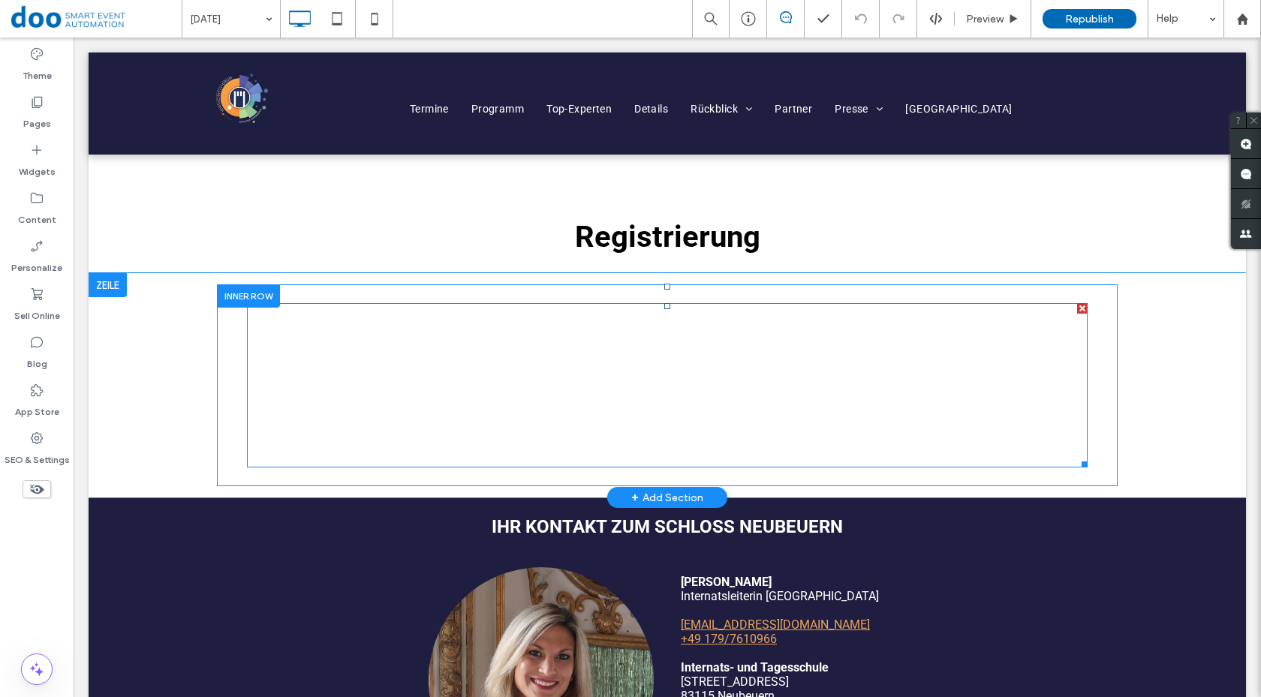
click at [562, 361] on span at bounding box center [667, 385] width 841 height 164
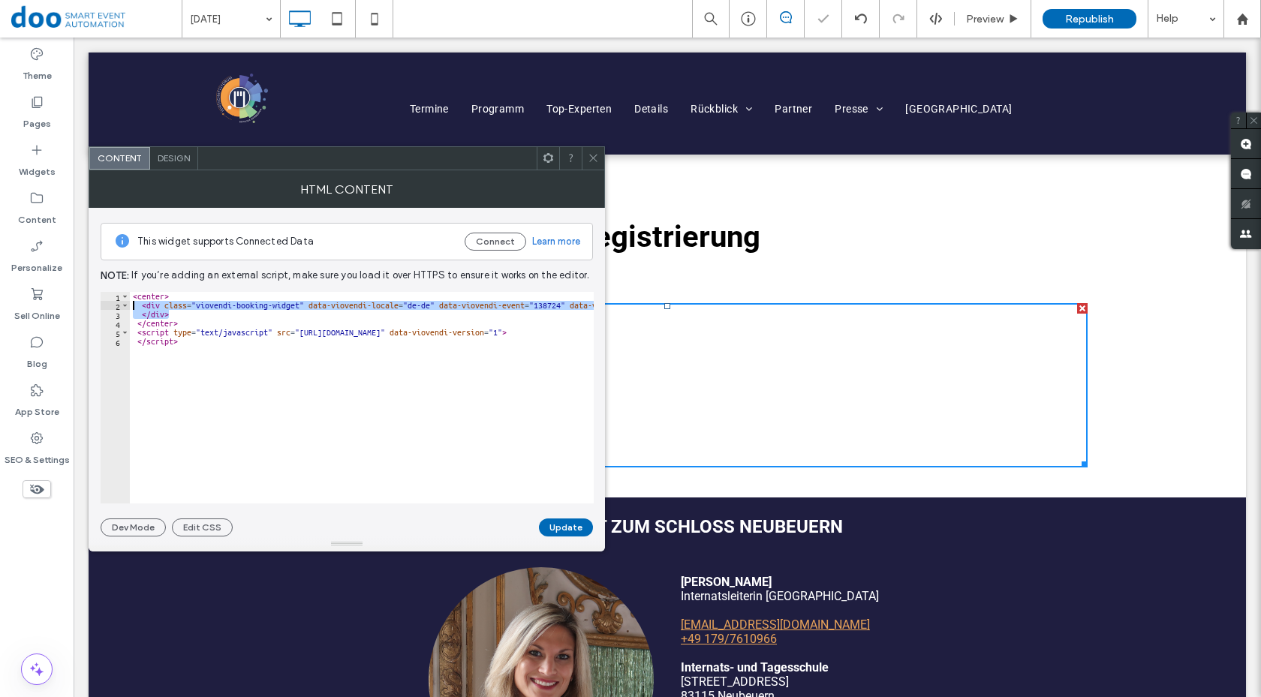
drag, startPoint x: 158, startPoint y: 315, endPoint x: 98, endPoint y: 309, distance: 59.6
click at [98, 309] on div "This widget supports Connected Data Connect Learn more Note: If you’re adding a…" at bounding box center [347, 372] width 517 height 329
paste textarea "**********"
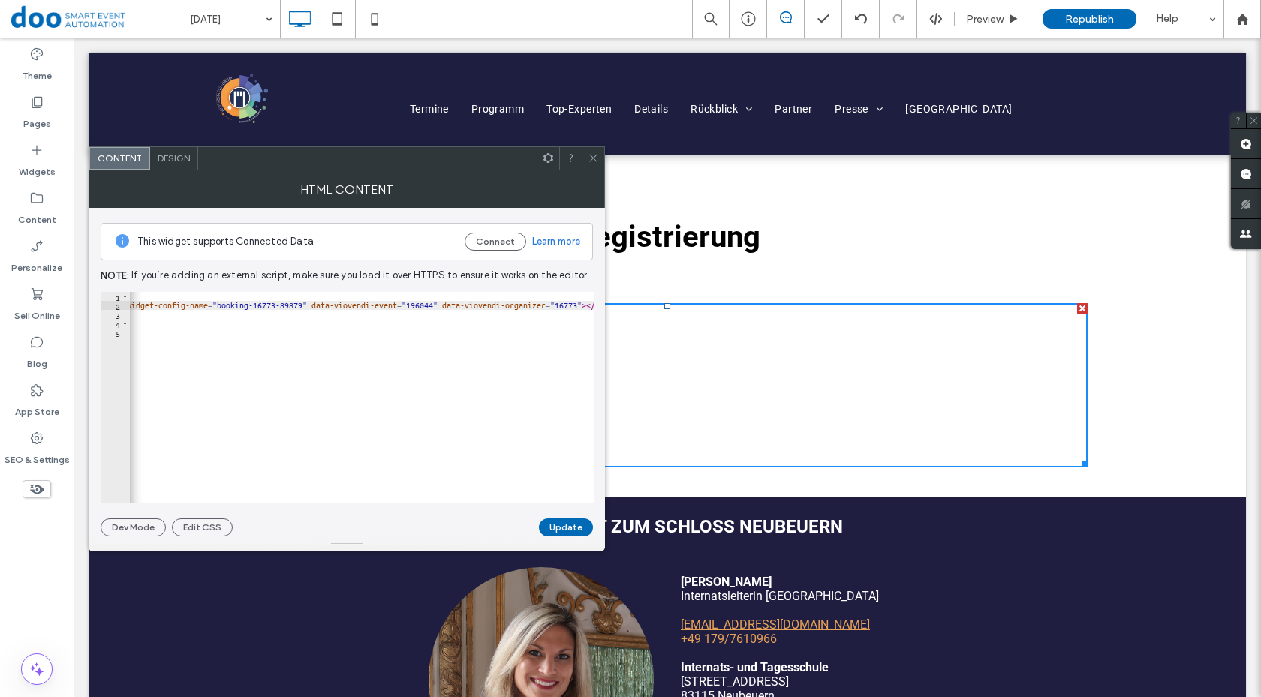
scroll to position [0, 0]
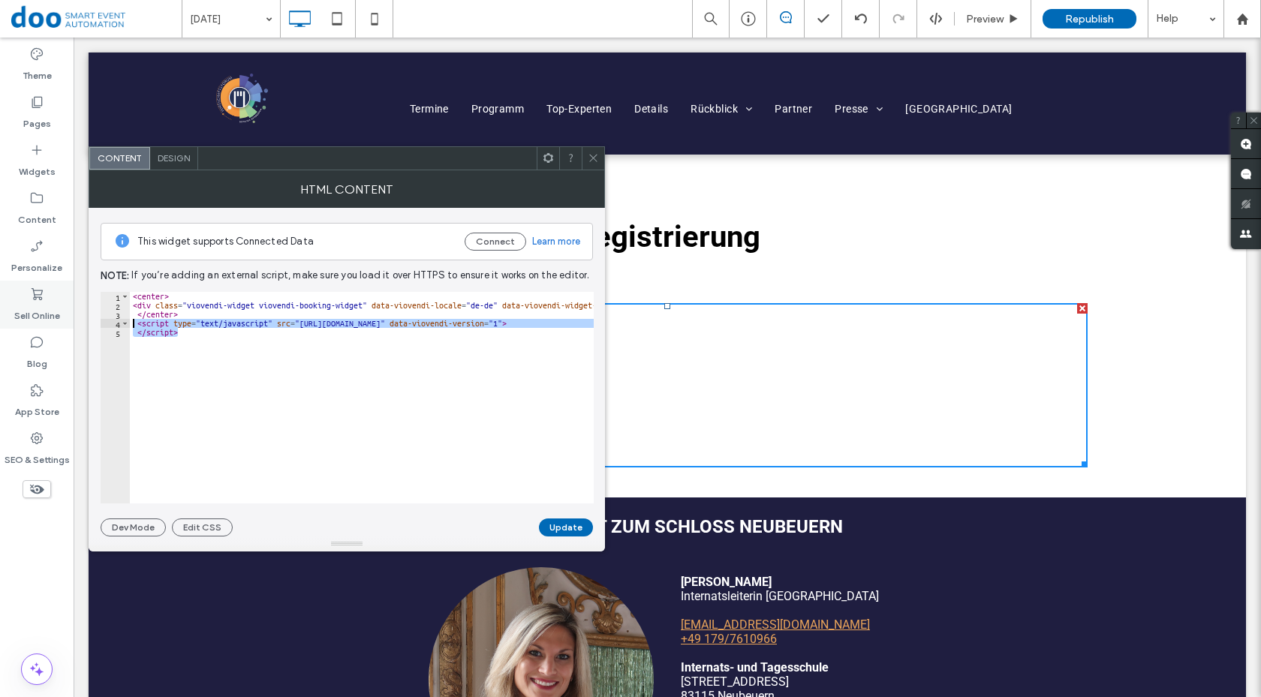
drag, startPoint x: 199, startPoint y: 338, endPoint x: 59, endPoint y: 322, distance: 140.5
click at [59, 322] on body ".wqwq-1{fill:#231f20;} .cls-1q, .cls-2q { fill-rule: evenodd; } .cls-2q { fill:…" at bounding box center [630, 348] width 1261 height 697
paste textarea "Cursor at row 4"
type textarea "**********"
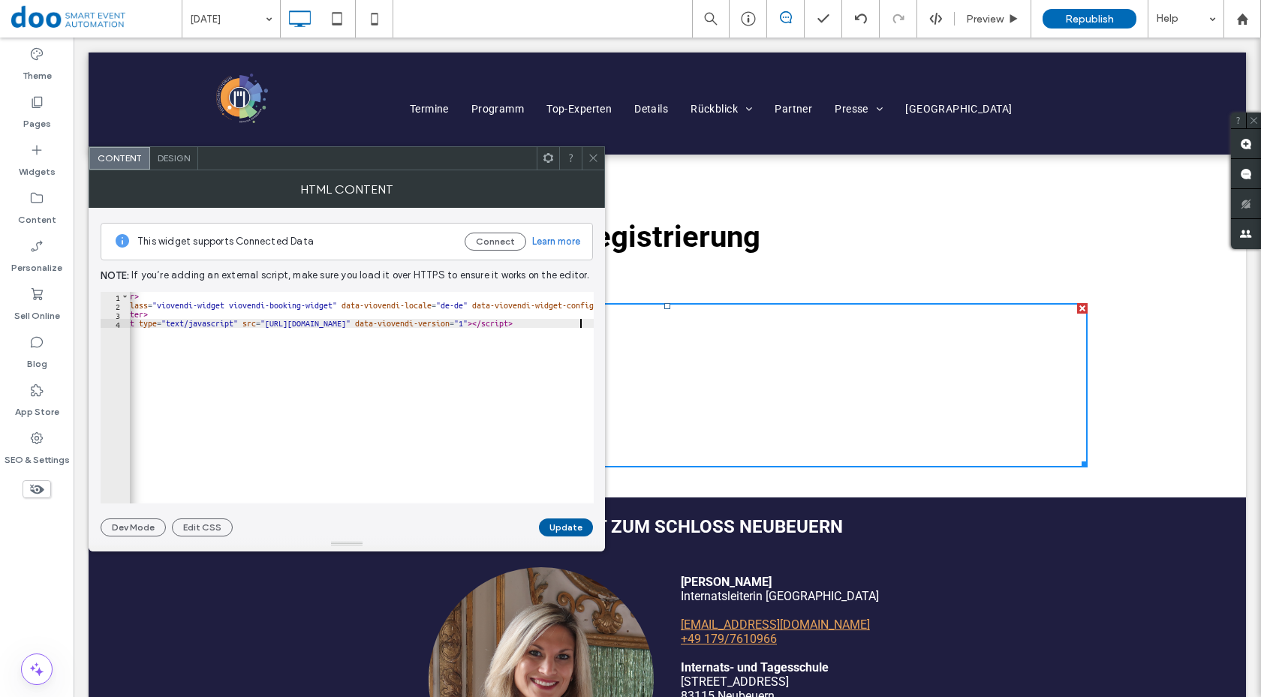
click at [578, 522] on button "Update" at bounding box center [566, 528] width 54 height 18
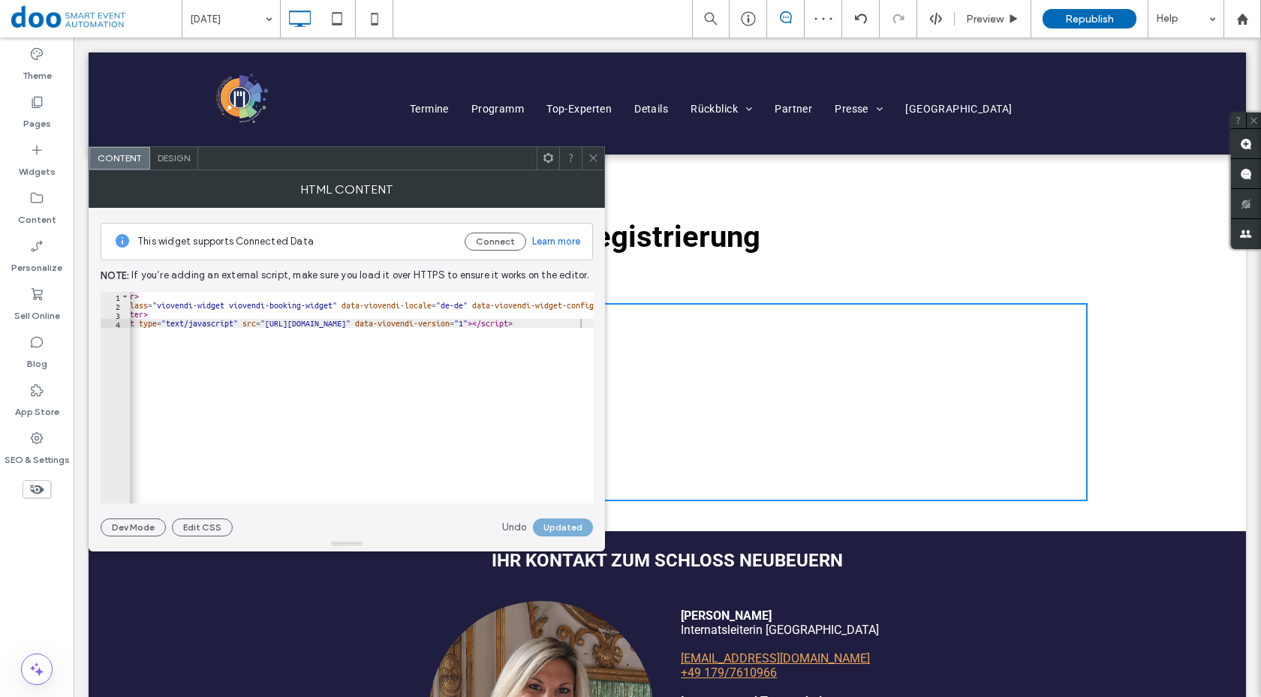
click at [596, 163] on icon at bounding box center [593, 157] width 11 height 11
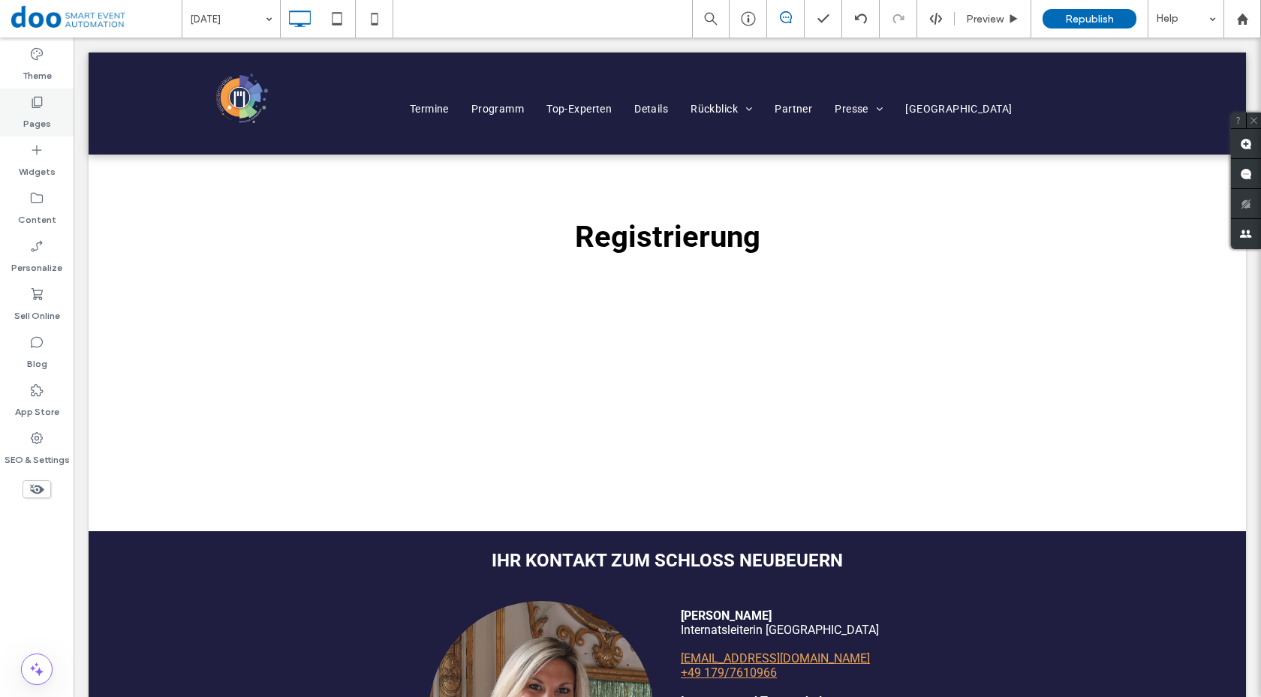
click at [40, 131] on div "Pages" at bounding box center [37, 113] width 74 height 48
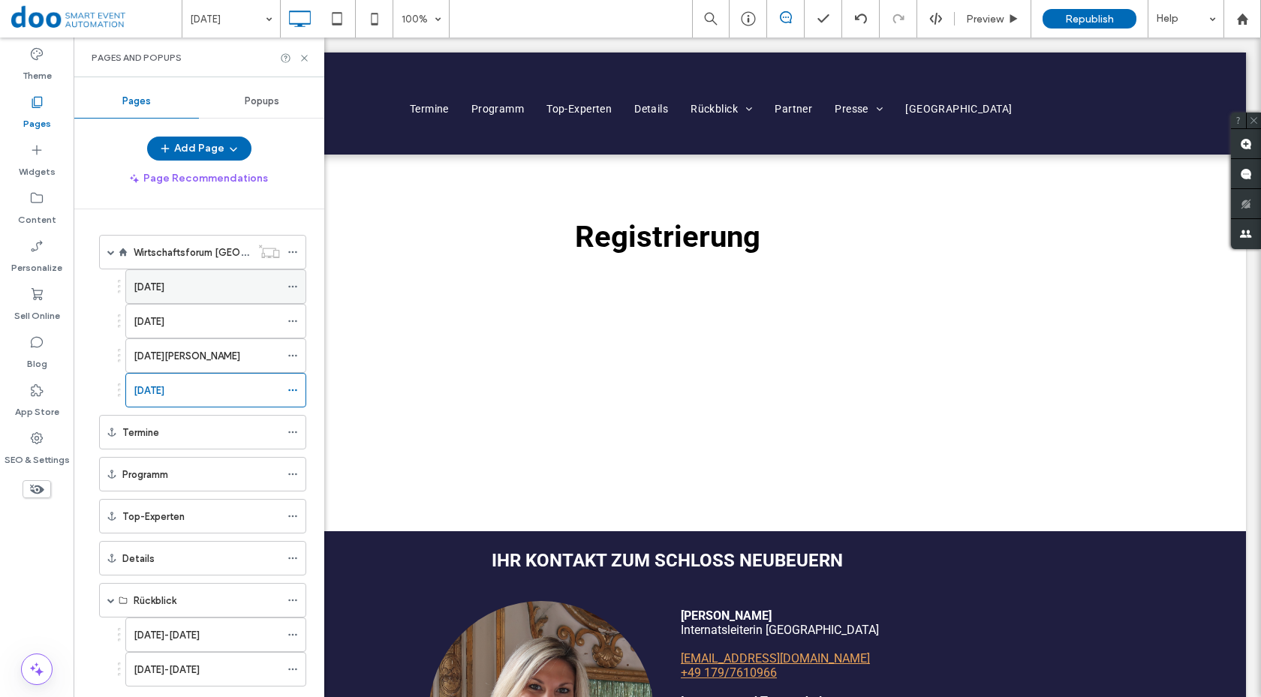
click at [164, 285] on label "[DATE]" at bounding box center [149, 287] width 31 height 26
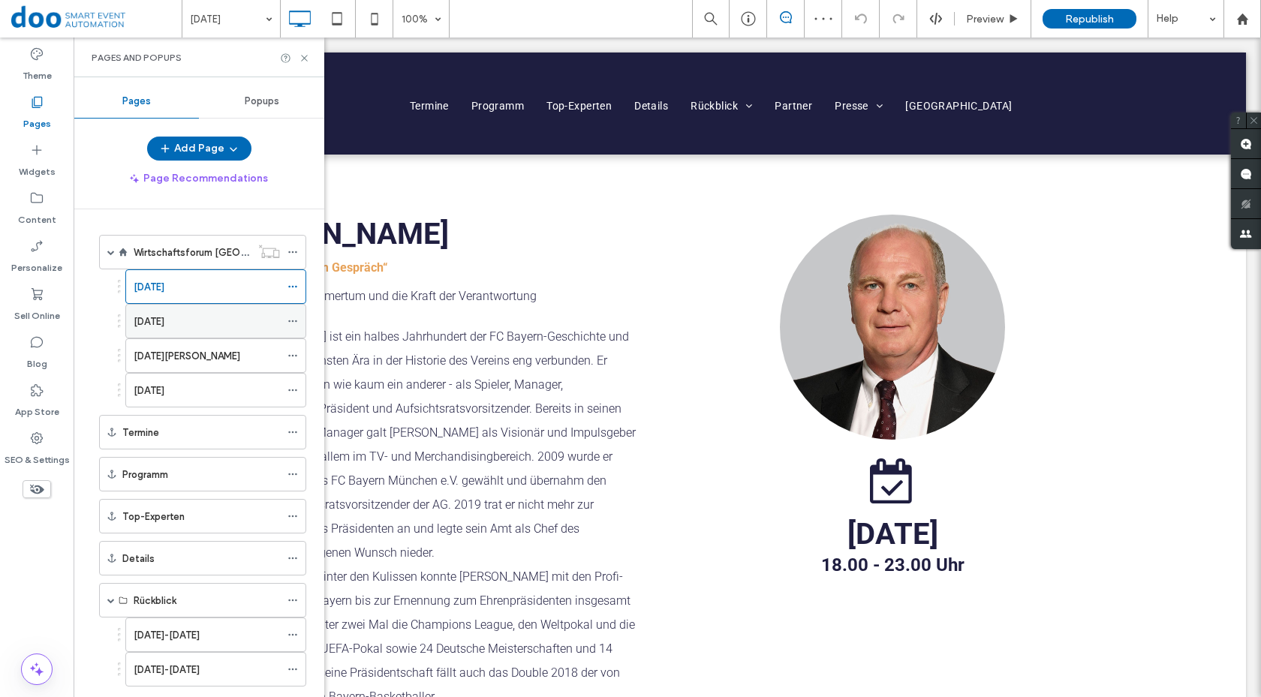
click at [164, 327] on label "[DATE]" at bounding box center [149, 322] width 31 height 26
click at [203, 351] on div "[DATE][PERSON_NAME]" at bounding box center [207, 356] width 146 height 16
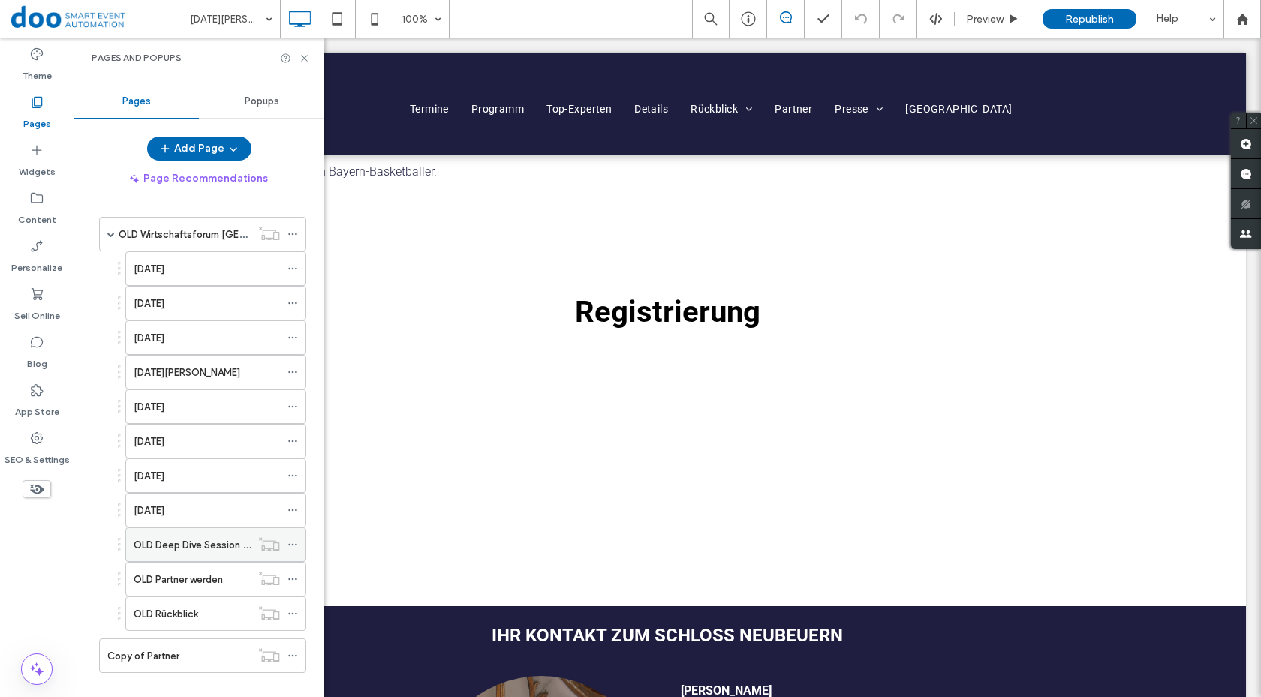
scroll to position [709, 0]
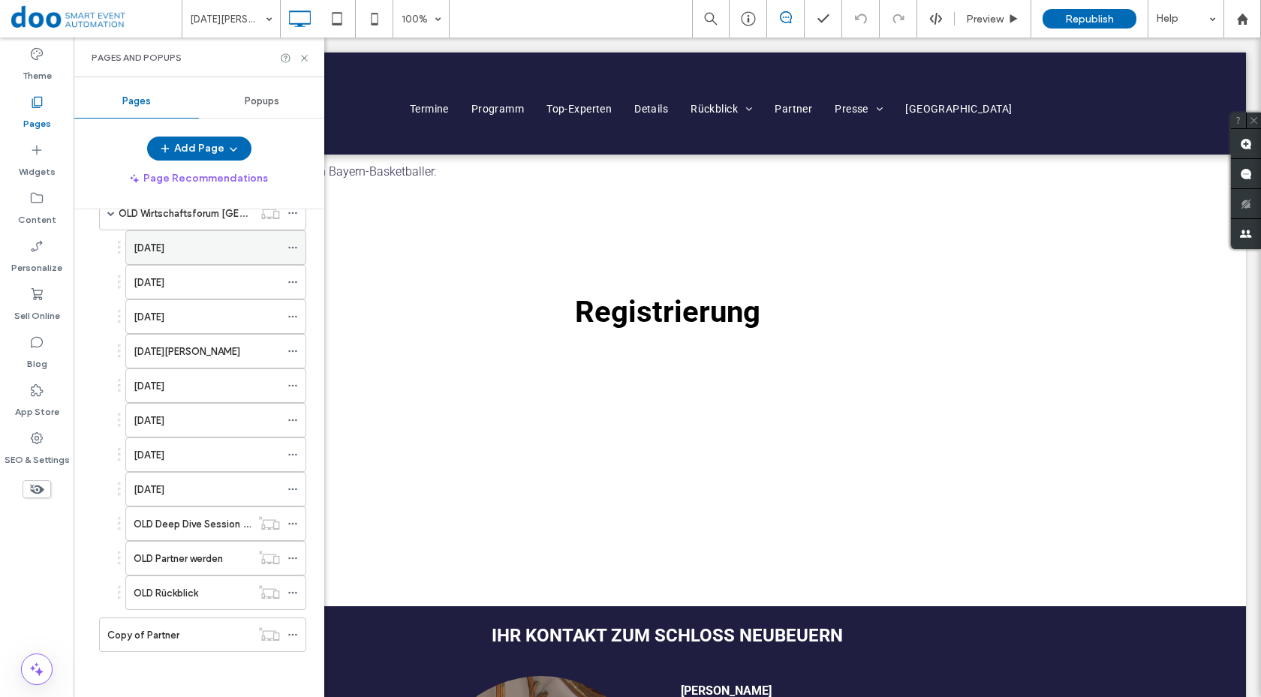
click at [218, 246] on div "[DATE]" at bounding box center [207, 248] width 146 height 16
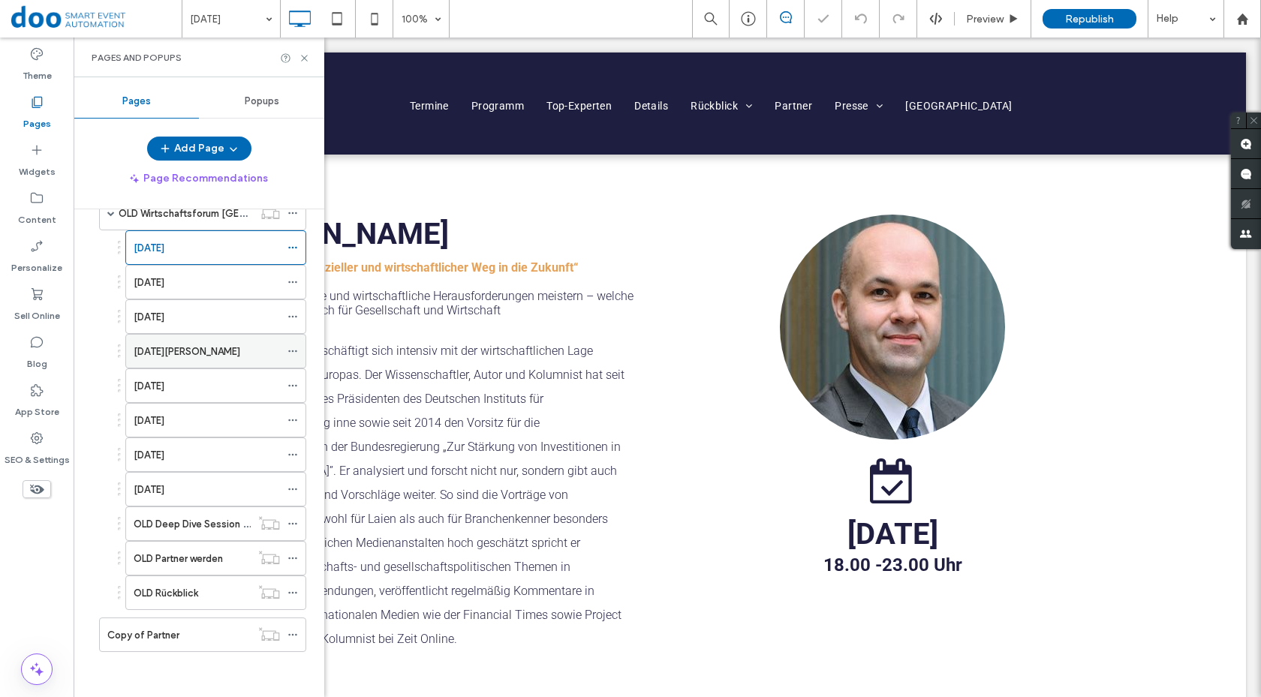
click at [208, 339] on div "[DATE][PERSON_NAME]" at bounding box center [207, 351] width 146 height 33
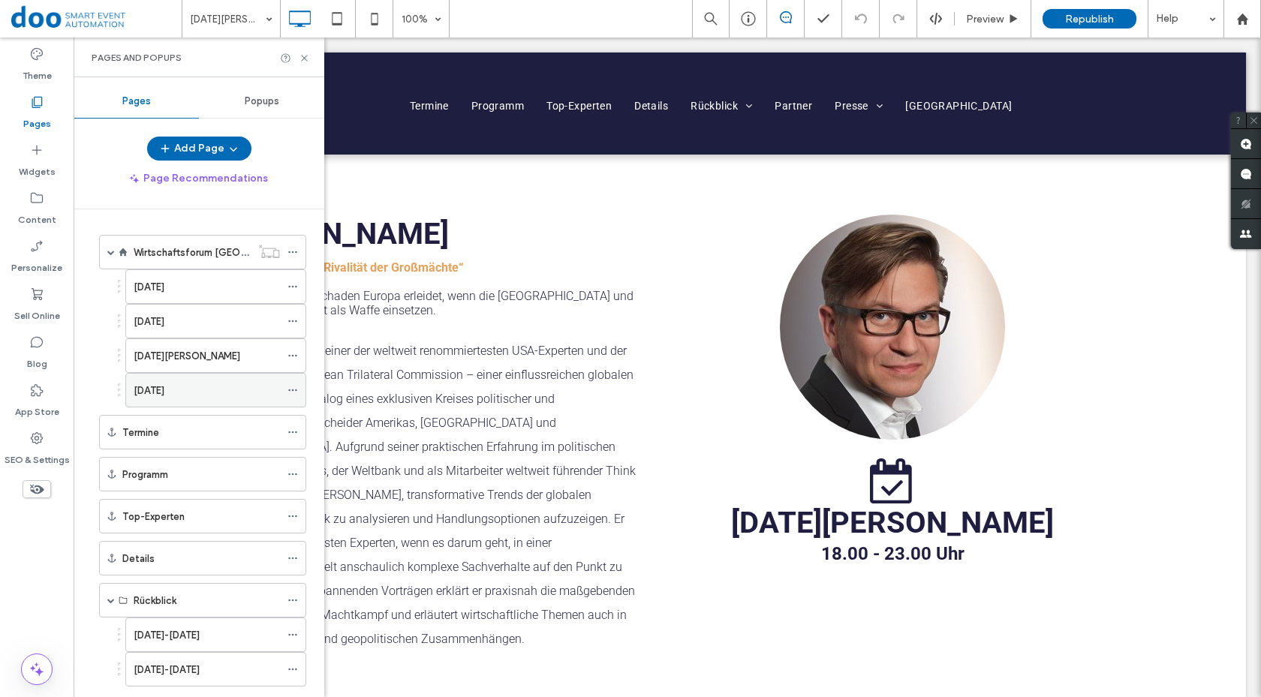
click at [164, 384] on label "[DATE]" at bounding box center [149, 391] width 31 height 26
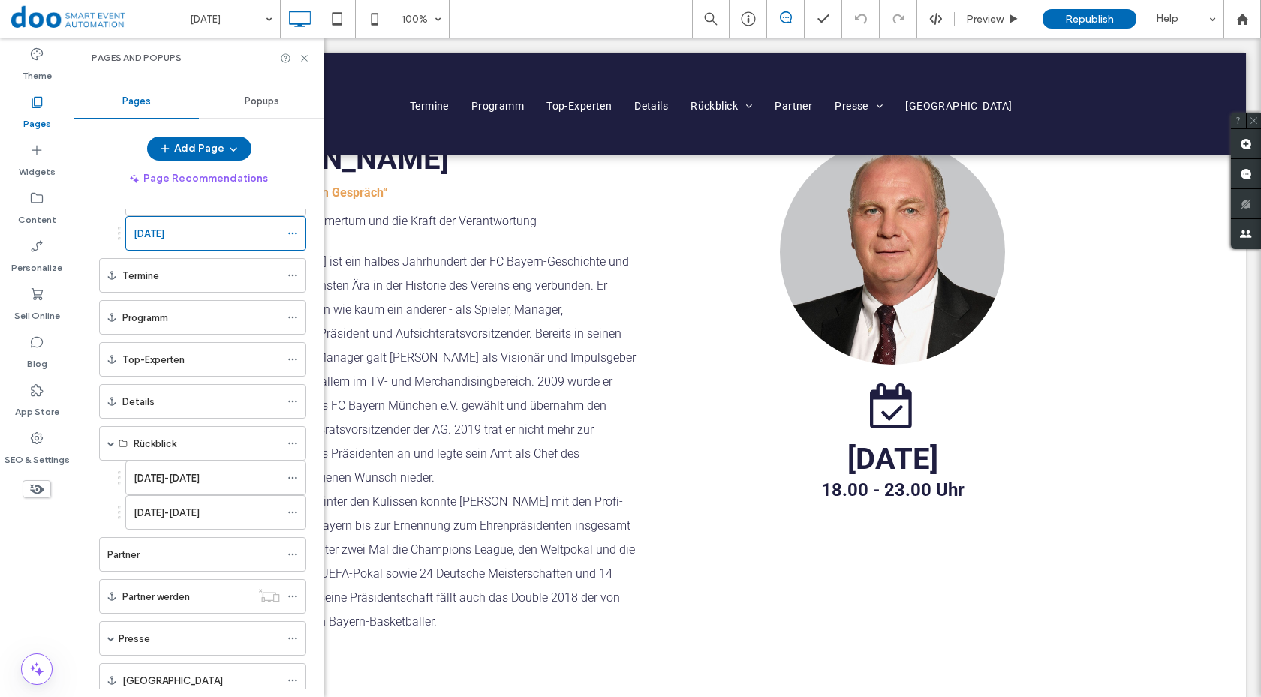
scroll to position [225, 0]
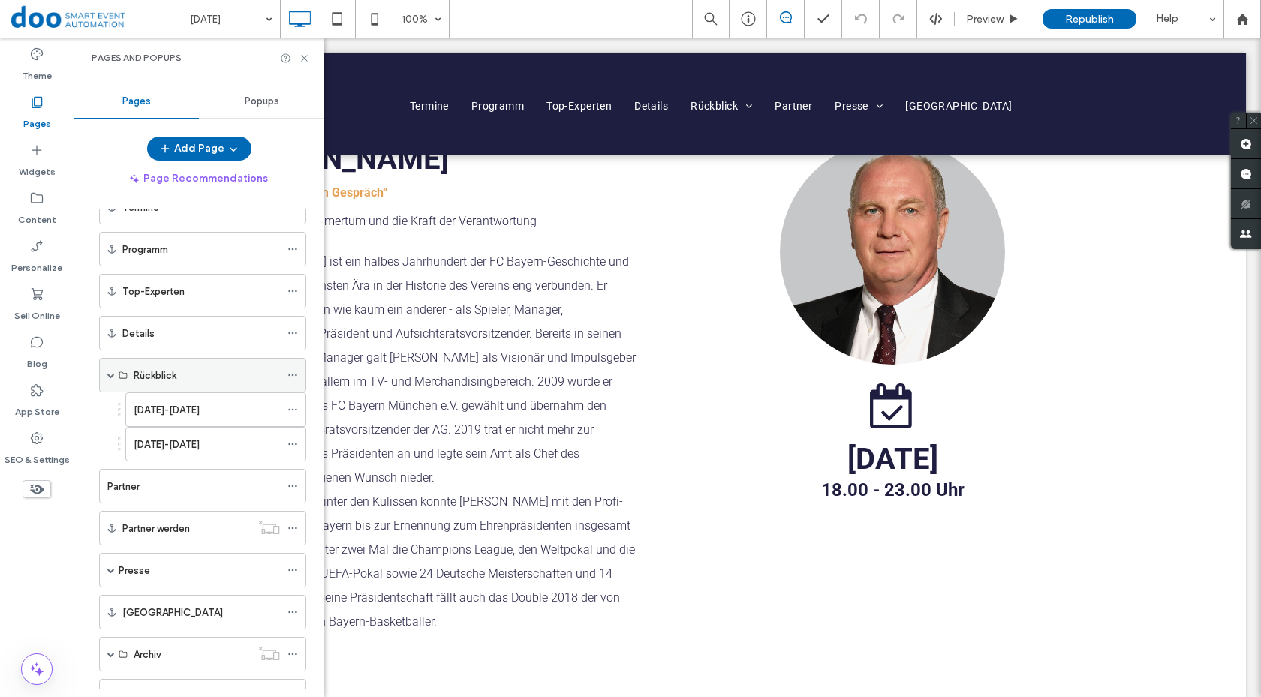
click at [110, 375] on span at bounding box center [111, 376] width 8 height 8
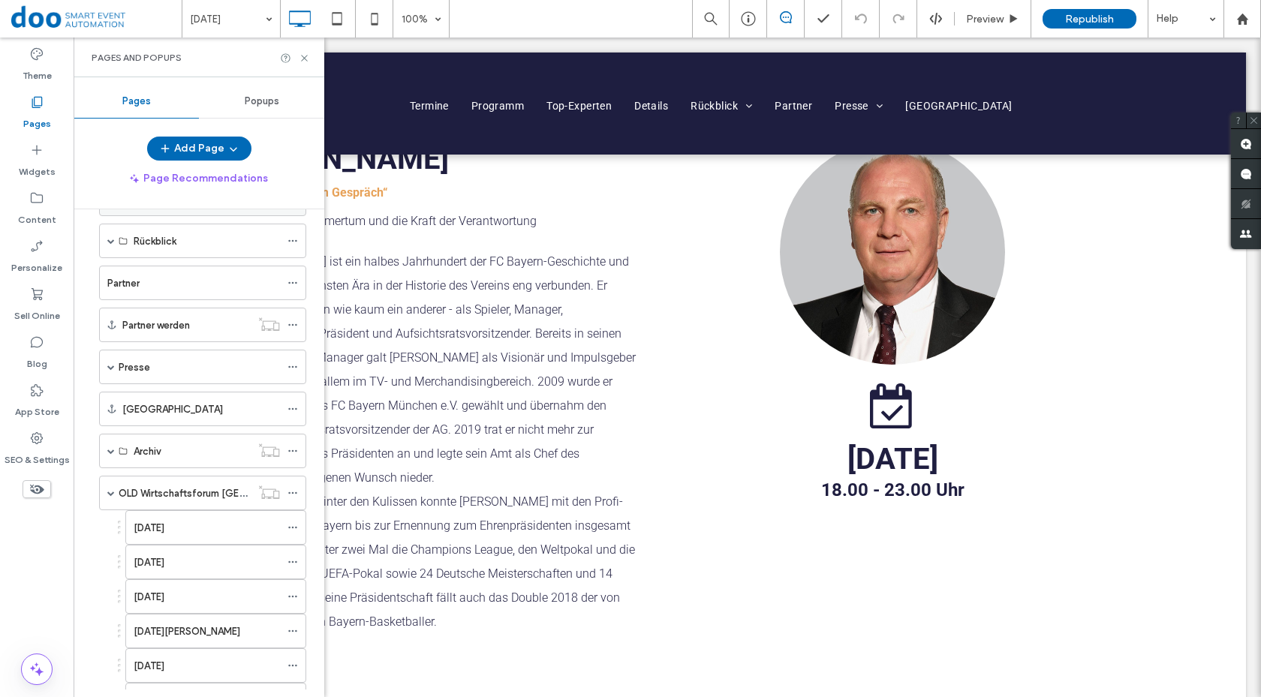
scroll to position [375, 0]
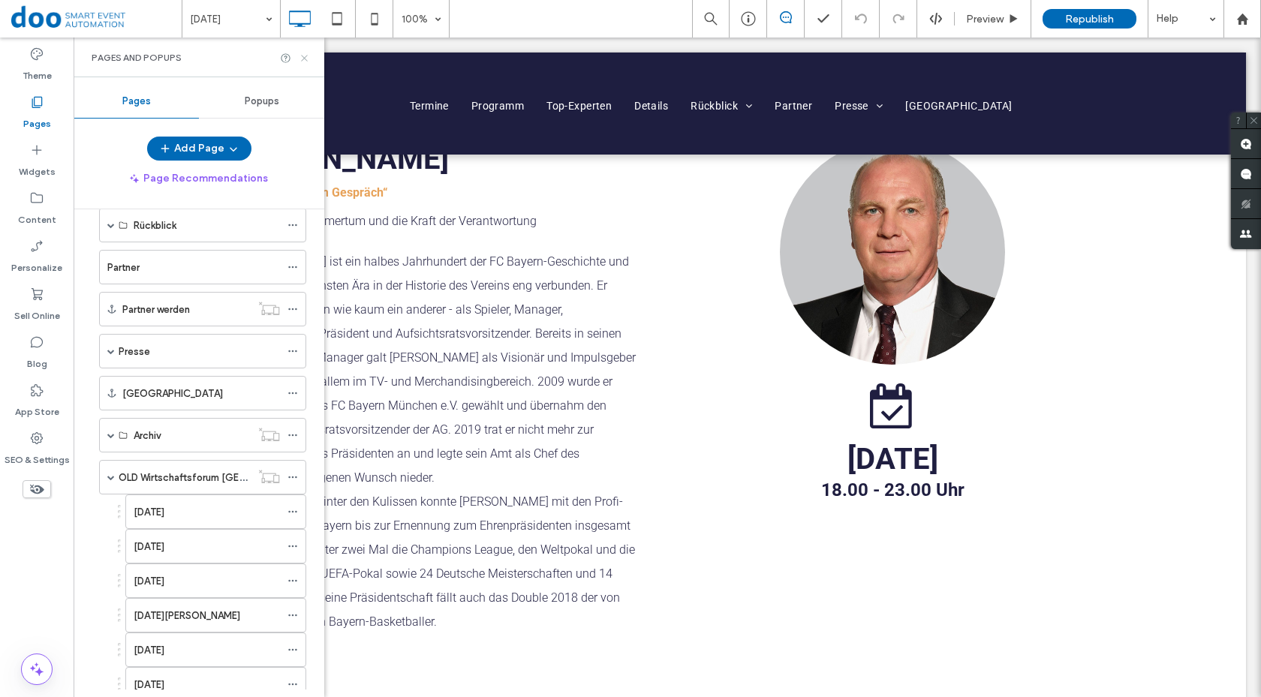
click at [305, 58] on use at bounding box center [304, 58] width 6 height 6
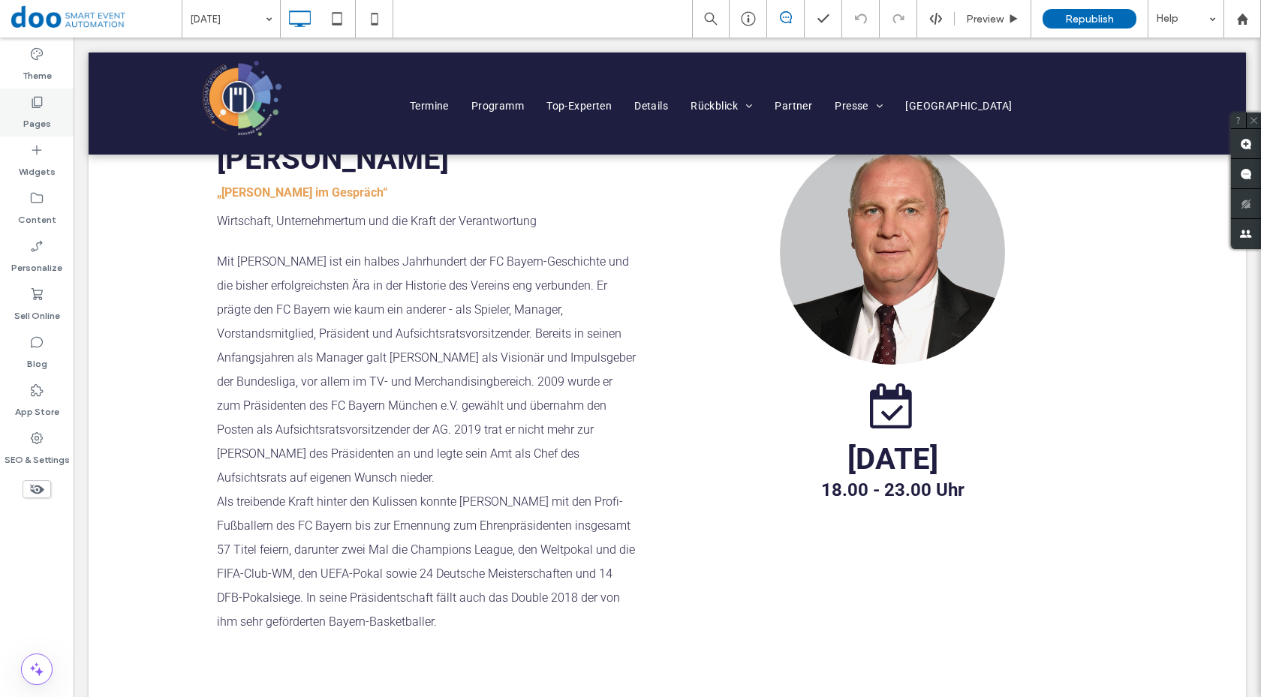
click at [45, 115] on label "Pages" at bounding box center [37, 120] width 28 height 21
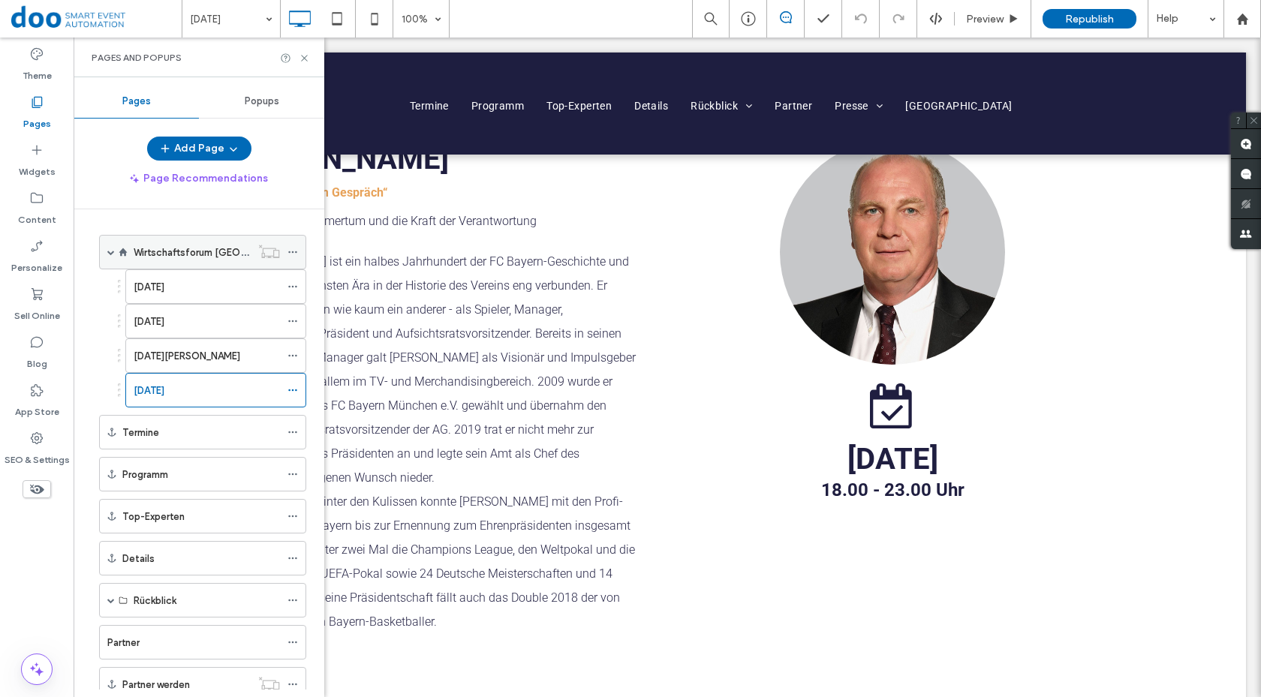
click at [199, 261] on div "Wirtschaftsforum [GEOGRAPHIC_DATA]" at bounding box center [192, 252] width 117 height 33
click at [304, 58] on use at bounding box center [304, 58] width 6 height 6
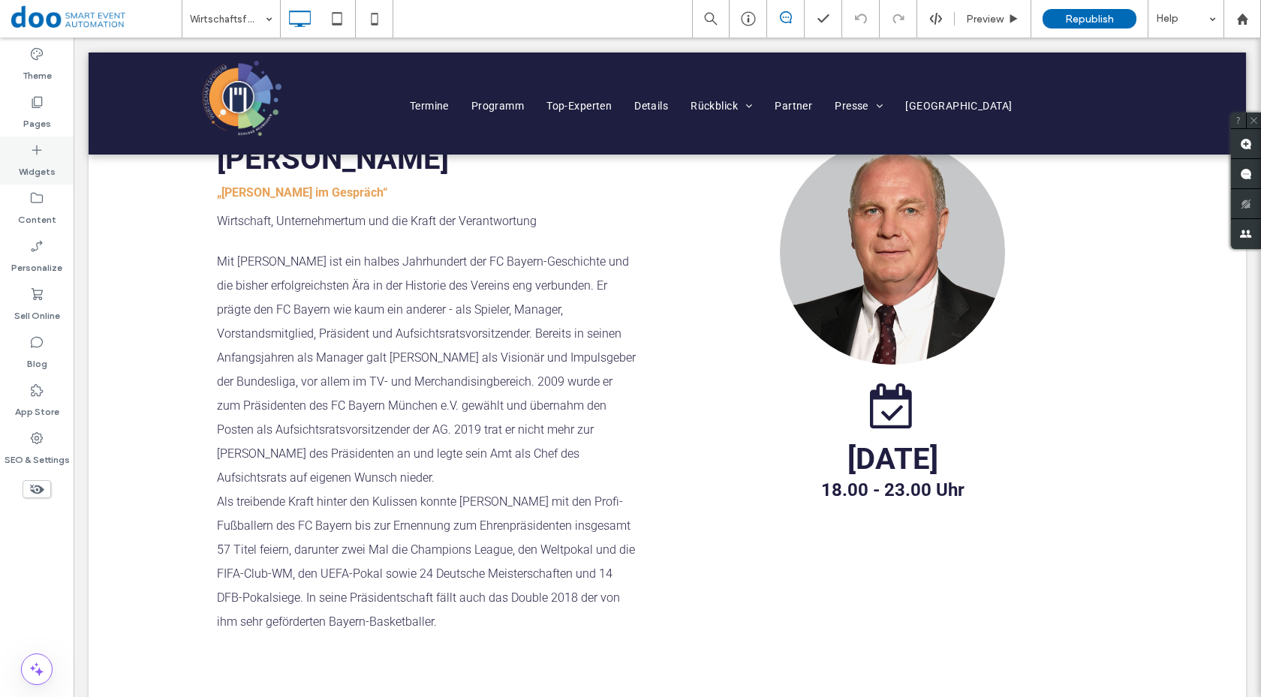
click at [32, 154] on icon at bounding box center [36, 150] width 15 height 15
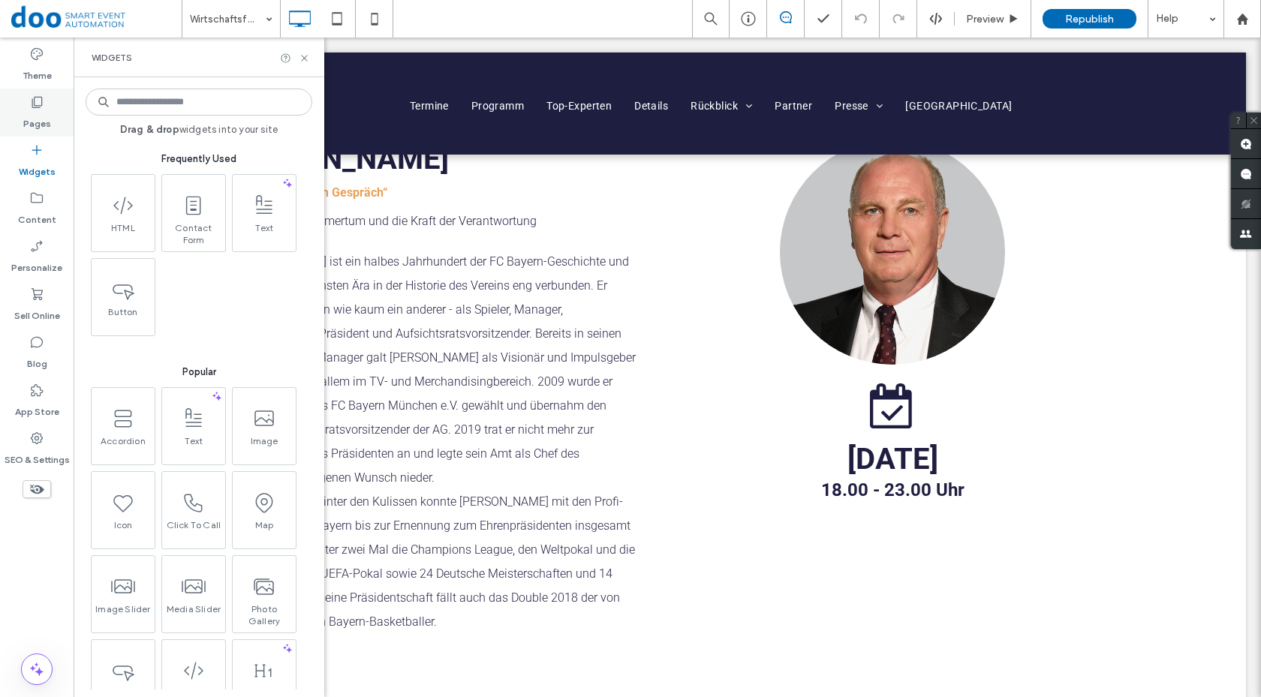
click at [33, 123] on label "Pages" at bounding box center [37, 120] width 28 height 21
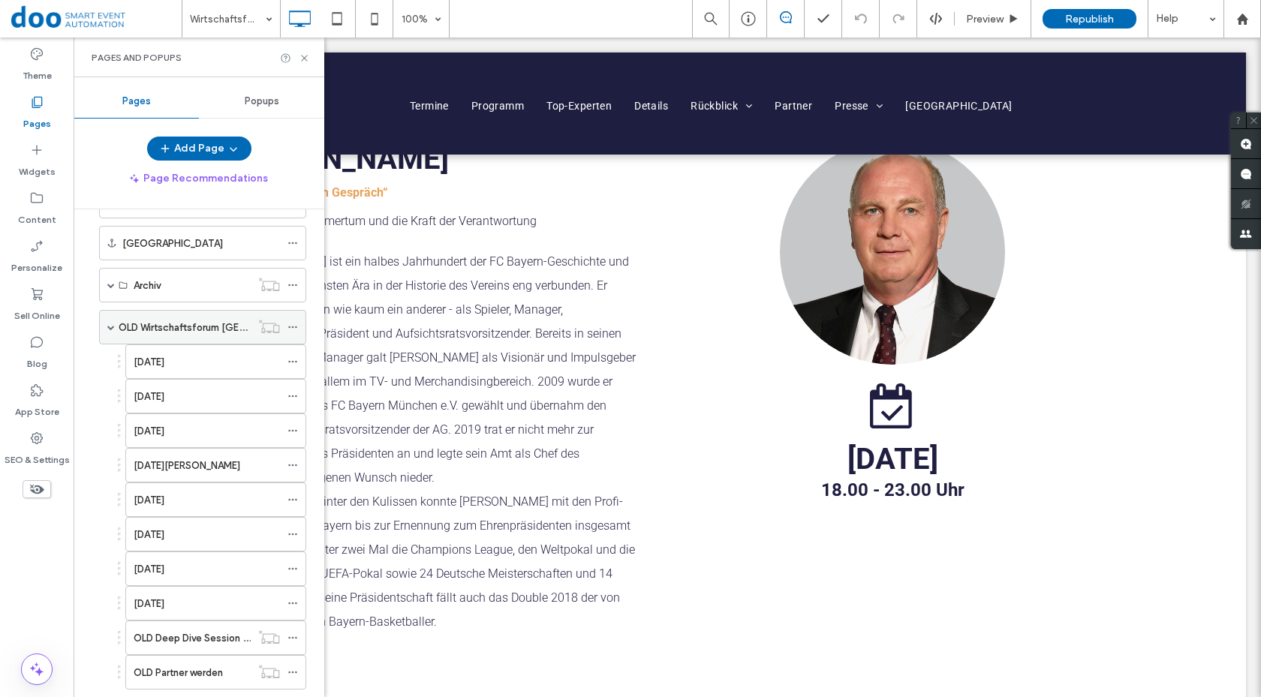
click at [109, 326] on span at bounding box center [111, 328] width 8 height 8
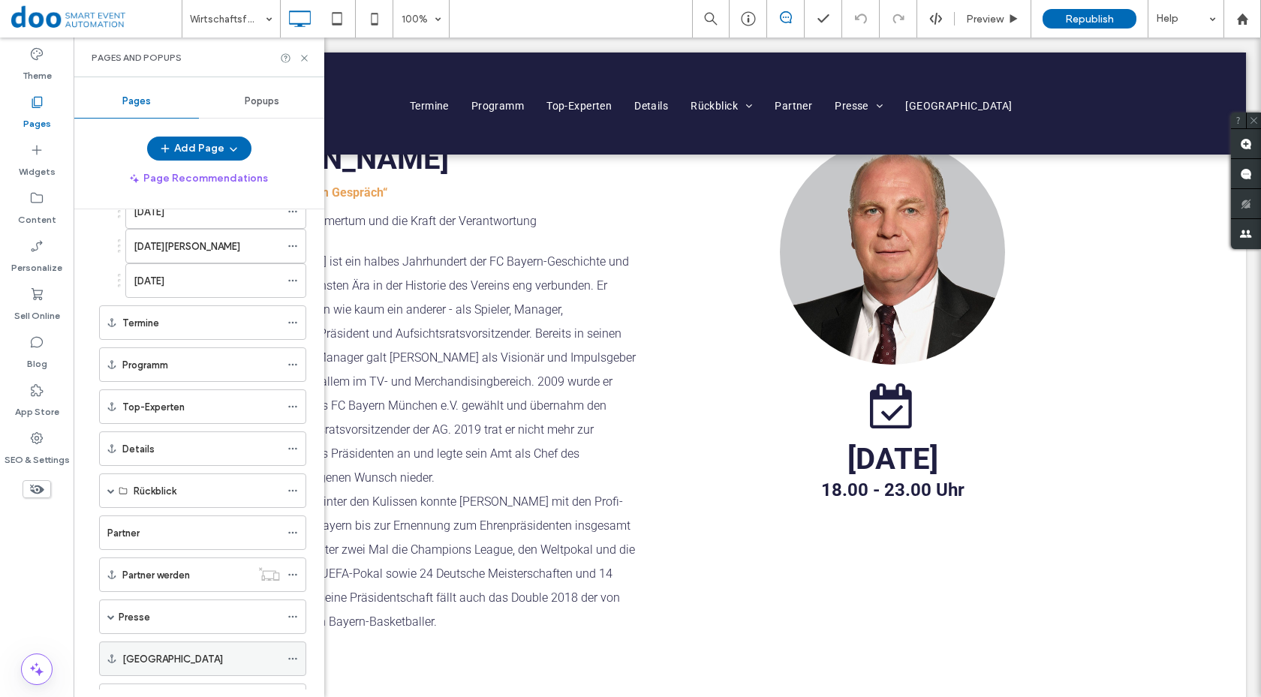
scroll to position [260, 0]
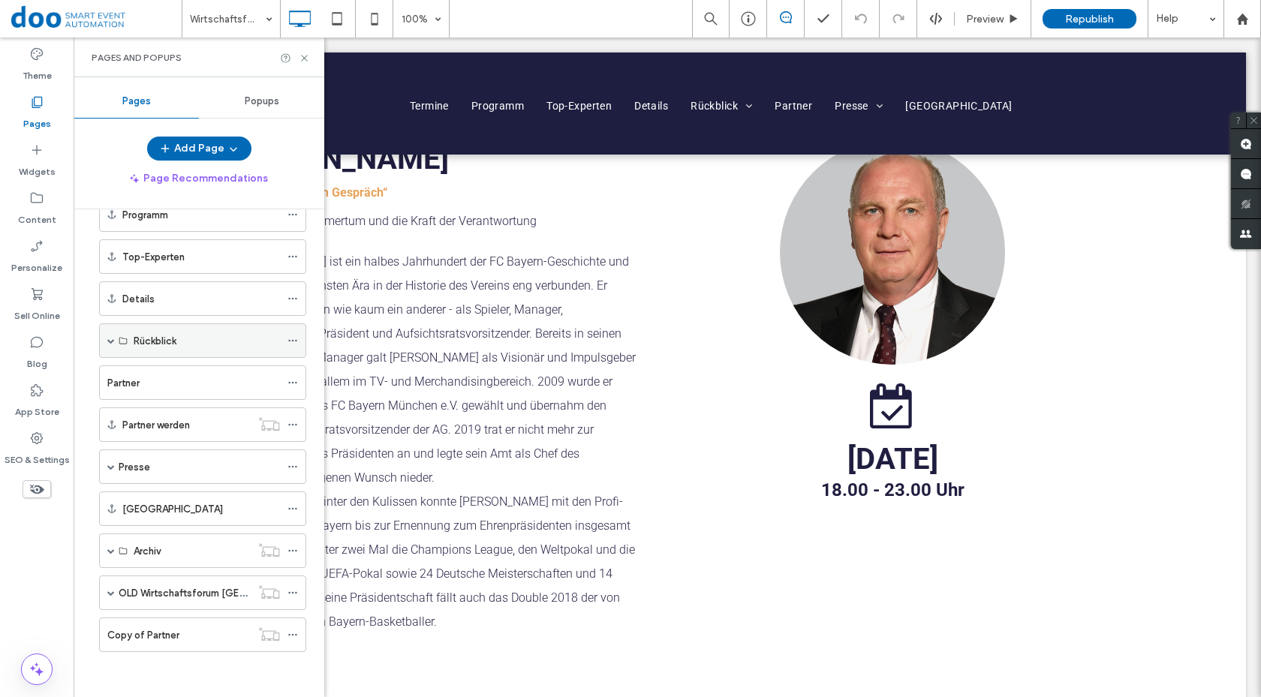
click at [104, 346] on div "Rückblick" at bounding box center [202, 341] width 207 height 35
click at [111, 339] on span at bounding box center [111, 341] width 8 height 8
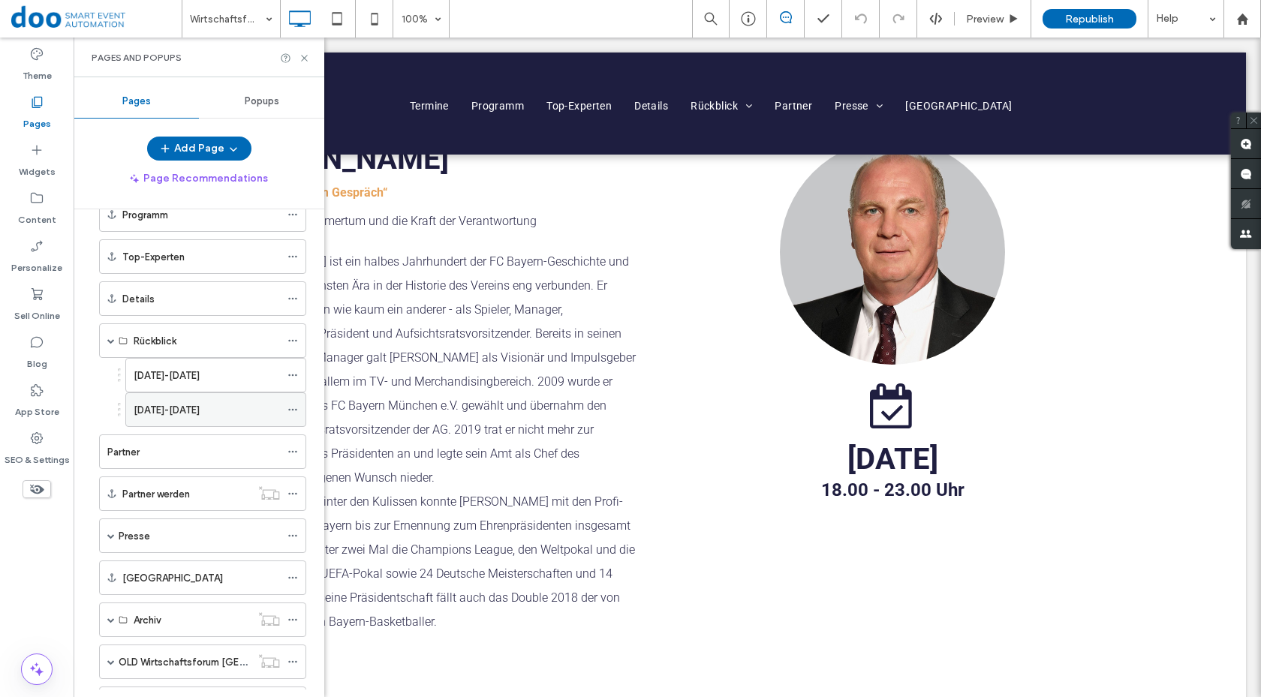
click at [174, 422] on div "[DATE]-[DATE]" at bounding box center [207, 409] width 146 height 33
click at [302, 56] on icon at bounding box center [304, 58] width 11 height 11
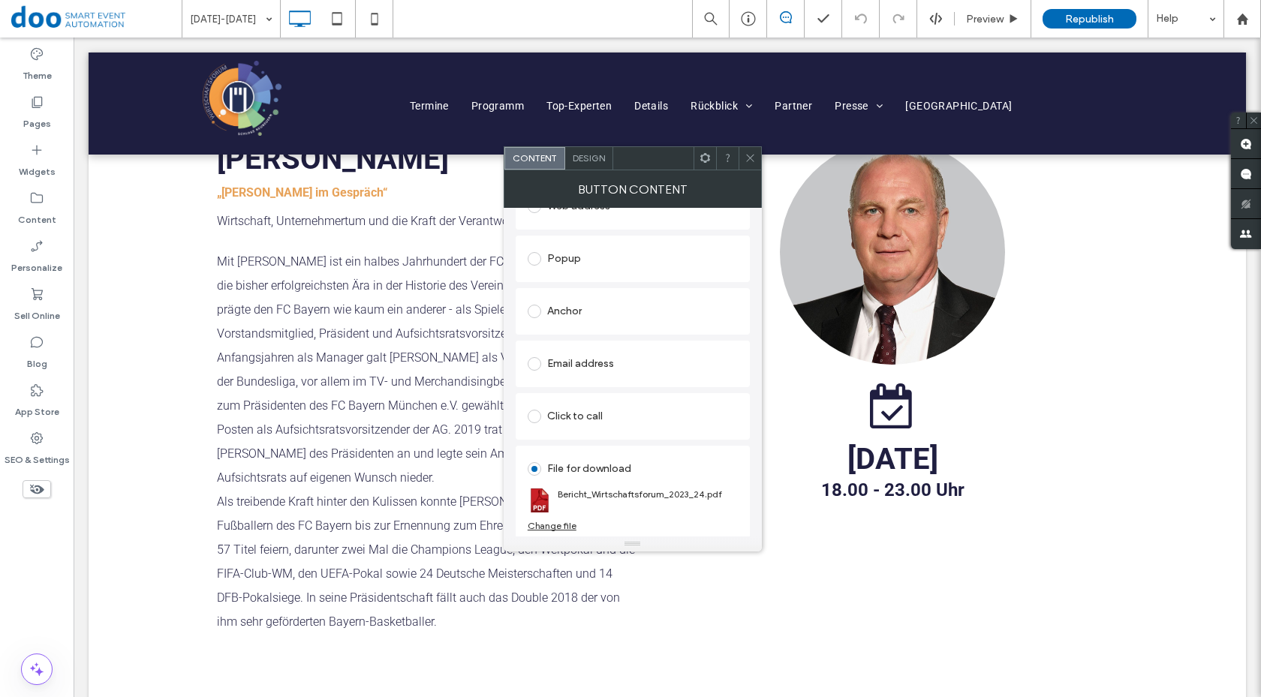
scroll to position [239, 0]
click at [565, 524] on div "Change file" at bounding box center [552, 523] width 49 height 11
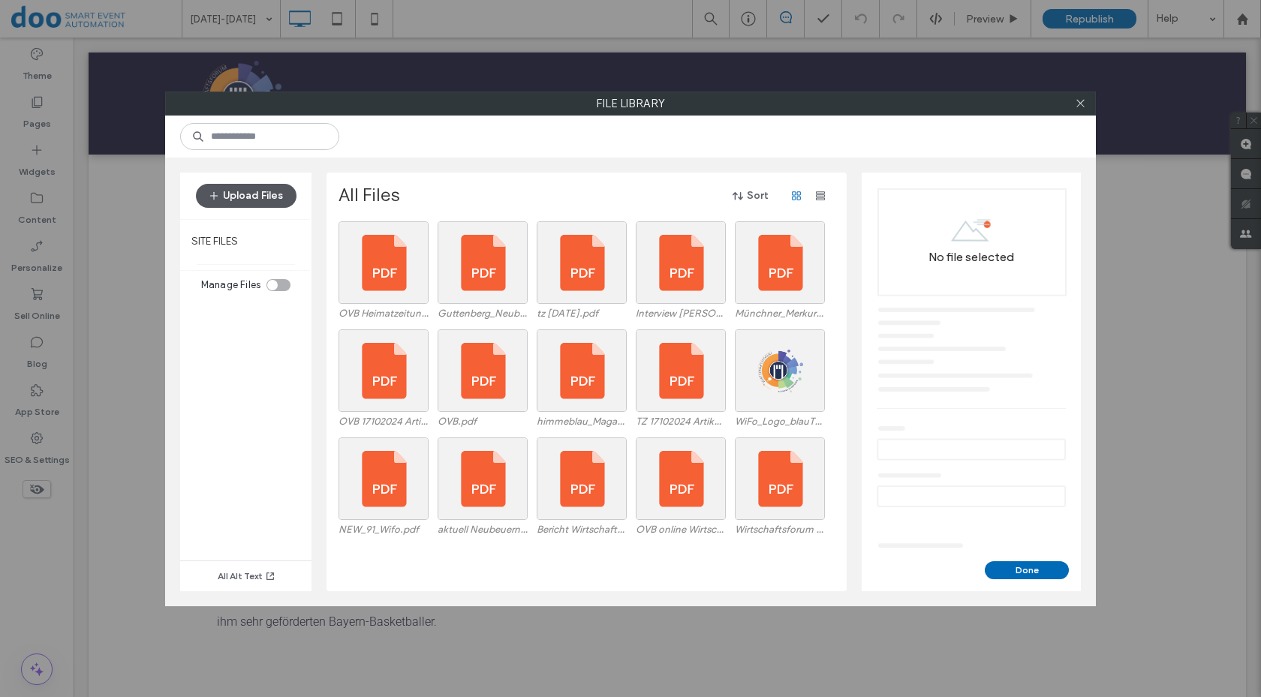
click at [253, 188] on button "Upload Files" at bounding box center [246, 196] width 101 height 24
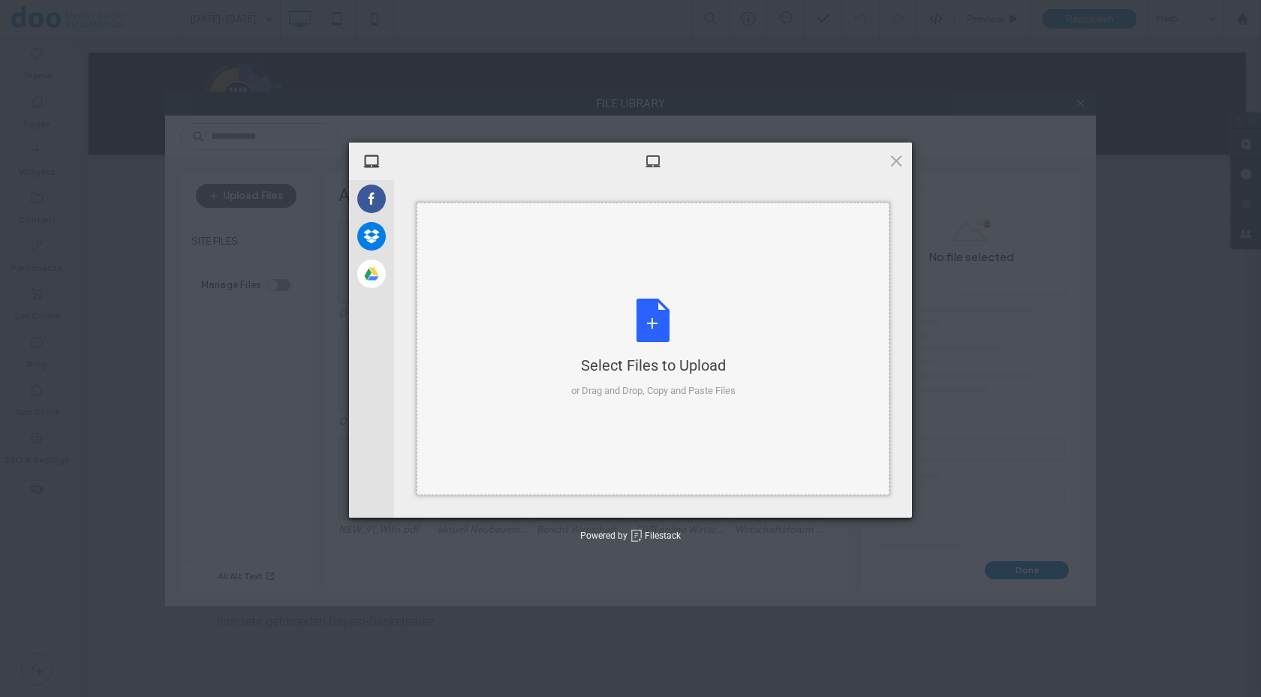
click at [657, 321] on div "Select Files to Upload or Drag and Drop, Copy and Paste Files" at bounding box center [653, 349] width 164 height 100
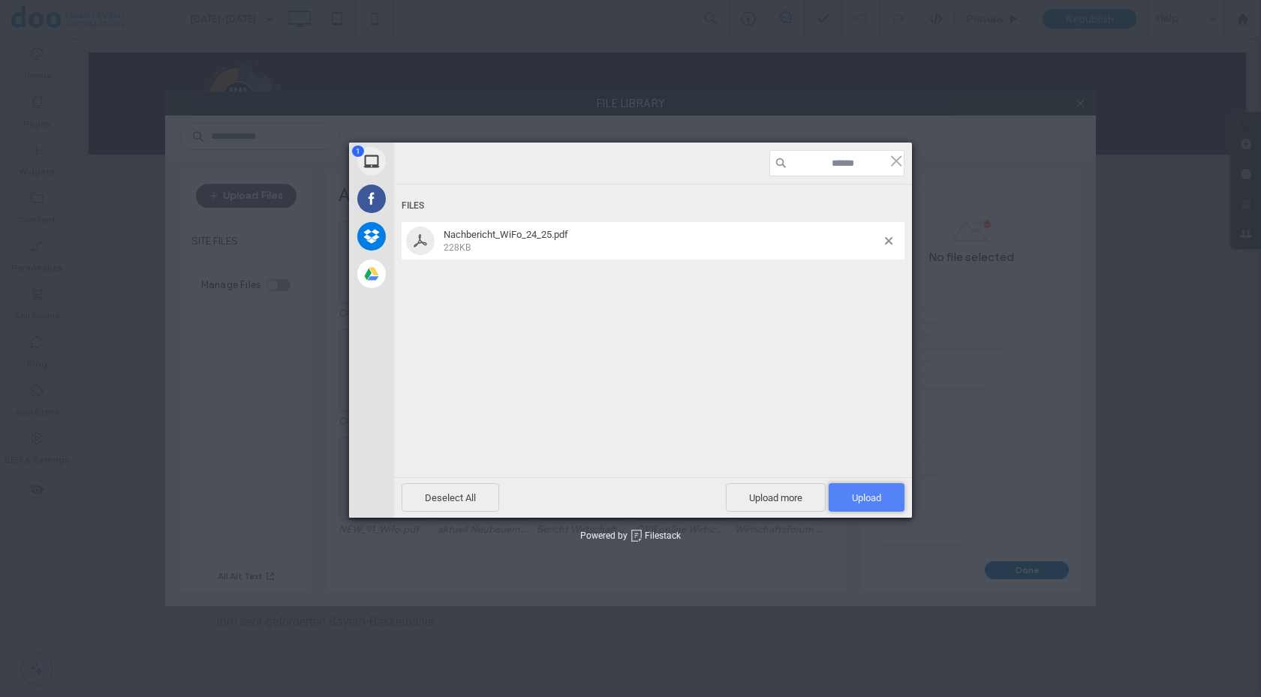
click at [854, 496] on span "Upload 1" at bounding box center [866, 498] width 29 height 11
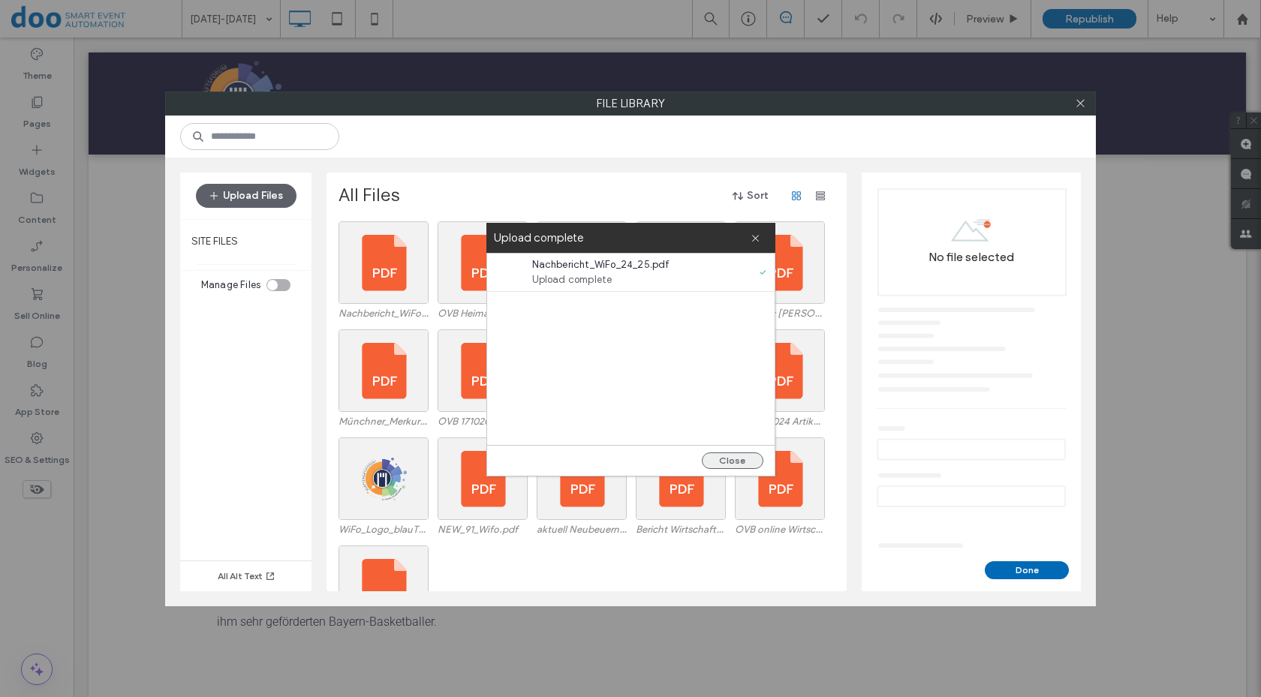
click at [745, 459] on button "Close" at bounding box center [733, 461] width 62 height 17
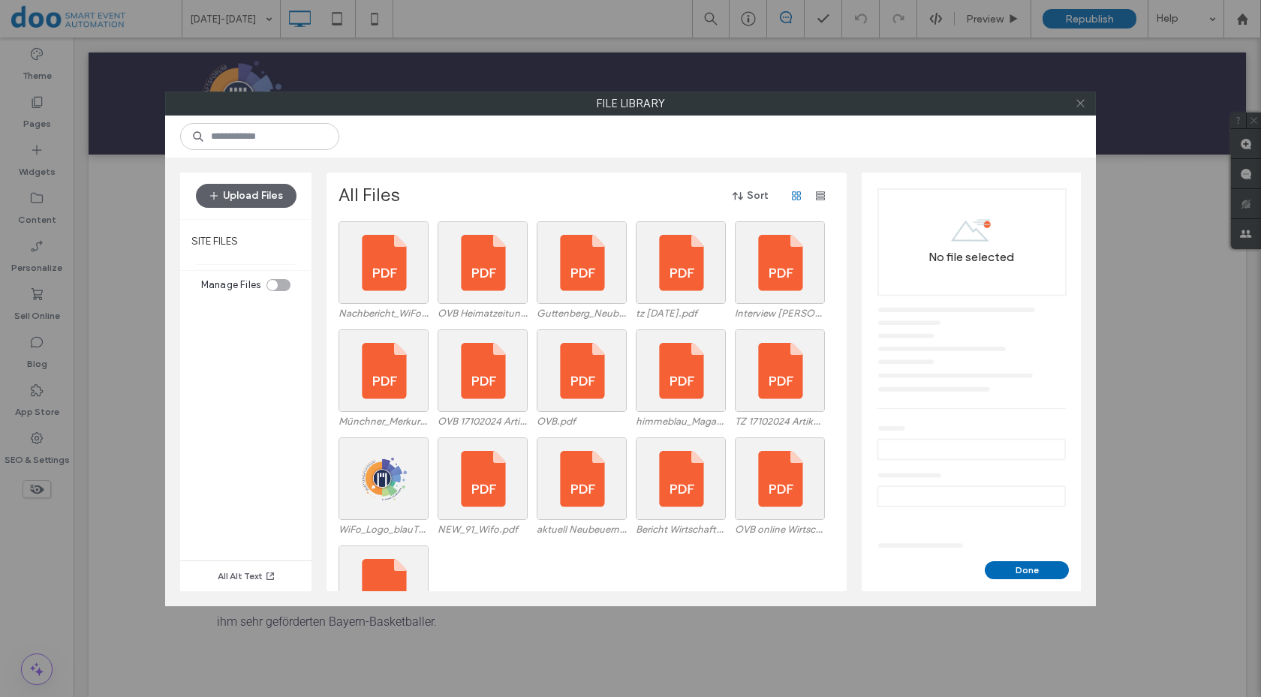
click at [1081, 102] on icon at bounding box center [1080, 103] width 11 height 11
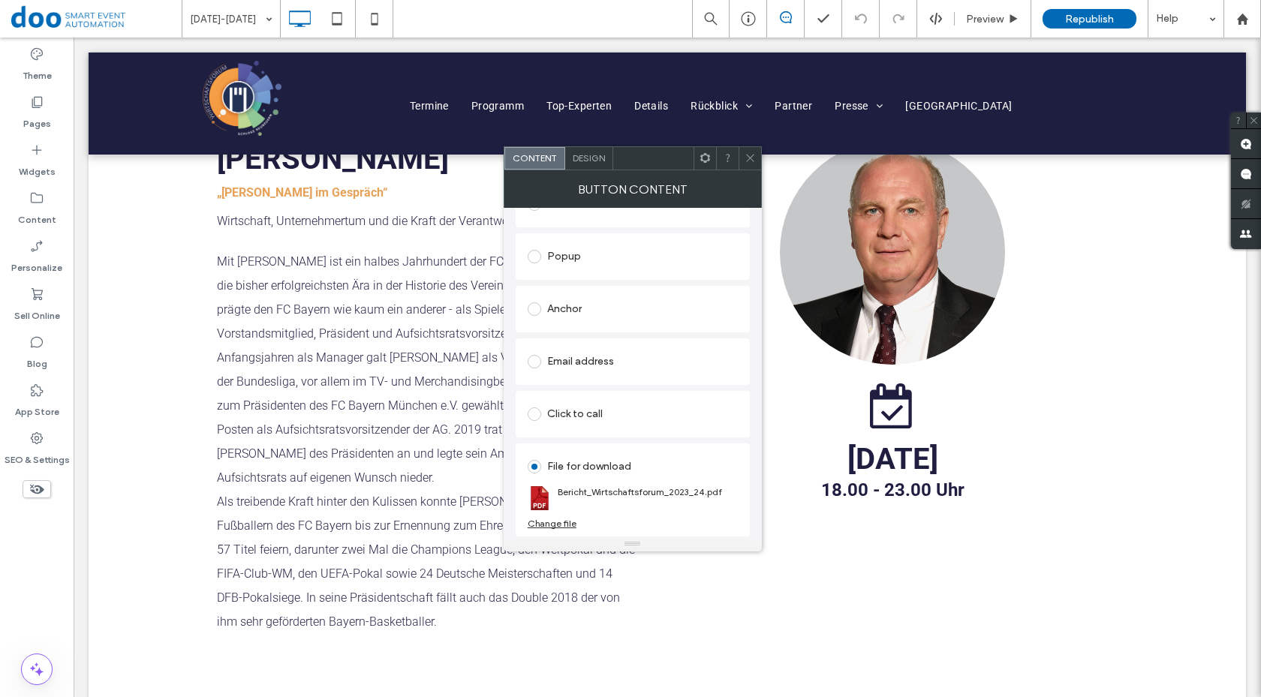
click at [756, 161] on div at bounding box center [750, 158] width 23 height 23
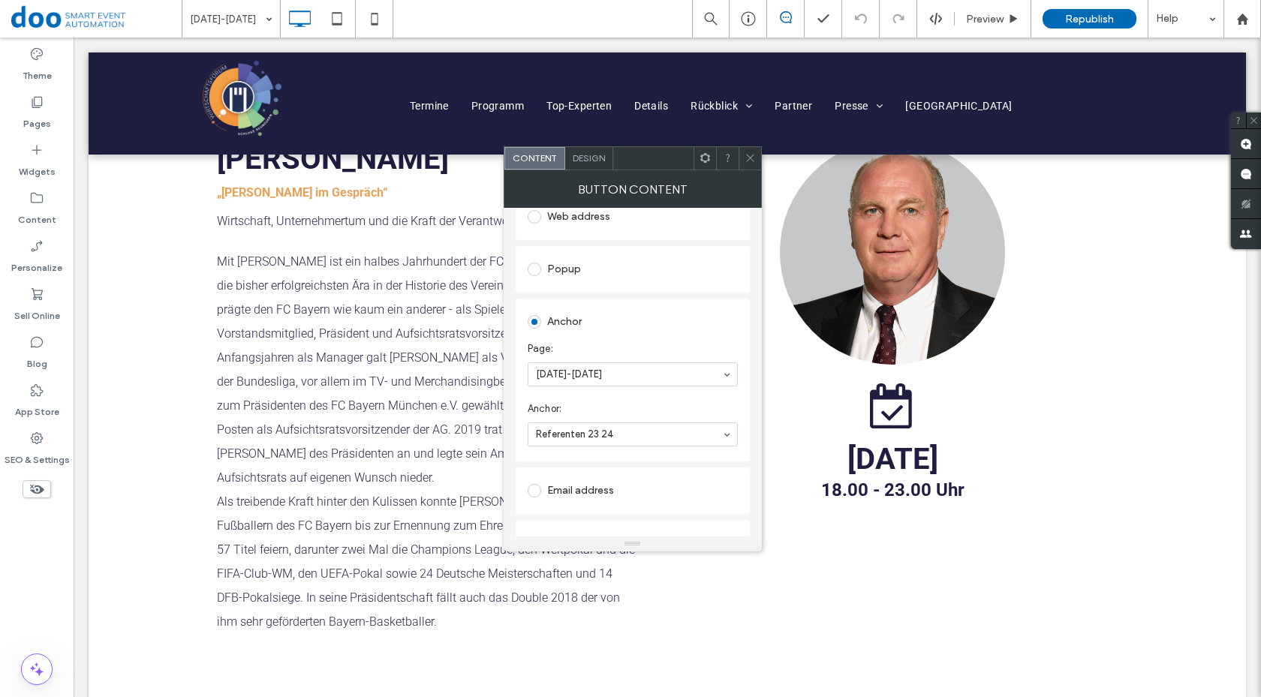
click at [749, 163] on icon at bounding box center [750, 157] width 11 height 11
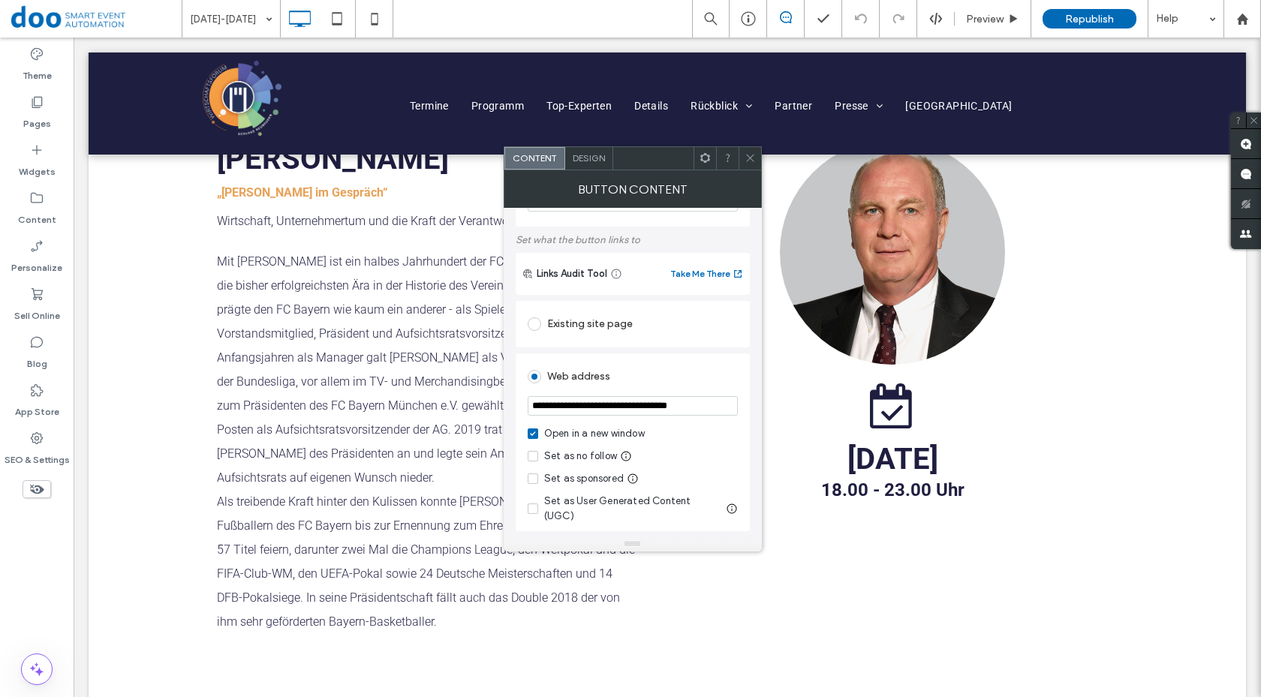
scroll to position [150, 0]
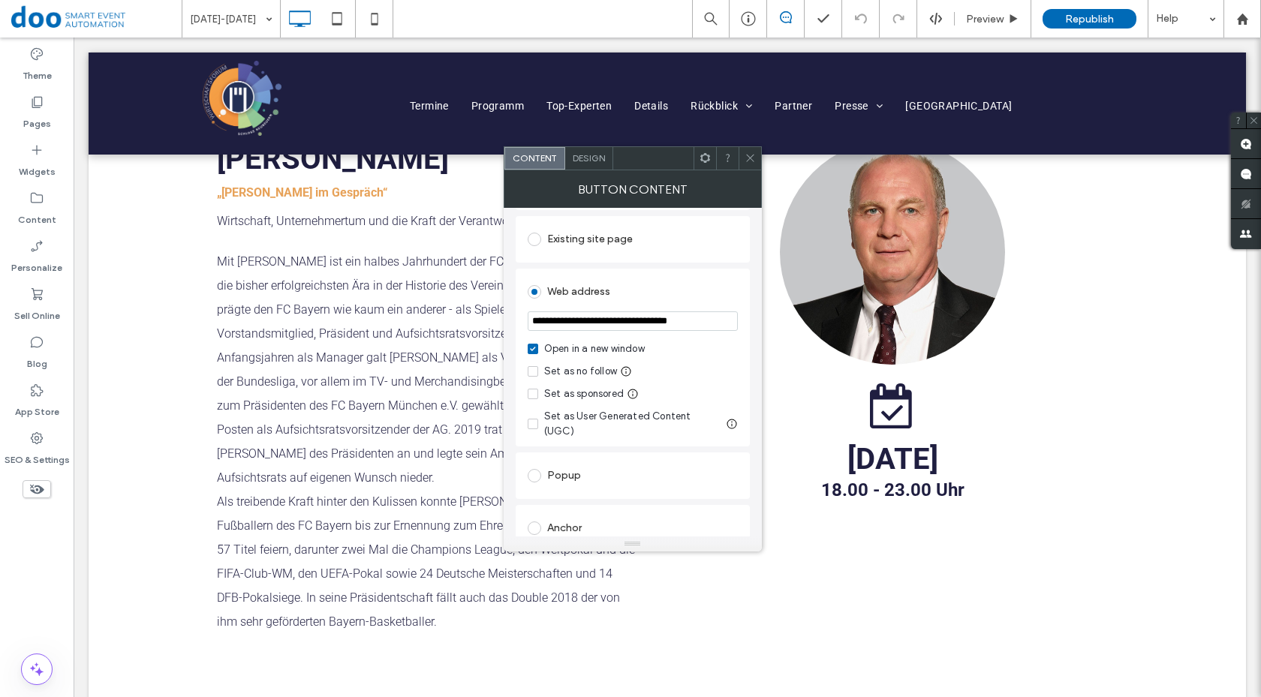
click at [755, 156] on icon at bounding box center [750, 157] width 11 height 11
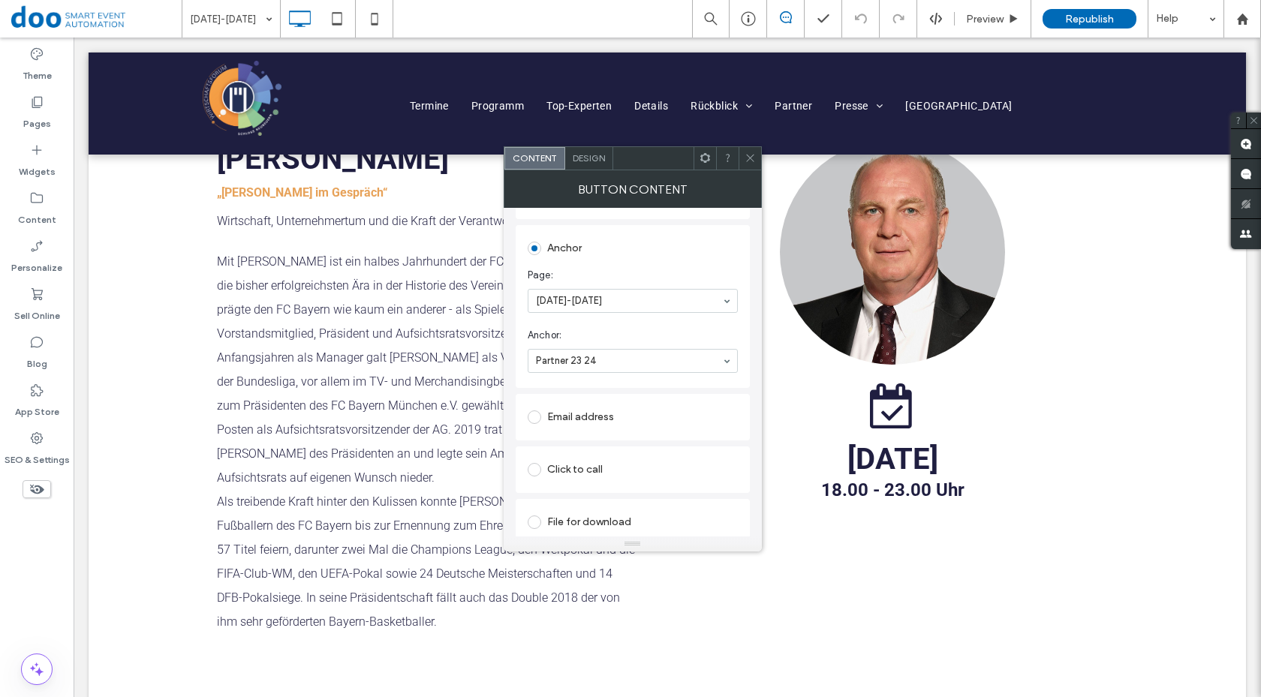
scroll to position [300, 0]
click at [752, 163] on icon at bounding box center [750, 157] width 11 height 11
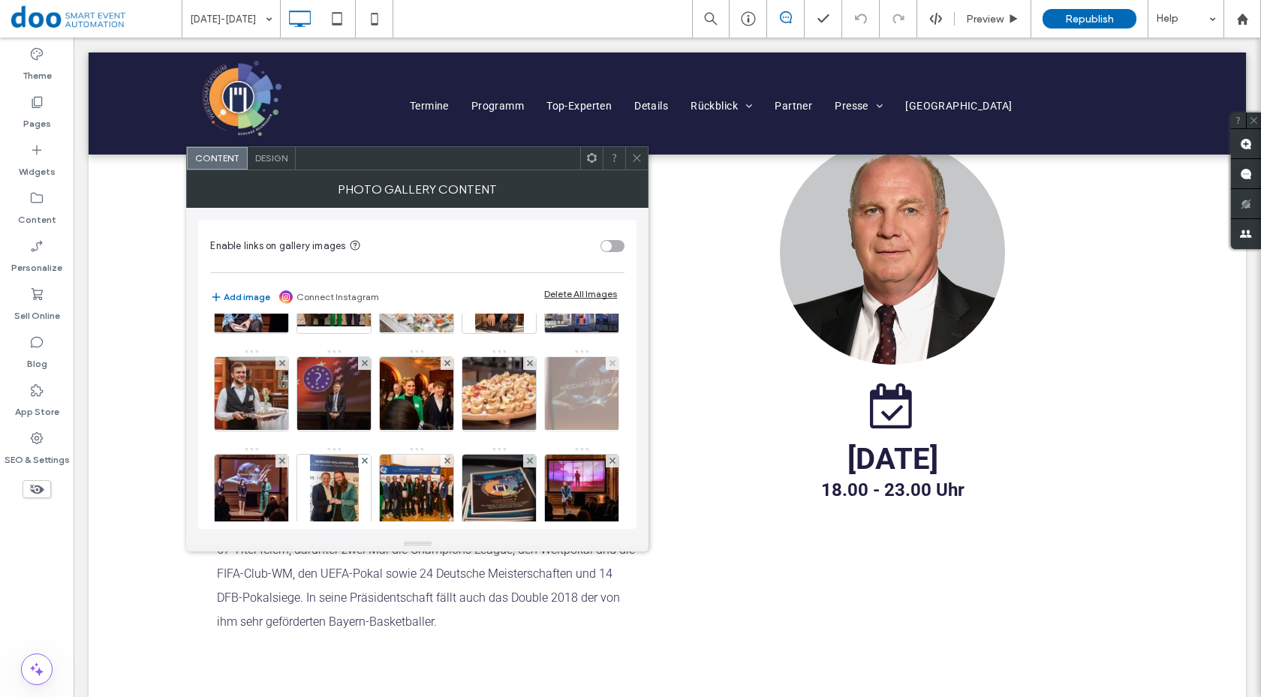
scroll to position [0, 0]
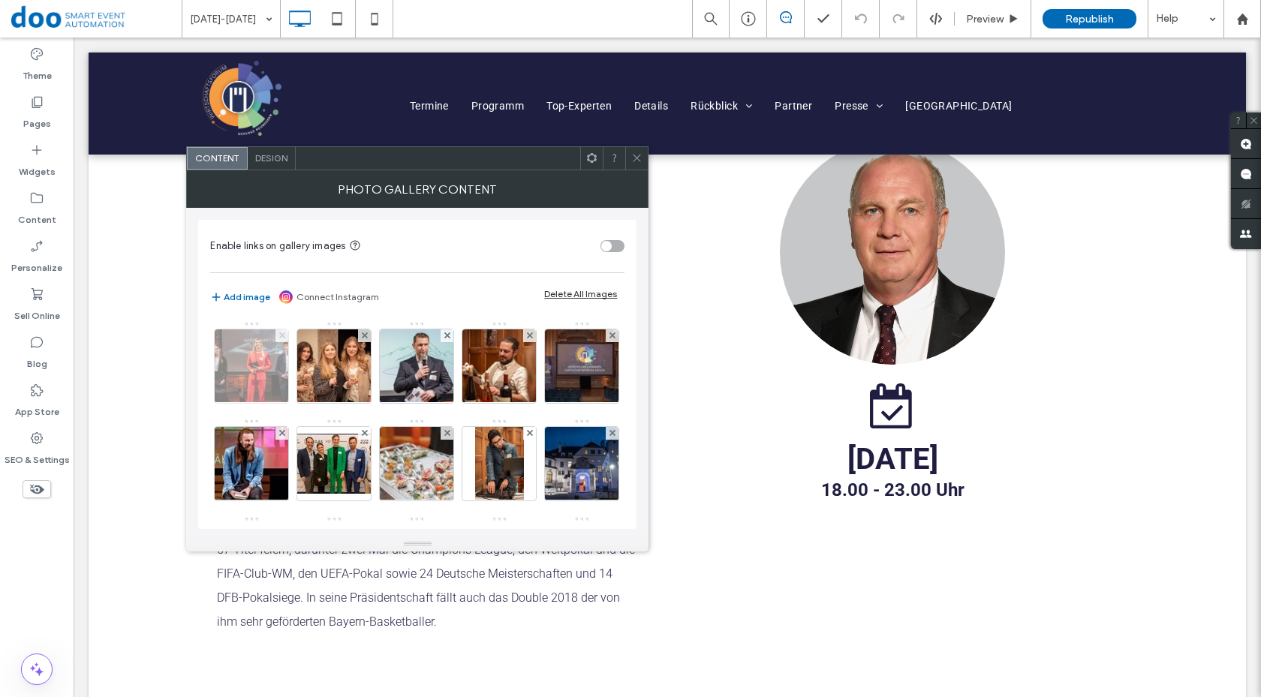
click at [281, 337] on use at bounding box center [282, 336] width 6 height 6
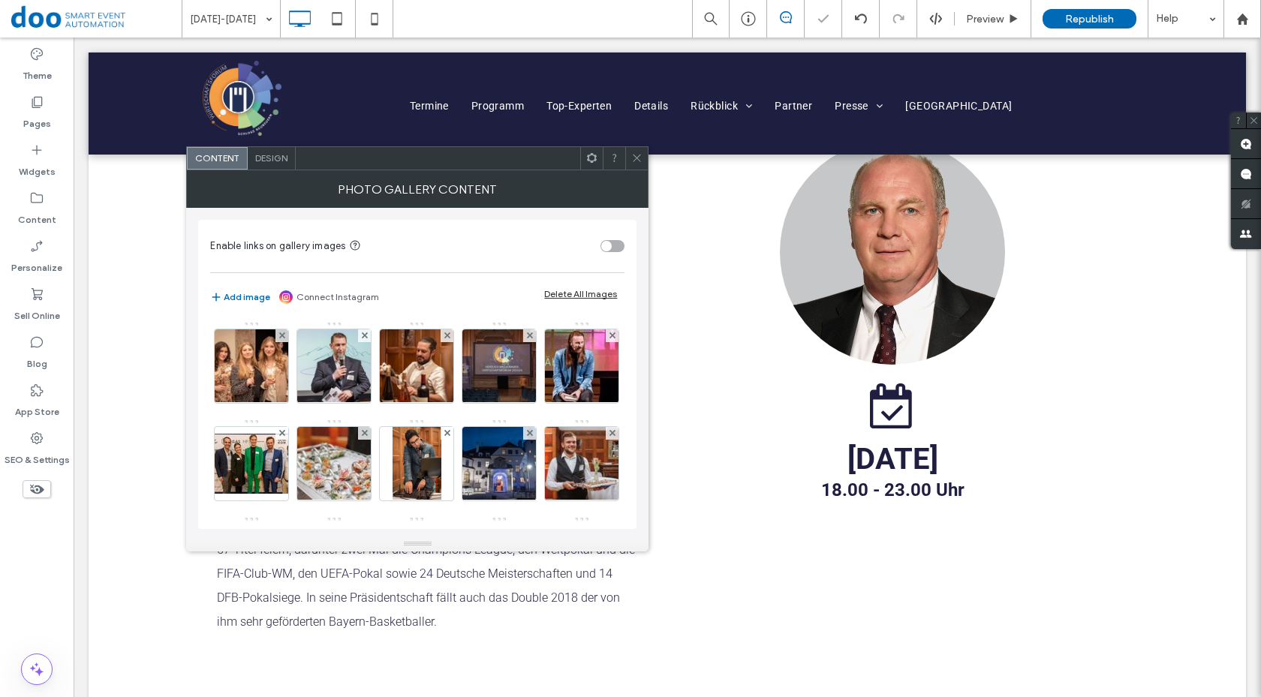
click at [281, 337] on use at bounding box center [282, 336] width 6 height 6
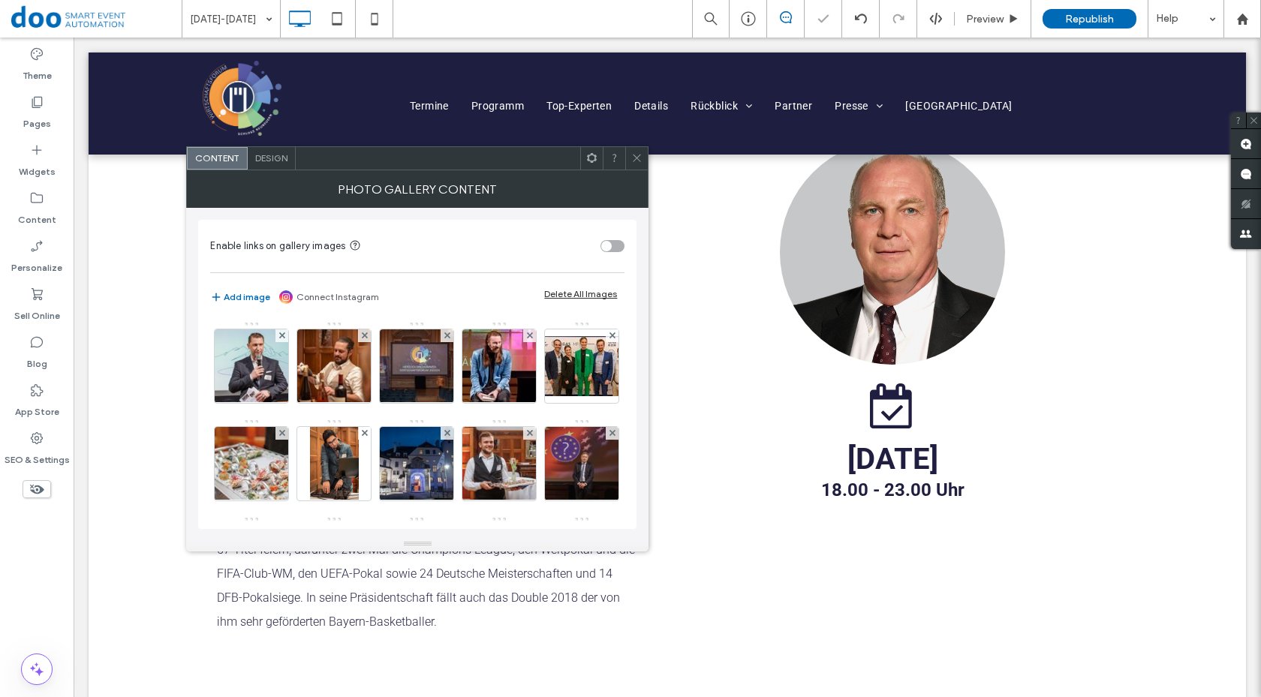
click at [281, 337] on use at bounding box center [282, 336] width 6 height 6
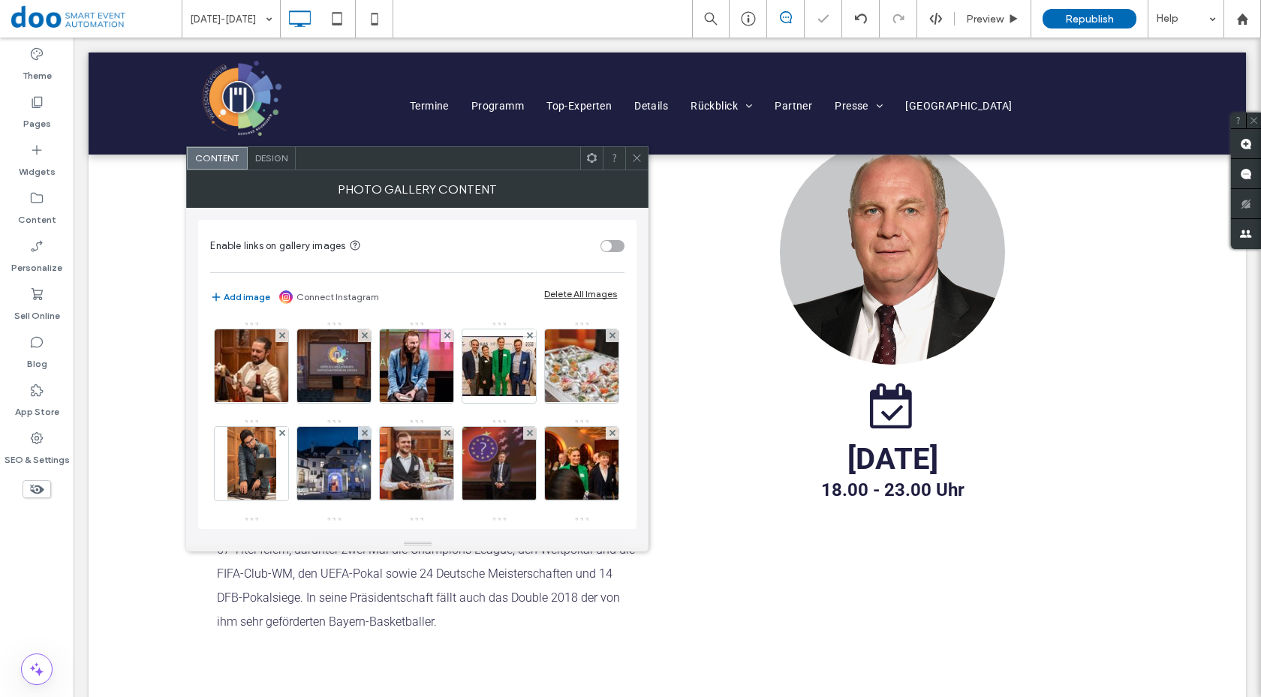
click at [281, 337] on use at bounding box center [282, 336] width 6 height 6
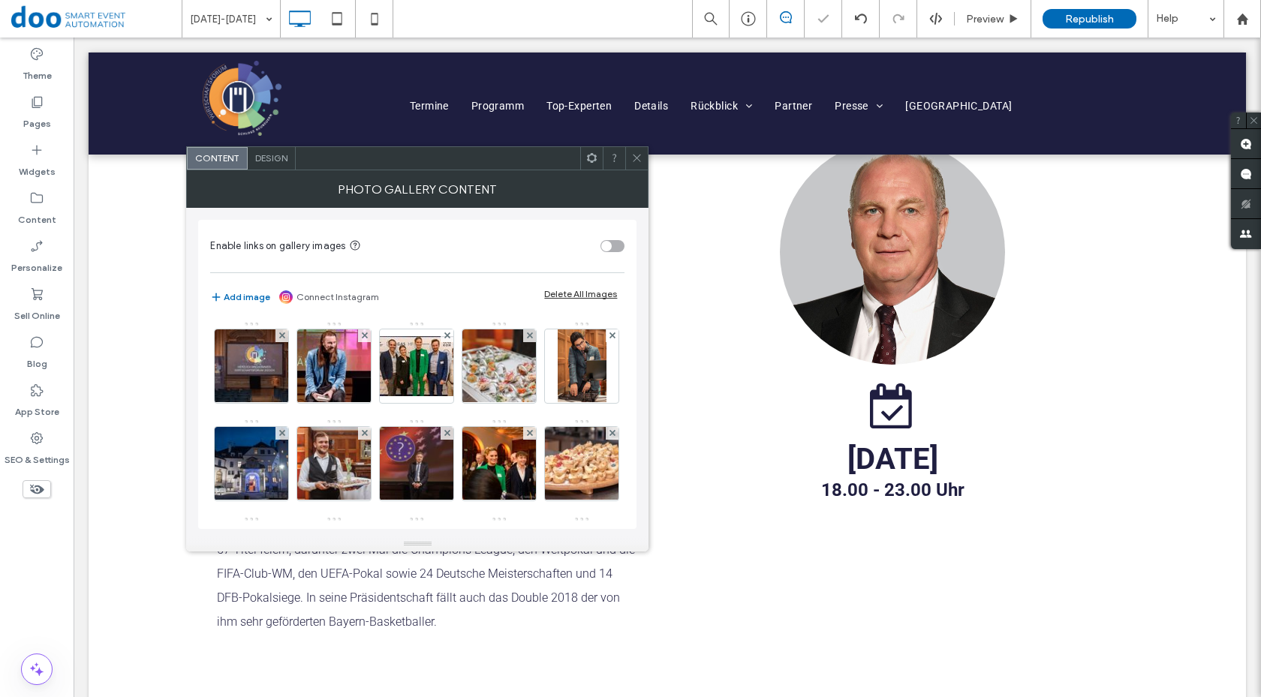
click at [281, 337] on use at bounding box center [282, 336] width 6 height 6
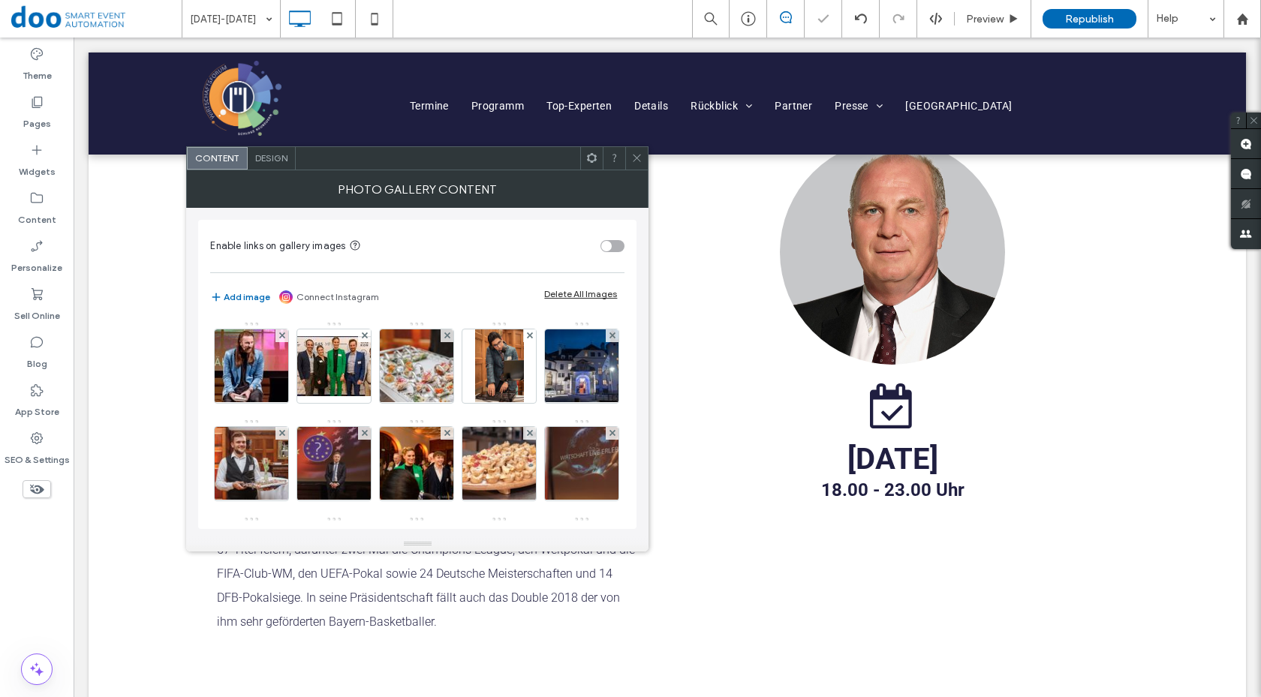
click at [281, 337] on use at bounding box center [282, 336] width 6 height 6
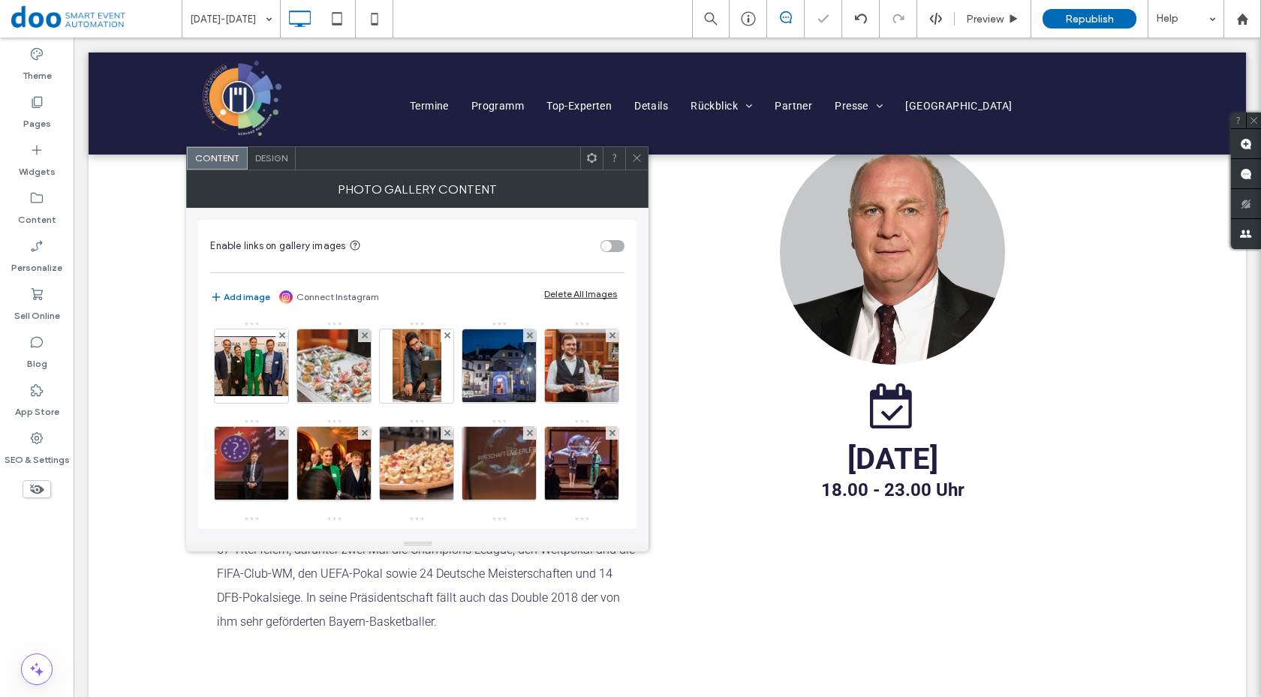
click at [281, 337] on use at bounding box center [282, 336] width 6 height 6
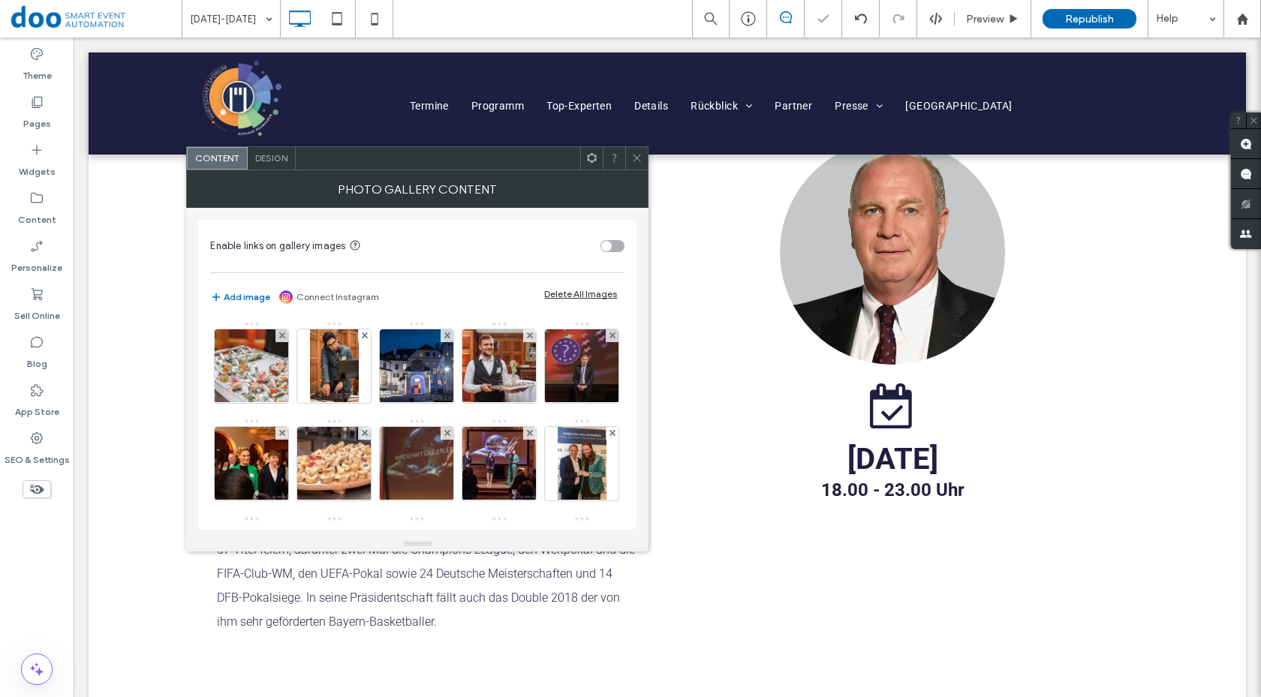
click at [281, 337] on use at bounding box center [282, 336] width 6 height 6
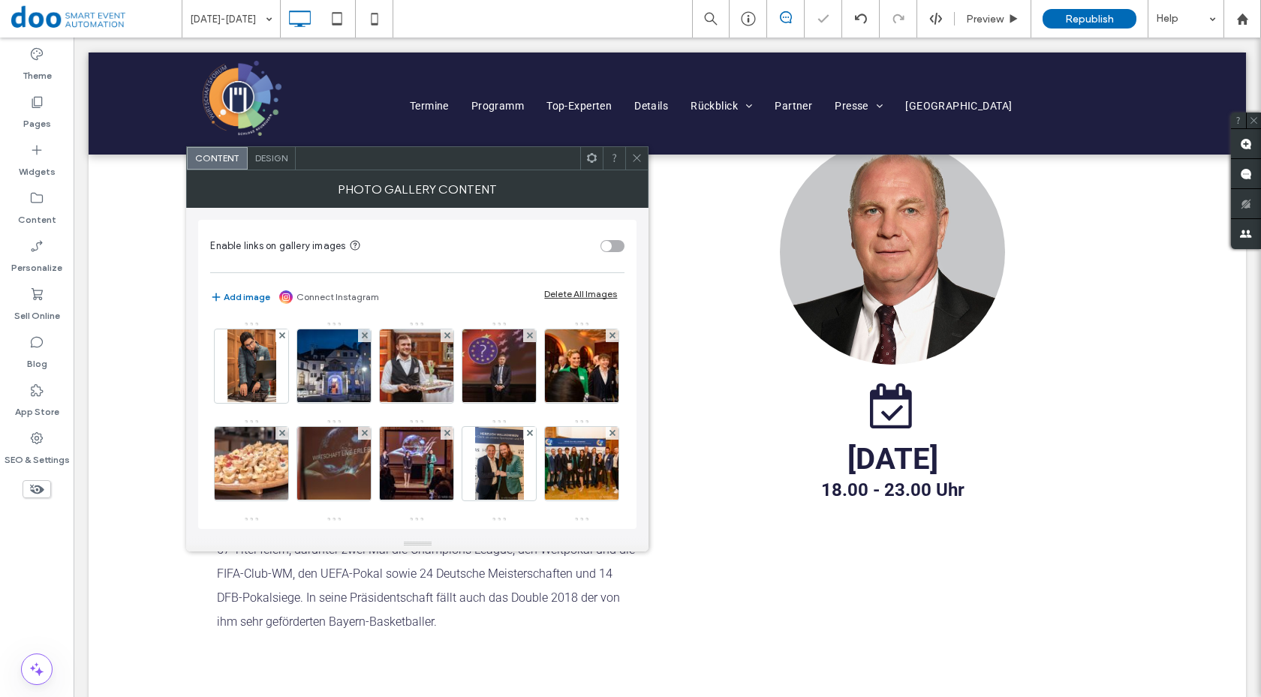
click at [281, 337] on use at bounding box center [282, 336] width 6 height 6
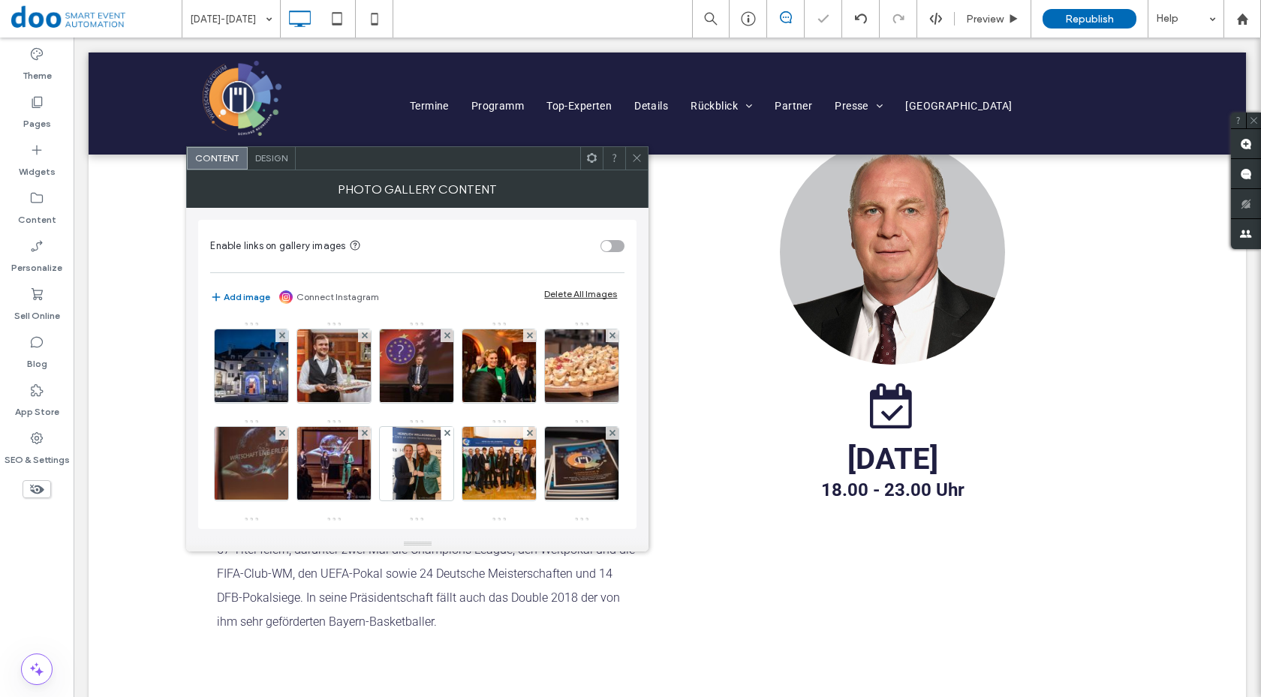
click at [281, 337] on use at bounding box center [282, 336] width 6 height 6
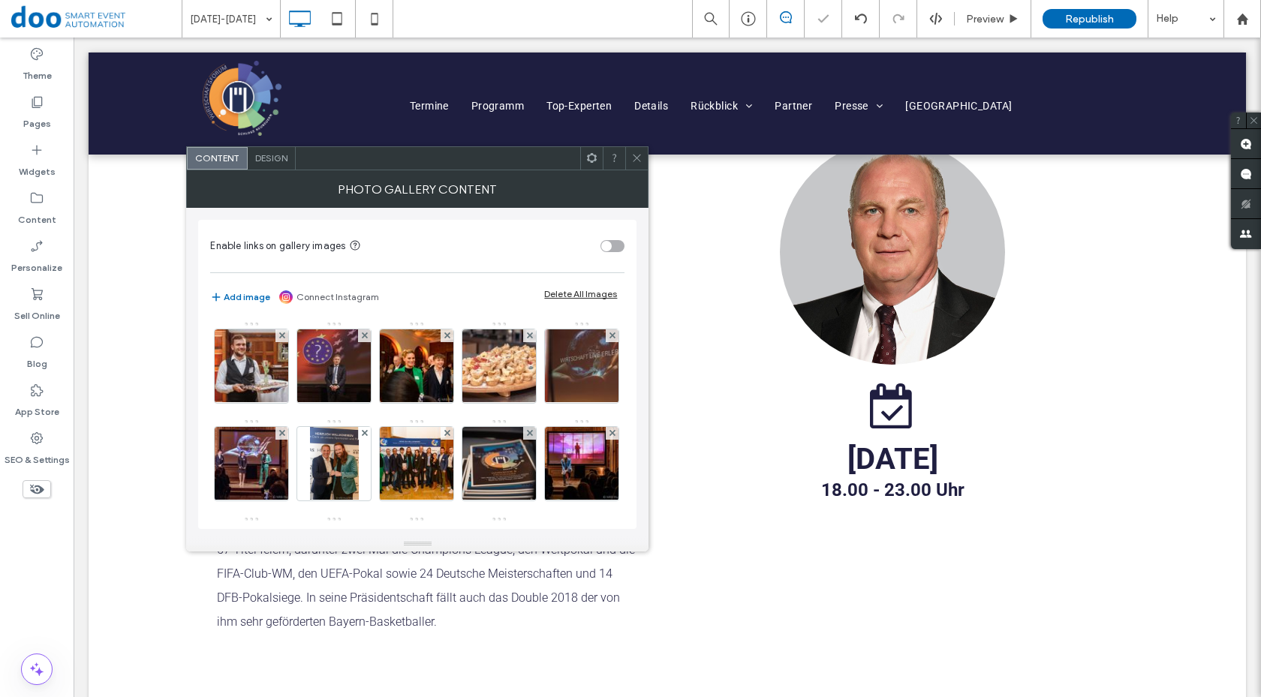
click at [281, 337] on use at bounding box center [282, 336] width 6 height 6
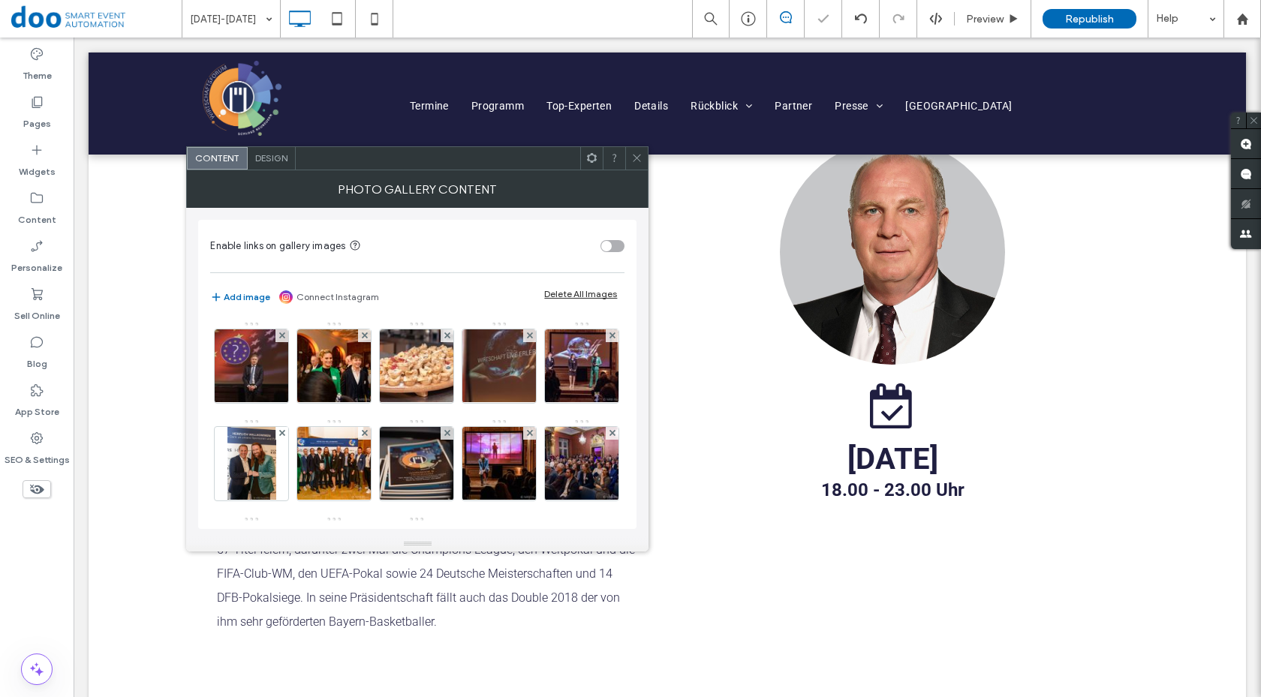
click at [281, 337] on use at bounding box center [282, 336] width 6 height 6
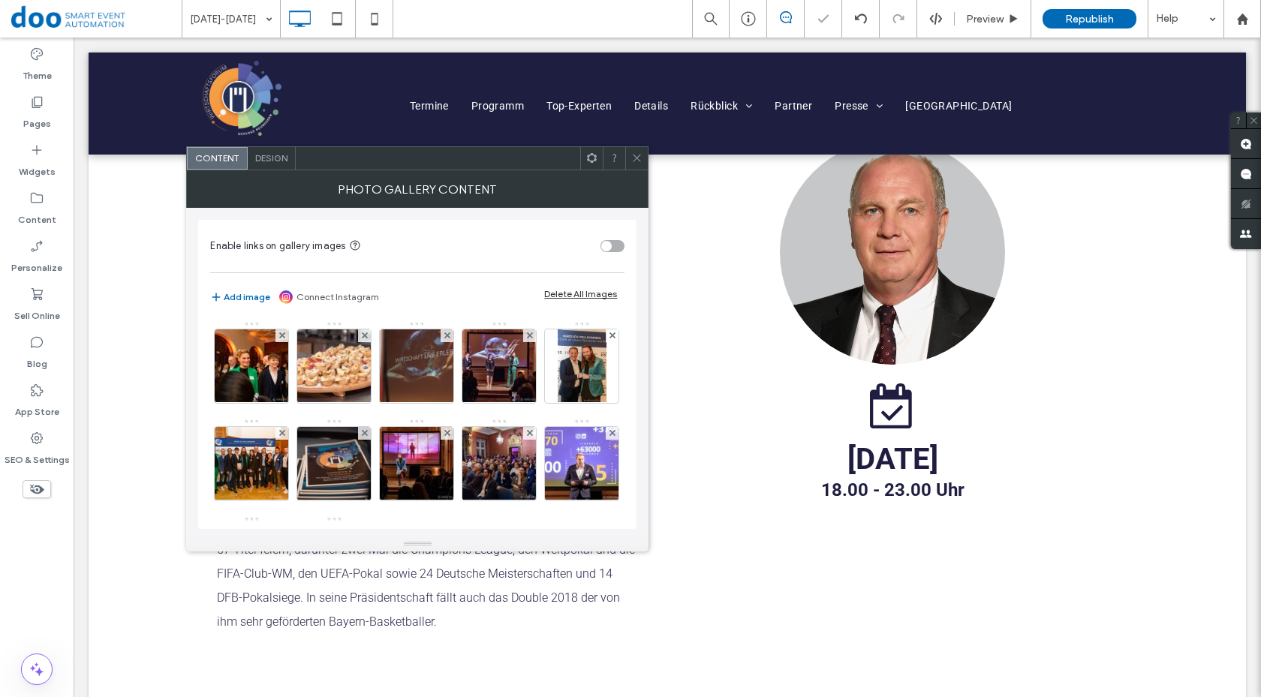
click at [281, 337] on use at bounding box center [282, 336] width 6 height 6
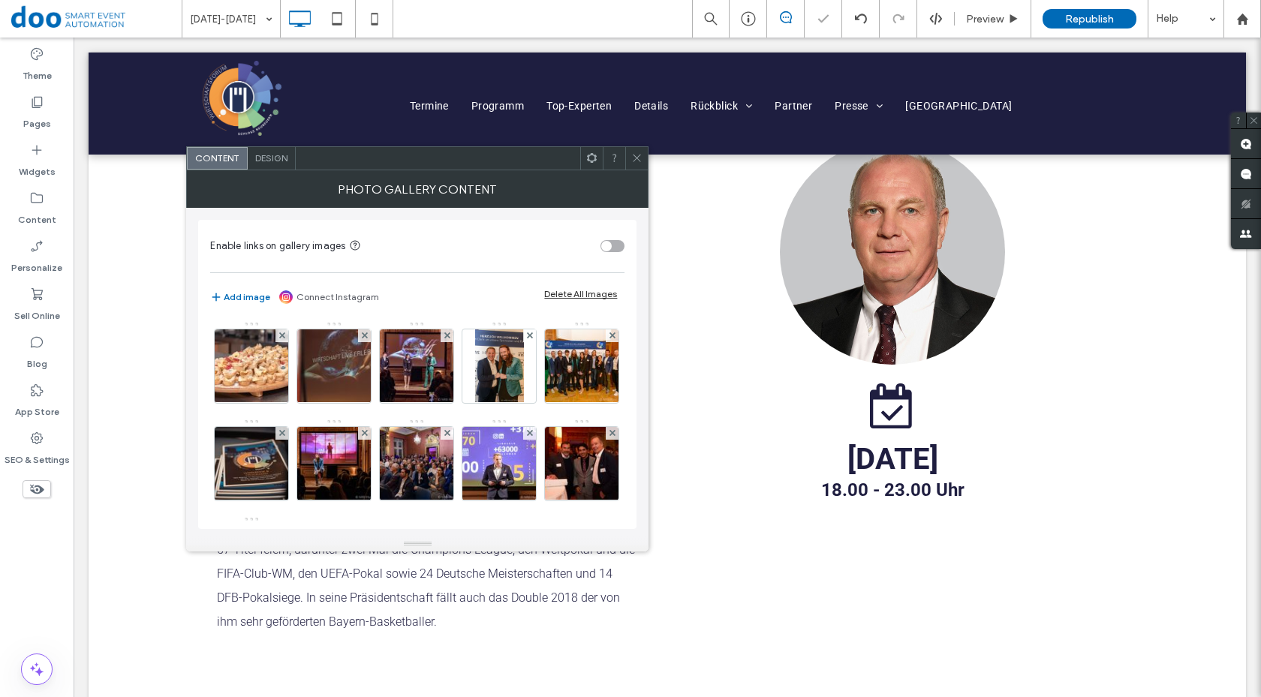
click at [281, 337] on use at bounding box center [282, 336] width 6 height 6
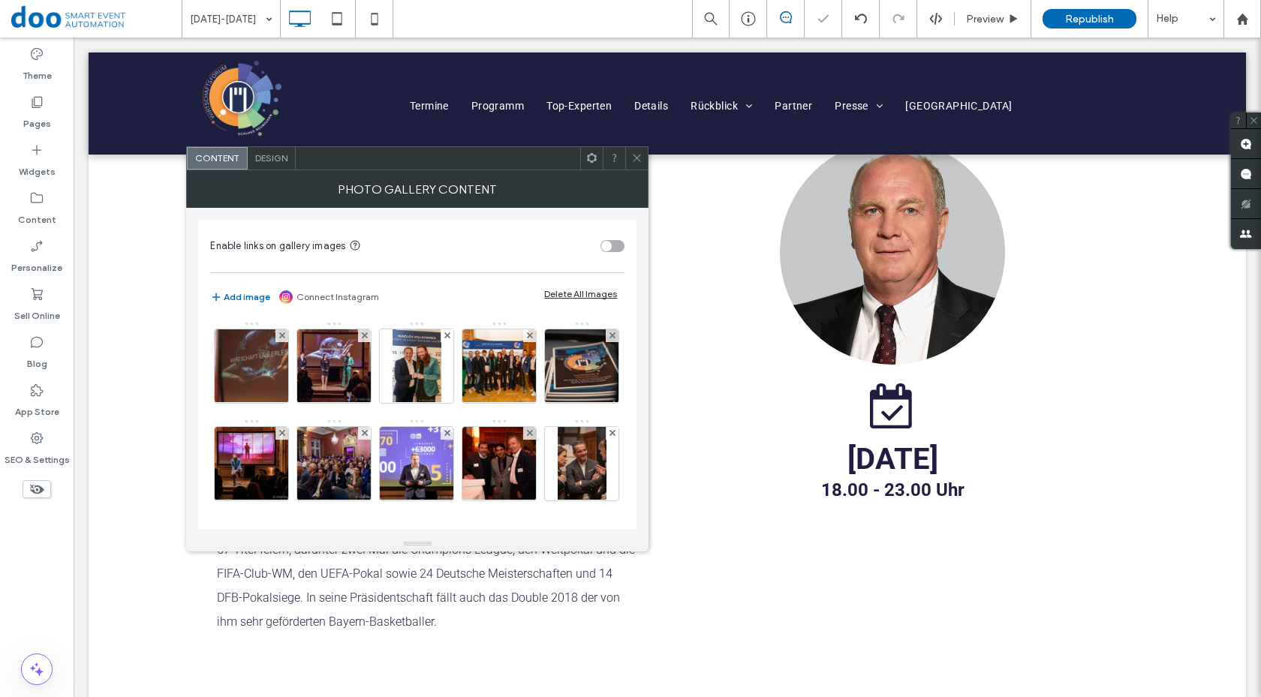
click at [281, 337] on use at bounding box center [282, 336] width 6 height 6
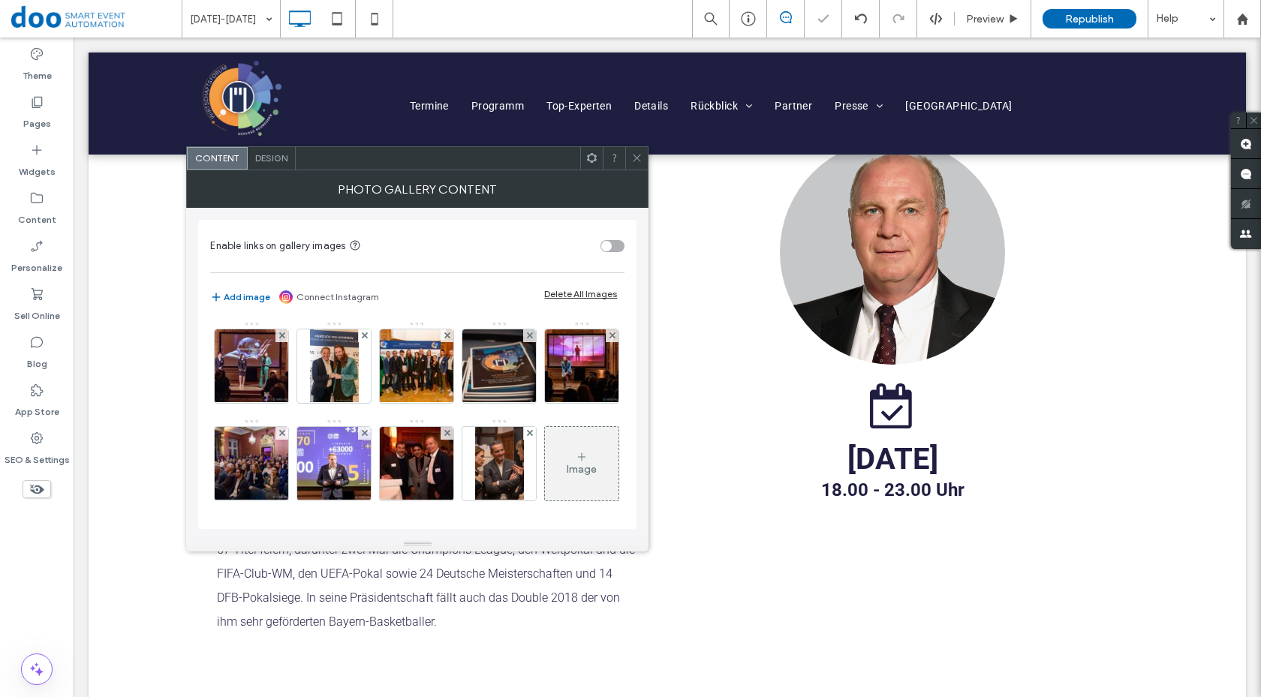
click at [281, 337] on use at bounding box center [282, 336] width 6 height 6
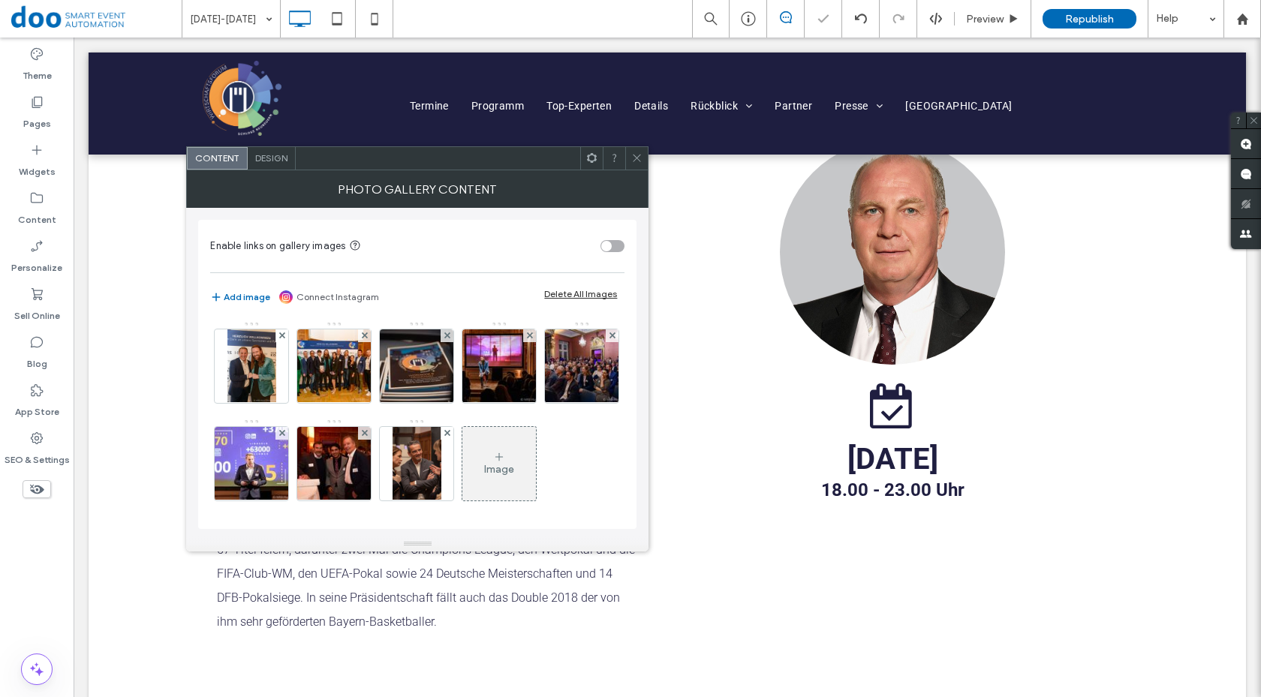
click at [281, 337] on use at bounding box center [282, 336] width 6 height 6
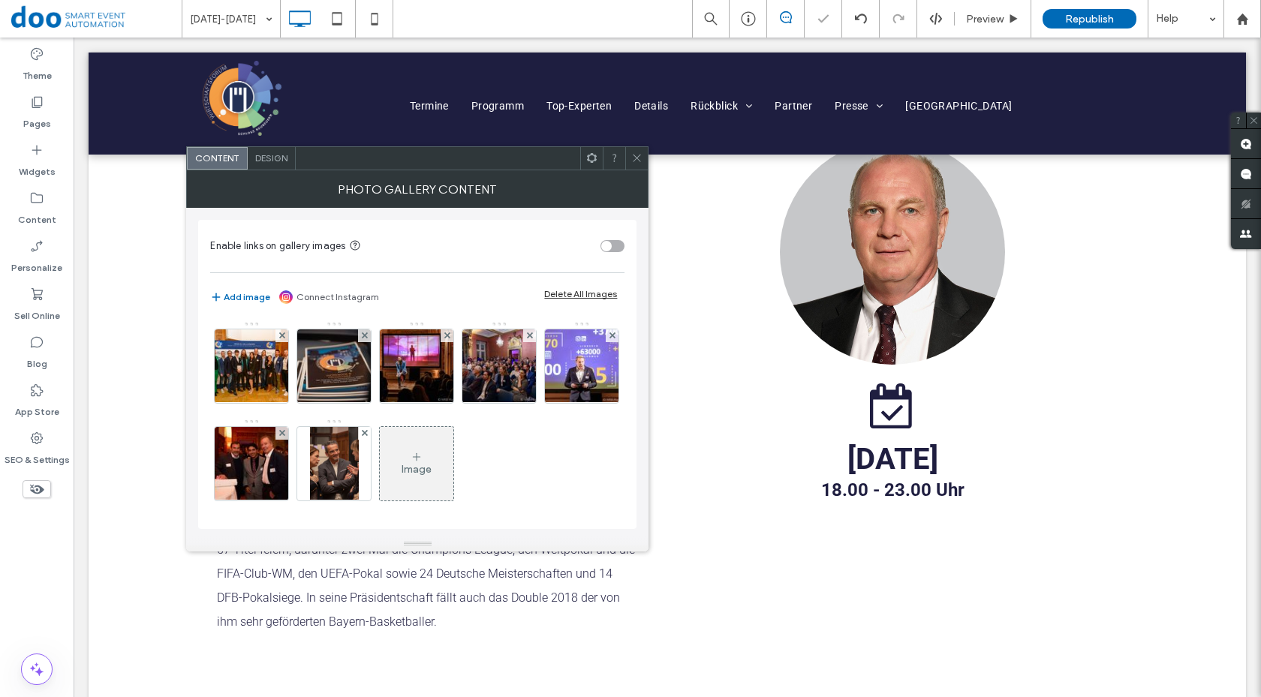
click at [281, 337] on use at bounding box center [282, 336] width 6 height 6
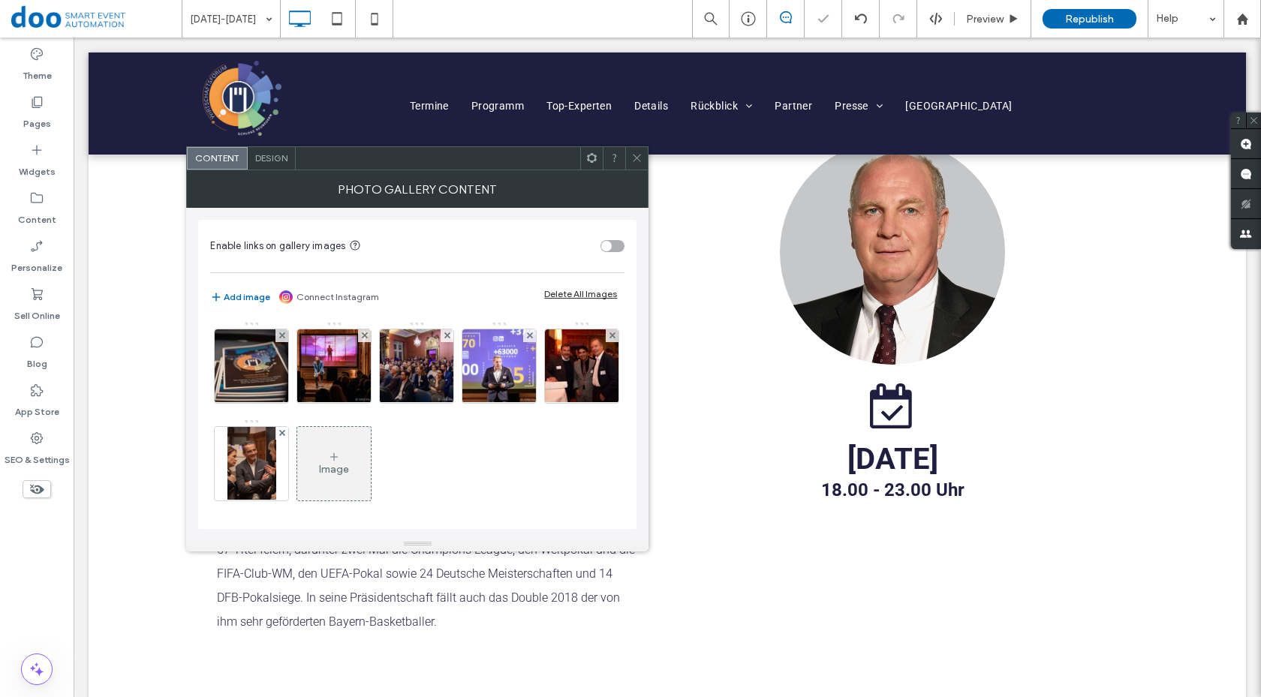
click at [281, 337] on use at bounding box center [282, 336] width 6 height 6
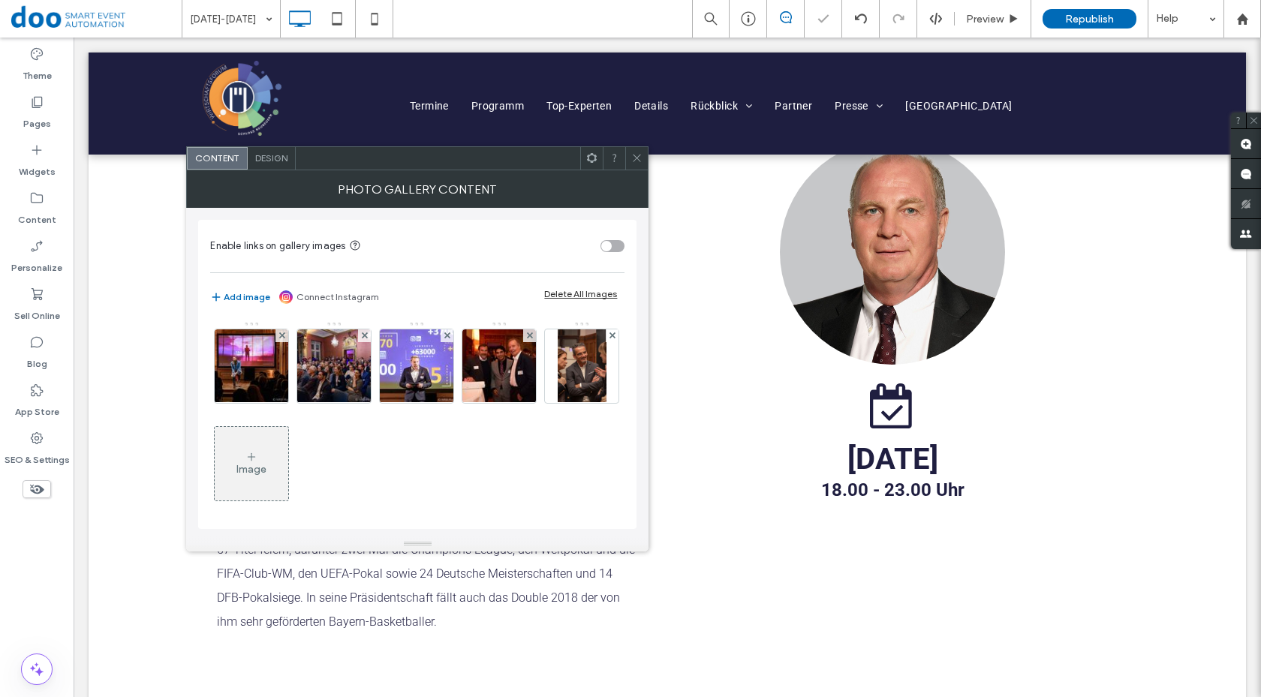
click at [281, 337] on use at bounding box center [282, 336] width 6 height 6
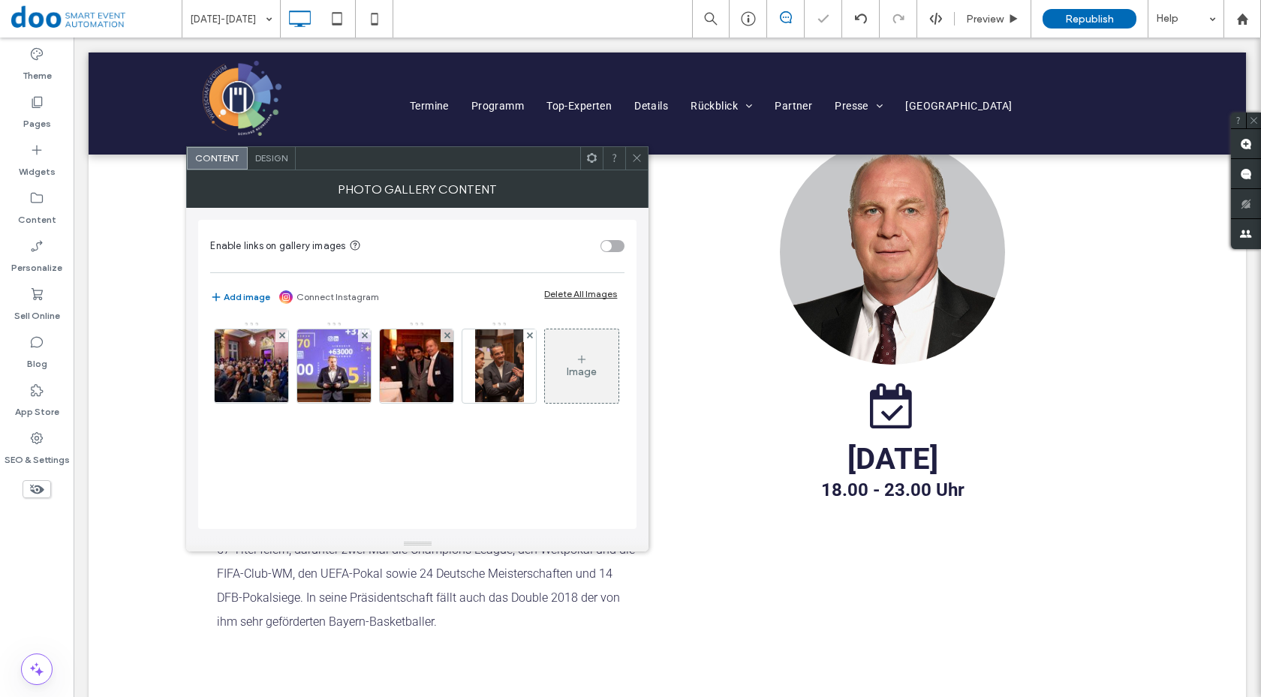
click at [281, 337] on use at bounding box center [282, 336] width 6 height 6
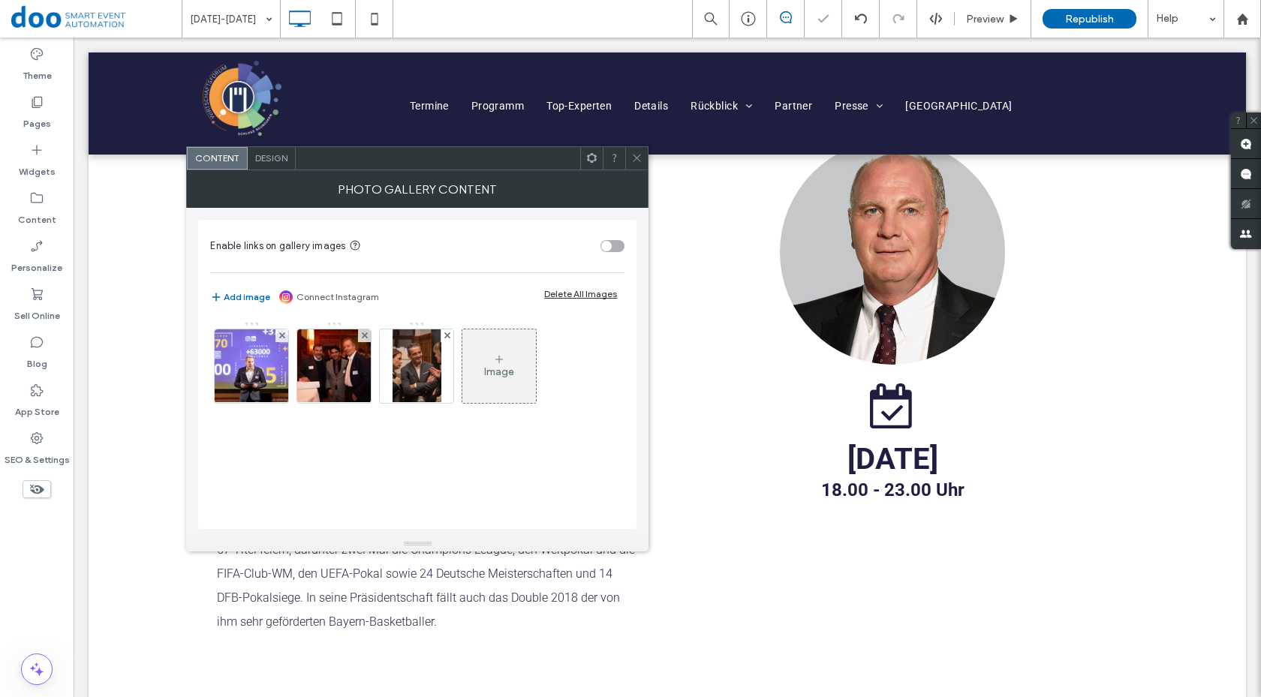
click at [281, 337] on use at bounding box center [282, 336] width 6 height 6
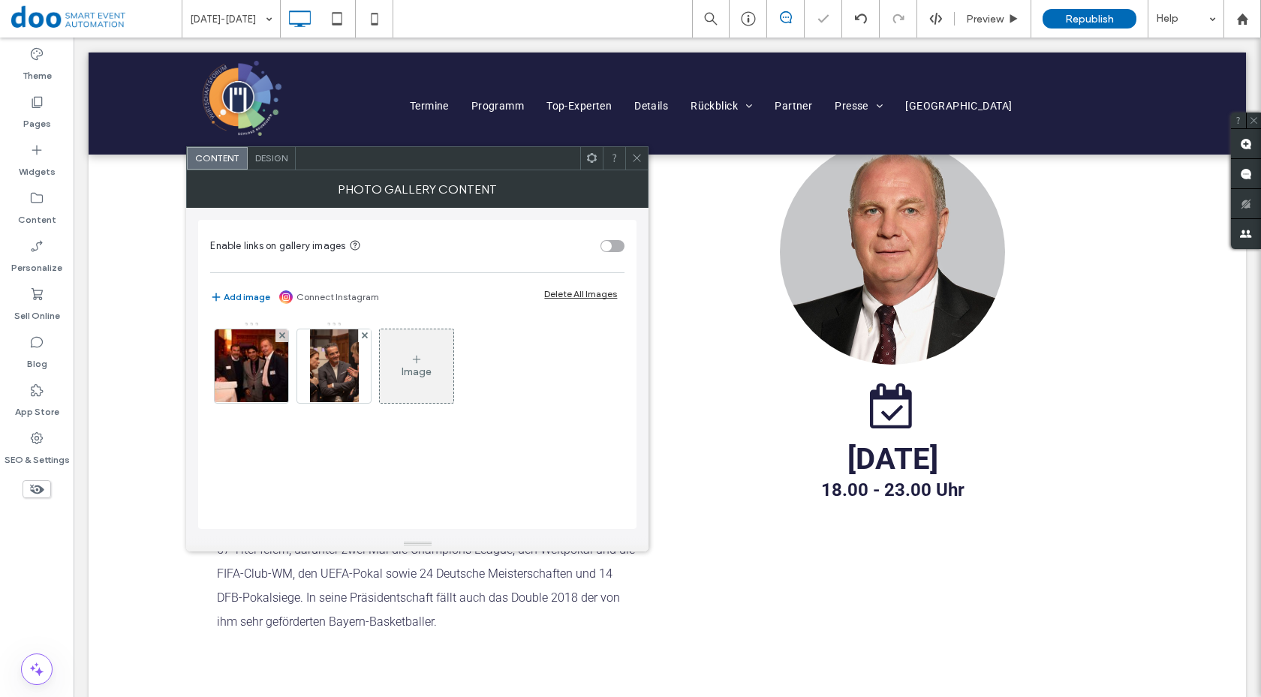
click at [281, 337] on use at bounding box center [282, 336] width 6 height 6
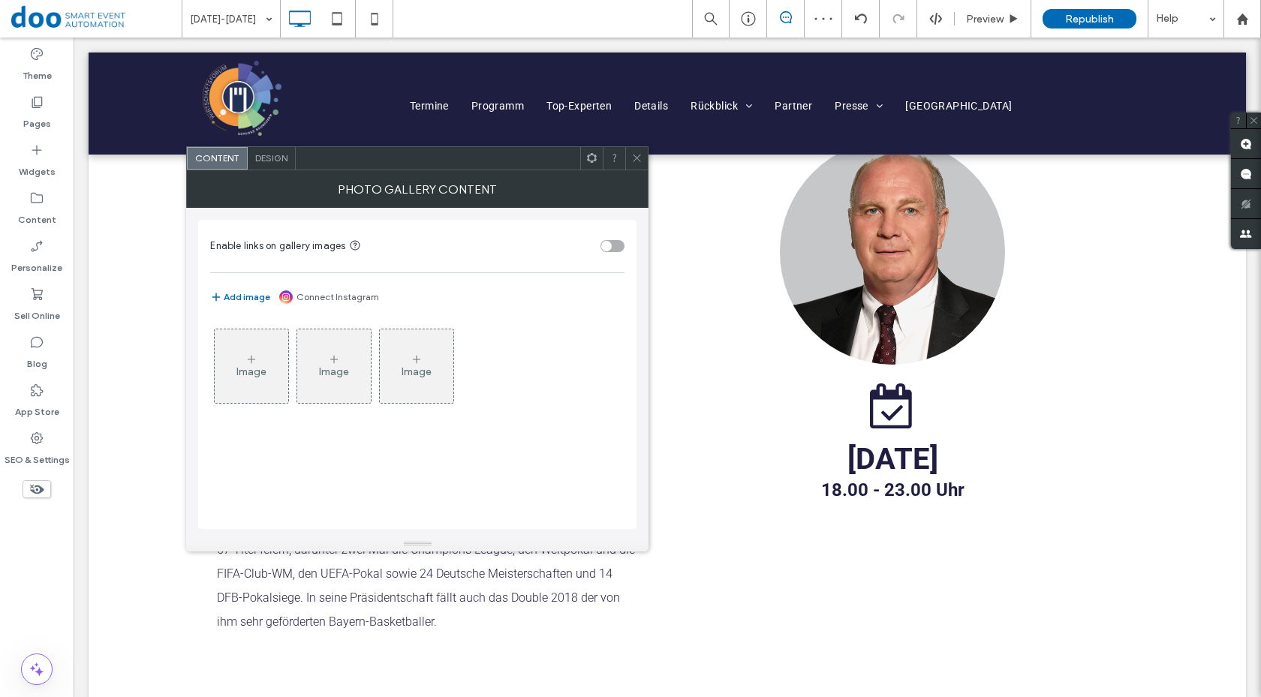
click at [522, 435] on div "Image Image Image" at bounding box center [417, 418] width 414 height 208
click at [258, 371] on div "Image" at bounding box center [251, 372] width 30 height 13
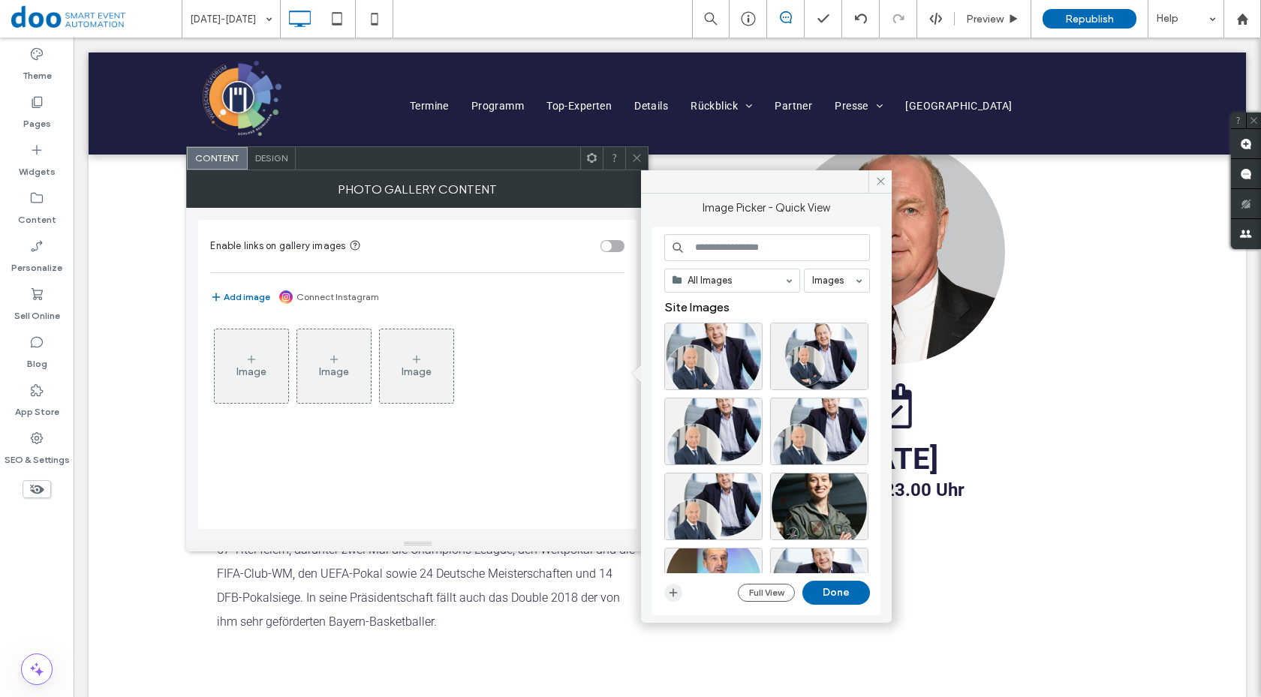
click at [673, 593] on use "button" at bounding box center [674, 593] width 8 height 8
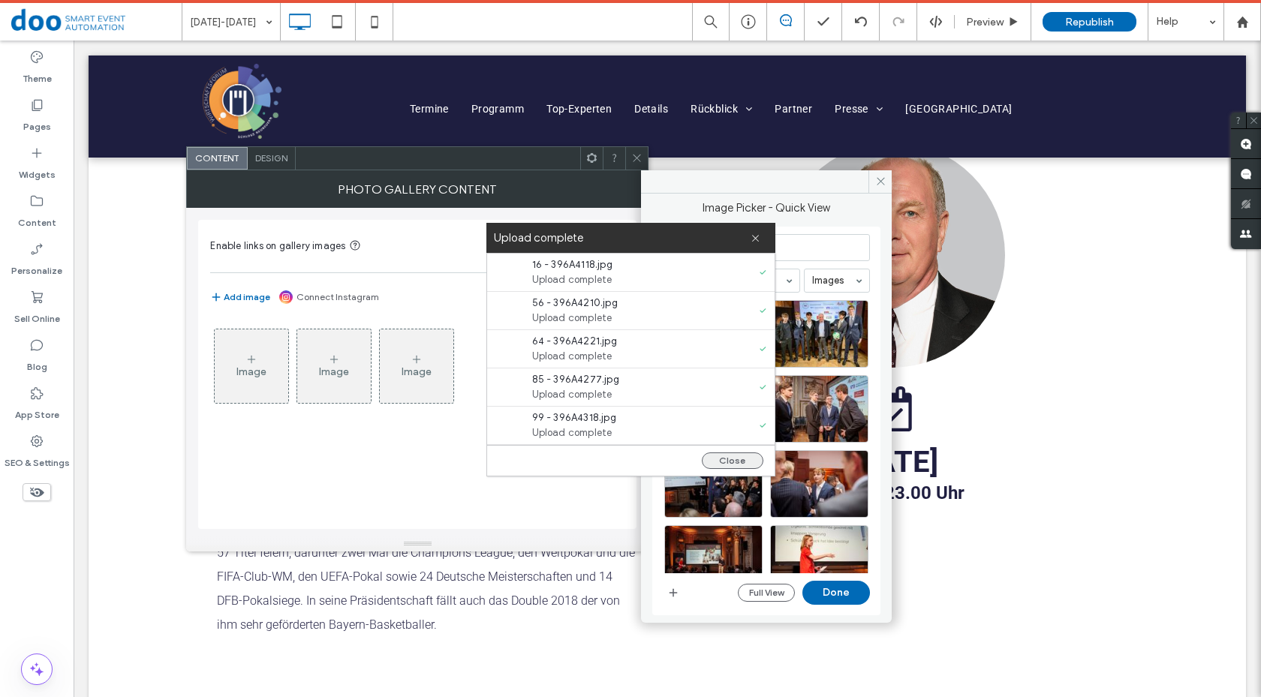
click at [723, 459] on button "Close" at bounding box center [733, 461] width 62 height 17
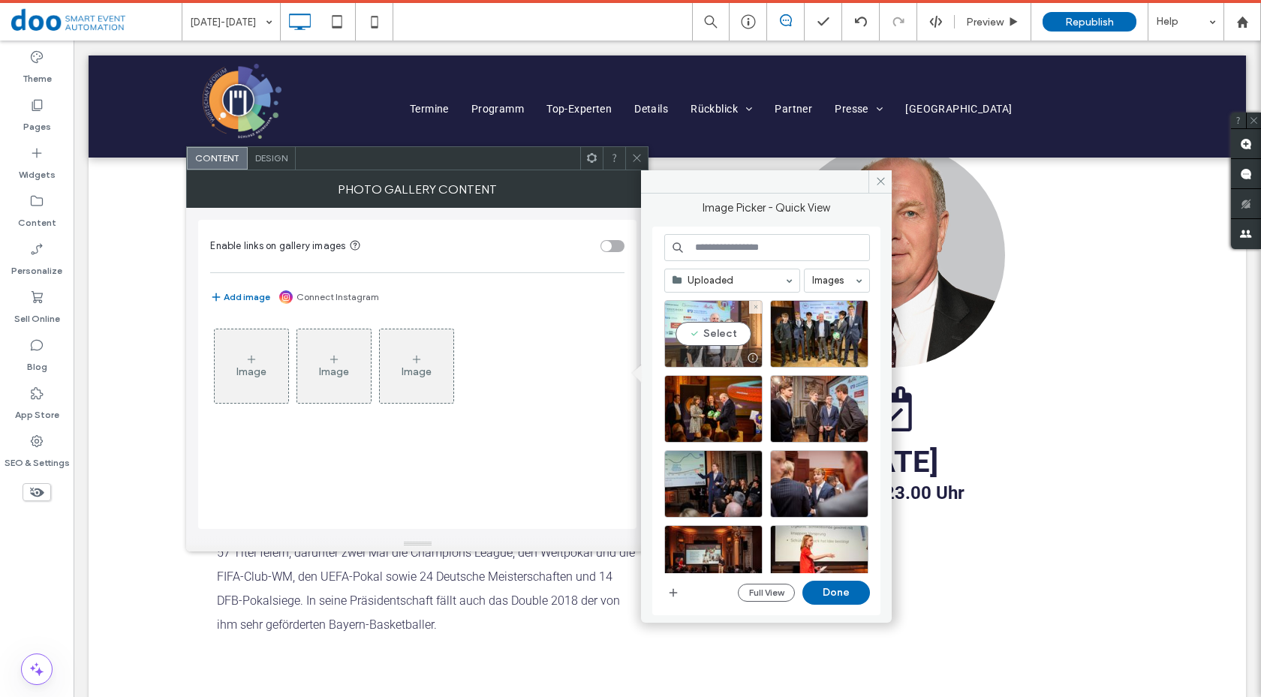
click at [715, 334] on div "Select" at bounding box center [713, 334] width 98 height 68
click at [808, 344] on div "Select" at bounding box center [819, 334] width 98 height 68
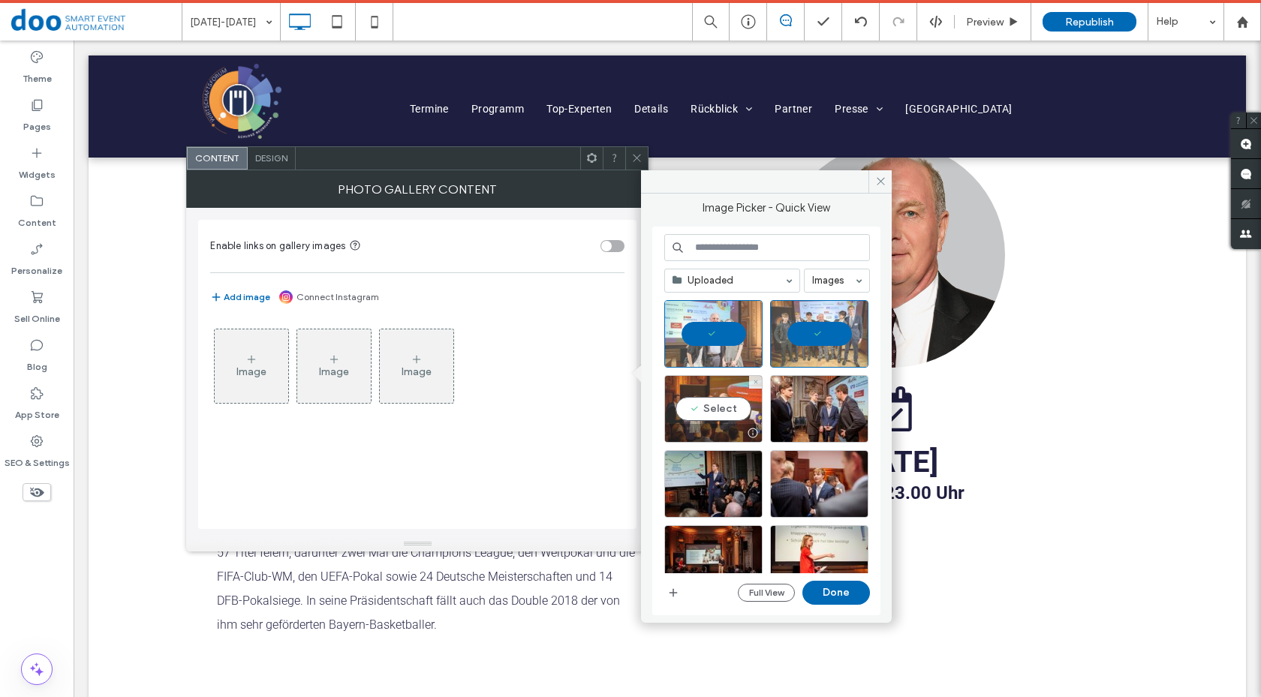
click at [723, 405] on div "Select" at bounding box center [713, 409] width 98 height 68
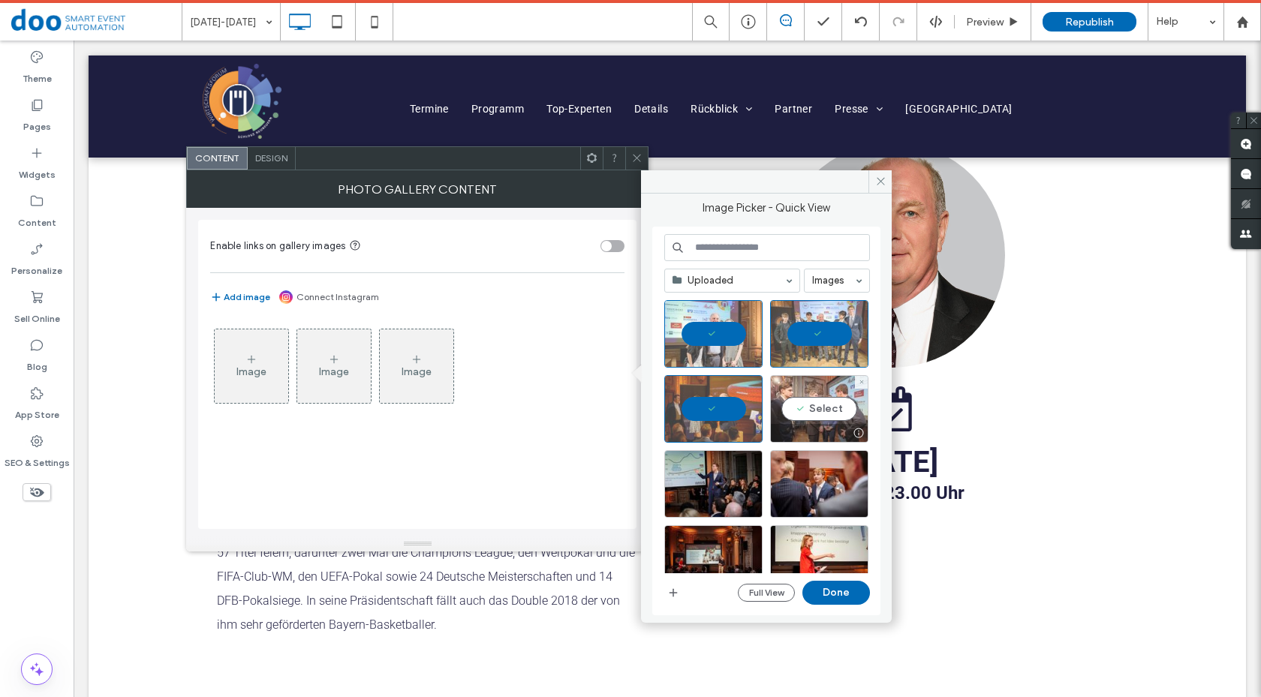
click at [808, 412] on div "Select" at bounding box center [819, 409] width 98 height 68
click at [803, 490] on div "Select" at bounding box center [819, 484] width 98 height 68
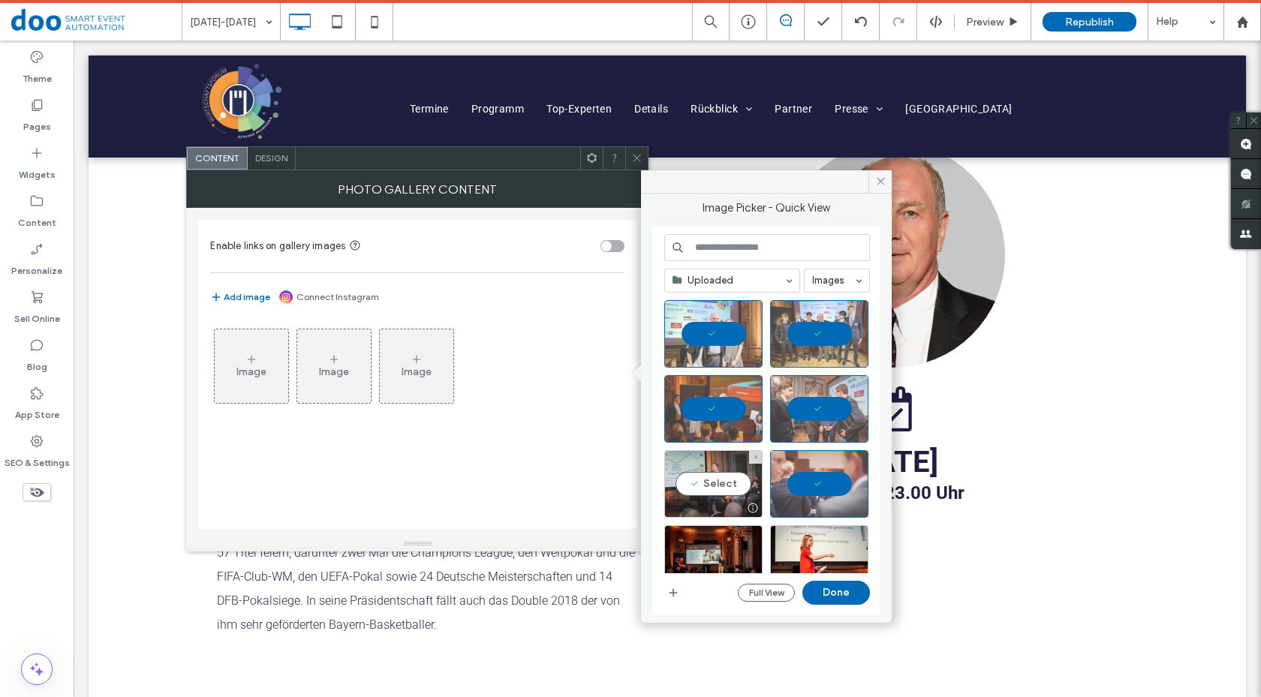
click at [720, 487] on div "Select" at bounding box center [713, 484] width 98 height 68
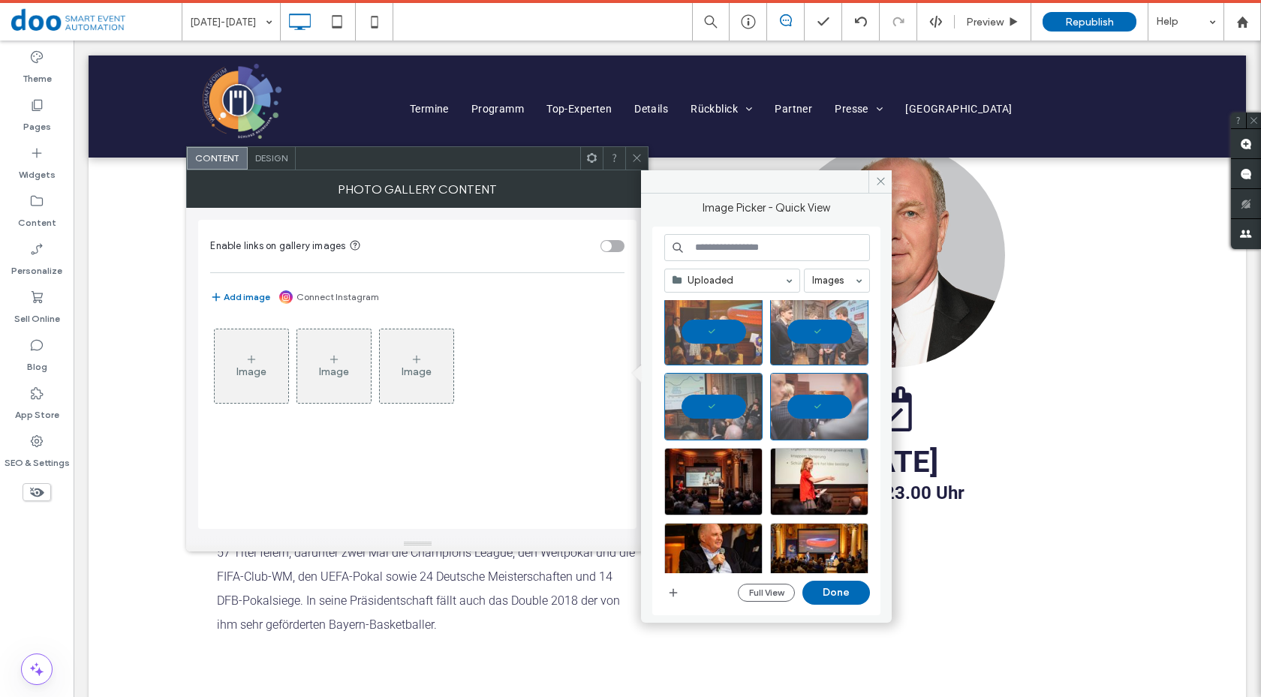
scroll to position [78, 0]
click at [713, 478] on div "Select" at bounding box center [713, 481] width 98 height 68
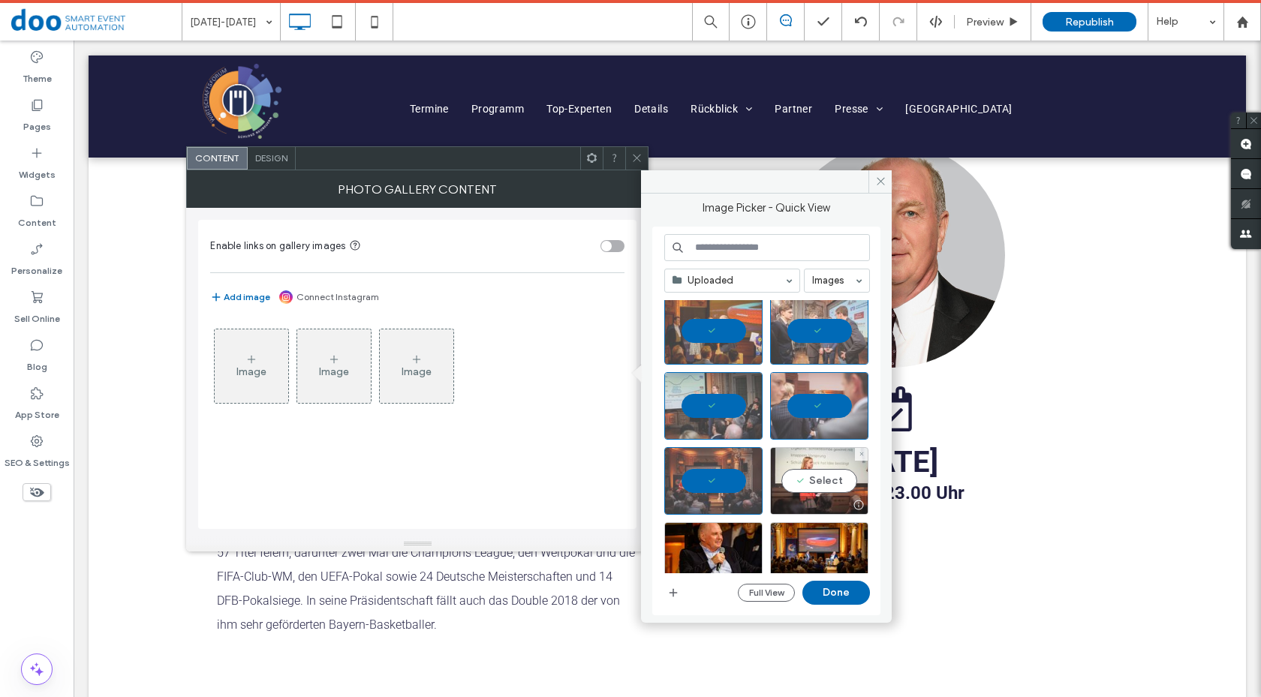
click at [821, 489] on div "Select" at bounding box center [819, 481] width 98 height 68
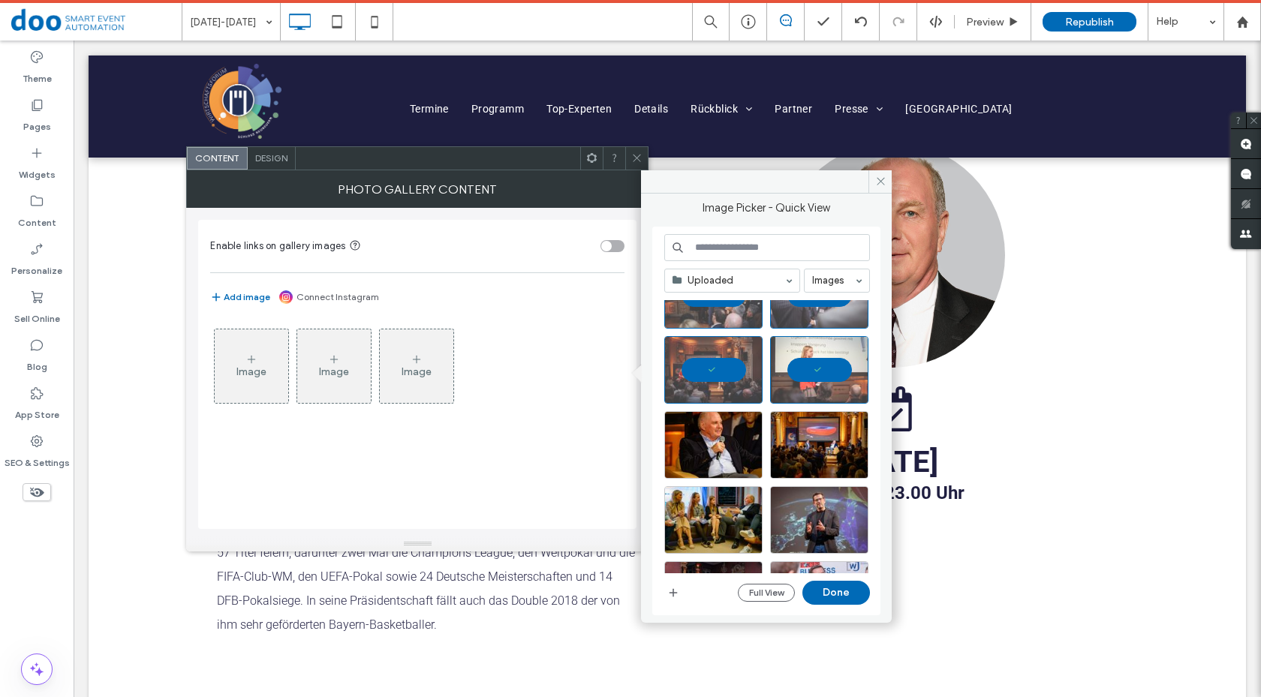
scroll to position [191, 0]
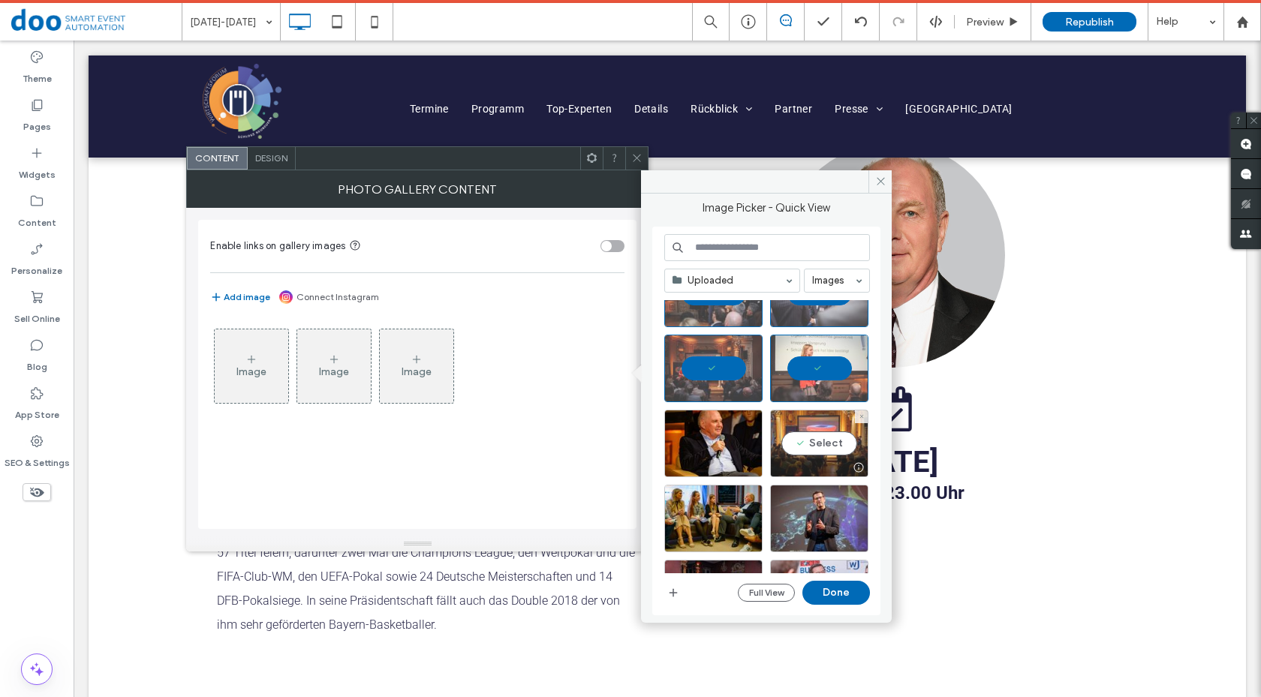
click at [831, 439] on div "Select" at bounding box center [819, 444] width 98 height 68
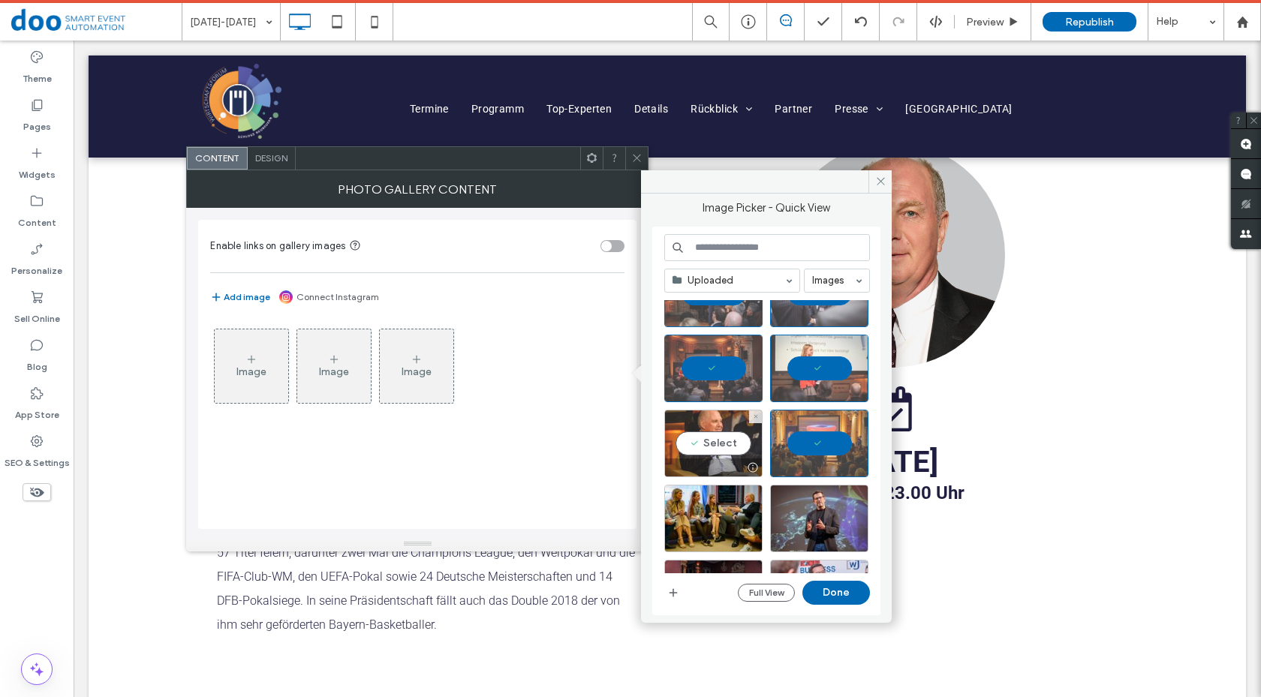
click at [712, 435] on div "Select" at bounding box center [713, 444] width 98 height 68
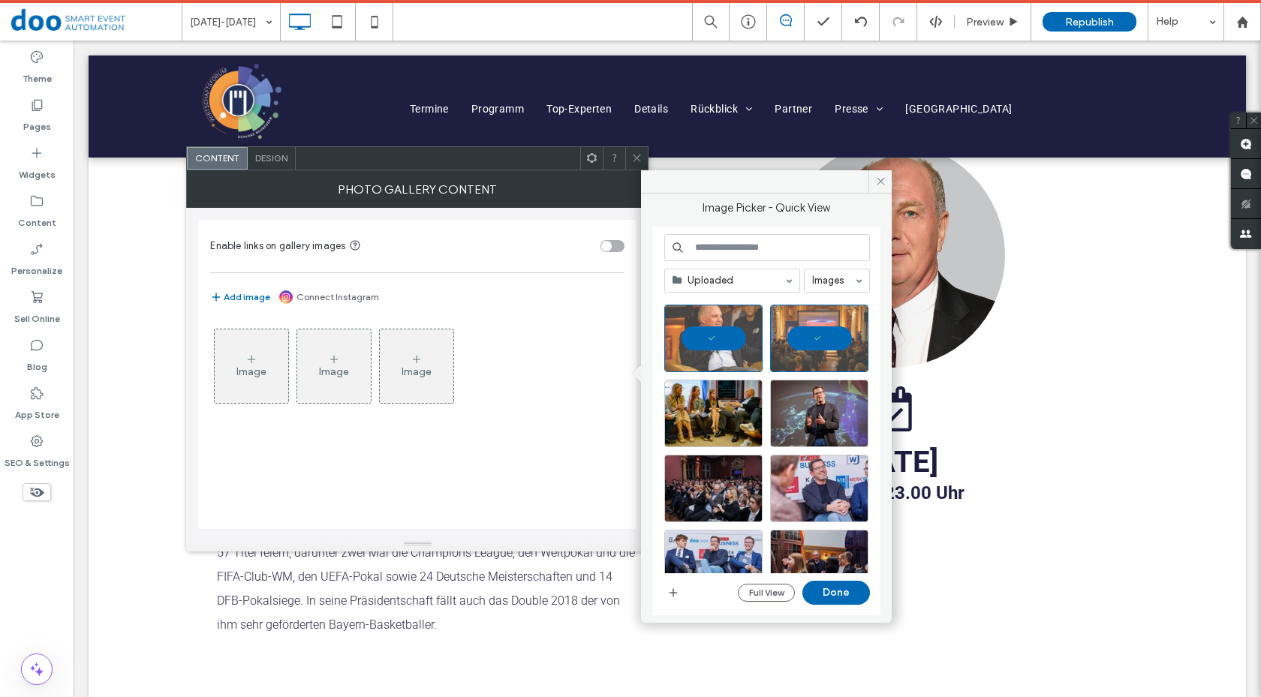
scroll to position [297, 0]
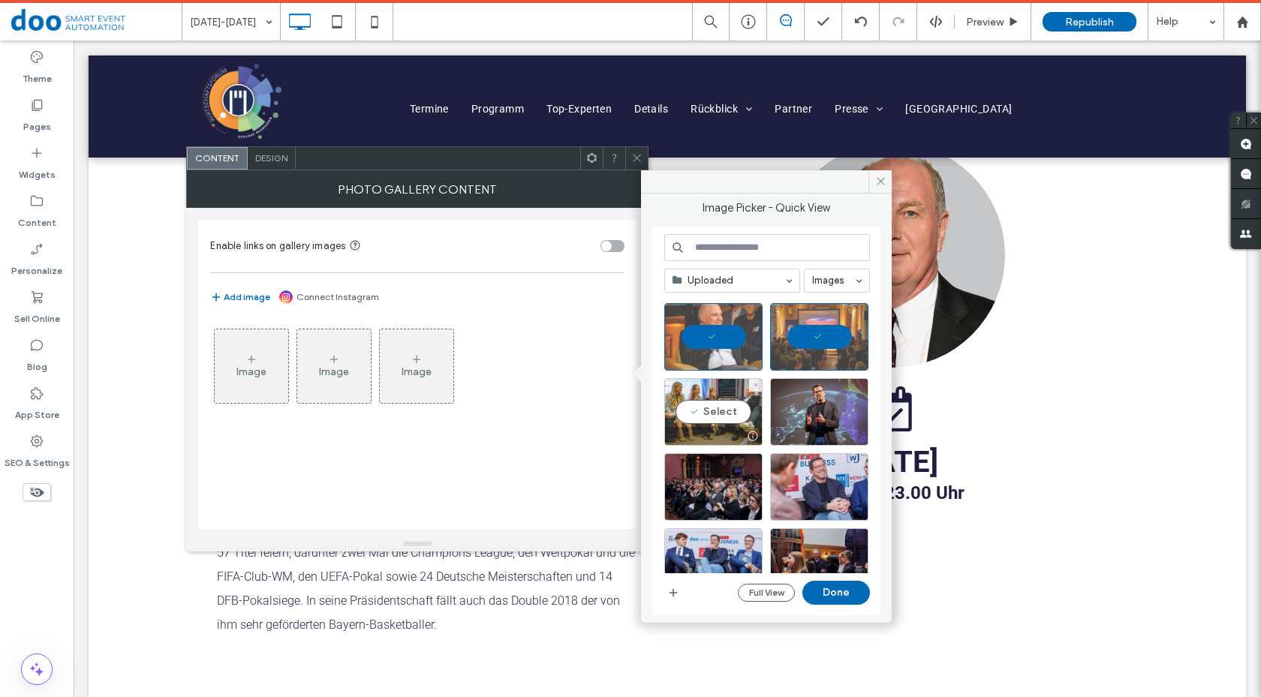
click at [724, 413] on div "Select" at bounding box center [713, 412] width 98 height 68
click at [833, 417] on div "Select" at bounding box center [819, 412] width 98 height 68
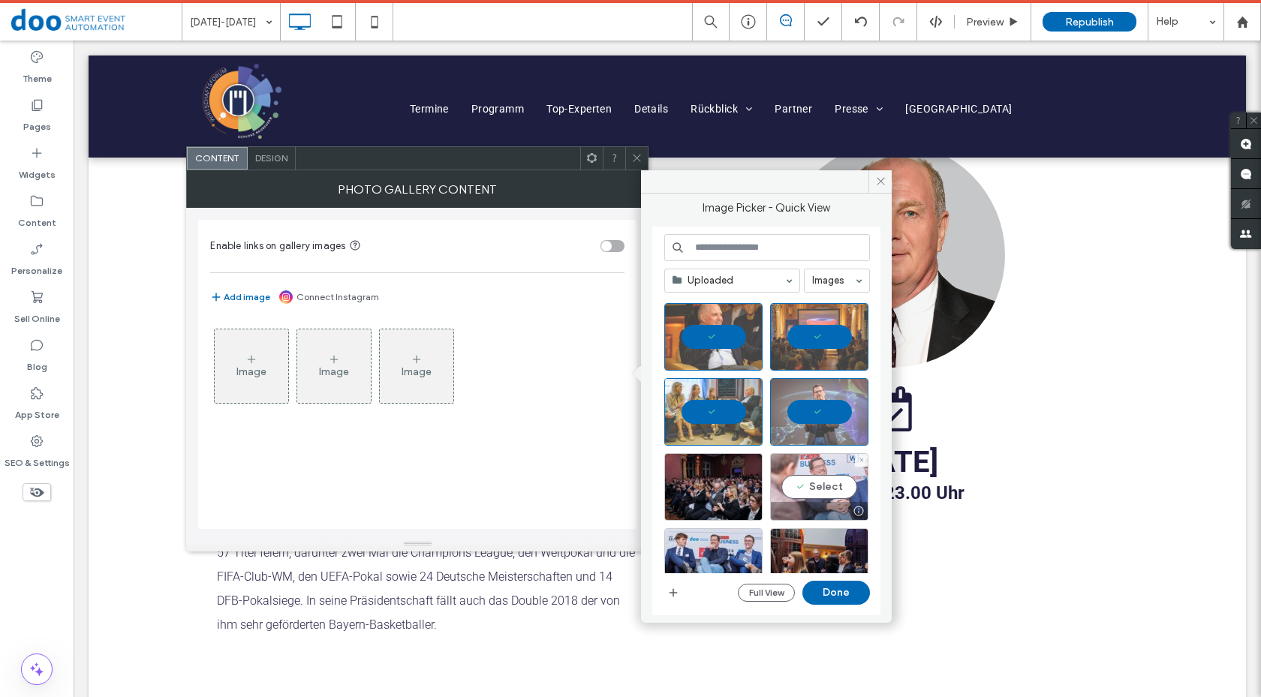
click at [818, 490] on div "Select" at bounding box center [819, 487] width 98 height 68
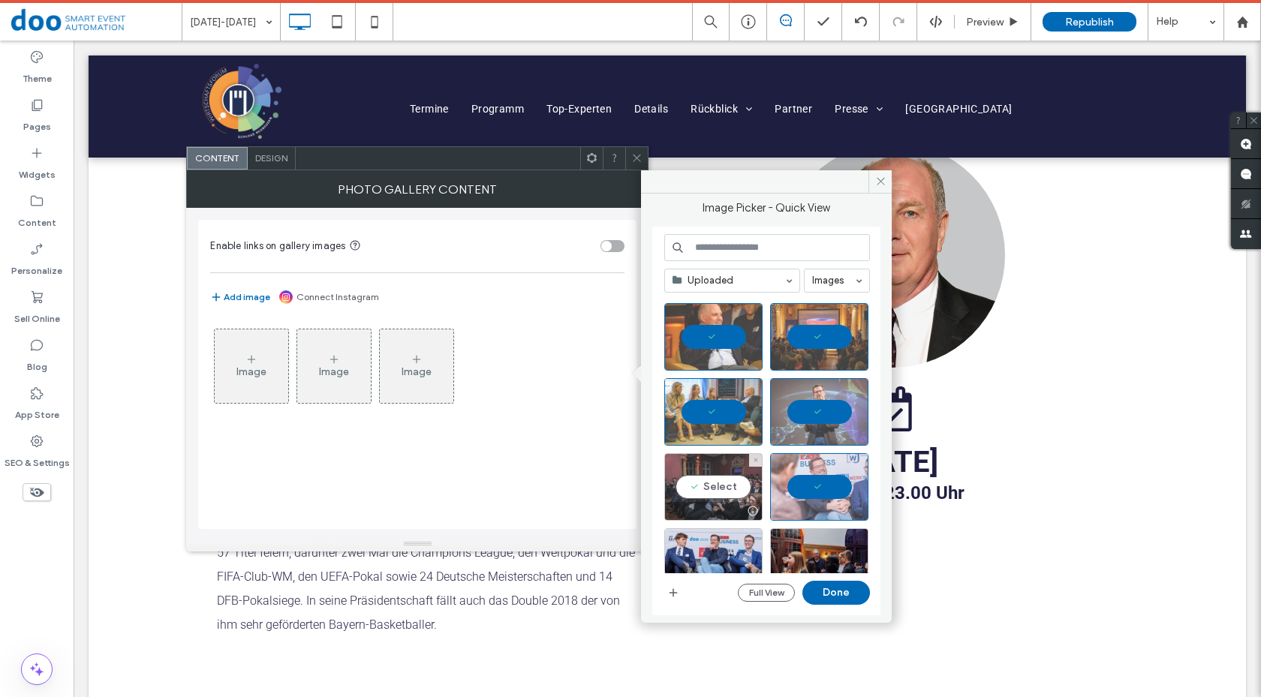
click at [737, 485] on div "Select" at bounding box center [713, 487] width 98 height 68
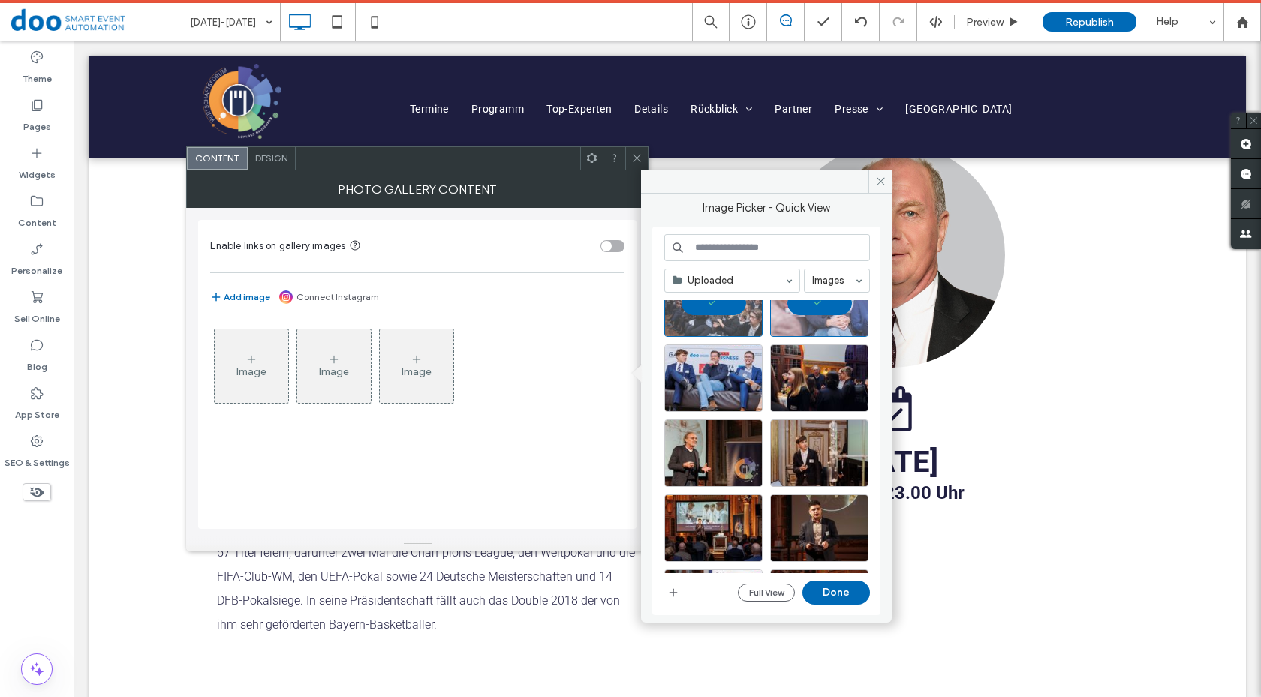
scroll to position [482, 0]
click at [738, 375] on div "Select" at bounding box center [713, 378] width 98 height 68
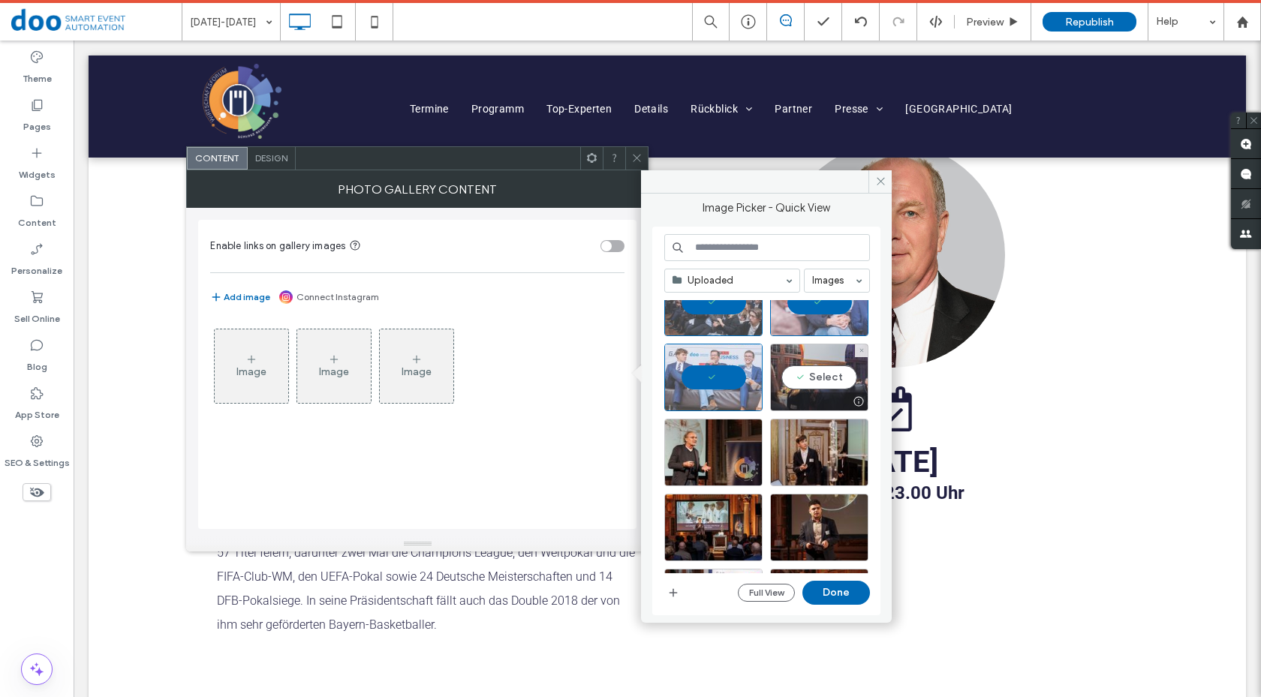
click at [801, 369] on div "Select" at bounding box center [819, 378] width 98 height 68
click at [803, 456] on div "Select" at bounding box center [819, 453] width 98 height 68
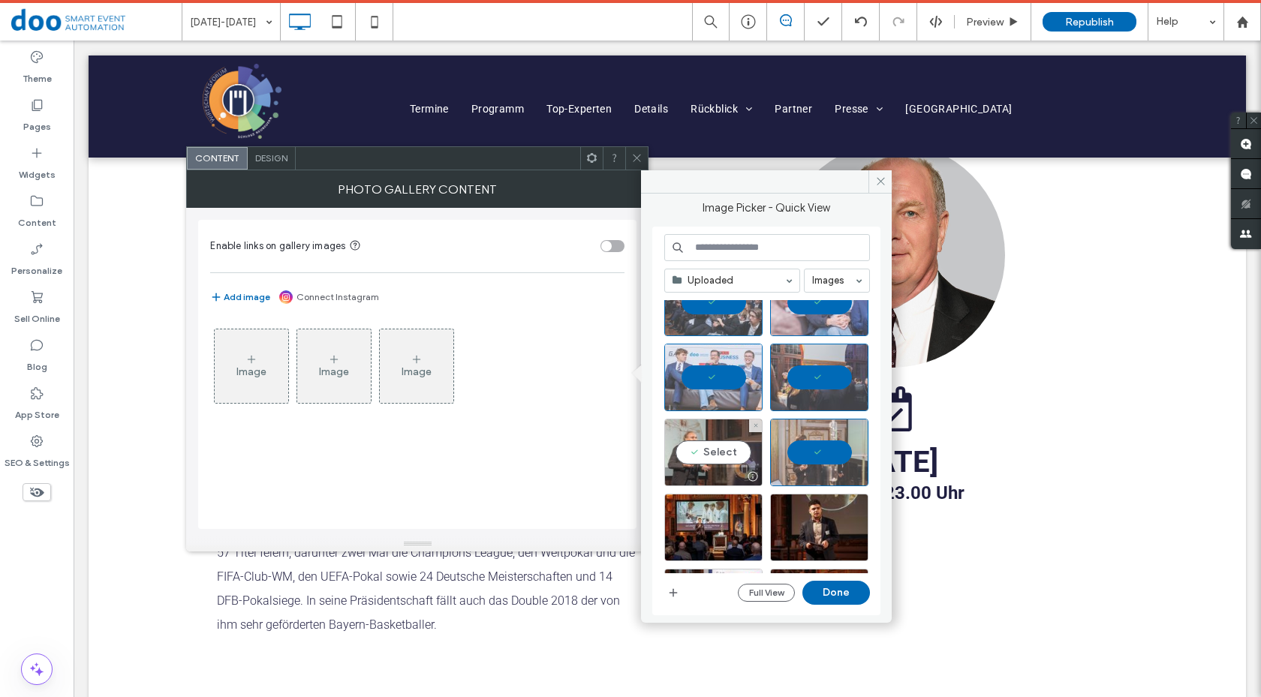
click at [727, 454] on div "Select" at bounding box center [713, 453] width 98 height 68
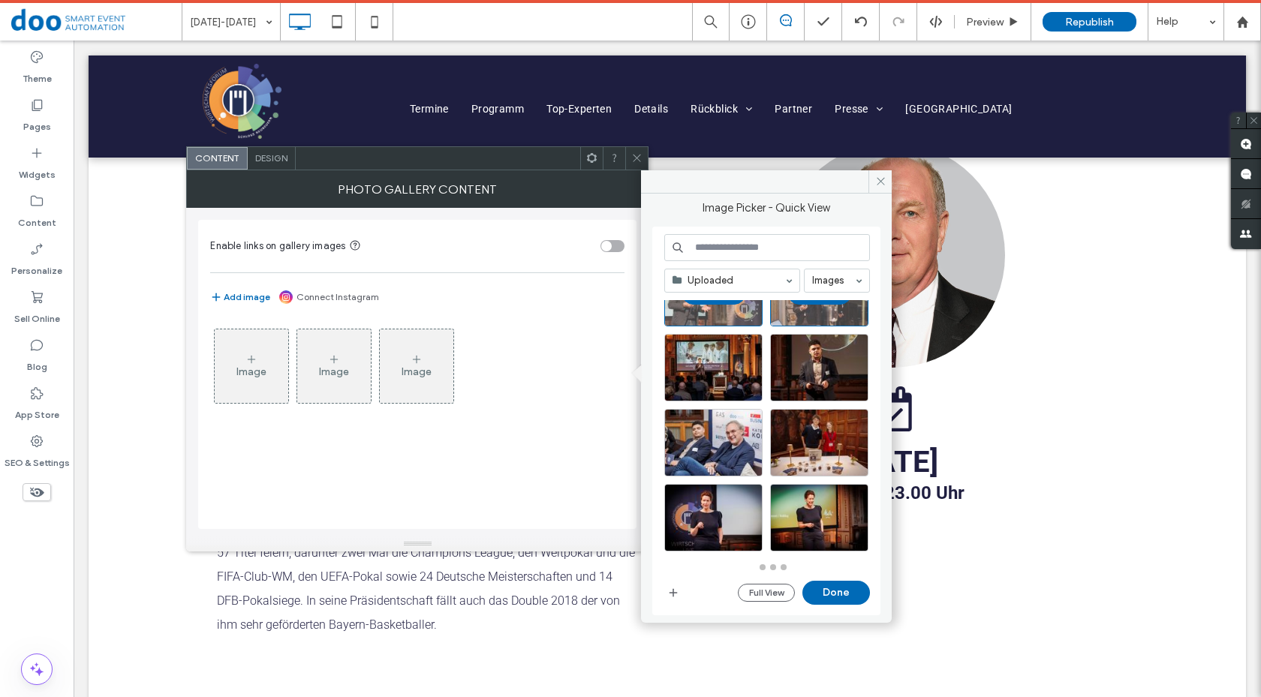
scroll to position [642, 0]
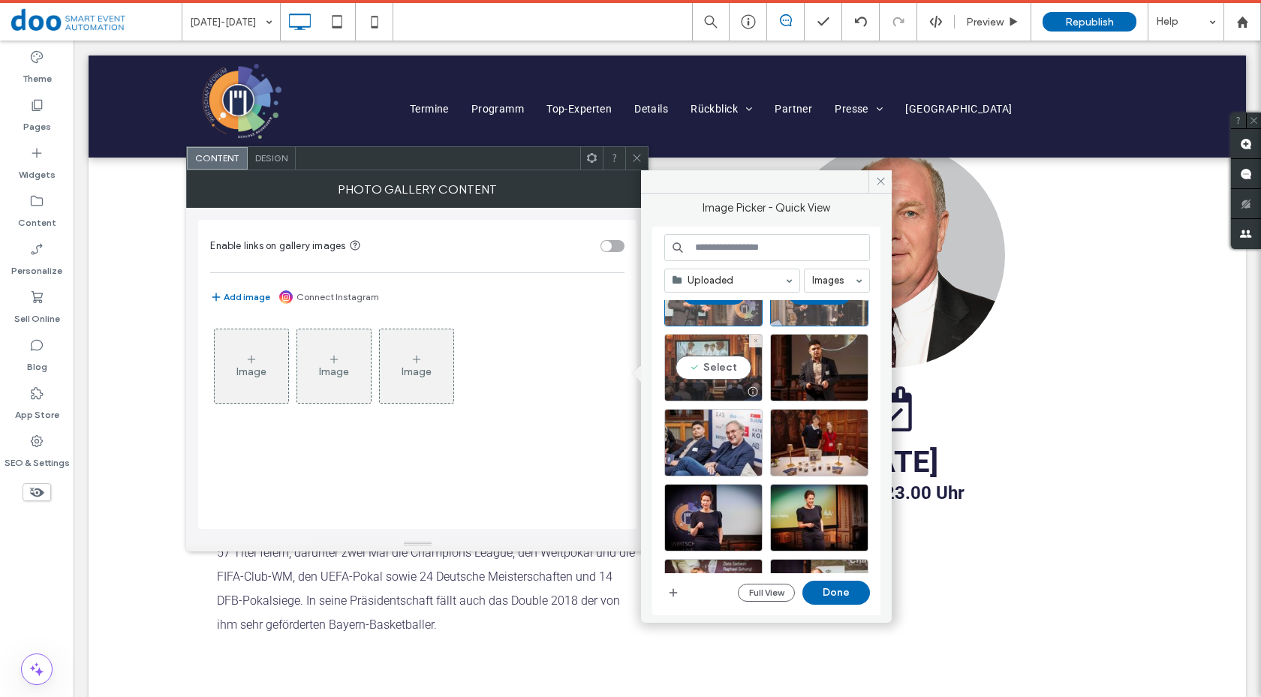
click at [721, 366] on div "Select" at bounding box center [713, 368] width 98 height 68
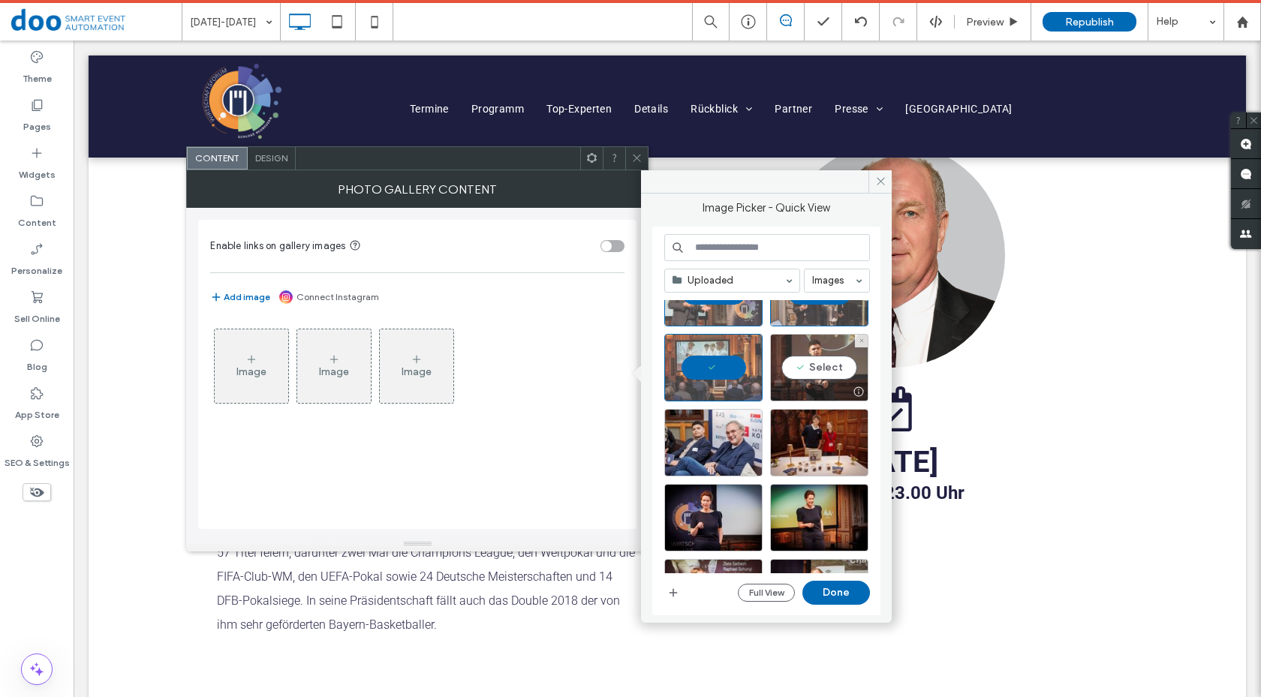
click at [806, 365] on div "Select" at bounding box center [819, 368] width 98 height 68
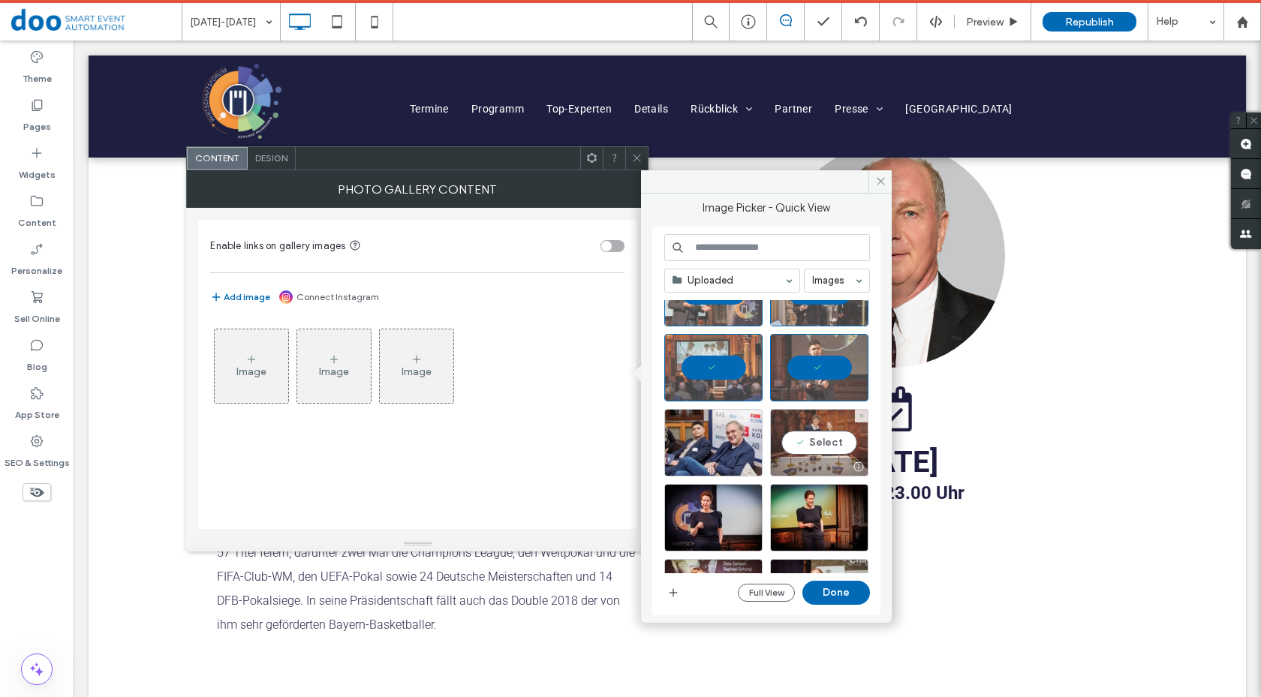
click at [806, 438] on div "Select" at bounding box center [819, 443] width 98 height 68
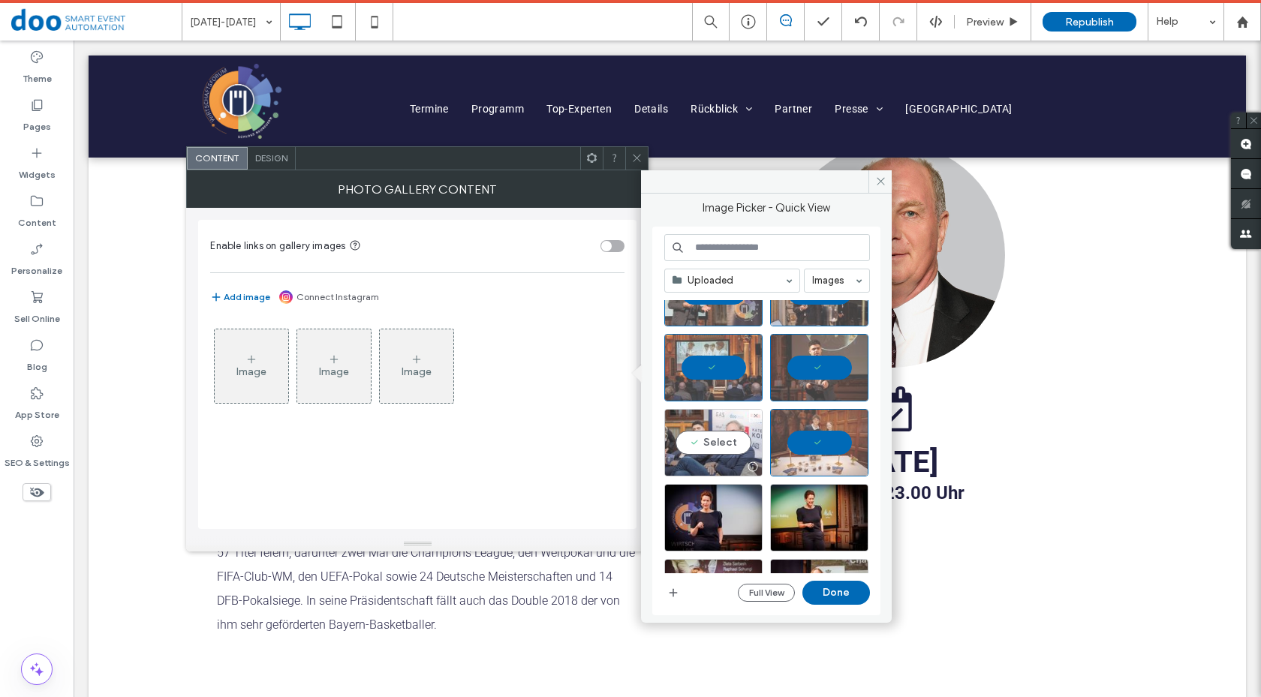
click at [721, 435] on div "Select" at bounding box center [713, 443] width 98 height 68
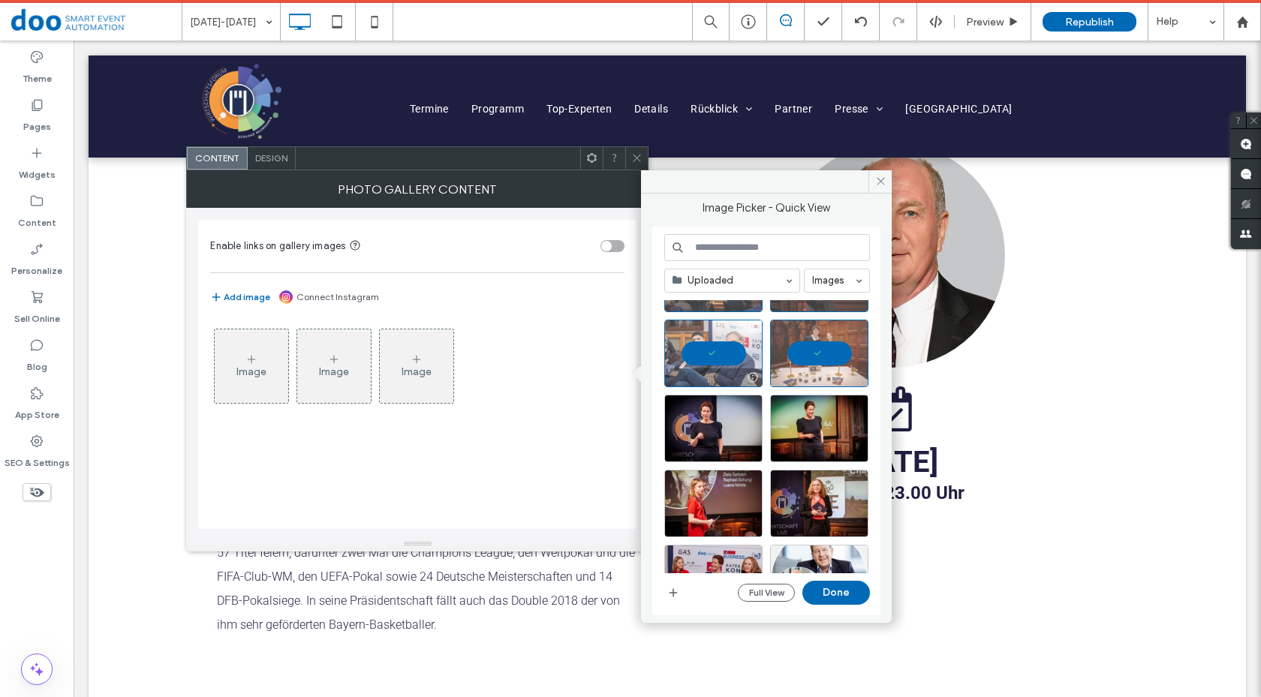
scroll to position [733, 0]
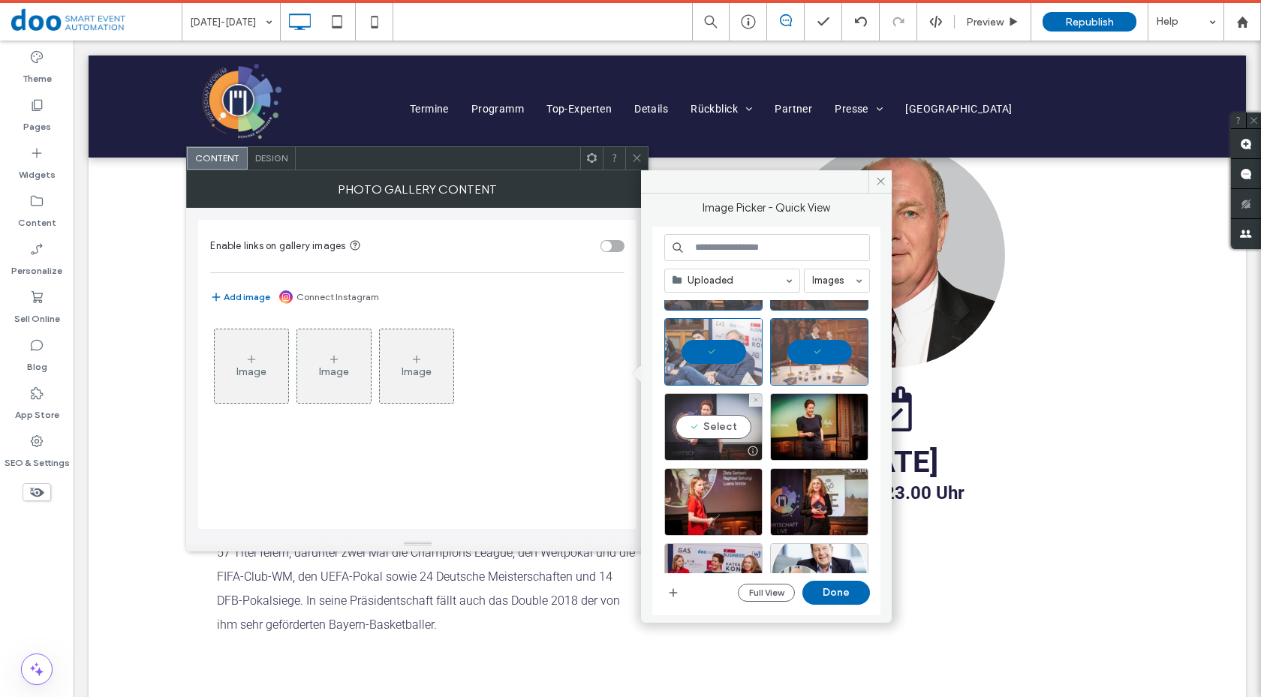
click at [718, 423] on div "Select" at bounding box center [713, 427] width 98 height 68
click at [814, 421] on div "Select" at bounding box center [819, 427] width 98 height 68
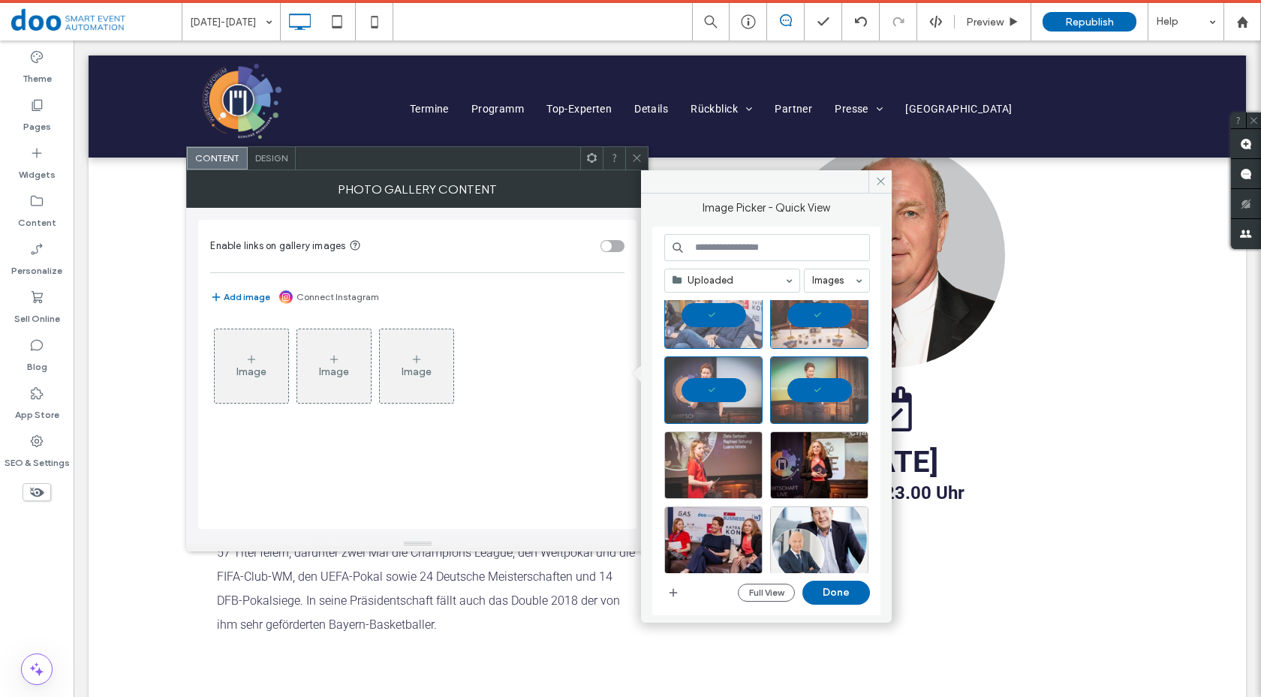
scroll to position [770, 0]
click at [718, 464] on div "Select" at bounding box center [713, 465] width 98 height 68
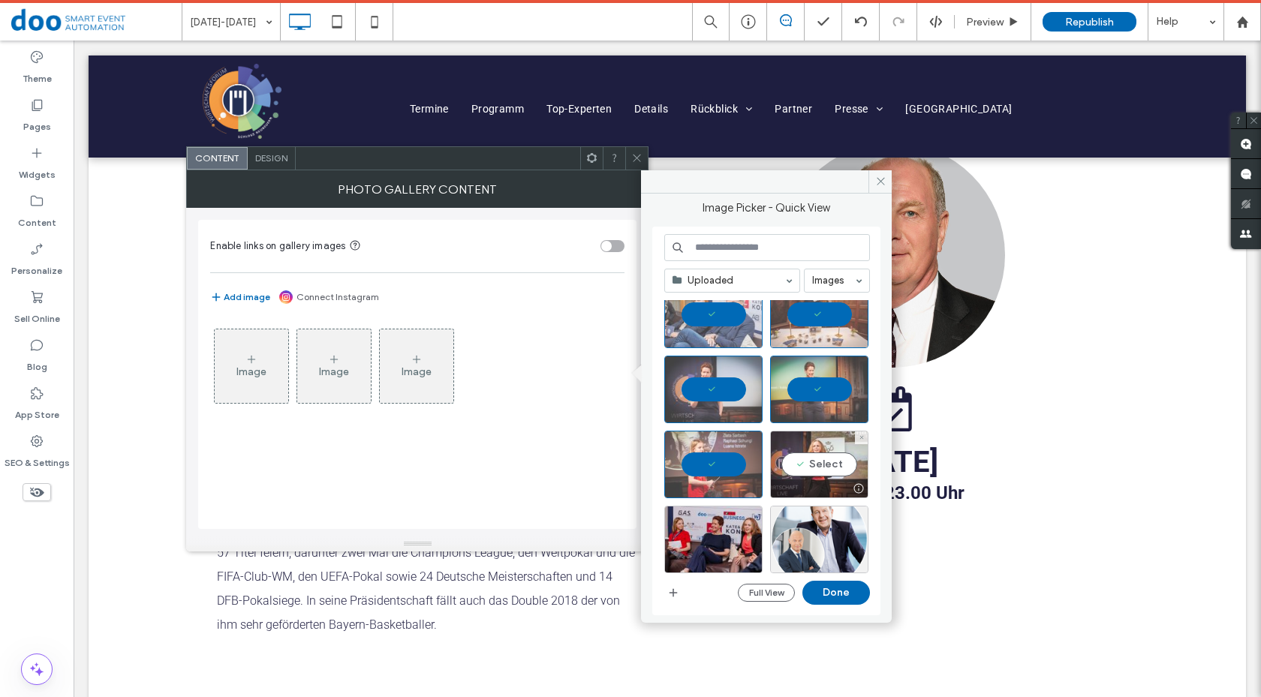
click at [810, 468] on div "Select" at bounding box center [819, 465] width 98 height 68
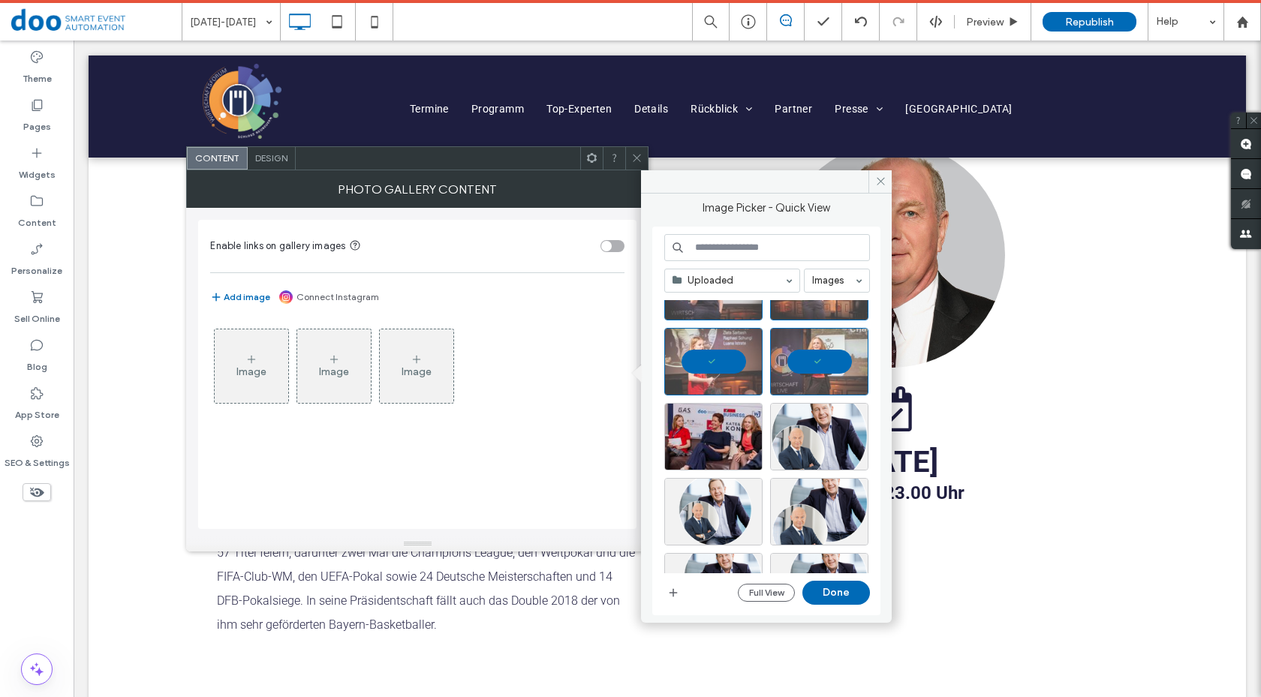
scroll to position [878, 0]
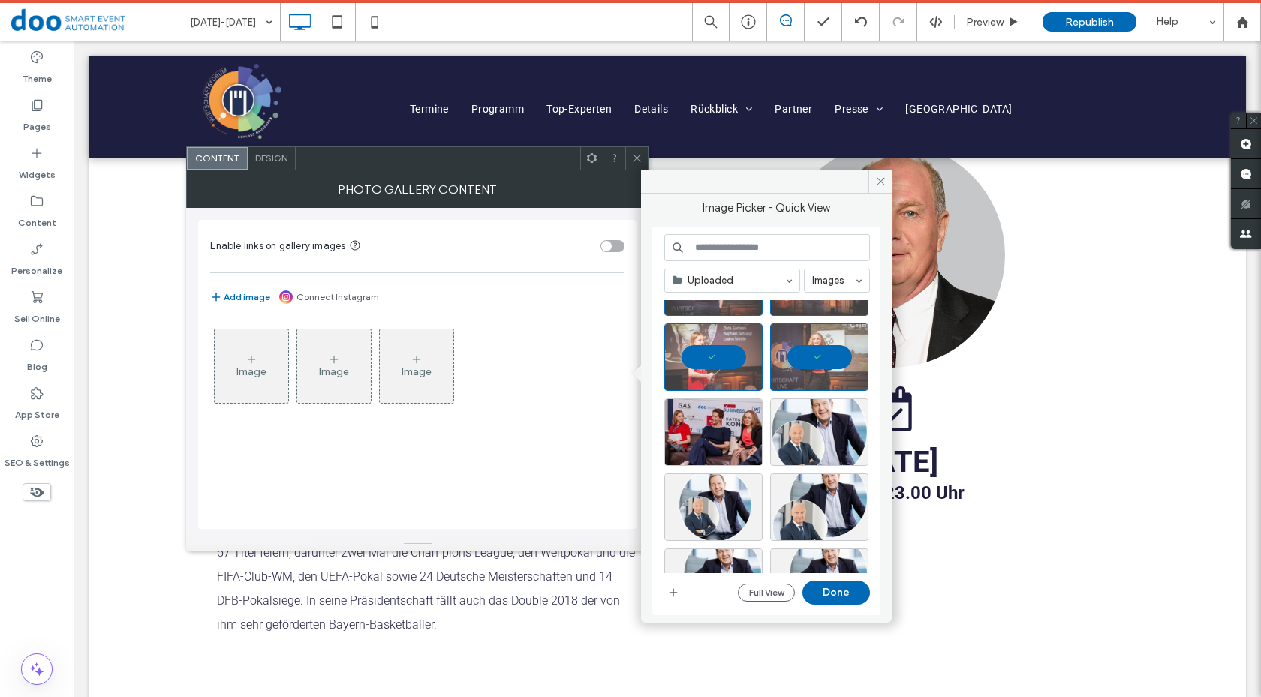
click at [810, 468] on div at bounding box center [772, 436] width 217 height 75
click at [695, 431] on div "Select" at bounding box center [713, 433] width 98 height 68
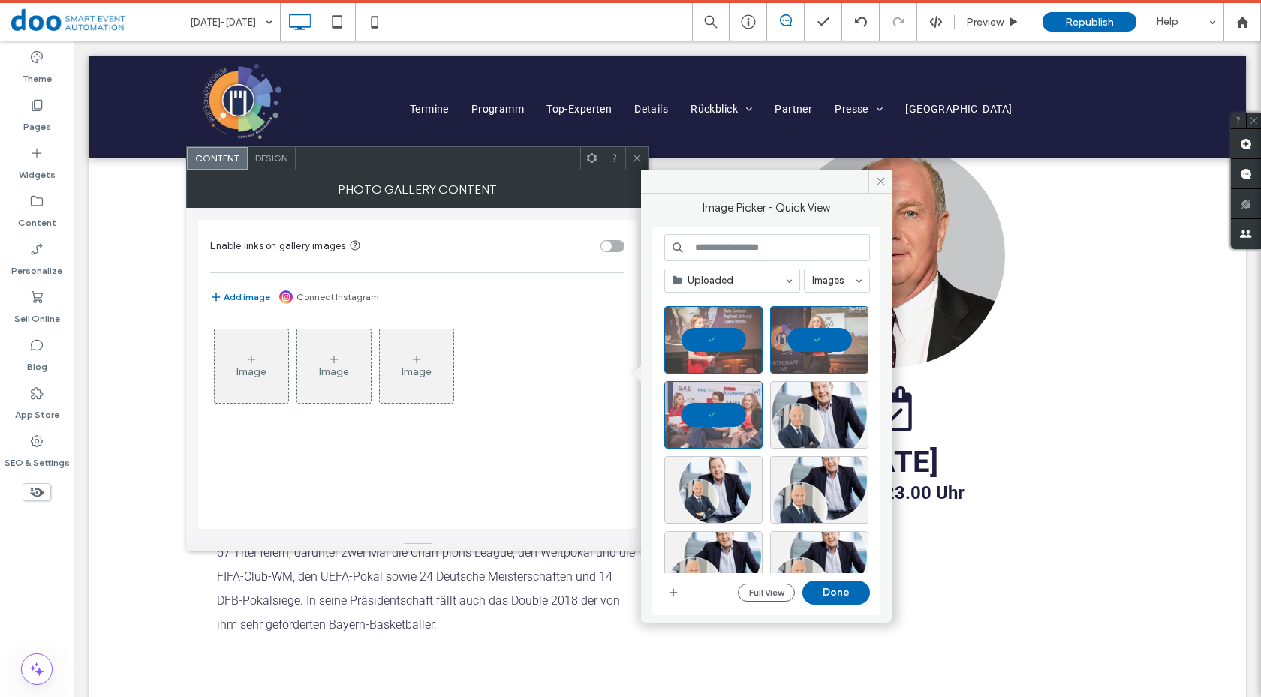
scroll to position [912, 0]
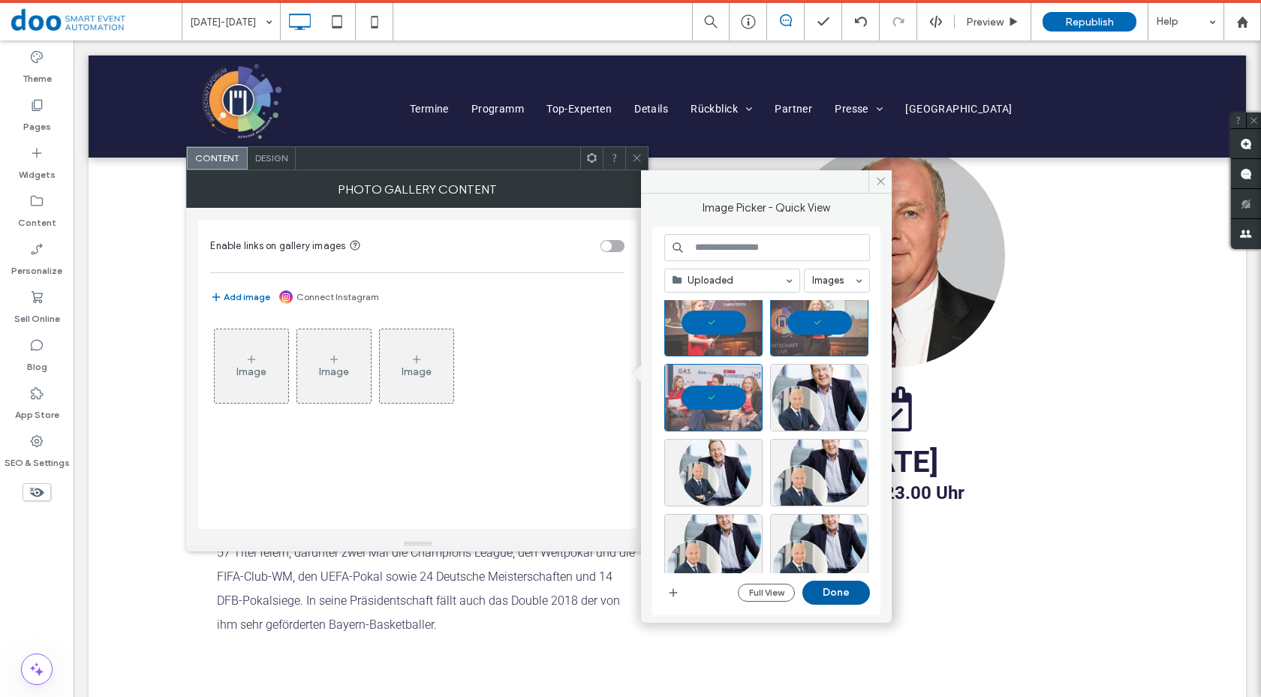
click at [834, 589] on button "Done" at bounding box center [837, 593] width 68 height 24
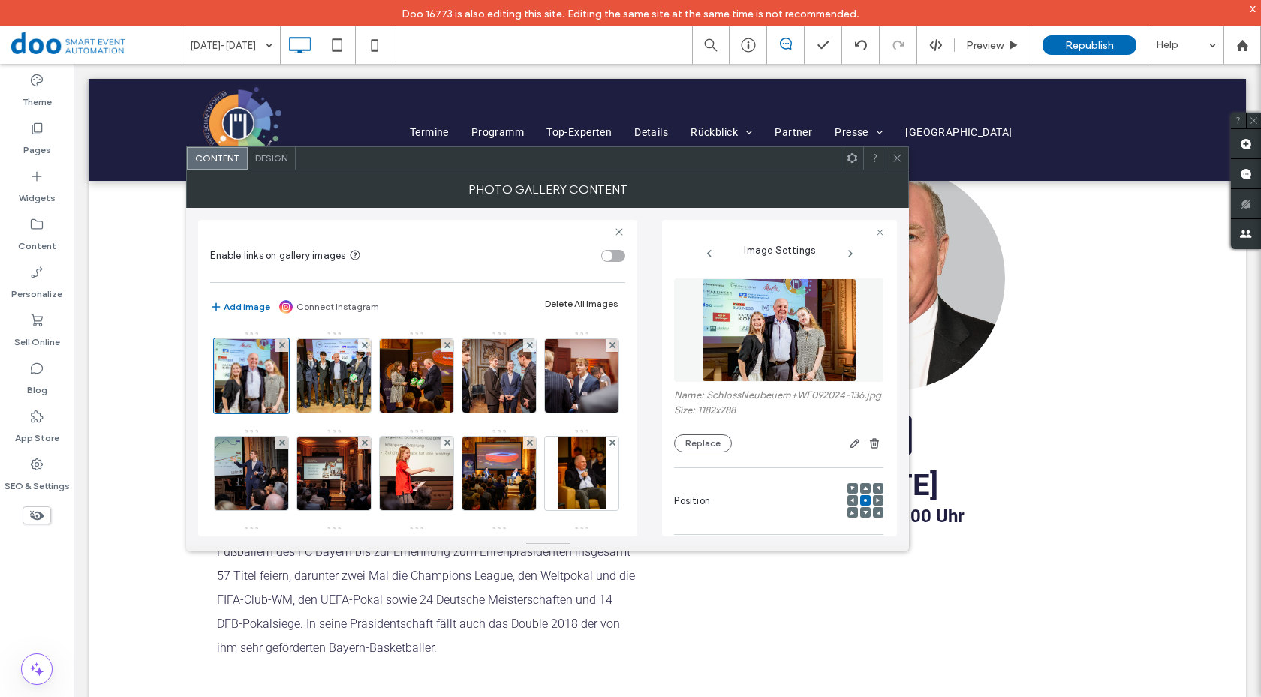
drag, startPoint x: 895, startPoint y: 161, endPoint x: 891, endPoint y: 170, distance: 9.8
click at [895, 161] on use at bounding box center [898, 159] width 8 height 8
